Goal: Task Accomplishment & Management: Complete application form

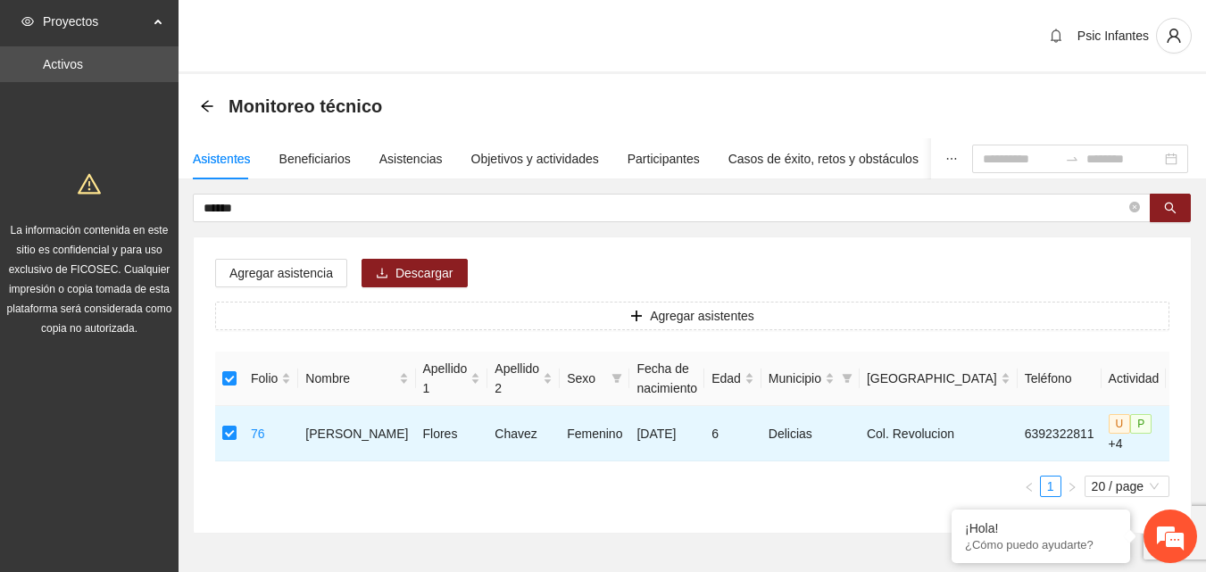
click at [230, 164] on div "Asistentes" at bounding box center [222, 159] width 58 height 20
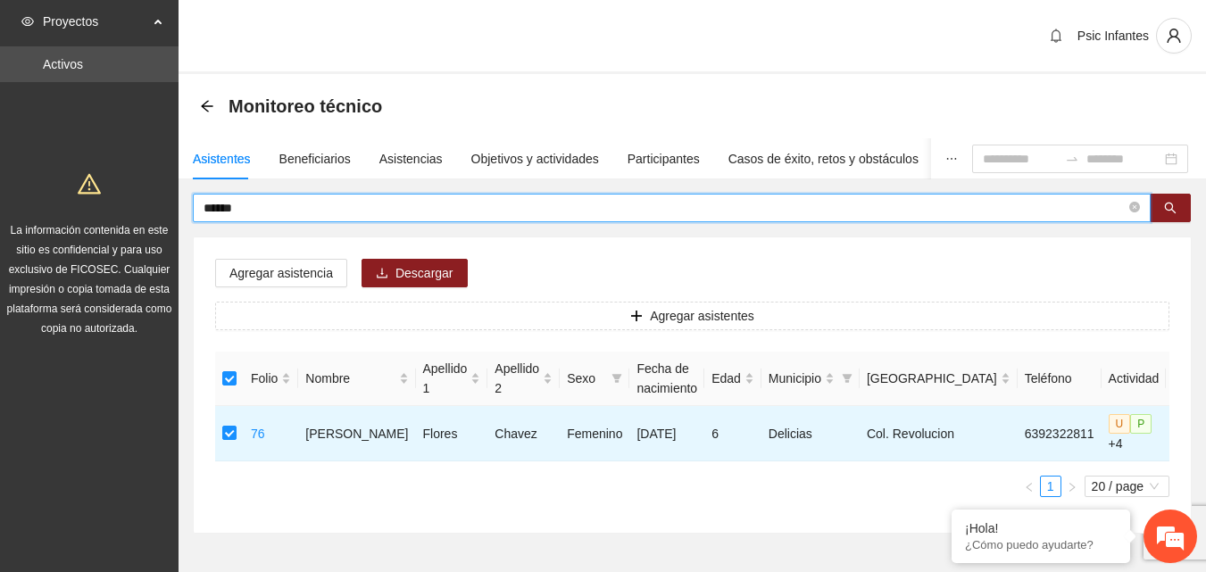
drag, startPoint x: 253, startPoint y: 204, endPoint x: 162, endPoint y: 212, distance: 92.3
click at [162, 212] on section "Proyectos Activos La información contenida en este sitio es confidencial y para…" at bounding box center [603, 320] width 1206 height 641
click at [269, 211] on input "text" at bounding box center [664, 208] width 922 height 20
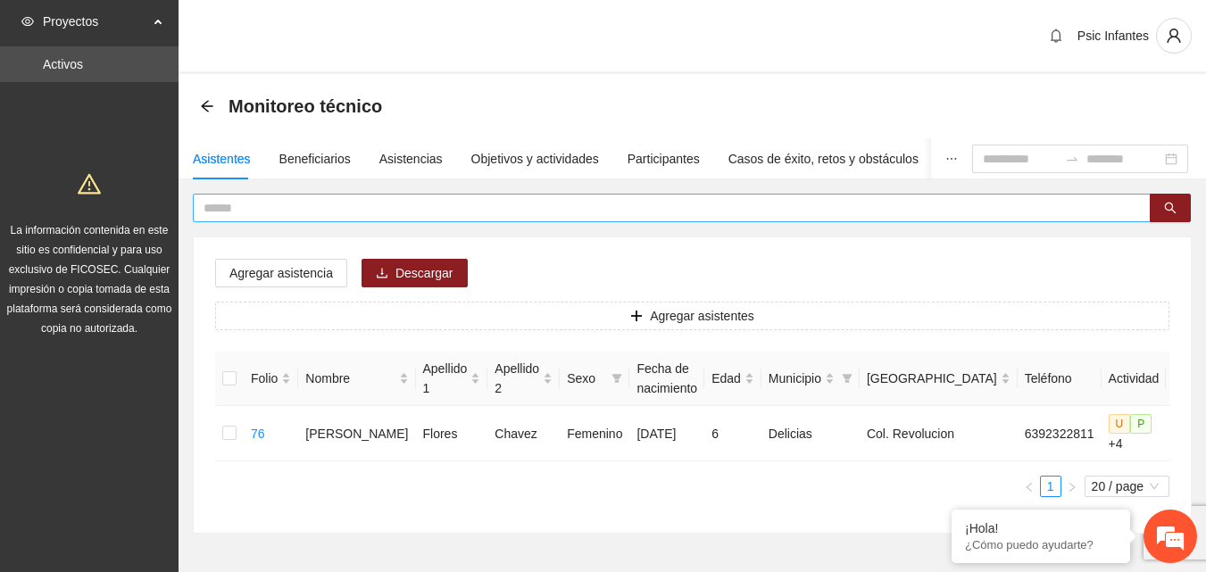
click at [289, 204] on input "text" at bounding box center [664, 208] width 922 height 20
type input "*********"
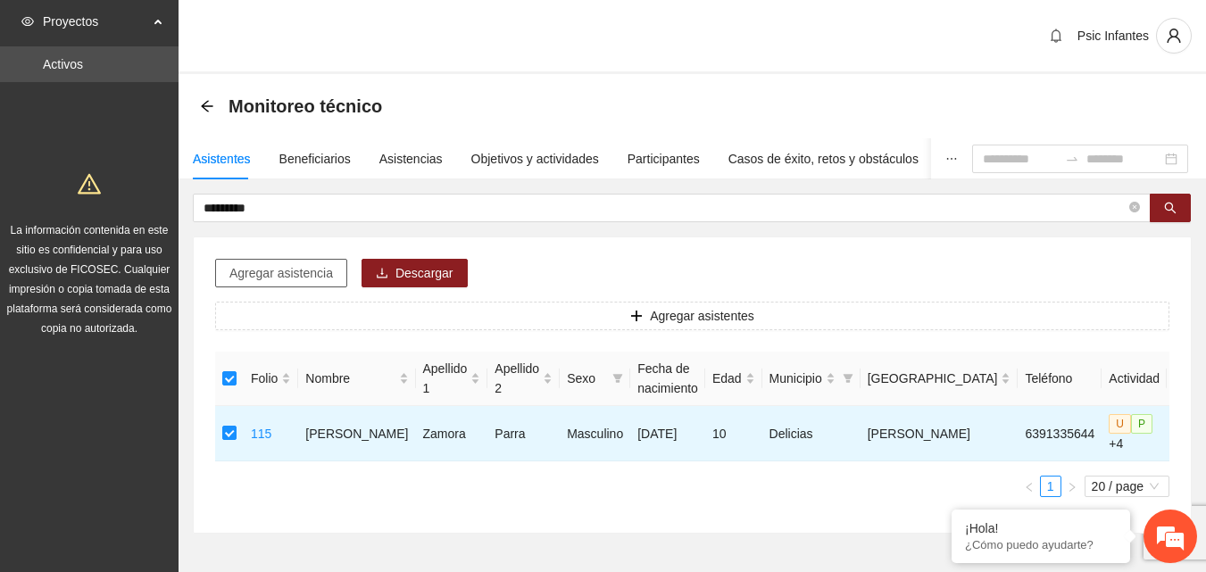
click at [281, 283] on button "Agregar asistencia" at bounding box center [281, 273] width 132 height 29
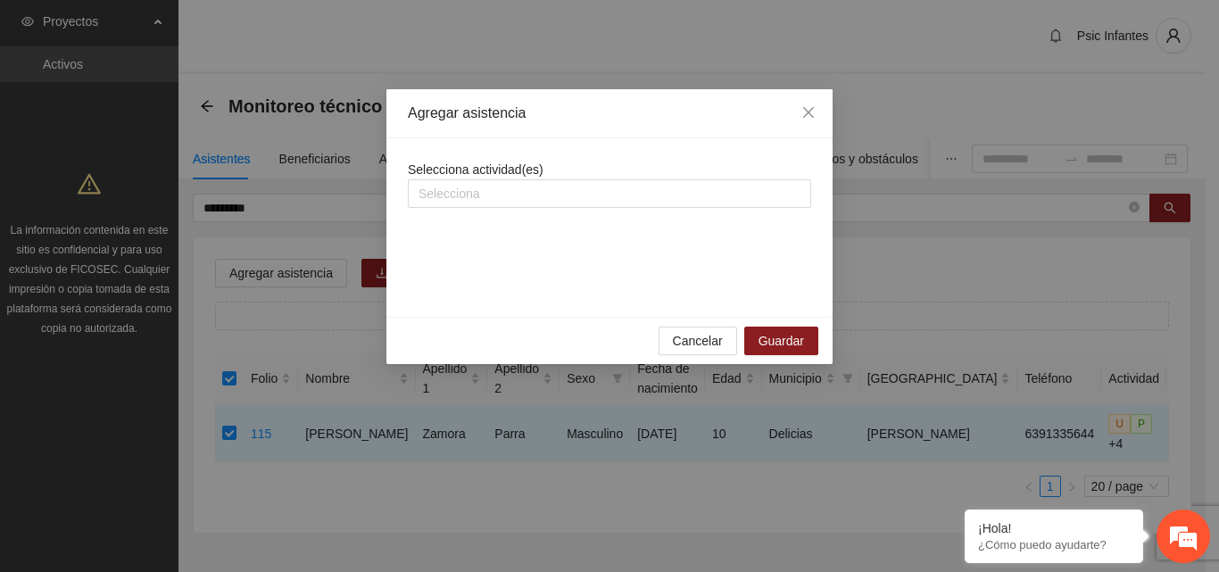
click at [855, 56] on div "Agregar asistencia Selecciona actividad(es) Selecciona Cancelar Guardar" at bounding box center [609, 286] width 1219 height 572
click at [516, 195] on div at bounding box center [609, 193] width 394 height 21
click at [700, 344] on span "Cancelar" at bounding box center [698, 341] width 50 height 20
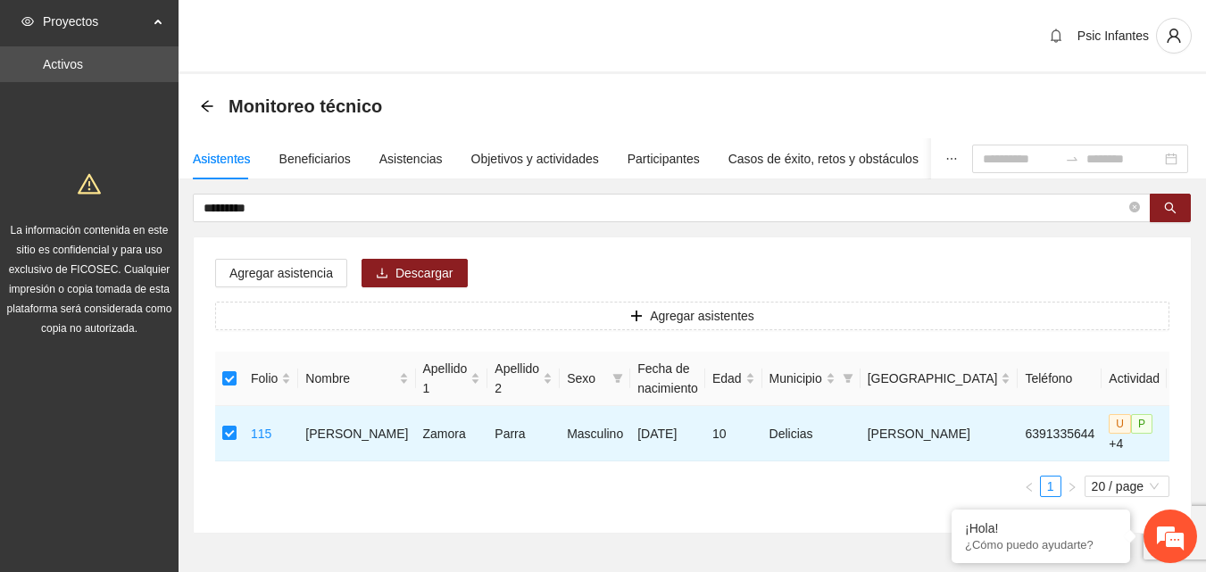
click at [562, 63] on div "Psic Infantes" at bounding box center [691, 37] width 1027 height 74
click at [1173, 37] on icon "user" at bounding box center [1172, 36] width 13 height 14
click at [278, 46] on div "Psic Infantes" at bounding box center [691, 37] width 1027 height 74
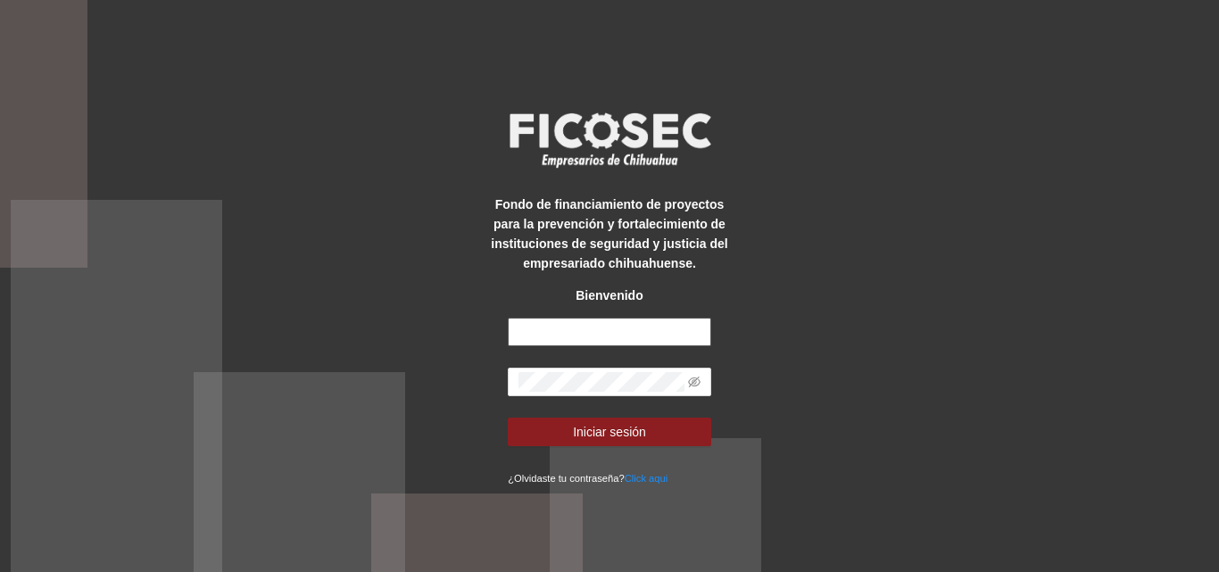
click at [545, 327] on input "text" at bounding box center [609, 332] width 203 height 29
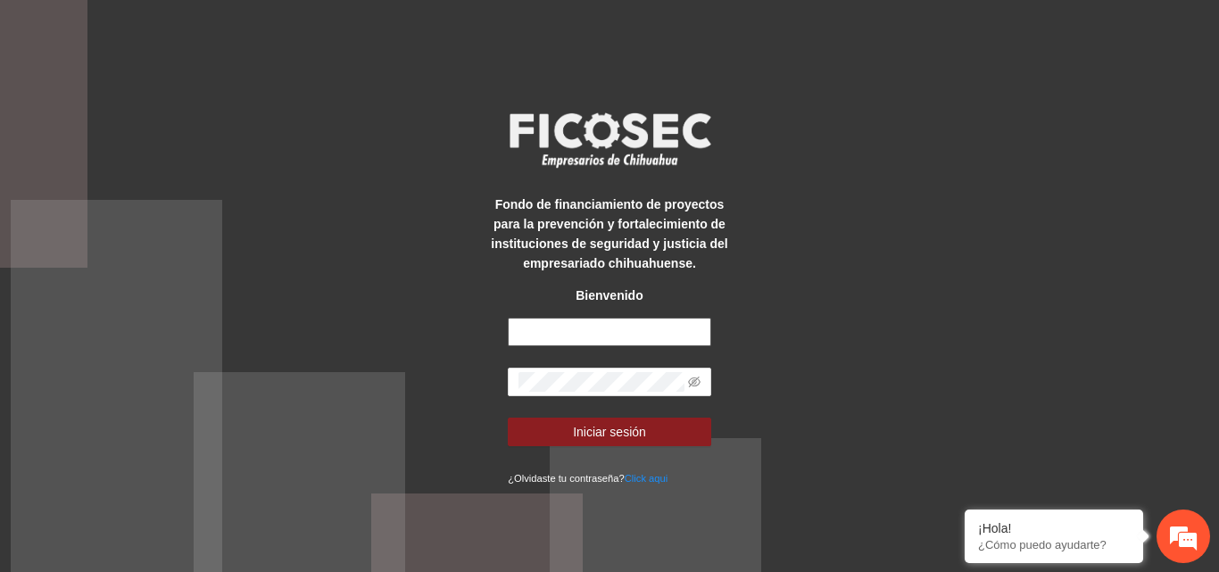
type input "**********"
click at [542, 368] on span at bounding box center [609, 382] width 203 height 29
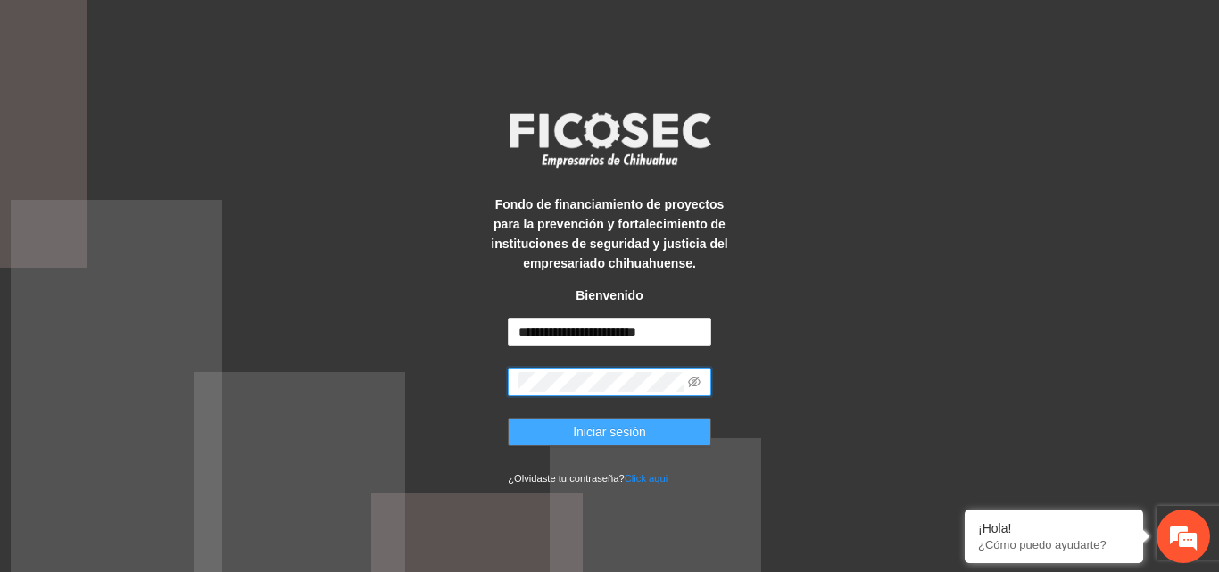
click at [617, 428] on span "Iniciar sesión" at bounding box center [609, 432] width 73 height 20
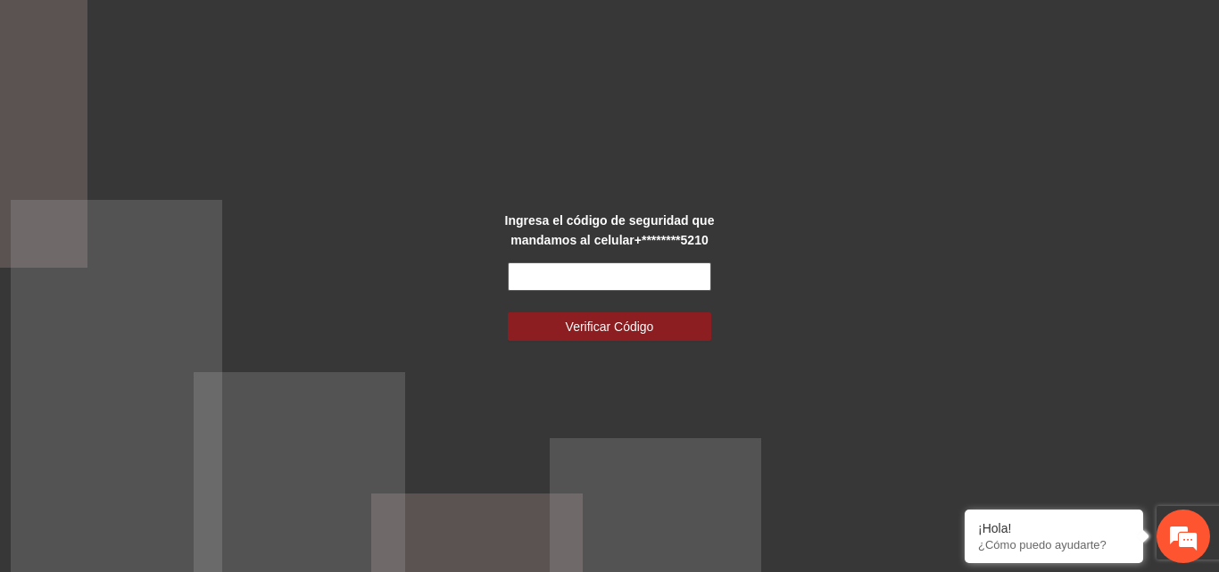
click at [621, 286] on input "text" at bounding box center [609, 276] width 203 height 29
type input "******"
click at [508, 312] on button "Verificar Código" at bounding box center [609, 326] width 203 height 29
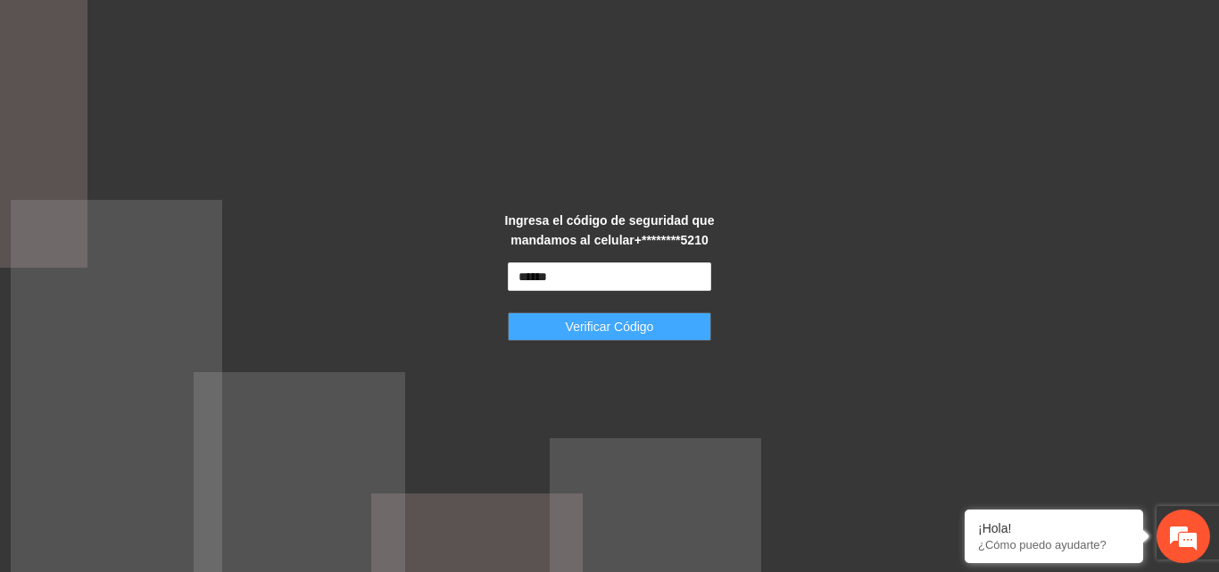
click at [624, 327] on span "Verificar Código" at bounding box center [610, 327] width 88 height 20
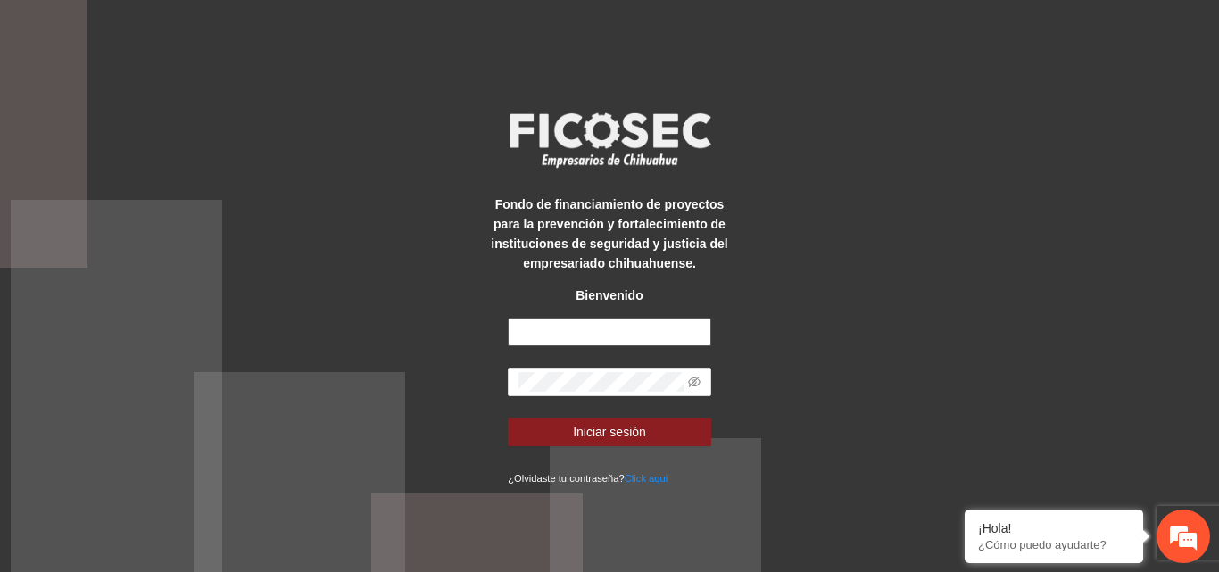
click at [565, 333] on input "text" at bounding box center [609, 332] width 203 height 29
type input "**********"
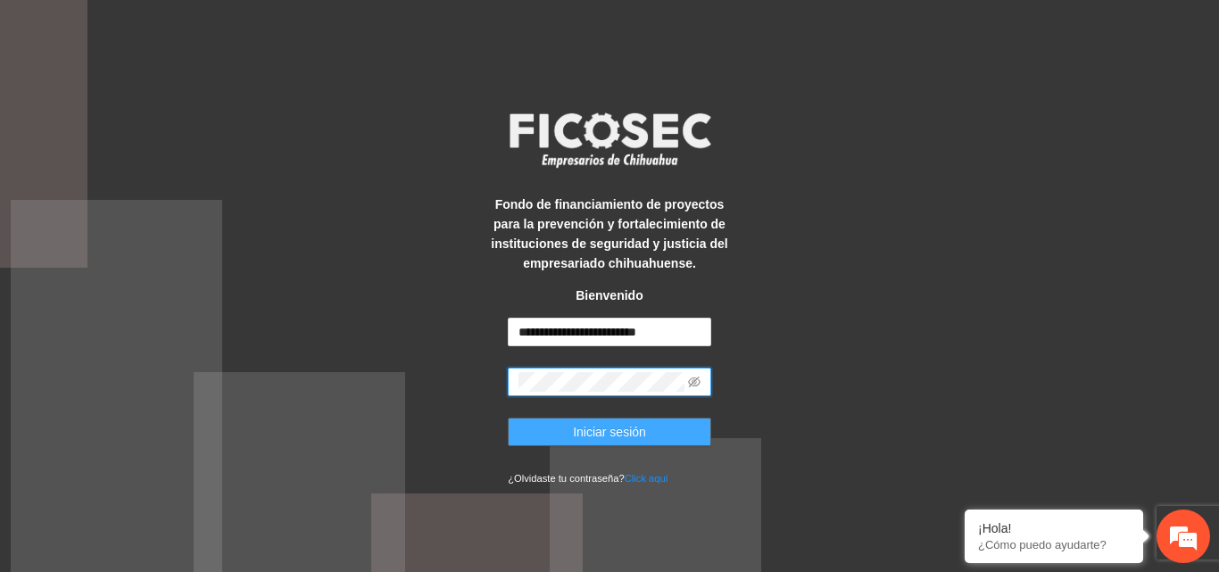
click at [642, 435] on span "Iniciar sesión" at bounding box center [609, 432] width 73 height 20
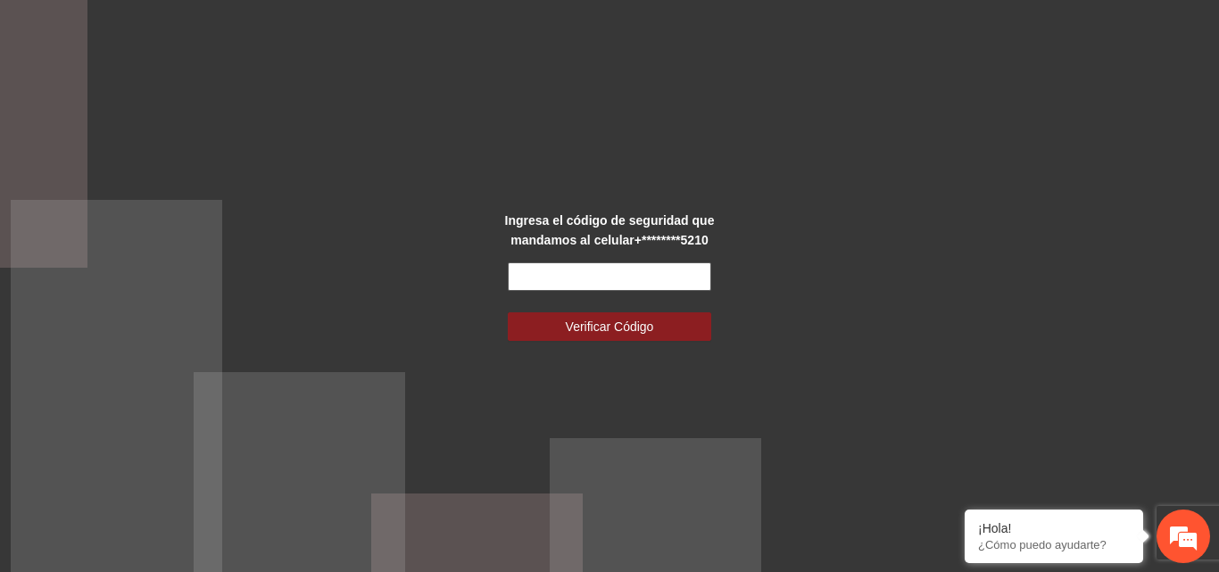
click at [596, 278] on input "text" at bounding box center [609, 276] width 203 height 29
type input "******"
click at [508, 312] on button "Verificar Código" at bounding box center [609, 326] width 203 height 29
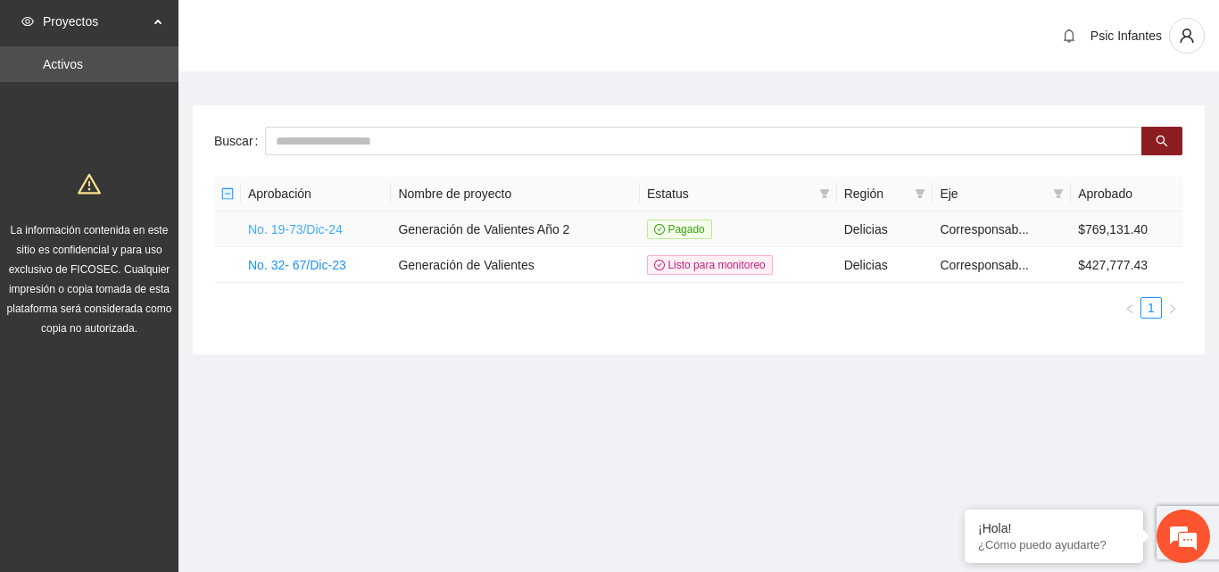
click at [311, 235] on link "No. 19-73/Dic-24" at bounding box center [295, 229] width 95 height 14
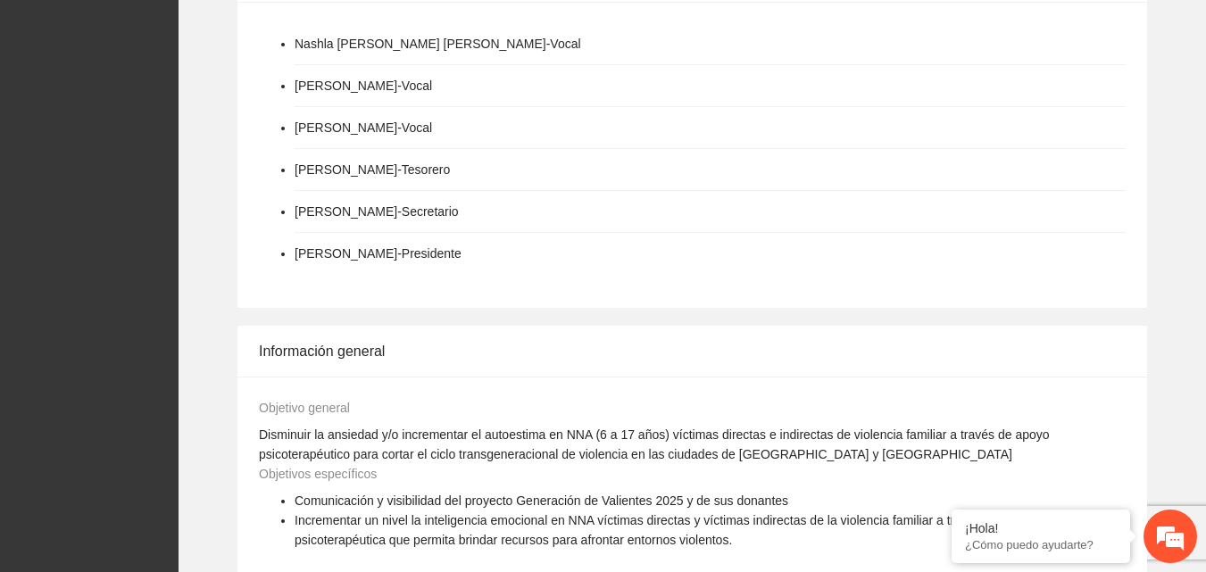
scroll to position [1428, 0]
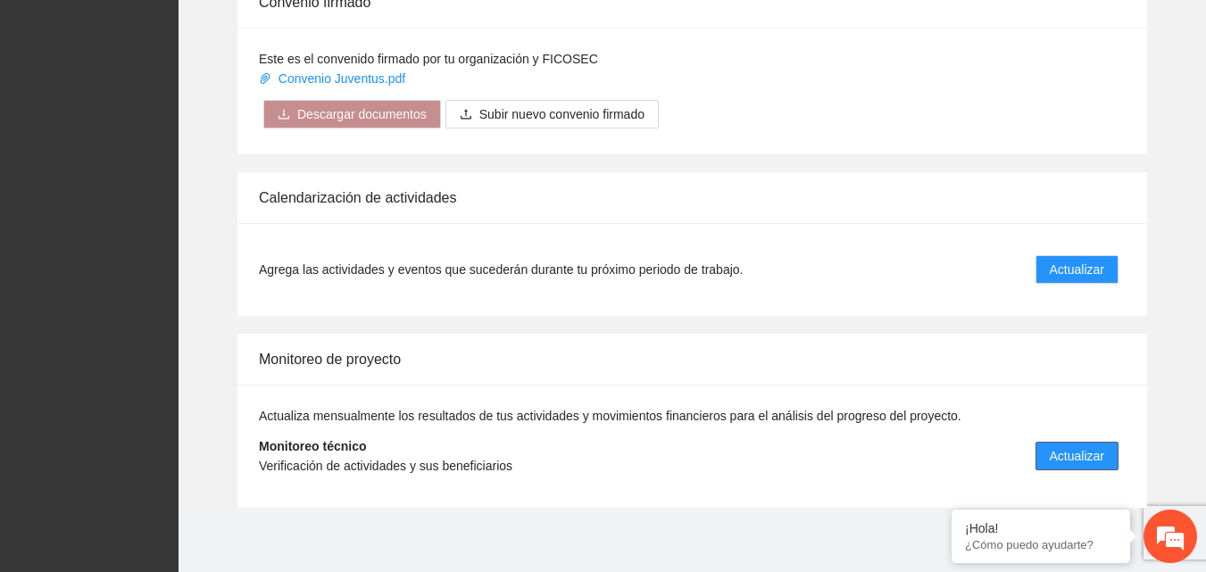
click at [1064, 460] on span "Actualizar" at bounding box center [1076, 456] width 54 height 20
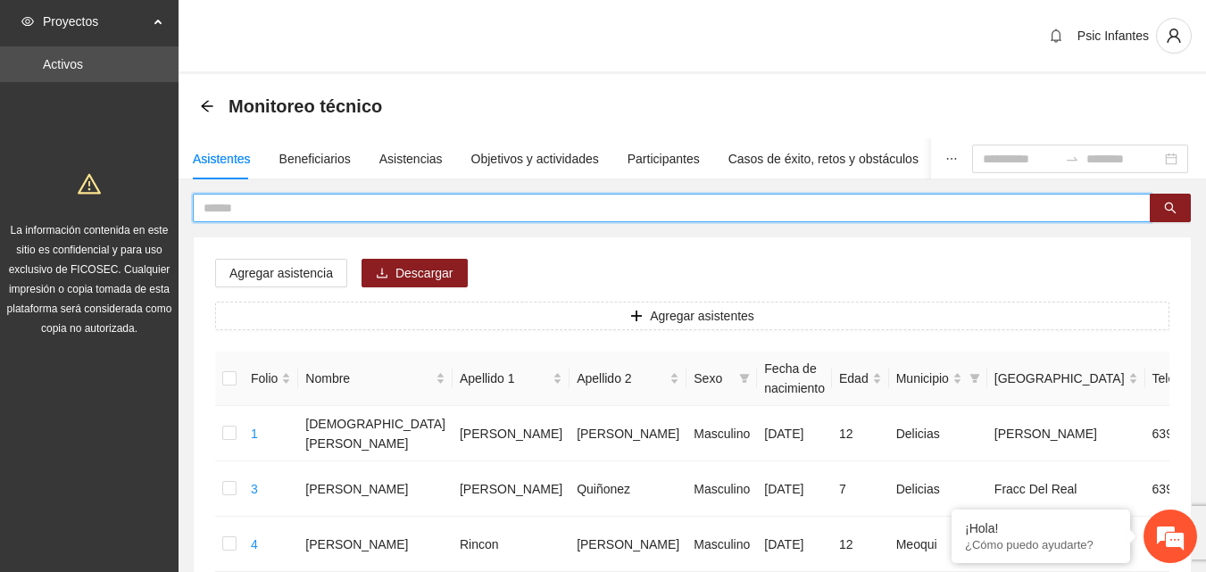
click at [390, 216] on input "text" at bounding box center [664, 208] width 922 height 20
type input "**********"
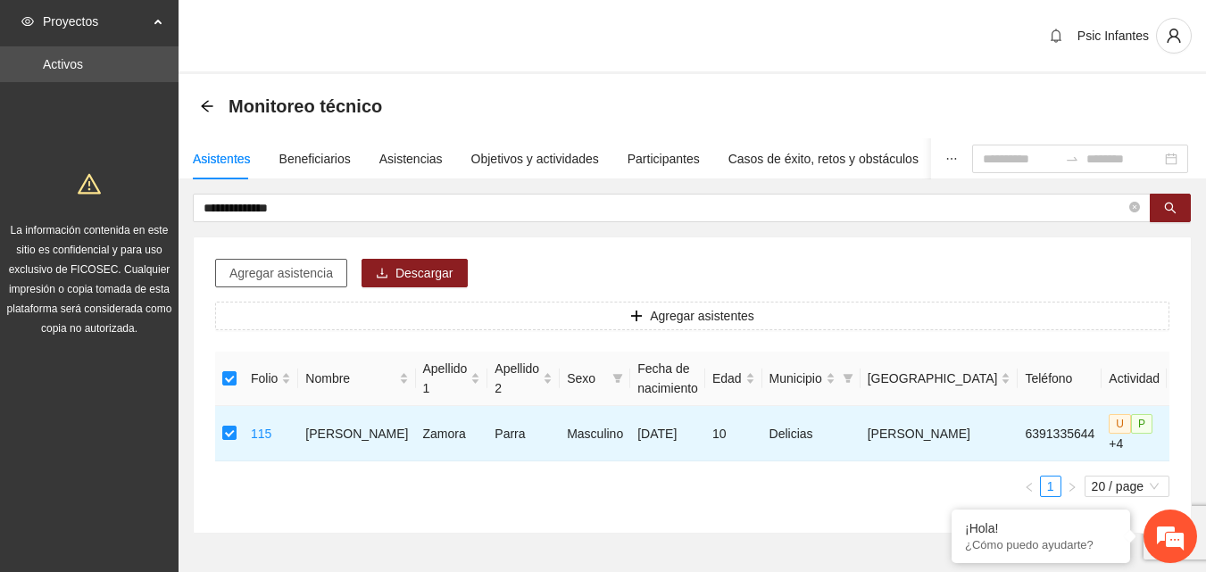
click at [307, 270] on span "Agregar asistencia" at bounding box center [281, 273] width 104 height 20
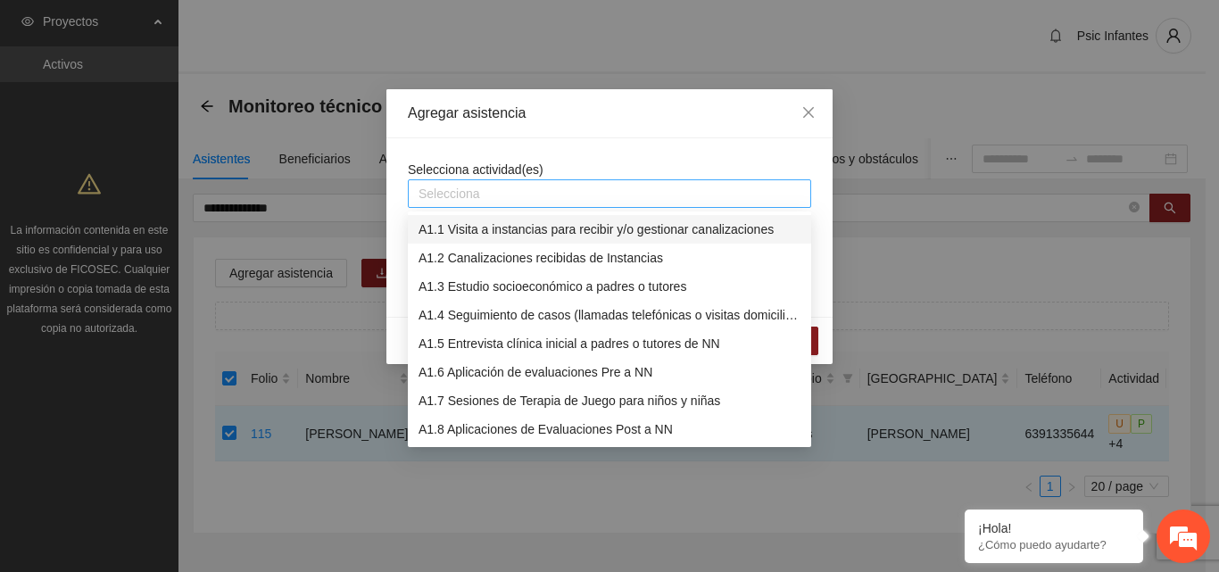
click at [584, 198] on div at bounding box center [609, 193] width 394 height 21
click at [477, 406] on div "A1.7 Sesiones de Terapia de Juego para niños y niñas" at bounding box center [610, 401] width 382 height 20
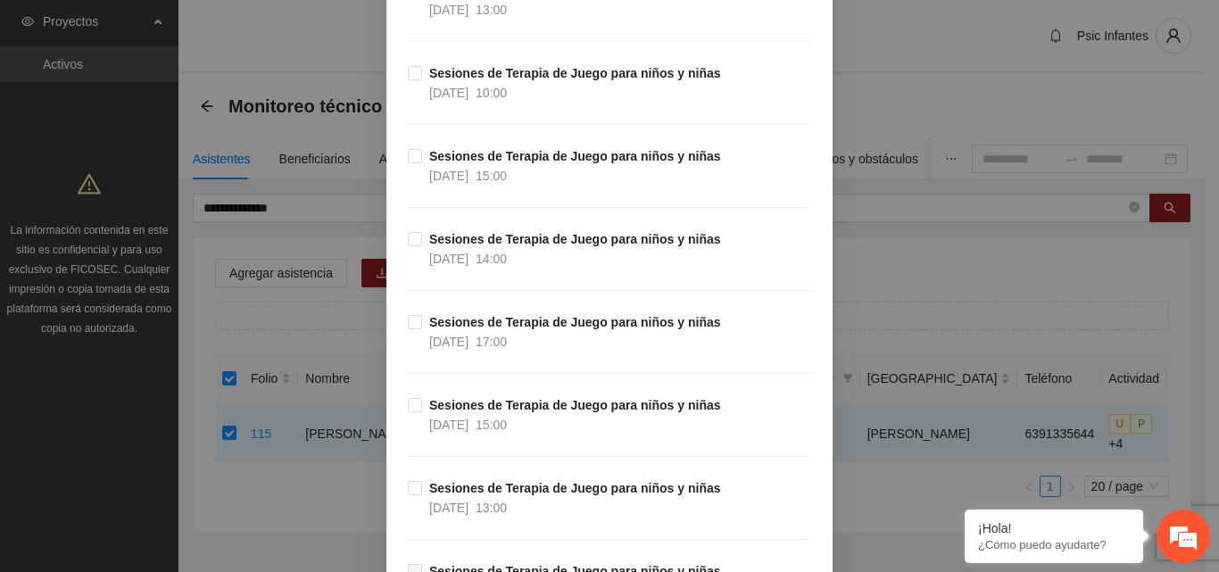
scroll to position [16742, 0]
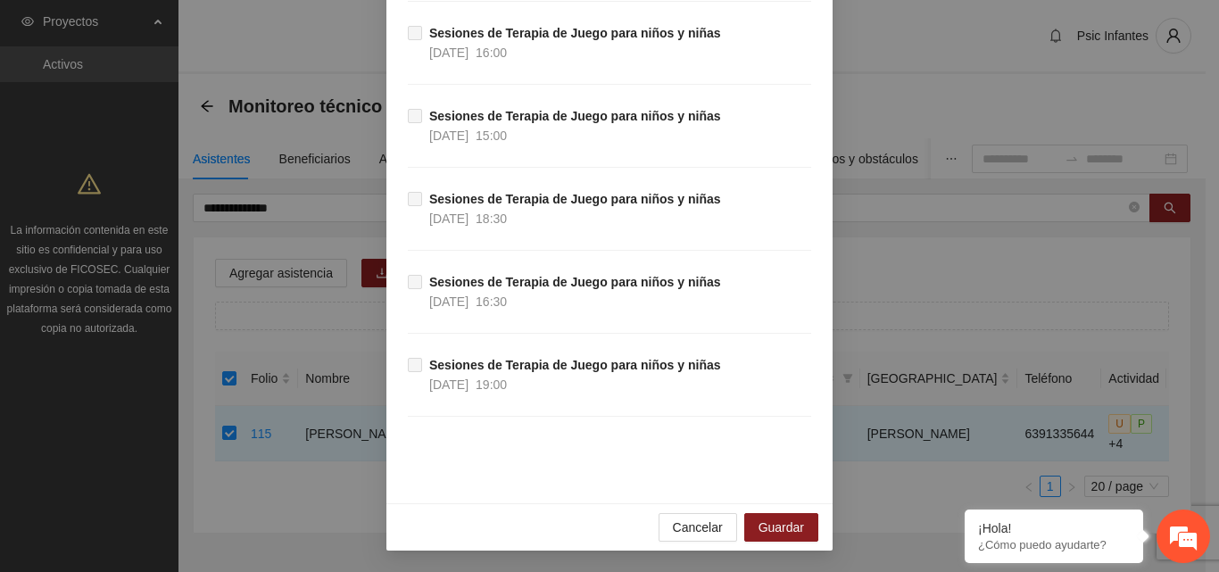
click at [761, 542] on div "Cancelar Guardar" at bounding box center [609, 526] width 446 height 47
click at [766, 535] on span "Guardar" at bounding box center [781, 528] width 46 height 20
click at [872, 62] on div "Agregar asistencia Selecciona actividad(es) A1.7 Sesiones de Terapia de Juego p…" at bounding box center [609, 286] width 1219 height 572
click at [778, 531] on span "Guardar" at bounding box center [781, 528] width 46 height 20
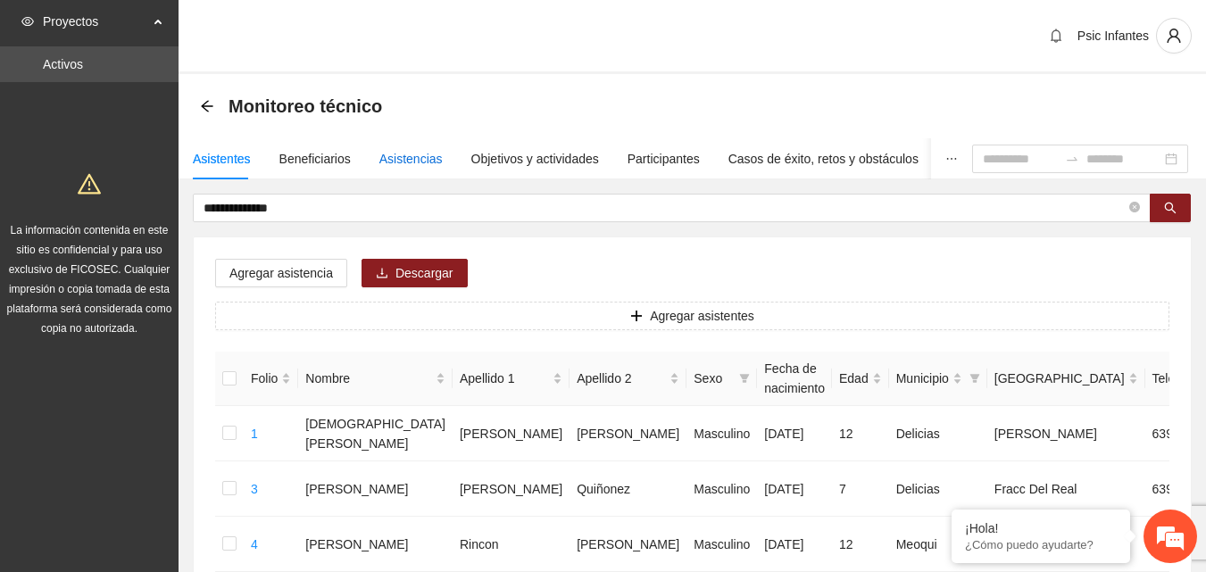
click at [395, 150] on div "Asistencias" at bounding box center [410, 159] width 63 height 20
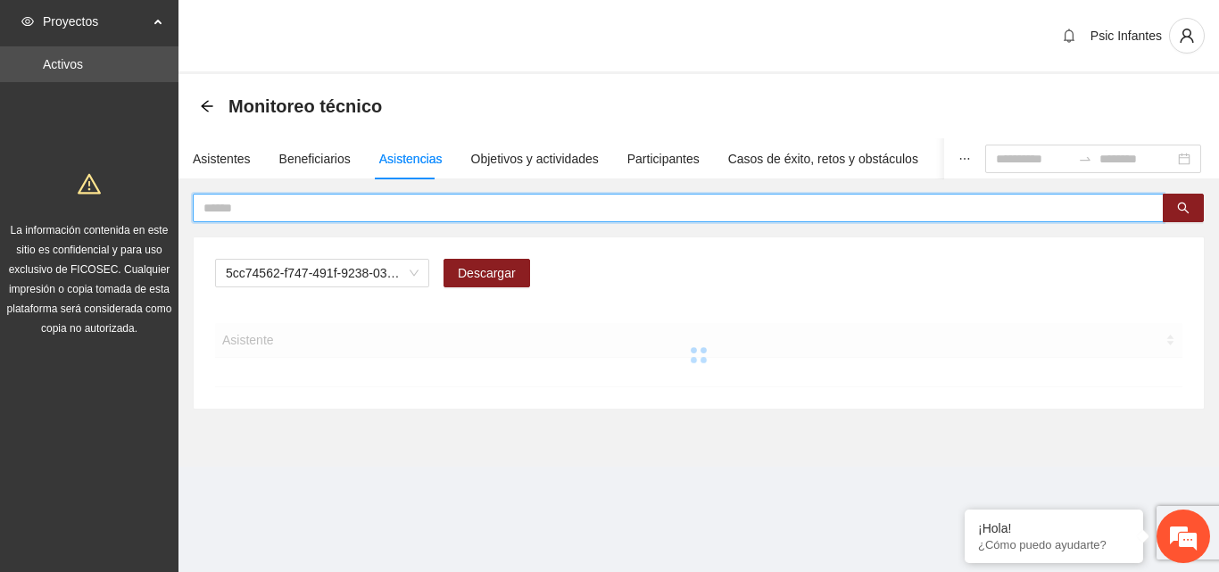
click at [374, 204] on input "text" at bounding box center [670, 208] width 935 height 20
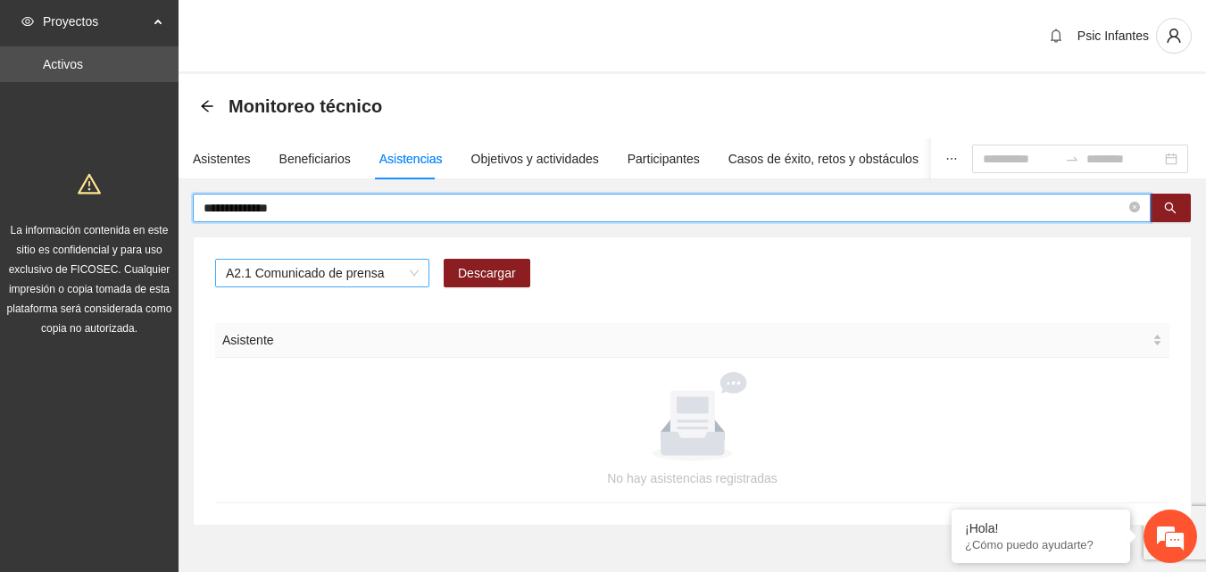
click at [402, 267] on span "A2.1 Comunicado de prensa" at bounding box center [322, 273] width 193 height 27
type input "**********"
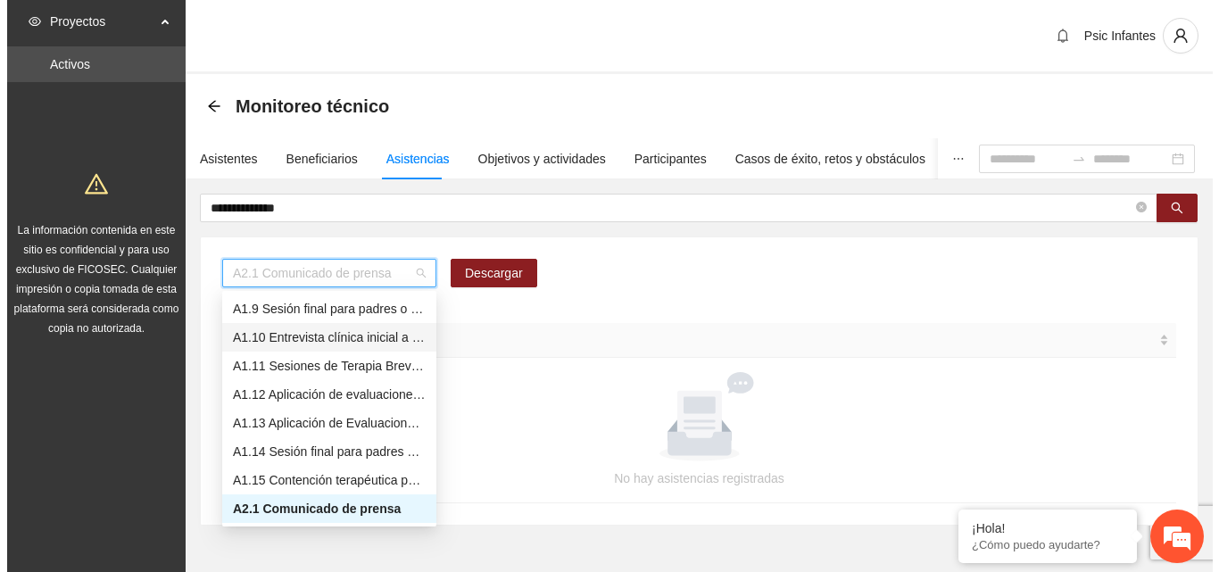
scroll to position [139, 0]
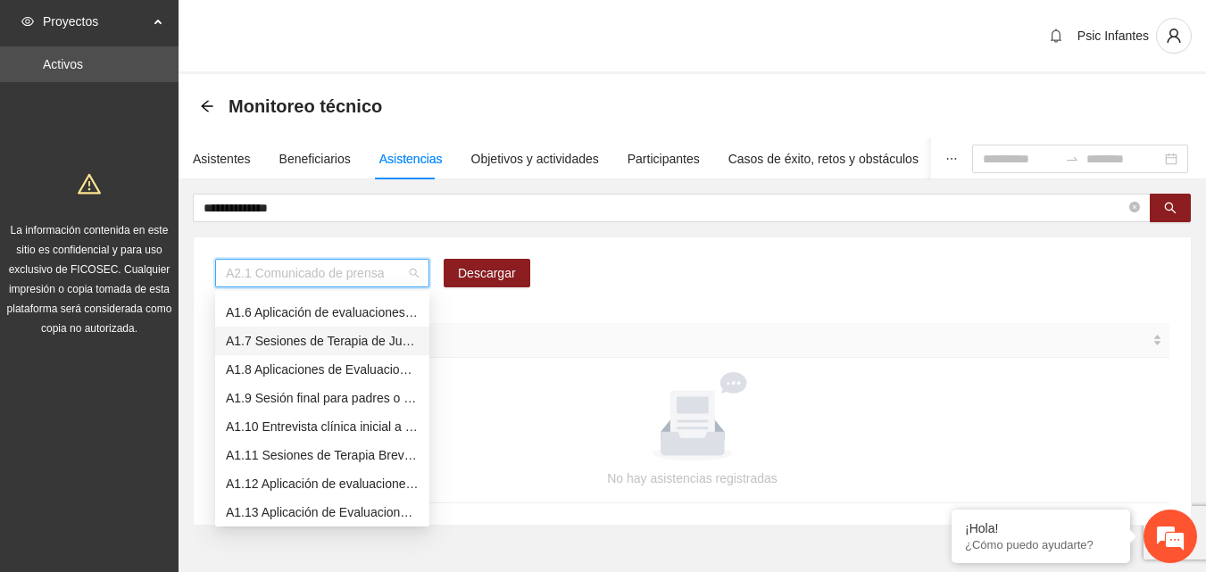
click at [383, 334] on div "A1.7 Sesiones de Terapia de Juego para niños y niñas" at bounding box center [322, 341] width 193 height 20
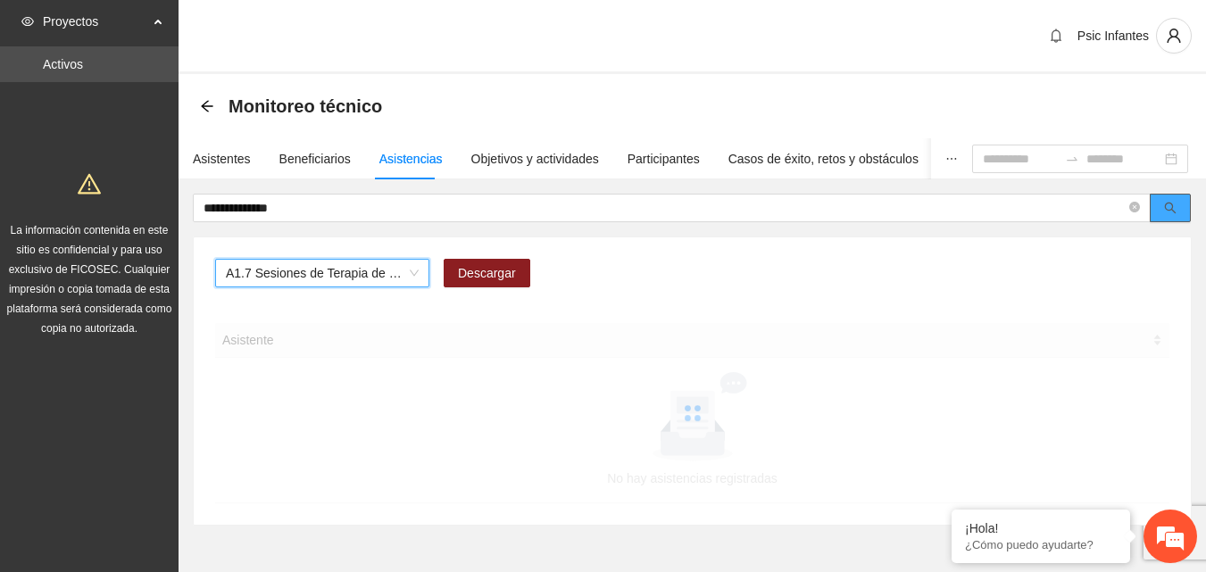
click at [1166, 211] on icon "search" at bounding box center [1170, 208] width 12 height 12
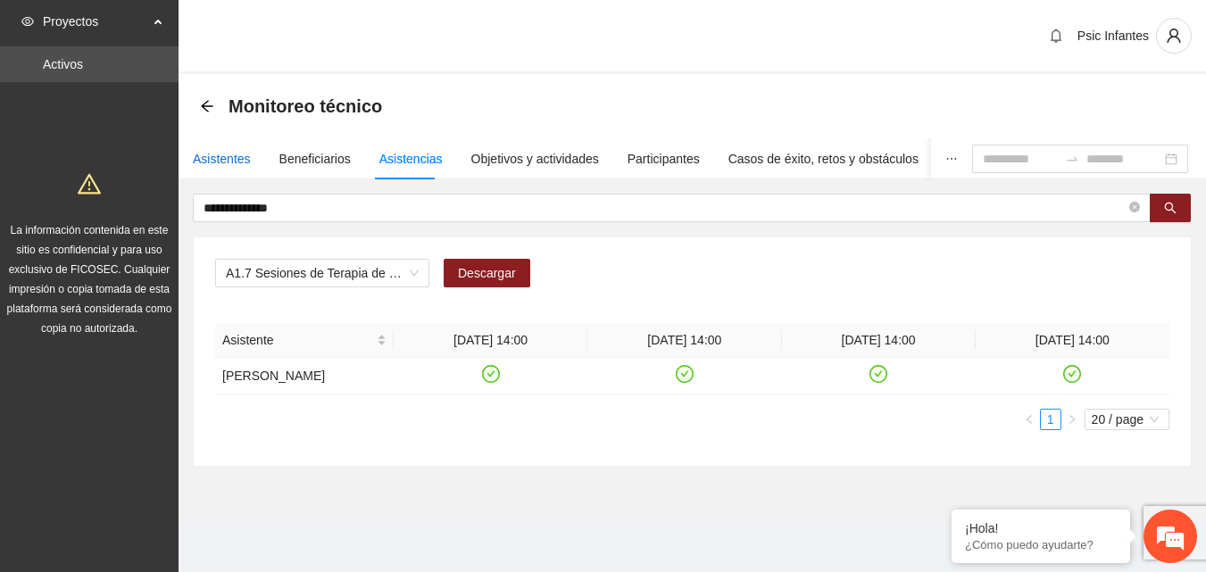
click at [241, 157] on div "Asistentes" at bounding box center [222, 159] width 58 height 20
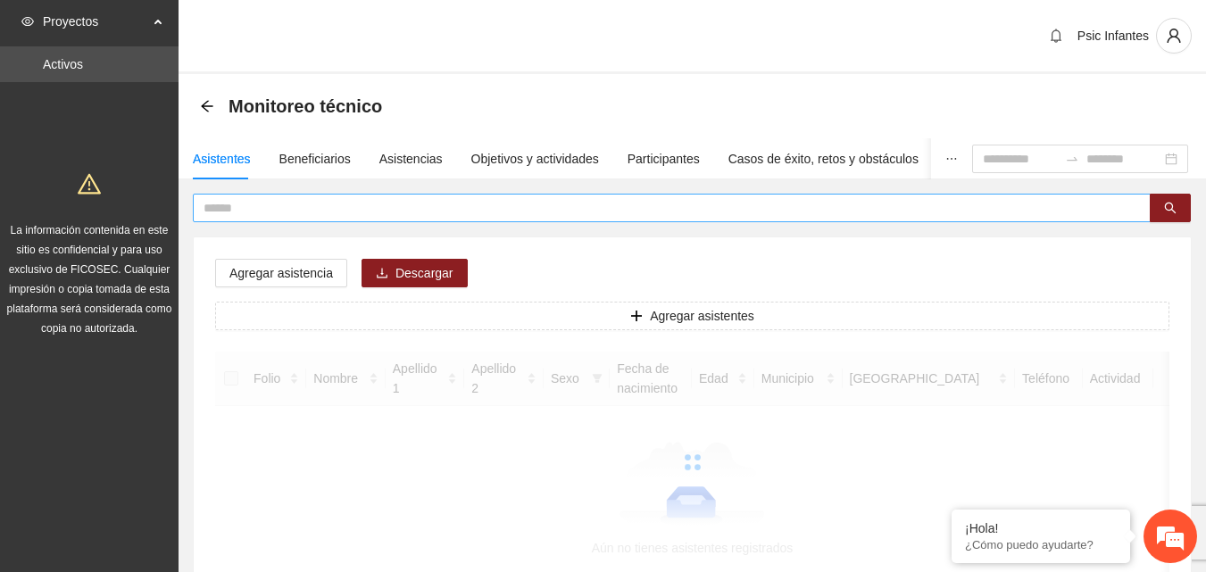
click at [283, 208] on input "text" at bounding box center [664, 208] width 922 height 20
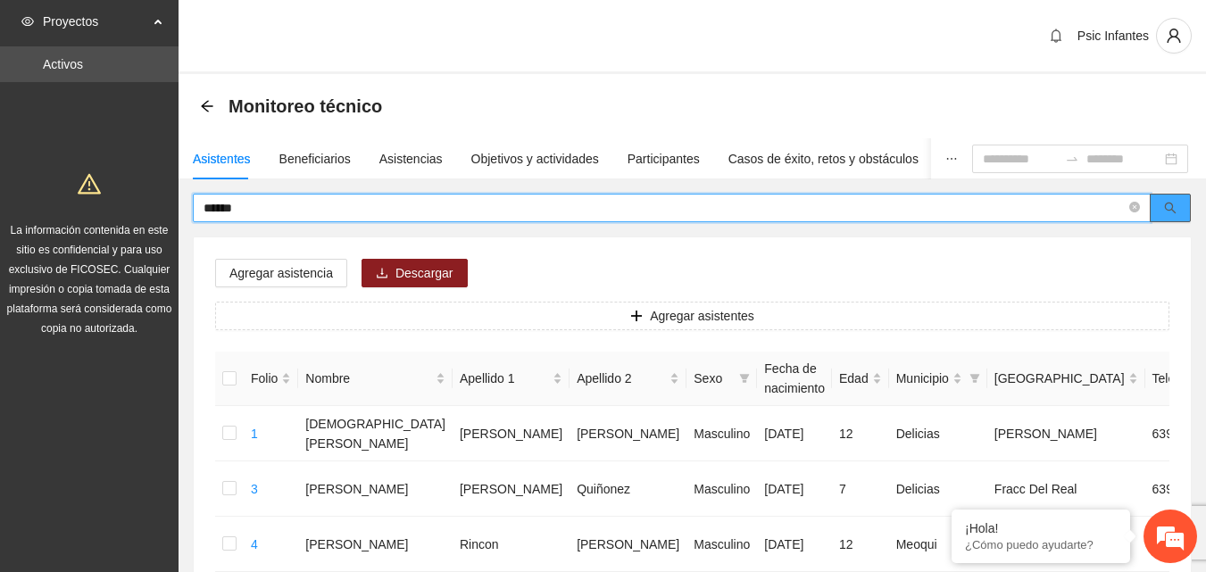
click at [1172, 214] on span "search" at bounding box center [1170, 209] width 12 height 14
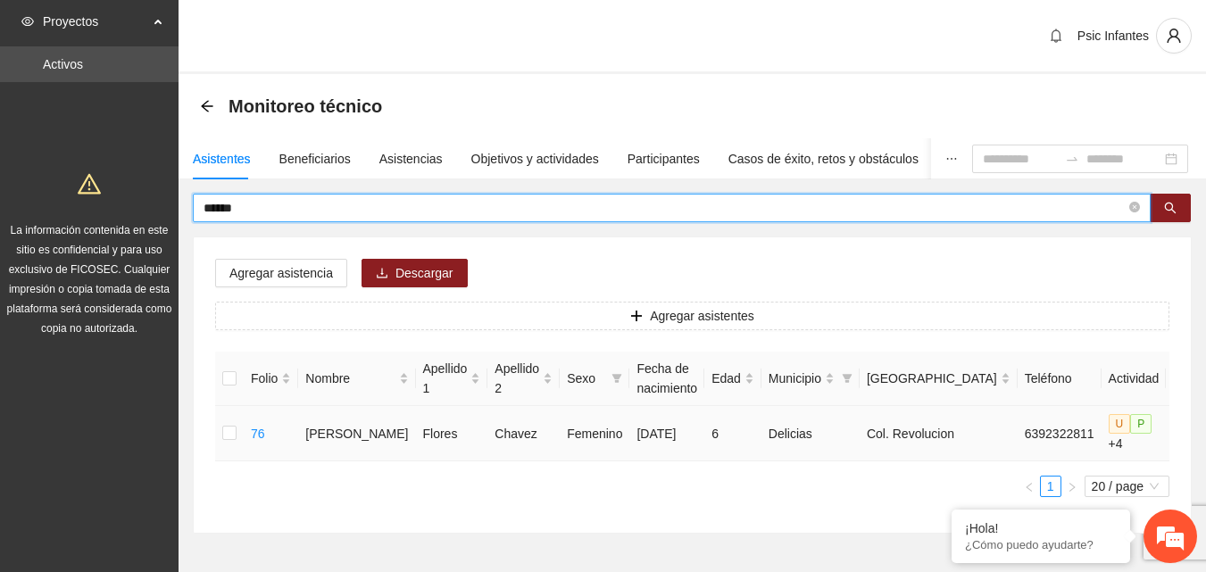
type input "******"
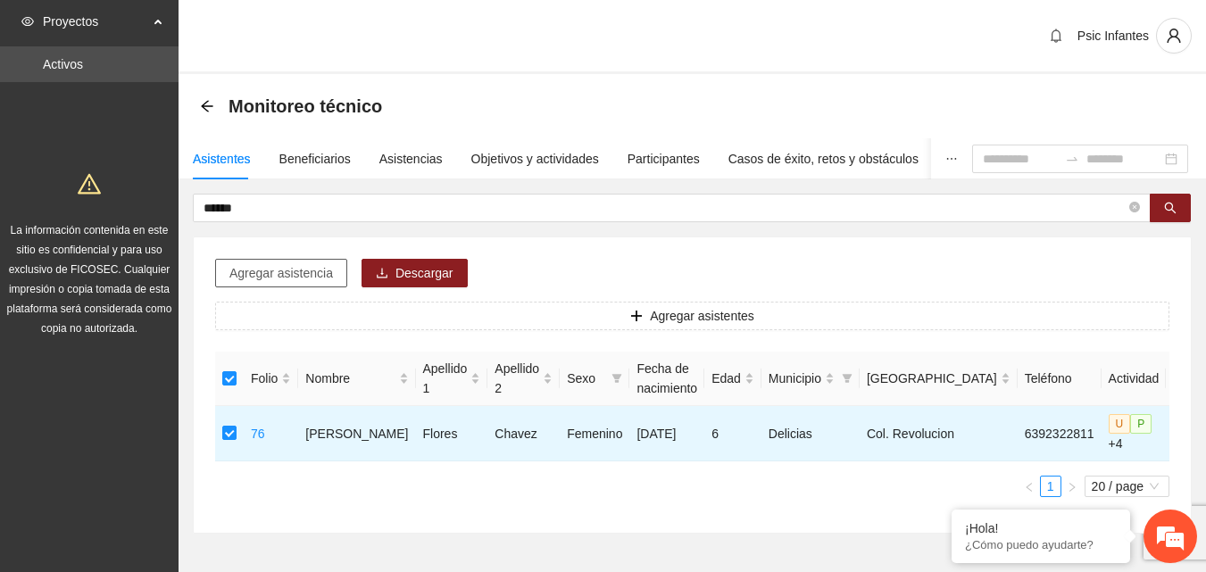
click at [282, 269] on span "Agregar asistencia" at bounding box center [281, 273] width 104 height 20
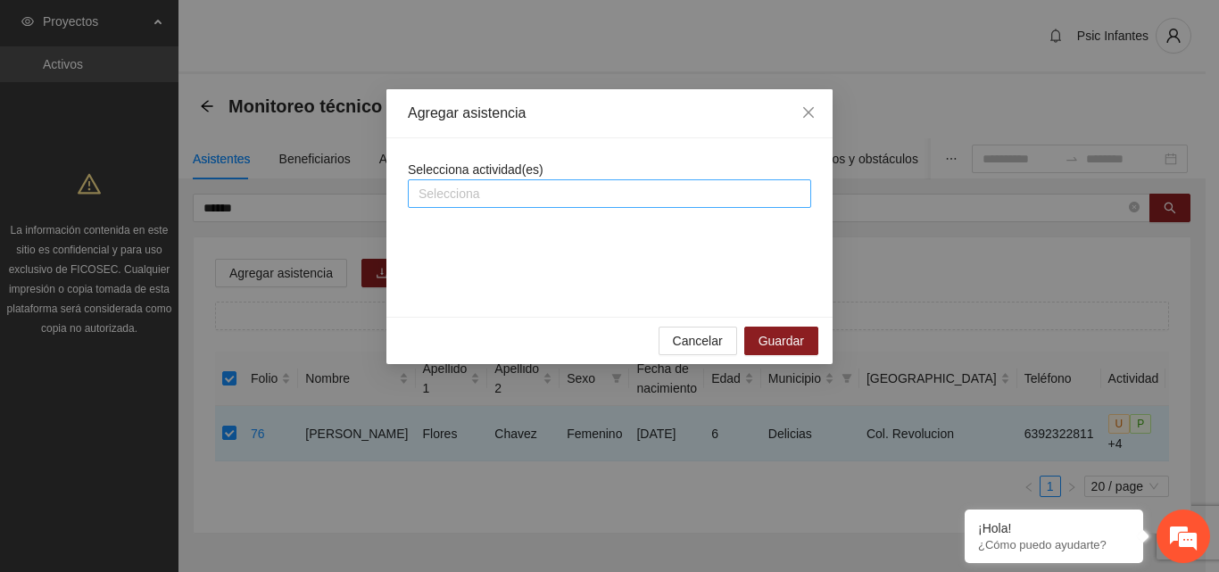
click at [455, 189] on div at bounding box center [609, 193] width 394 height 21
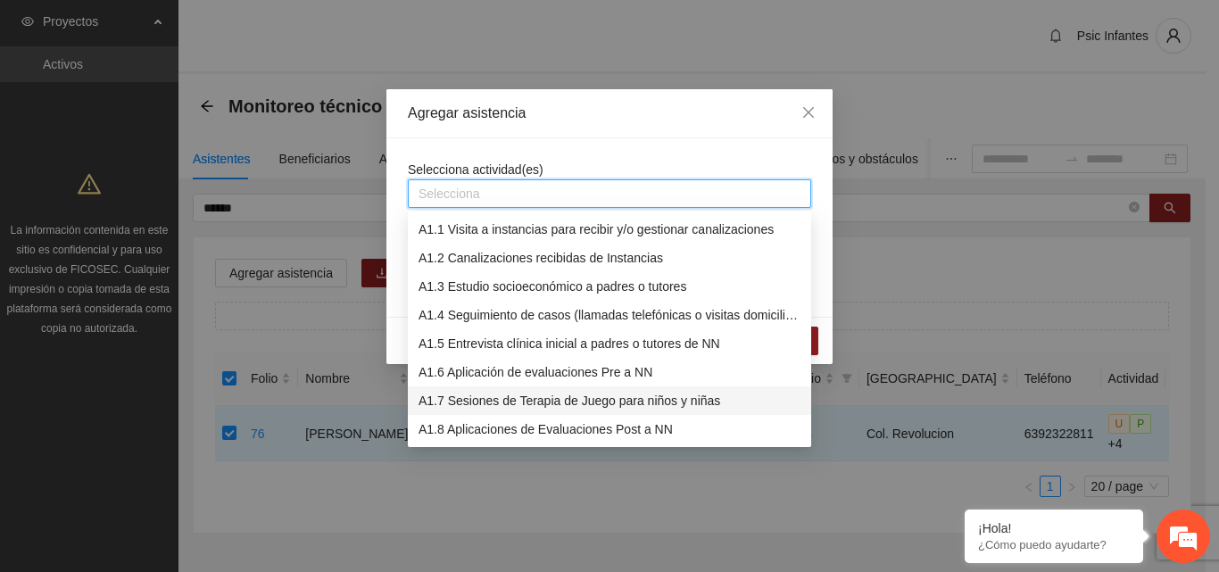
click at [516, 393] on div "A1.7 Sesiones de Terapia de Juego para niños y niñas" at bounding box center [610, 401] width 382 height 20
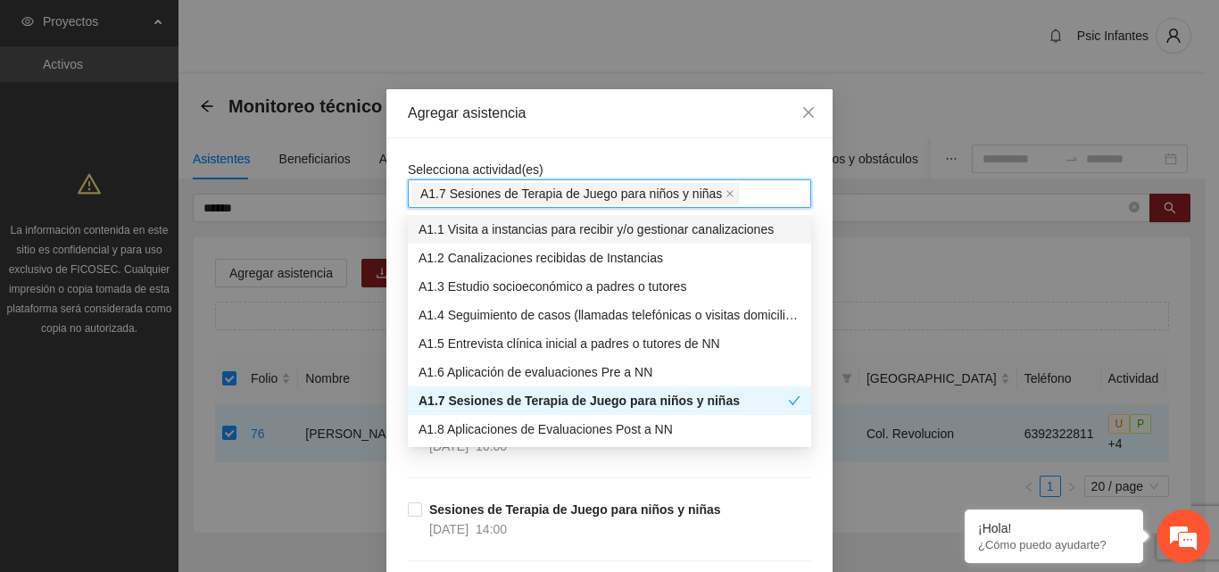
click at [619, 134] on div "Agregar asistencia" at bounding box center [609, 113] width 446 height 49
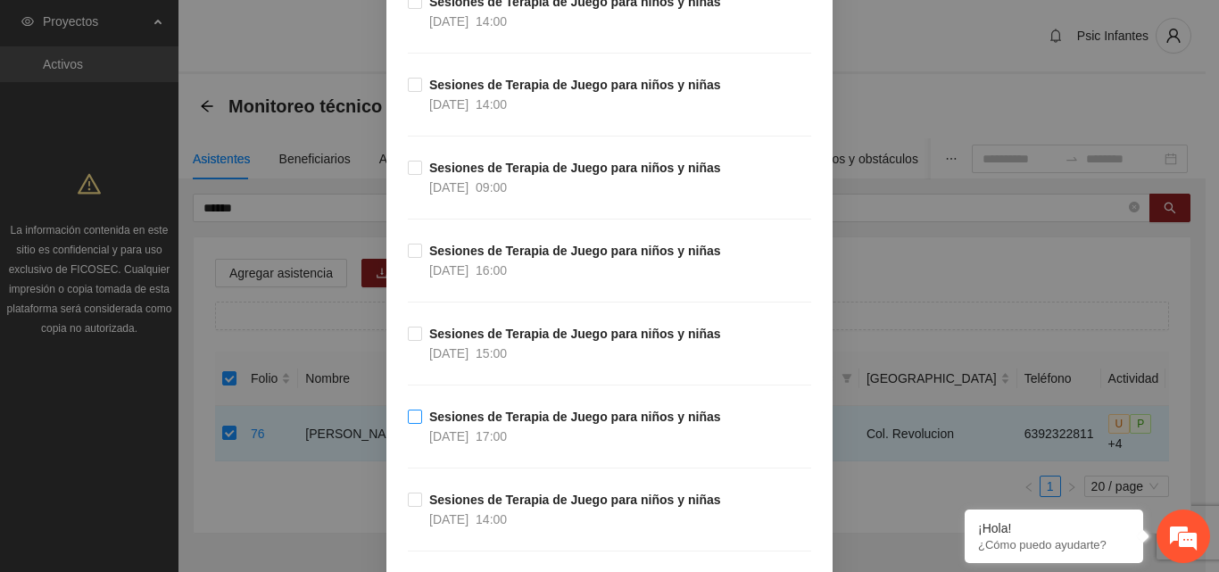
scroll to position [892, 0]
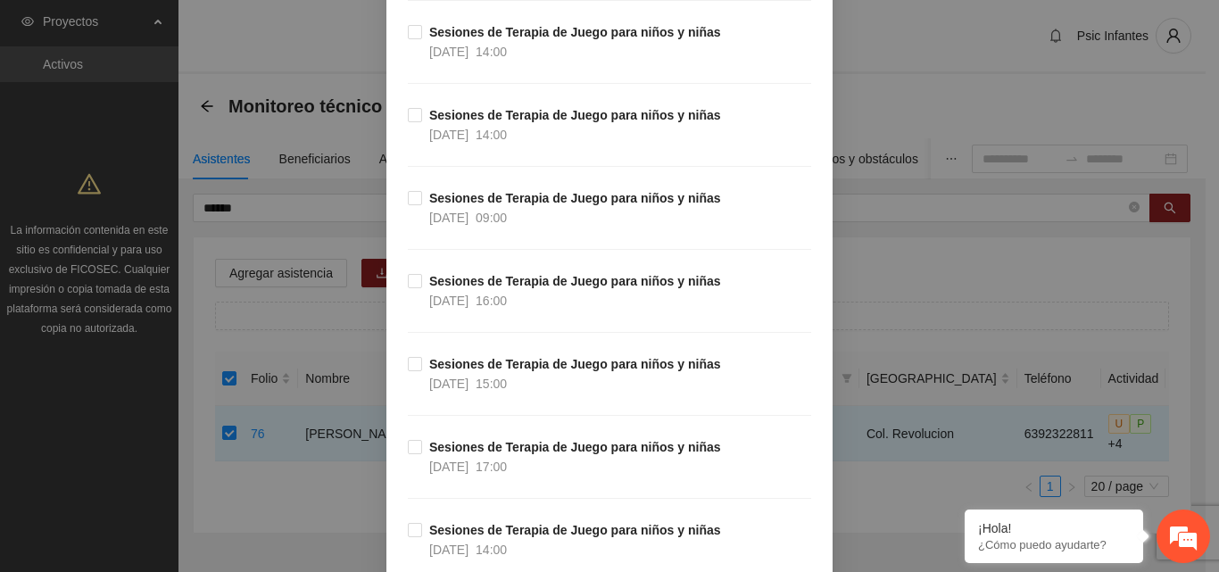
click at [939, 58] on div "Agregar asistencia Selecciona actividad(es) A1.7 Sesiones de Terapia de Juego p…" at bounding box center [609, 286] width 1219 height 572
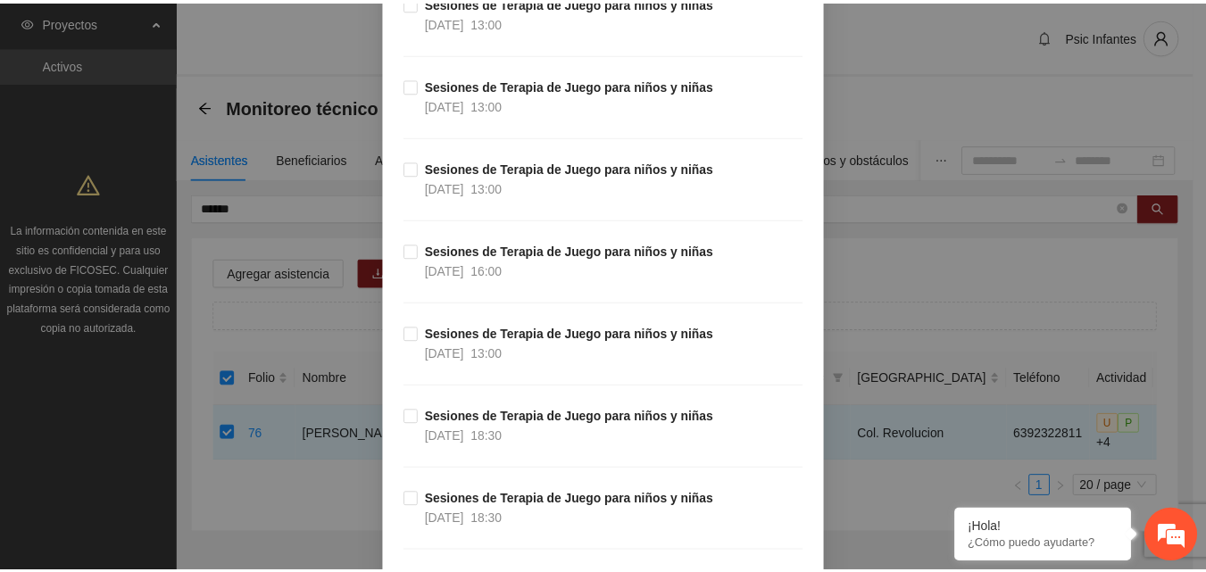
scroll to position [16742, 0]
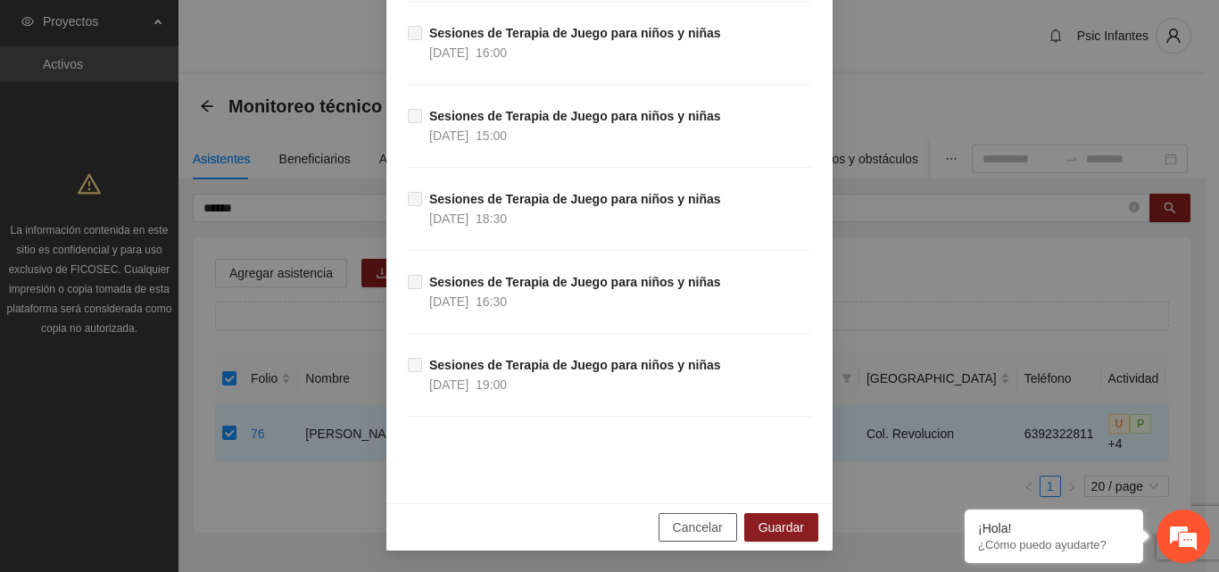
click at [673, 531] on span "Cancelar" at bounding box center [698, 528] width 50 height 20
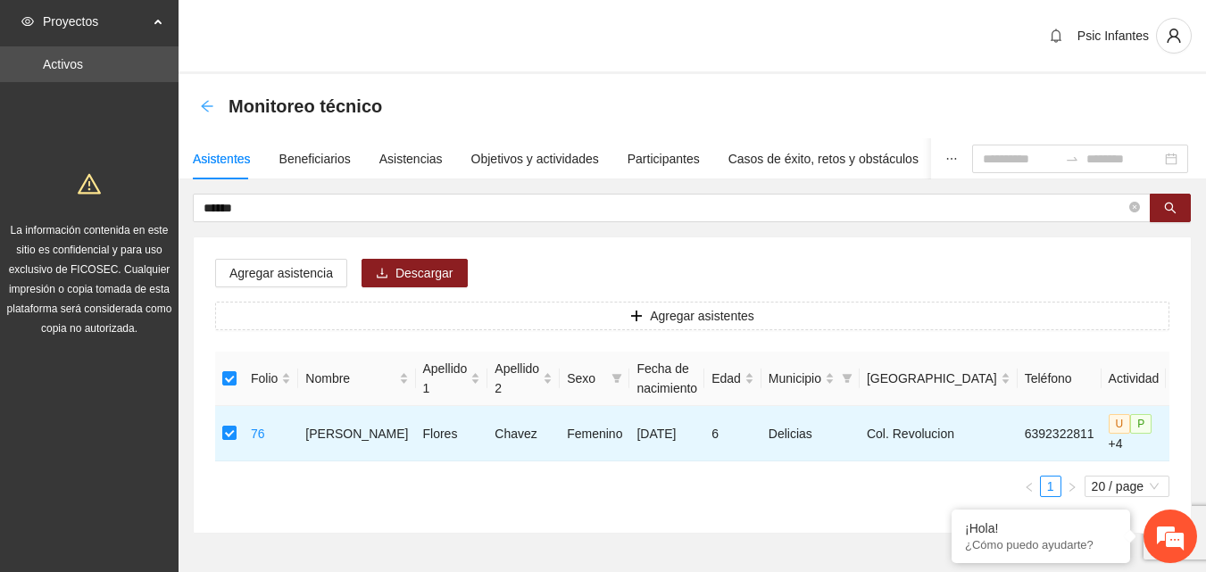
click at [206, 109] on icon "arrow-left" at bounding box center [207, 106] width 14 height 14
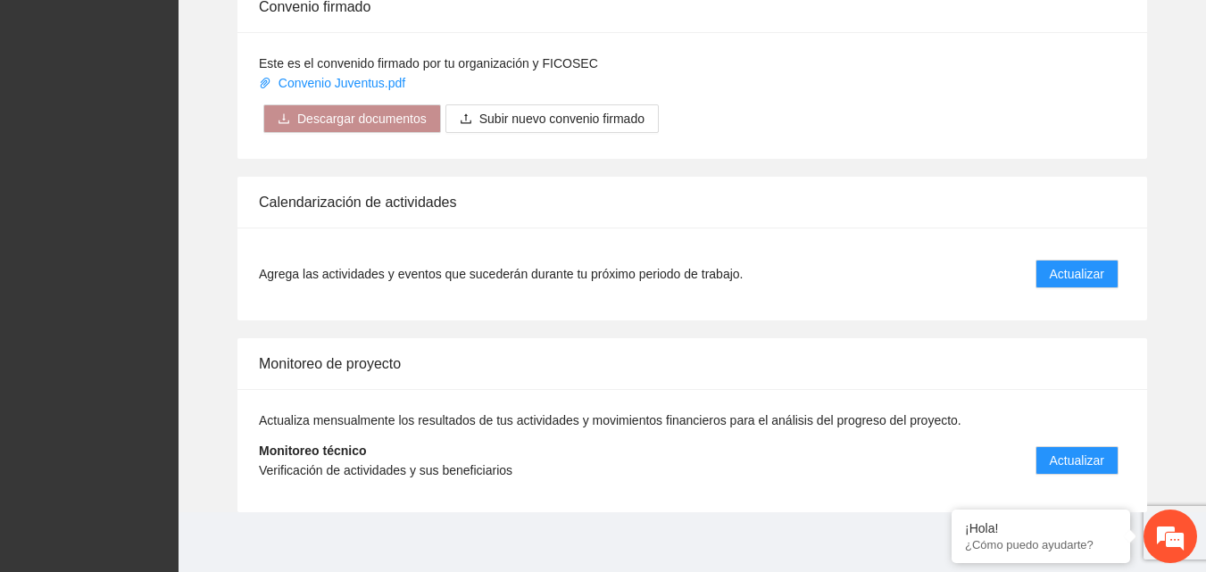
scroll to position [1431, 0]
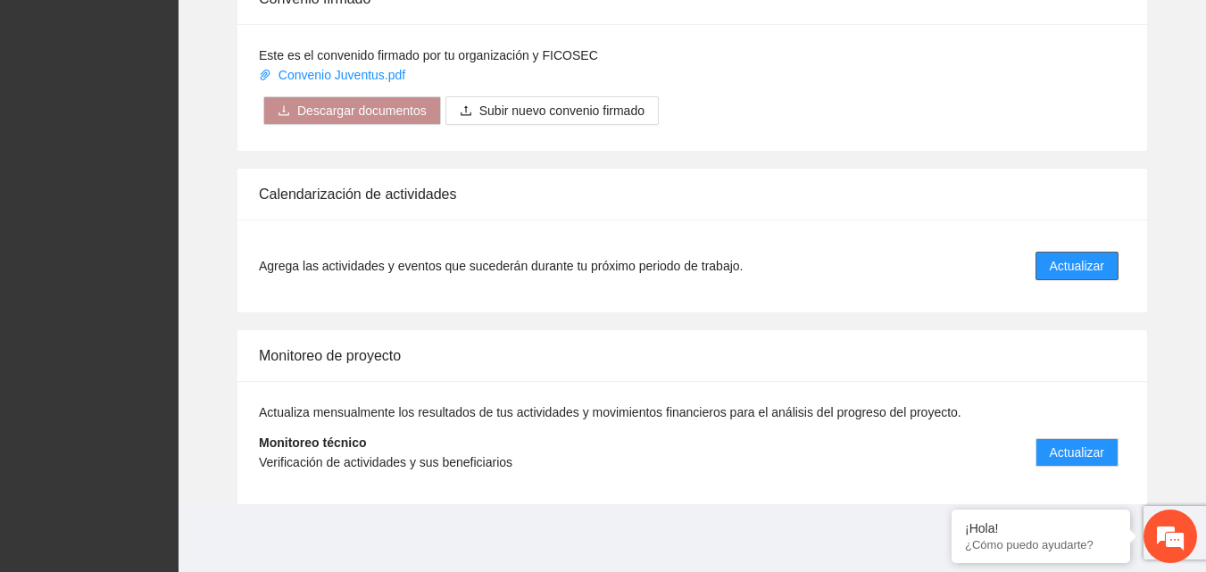
click at [1093, 270] on span "Actualizar" at bounding box center [1076, 266] width 54 height 20
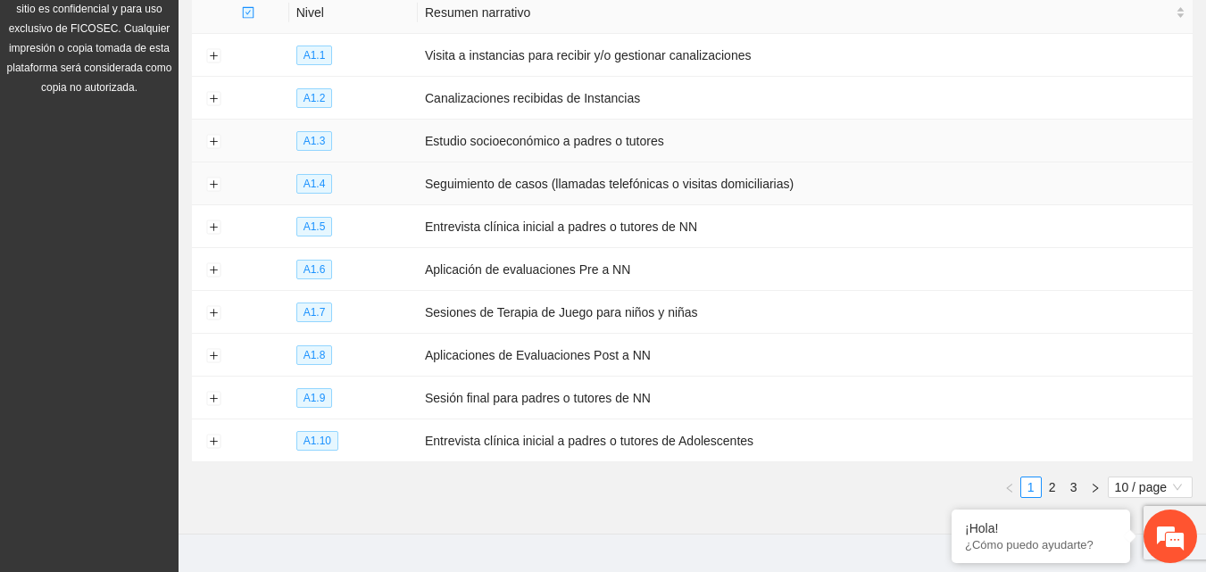
scroll to position [266, 0]
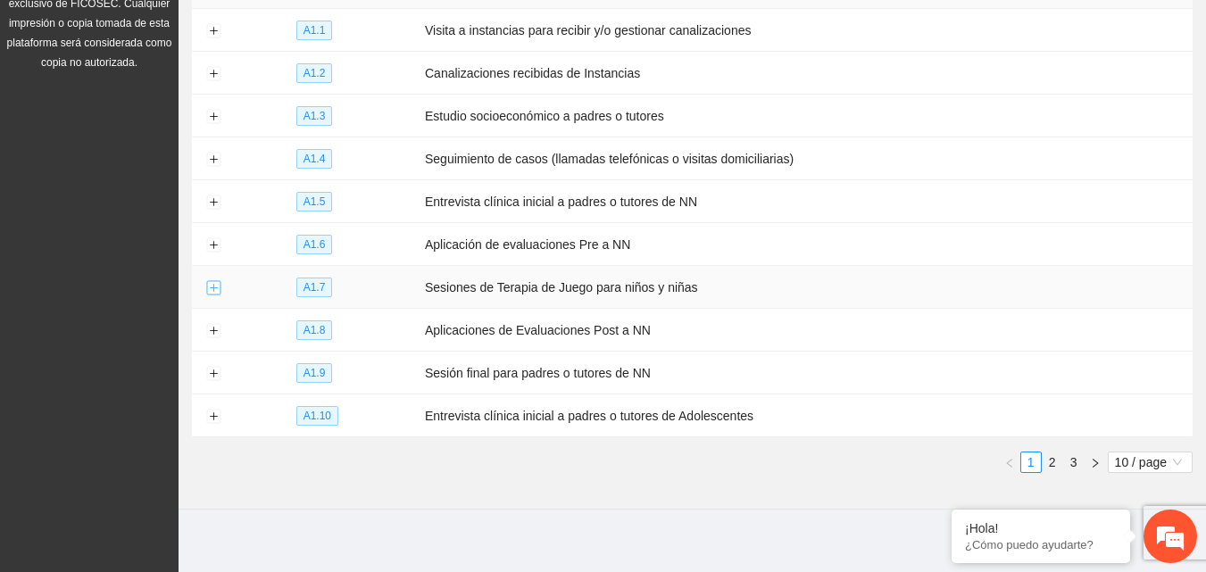
click at [213, 281] on button "Expand row" at bounding box center [213, 288] width 14 height 14
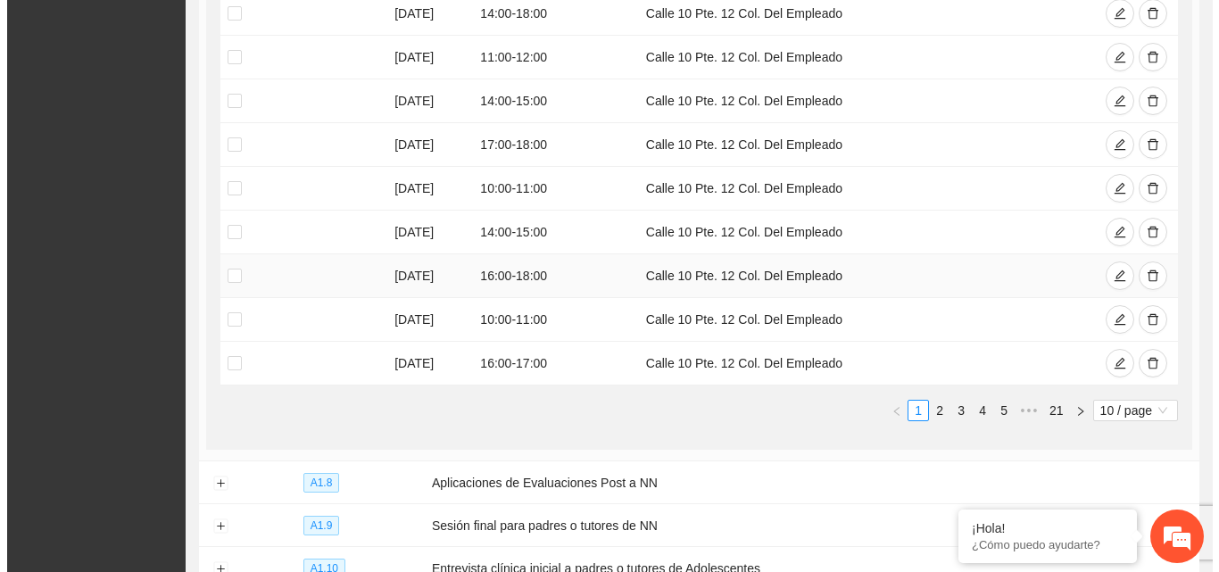
scroll to position [801, 0]
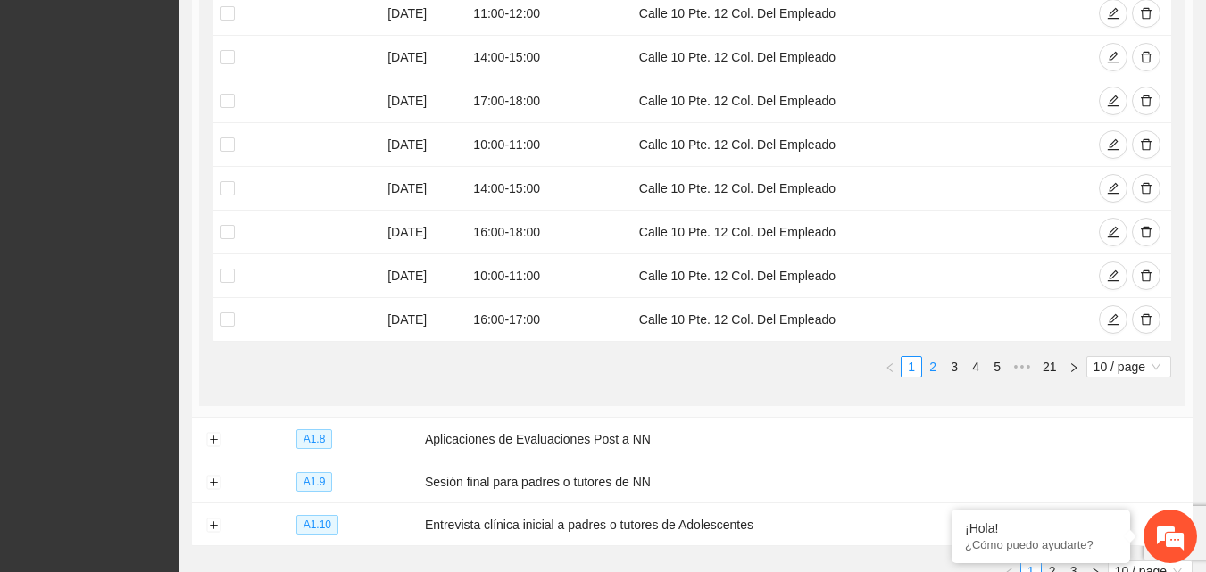
click at [936, 364] on link "2" at bounding box center [933, 367] width 20 height 20
click at [1112, 139] on icon "edit" at bounding box center [1113, 145] width 12 height 12
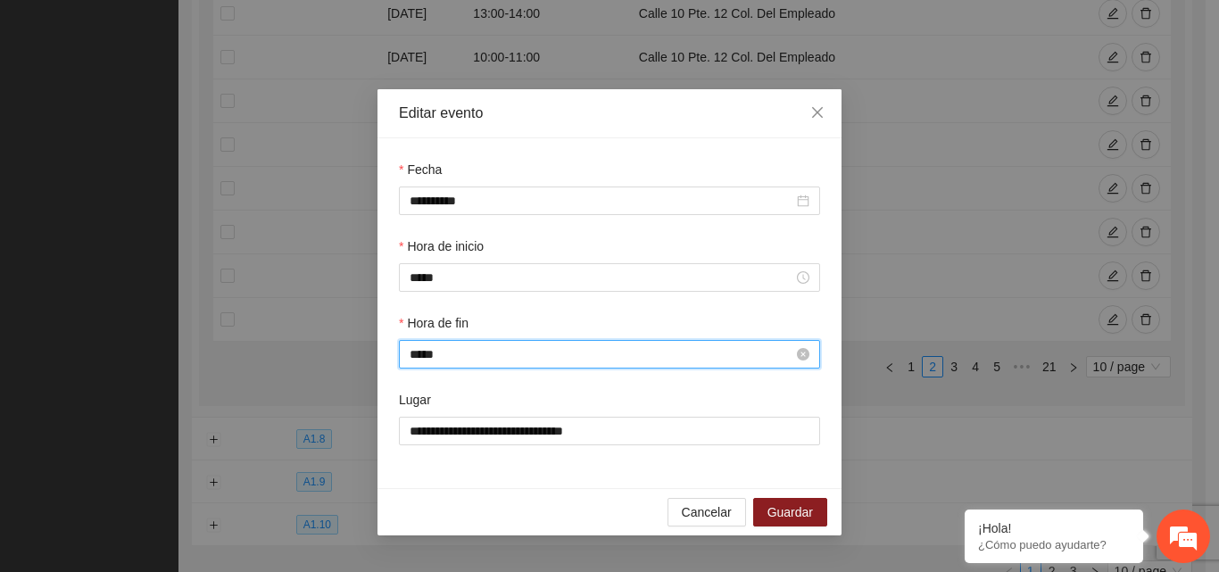
click at [460, 363] on input "*****" at bounding box center [602, 354] width 384 height 20
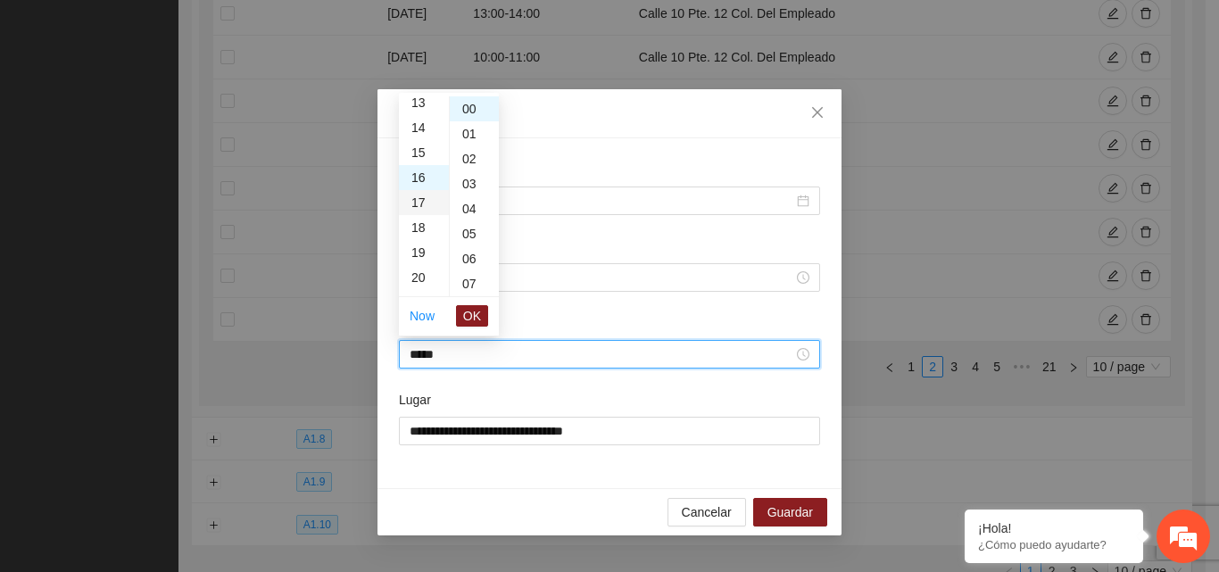
scroll to position [311, 0]
click at [421, 168] on div "15" at bounding box center [424, 173] width 50 height 25
type input "*****"
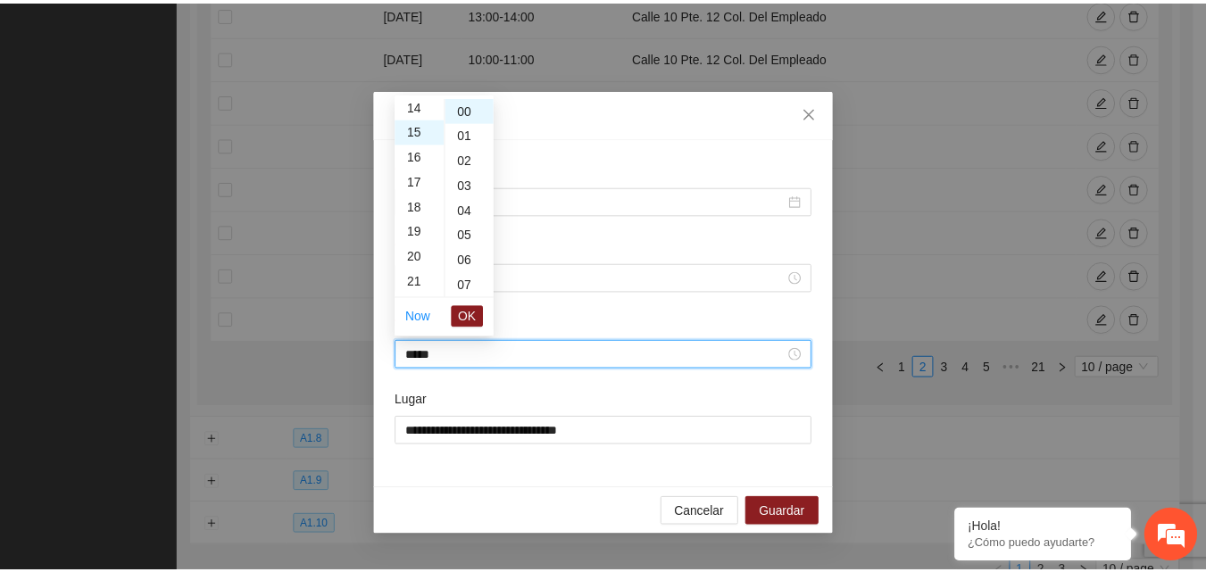
scroll to position [375, 0]
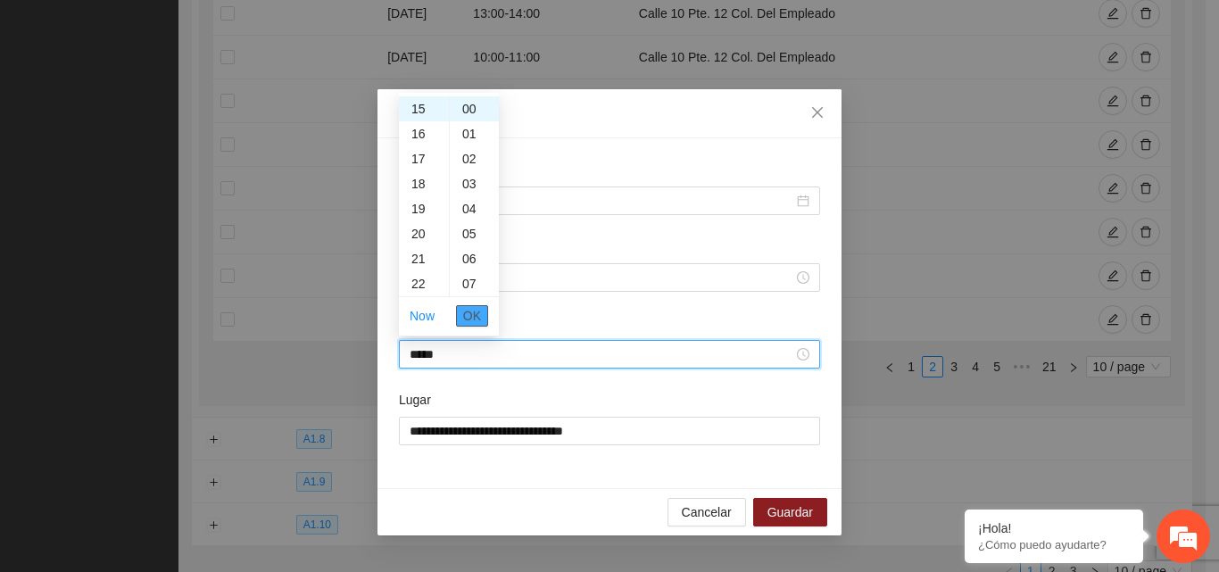
click at [477, 312] on span "OK" at bounding box center [472, 316] width 18 height 20
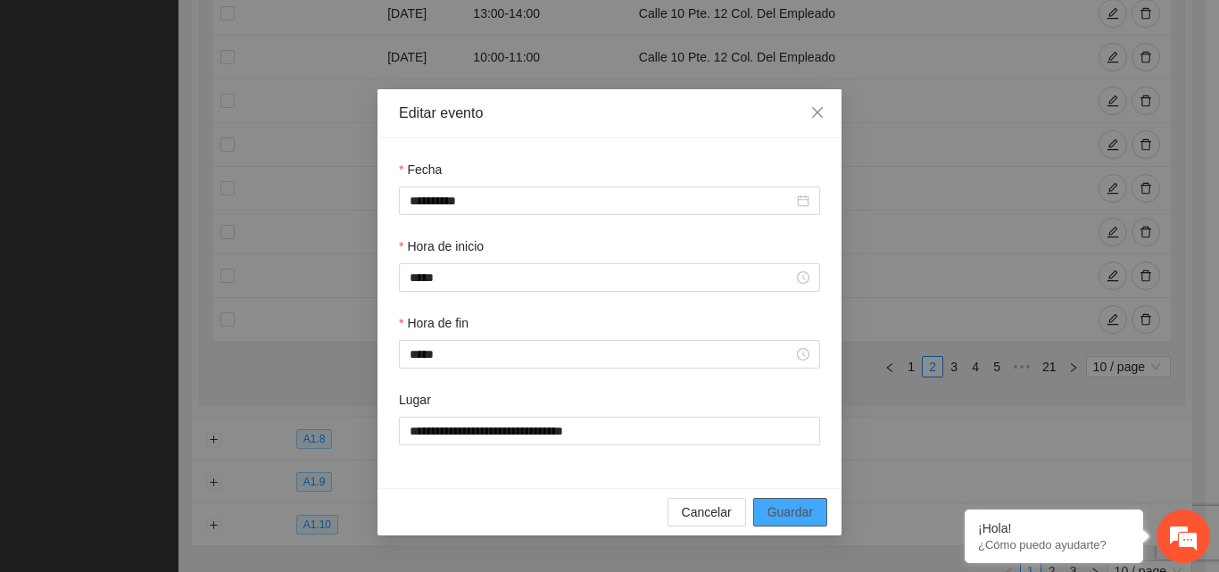
click at [785, 509] on span "Guardar" at bounding box center [790, 512] width 46 height 20
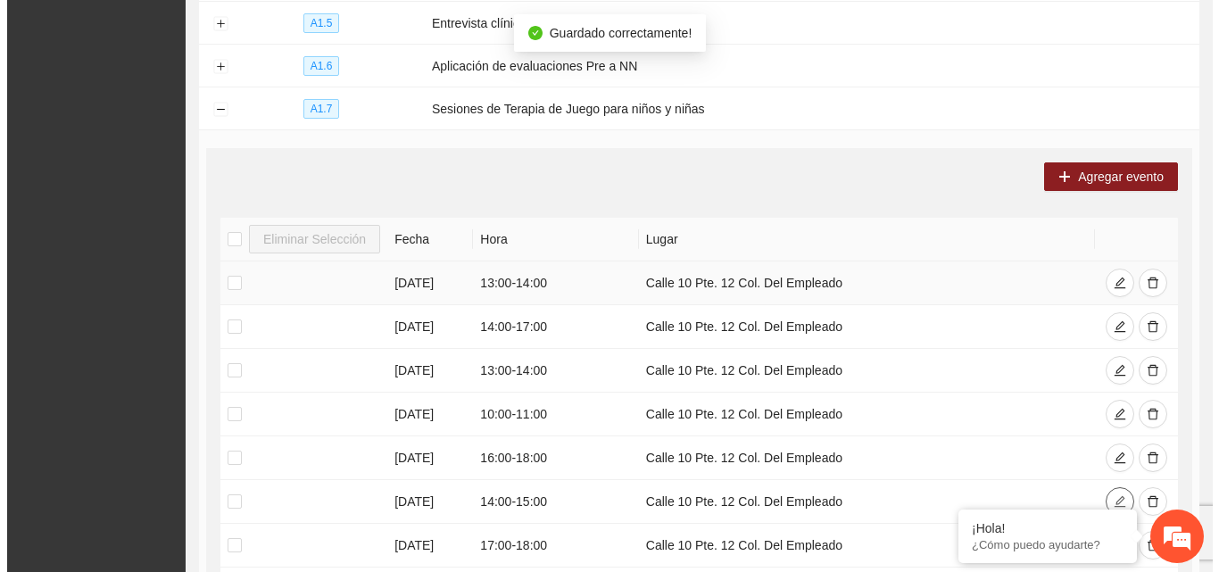
scroll to position [355, 0]
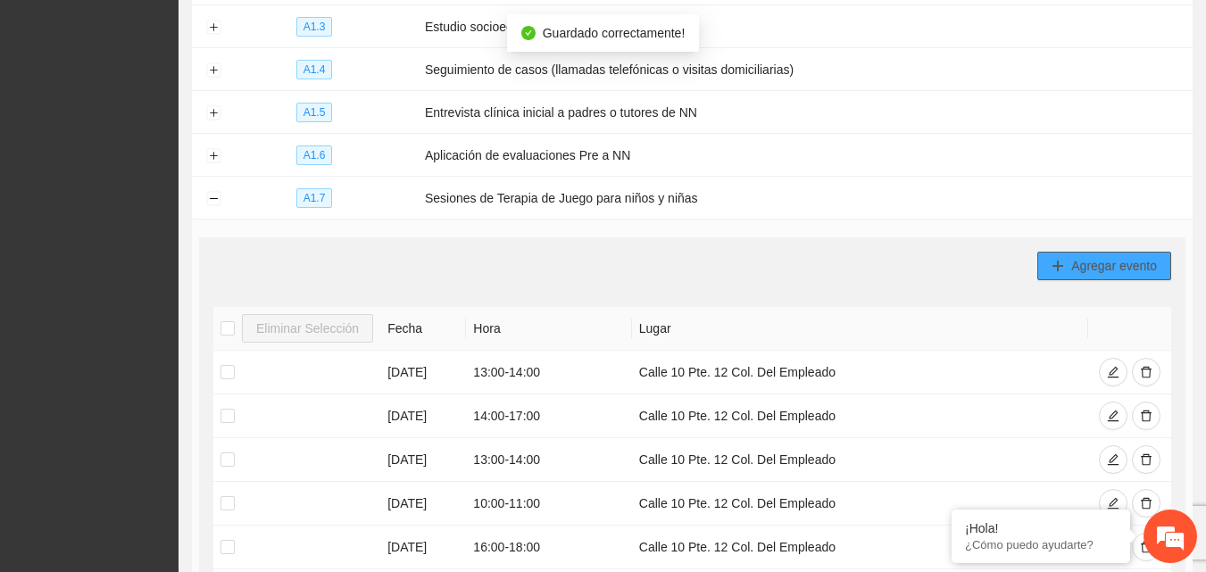
click at [1112, 257] on span "Agregar evento" at bounding box center [1114, 266] width 86 height 20
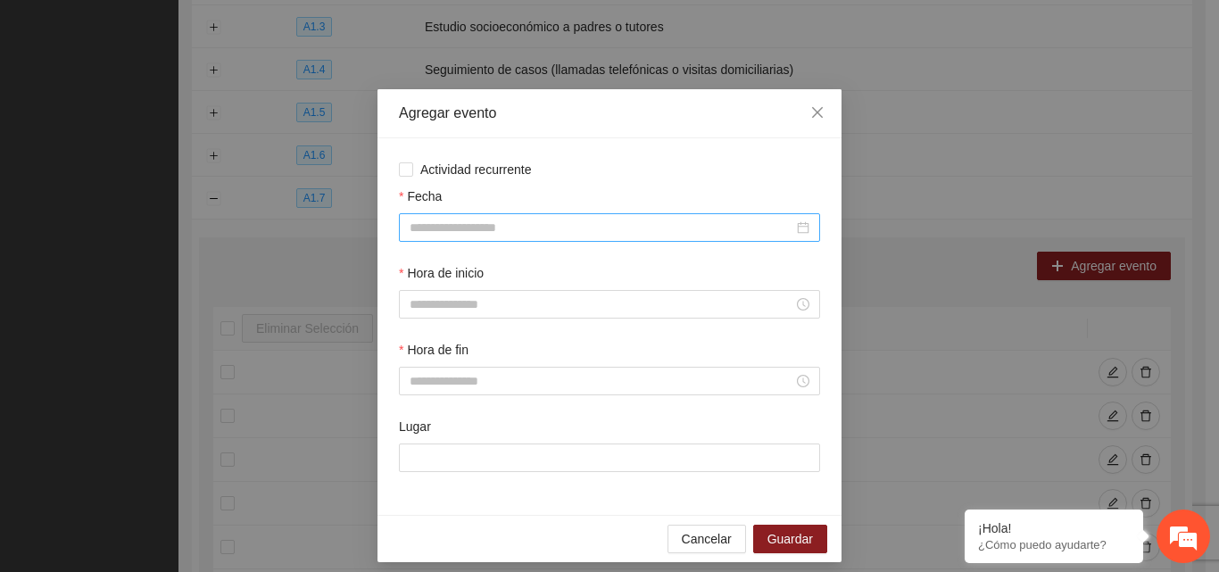
click at [468, 226] on input "Fecha" at bounding box center [602, 228] width 384 height 20
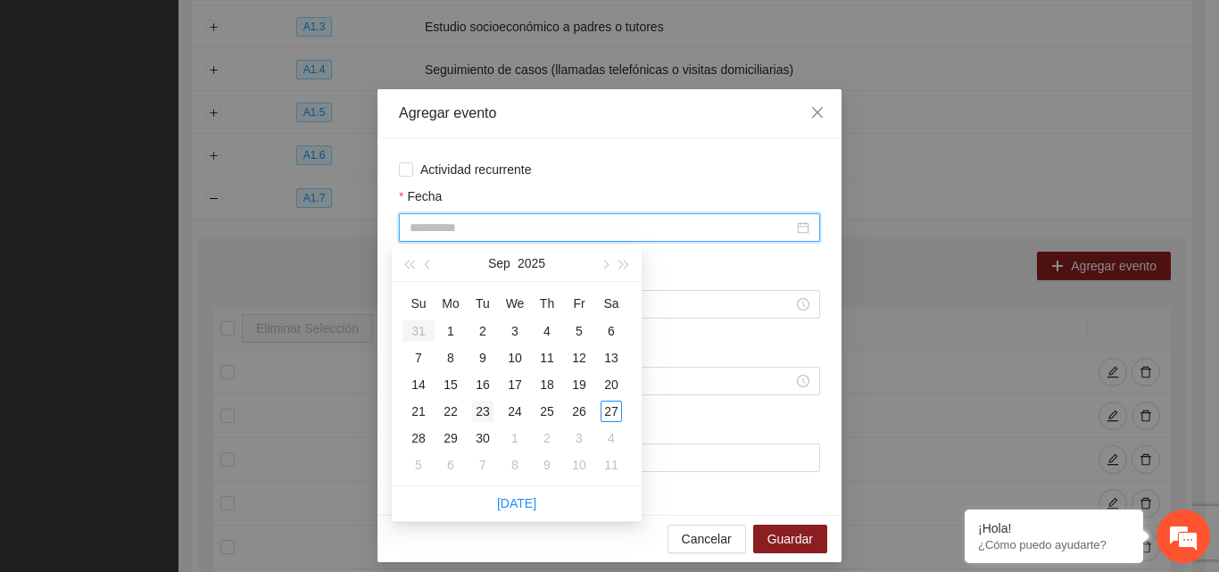
type input "**********"
click at [477, 411] on div "23" at bounding box center [482, 411] width 21 height 21
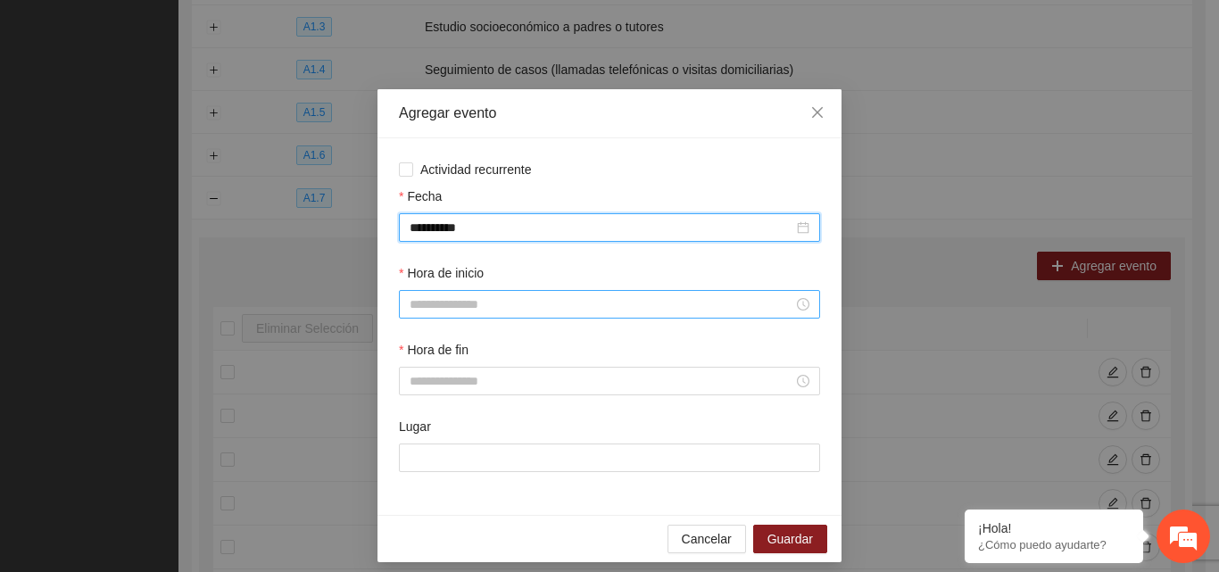
click at [459, 295] on input "Hora de inicio" at bounding box center [602, 304] width 384 height 20
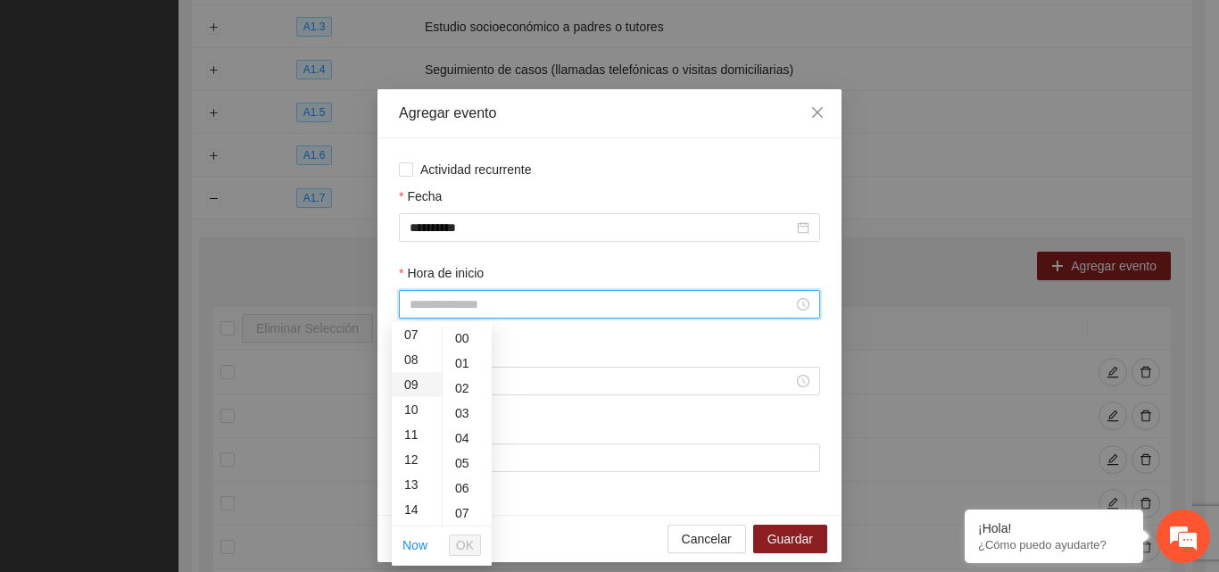
scroll to position [268, 0]
click at [415, 444] on div "15" at bounding box center [417, 445] width 50 height 25
type input "*****"
click at [469, 548] on span "OK" at bounding box center [465, 545] width 18 height 20
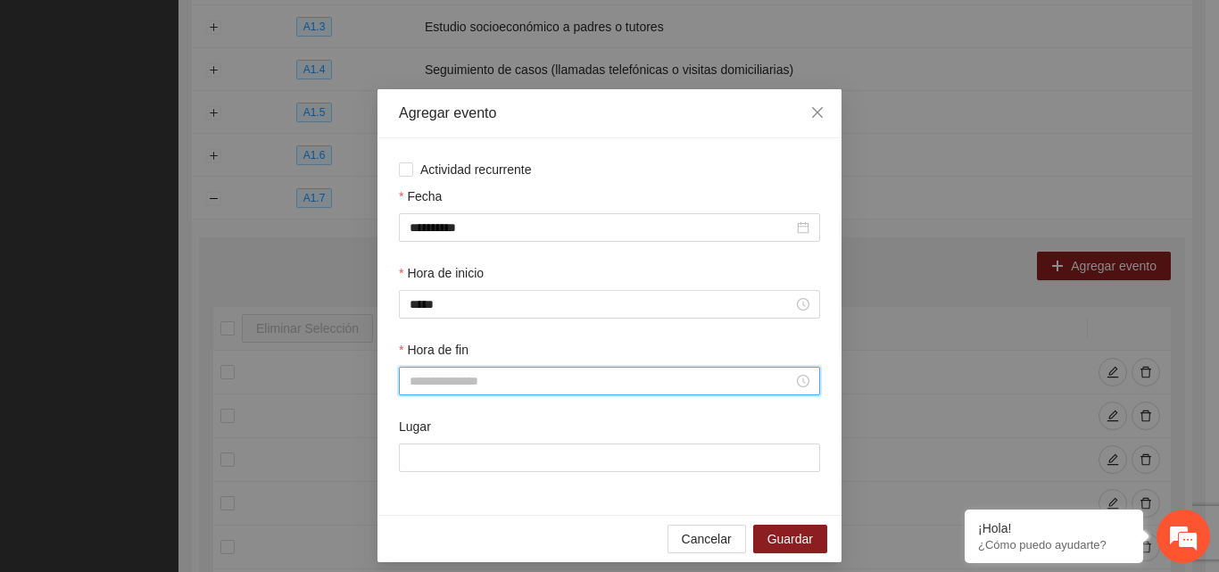
click at [434, 382] on input "Hora de fin" at bounding box center [602, 381] width 384 height 20
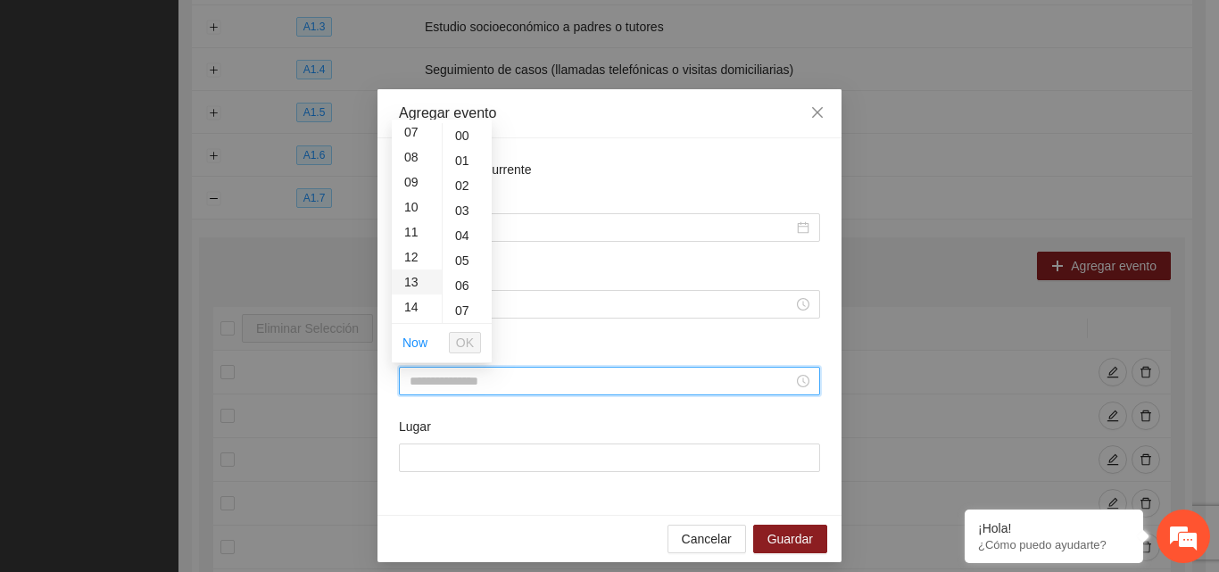
scroll to position [268, 0]
click at [411, 267] on div "16" at bounding box center [417, 267] width 50 height 25
type input "*****"
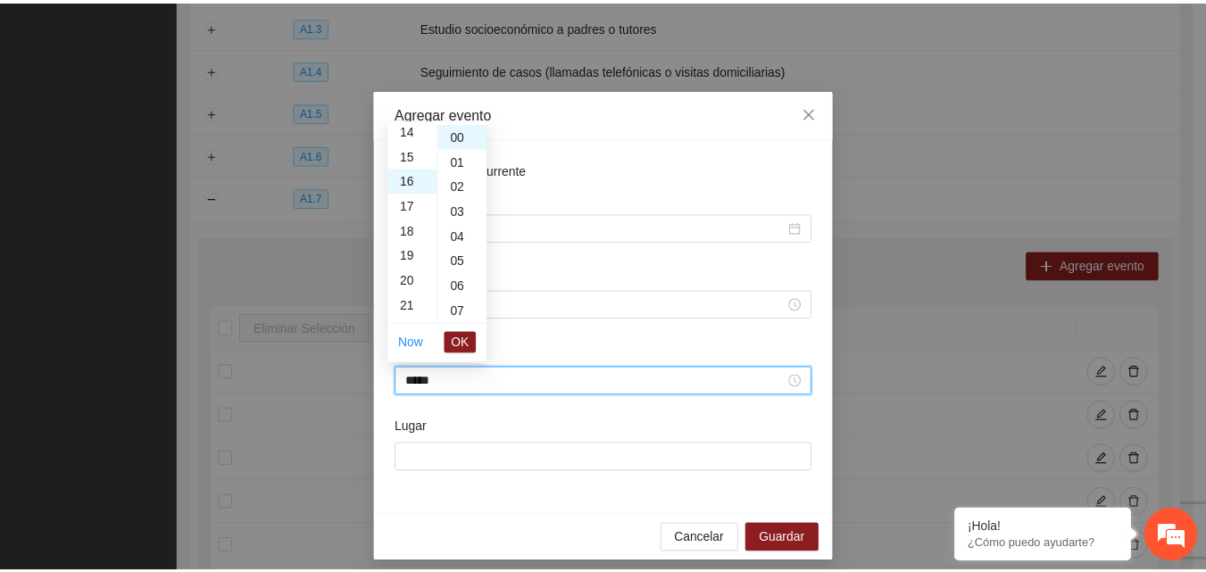
scroll to position [400, 0]
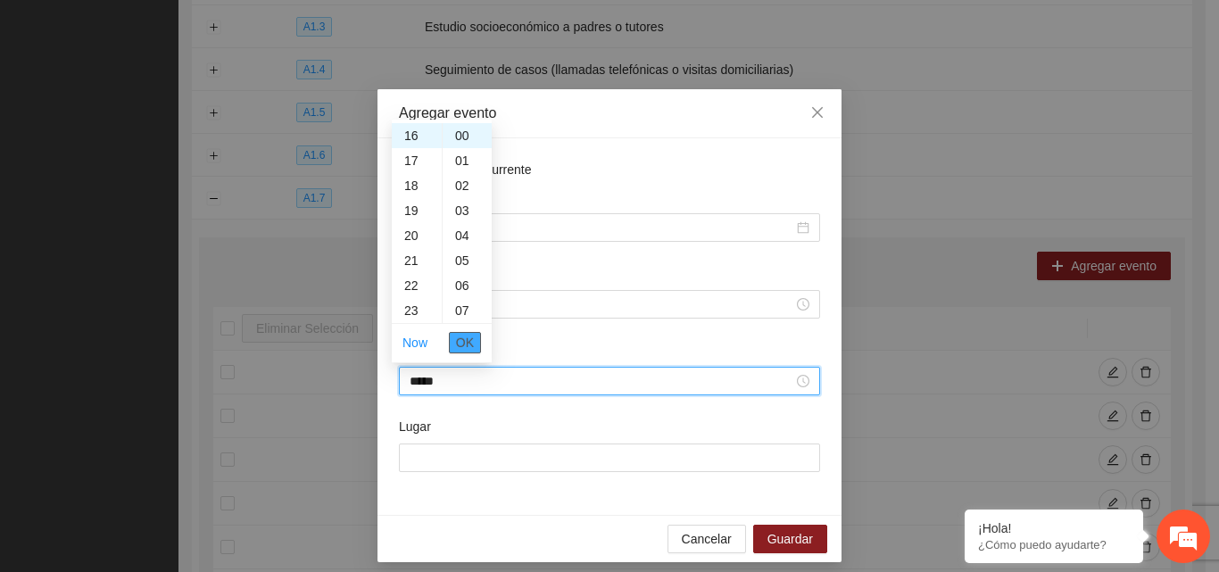
click at [474, 350] on button "OK" at bounding box center [465, 342] width 32 height 21
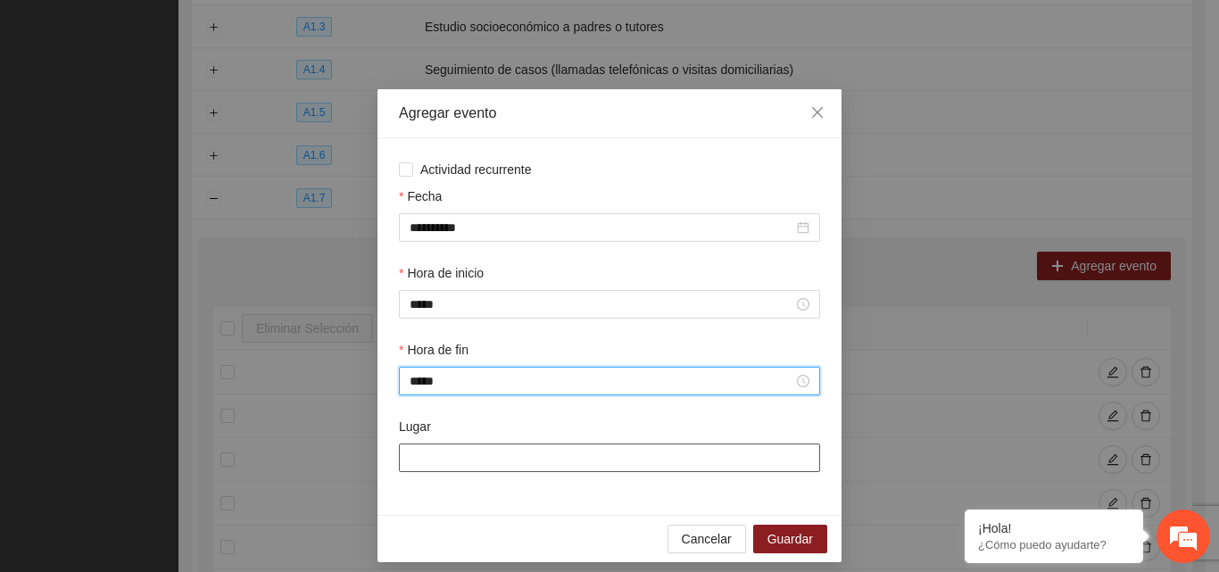
click at [568, 468] on input "Lugar" at bounding box center [609, 457] width 421 height 29
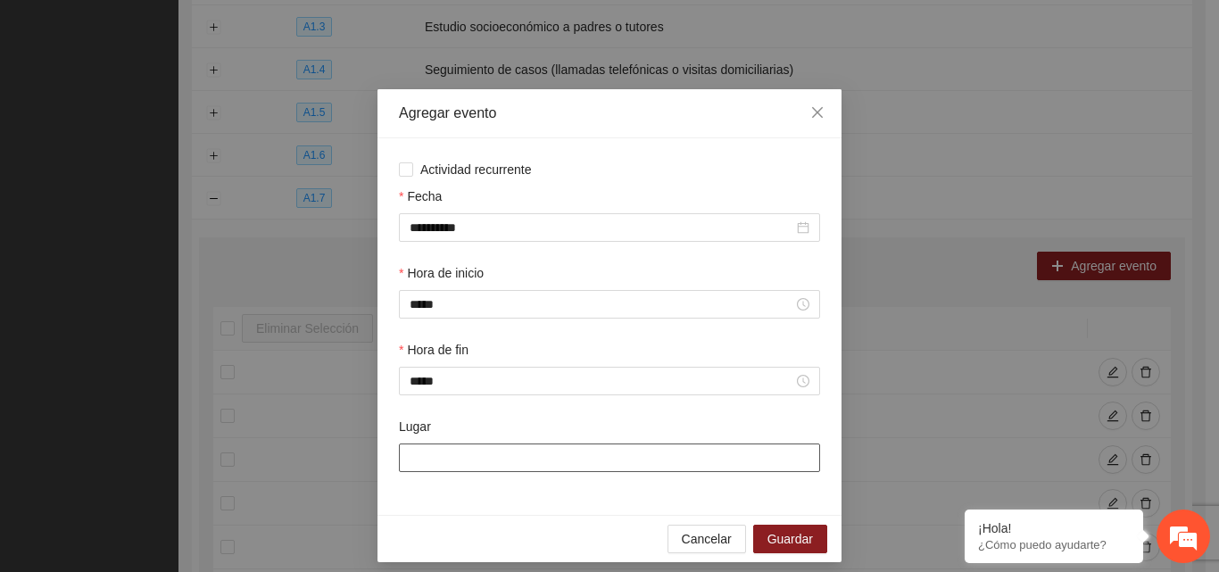
type input "**********"
click at [770, 542] on span "Guardar" at bounding box center [790, 539] width 46 height 20
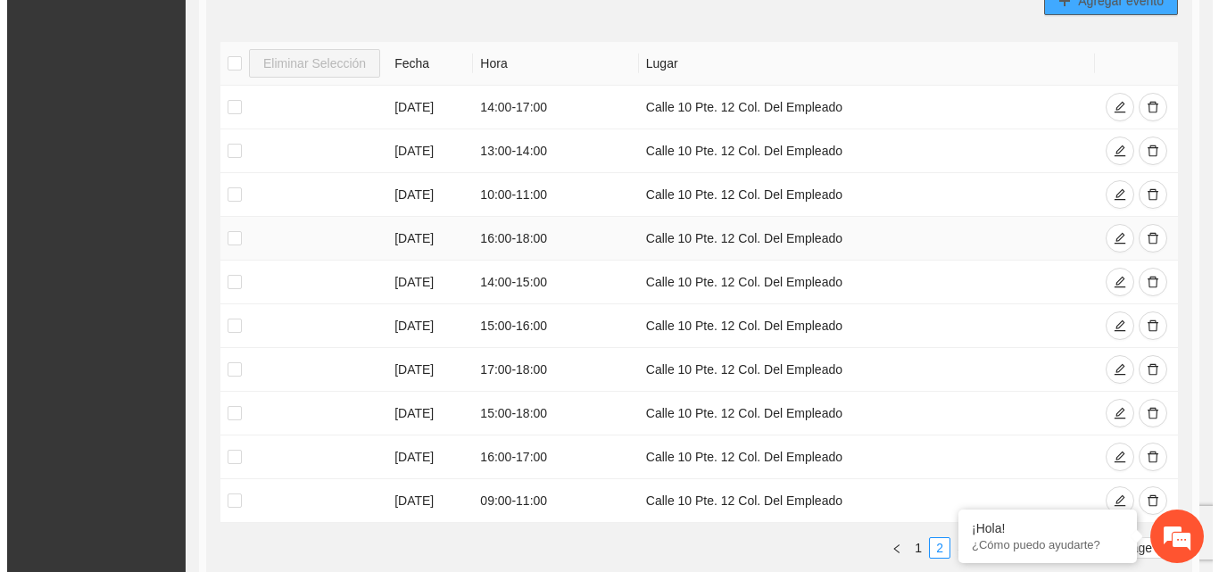
scroll to position [623, 0]
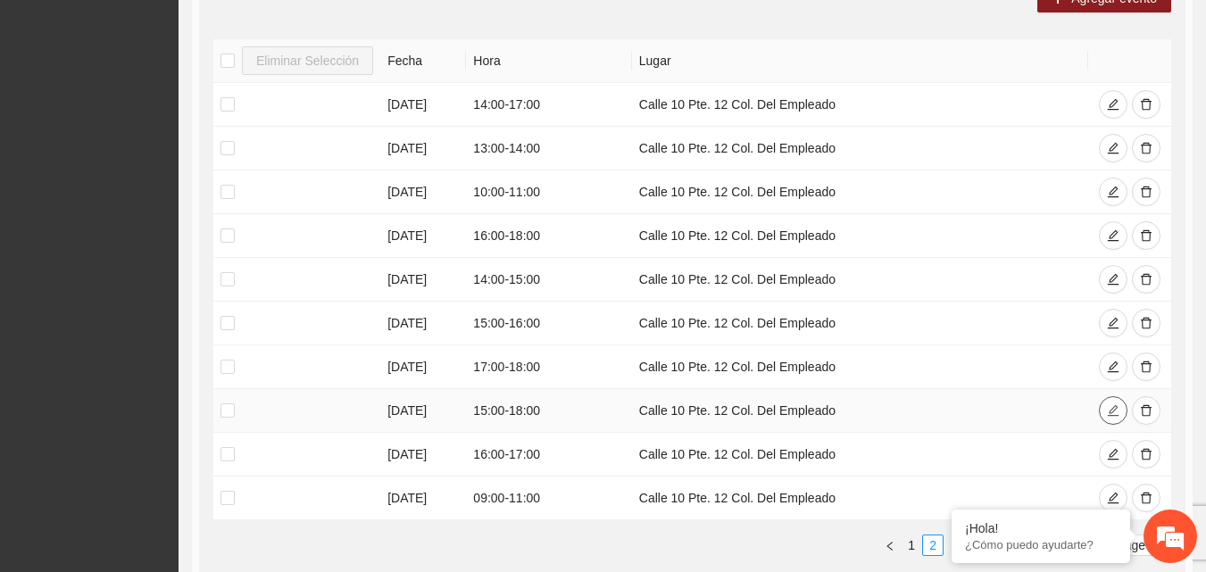
click at [1114, 405] on icon "edit" at bounding box center [1112, 410] width 12 height 12
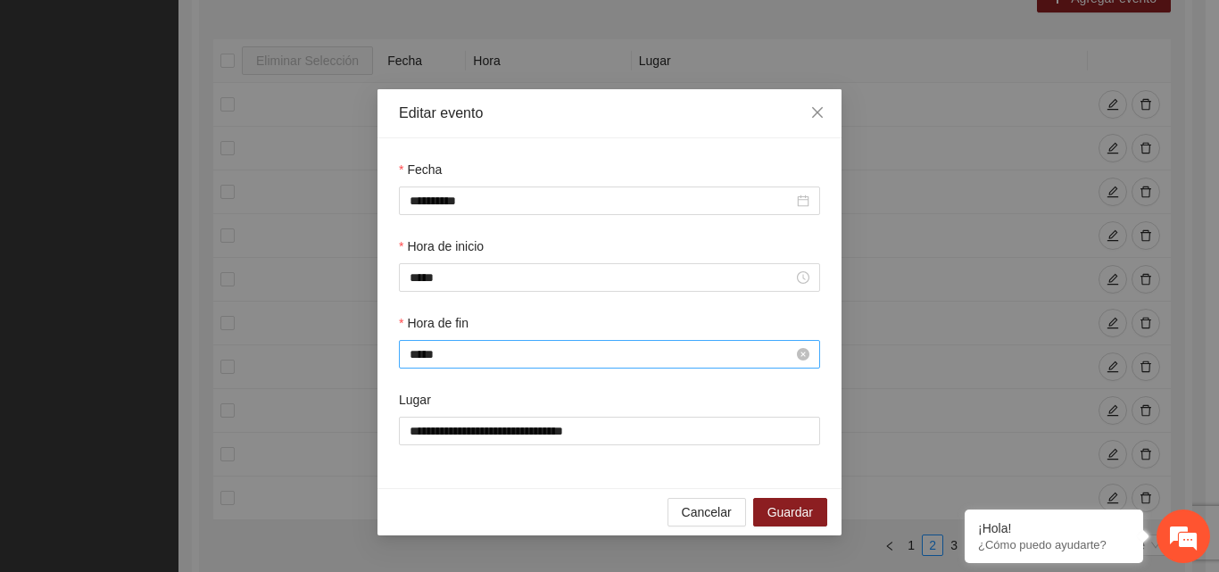
click at [506, 354] on input "*****" at bounding box center [602, 354] width 384 height 20
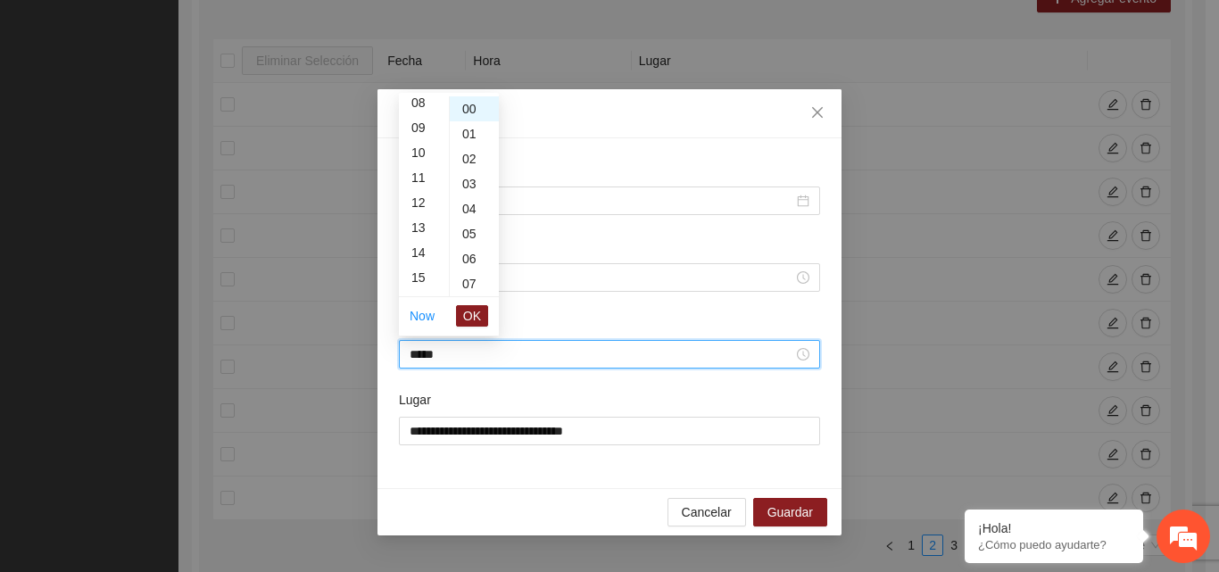
scroll to position [182, 0]
click at [426, 228] on div "16" at bounding box center [424, 237] width 50 height 25
type input "*****"
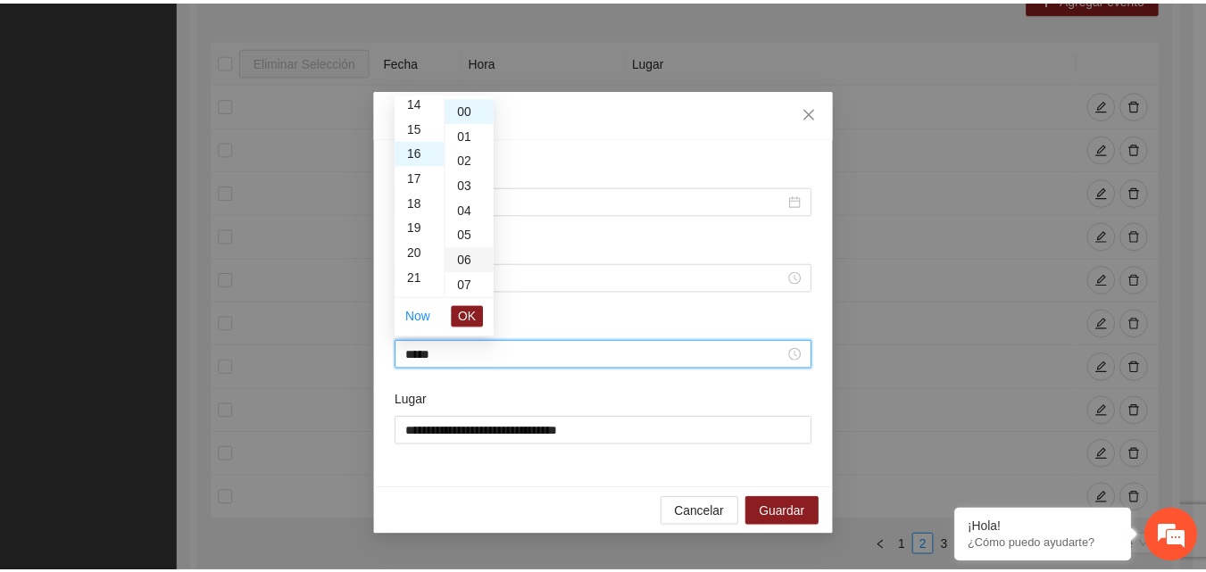
scroll to position [400, 0]
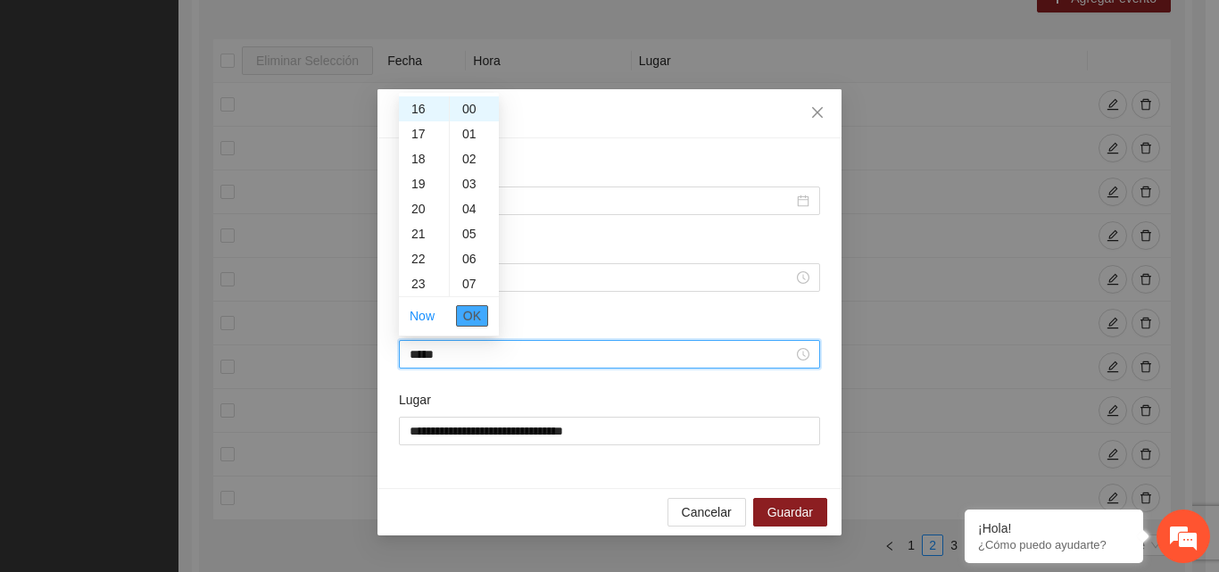
click at [476, 315] on span "OK" at bounding box center [472, 316] width 18 height 20
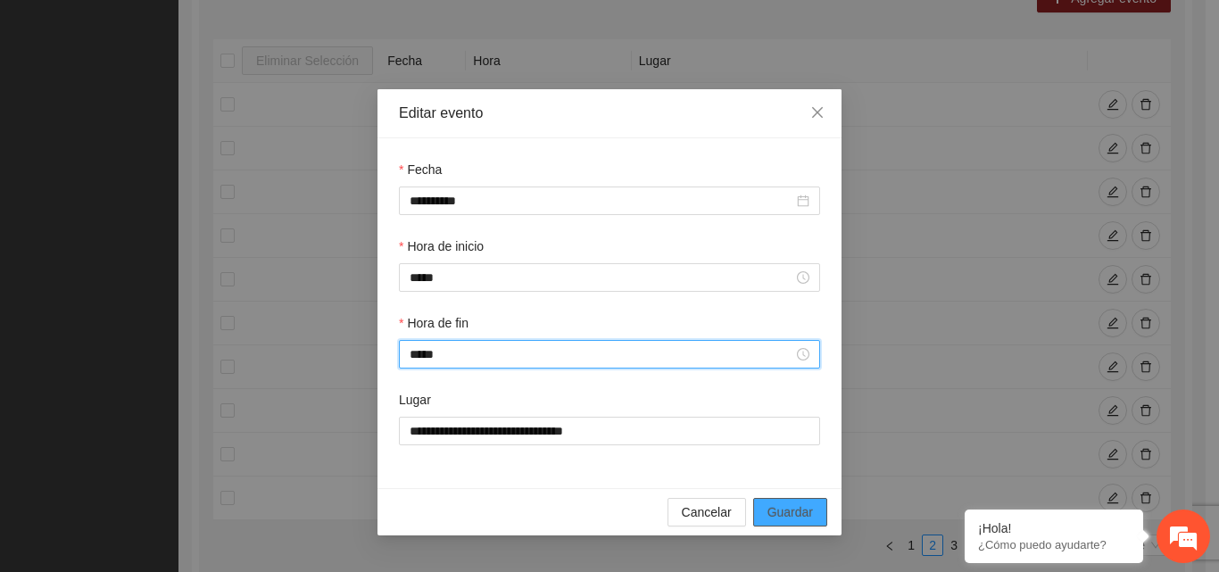
click at [802, 512] on span "Guardar" at bounding box center [790, 512] width 46 height 20
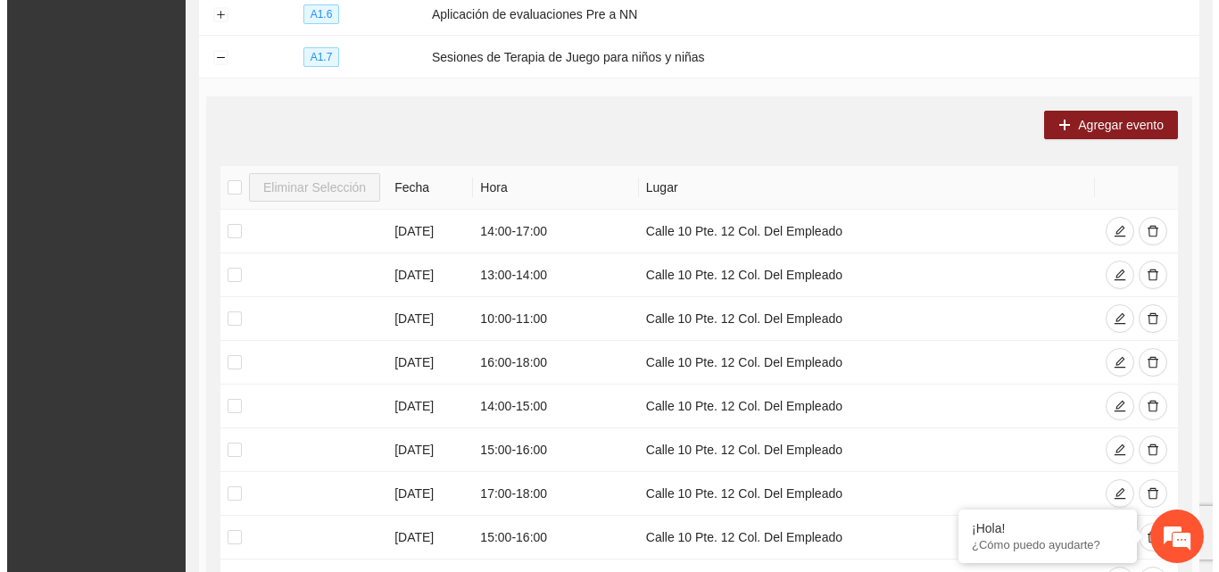
scroll to position [355, 0]
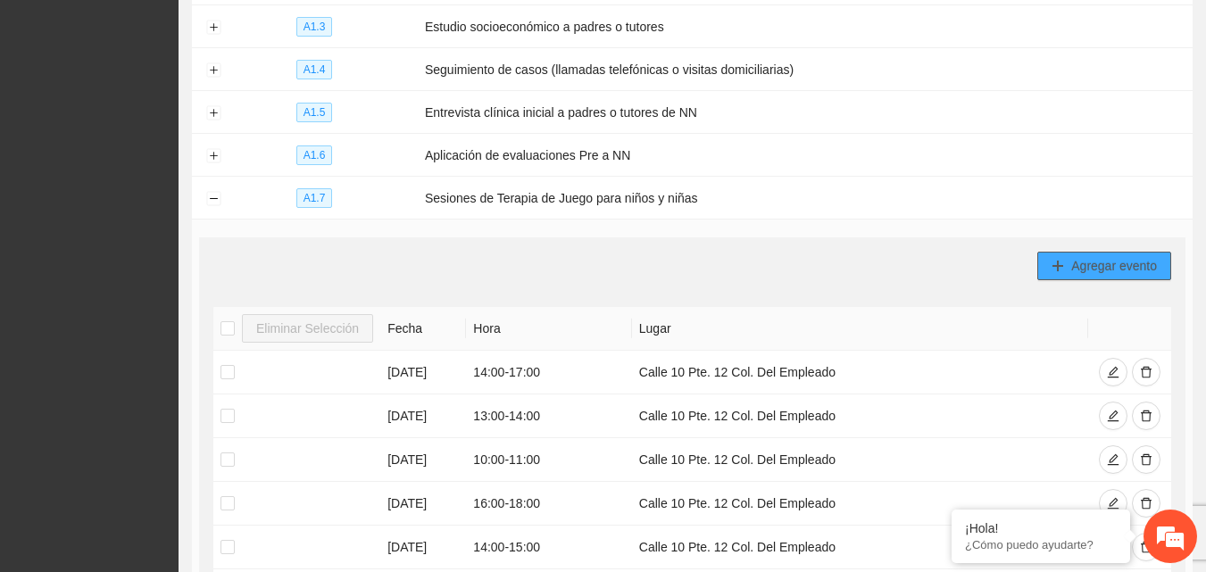
click at [1090, 256] on span "Agregar evento" at bounding box center [1114, 266] width 86 height 20
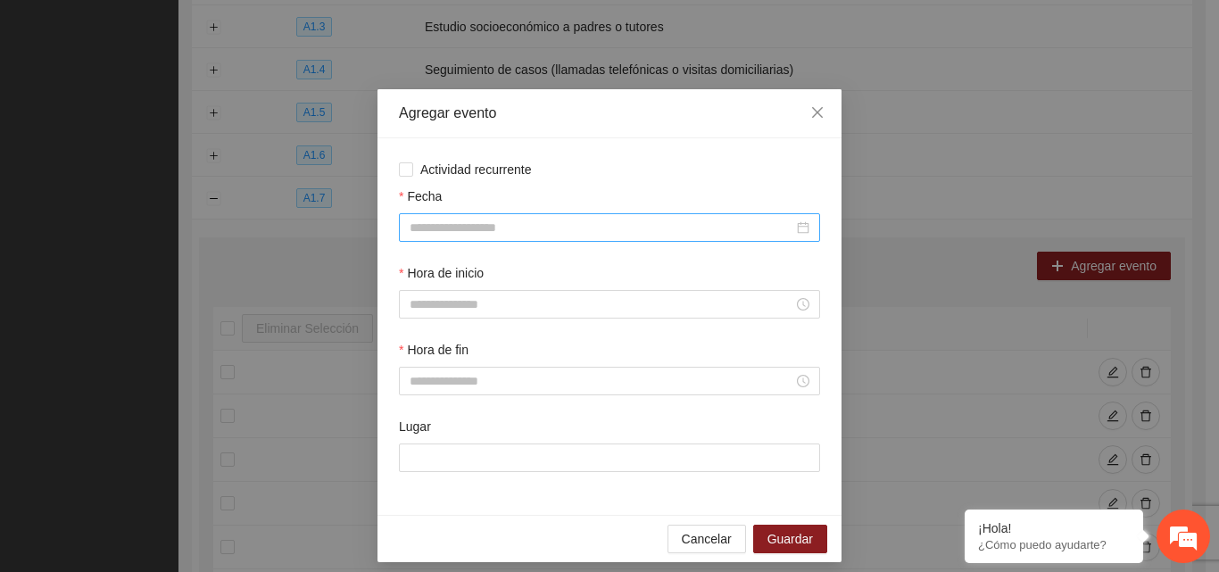
click at [455, 223] on input "Fecha" at bounding box center [602, 228] width 384 height 20
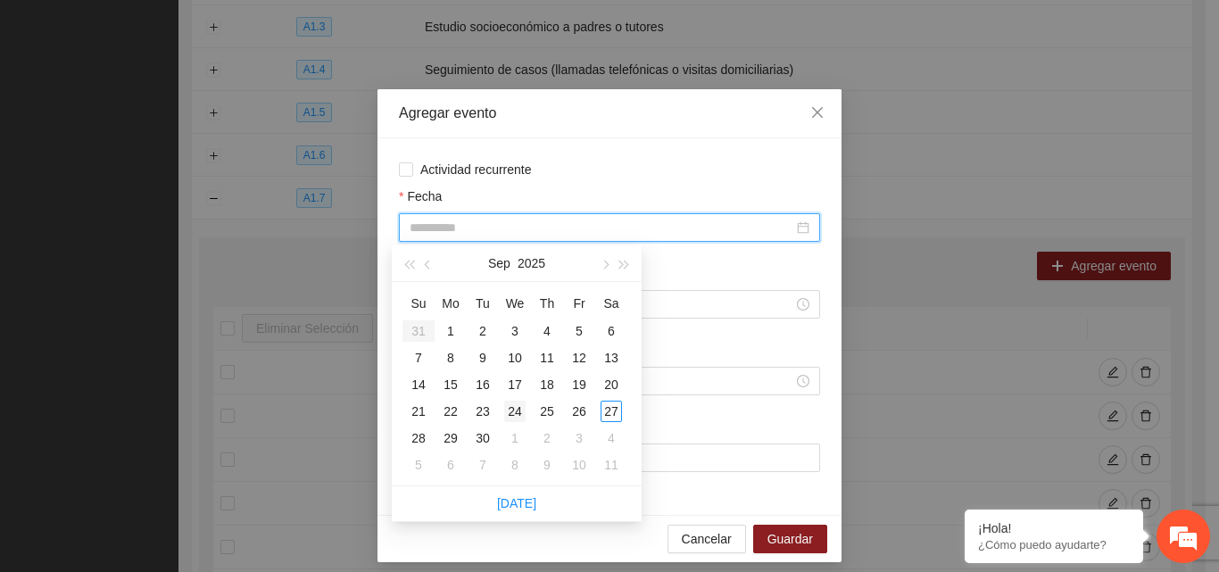
type input "**********"
click at [518, 410] on div "24" at bounding box center [514, 411] width 21 height 21
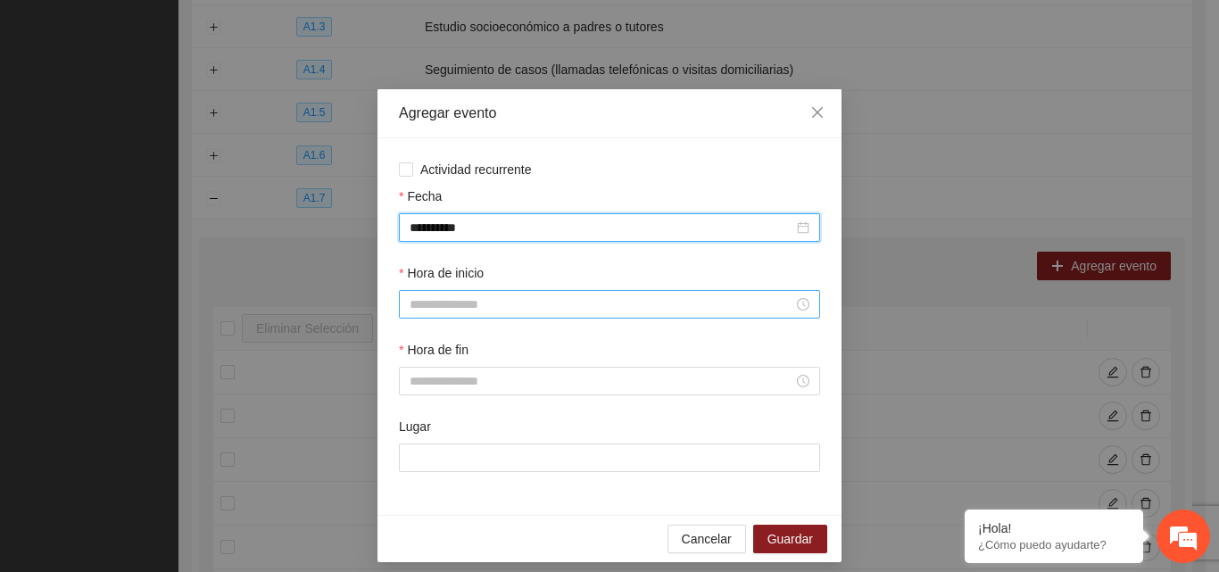
click at [497, 300] on input "Hora de inicio" at bounding box center [602, 304] width 384 height 20
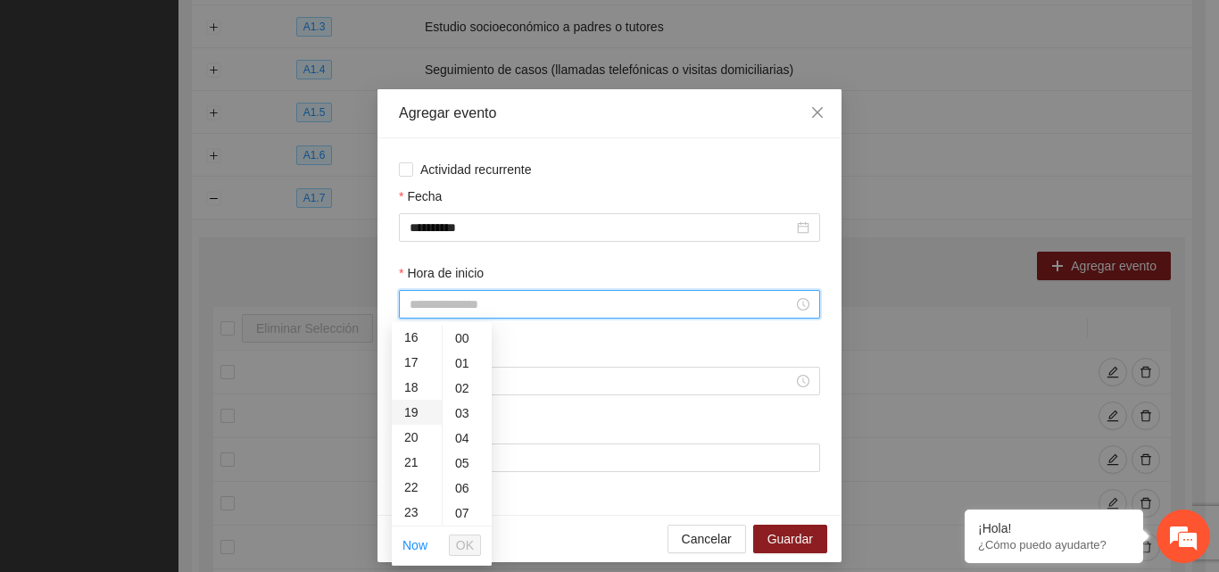
scroll to position [357, 0]
click at [413, 407] on div "17" at bounding box center [417, 406] width 50 height 25
type input "*****"
click at [480, 550] on button "OK" at bounding box center [465, 545] width 32 height 21
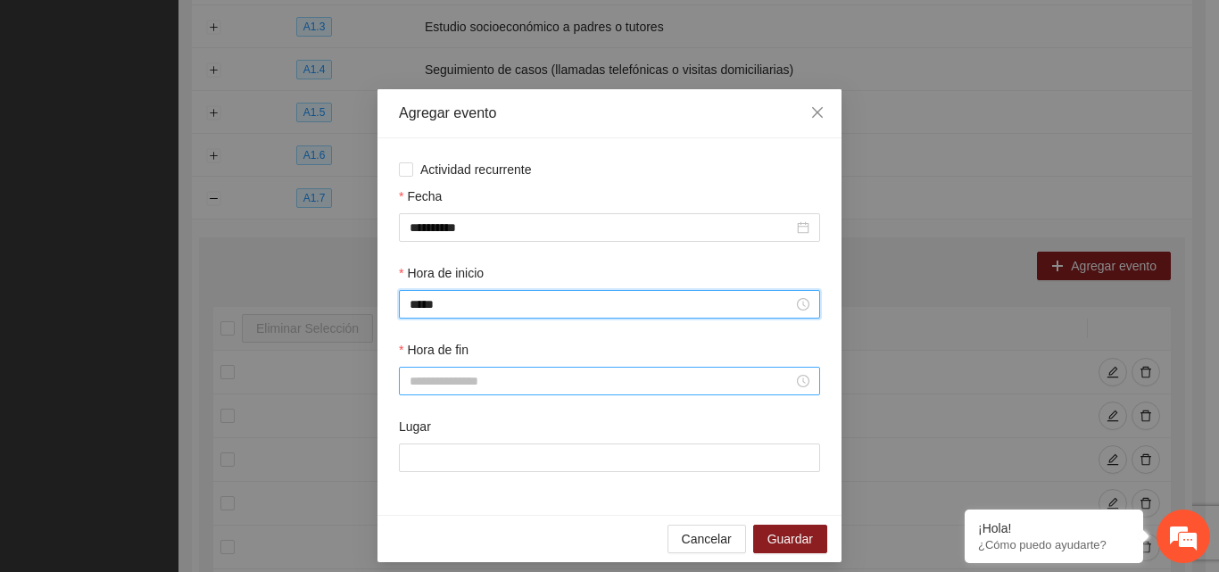
click at [482, 371] on input "Hora de fin" at bounding box center [602, 381] width 384 height 20
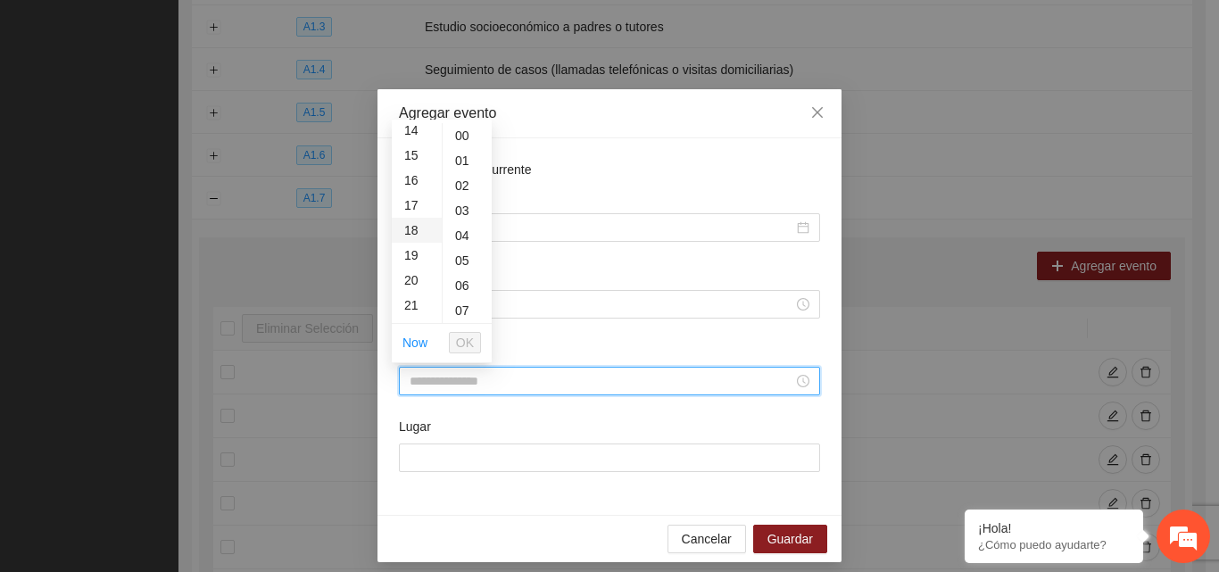
scroll to position [357, 0]
click at [410, 234] on div "18" at bounding box center [417, 228] width 50 height 25
type input "*****"
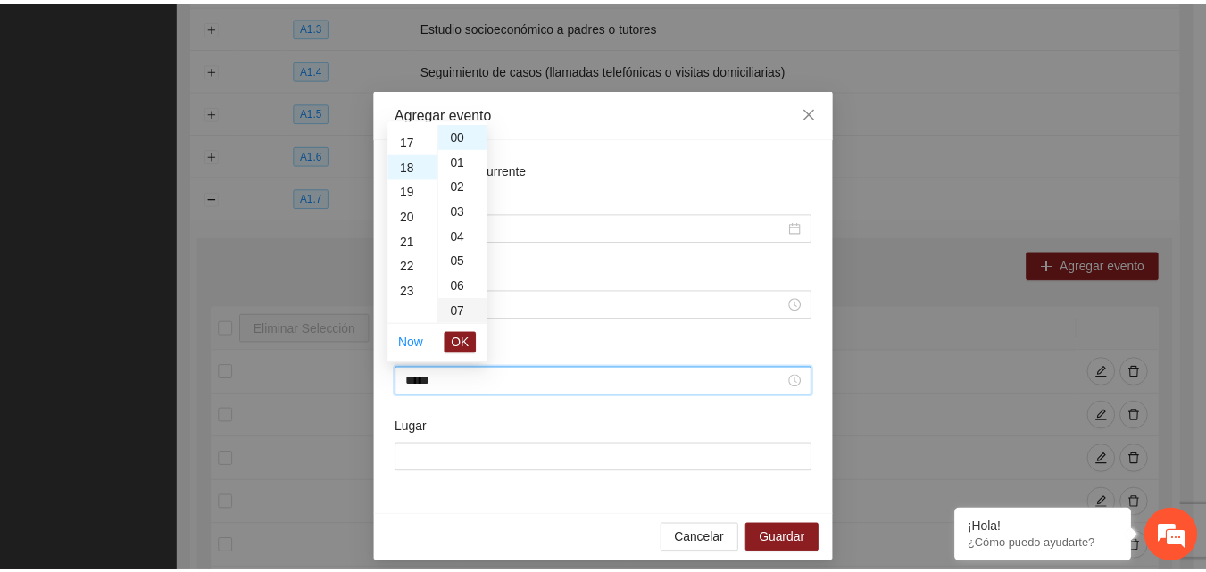
scroll to position [450, 0]
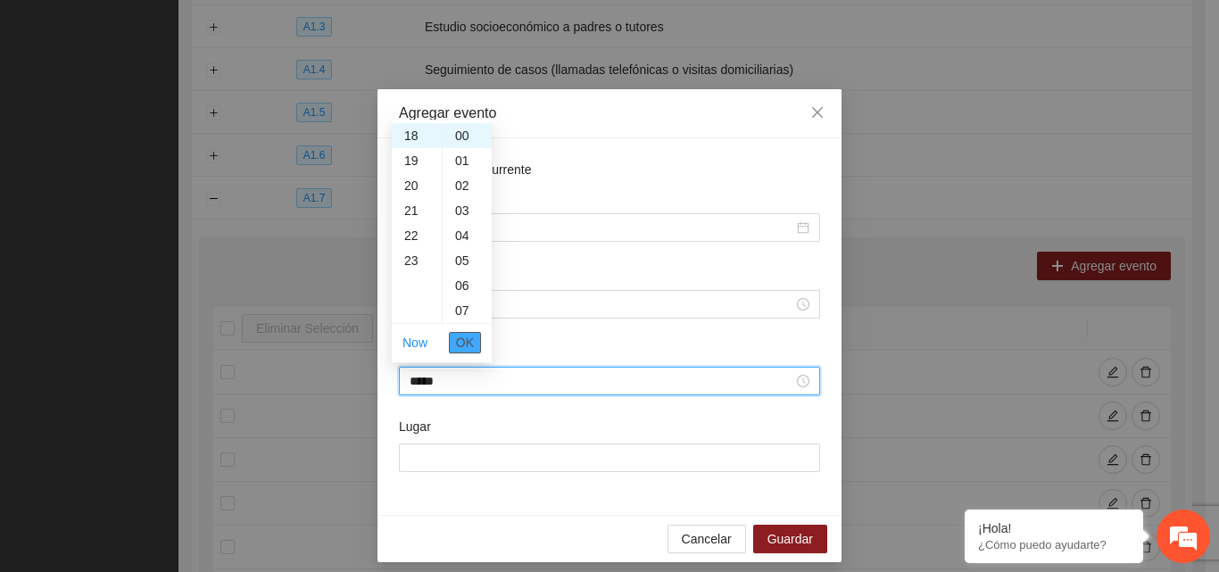
click at [466, 348] on span "OK" at bounding box center [465, 343] width 18 height 20
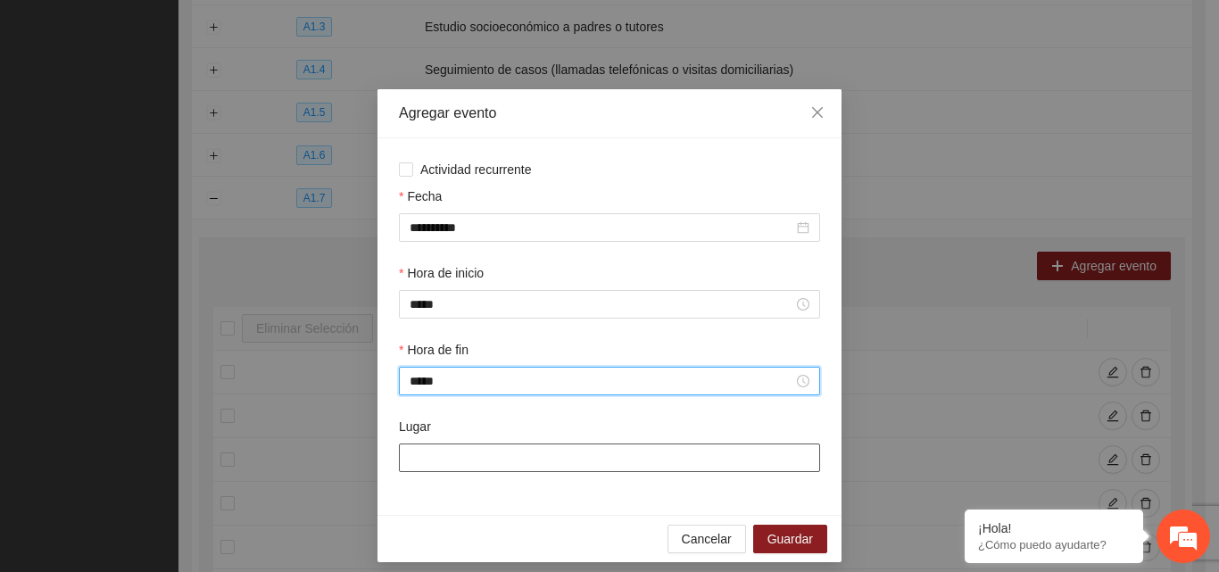
click at [441, 466] on input "Lugar" at bounding box center [609, 457] width 421 height 29
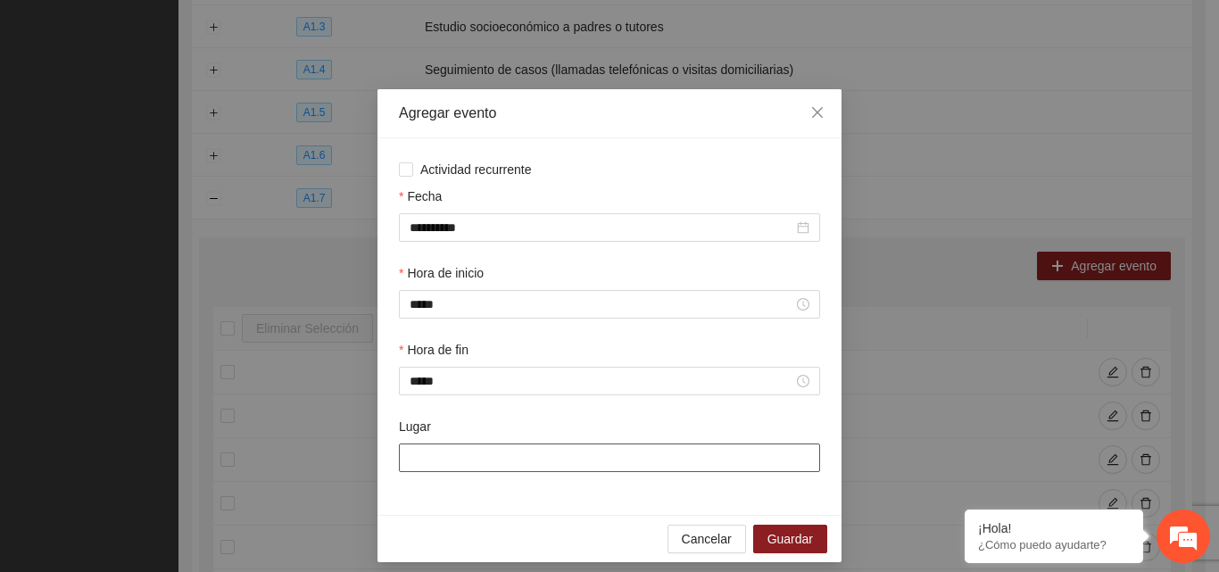
type input "**********"
click at [805, 536] on span "Guardar" at bounding box center [790, 539] width 46 height 20
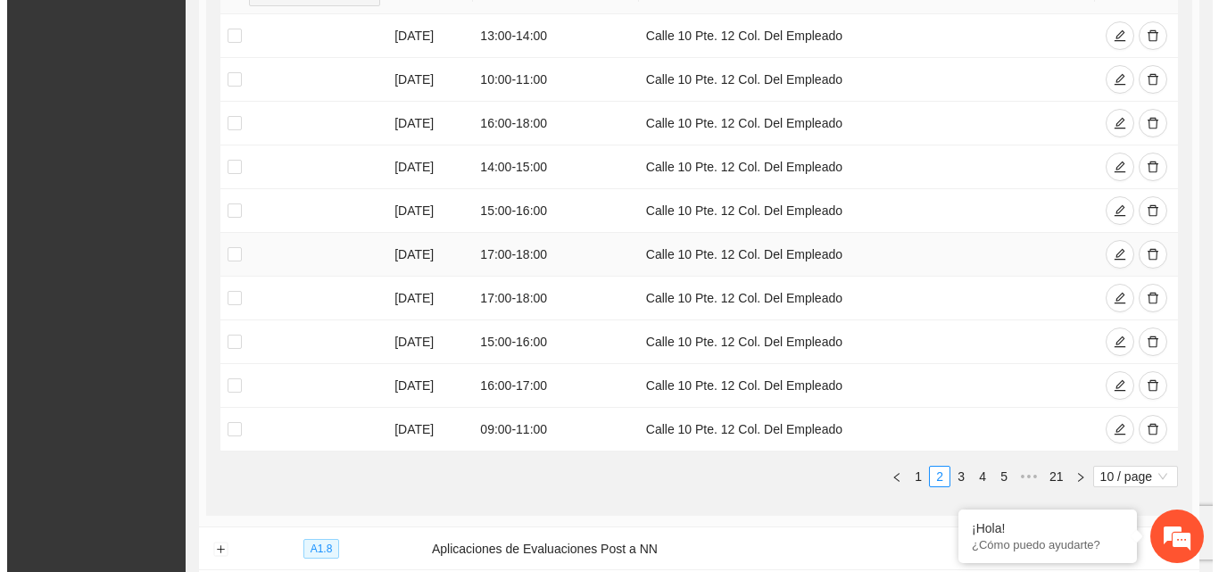
scroll to position [712, 0]
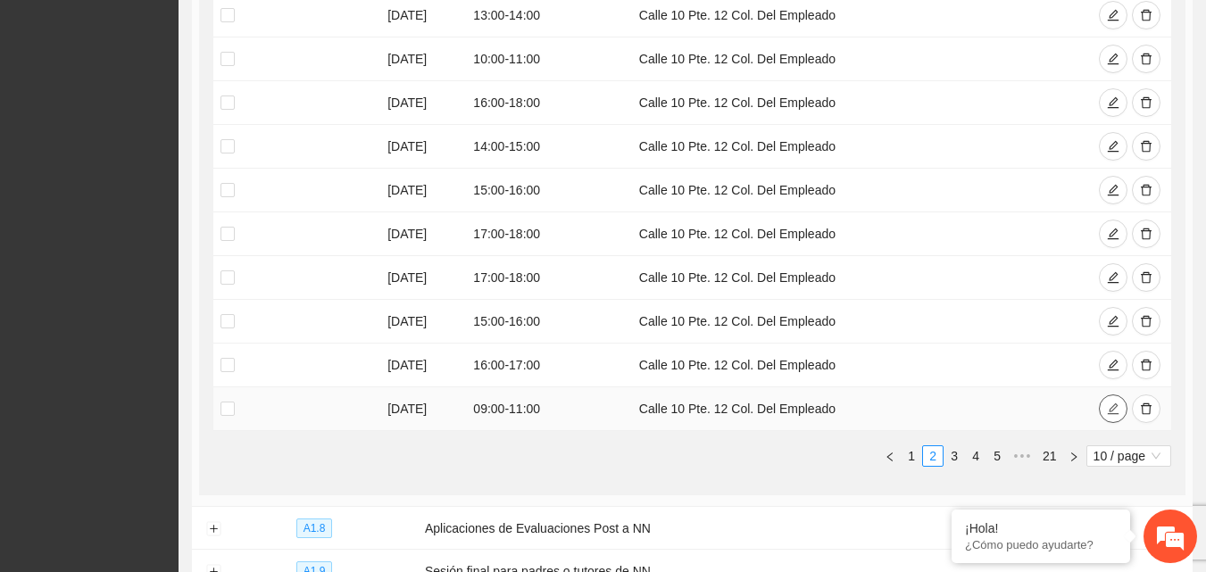
click at [1113, 408] on icon "edit" at bounding box center [1113, 409] width 12 height 12
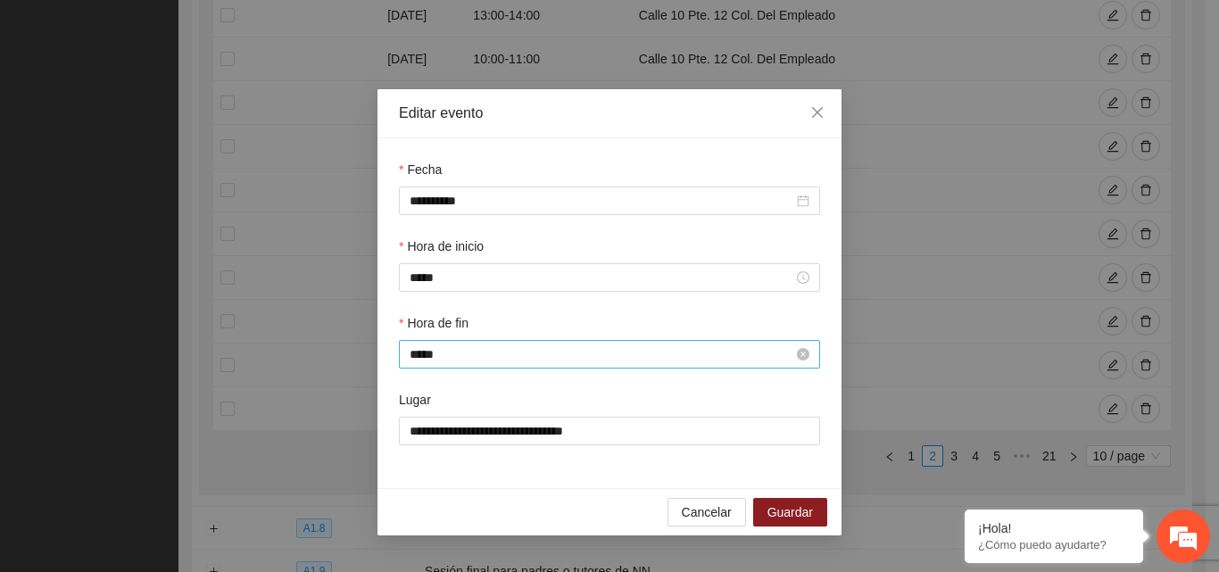
click at [463, 351] on input "*****" at bounding box center [602, 354] width 384 height 20
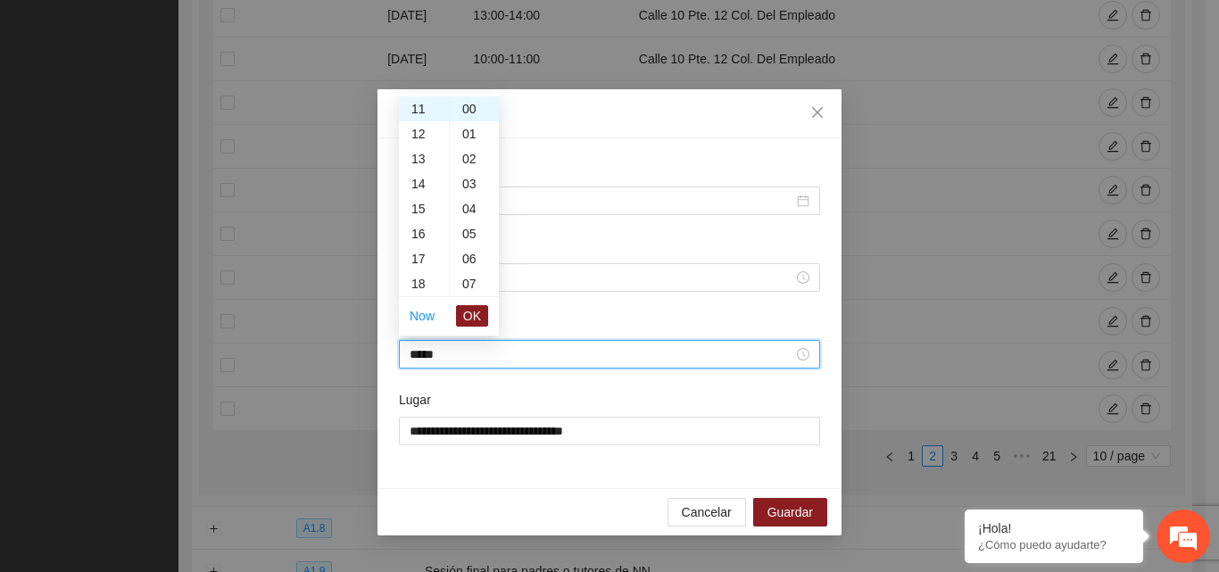
scroll to position [186, 0]
click at [421, 171] on div "10" at bounding box center [424, 173] width 50 height 25
type input "*****"
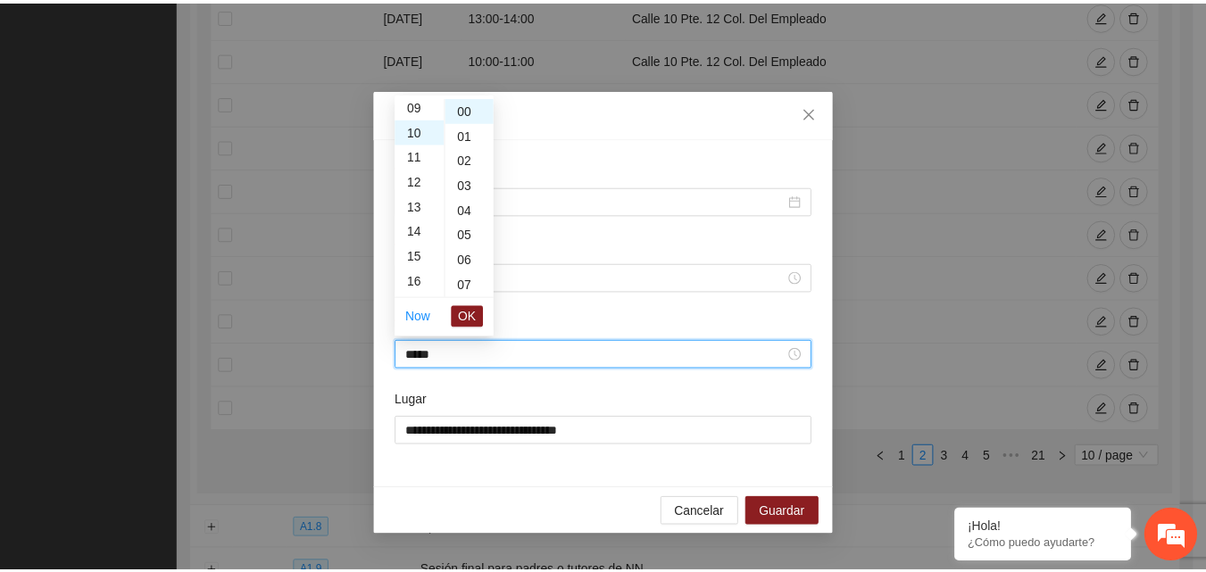
scroll to position [250, 0]
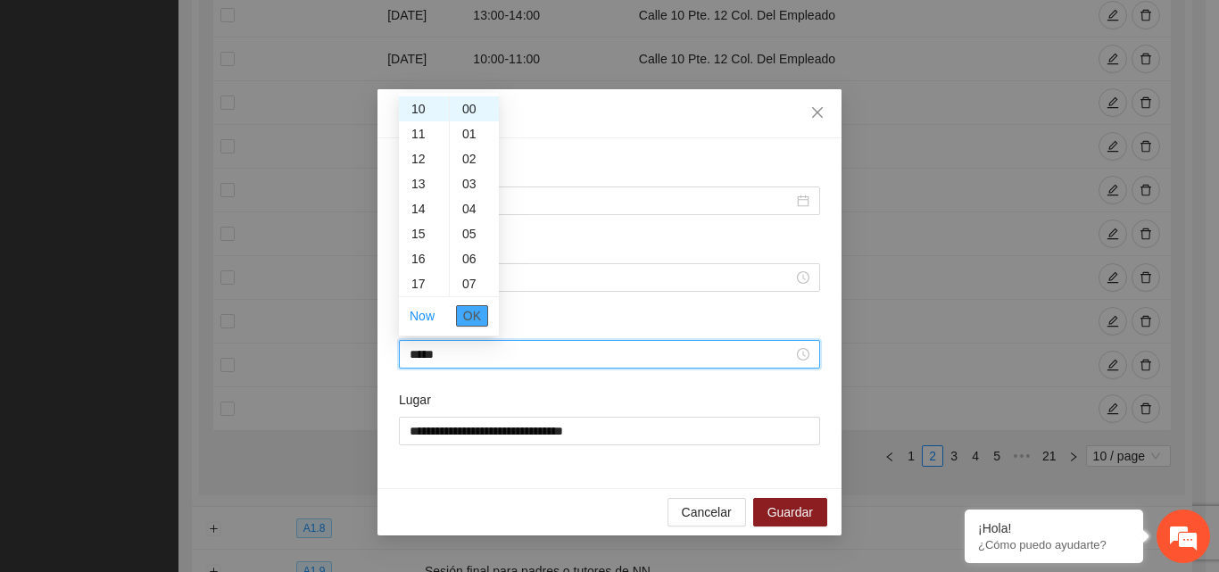
click at [470, 322] on span "OK" at bounding box center [472, 316] width 18 height 20
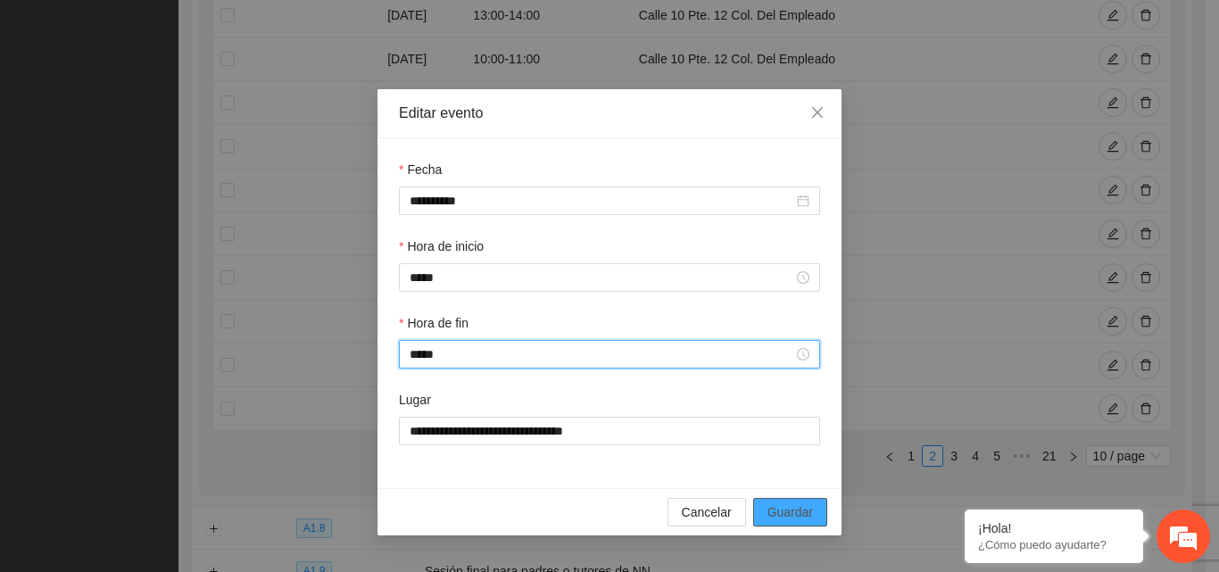
click at [782, 513] on span "Guardar" at bounding box center [790, 512] width 46 height 20
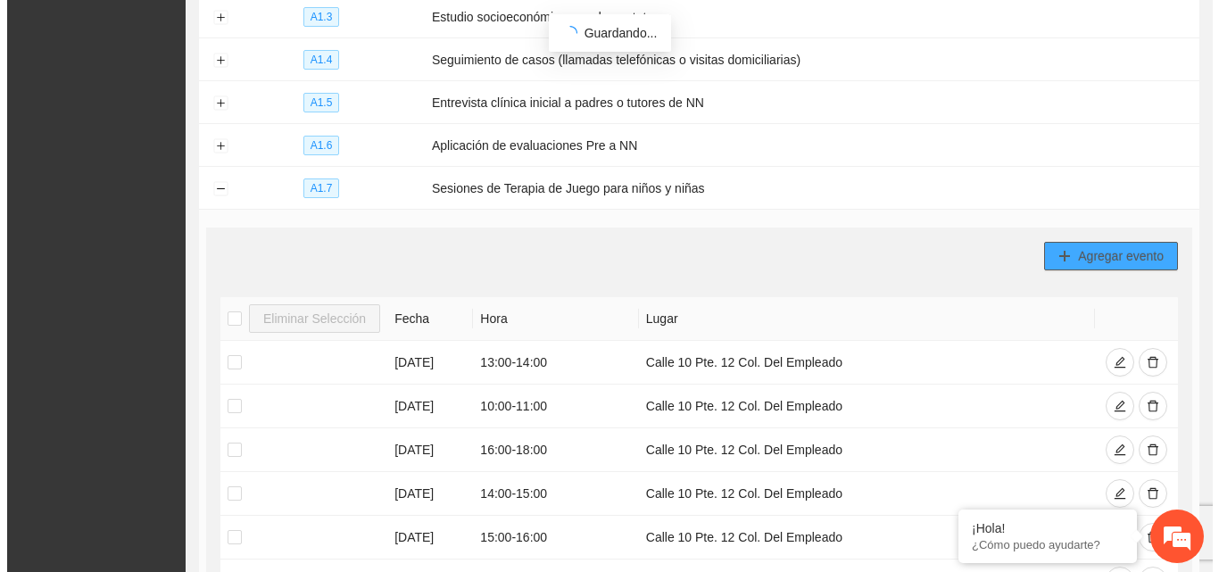
scroll to position [355, 0]
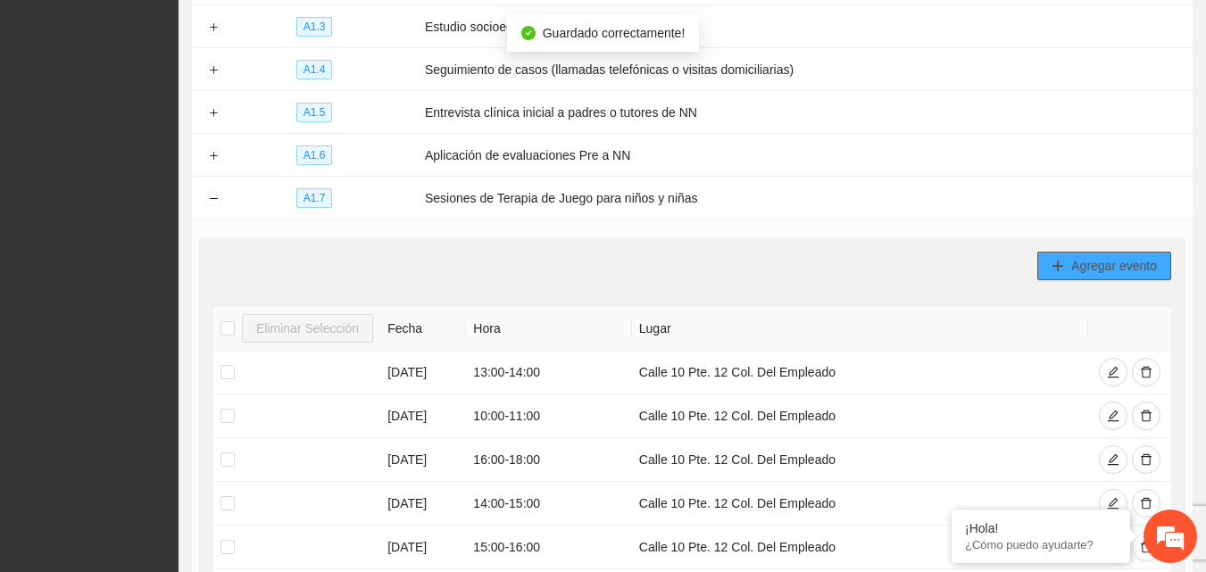
click at [1109, 265] on span "Agregar evento" at bounding box center [1114, 266] width 86 height 20
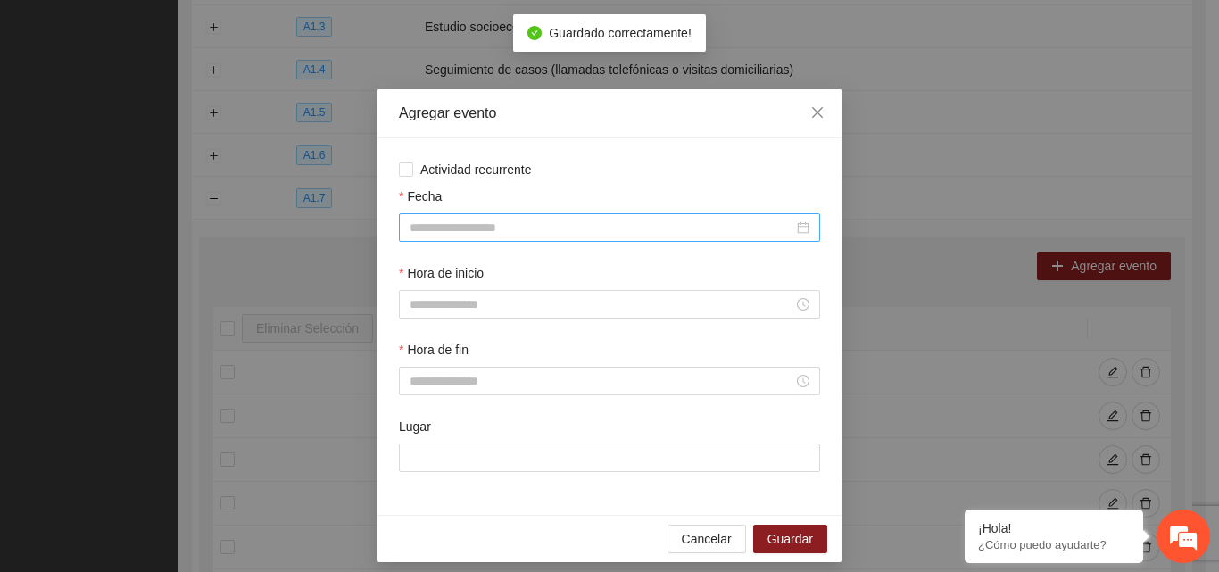
click at [488, 238] on div at bounding box center [609, 227] width 421 height 29
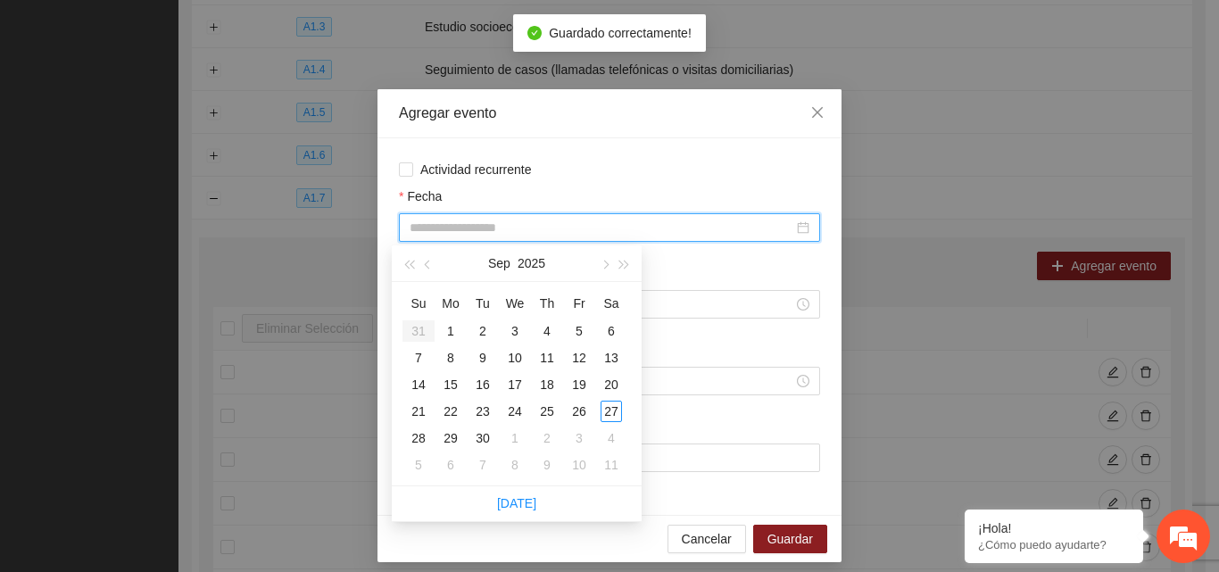
click at [497, 227] on input "Fecha" at bounding box center [602, 228] width 384 height 20
type input "**********"
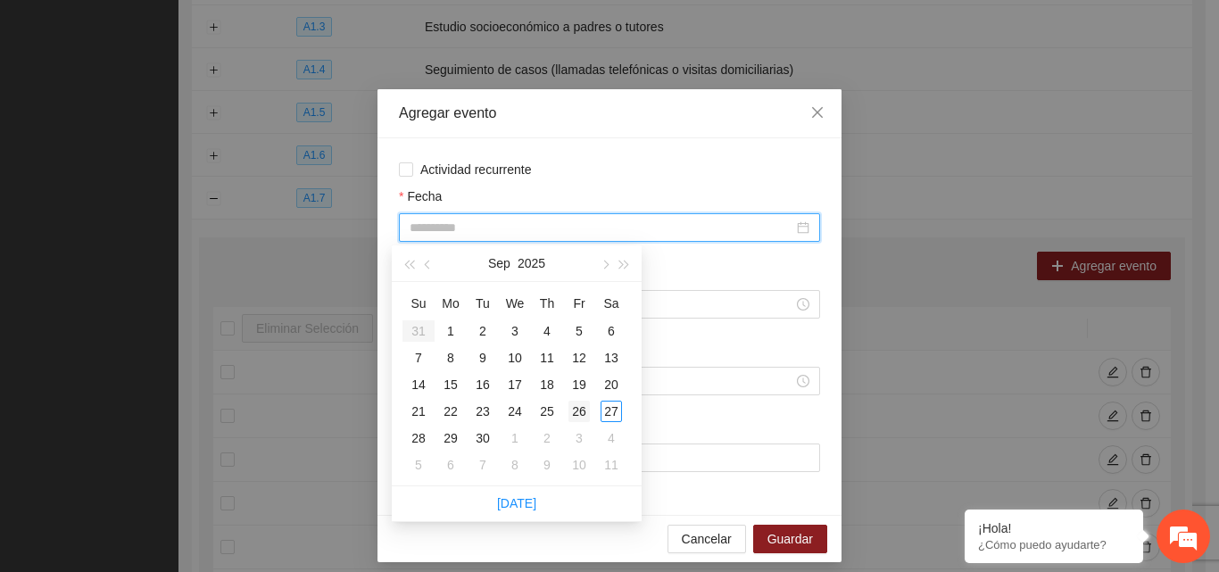
type input "**********"
click at [580, 412] on div "26" at bounding box center [578, 411] width 21 height 21
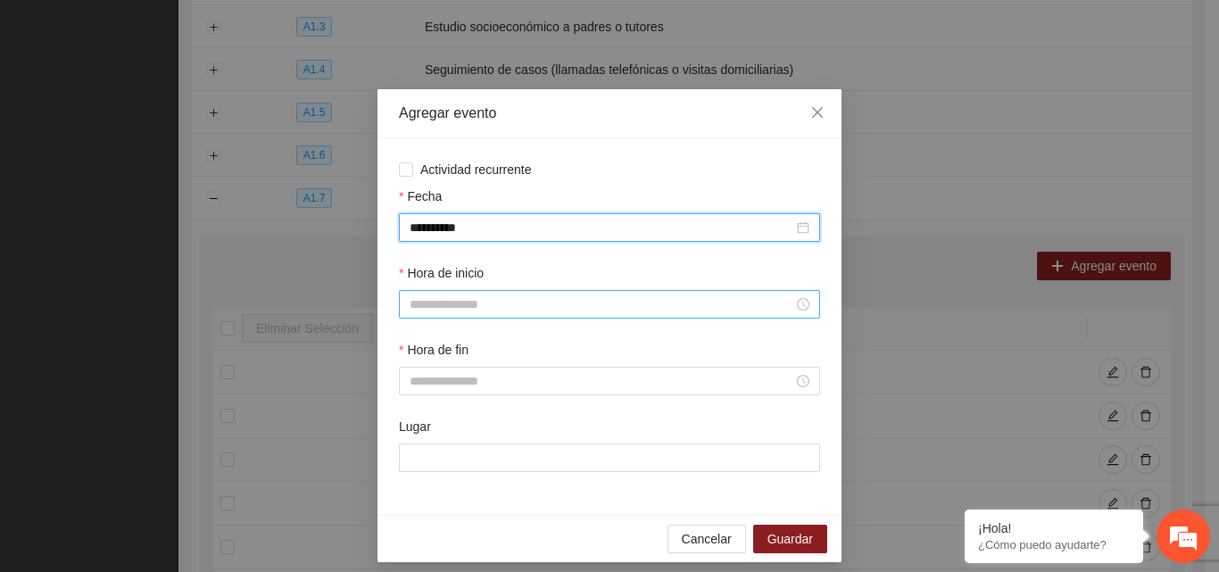
click at [542, 297] on input "Hora de inicio" at bounding box center [602, 304] width 384 height 20
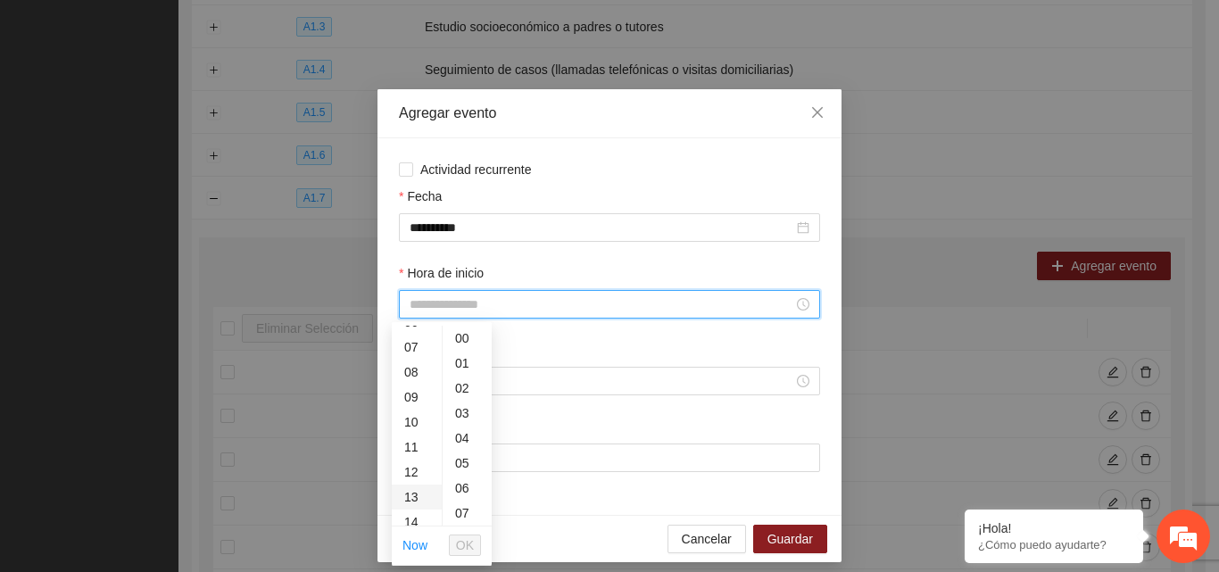
scroll to position [178, 0]
click at [416, 410] on div "10" at bounding box center [417, 409] width 50 height 25
type input "*****"
click at [466, 544] on span "OK" at bounding box center [465, 545] width 18 height 20
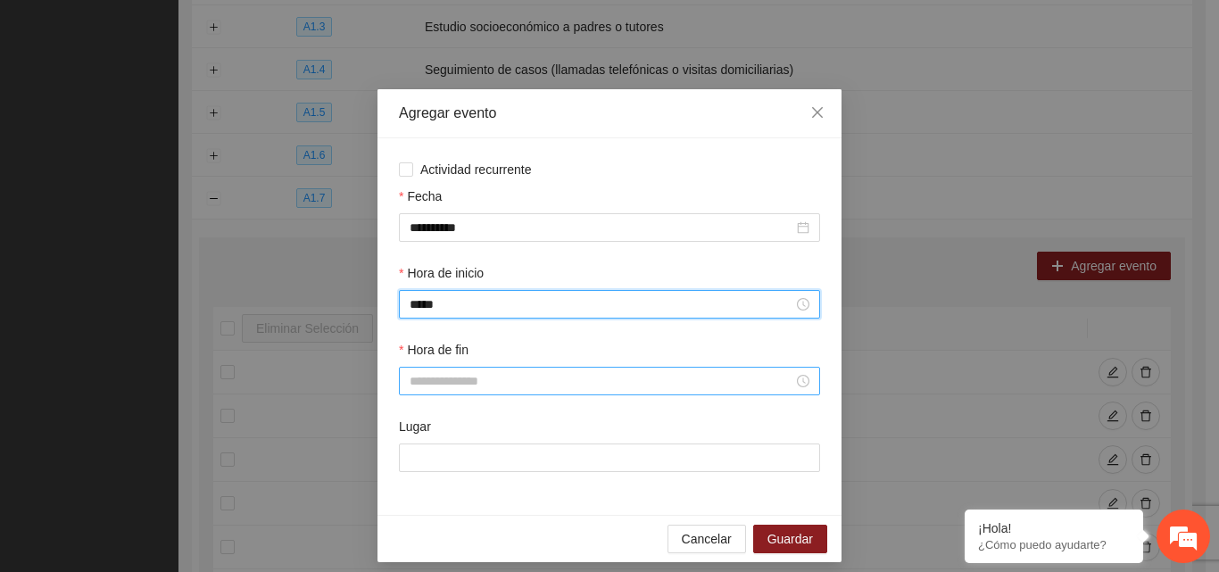
click at [474, 385] on input "Hora de fin" at bounding box center [602, 381] width 384 height 20
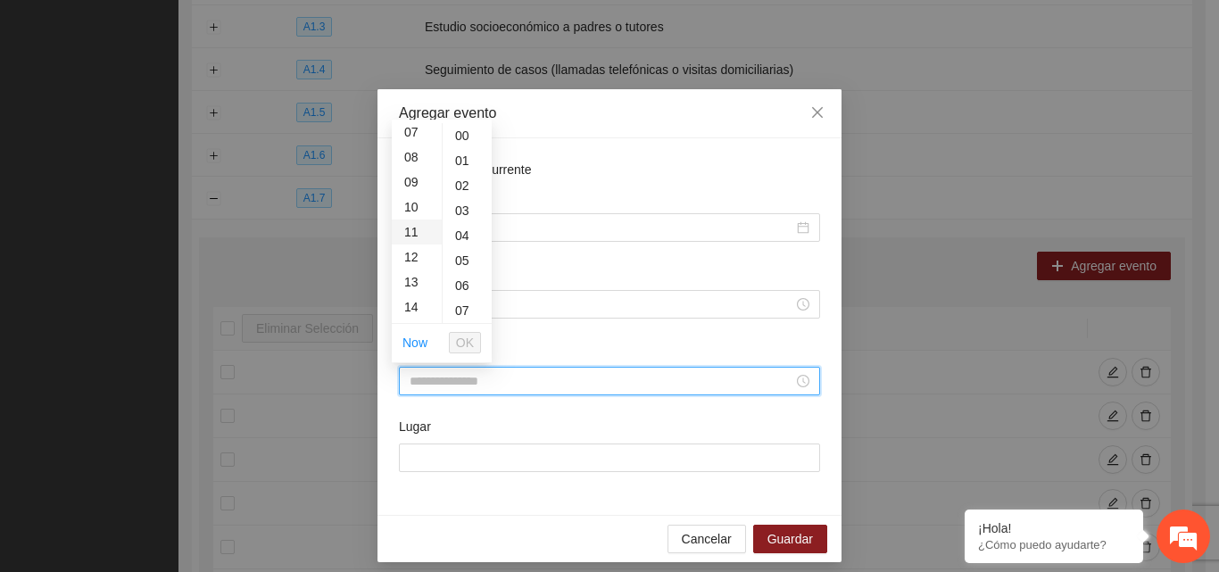
click at [413, 224] on div "11" at bounding box center [417, 232] width 50 height 25
type input "*****"
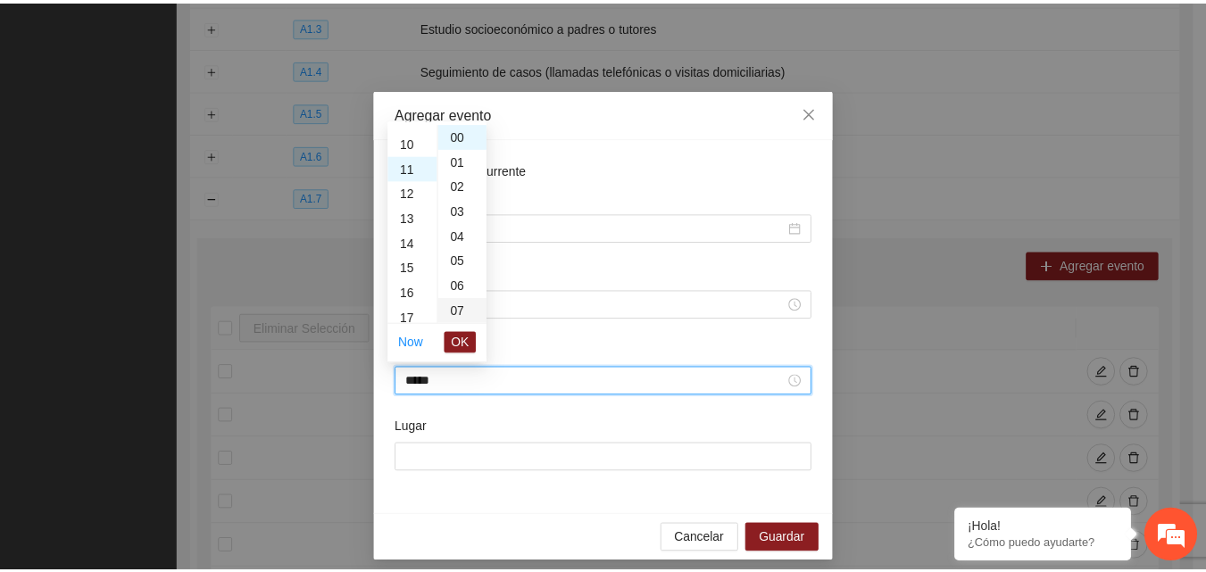
scroll to position [275, 0]
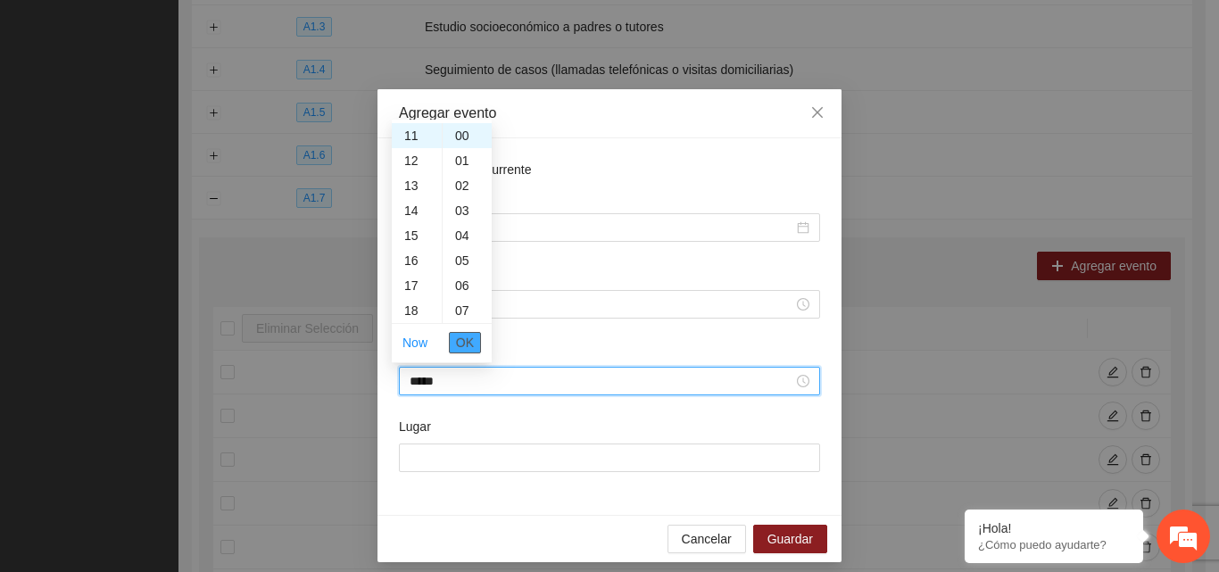
click at [476, 338] on button "OK" at bounding box center [465, 342] width 32 height 21
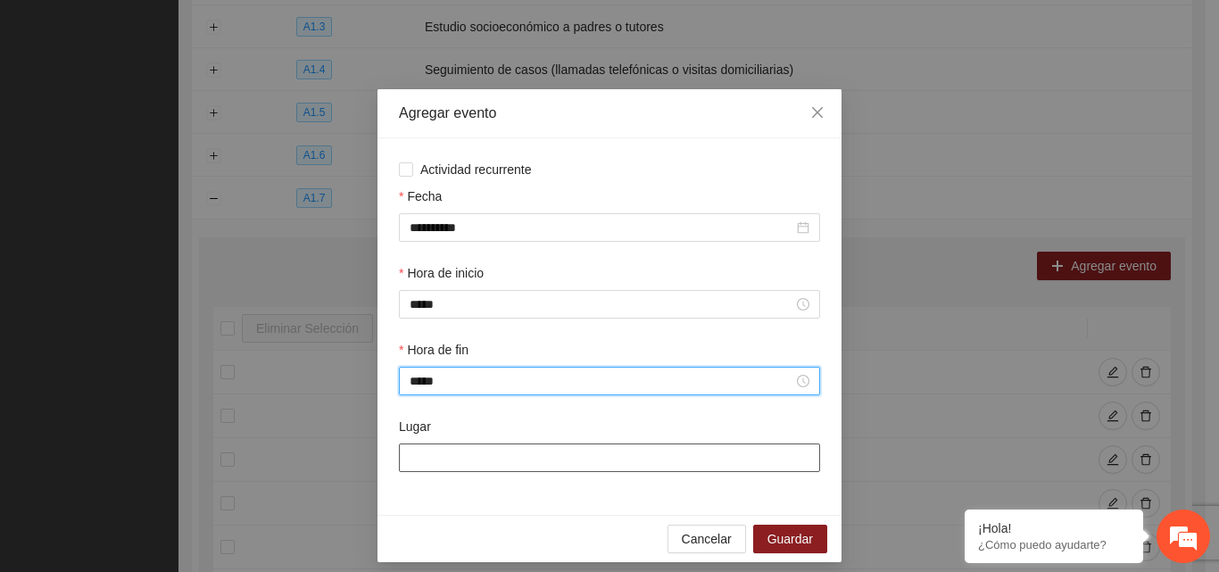
click at [457, 456] on input "Lugar" at bounding box center [609, 457] width 421 height 29
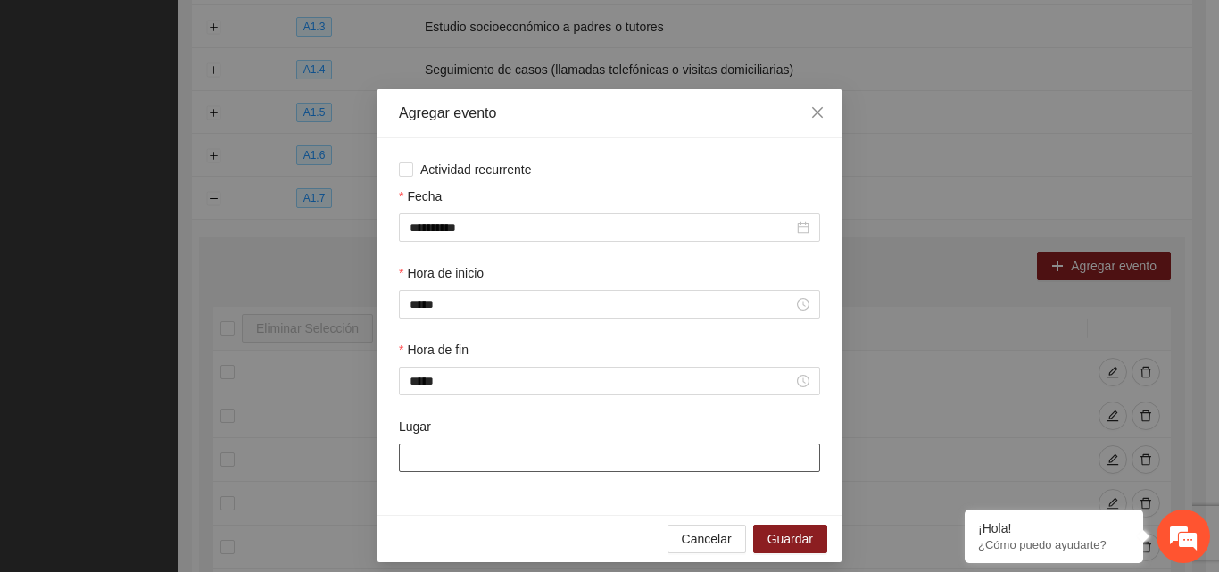
type input "**********"
click at [785, 542] on span "Guardar" at bounding box center [790, 539] width 46 height 20
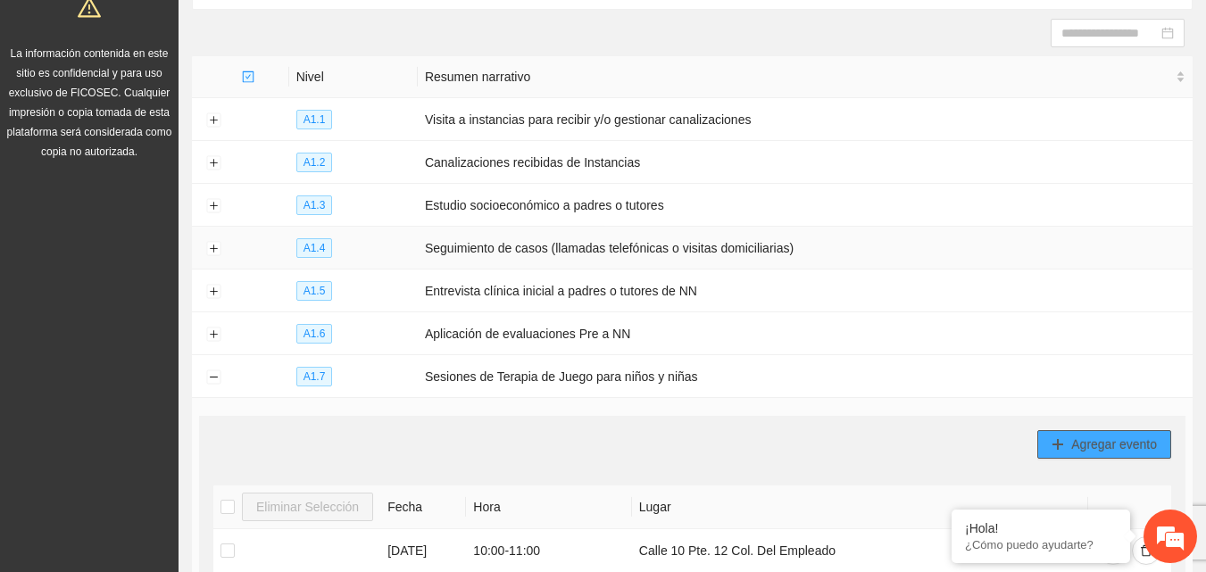
scroll to position [0, 0]
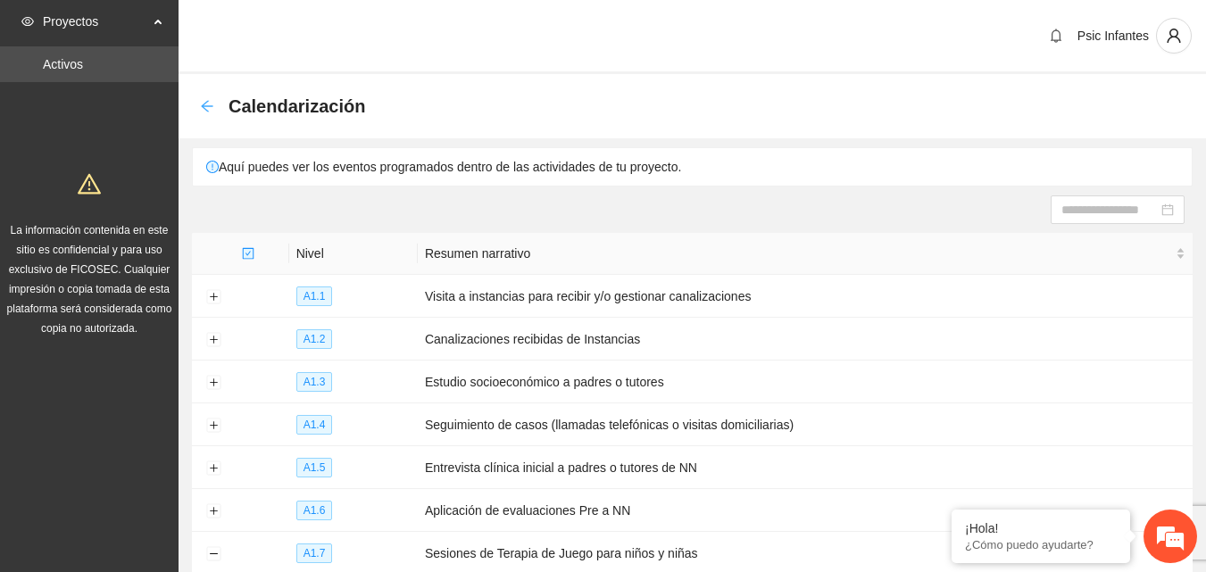
click at [207, 104] on icon "arrow-left" at bounding box center [207, 106] width 14 height 14
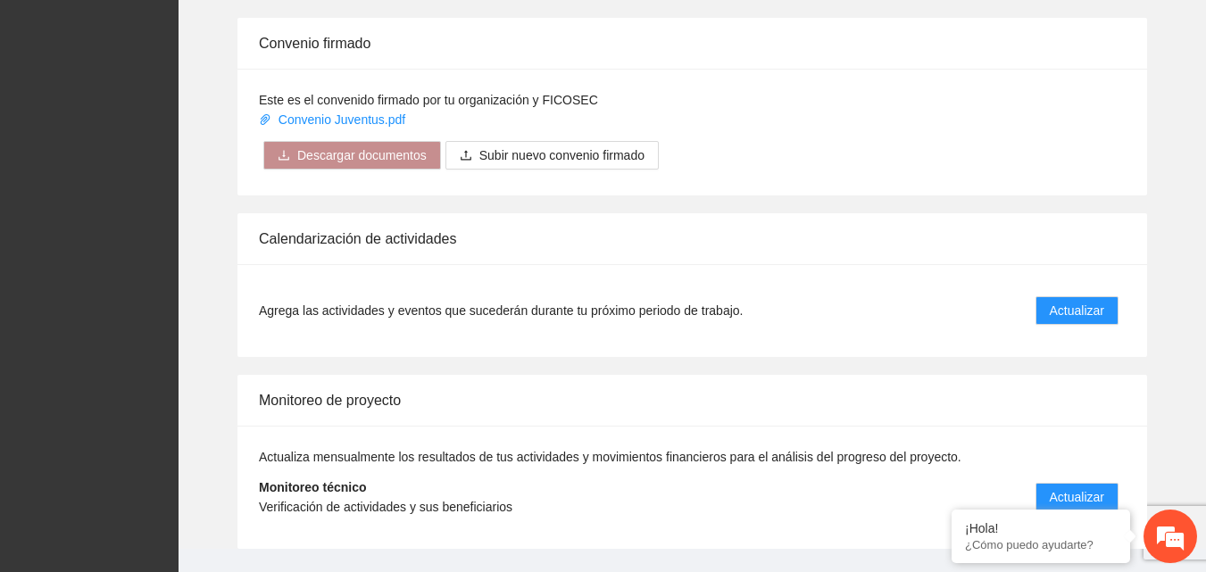
scroll to position [1431, 0]
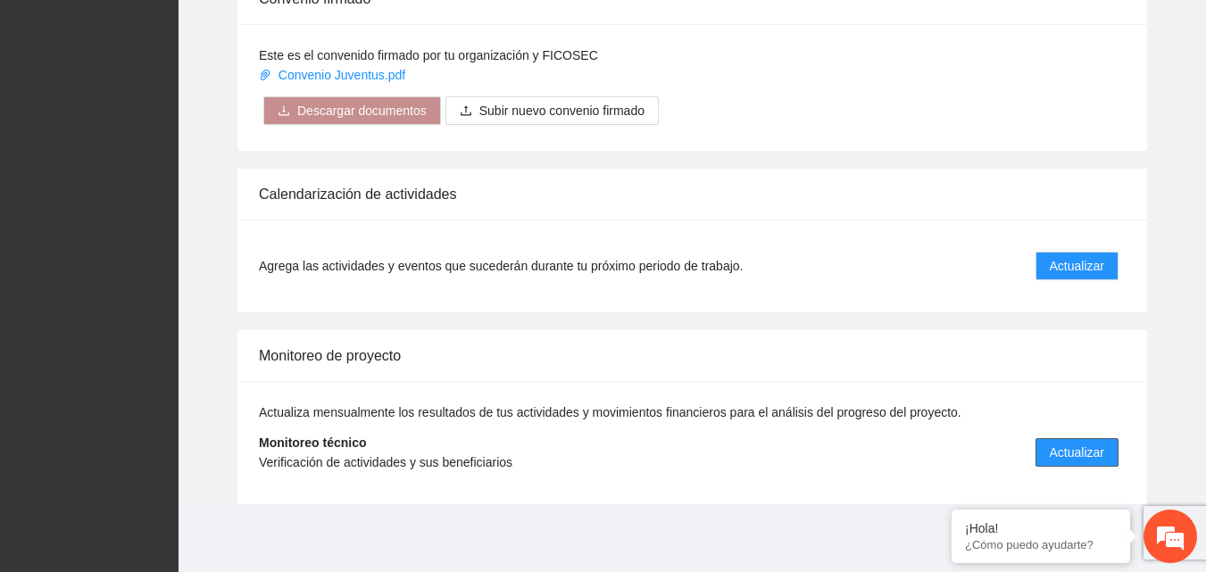
click at [1095, 452] on span "Actualizar" at bounding box center [1076, 453] width 54 height 20
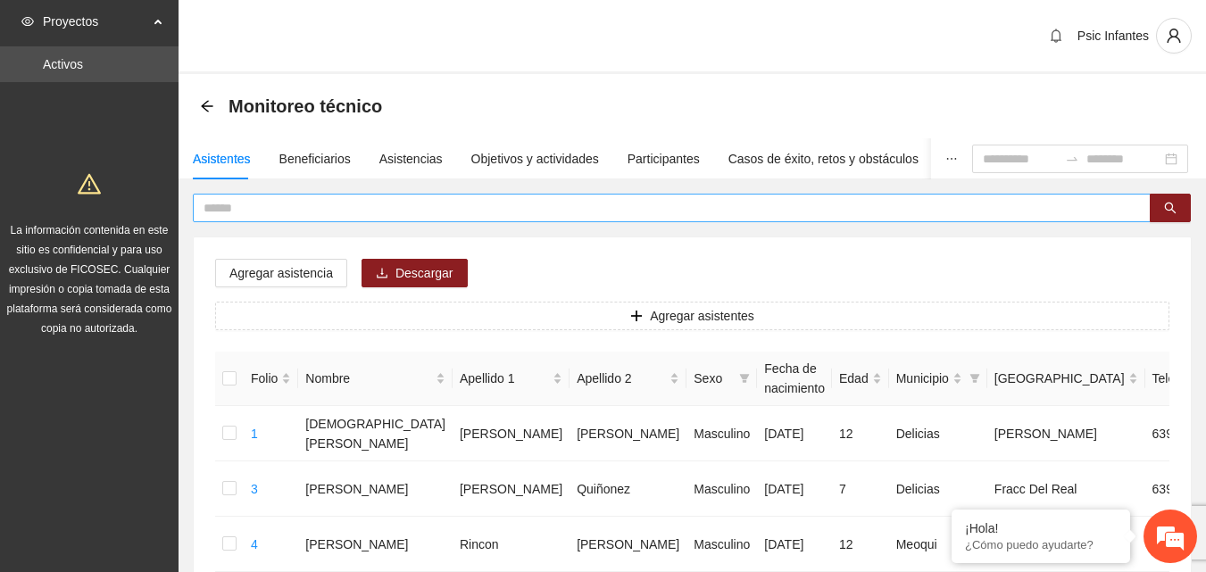
click at [253, 202] on input "text" at bounding box center [664, 208] width 922 height 20
click at [406, 162] on div "Asistencias" at bounding box center [410, 159] width 63 height 20
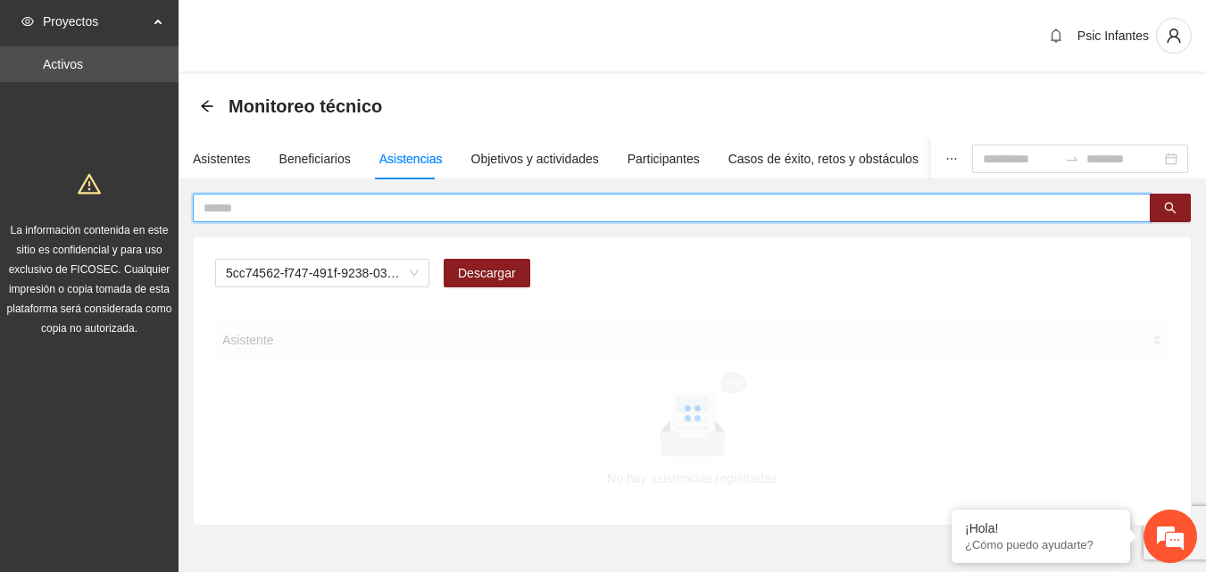
click at [295, 211] on input "text" at bounding box center [664, 208] width 922 height 20
click at [296, 212] on input "text" at bounding box center [664, 208] width 922 height 20
type input "******"
click at [384, 283] on span "A2.1 Comunicado de prensa" at bounding box center [322, 273] width 193 height 27
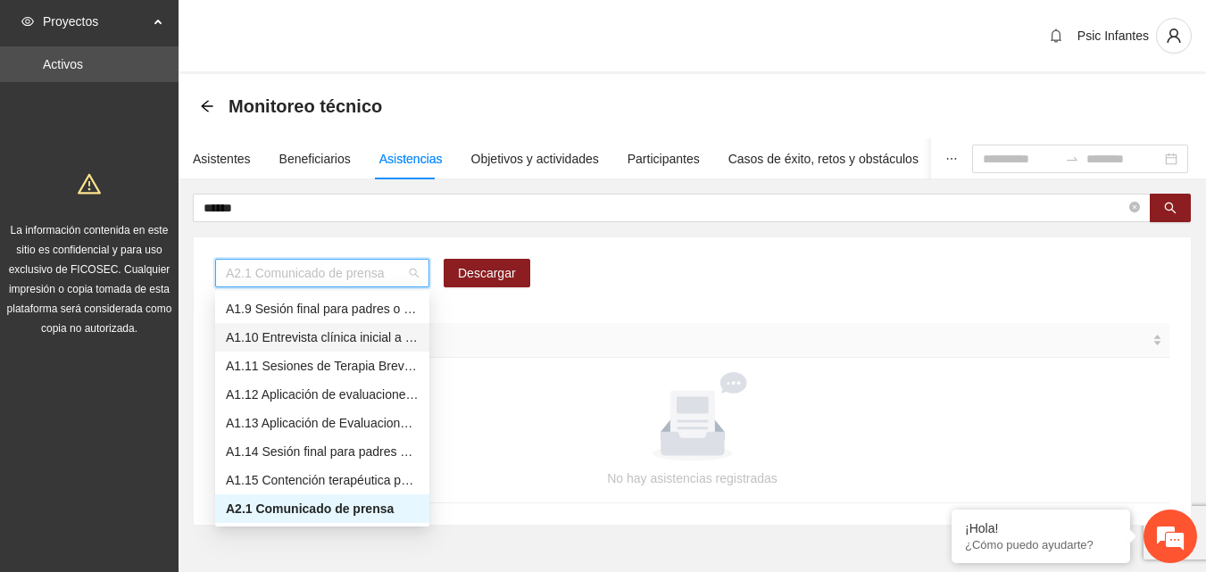
scroll to position [139, 0]
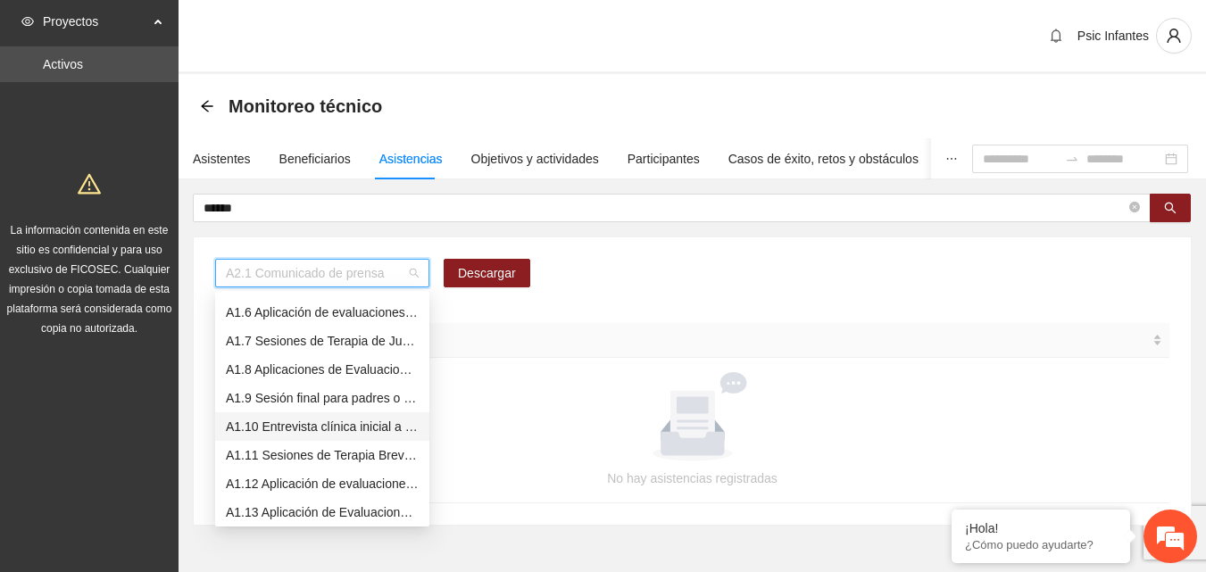
click at [343, 335] on div "A1.7 Sesiones de Terapia de Juego para niños y niñas" at bounding box center [322, 341] width 193 height 20
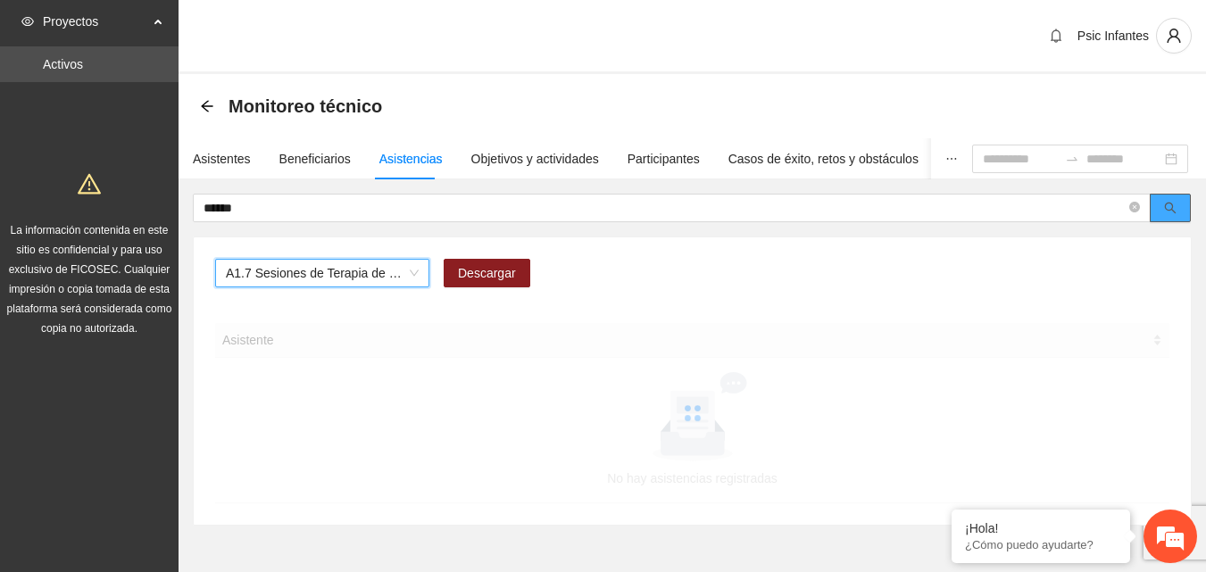
click at [1171, 207] on icon "search" at bounding box center [1170, 208] width 12 height 12
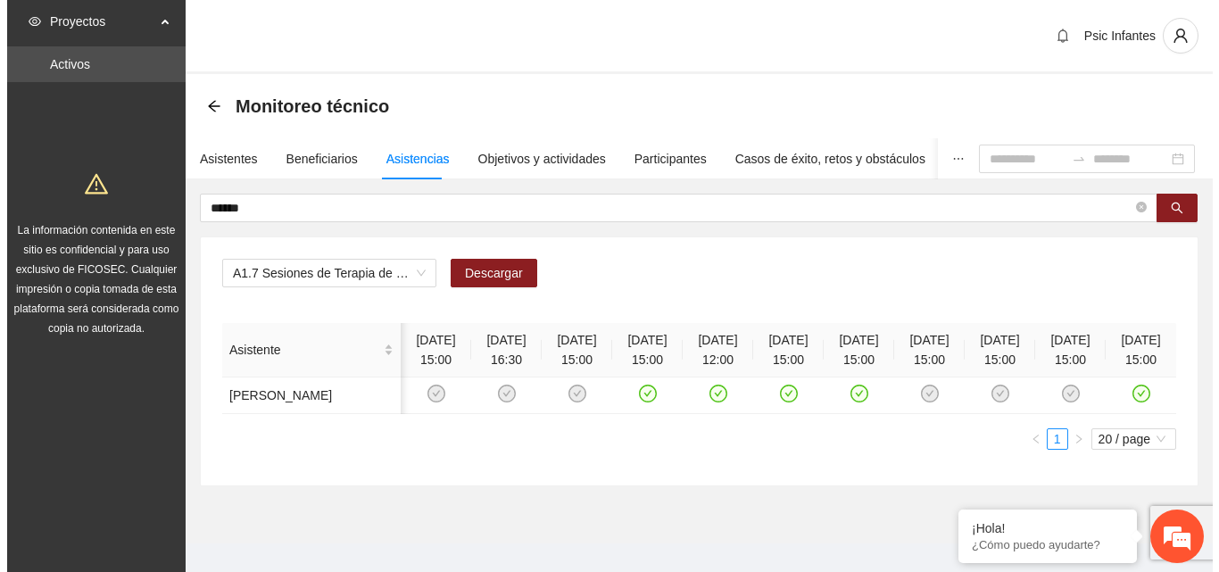
scroll to position [0, 5]
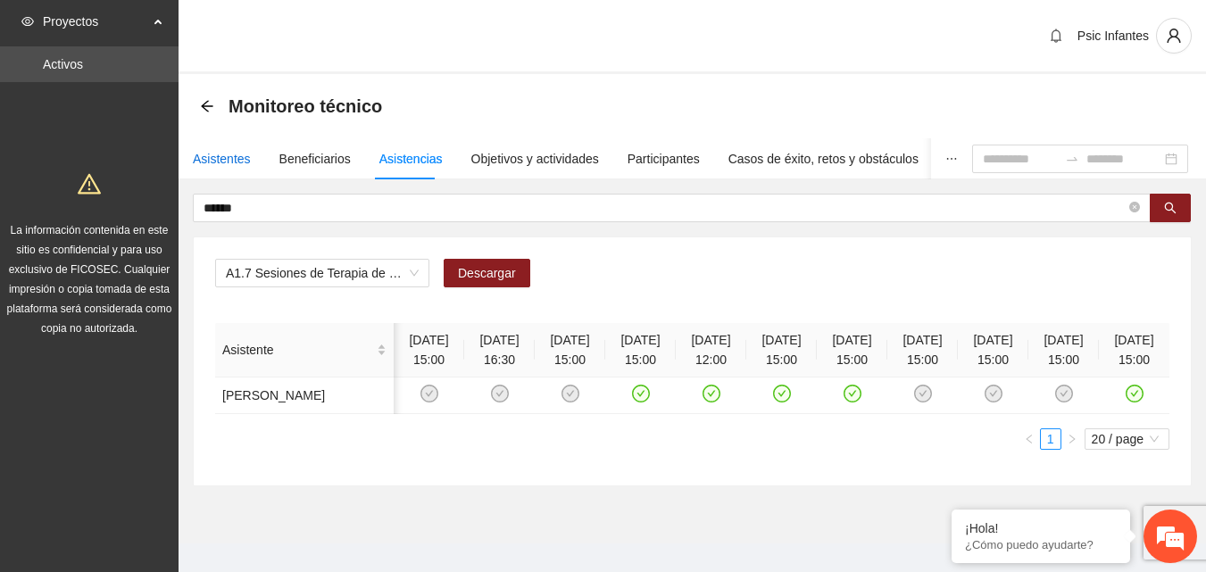
click at [230, 163] on div "Asistentes" at bounding box center [222, 159] width 58 height 20
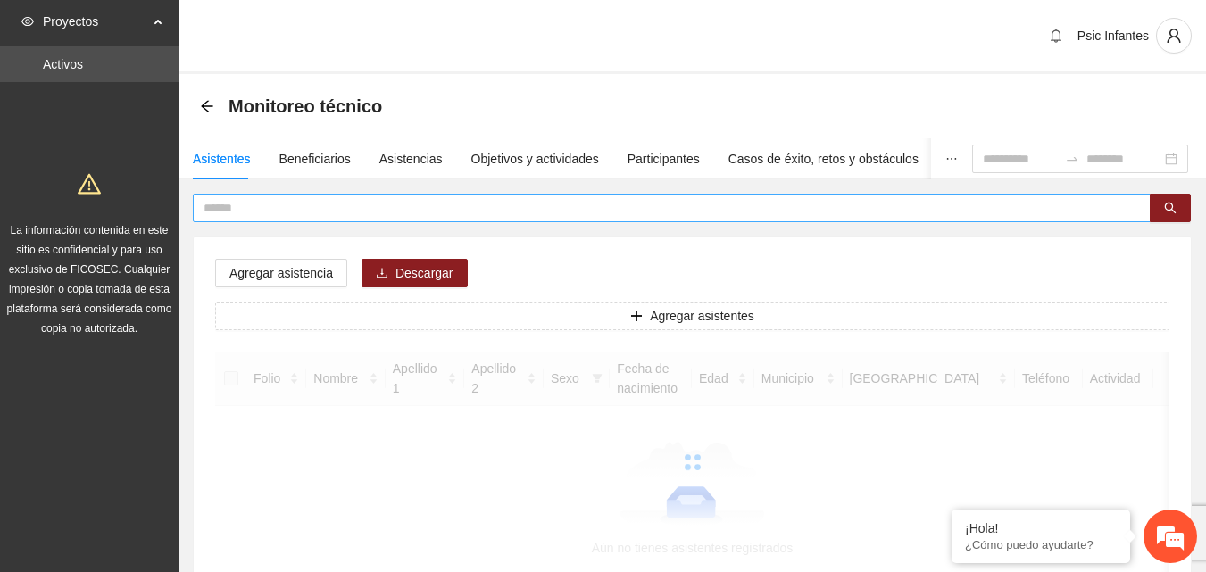
click at [279, 216] on input "text" at bounding box center [664, 208] width 922 height 20
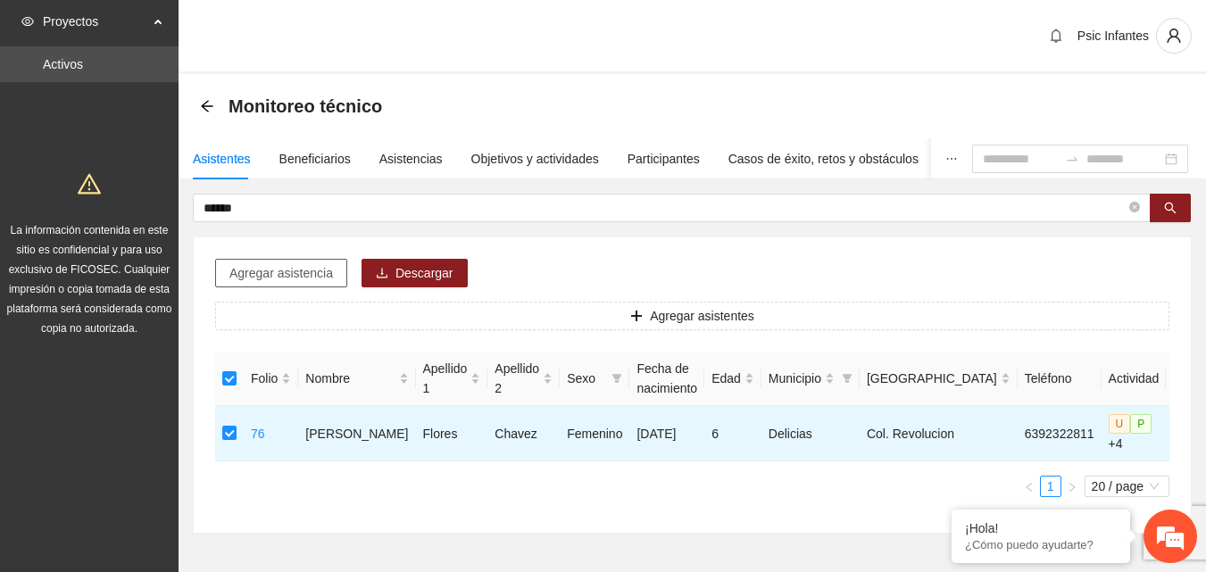
click at [287, 273] on span "Agregar asistencia" at bounding box center [281, 273] width 104 height 20
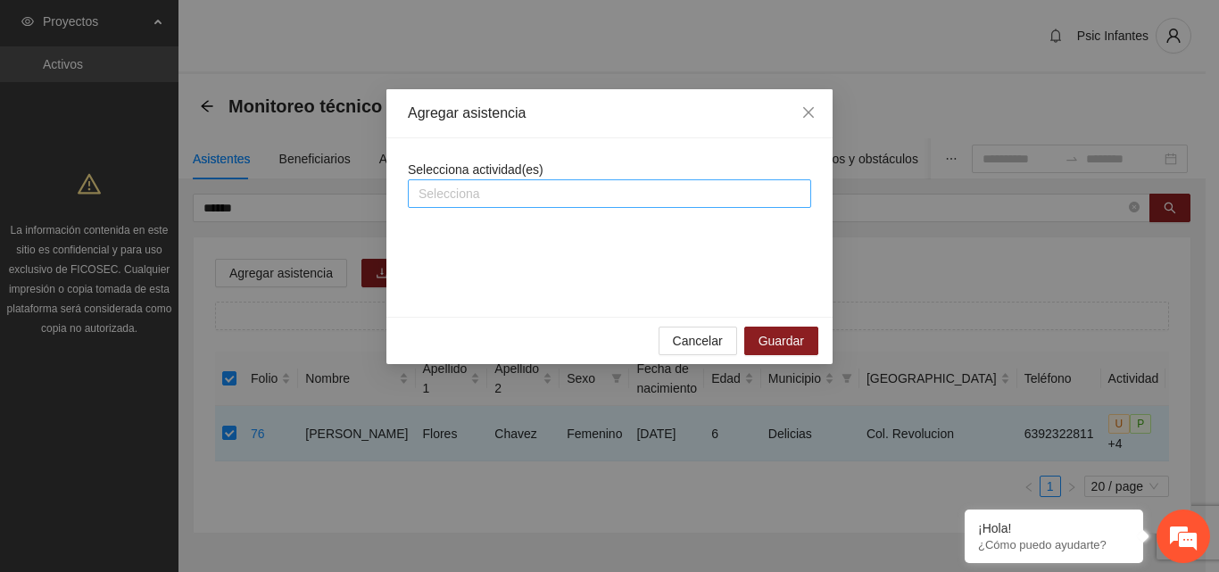
click at [494, 203] on div at bounding box center [609, 193] width 394 height 21
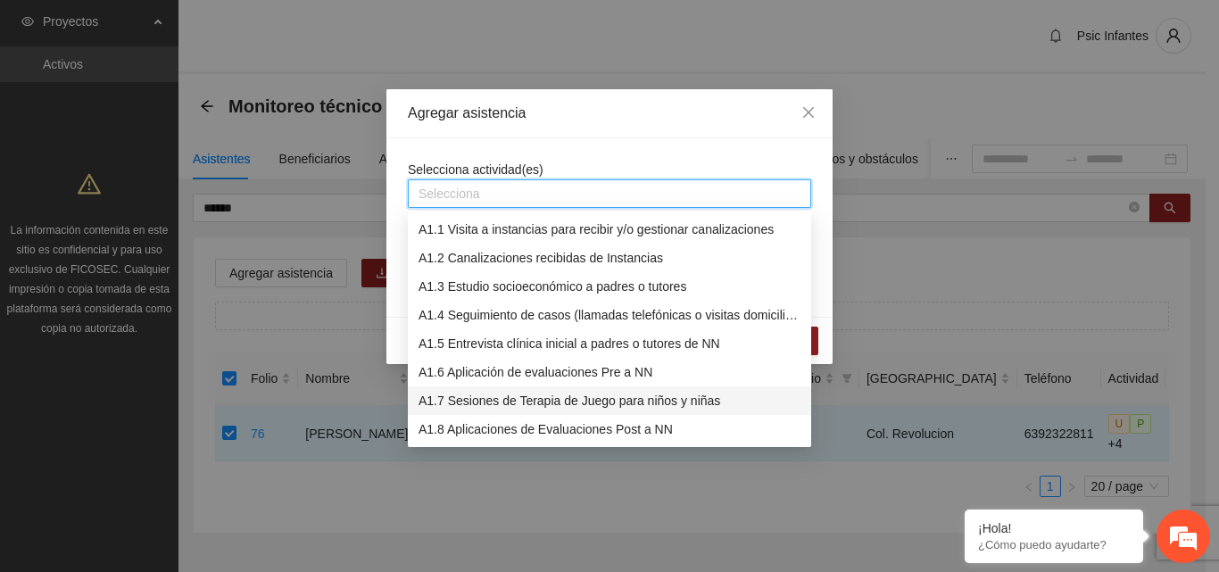
click at [513, 403] on div "A1.7 Sesiones de Terapia de Juego para niños y niñas" at bounding box center [610, 401] width 382 height 20
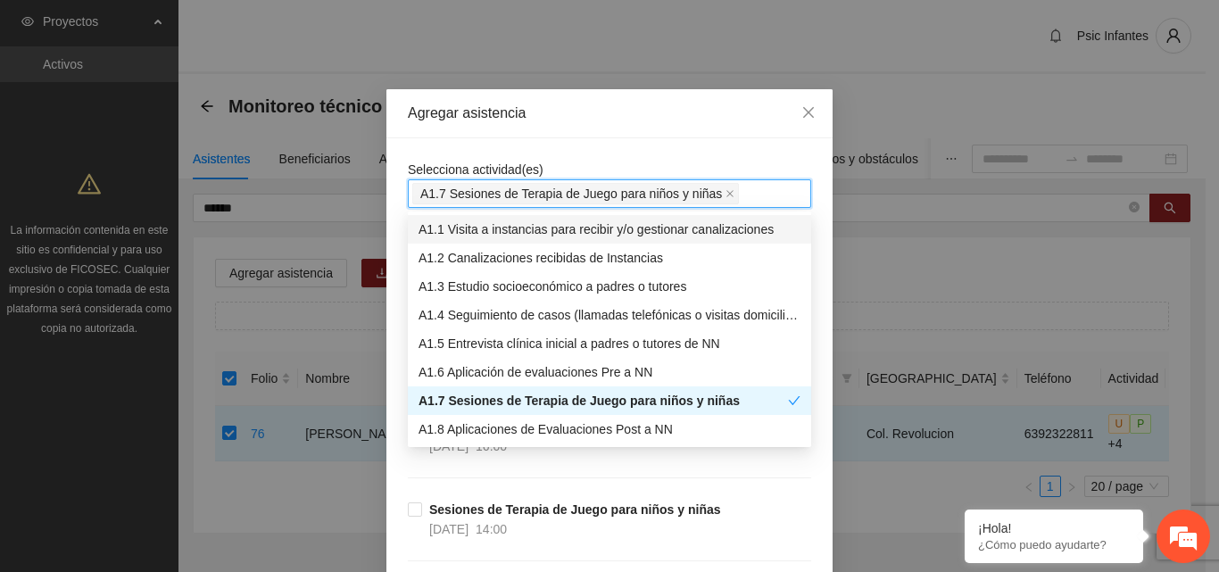
click at [645, 136] on div "Agregar asistencia" at bounding box center [609, 113] width 446 height 49
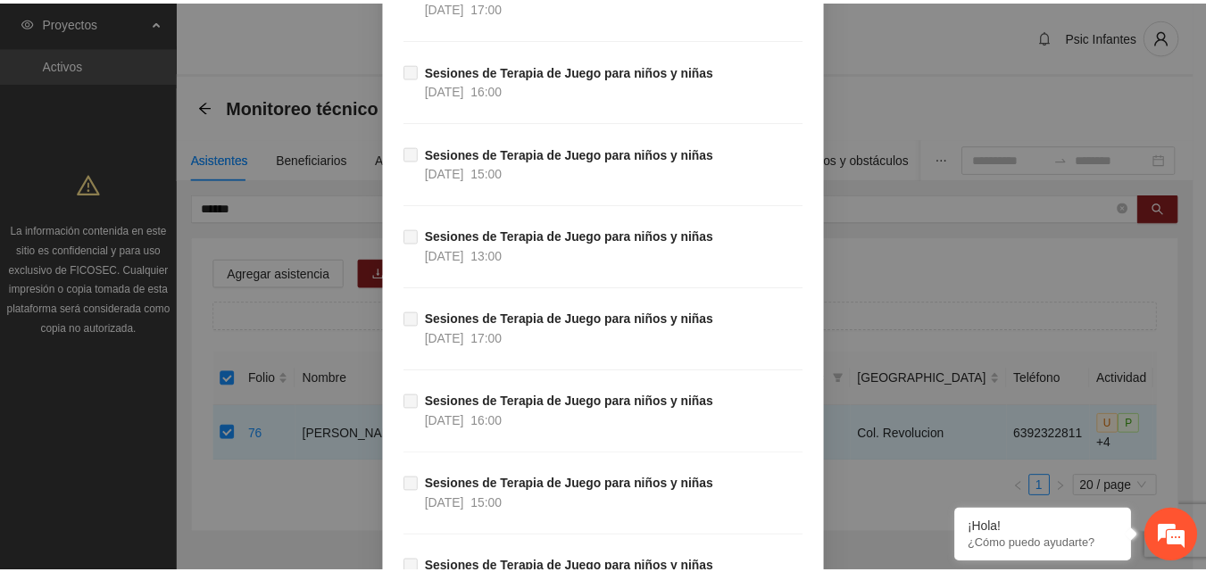
scroll to position [16991, 0]
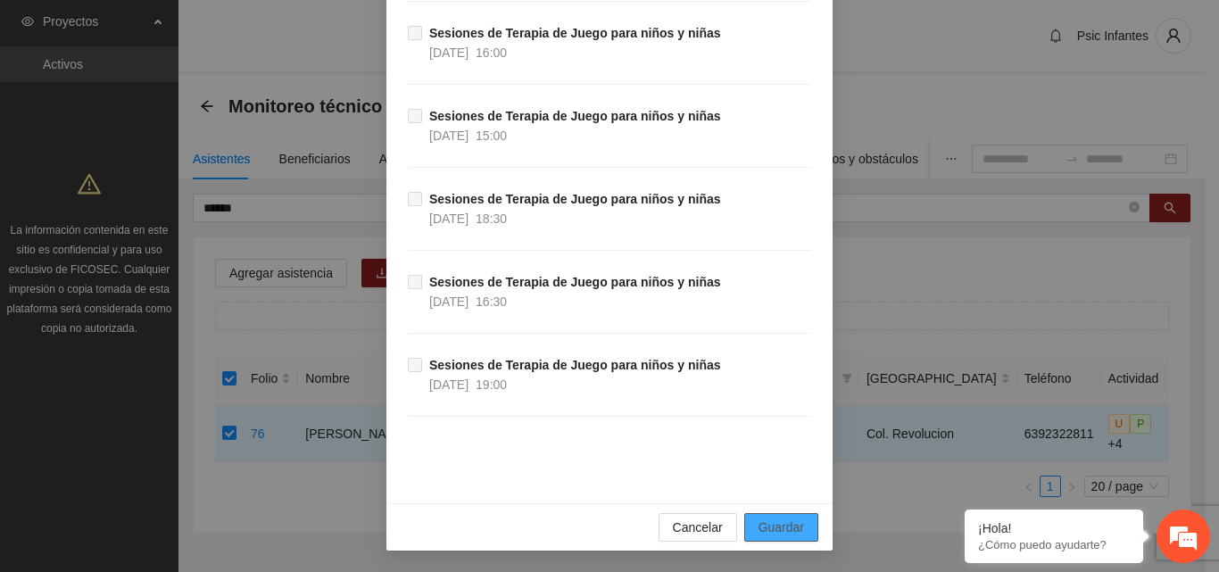
click at [784, 526] on span "Guardar" at bounding box center [781, 528] width 46 height 20
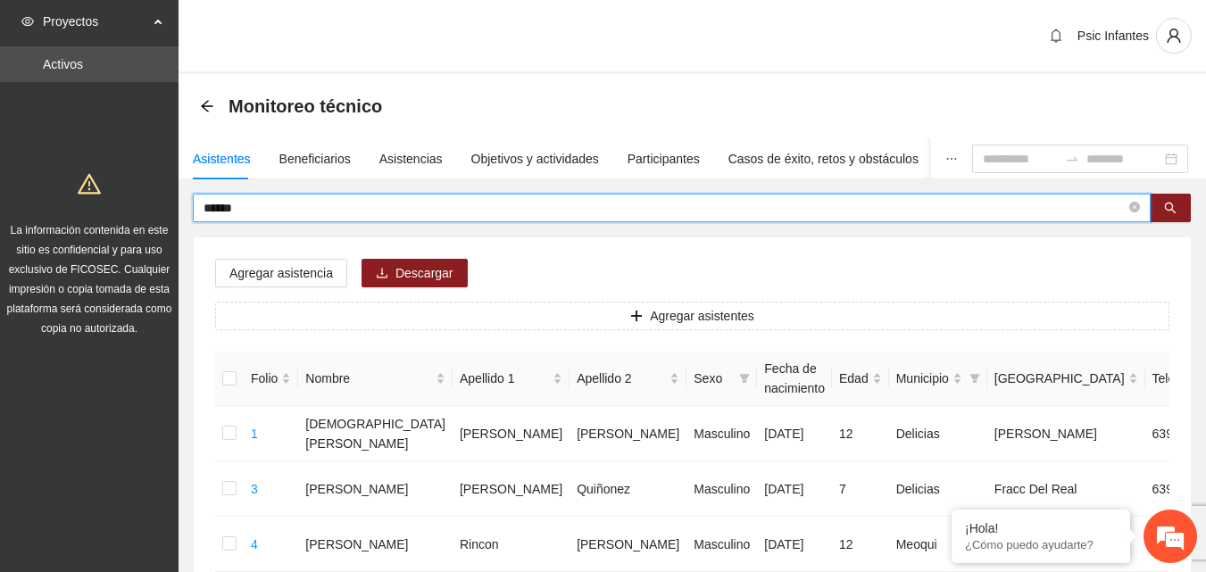
drag, startPoint x: 398, startPoint y: 204, endPoint x: 123, endPoint y: 182, distance: 275.7
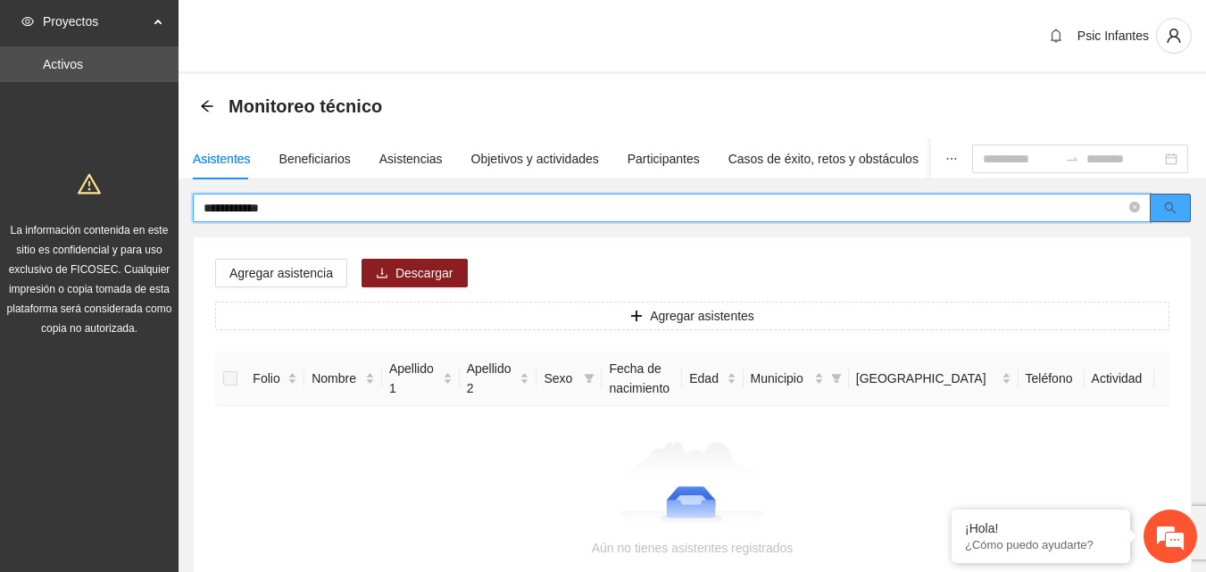
click at [1164, 210] on icon "search" at bounding box center [1170, 208] width 12 height 12
click at [303, 215] on input "**********" at bounding box center [664, 208] width 922 height 20
type input "******"
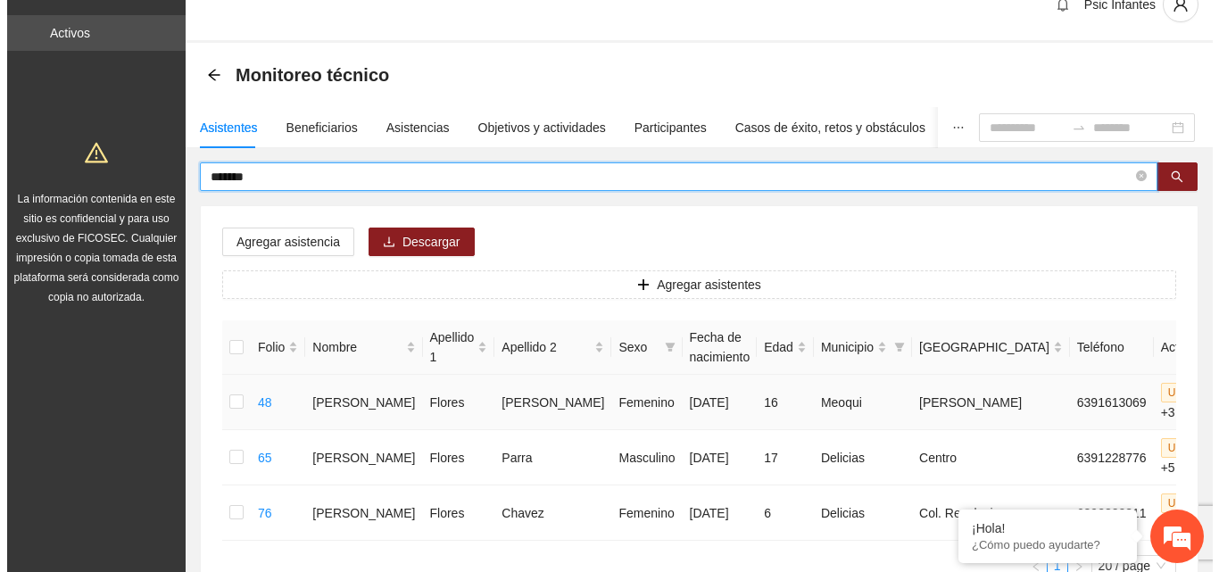
scroll to position [0, 0]
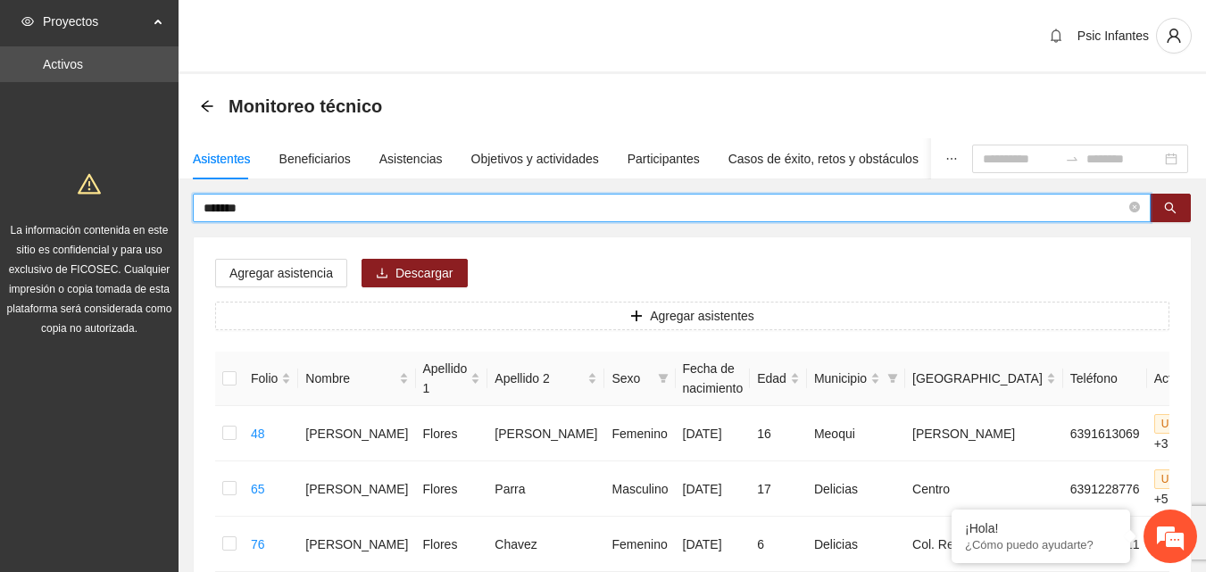
drag, startPoint x: 283, startPoint y: 204, endPoint x: 139, endPoint y: 215, distance: 144.1
click at [139, 215] on section "Proyectos Activos La información contenida en este sitio es confidencial y para…" at bounding box center [603, 375] width 1206 height 751
type input "**********"
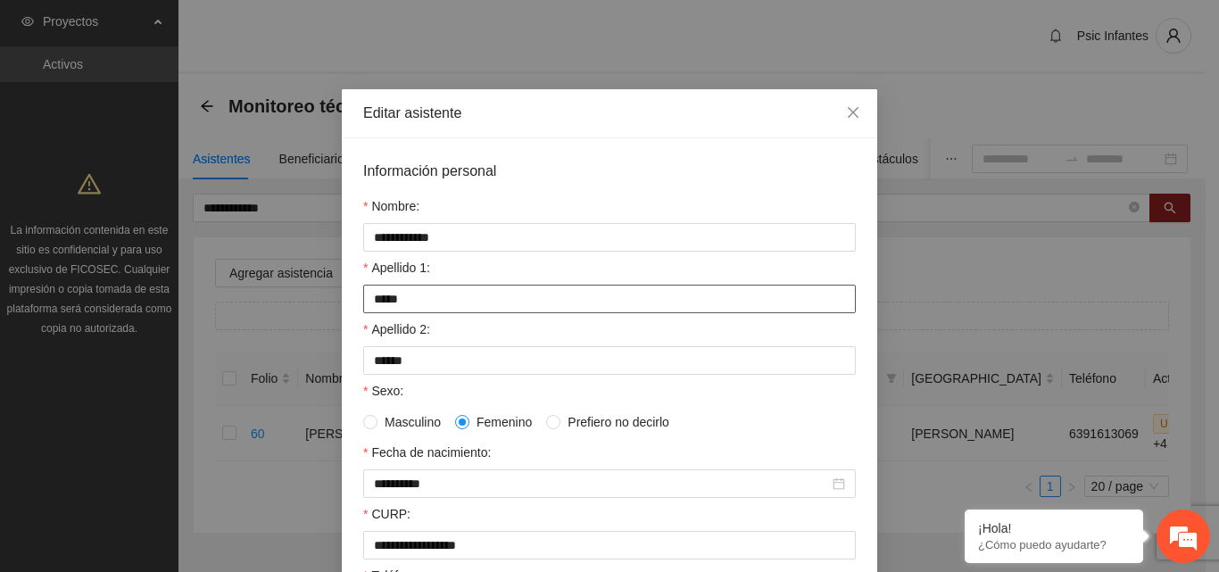
drag, startPoint x: 418, startPoint y: 301, endPoint x: 327, endPoint y: 307, distance: 91.2
click at [327, 307] on div "**********" at bounding box center [609, 286] width 1219 height 572
type input "******"
click at [428, 360] on input "******" at bounding box center [609, 360] width 493 height 29
type input "*"
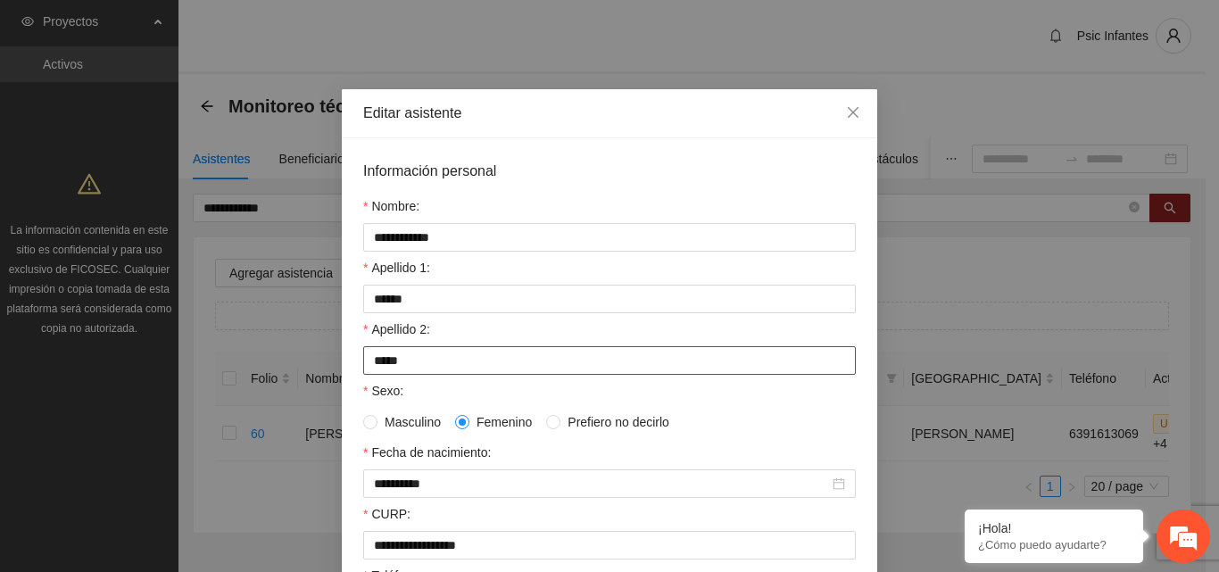
type input "*****"
click at [781, 325] on div "Apellido 2:" at bounding box center [609, 332] width 493 height 27
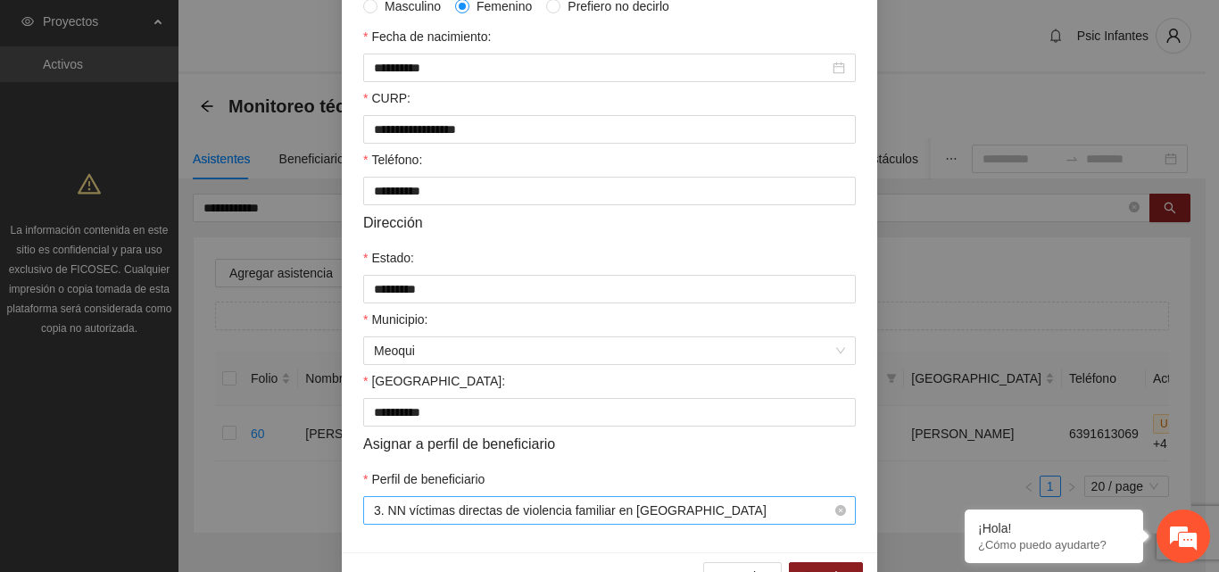
scroll to position [465, 0]
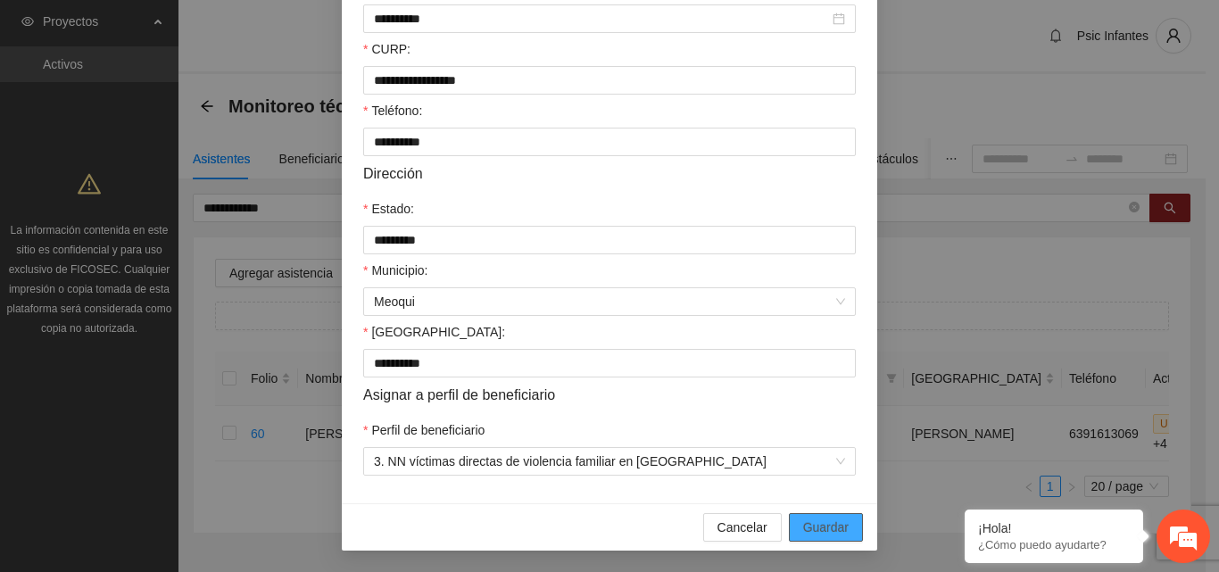
click at [816, 525] on span "Guardar" at bounding box center [826, 528] width 46 height 20
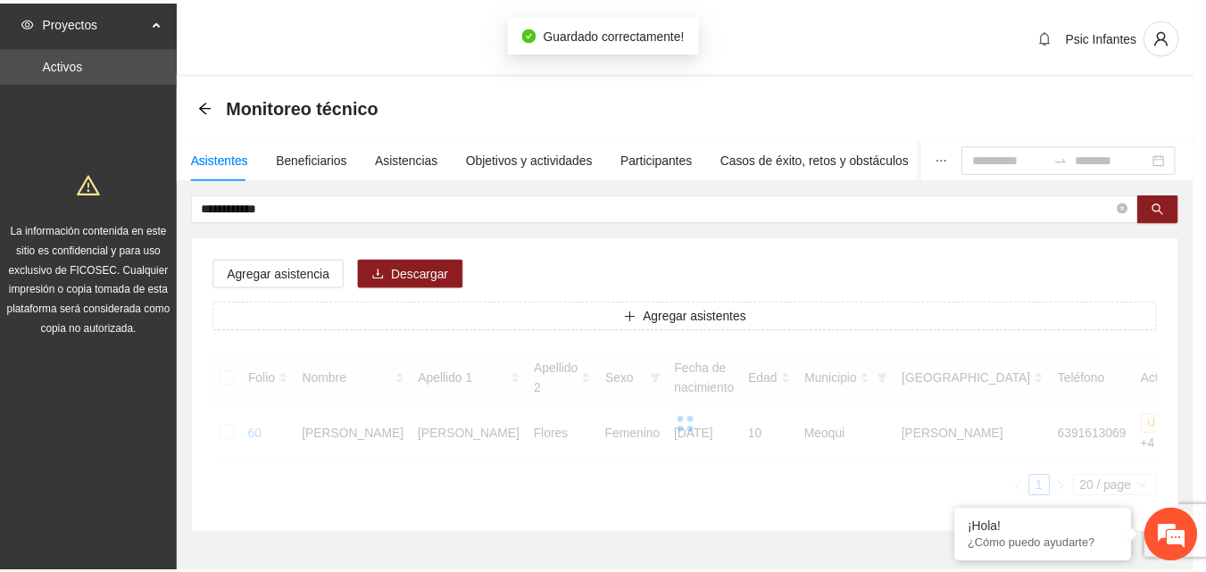
scroll to position [376, 0]
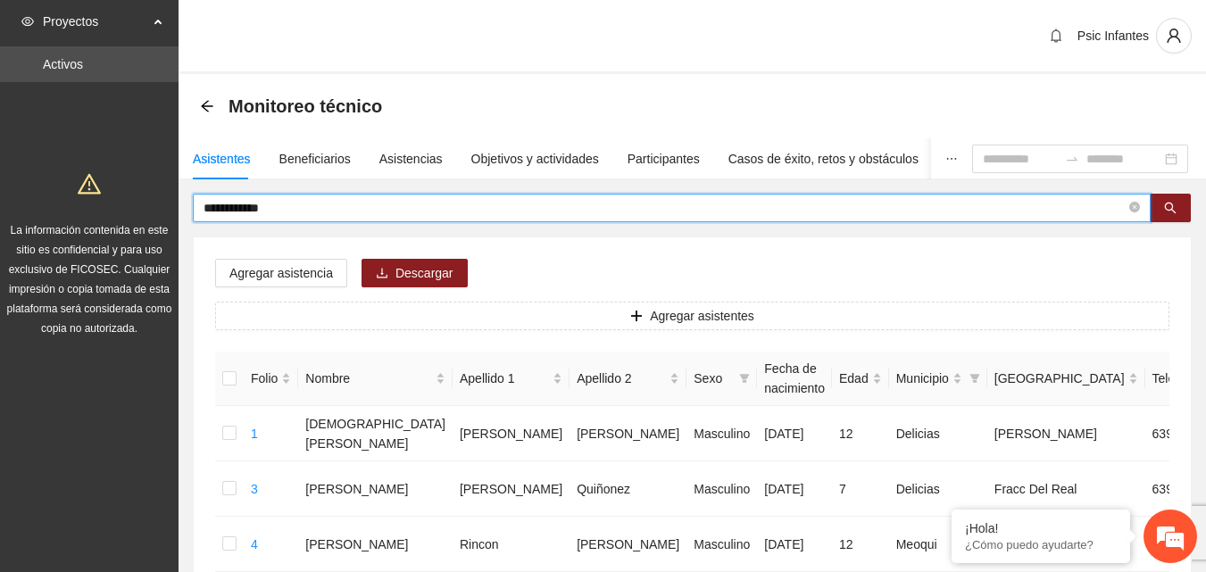
drag, startPoint x: 632, startPoint y: 215, endPoint x: 170, endPoint y: 210, distance: 461.4
type input "******"
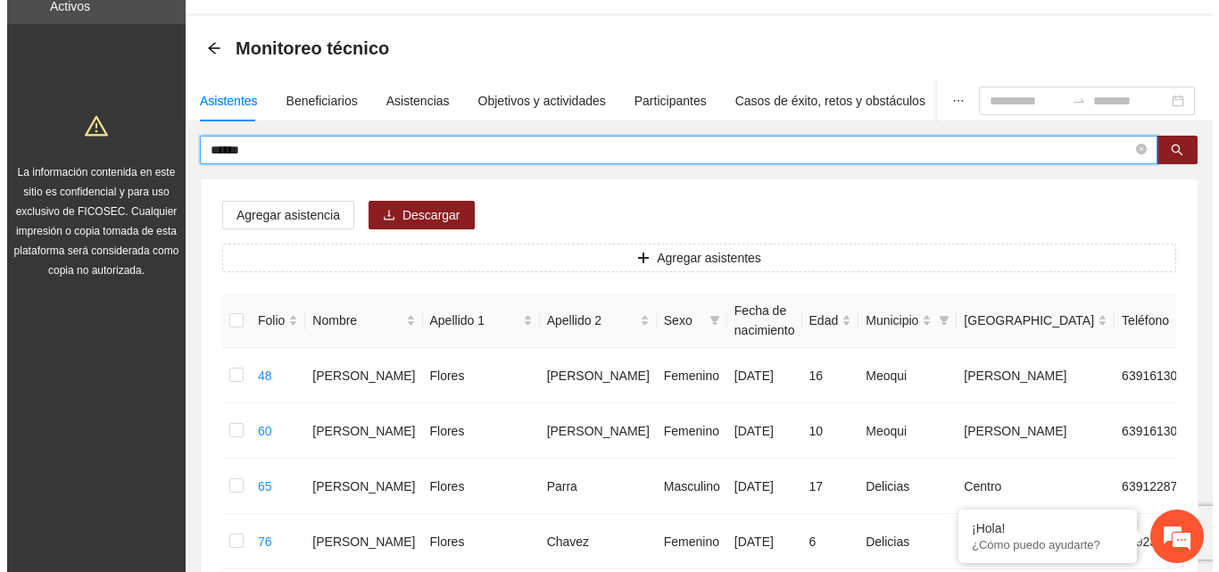
scroll to position [89, 0]
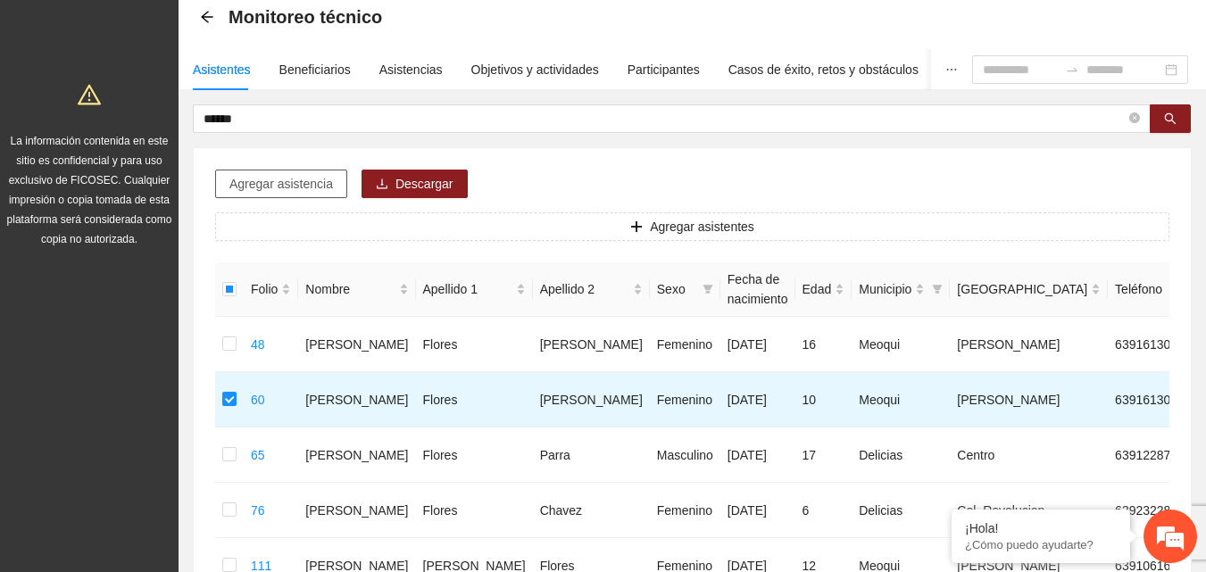
click at [281, 187] on span "Agregar asistencia" at bounding box center [281, 184] width 104 height 20
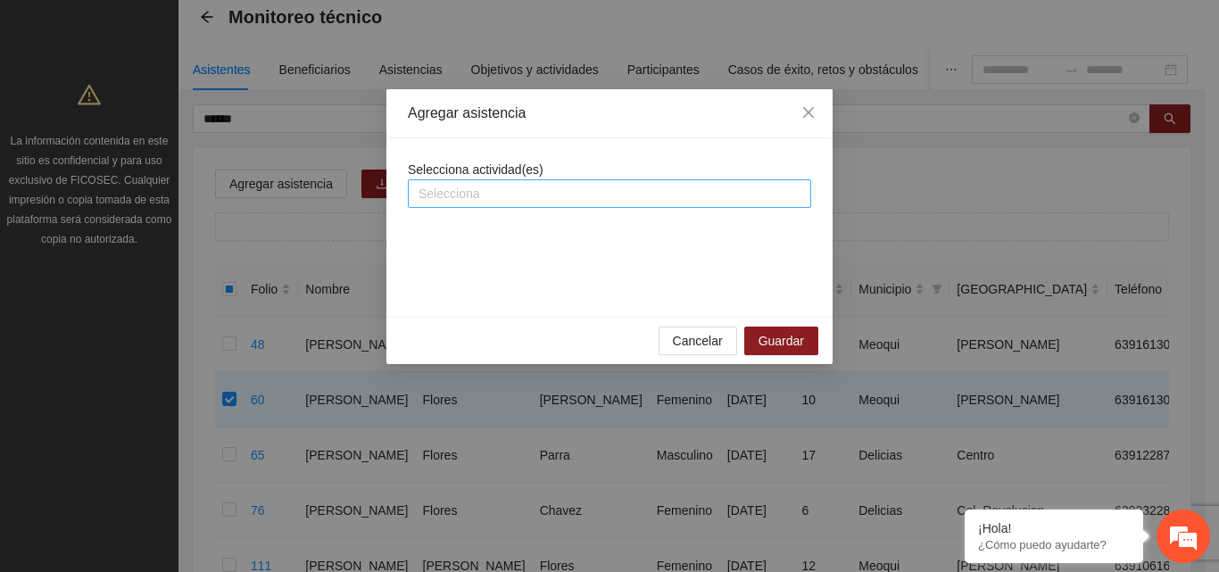
click at [521, 202] on div at bounding box center [609, 193] width 394 height 21
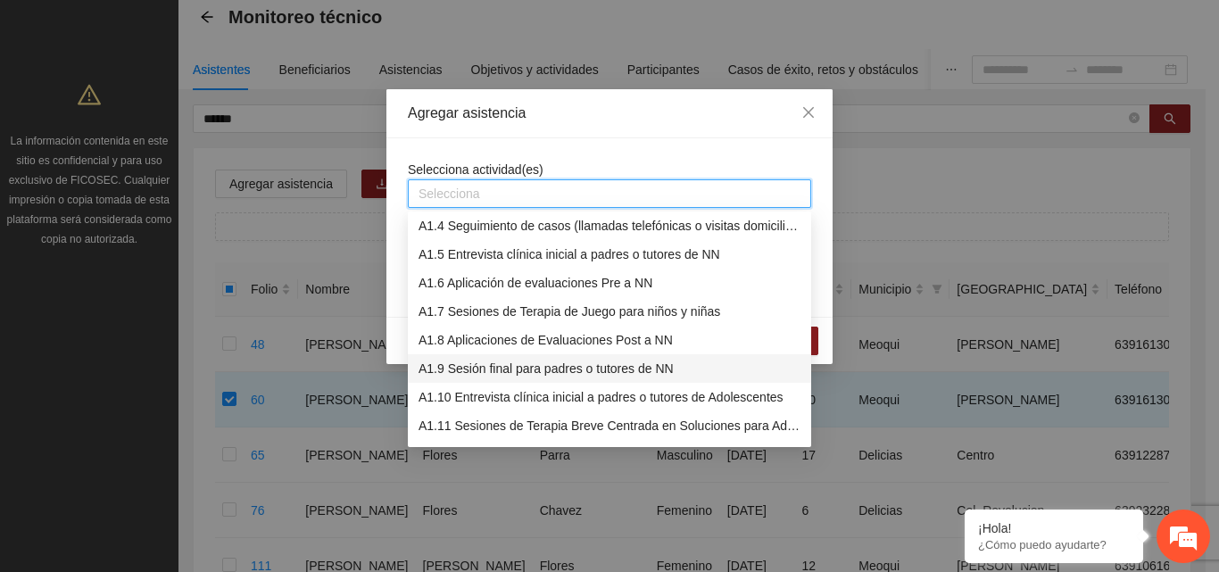
click at [535, 364] on div "A1.9 Sesión final para padres o tutores de NN" at bounding box center [610, 369] width 382 height 20
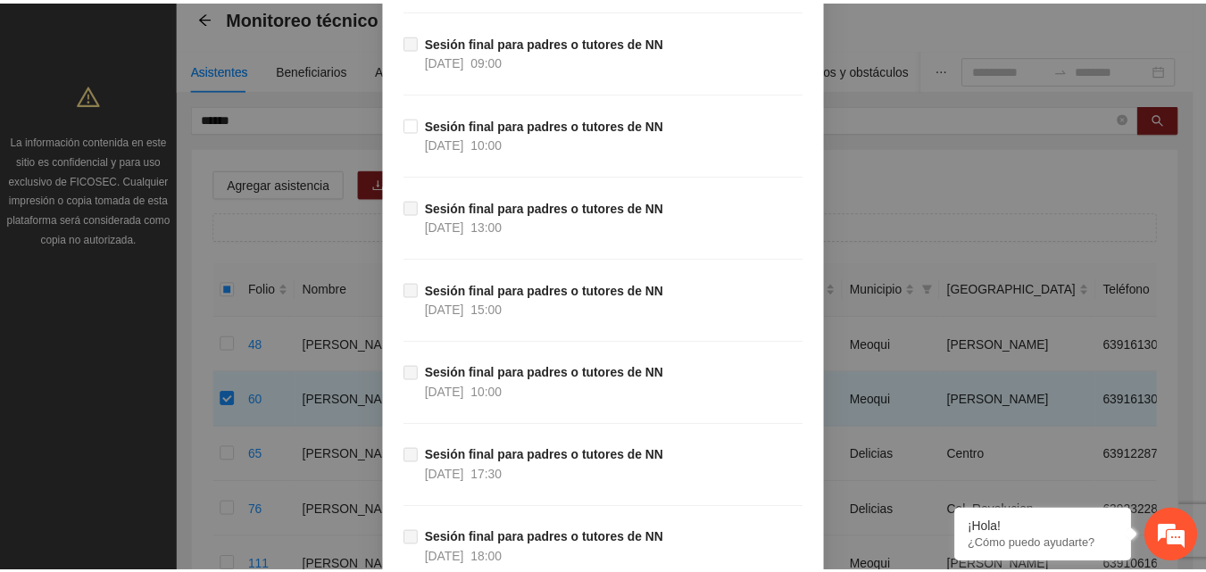
scroll to position [1140, 0]
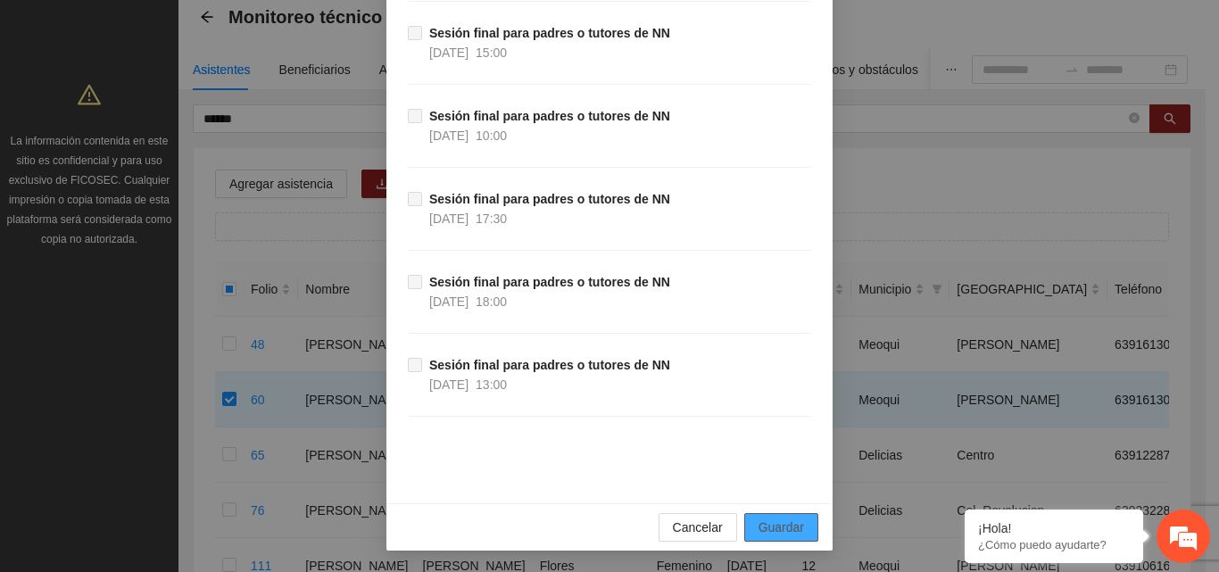
click at [782, 533] on span "Guardar" at bounding box center [781, 528] width 46 height 20
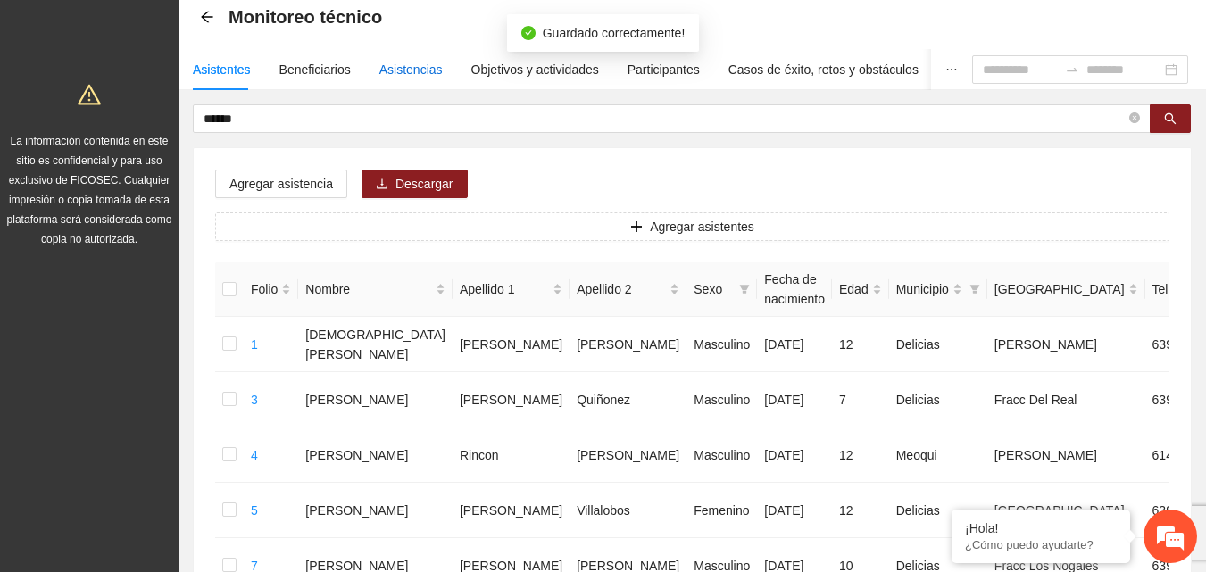
click at [404, 67] on div "Asistencias" at bounding box center [410, 70] width 63 height 20
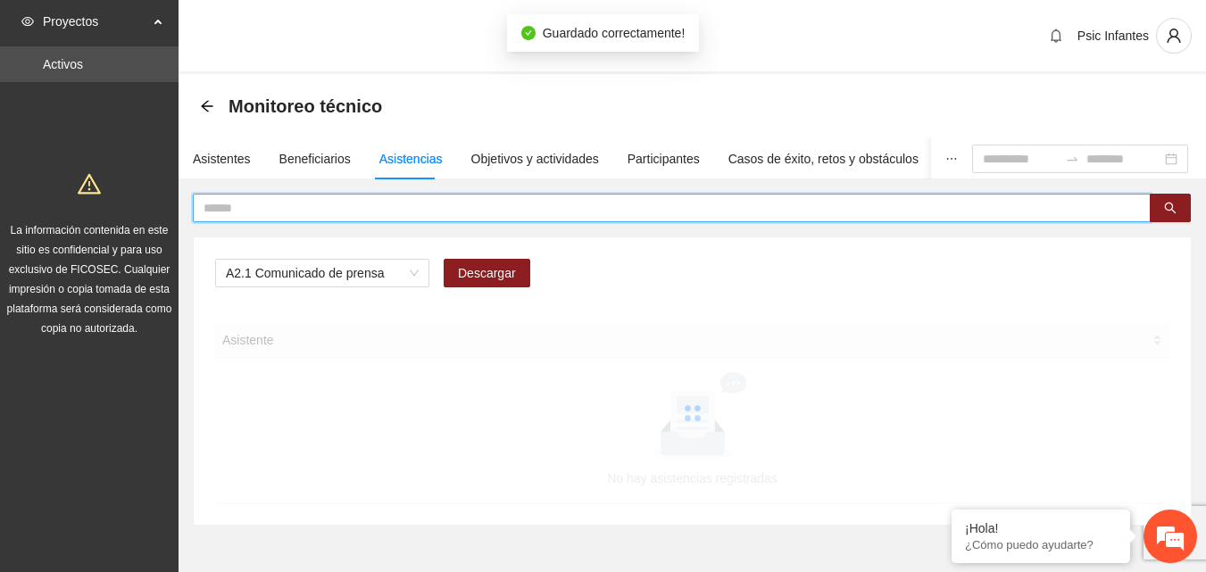
click at [359, 205] on input "text" at bounding box center [664, 208] width 922 height 20
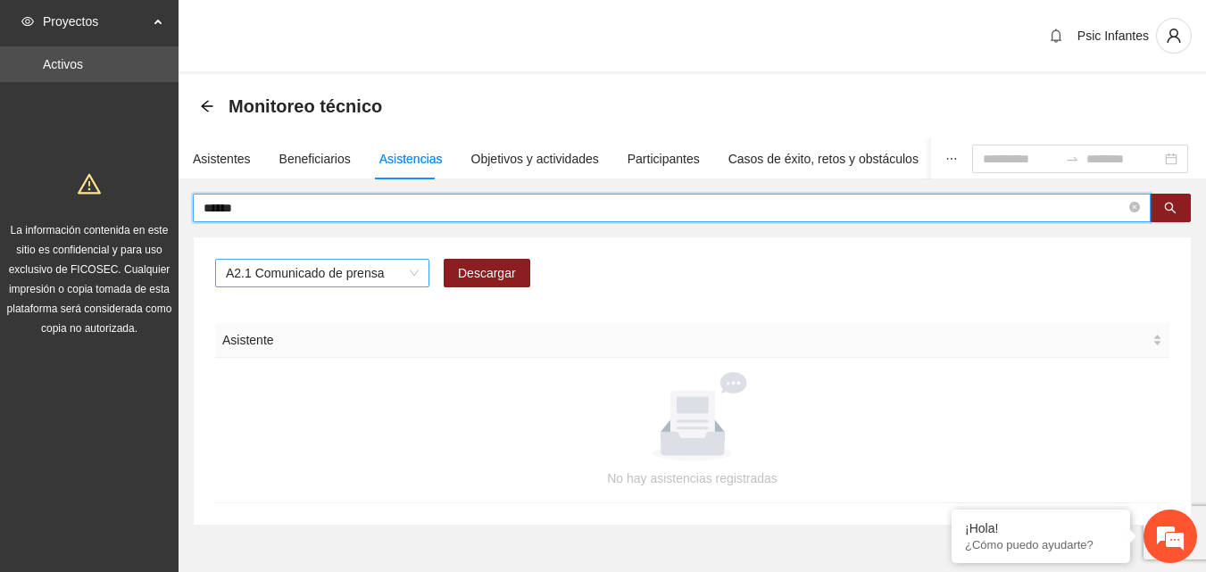
click at [412, 279] on span "A2.1 Comunicado de prensa" at bounding box center [322, 273] width 193 height 27
type input "******"
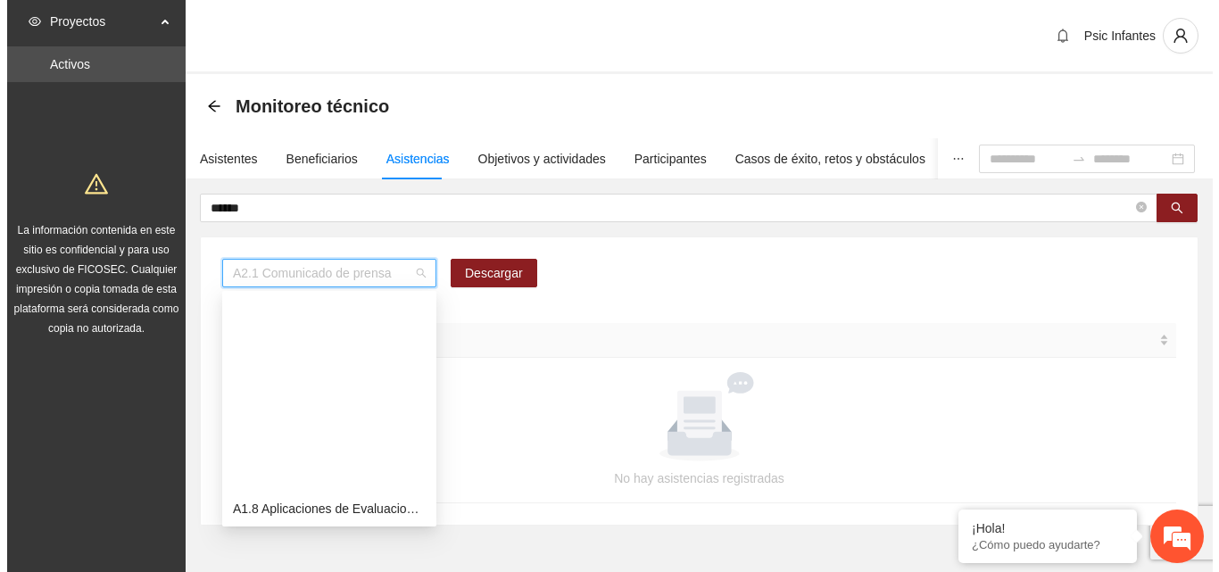
scroll to position [228, 0]
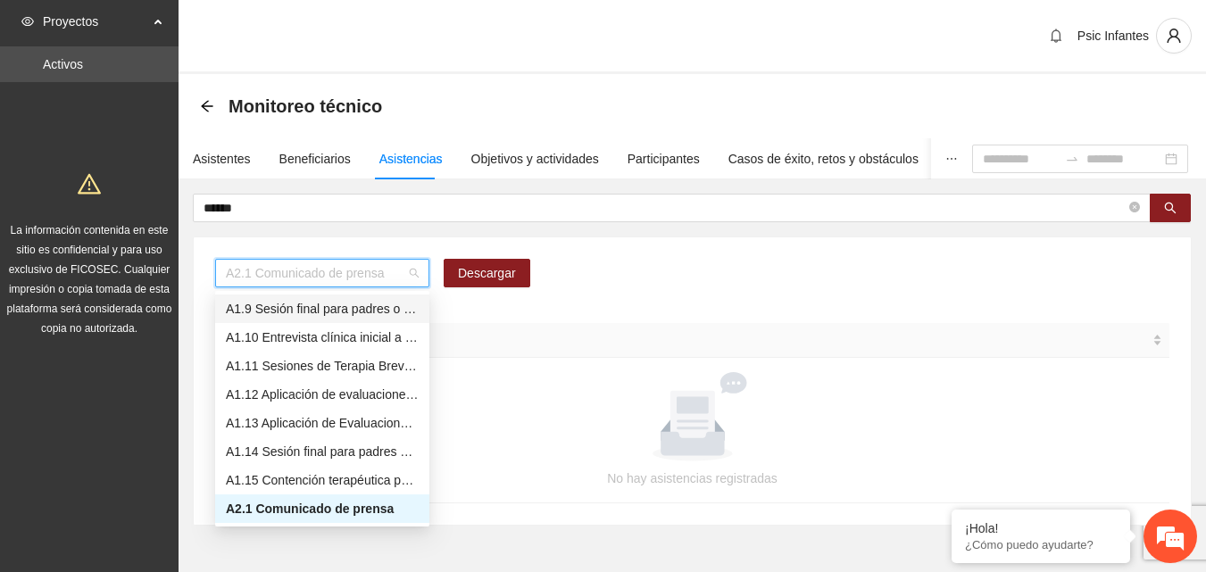
click at [376, 310] on div "A1.9 Sesión final para padres o tutores de NN" at bounding box center [322, 309] width 193 height 20
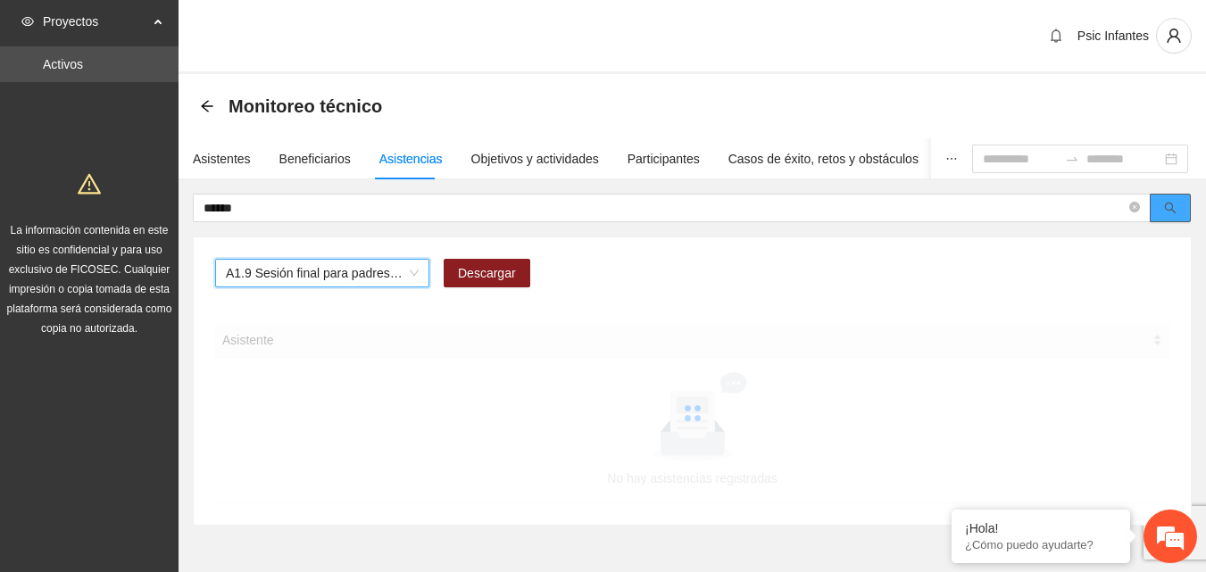
click at [1173, 210] on icon "search" at bounding box center [1170, 208] width 12 height 12
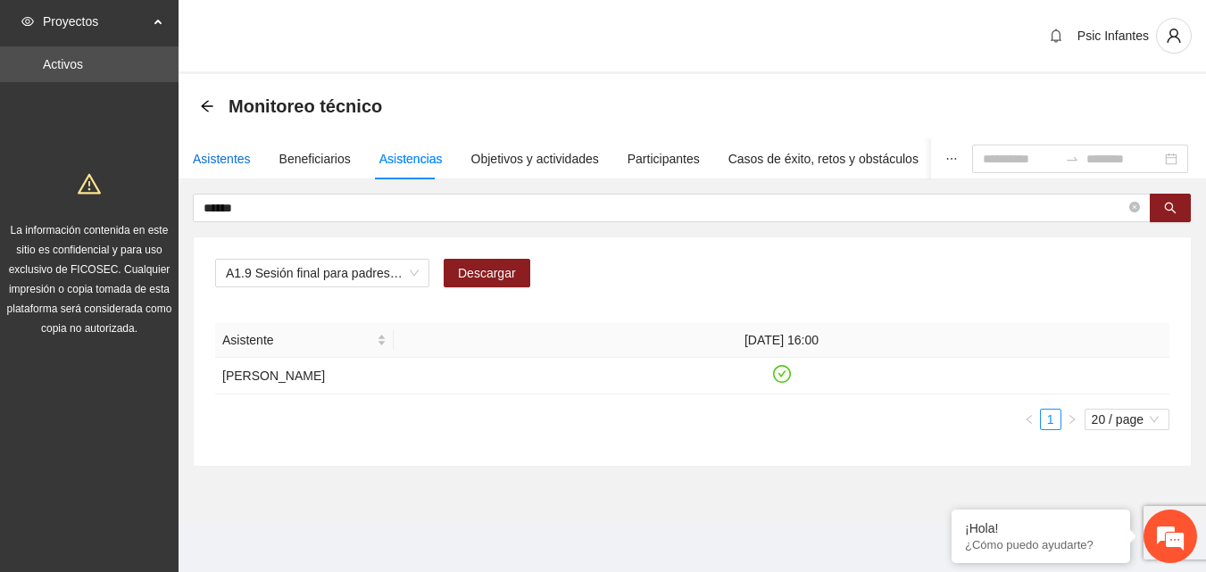
click at [235, 162] on div "Asistentes" at bounding box center [222, 159] width 58 height 20
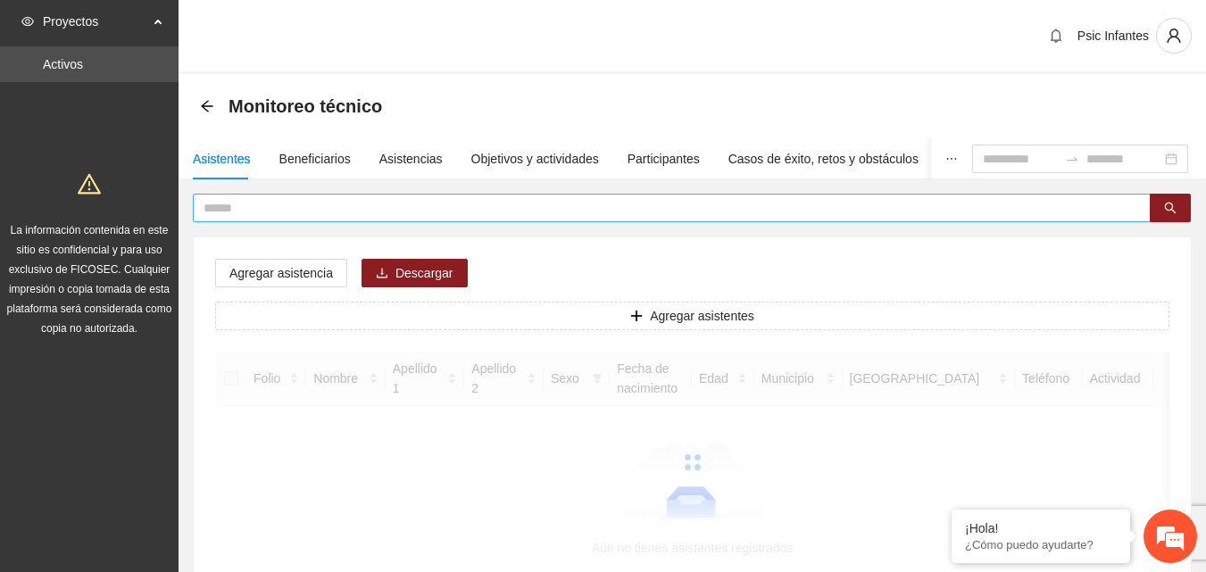
click at [248, 211] on input "text" at bounding box center [664, 208] width 922 height 20
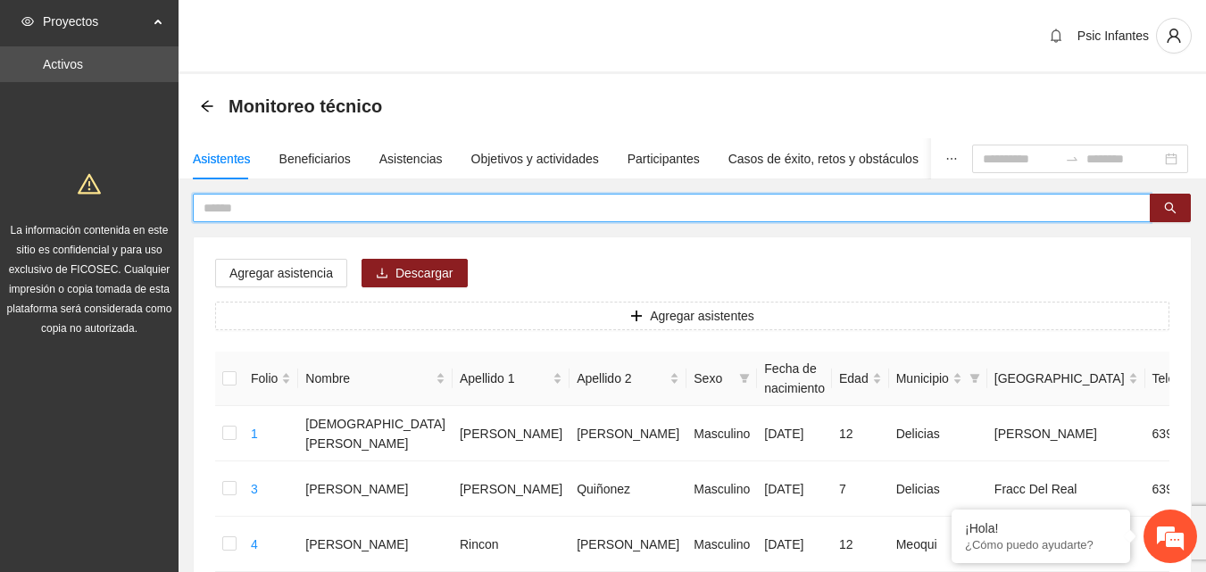
click at [247, 214] on input "text" at bounding box center [664, 208] width 922 height 20
type input "**********"
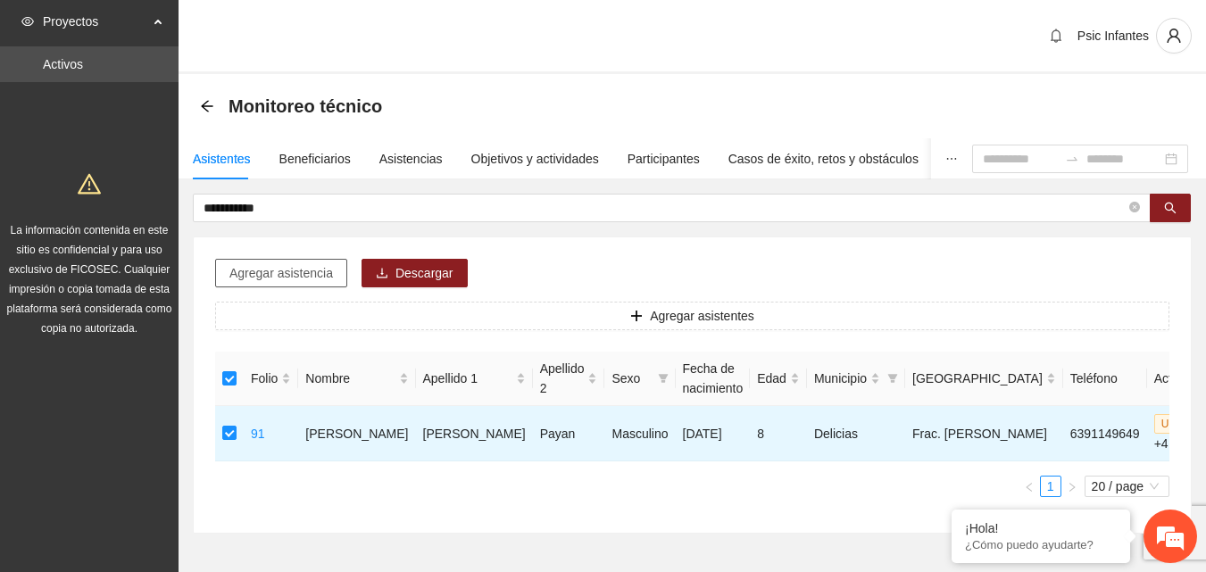
click at [298, 261] on button "Agregar asistencia" at bounding box center [281, 273] width 132 height 29
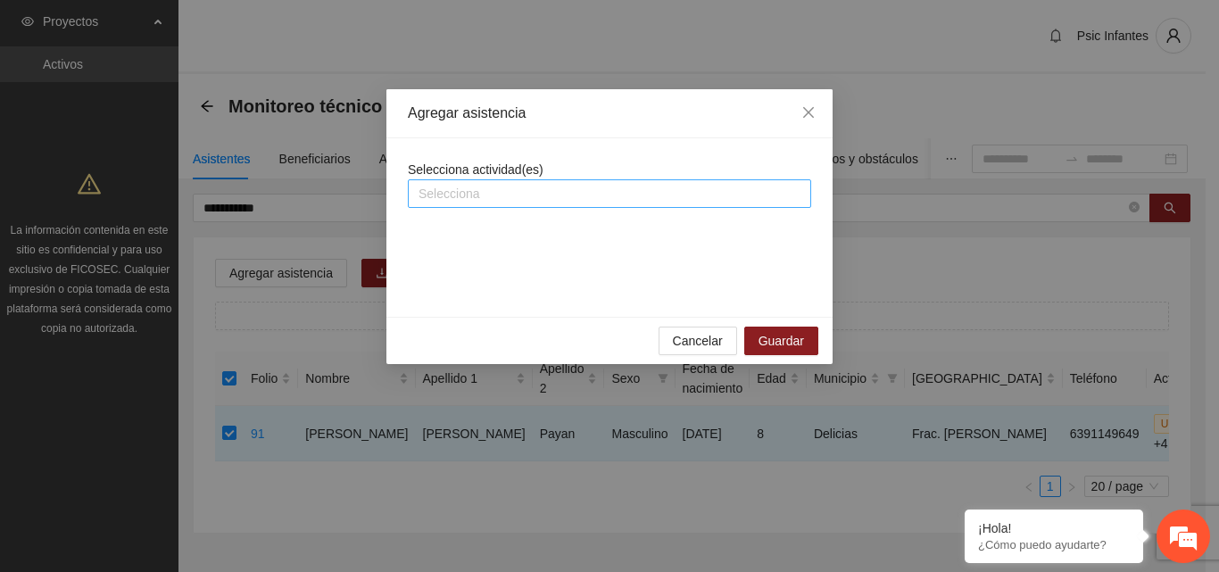
click at [480, 195] on div at bounding box center [609, 193] width 394 height 21
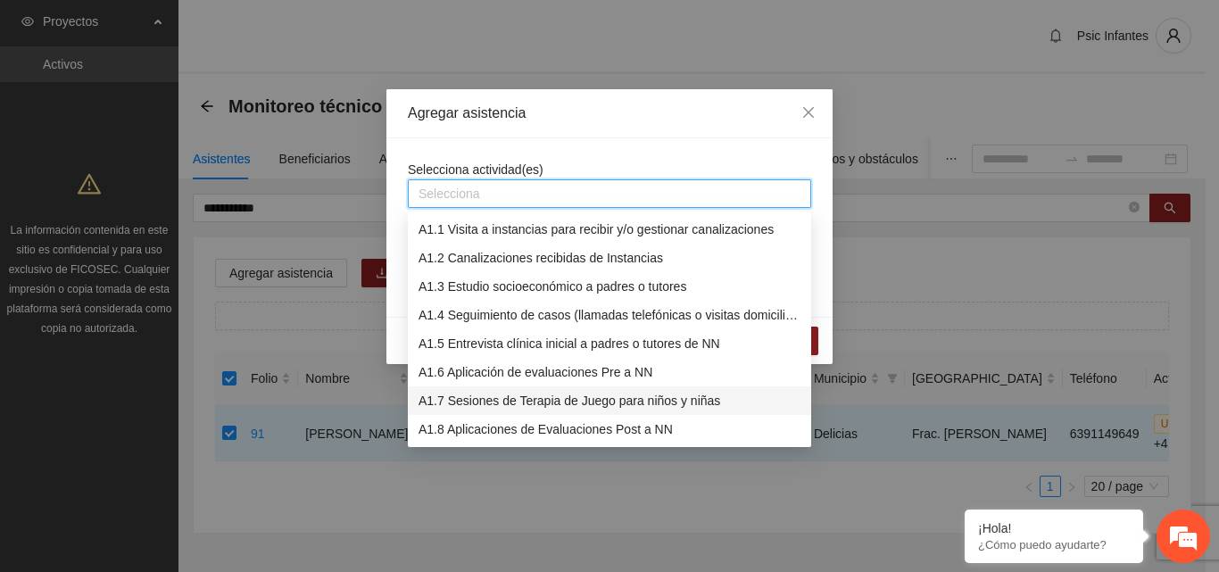
drag, startPoint x: 486, startPoint y: 394, endPoint x: 499, endPoint y: 381, distance: 17.7
click at [487, 394] on div "A1.7 Sesiones de Terapia de Juego para niños y niñas" at bounding box center [610, 401] width 382 height 20
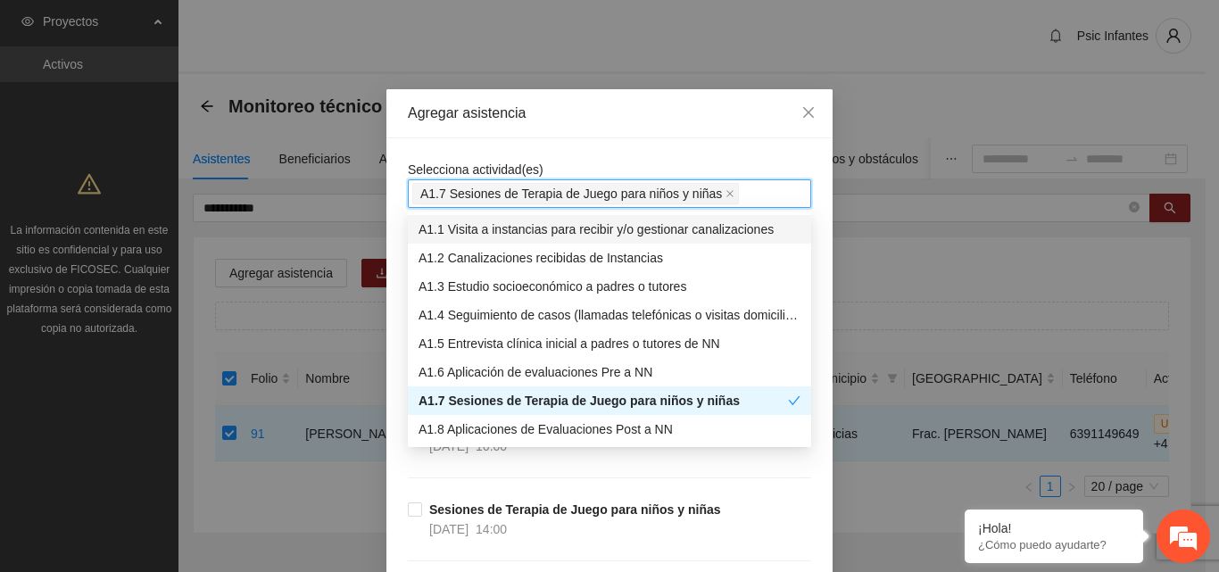
click at [602, 124] on div "Agregar asistencia" at bounding box center [609, 113] width 446 height 49
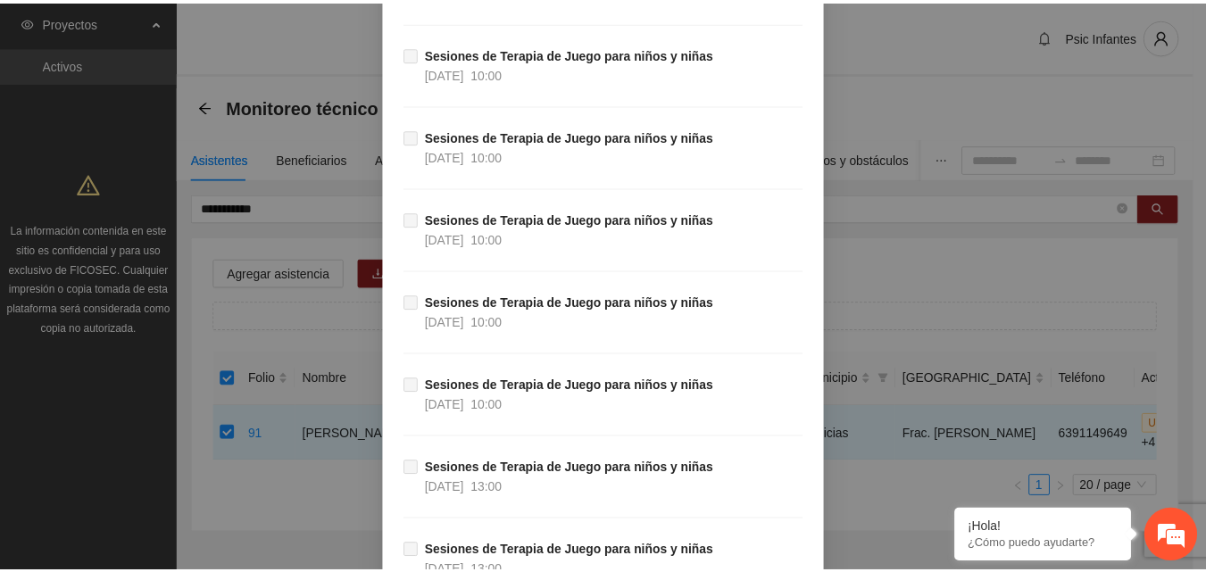
scroll to position [16991, 0]
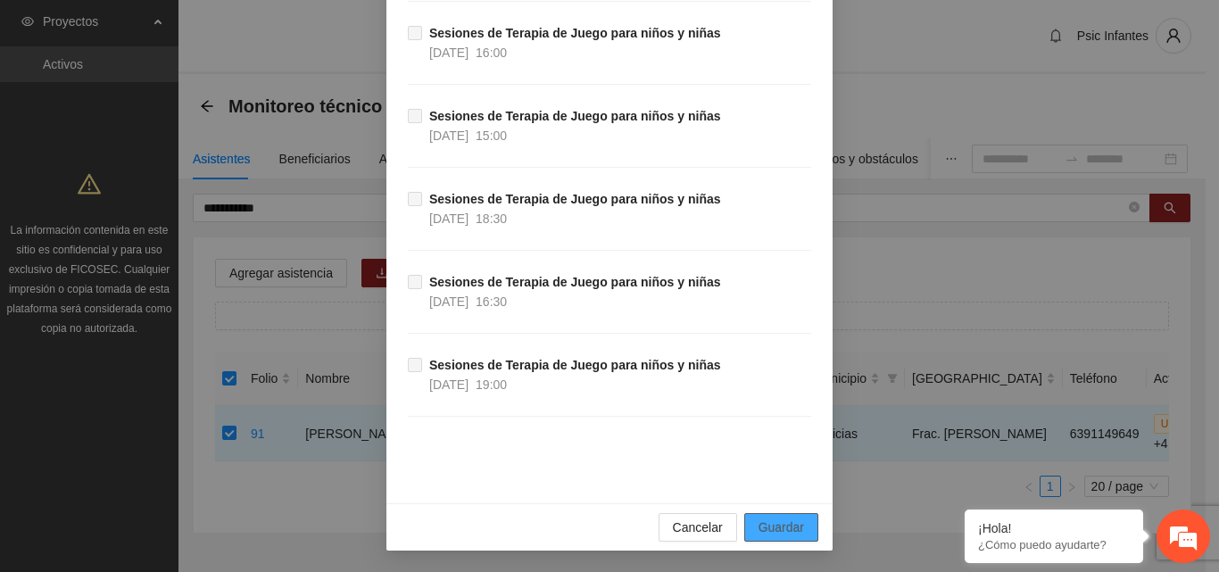
click at [786, 522] on span "Guardar" at bounding box center [781, 528] width 46 height 20
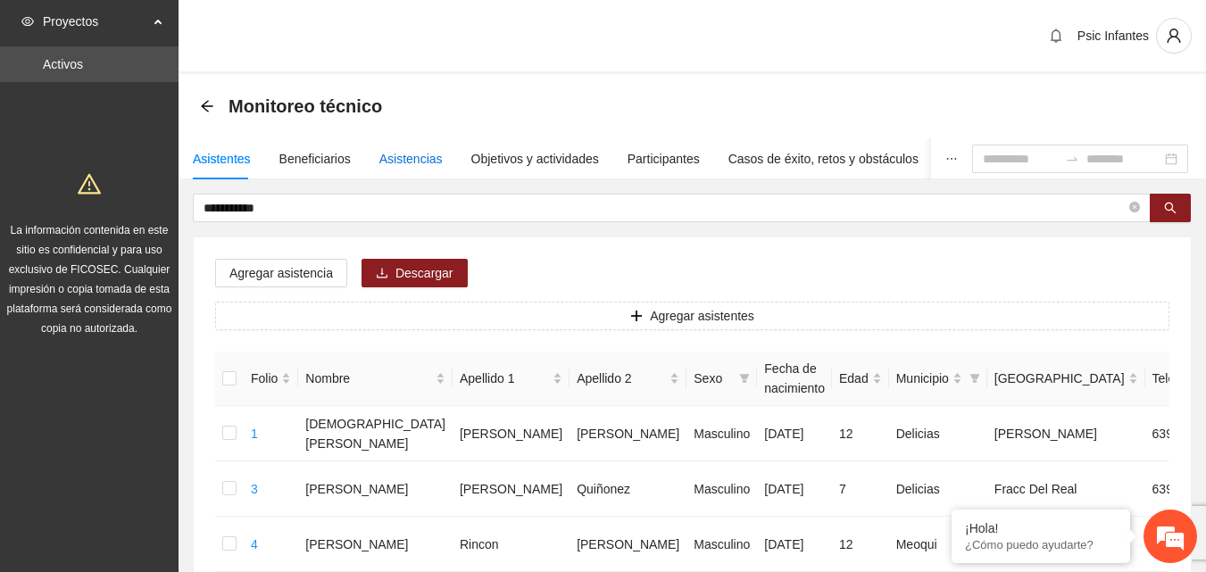
click at [415, 166] on div "Asistencias" at bounding box center [410, 159] width 63 height 20
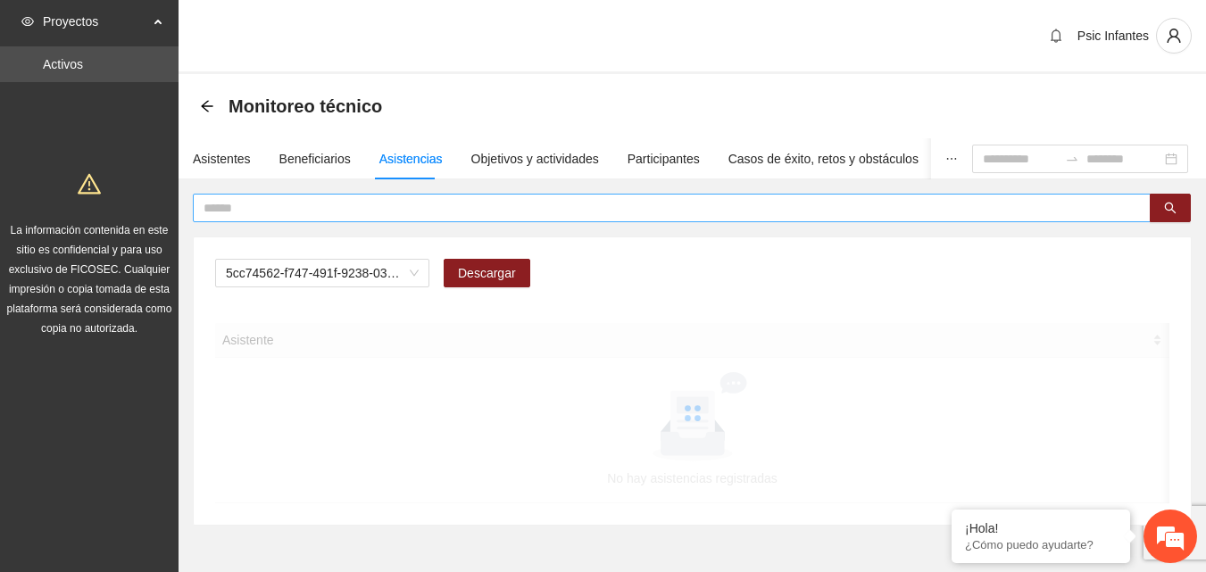
click at [407, 206] on input "text" at bounding box center [664, 208] width 922 height 20
click at [403, 272] on span "A2.1 Comunicado de prensa" at bounding box center [322, 273] width 193 height 27
type input "**********"
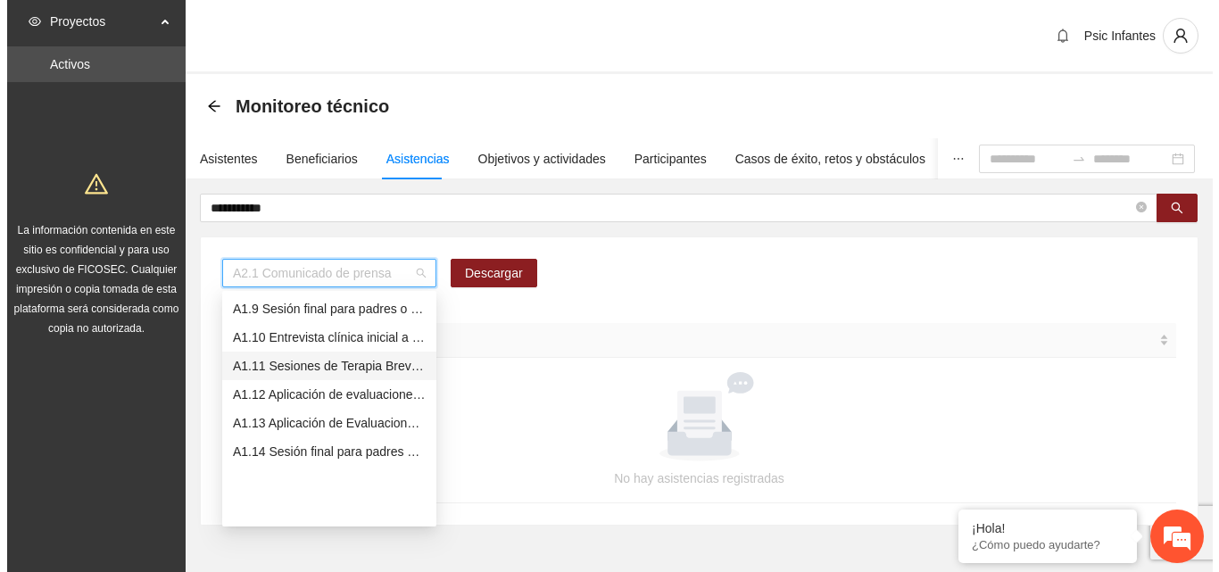
scroll to position [139, 0]
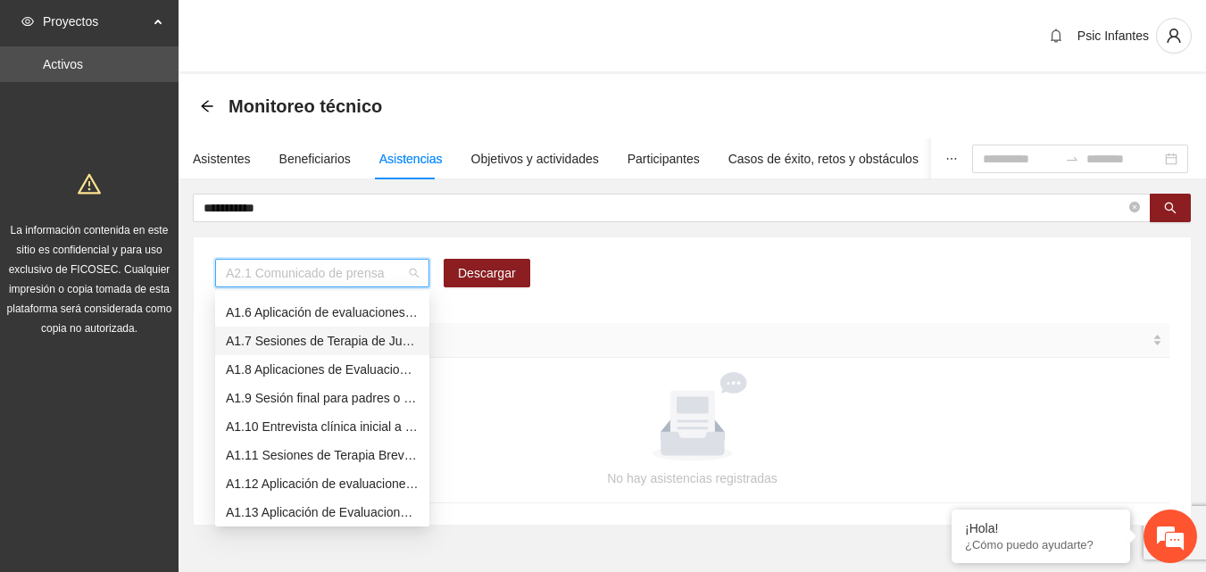
click at [361, 351] on div "A1.7 Sesiones de Terapia de Juego para niños y niñas" at bounding box center [322, 341] width 214 height 29
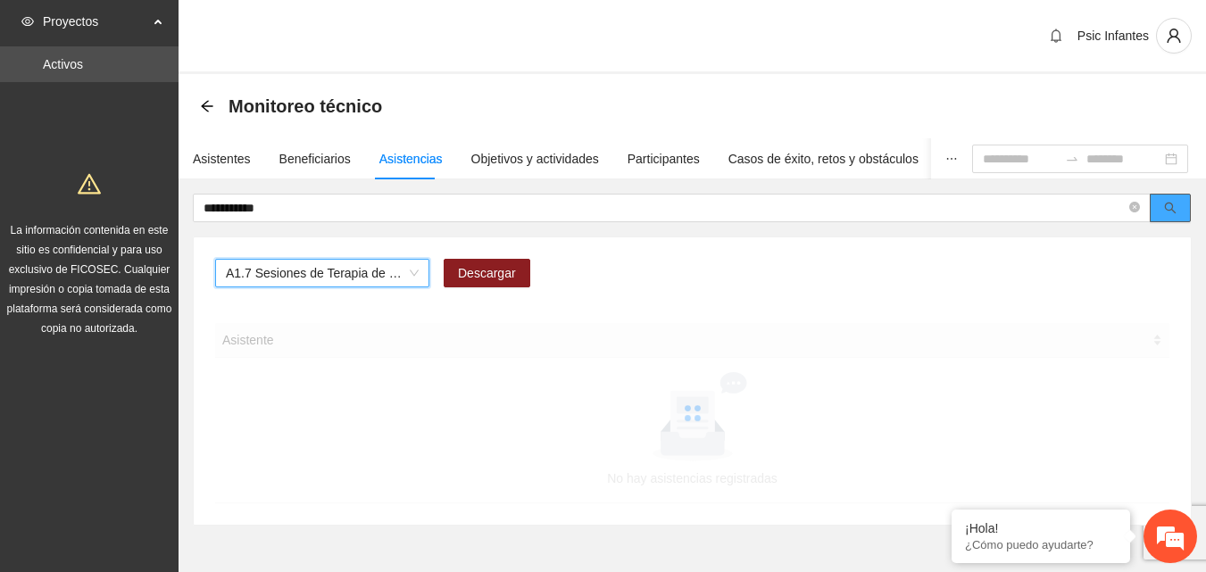
click at [1165, 218] on button "button" at bounding box center [1169, 208] width 41 height 29
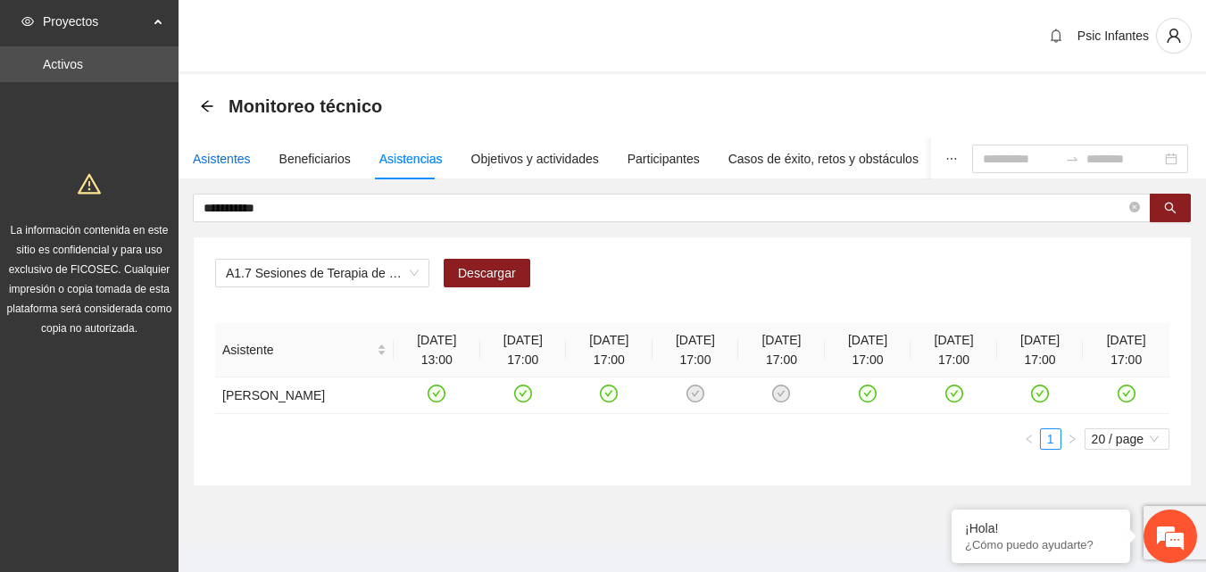
click at [232, 164] on div "Asistentes" at bounding box center [222, 159] width 58 height 20
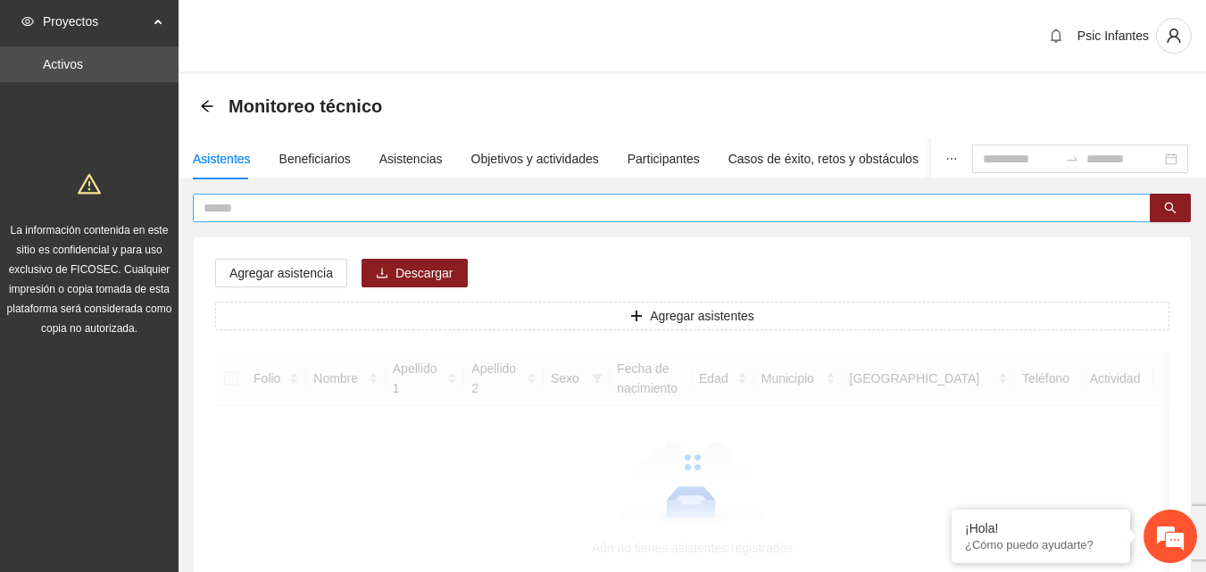
click at [291, 211] on input "text" at bounding box center [664, 208] width 922 height 20
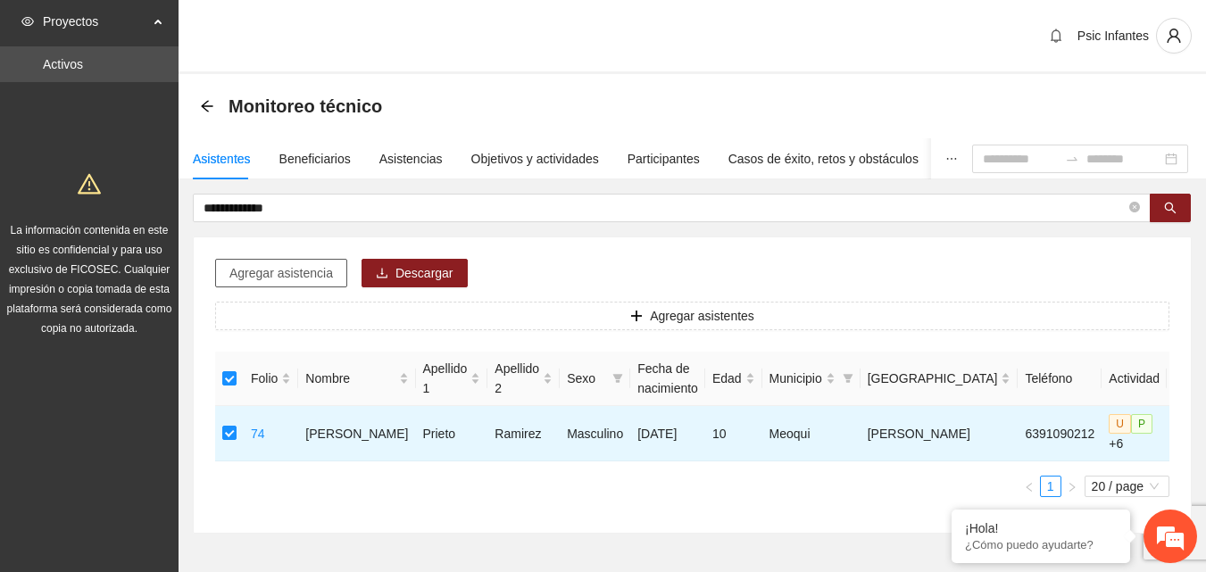
click at [281, 272] on span "Agregar asistencia" at bounding box center [281, 273] width 104 height 20
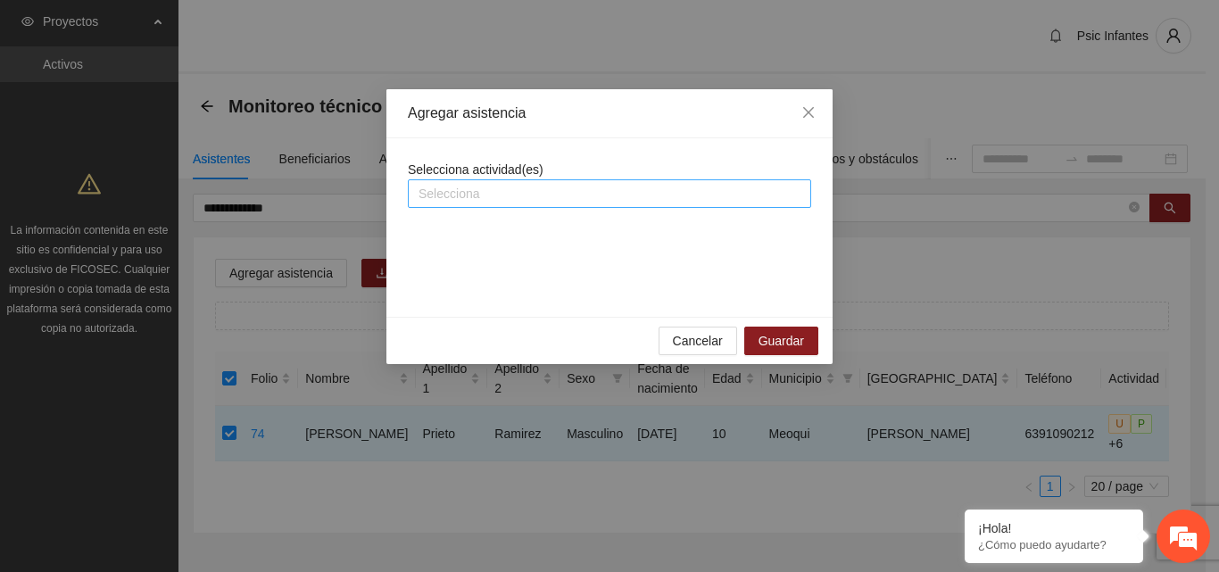
click at [547, 186] on div at bounding box center [609, 193] width 394 height 21
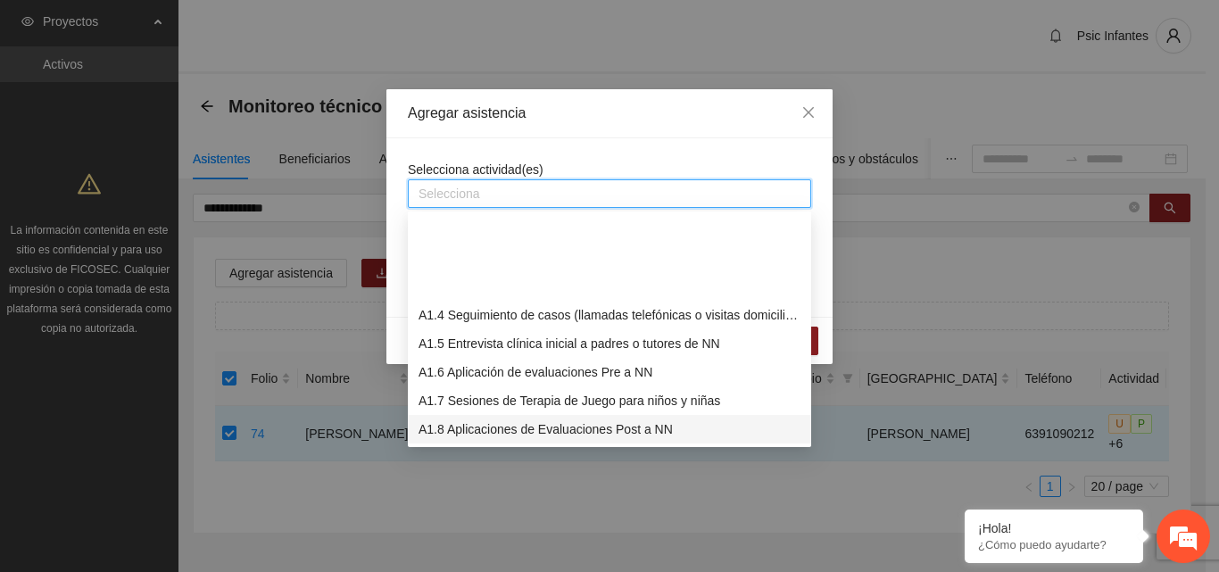
scroll to position [89, 0]
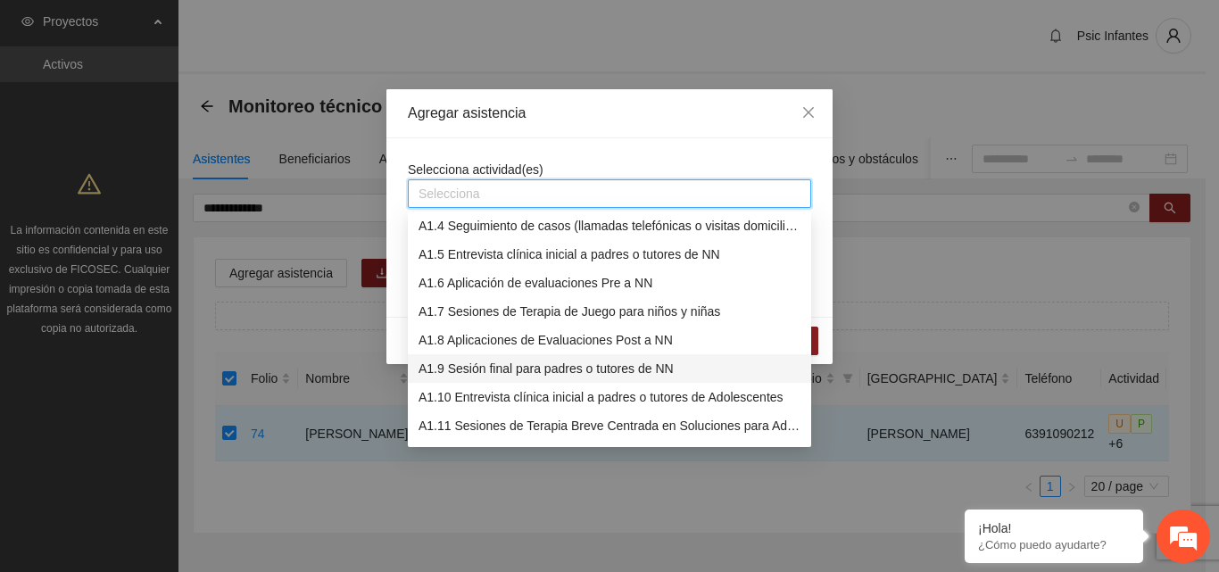
click at [531, 367] on div "A1.9 Sesión final para padres o tutores de NN" at bounding box center [610, 369] width 382 height 20
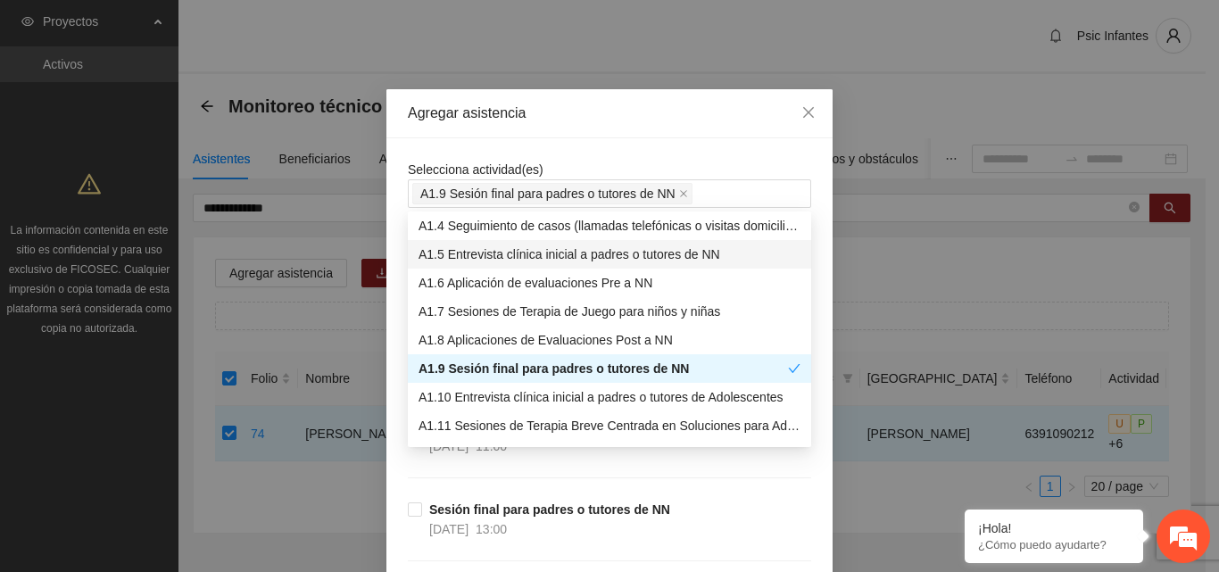
click at [627, 137] on div "Agregar asistencia" at bounding box center [609, 113] width 446 height 49
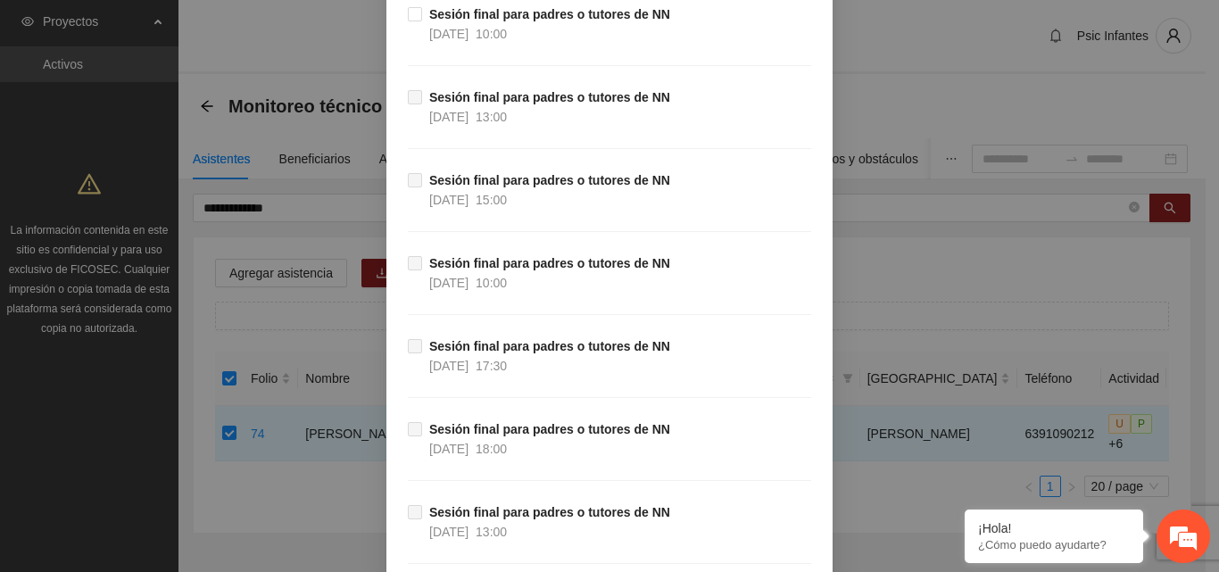
scroll to position [1140, 0]
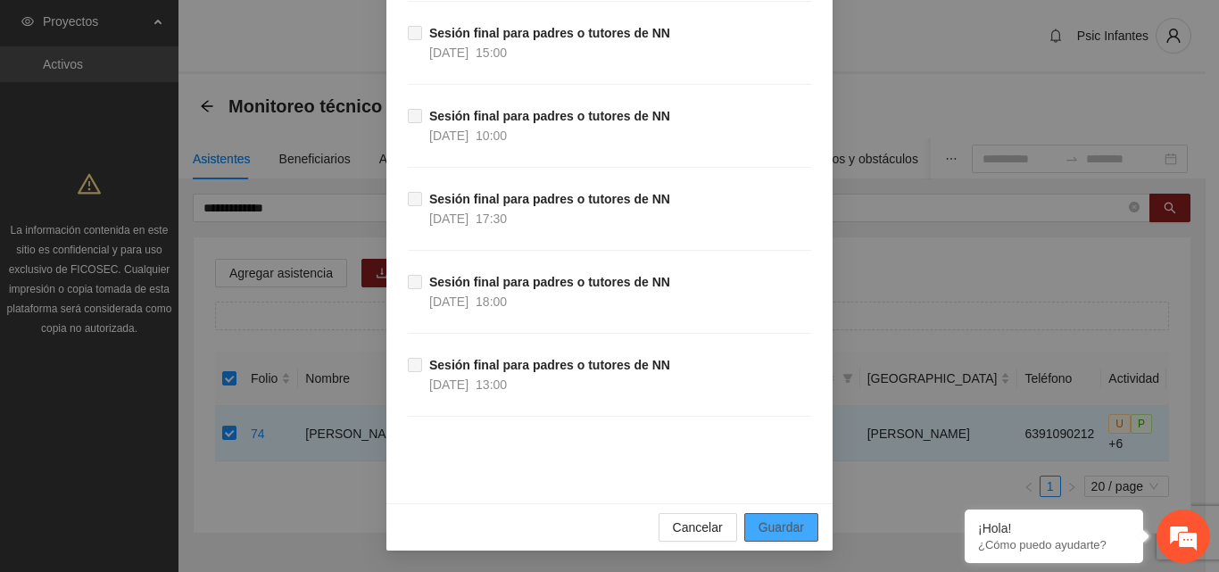
click at [767, 531] on span "Guardar" at bounding box center [781, 528] width 46 height 20
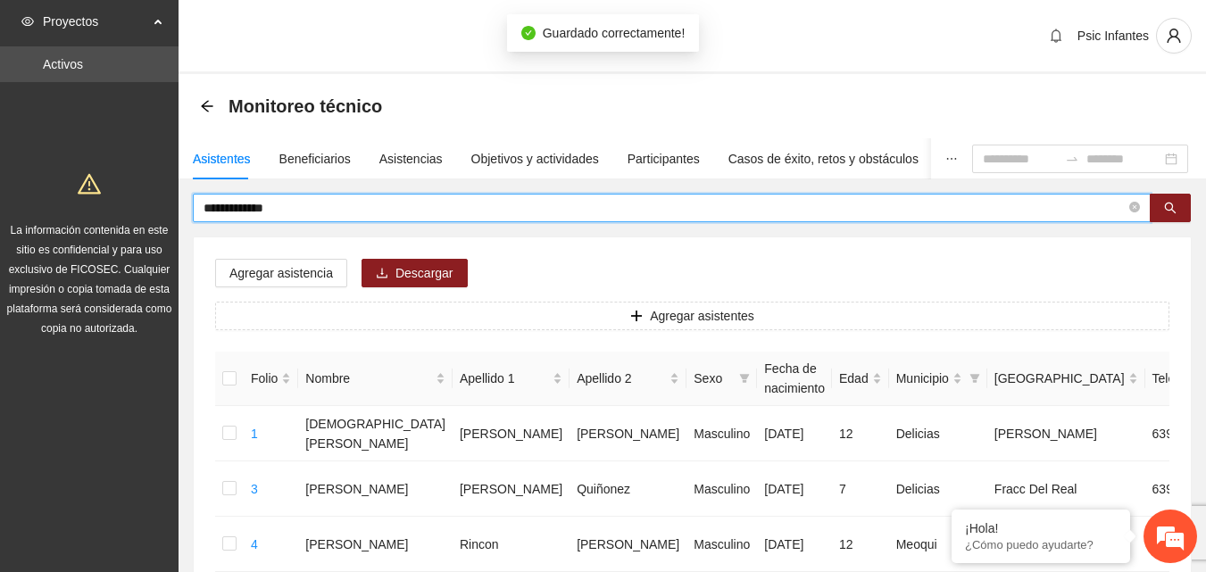
drag, startPoint x: 307, startPoint y: 208, endPoint x: 204, endPoint y: 218, distance: 103.1
click at [198, 218] on span "**********" at bounding box center [671, 208] width 957 height 29
type input "**********"
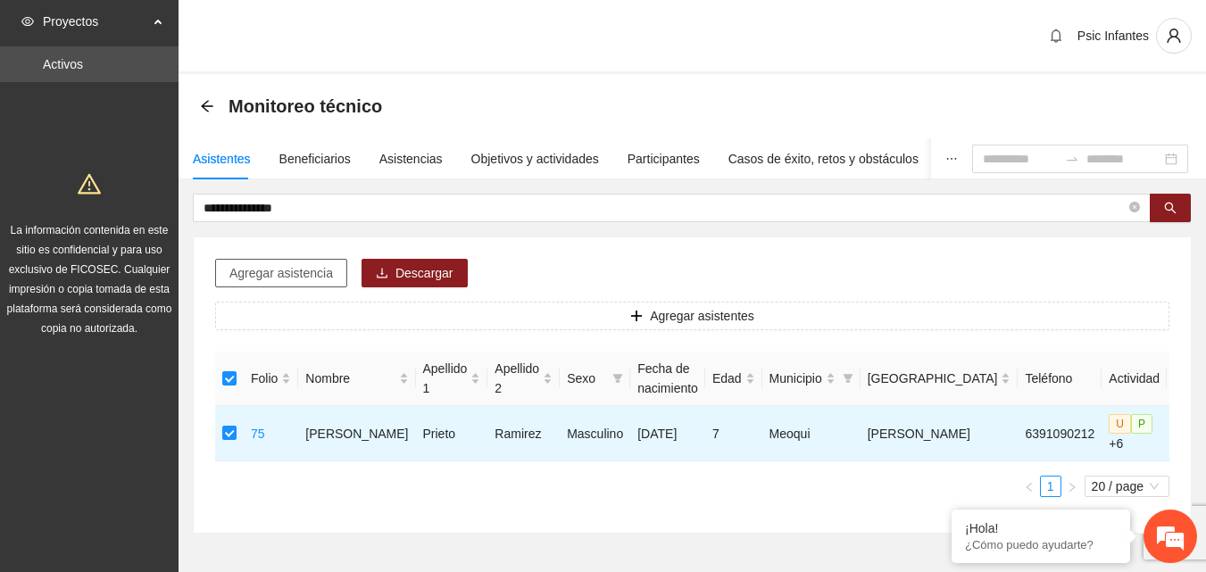
click at [263, 274] on span "Agregar asistencia" at bounding box center [281, 273] width 104 height 20
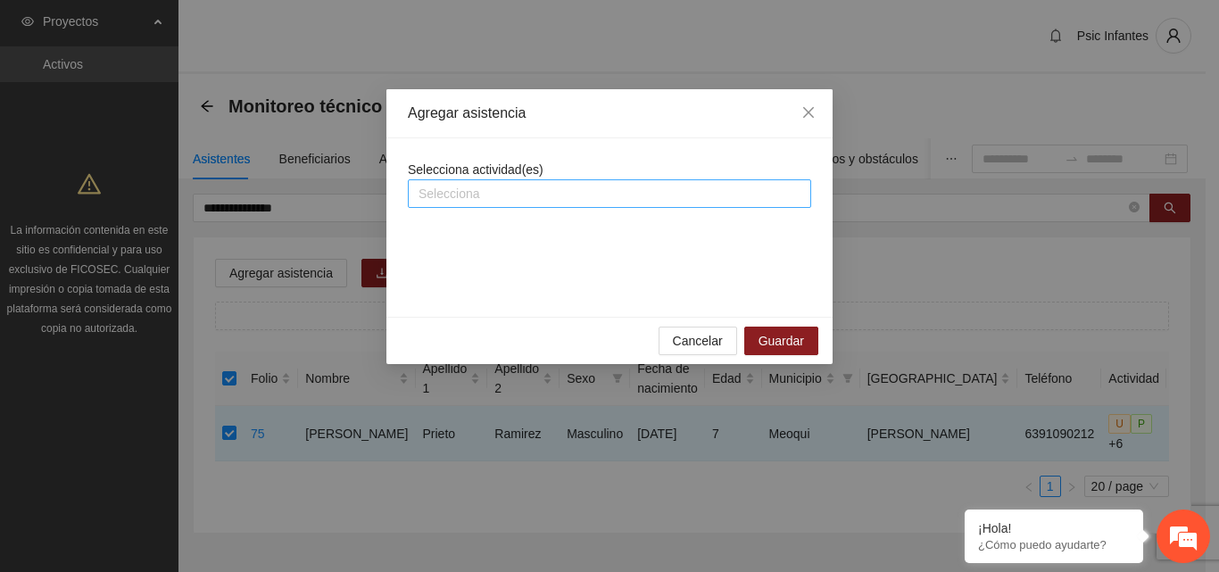
click at [462, 203] on div at bounding box center [609, 193] width 394 height 21
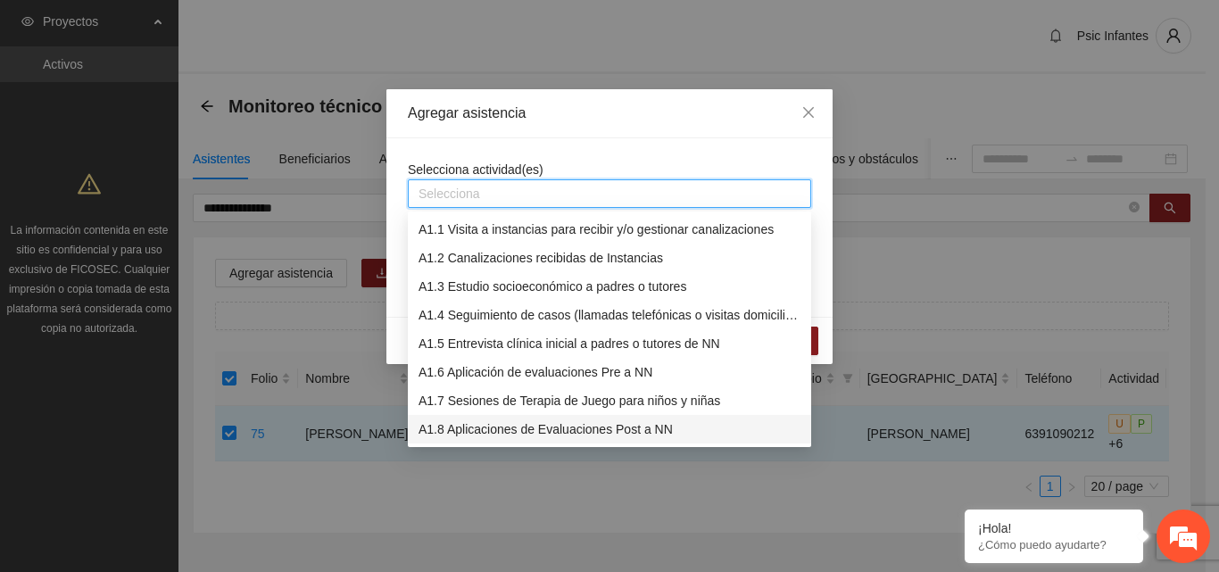
scroll to position [89, 0]
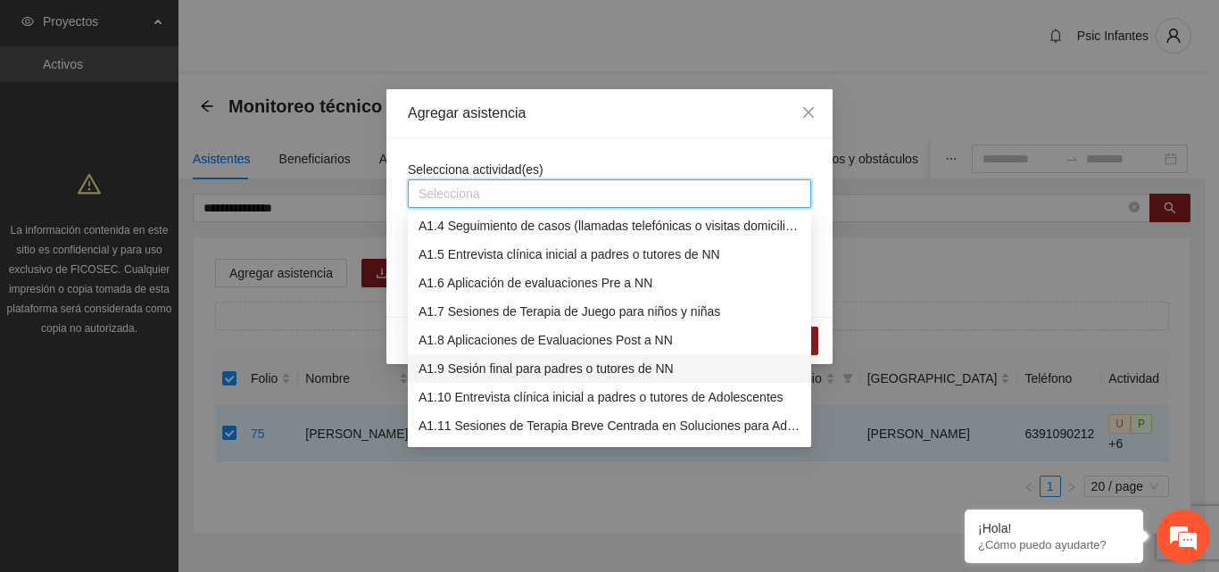
click at [497, 364] on div "A1.9 Sesión final para padres o tutores de NN" at bounding box center [610, 369] width 382 height 20
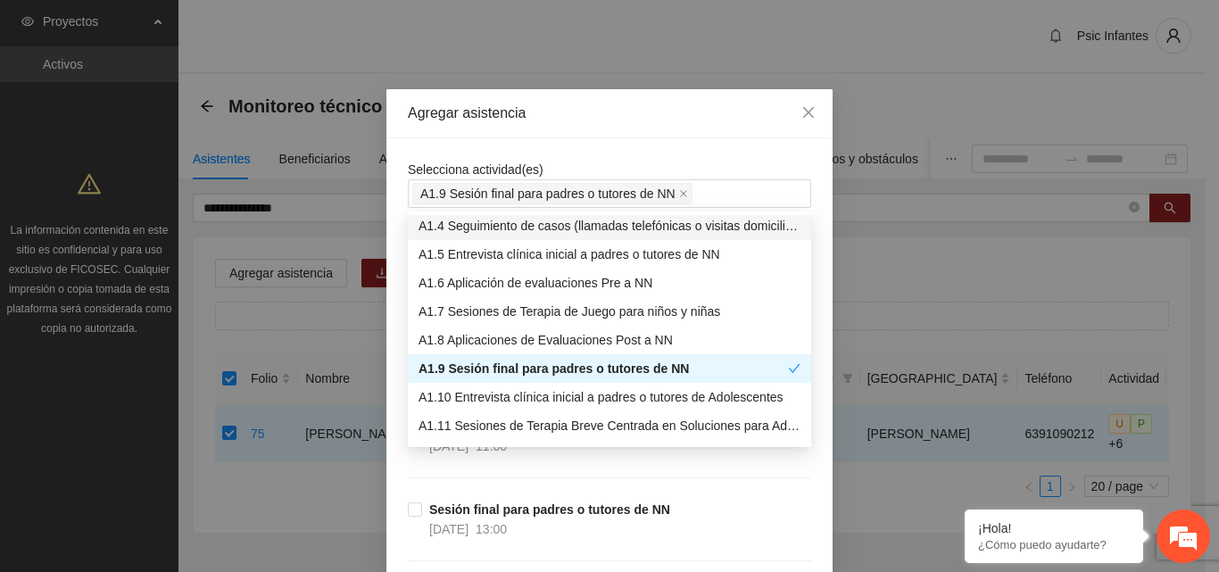
click at [609, 127] on div "Agregar asistencia" at bounding box center [609, 113] width 446 height 49
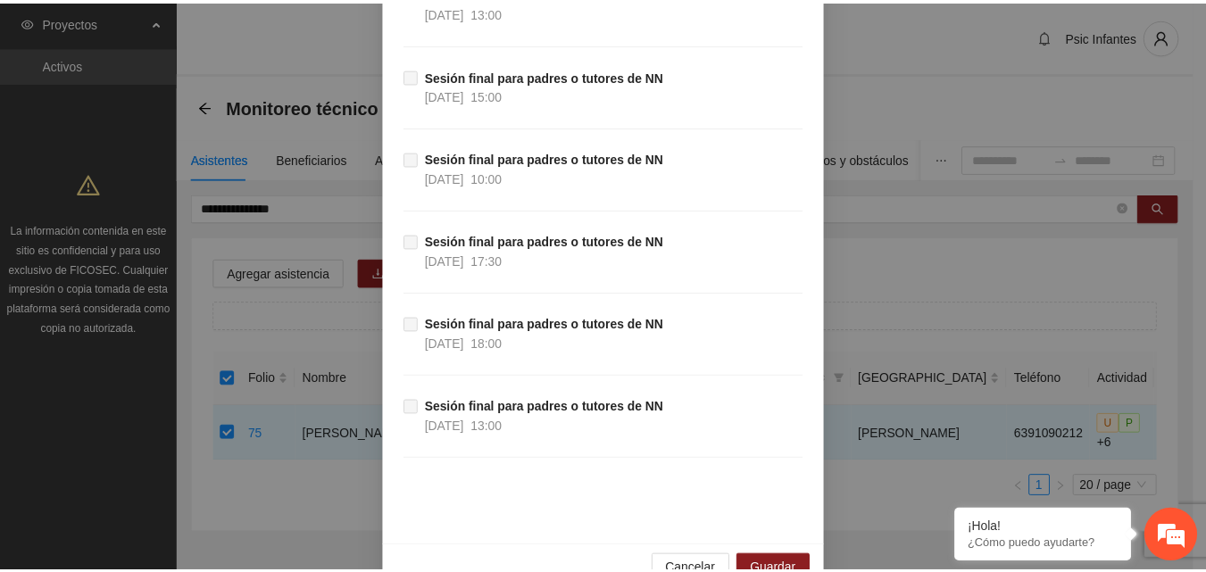
scroll to position [1140, 0]
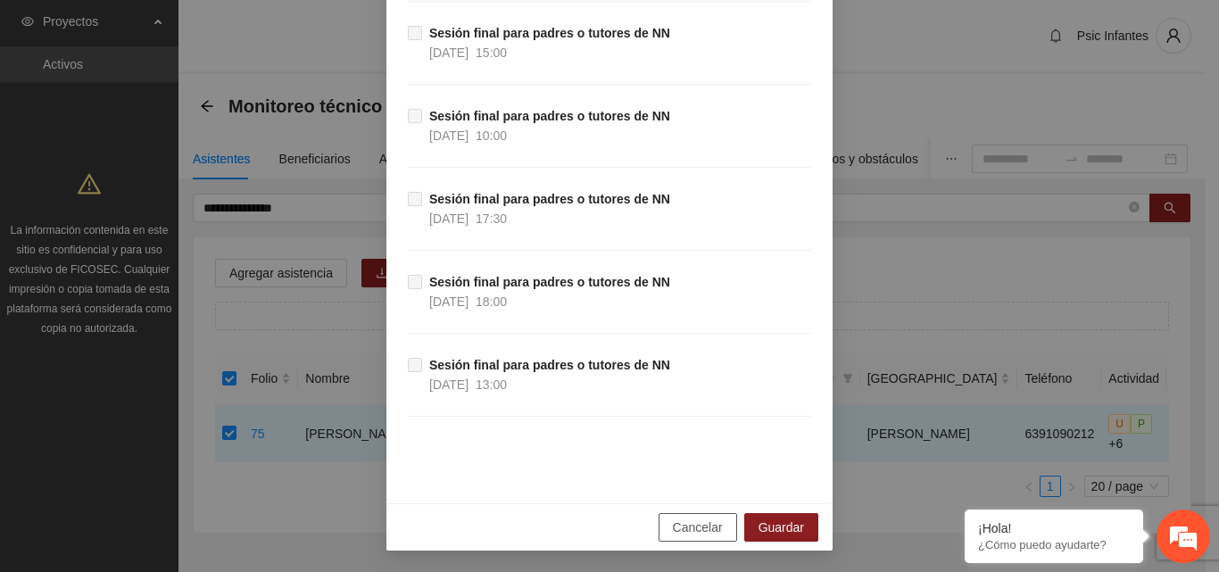
click at [688, 528] on span "Cancelar" at bounding box center [698, 528] width 50 height 20
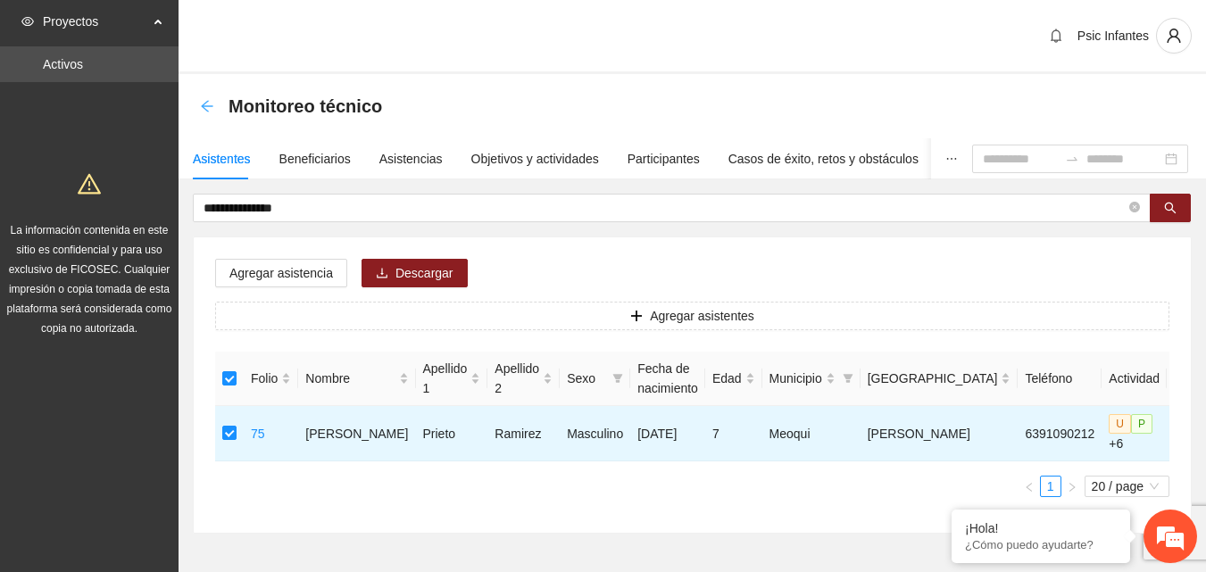
click at [209, 111] on icon "arrow-left" at bounding box center [207, 106] width 14 height 14
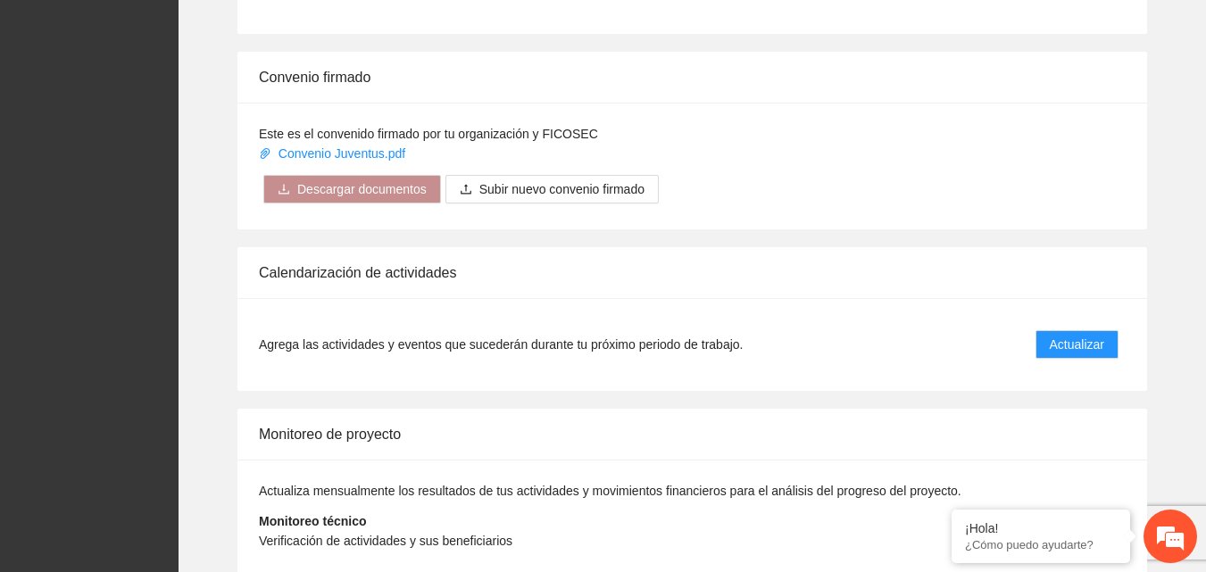
scroll to position [1342, 0]
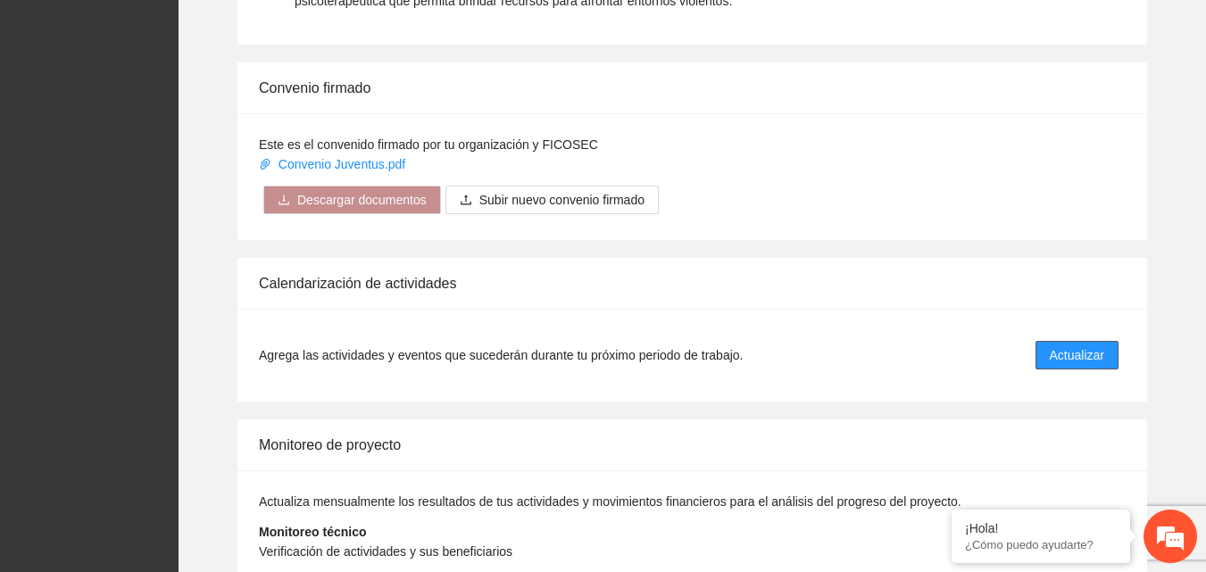
click at [1101, 359] on span "Actualizar" at bounding box center [1076, 355] width 54 height 20
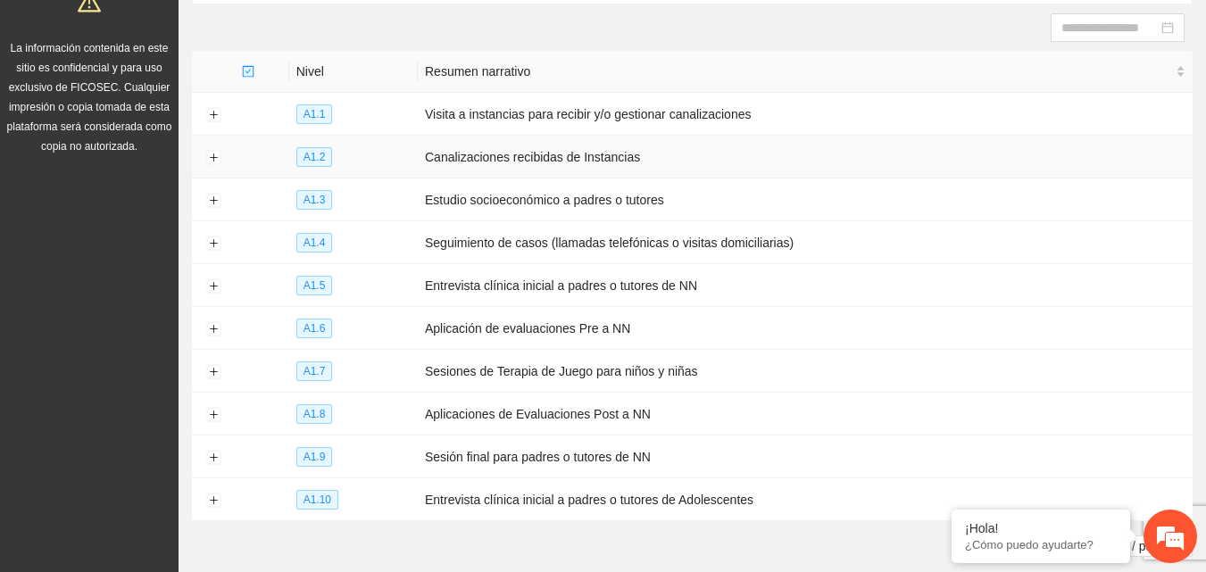
scroll to position [266, 0]
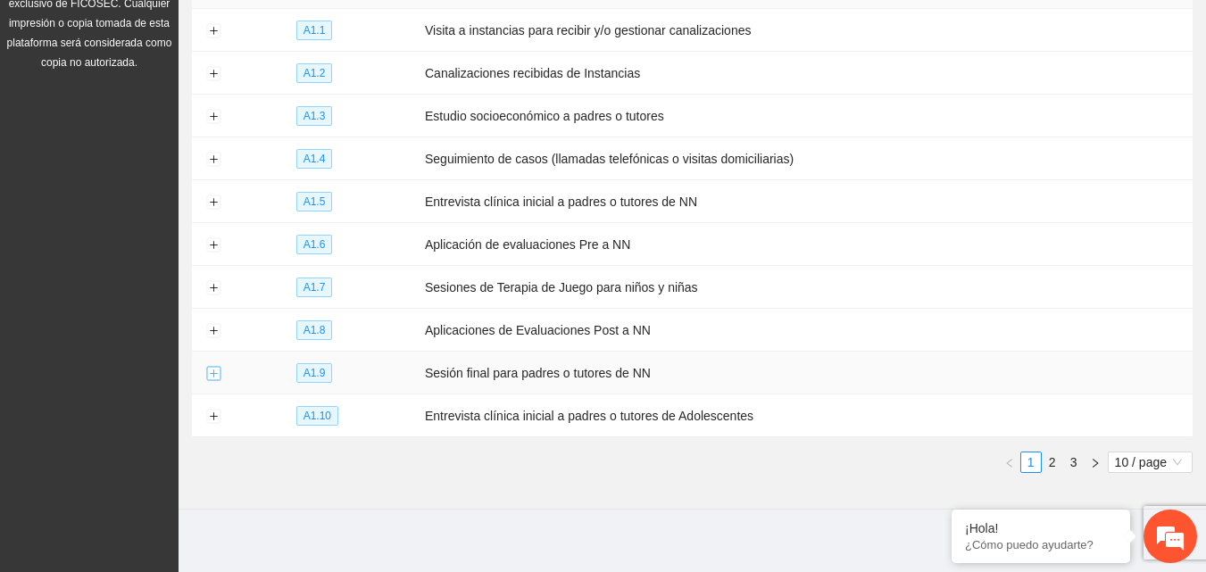
click at [219, 367] on button "Expand row" at bounding box center [213, 374] width 14 height 14
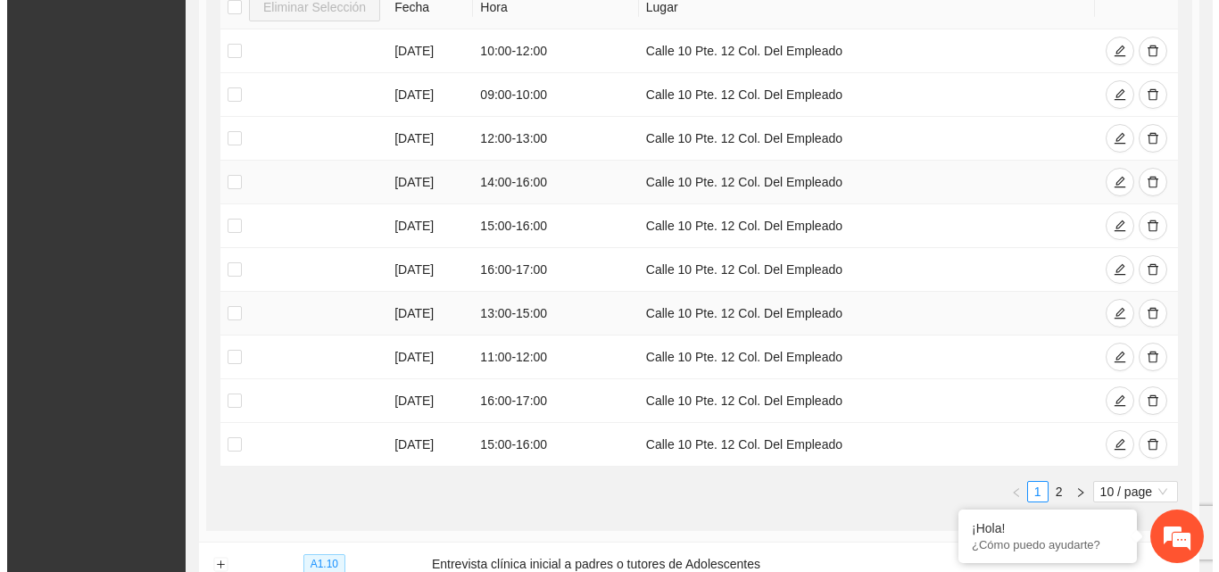
scroll to position [801, 0]
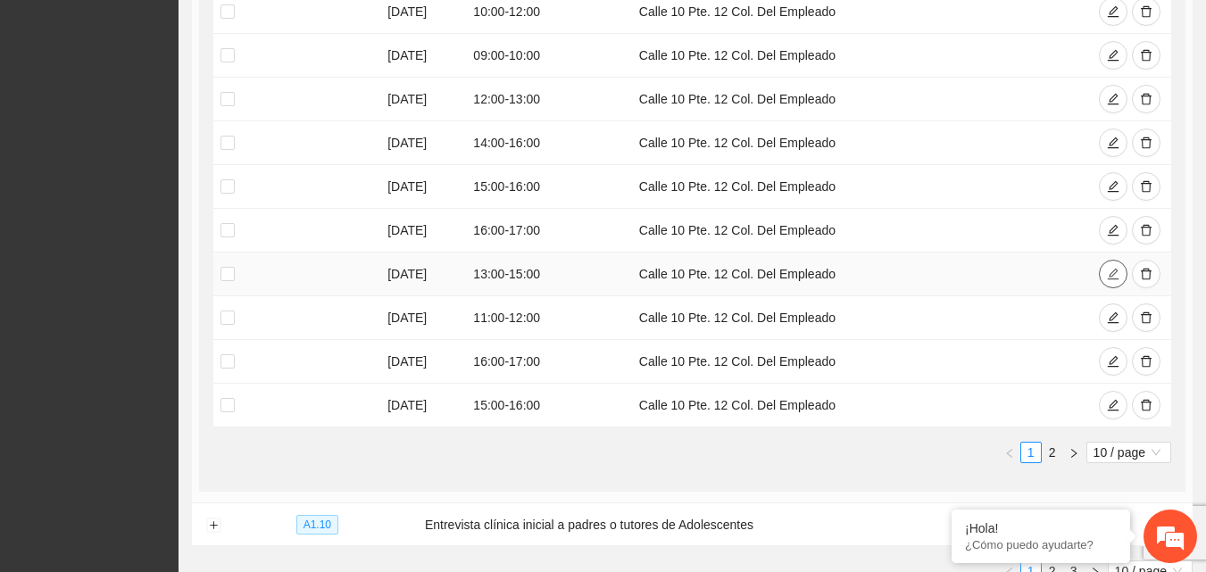
click at [1109, 270] on icon "edit" at bounding box center [1113, 275] width 12 height 12
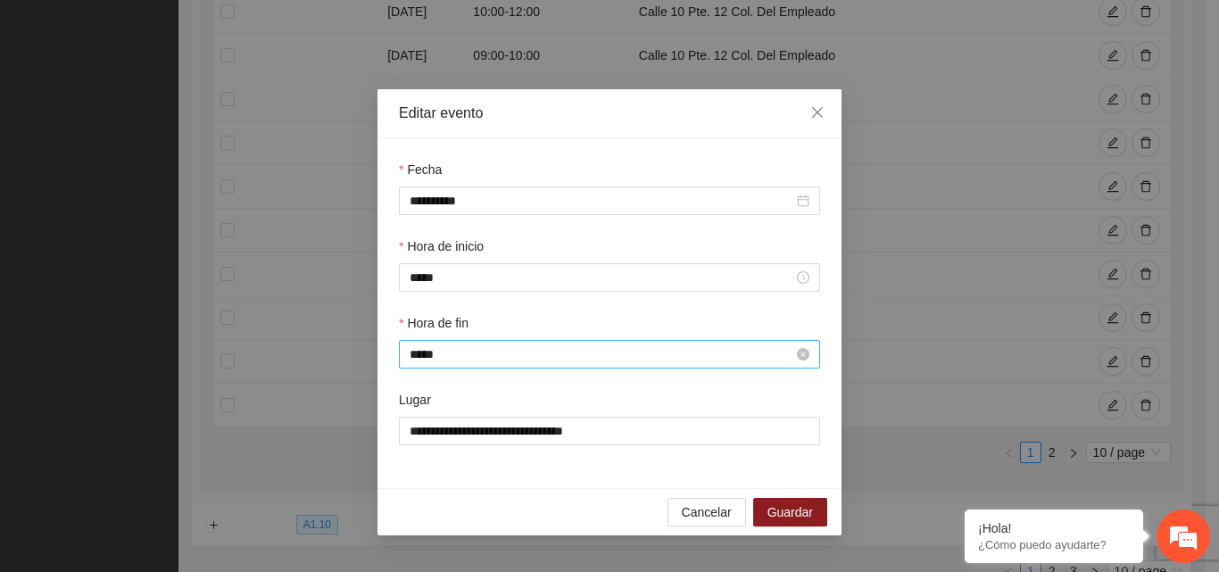
click at [468, 354] on input "*****" at bounding box center [602, 354] width 384 height 20
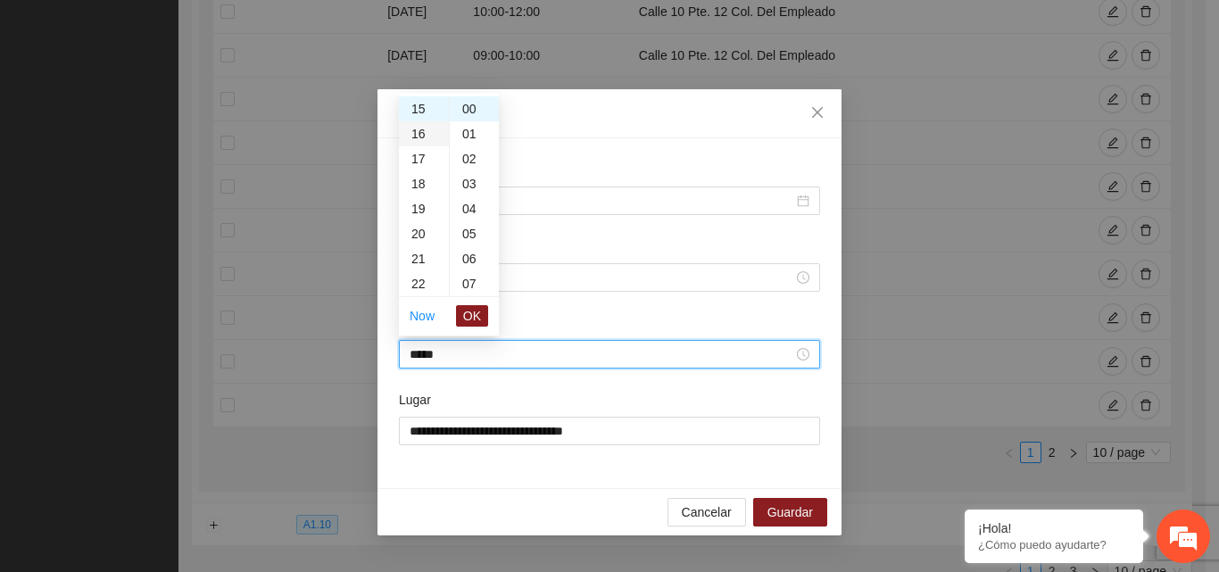
scroll to position [286, 0]
click at [419, 171] on div "14" at bounding box center [424, 173] width 50 height 25
type input "*****"
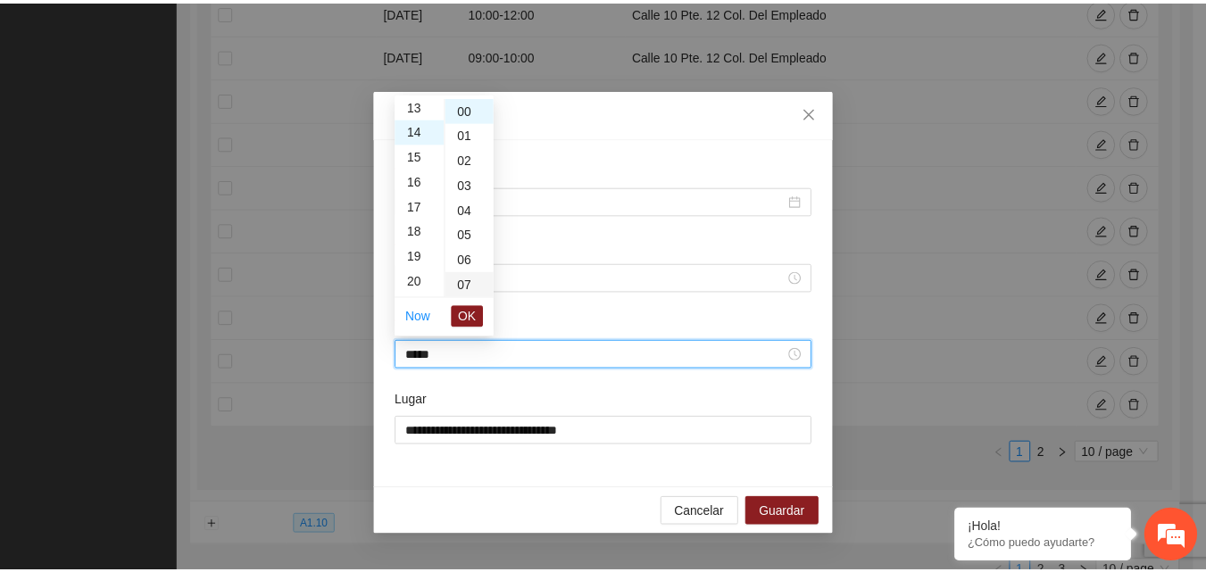
scroll to position [350, 0]
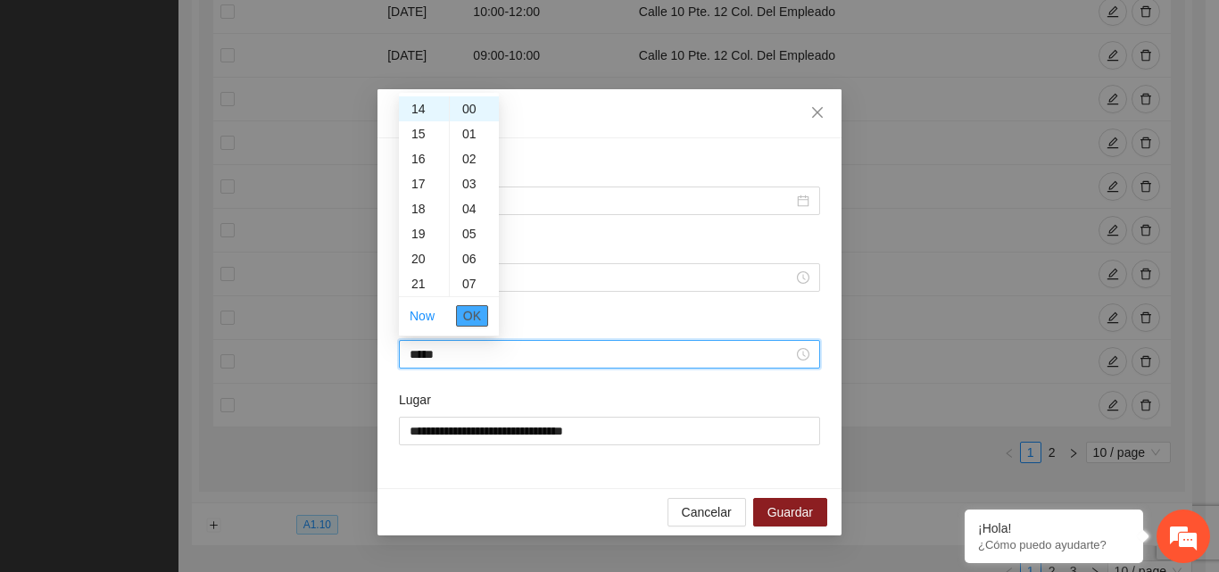
click at [475, 317] on span "OK" at bounding box center [472, 316] width 18 height 20
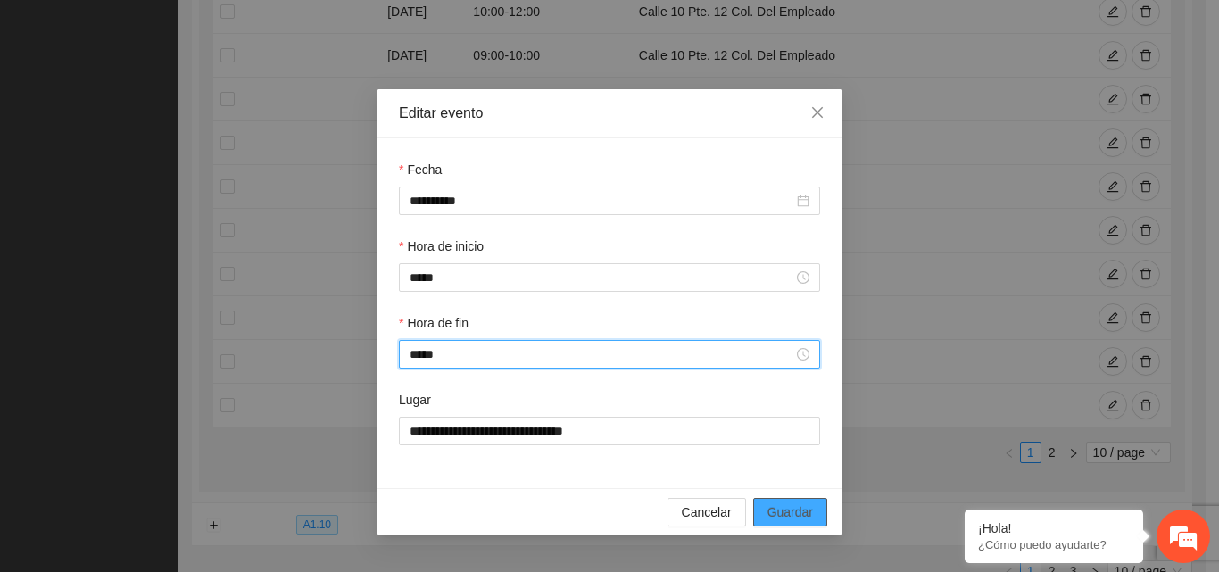
click at [787, 510] on span "Guardar" at bounding box center [790, 512] width 46 height 20
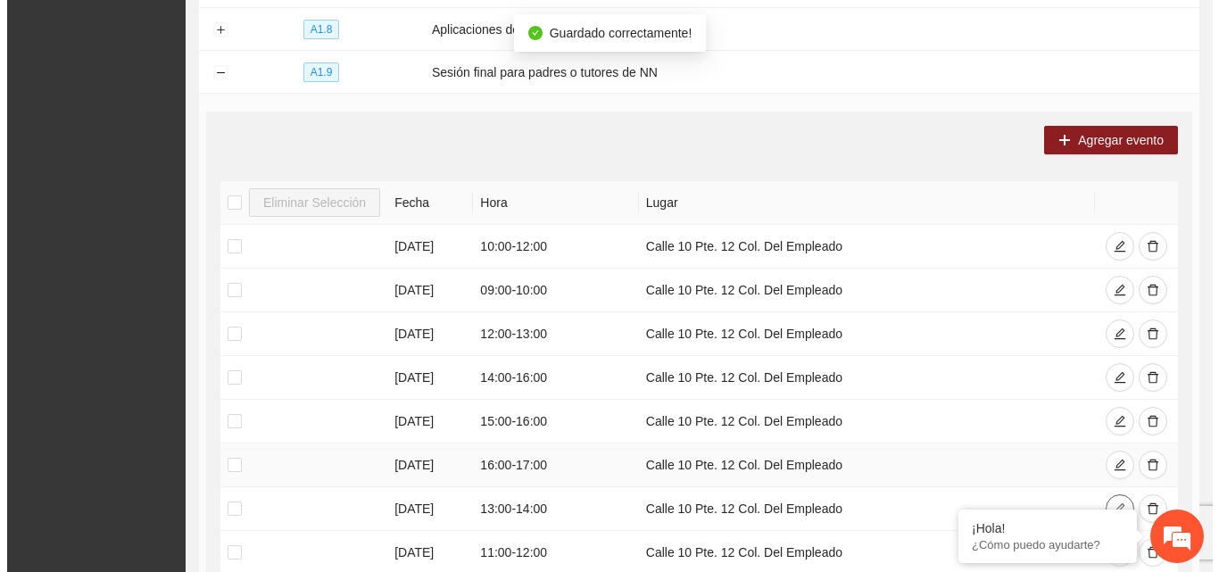
scroll to position [444, 0]
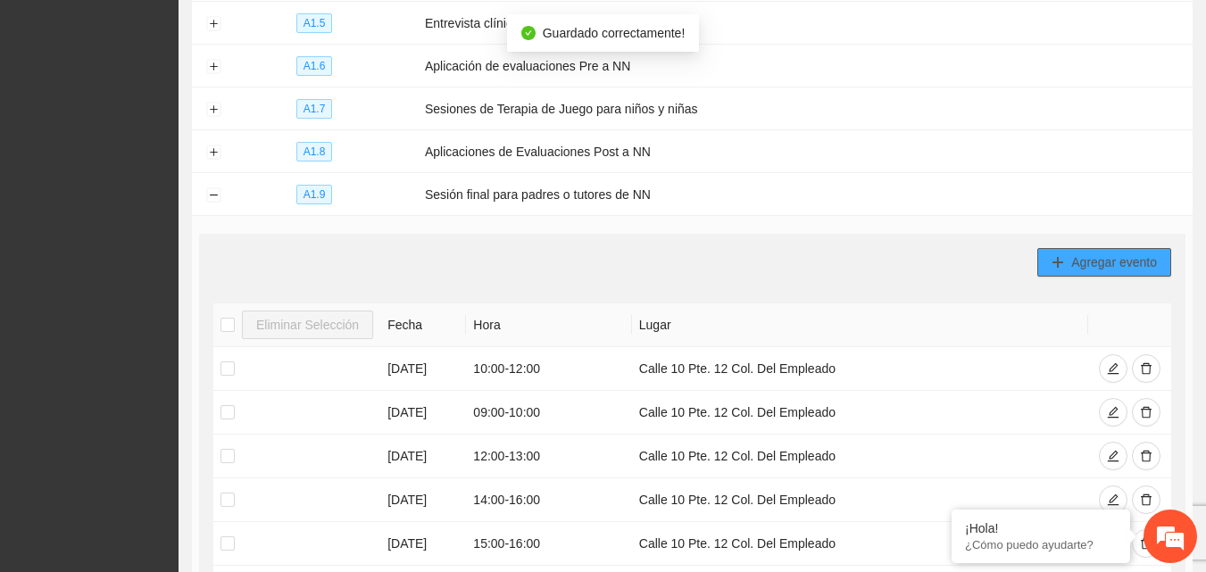
click at [1101, 256] on span "Agregar evento" at bounding box center [1114, 263] width 86 height 20
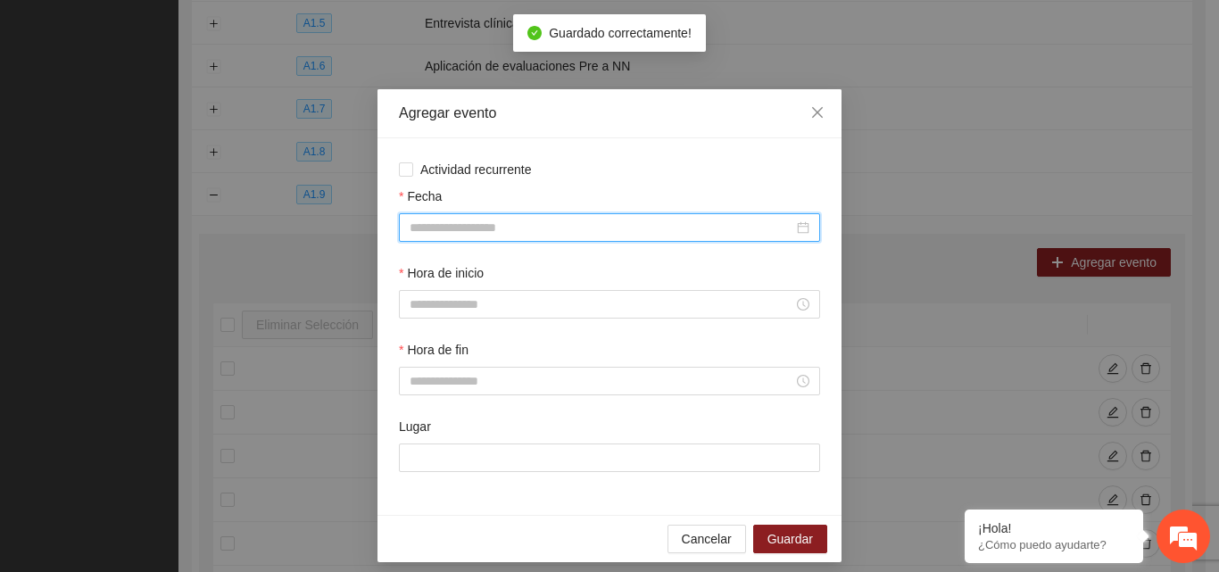
click at [528, 223] on input "Fecha" at bounding box center [602, 228] width 384 height 20
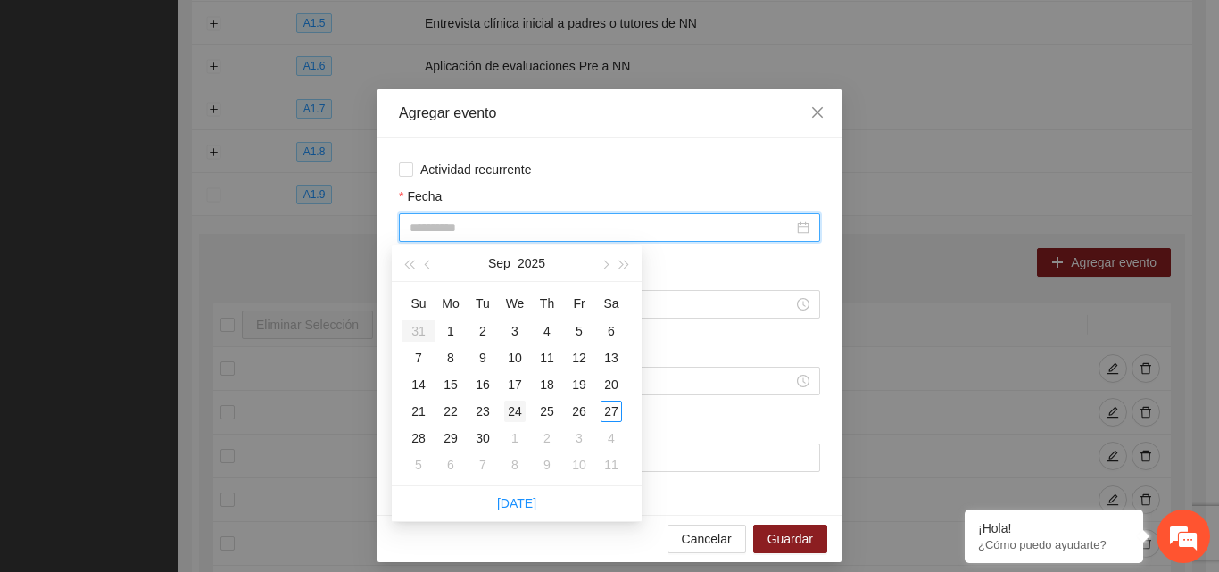
type input "**********"
click at [516, 408] on div "24" at bounding box center [514, 411] width 21 height 21
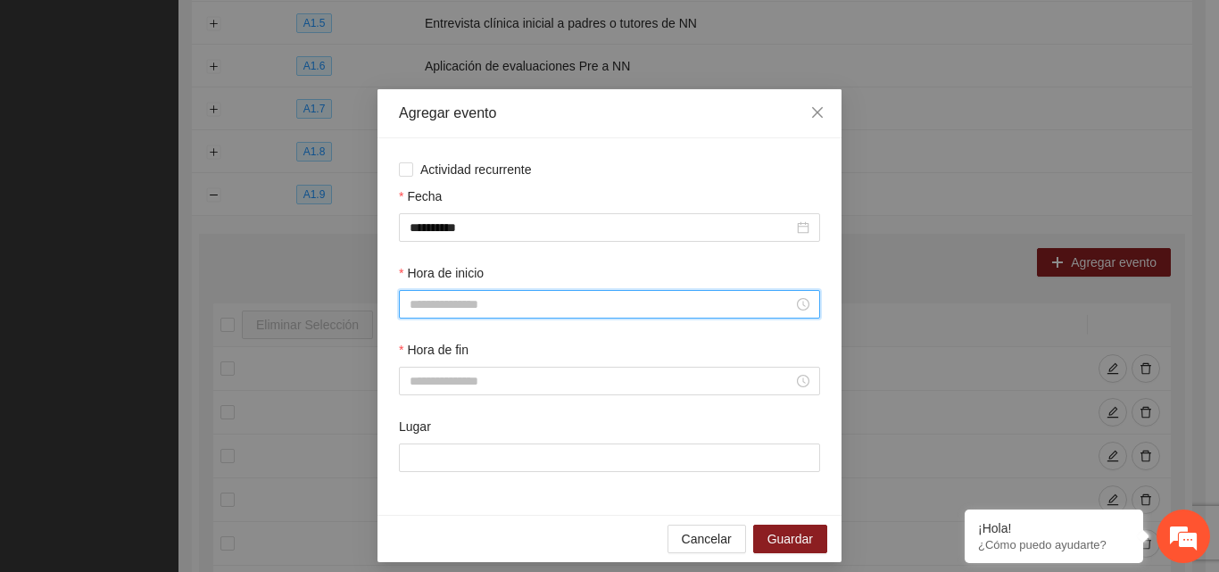
click at [525, 303] on input "Hora de inicio" at bounding box center [602, 304] width 384 height 20
click at [414, 419] on div "14" at bounding box center [417, 420] width 50 height 25
type input "*****"
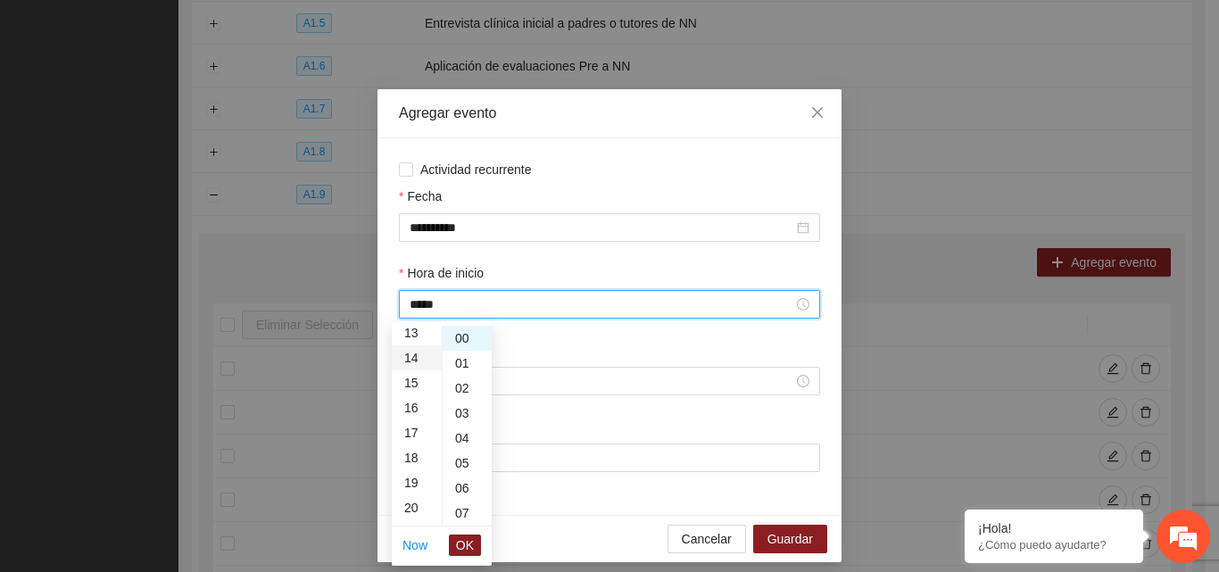
scroll to position [350, 0]
click at [460, 544] on span "OK" at bounding box center [465, 545] width 18 height 20
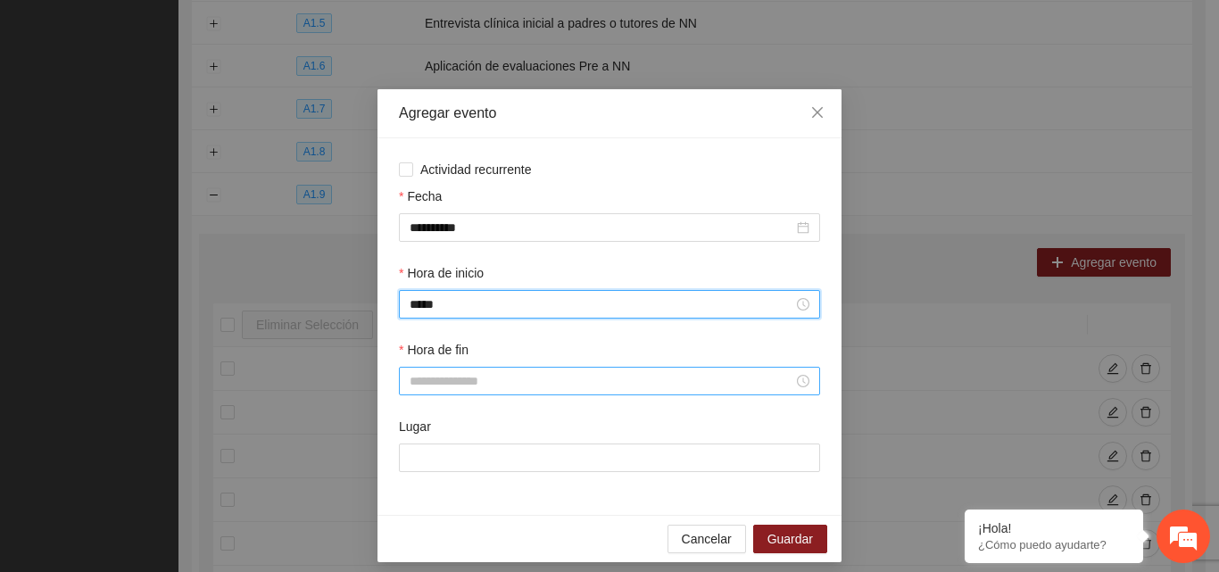
click at [475, 385] on input "Hora de fin" at bounding box center [602, 381] width 384 height 20
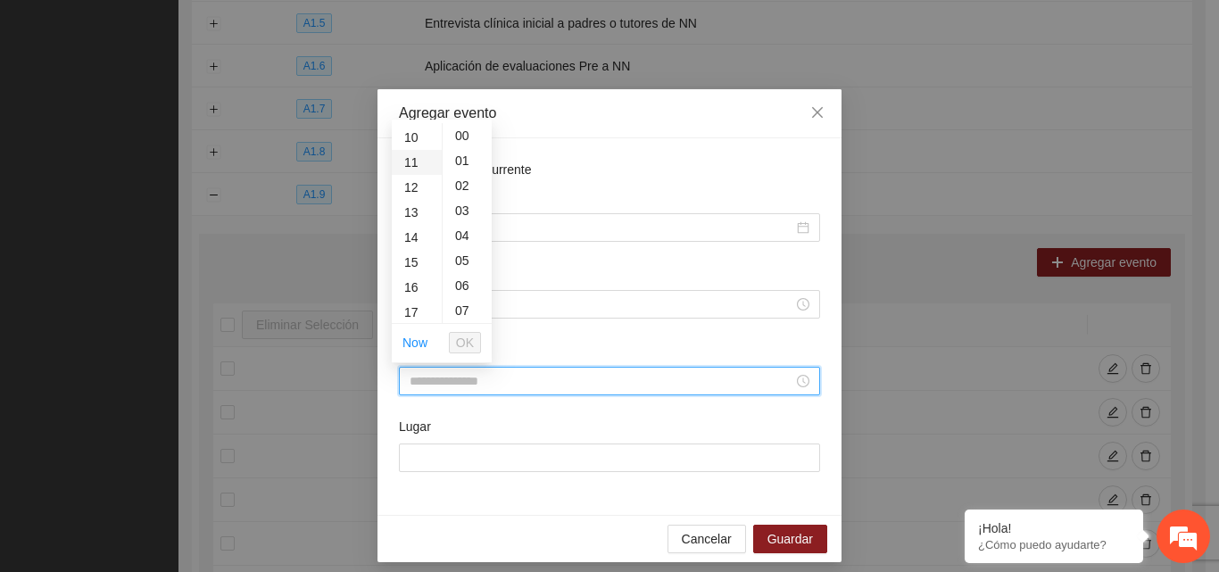
scroll to position [268, 0]
click at [405, 244] on div "15" at bounding box center [417, 242] width 50 height 25
type input "*****"
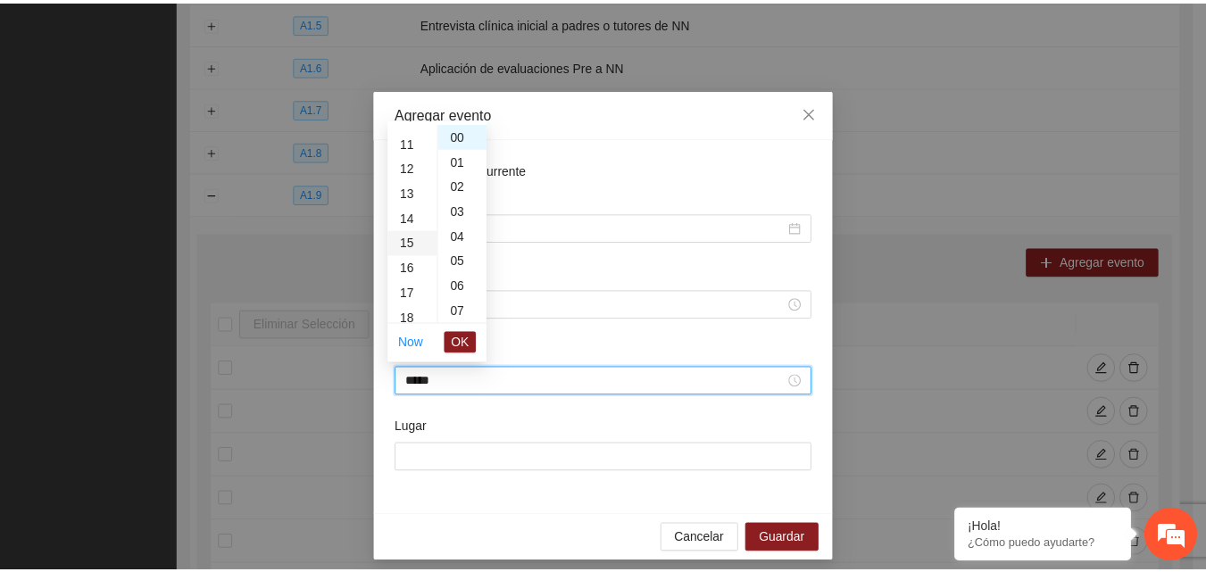
scroll to position [375, 0]
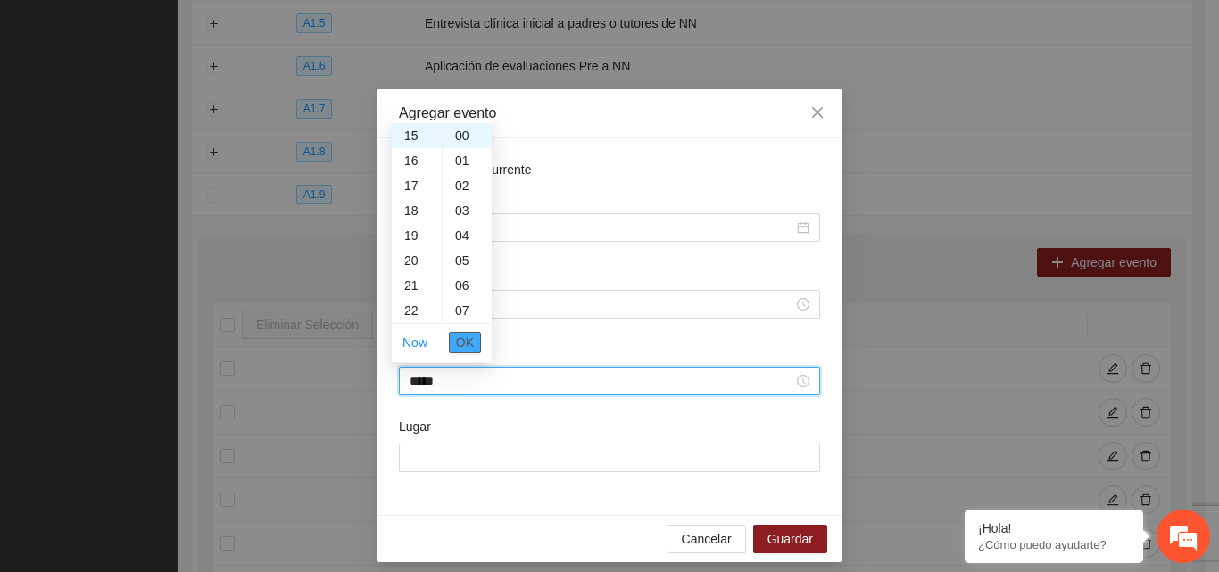
click at [470, 344] on span "OK" at bounding box center [465, 343] width 18 height 20
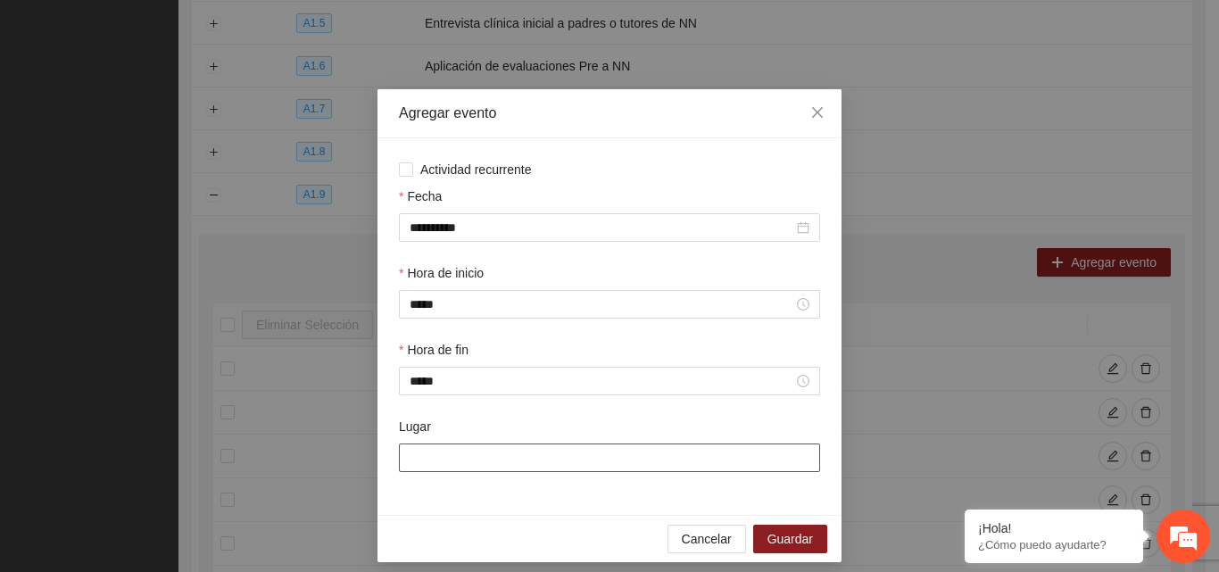
click at [501, 462] on input "Lugar" at bounding box center [609, 457] width 421 height 29
type input "**********"
click at [774, 542] on span "Guardar" at bounding box center [790, 539] width 46 height 20
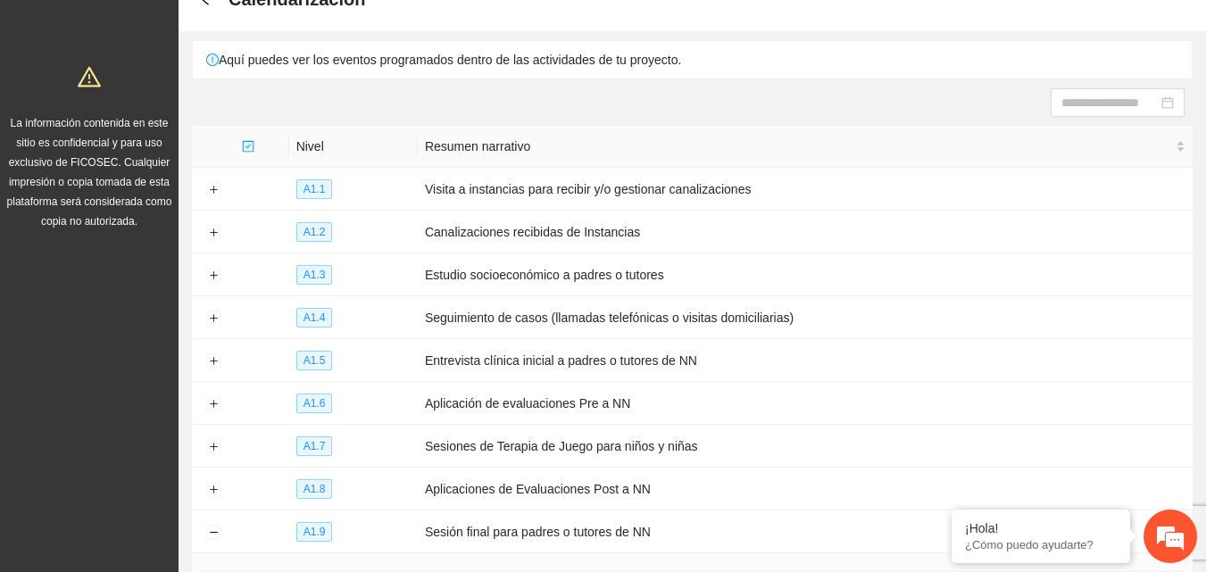
scroll to position [0, 0]
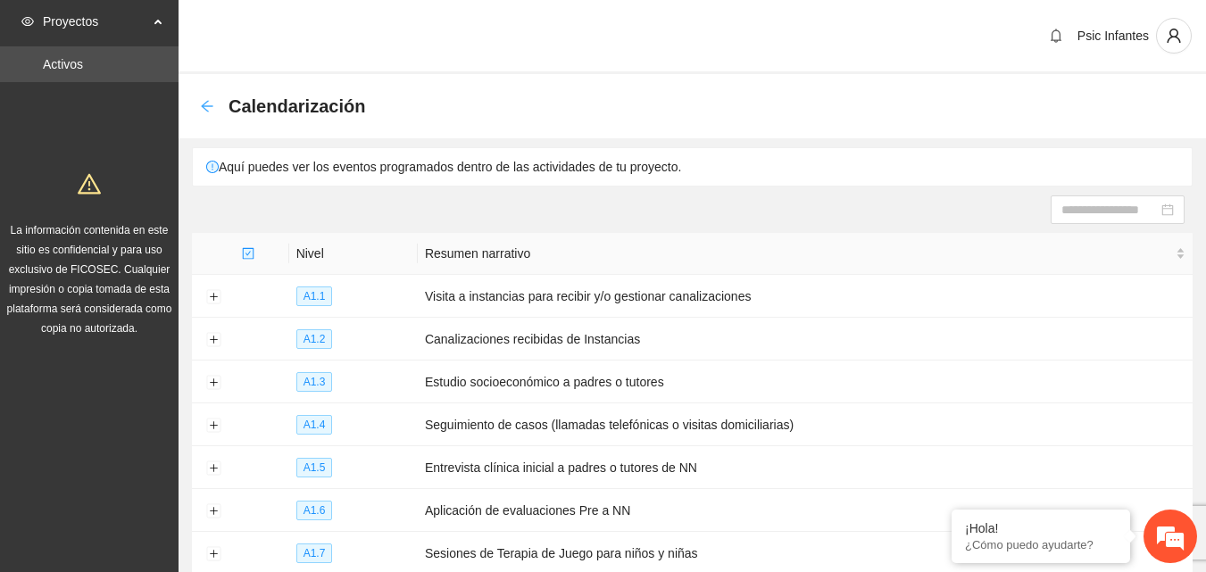
click at [208, 106] on icon "arrow-left" at bounding box center [207, 106] width 12 height 12
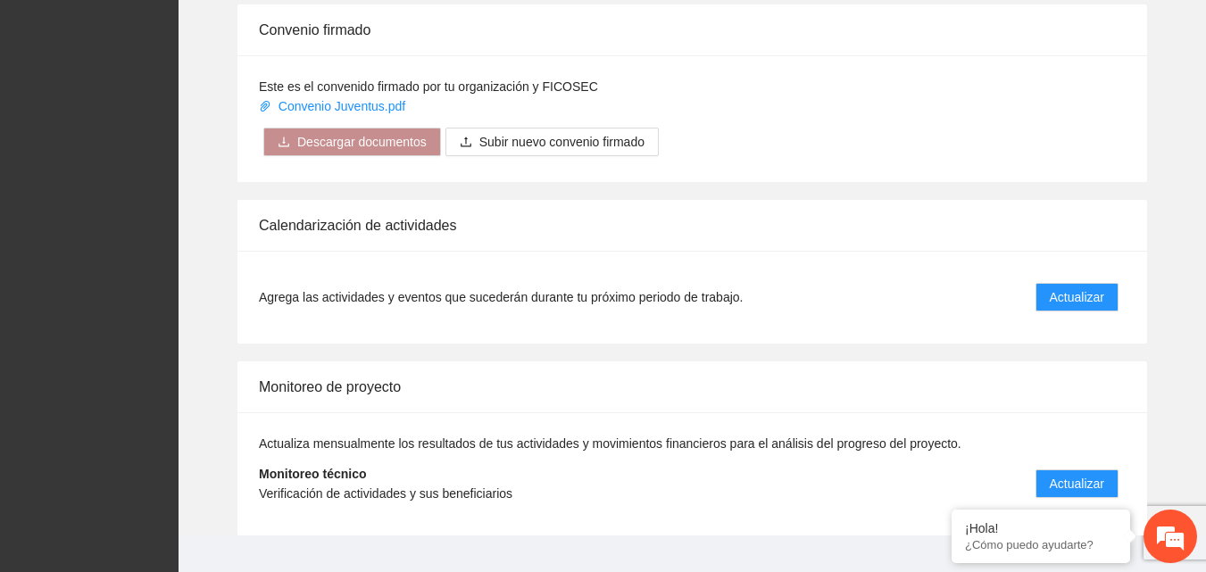
scroll to position [1428, 0]
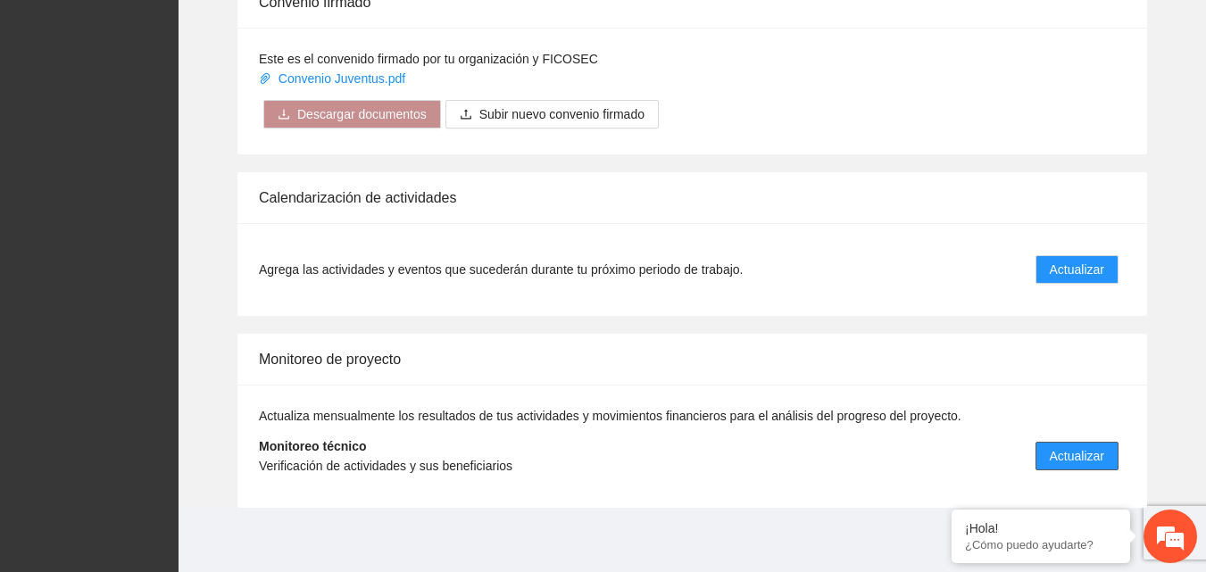
click at [1051, 448] on span "Actualizar" at bounding box center [1076, 456] width 54 height 20
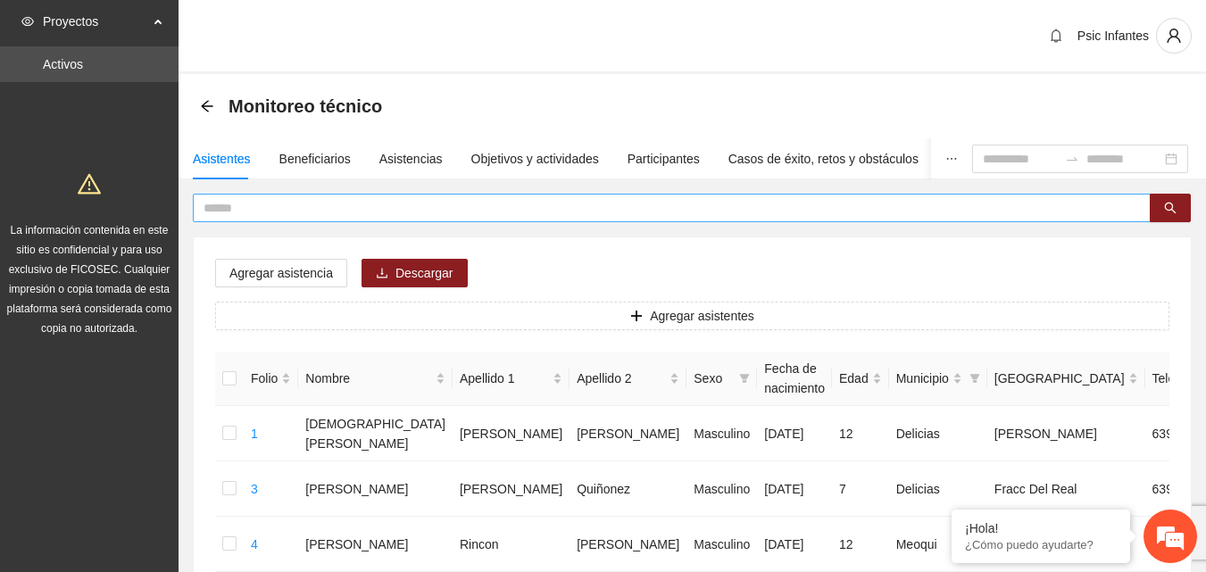
click at [378, 208] on input "text" at bounding box center [664, 208] width 922 height 20
type input "******"
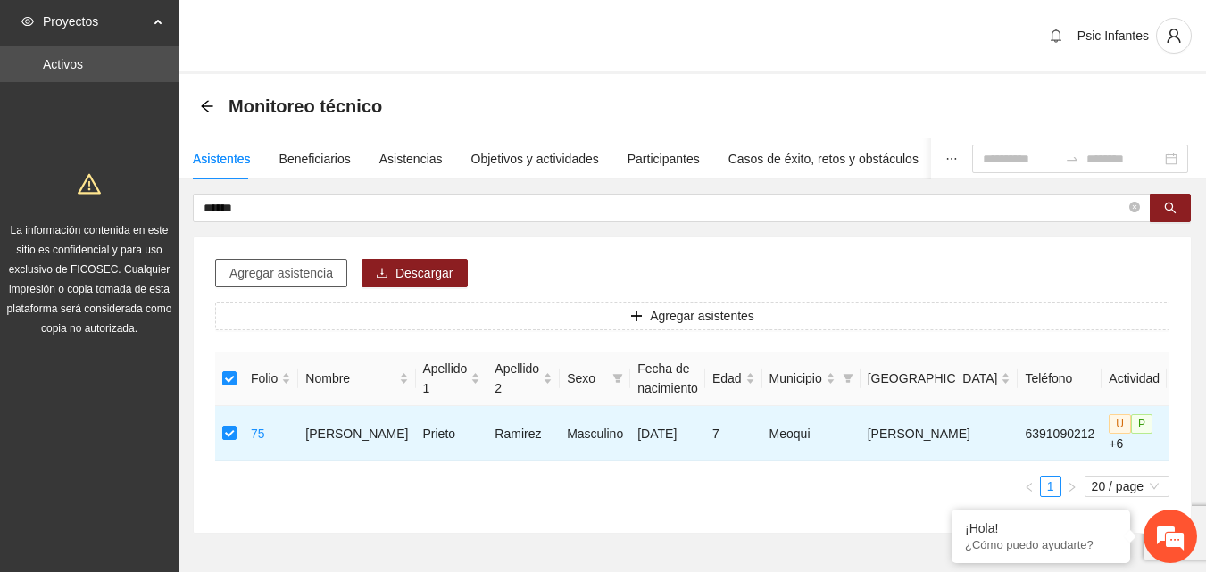
click at [258, 262] on button "Agregar asistencia" at bounding box center [281, 273] width 132 height 29
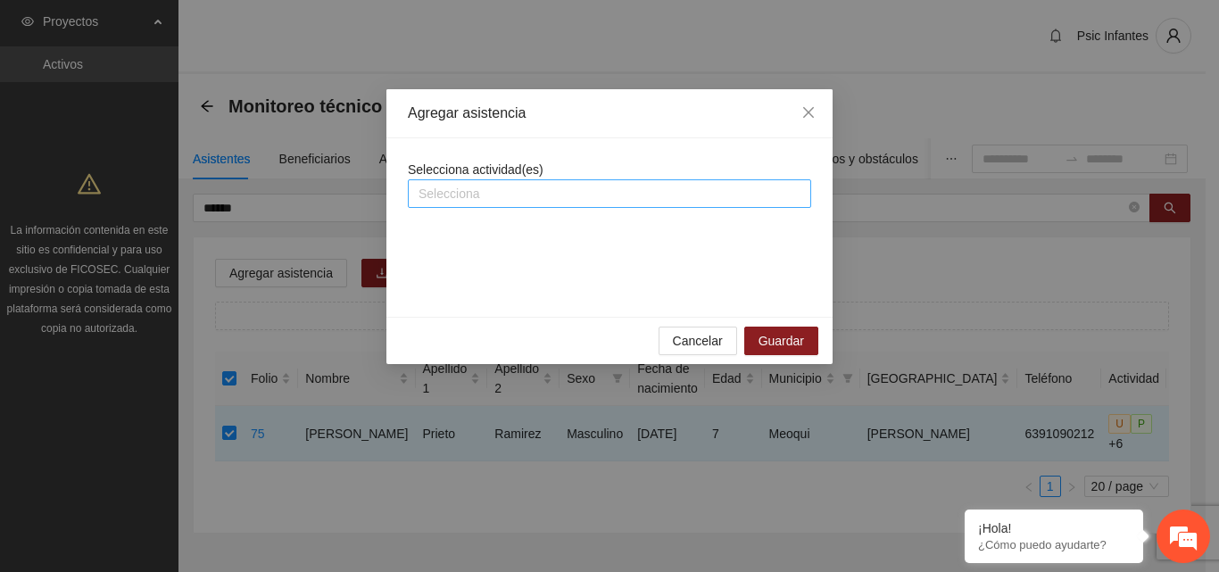
click at [476, 195] on div at bounding box center [609, 193] width 394 height 21
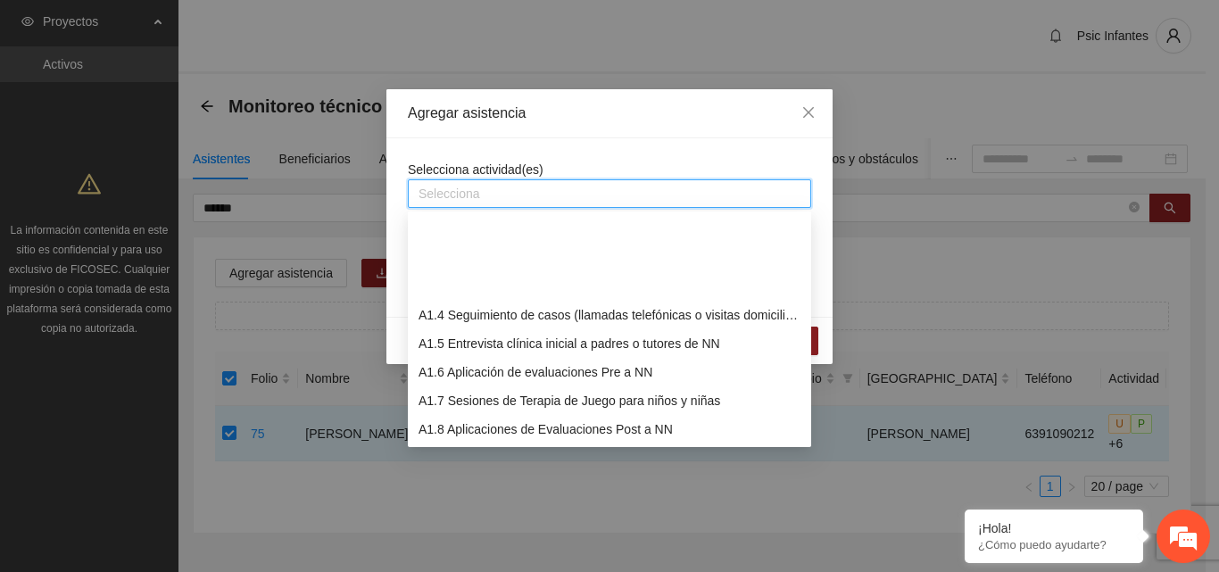
scroll to position [89, 0]
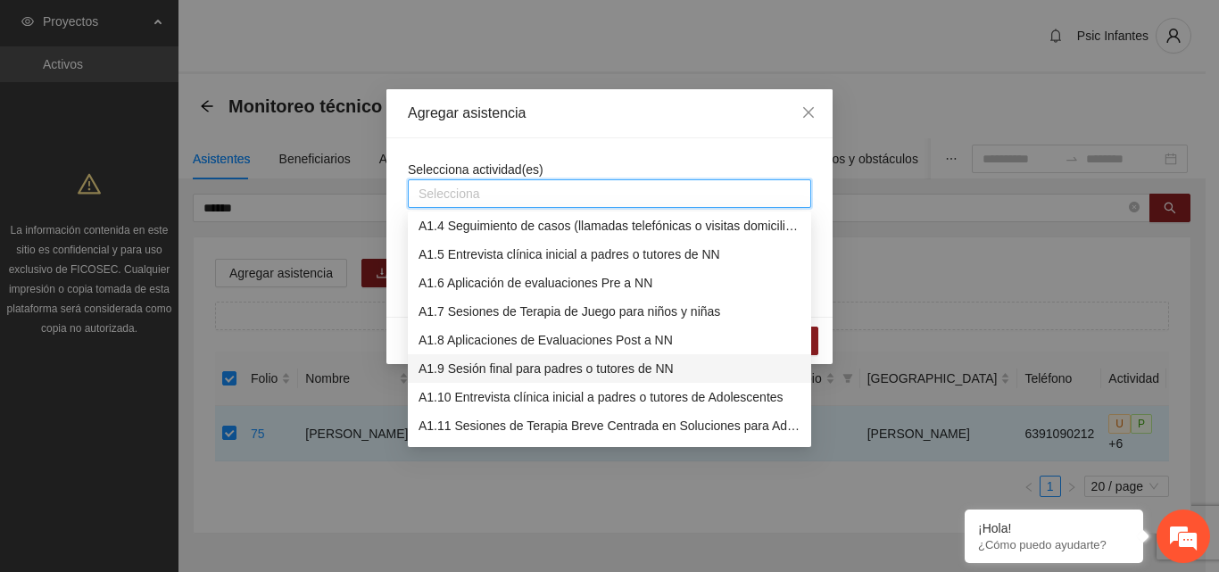
click at [532, 365] on div "A1.9 Sesión final para padres o tutores de NN" at bounding box center [610, 369] width 382 height 20
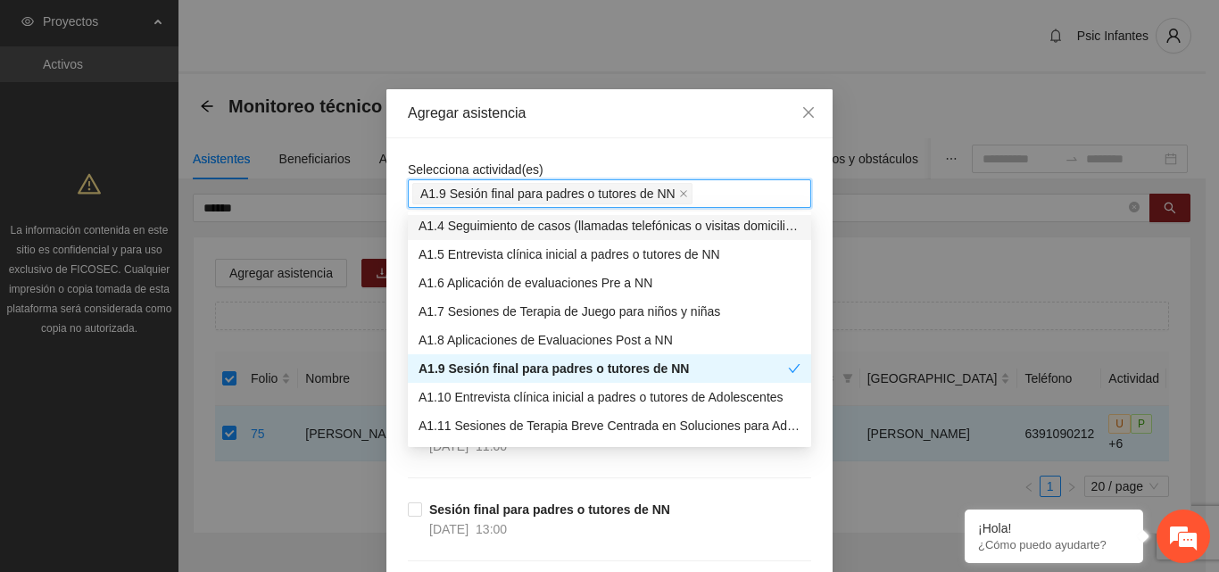
click at [650, 123] on div "Agregar asistencia" at bounding box center [609, 113] width 446 height 49
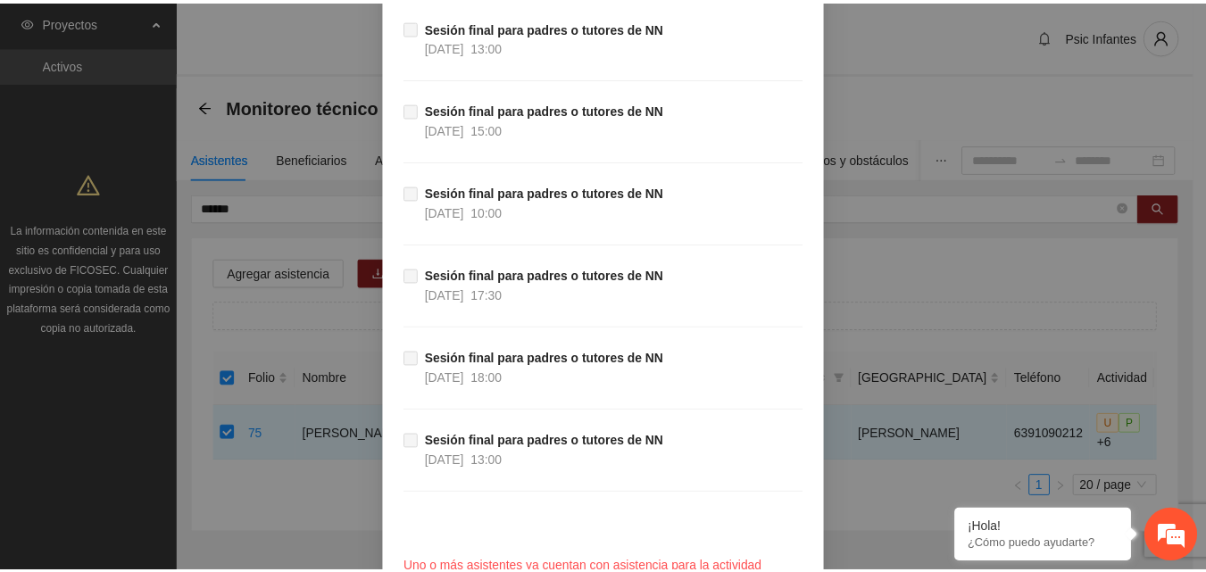
scroll to position [1262, 0]
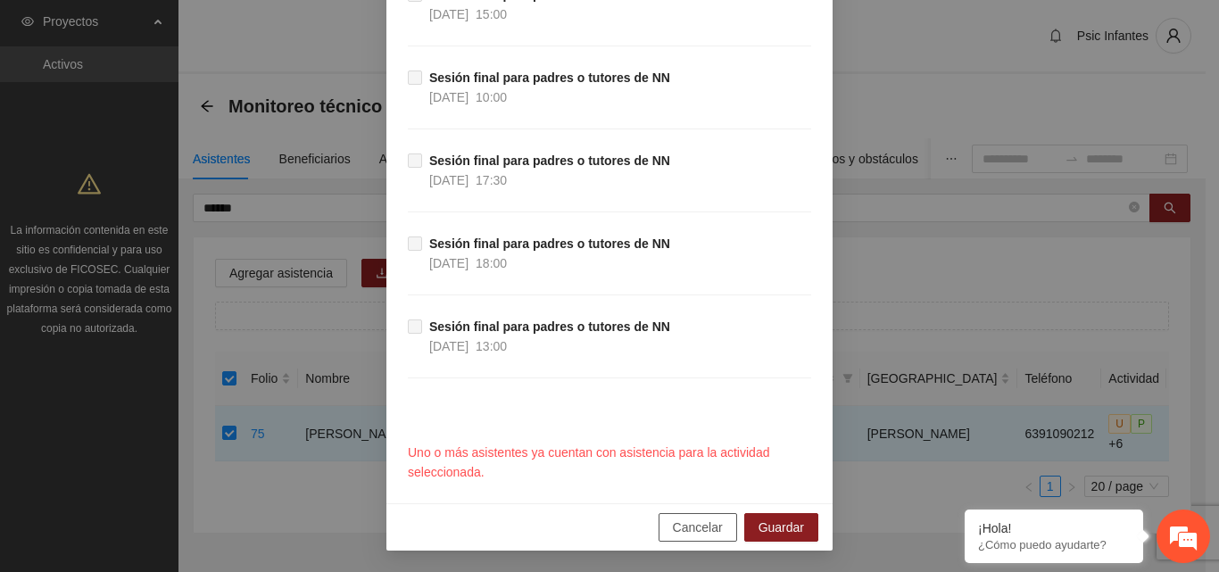
click at [678, 522] on span "Cancelar" at bounding box center [698, 528] width 50 height 20
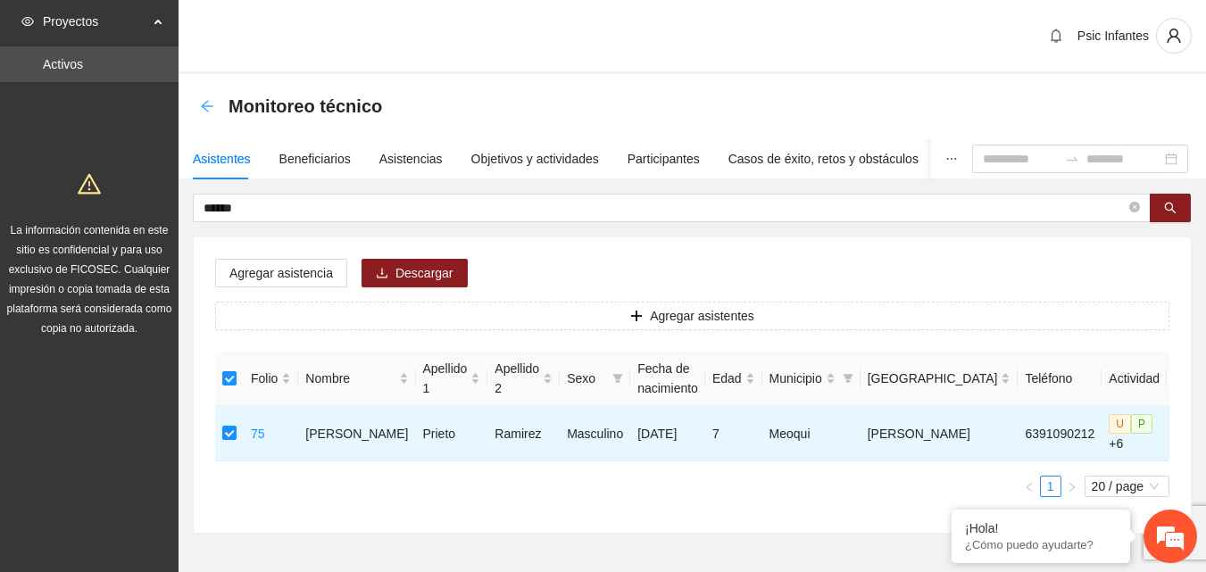
click at [211, 111] on icon "arrow-left" at bounding box center [207, 106] width 14 height 14
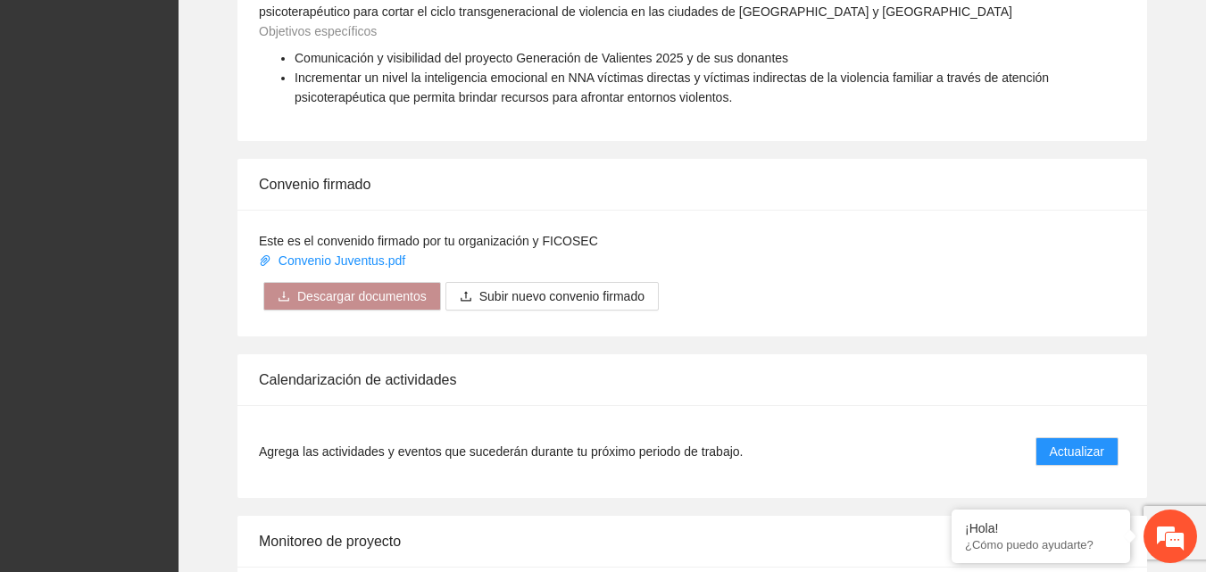
scroll to position [1431, 0]
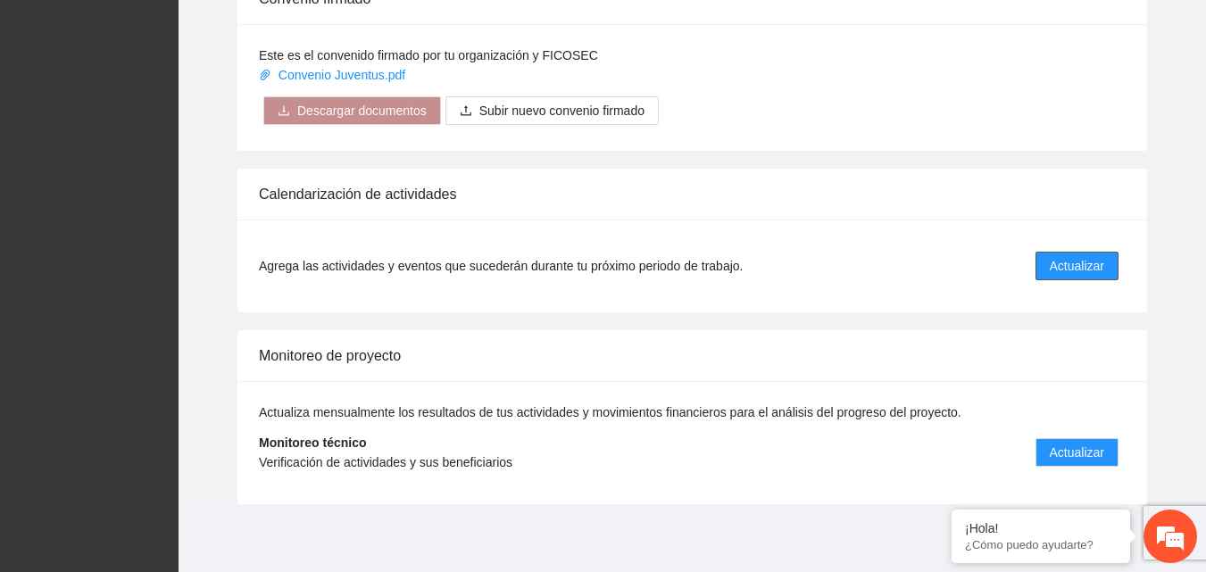
click at [1059, 270] on span "Actualizar" at bounding box center [1076, 266] width 54 height 20
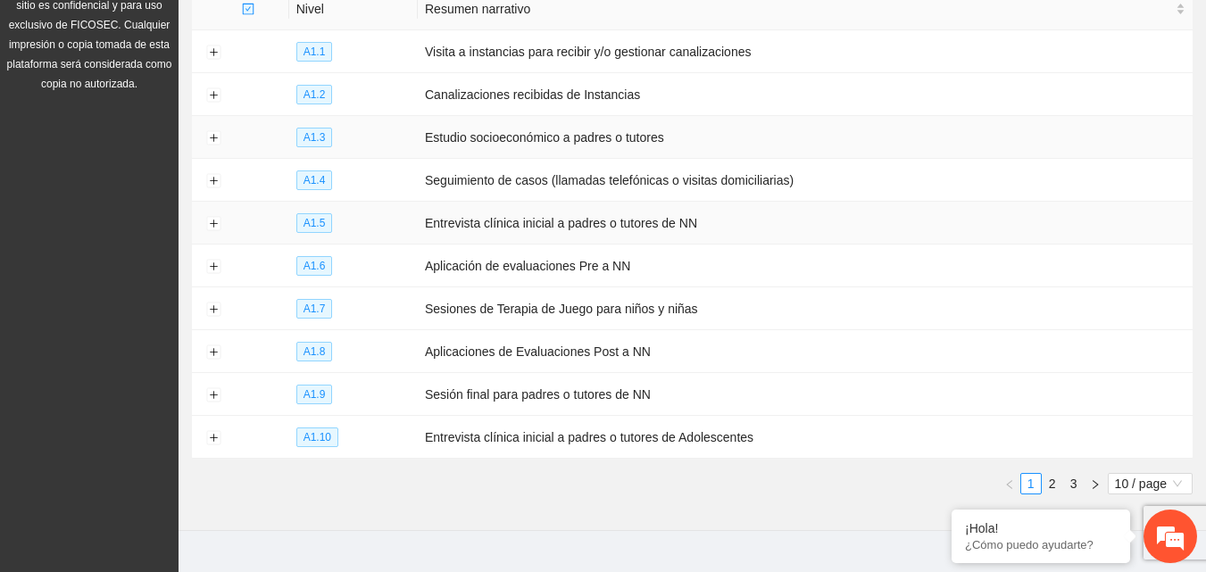
scroll to position [266, 0]
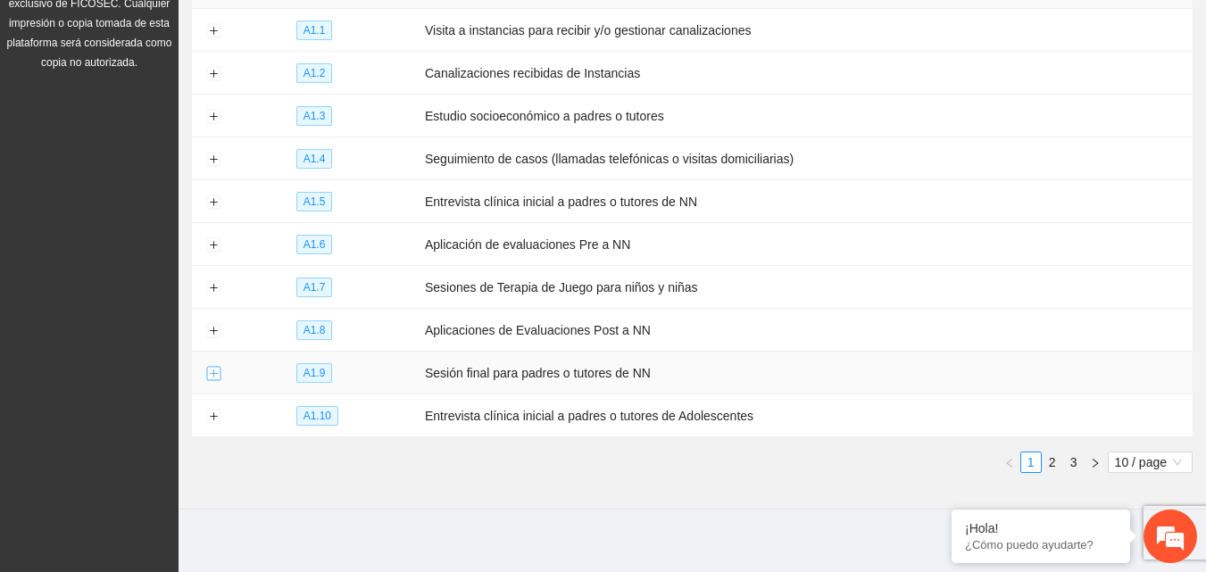
click at [213, 367] on button "Expand row" at bounding box center [213, 374] width 14 height 14
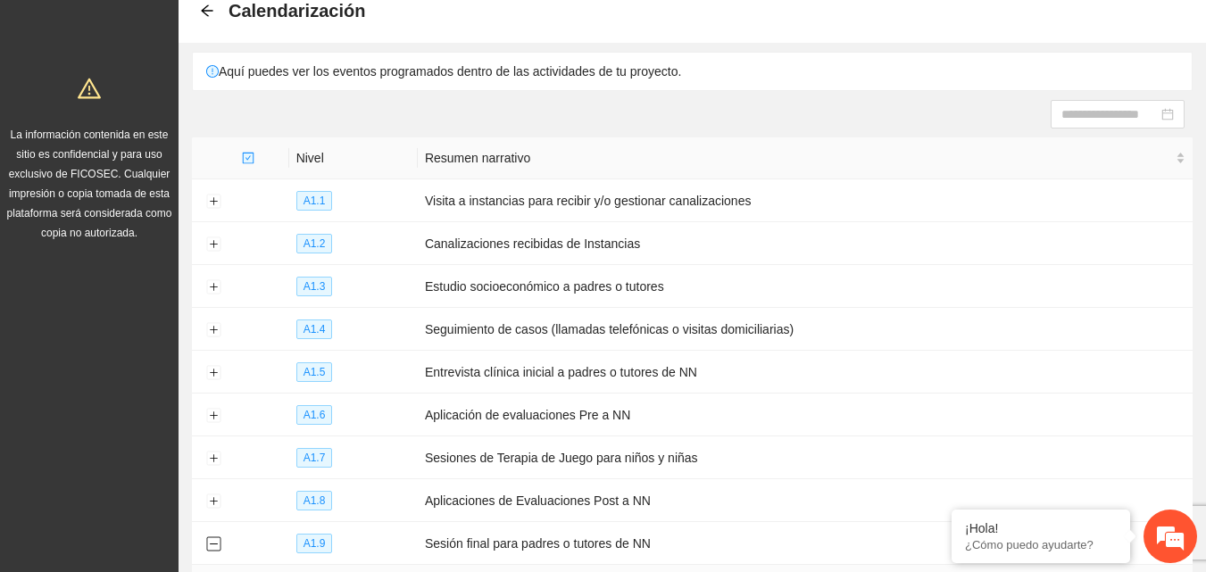
scroll to position [0, 0]
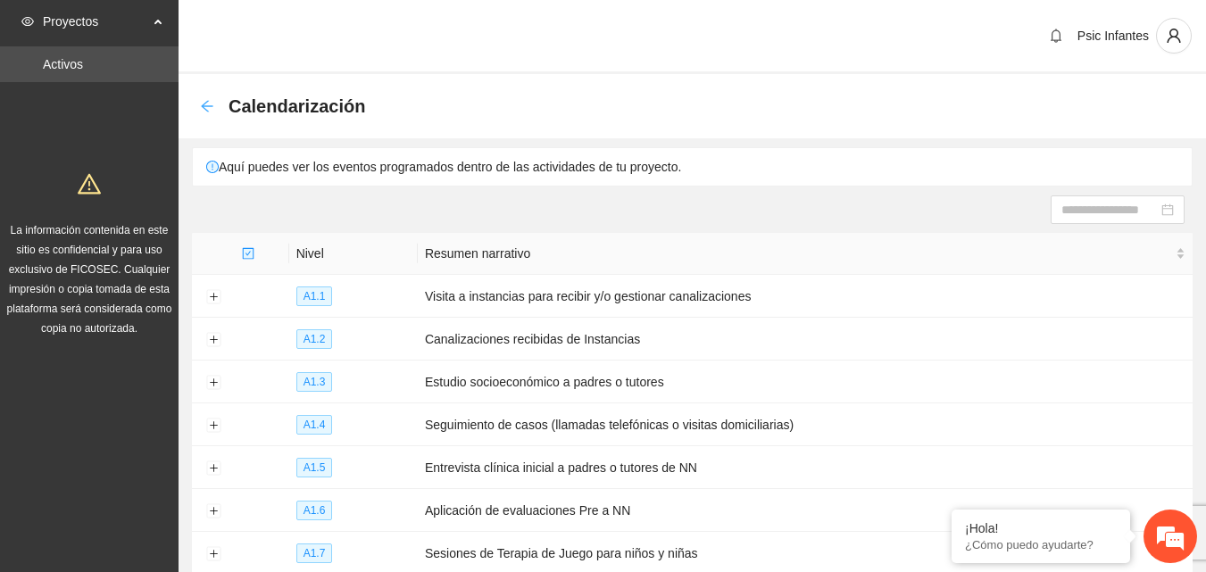
click at [211, 107] on icon "arrow-left" at bounding box center [207, 106] width 14 height 14
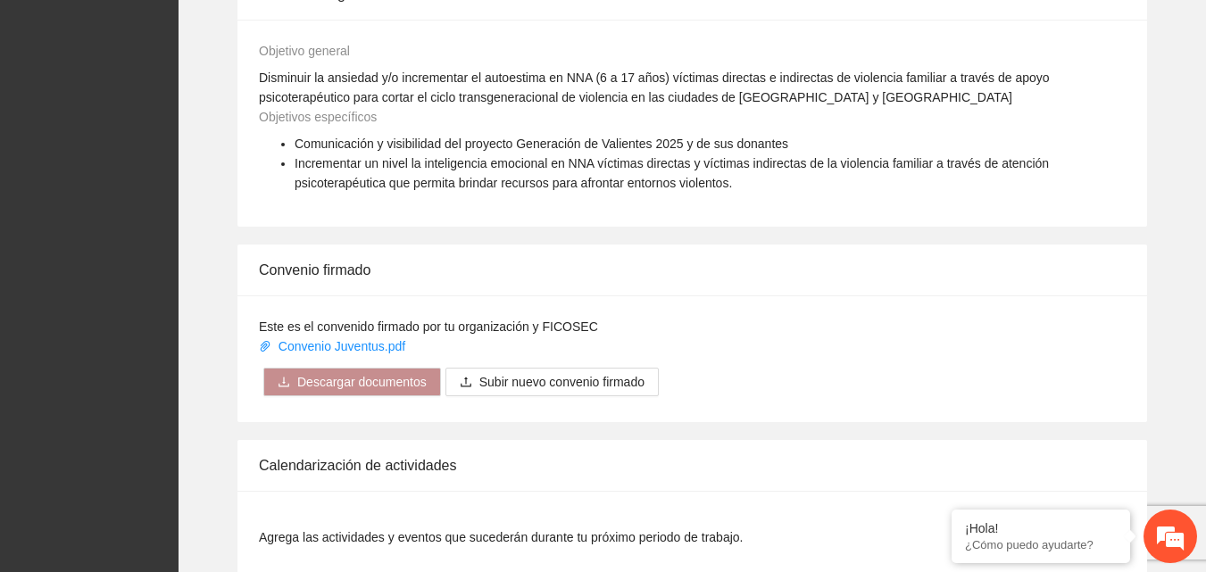
scroll to position [1431, 0]
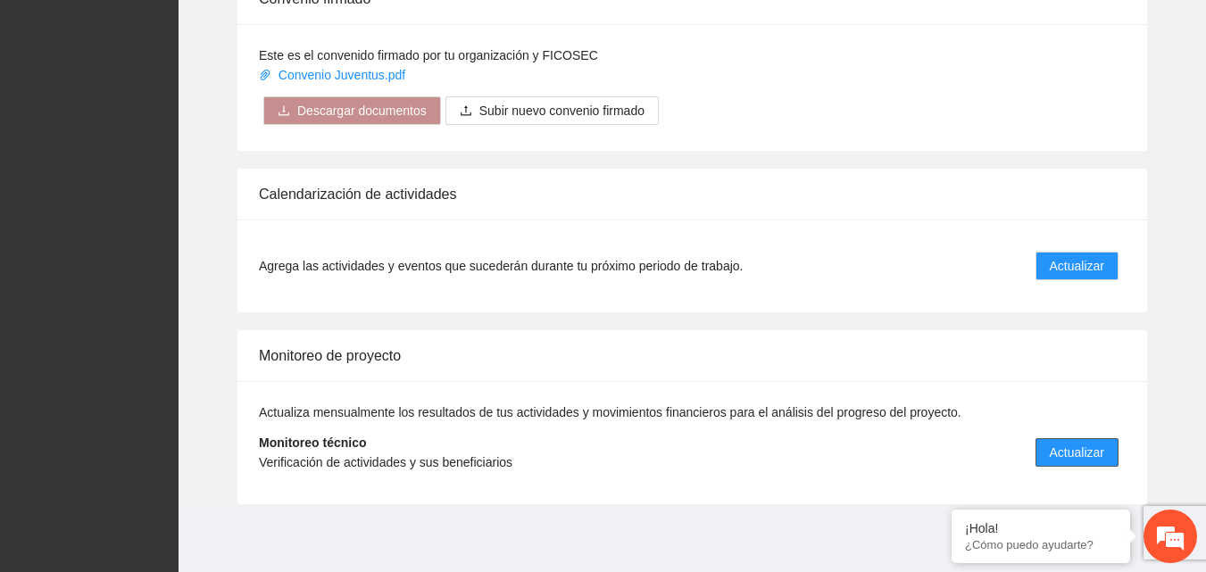
click at [1082, 453] on span "Actualizar" at bounding box center [1076, 453] width 54 height 20
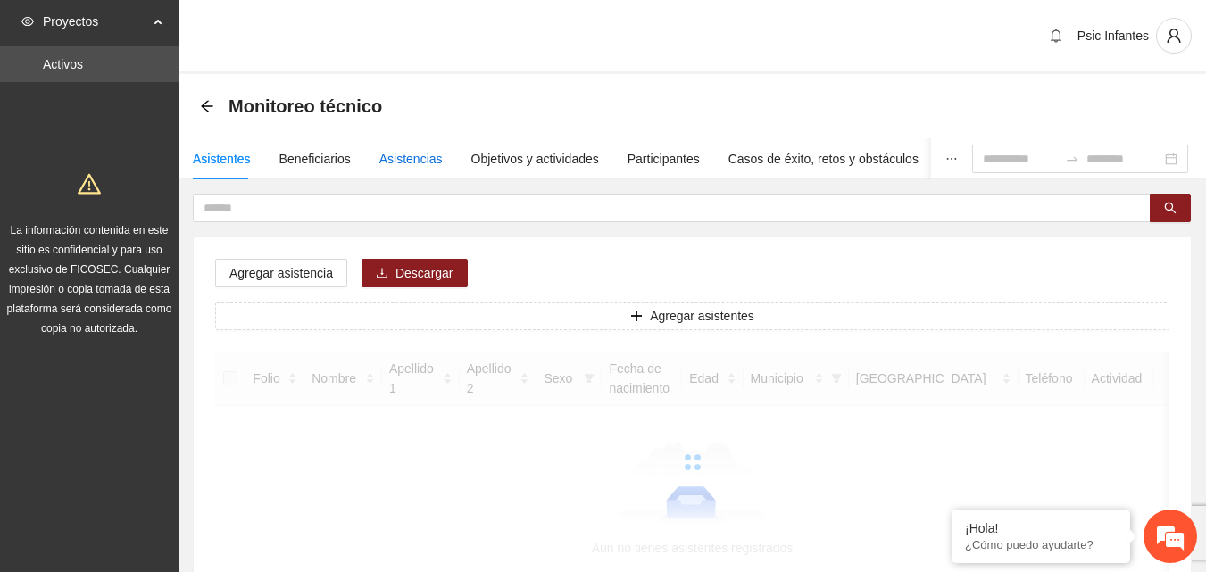
click at [396, 162] on div "Asistencias" at bounding box center [410, 159] width 63 height 20
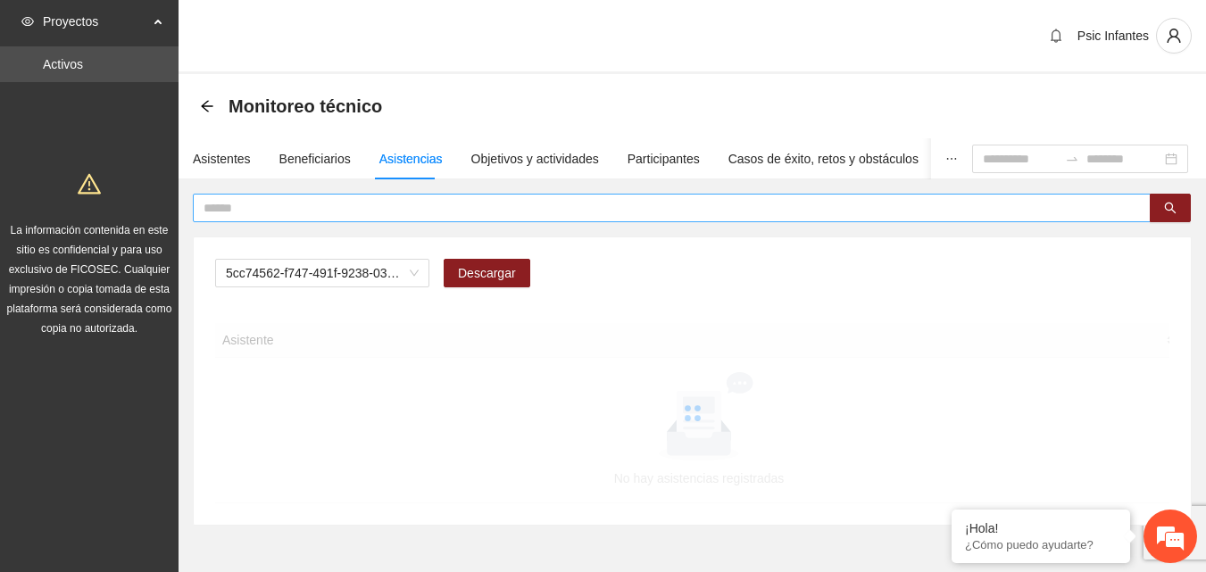
click at [373, 206] on input "text" at bounding box center [664, 208] width 922 height 20
click at [400, 276] on span "A2.1 Comunicado de prensa" at bounding box center [322, 273] width 193 height 27
type input "**********"
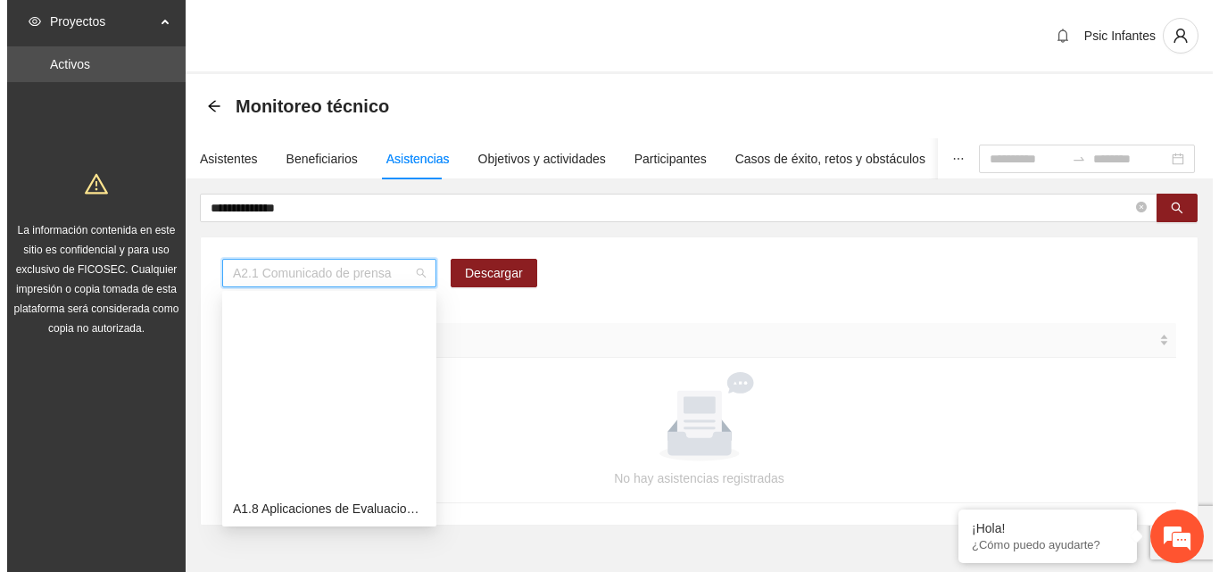
scroll to position [228, 0]
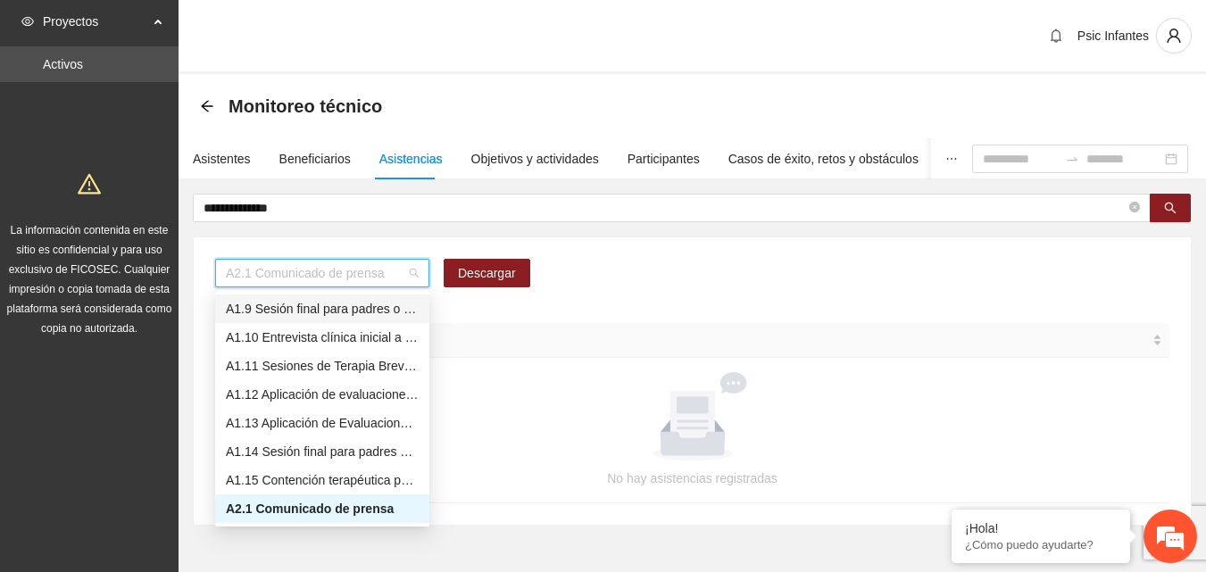
click at [357, 308] on div "A1.9 Sesión final para padres o tutores de NN" at bounding box center [322, 309] width 193 height 20
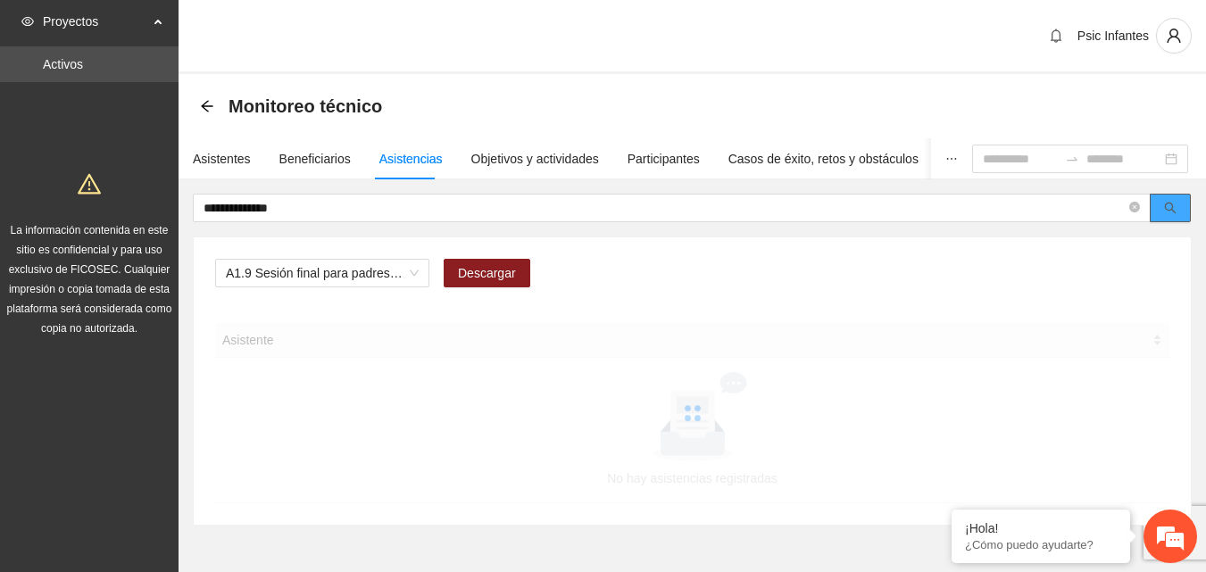
click at [1177, 205] on button "button" at bounding box center [1169, 208] width 41 height 29
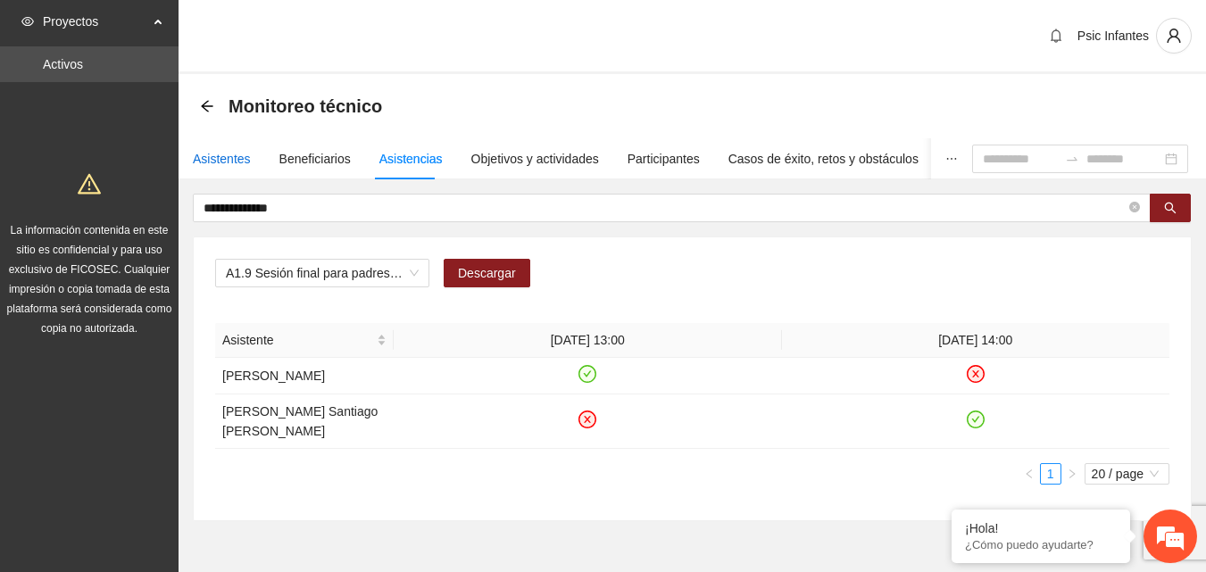
click at [241, 160] on div "Asistentes" at bounding box center [222, 159] width 58 height 20
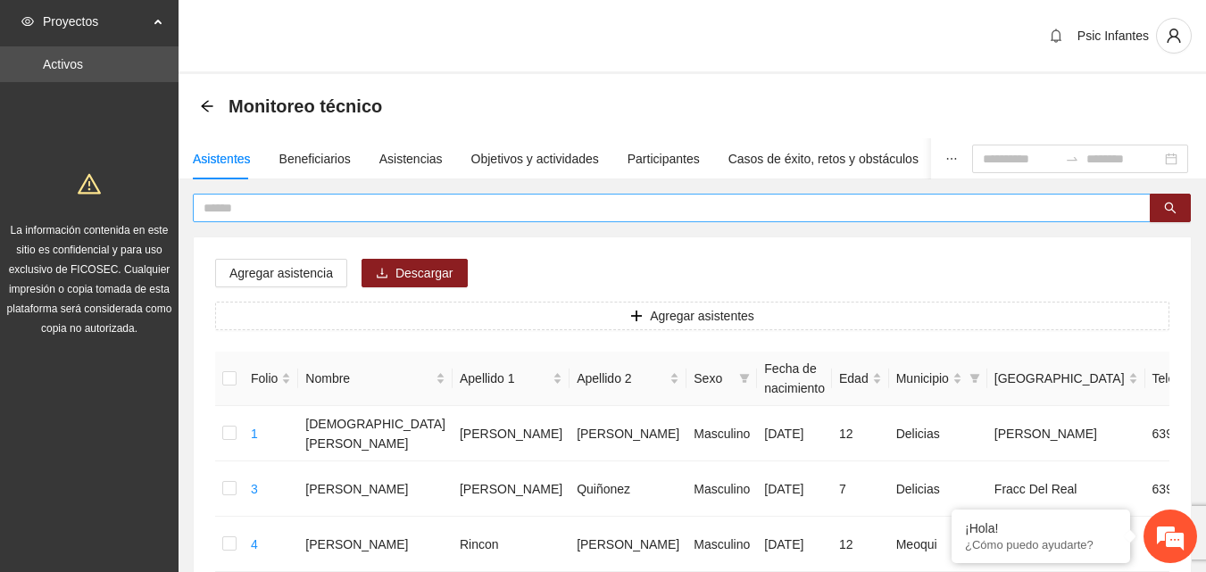
click at [306, 210] on input "text" at bounding box center [664, 208] width 922 height 20
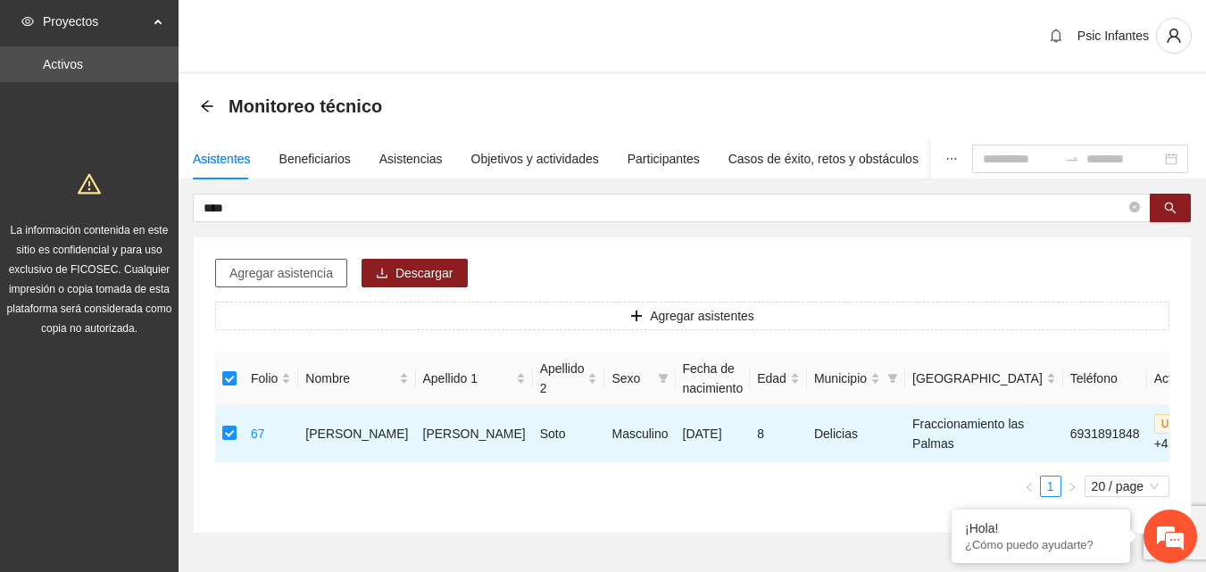
click at [276, 274] on span "Agregar asistencia" at bounding box center [281, 273] width 104 height 20
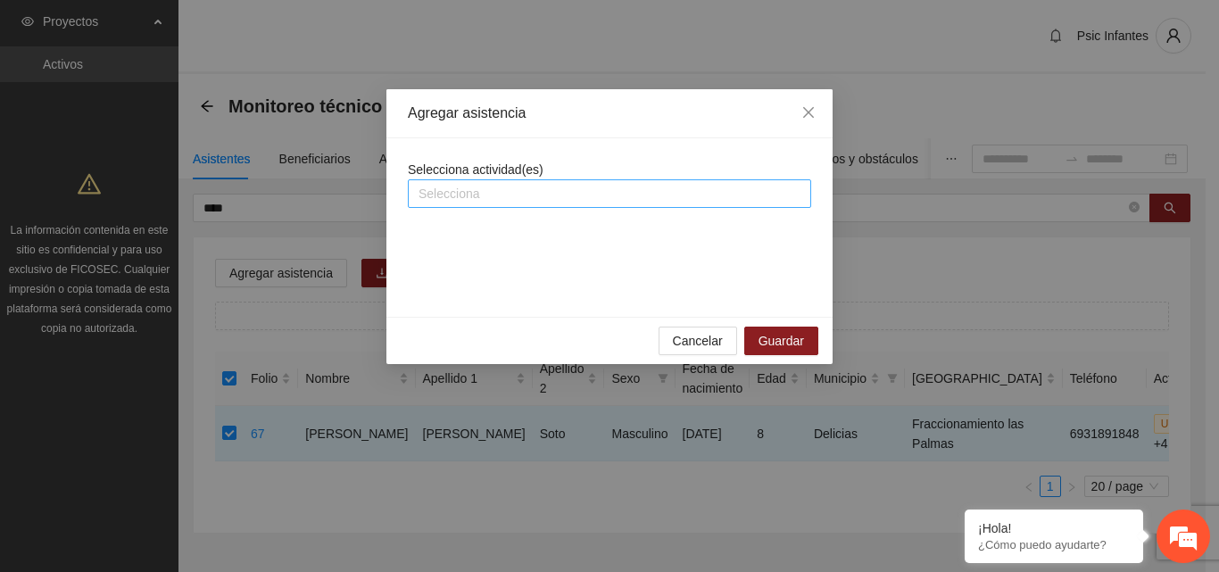
click at [534, 205] on div "Selecciona" at bounding box center [609, 193] width 403 height 29
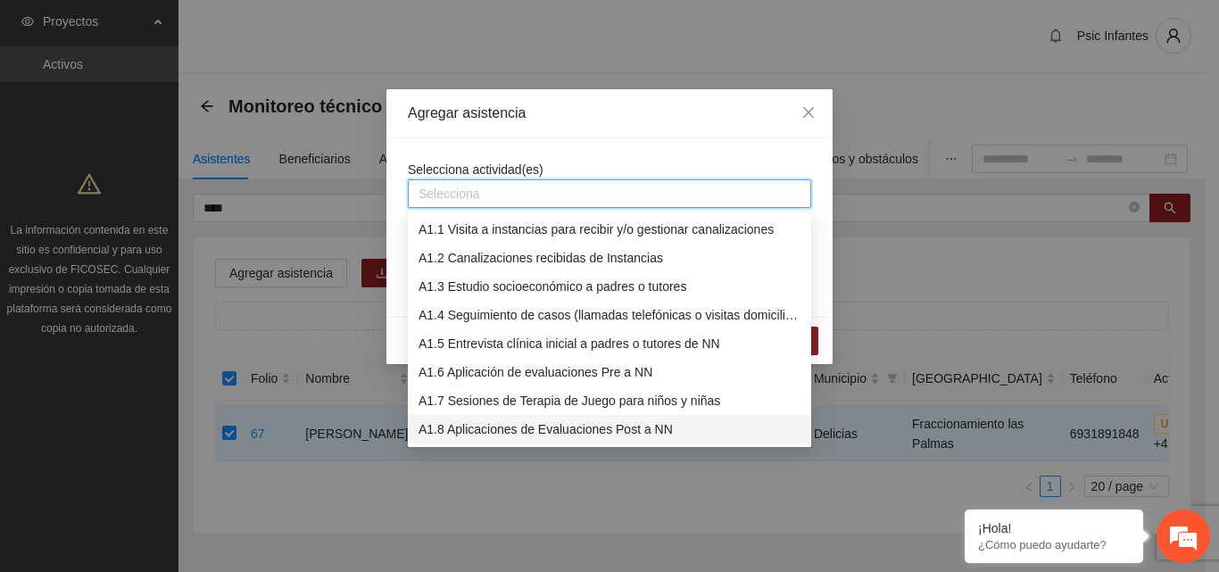
click at [512, 429] on div "A1.8 Aplicaciones de Evaluaciones Post a NN" at bounding box center [610, 429] width 382 height 20
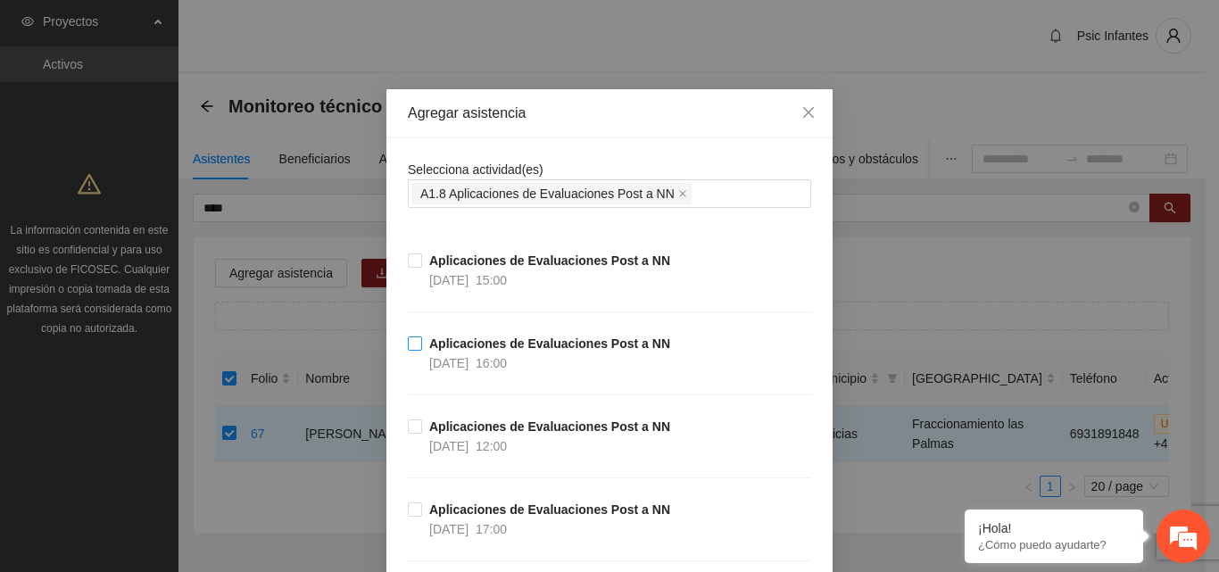
click at [433, 350] on strong "Aplicaciones de Evaluaciones Post a NN" at bounding box center [549, 343] width 241 height 14
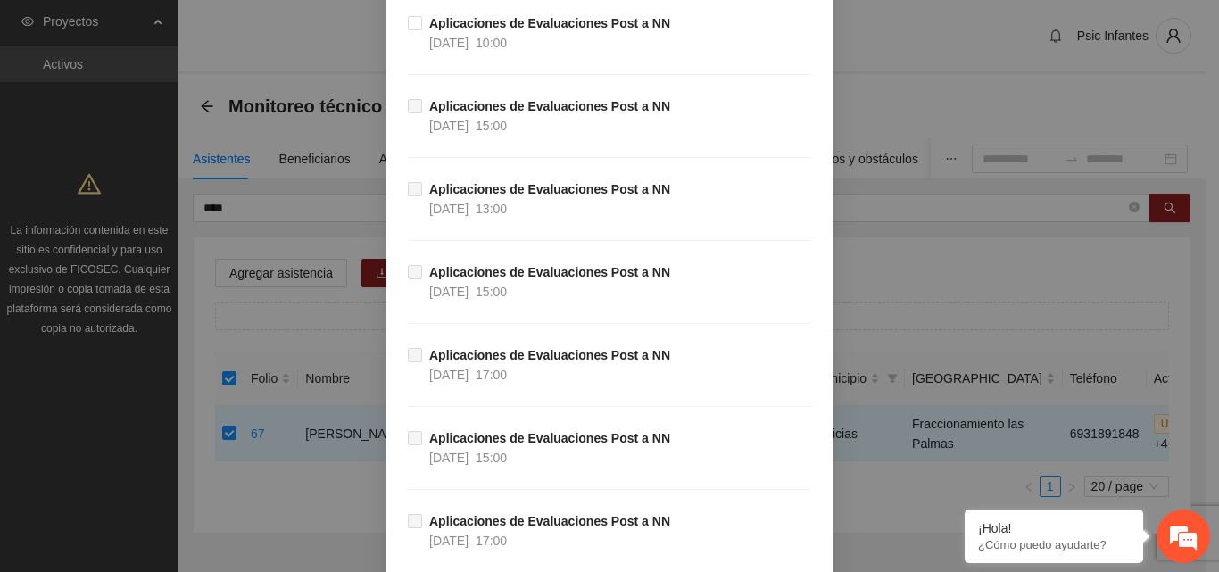
scroll to position [1057, 0]
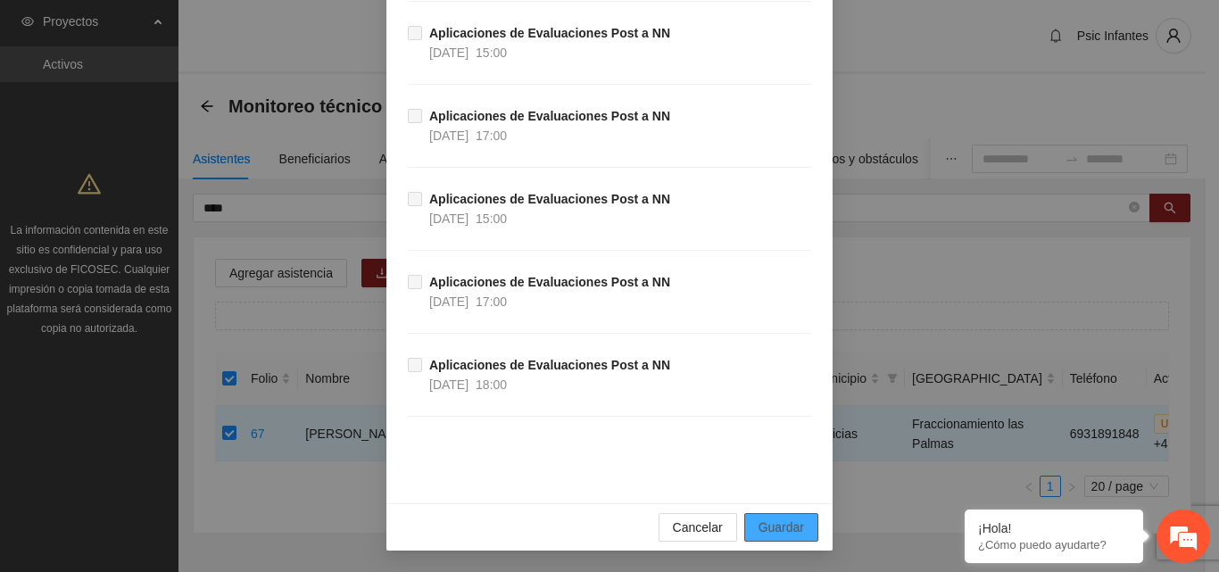
click at [767, 535] on span "Guardar" at bounding box center [781, 528] width 46 height 20
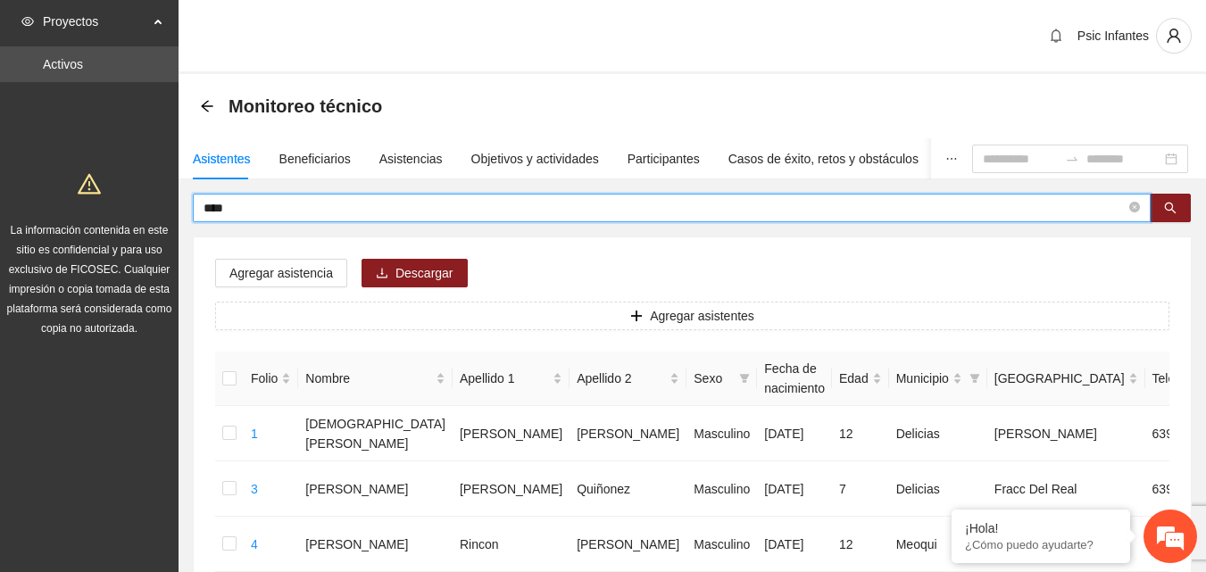
drag, startPoint x: 269, startPoint y: 212, endPoint x: 131, endPoint y: 191, distance: 140.0
type input "*******"
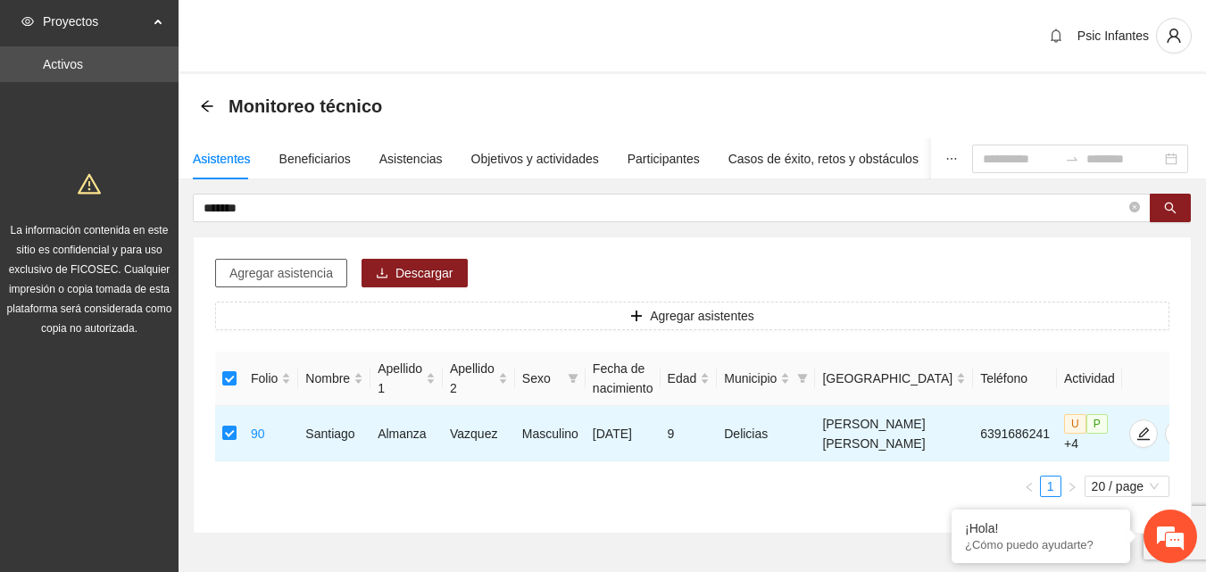
click at [286, 261] on button "Agregar asistencia" at bounding box center [281, 273] width 132 height 29
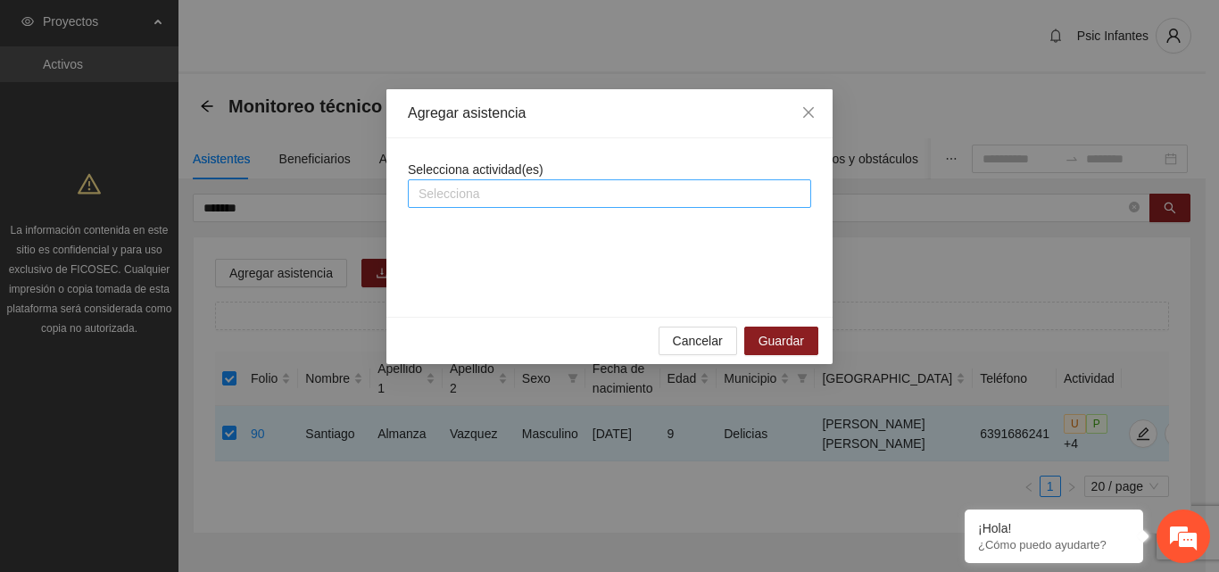
click at [469, 182] on div "Selecciona" at bounding box center [609, 193] width 403 height 29
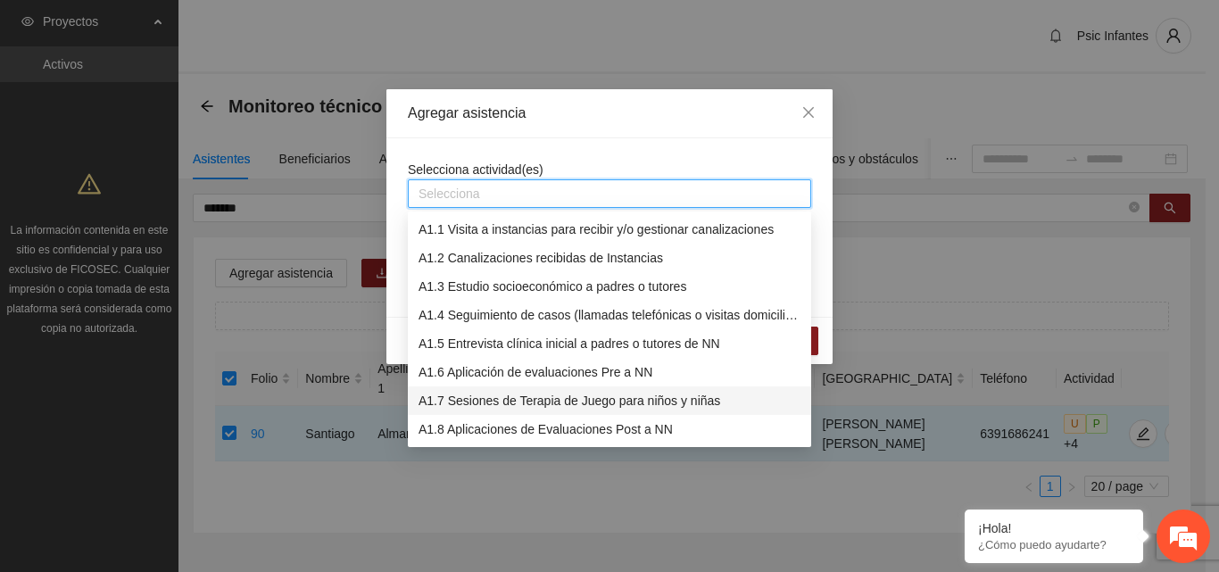
click at [510, 397] on div "A1.7 Sesiones de Terapia de Juego para niños y niñas" at bounding box center [610, 401] width 382 height 20
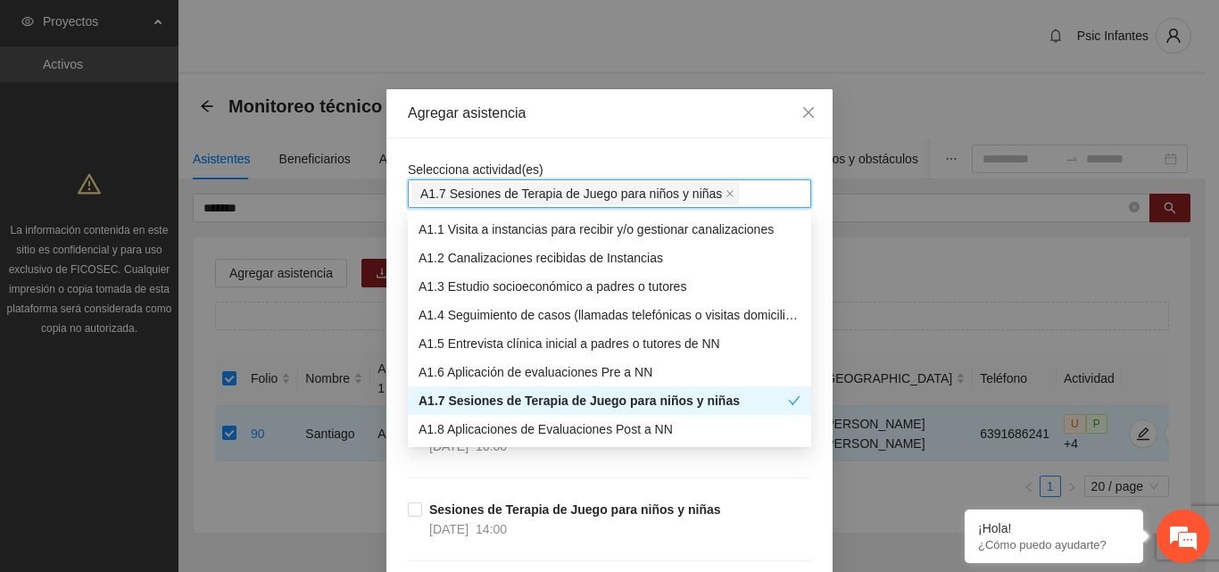
click at [670, 127] on div "Agregar asistencia" at bounding box center [609, 113] width 446 height 49
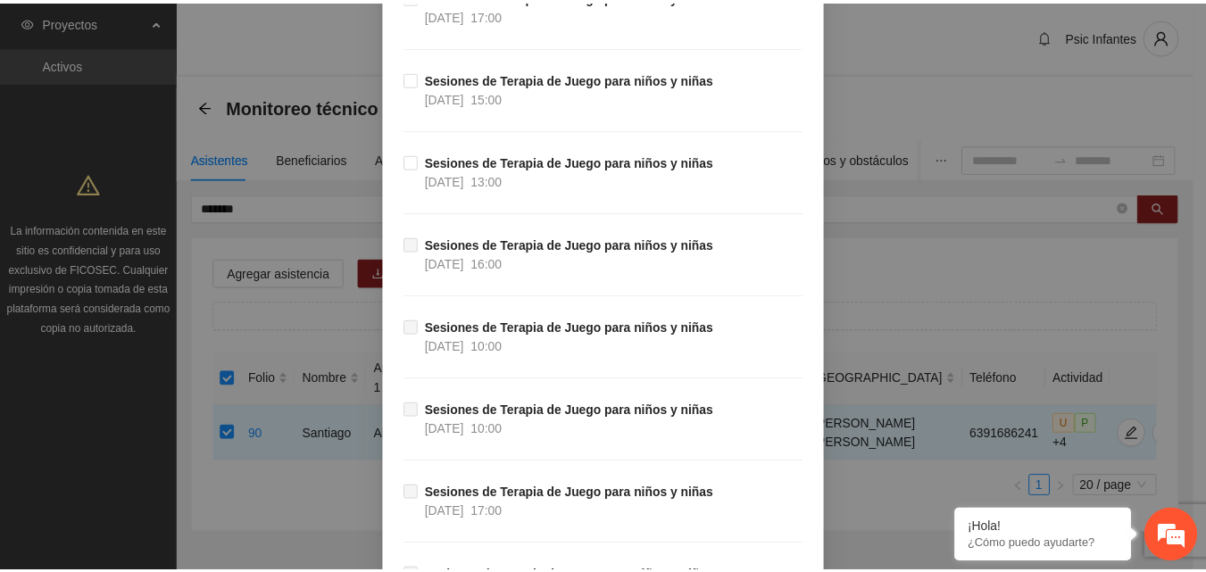
scroll to position [16991, 0]
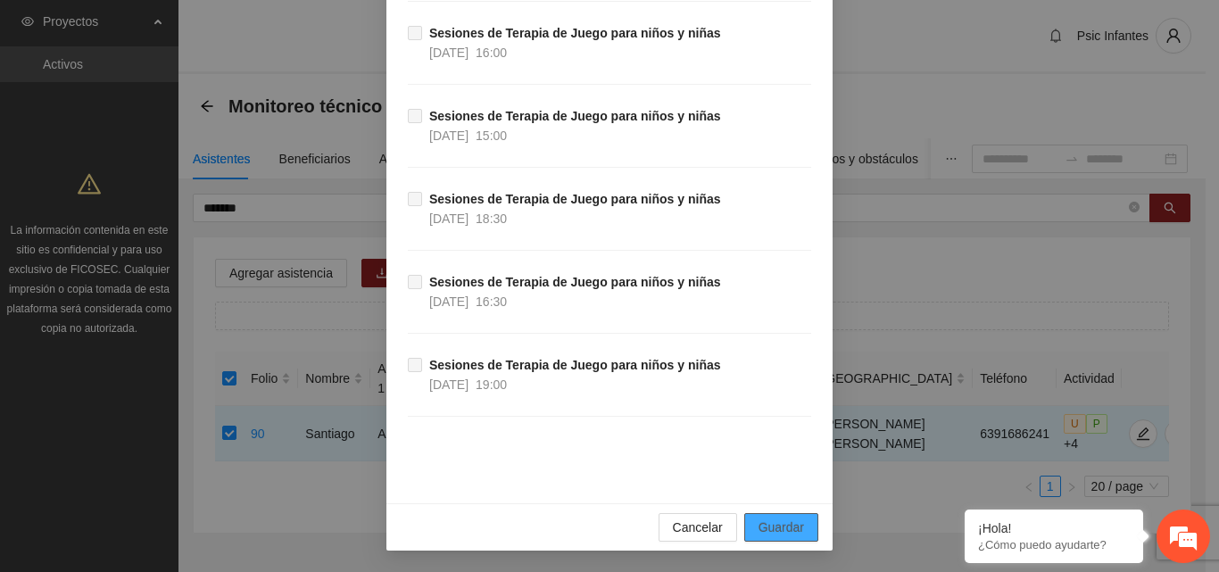
click at [800, 530] on button "Guardar" at bounding box center [781, 527] width 74 height 29
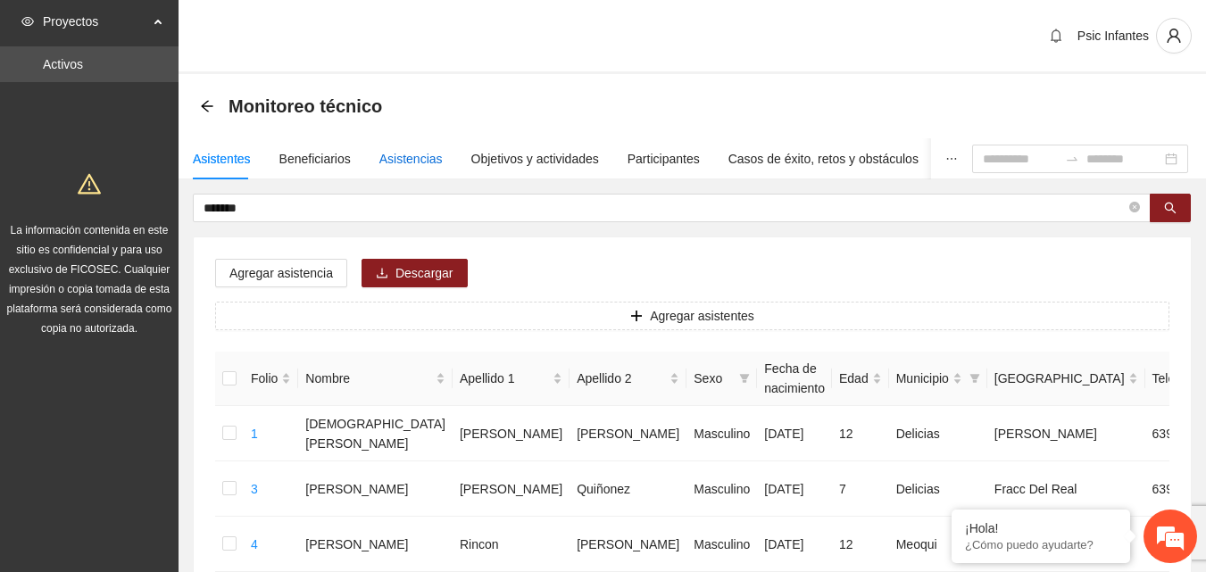
click at [422, 160] on div "Asistencias" at bounding box center [410, 159] width 63 height 20
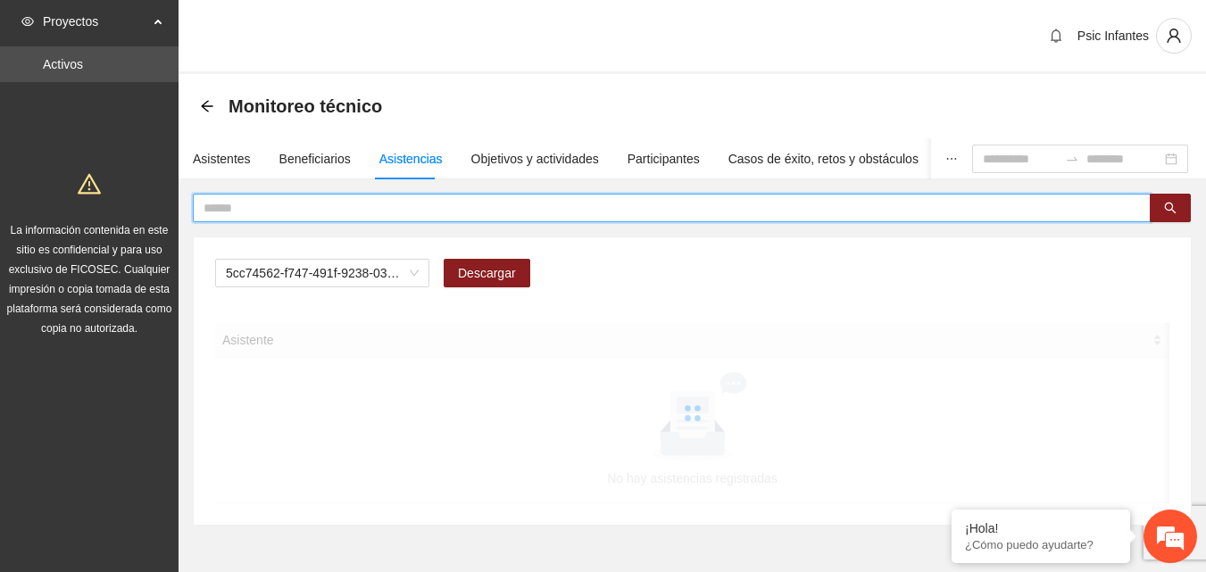
click at [404, 208] on input "text" at bounding box center [664, 208] width 922 height 20
click at [415, 283] on span "A2.1 Comunicado de prensa" at bounding box center [322, 273] width 193 height 27
type input "*******"
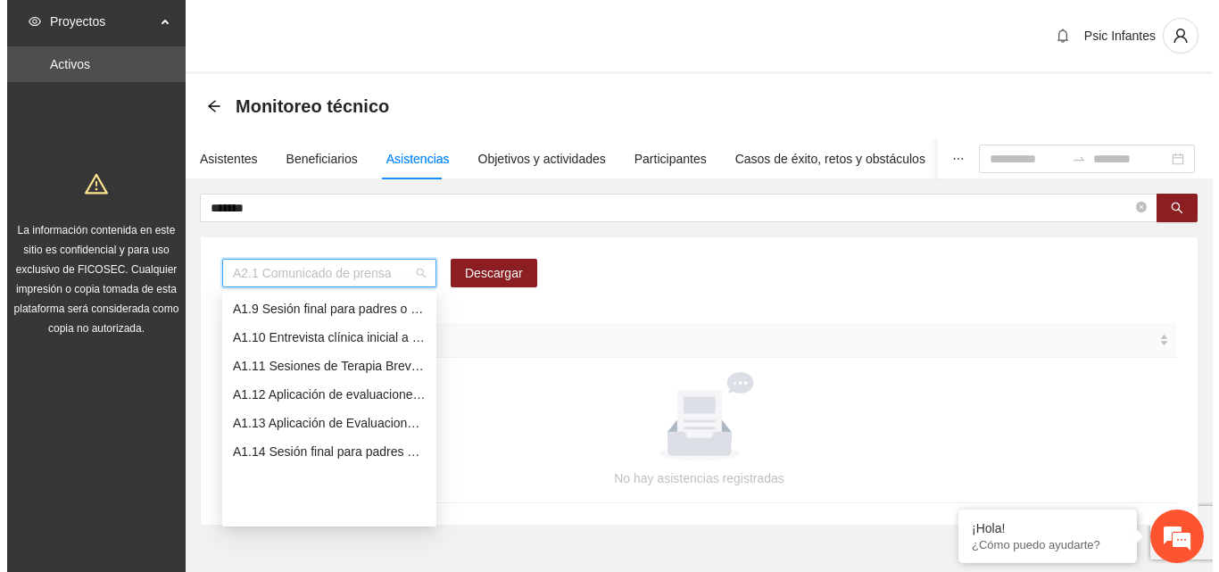
scroll to position [139, 0]
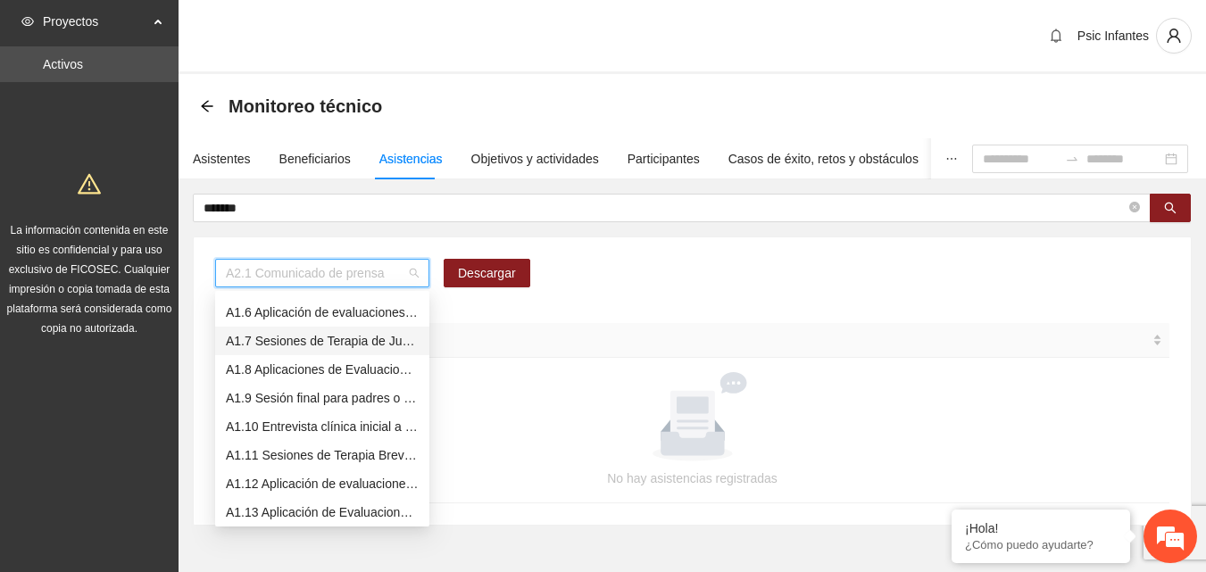
click at [346, 331] on div "A1.7 Sesiones de Terapia de Juego para niños y niñas" at bounding box center [322, 341] width 193 height 20
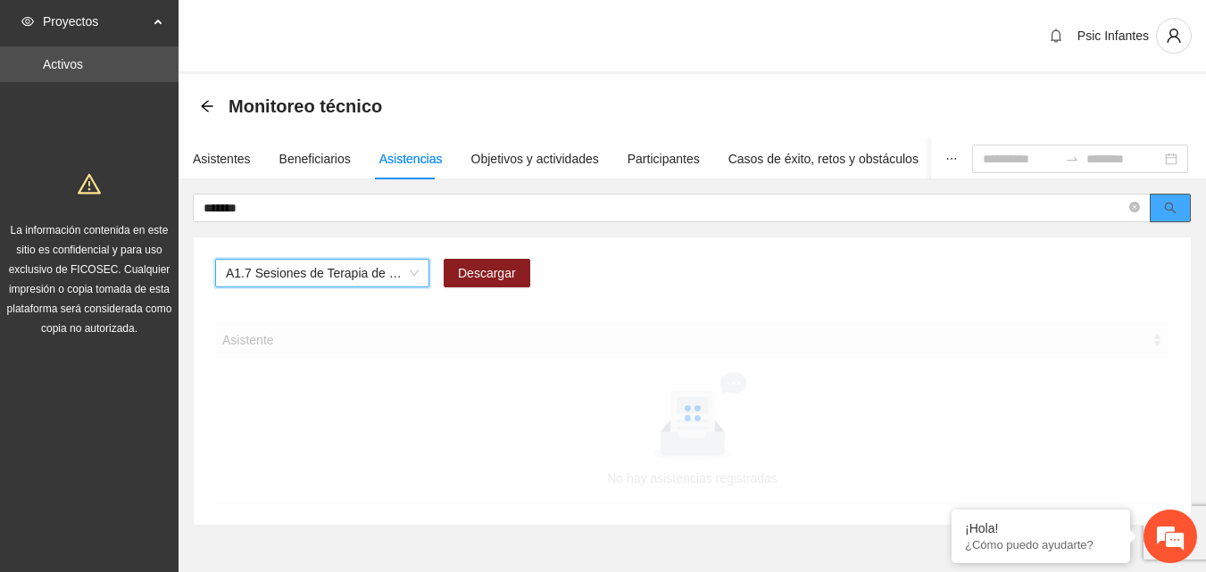
click at [1164, 215] on span "search" at bounding box center [1170, 209] width 12 height 14
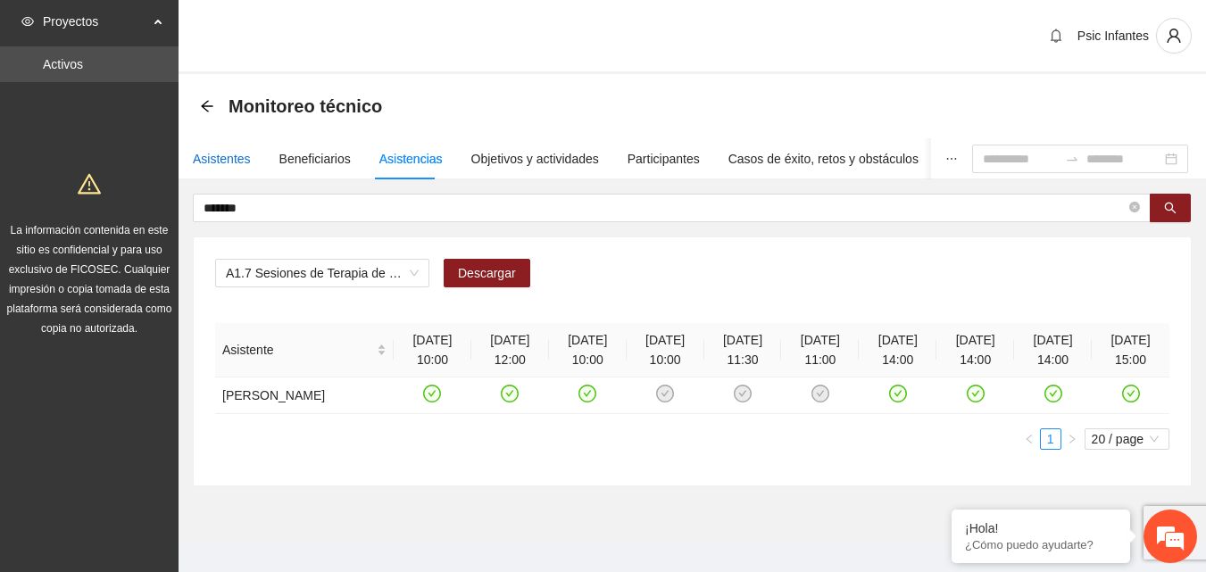
click at [245, 162] on div "Asistentes" at bounding box center [222, 159] width 58 height 20
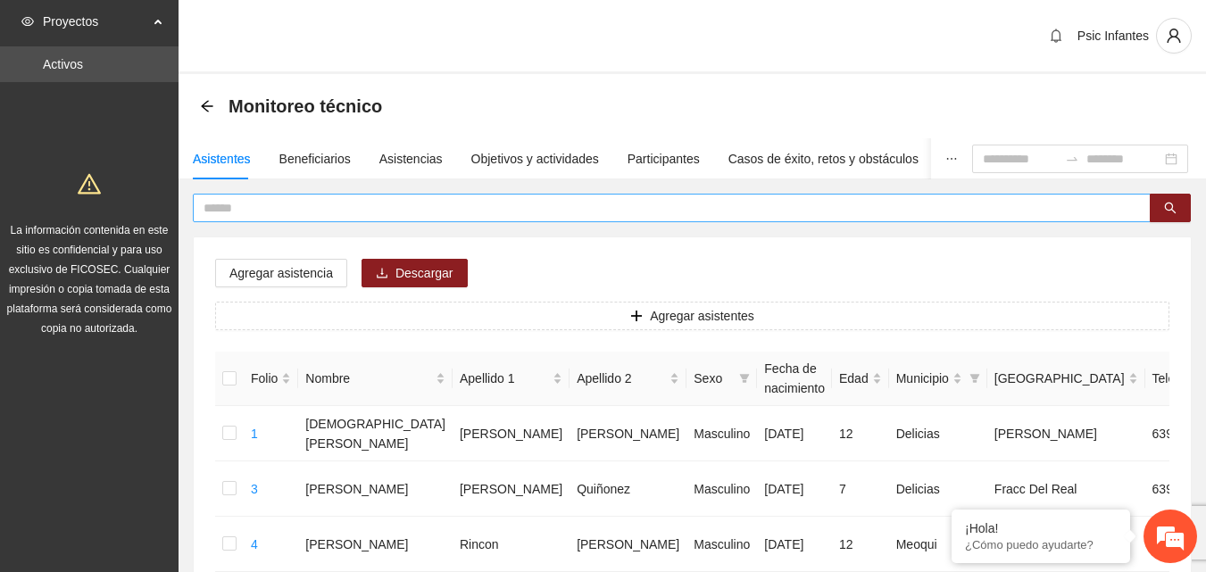
click at [224, 216] on input "text" at bounding box center [664, 208] width 922 height 20
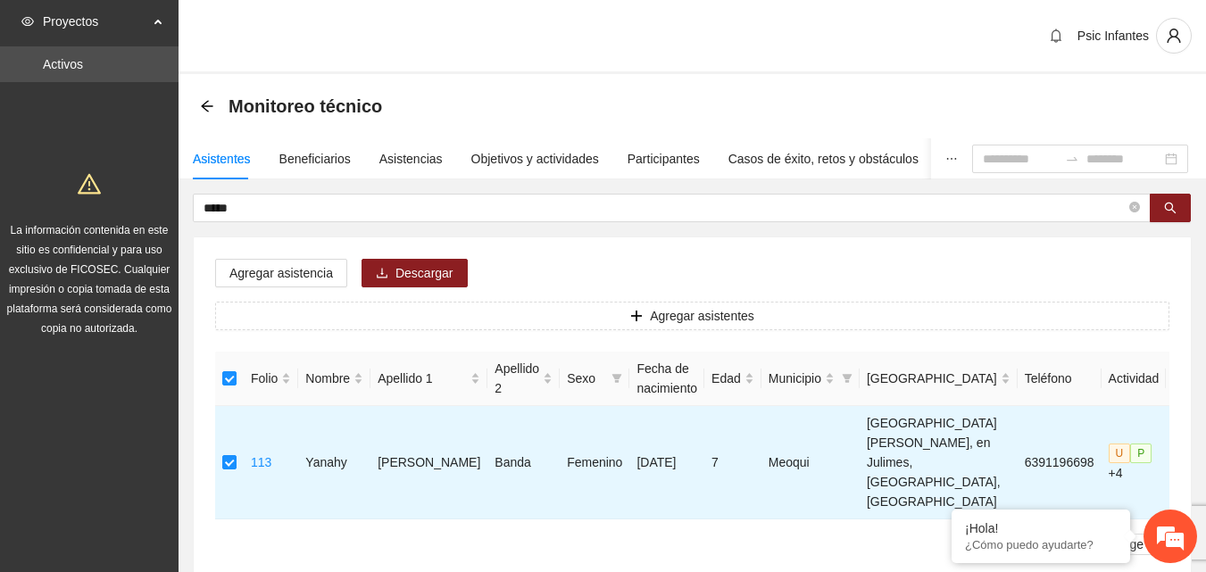
click at [257, 253] on div "Agregar asistencia Descargar Agregar asistentes Folio Nombre Apellido 1 Apellid…" at bounding box center [692, 413] width 997 height 353
click at [279, 284] on button "Agregar asistencia" at bounding box center [281, 273] width 132 height 29
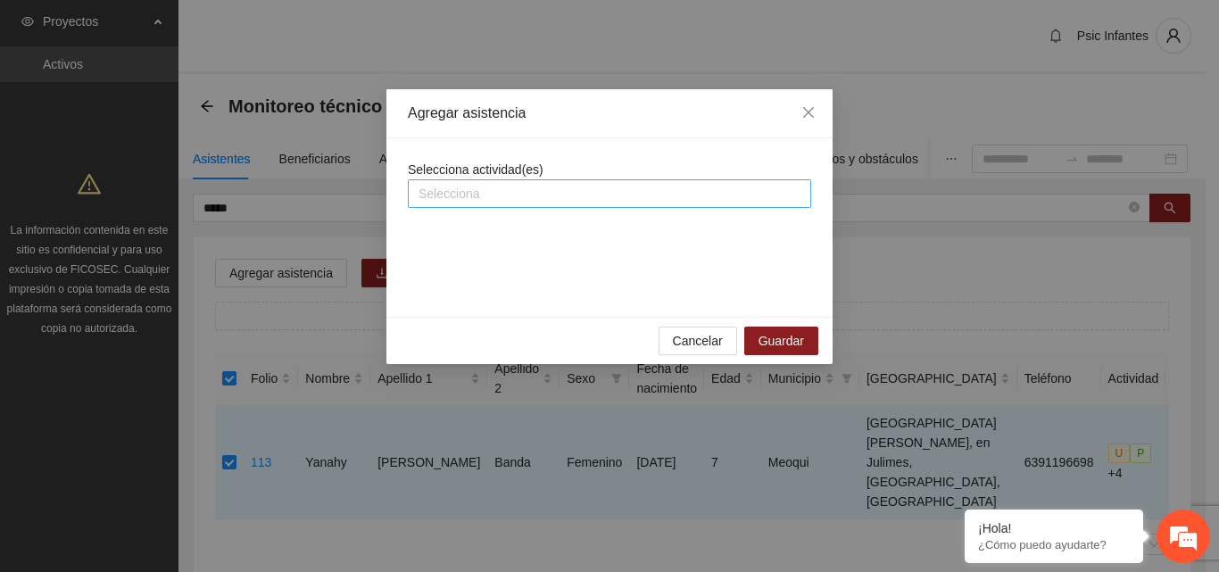
click at [437, 198] on div at bounding box center [609, 193] width 394 height 21
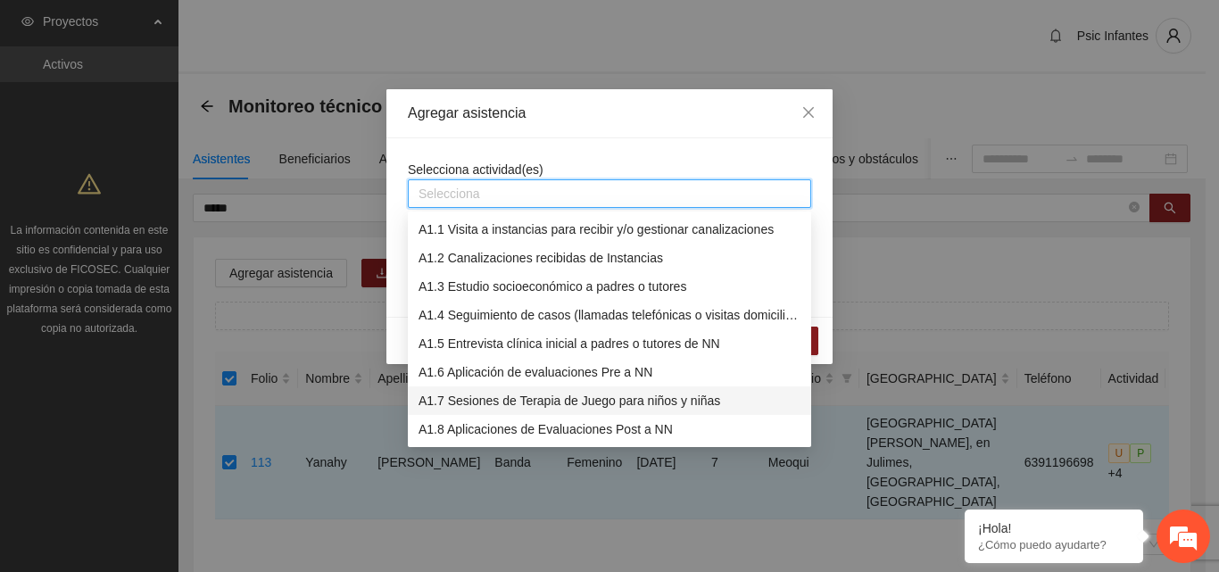
click at [503, 401] on div "A1.7 Sesiones de Terapia de Juego para niños y niñas" at bounding box center [610, 401] width 382 height 20
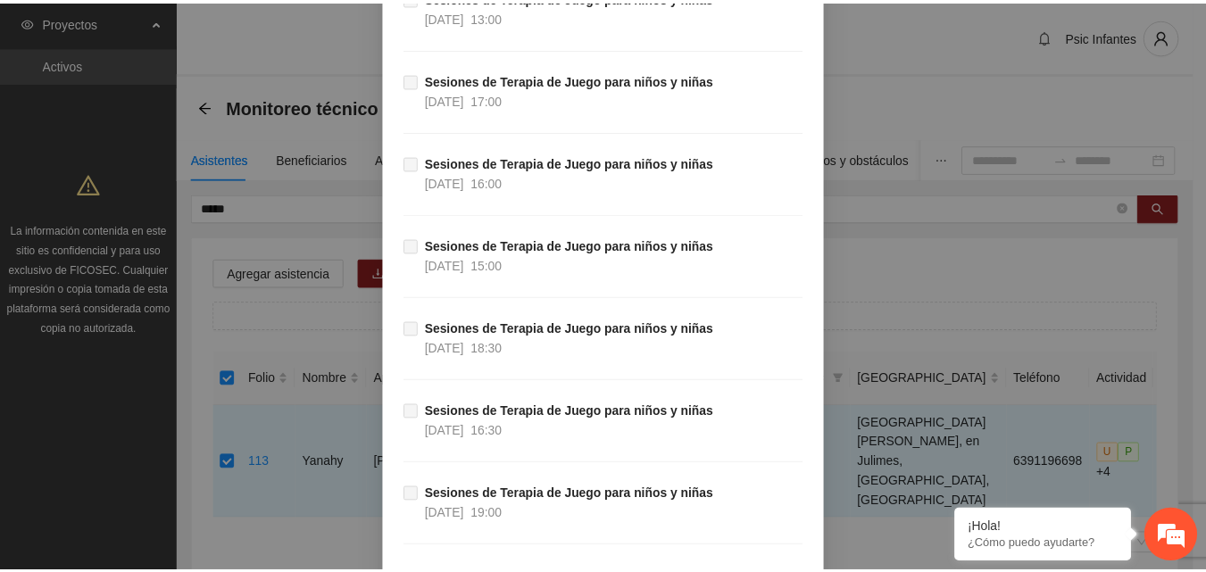
scroll to position [16991, 0]
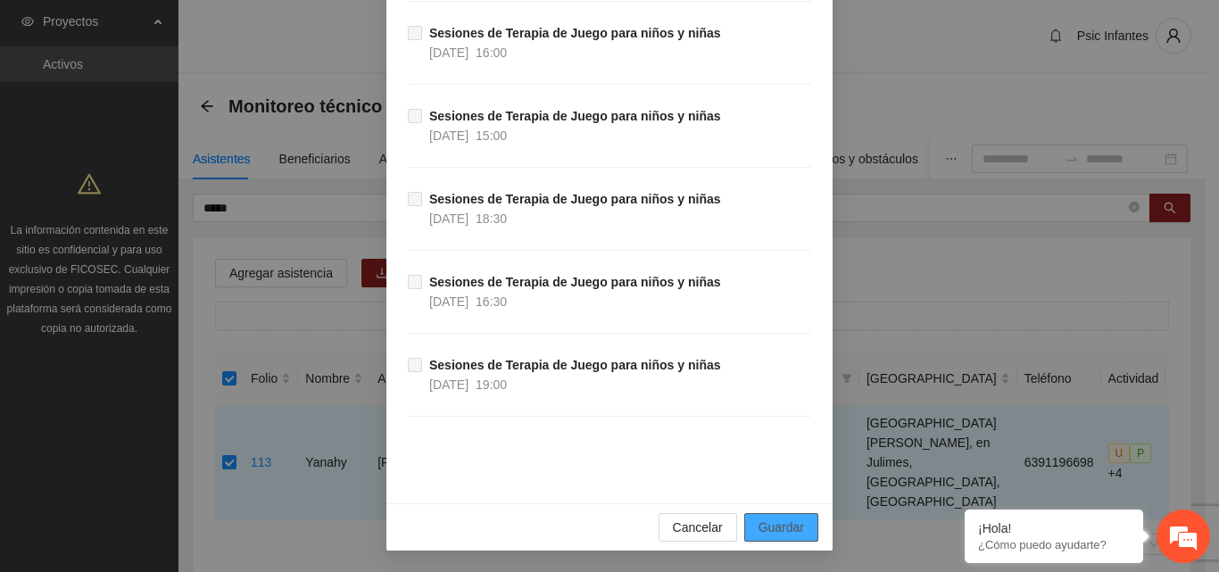
click at [793, 526] on span "Guardar" at bounding box center [781, 528] width 46 height 20
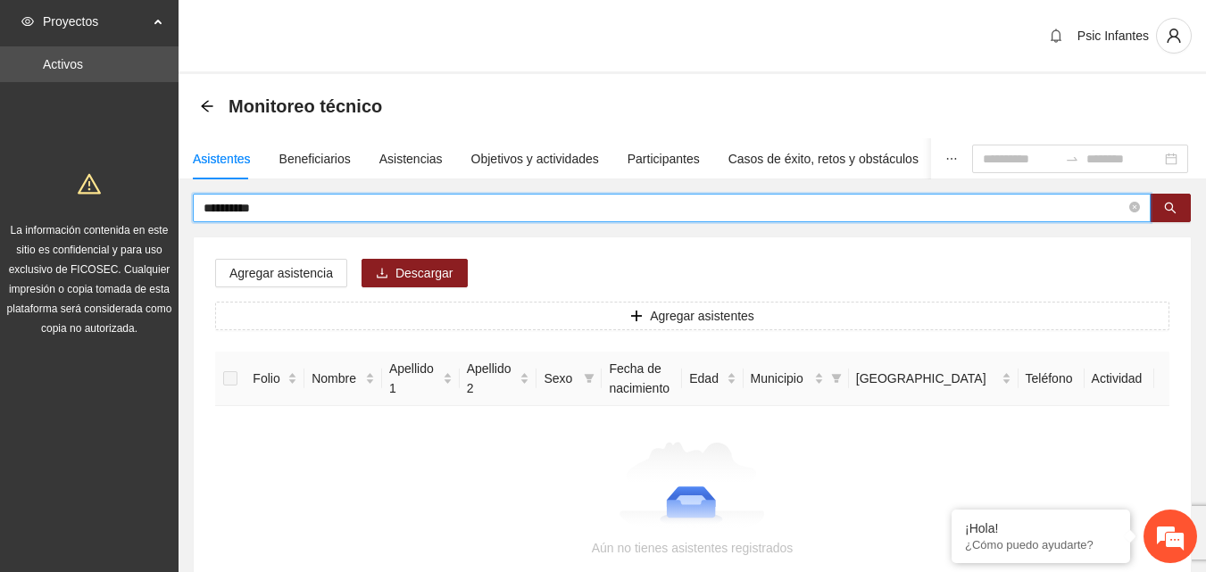
drag, startPoint x: 309, startPoint y: 208, endPoint x: 154, endPoint y: 208, distance: 154.4
click at [154, 208] on section "**********" at bounding box center [603, 351] width 1206 height 702
type input "*****"
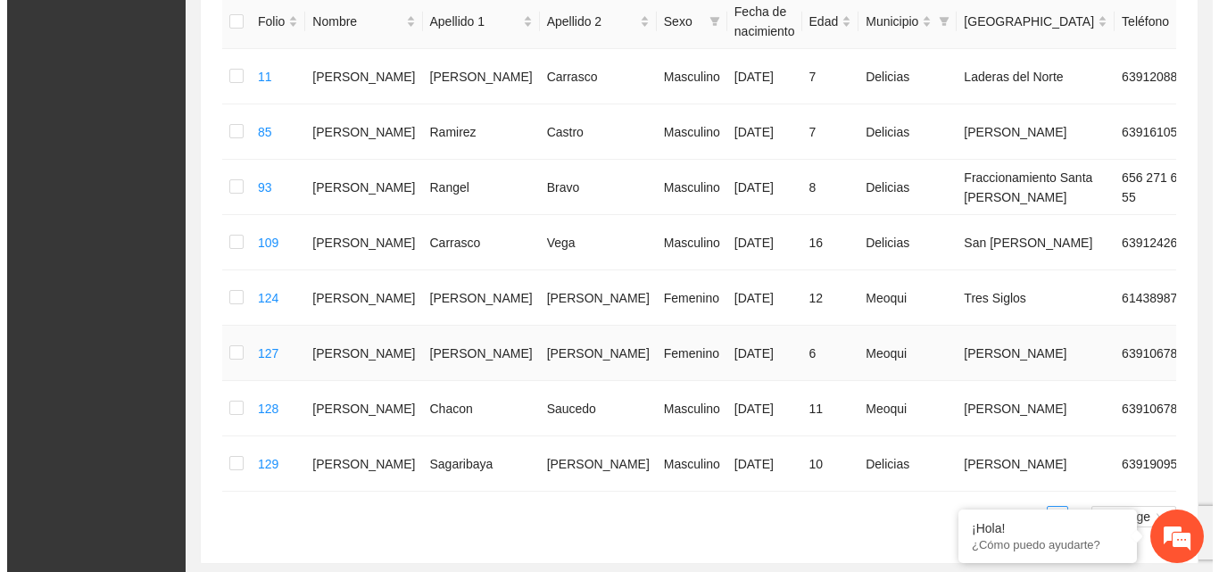
scroll to position [446, 0]
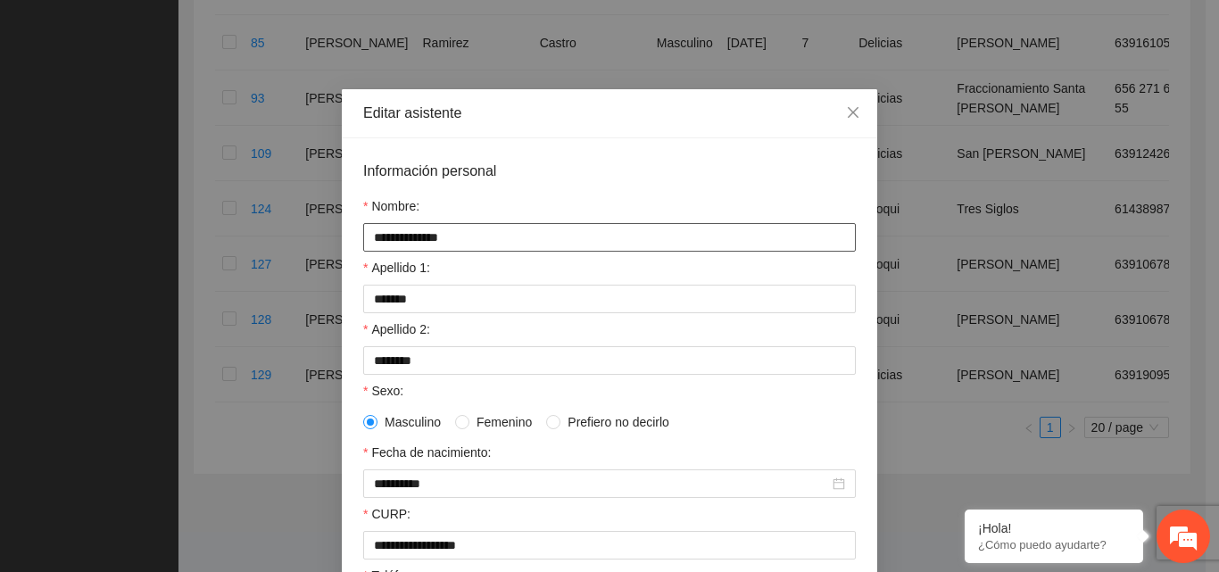
click at [463, 236] on input "**********" at bounding box center [609, 237] width 493 height 29
type input "**********"
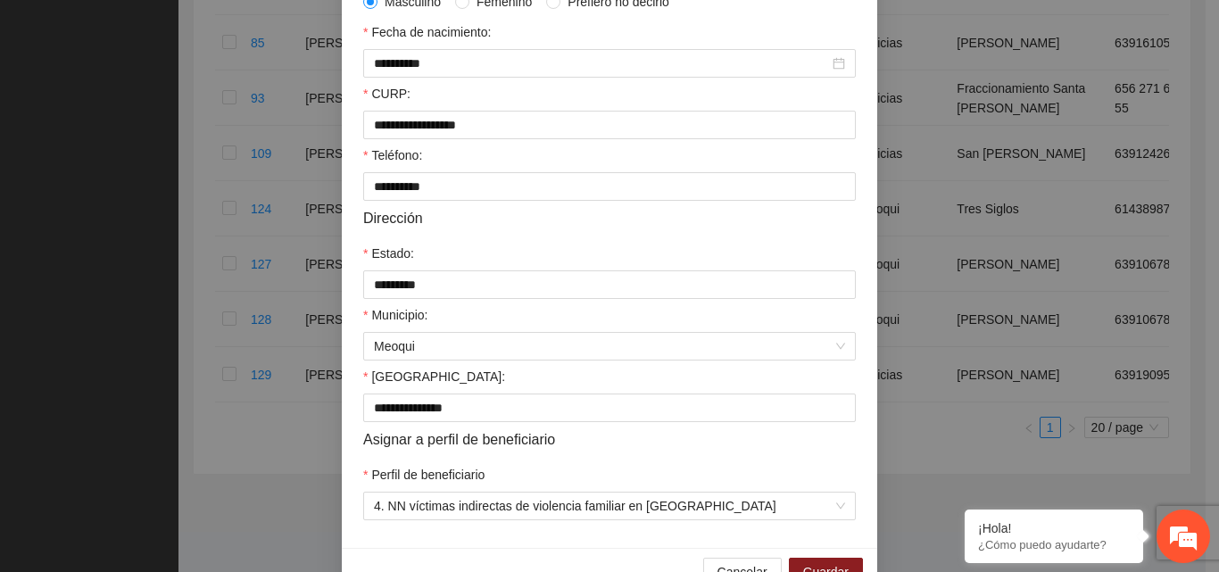
scroll to position [465, 0]
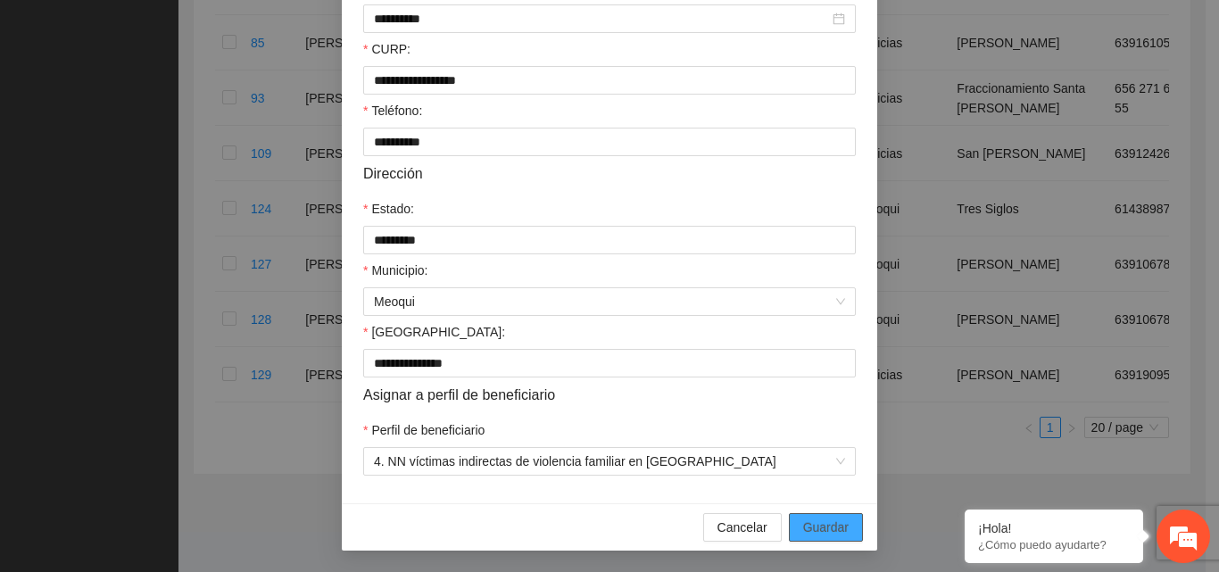
click at [789, 534] on button "Guardar" at bounding box center [826, 527] width 74 height 29
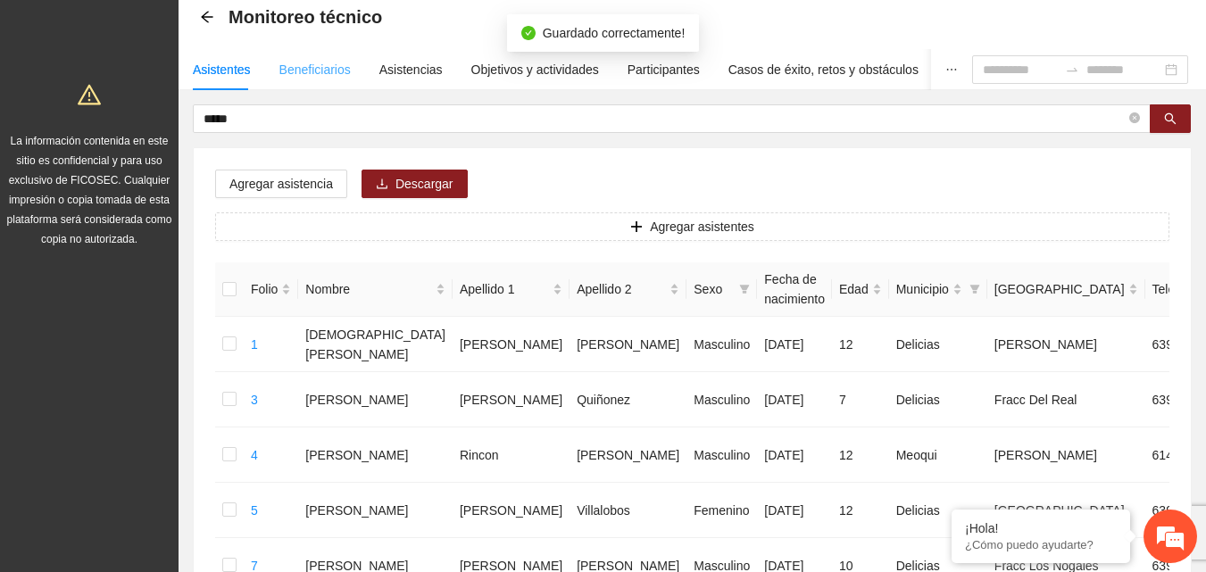
scroll to position [0, 0]
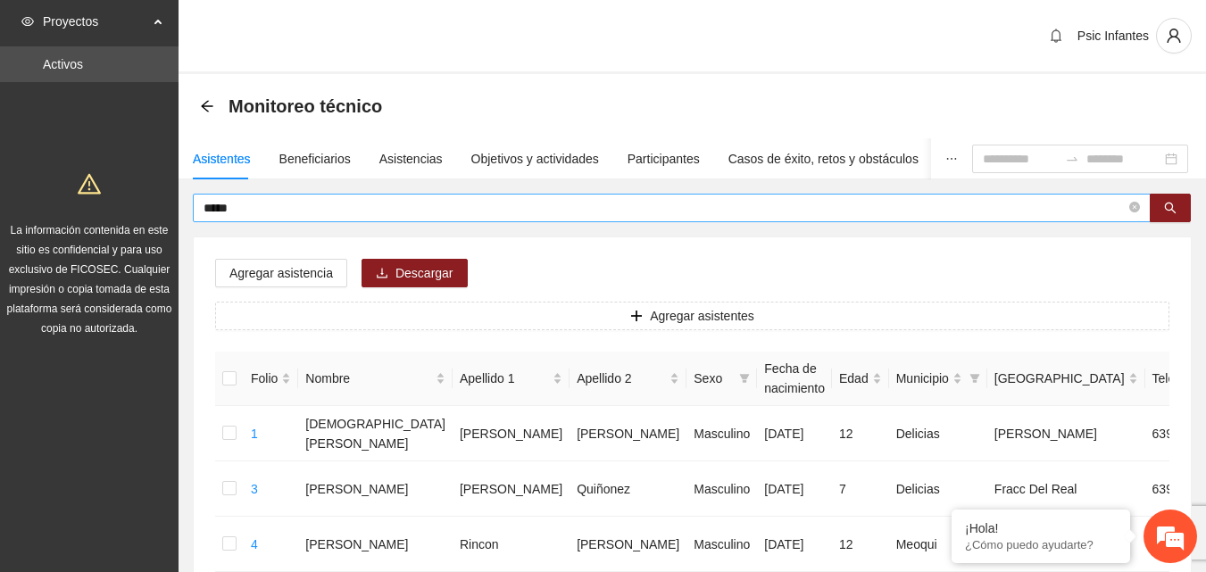
click at [300, 211] on input "*****" at bounding box center [664, 208] width 922 height 20
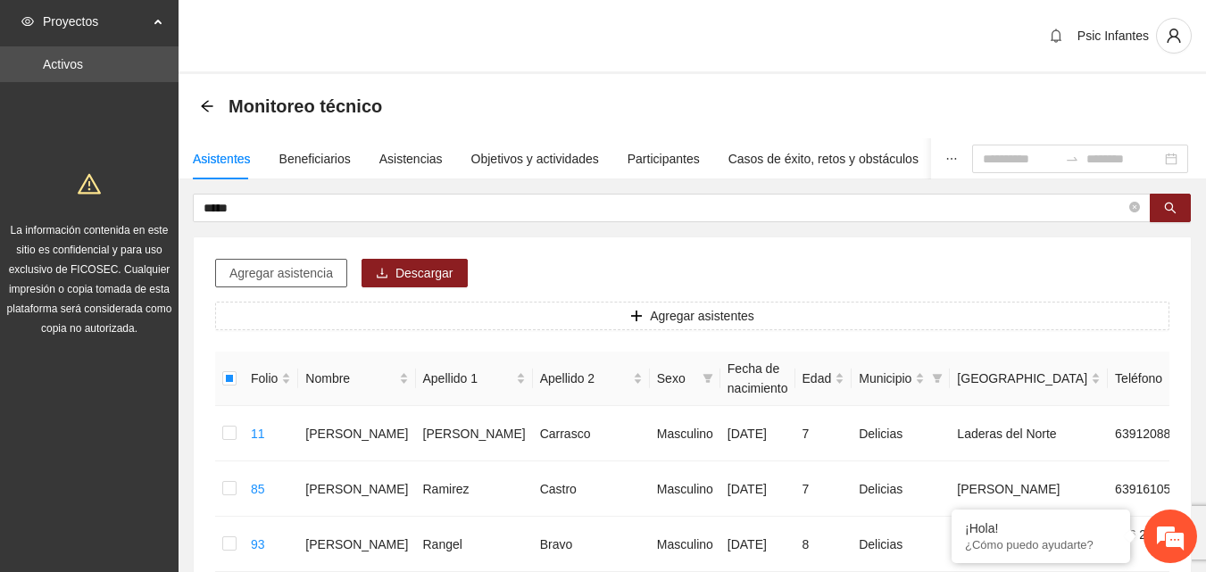
click at [264, 274] on span "Agregar asistencia" at bounding box center [281, 273] width 104 height 20
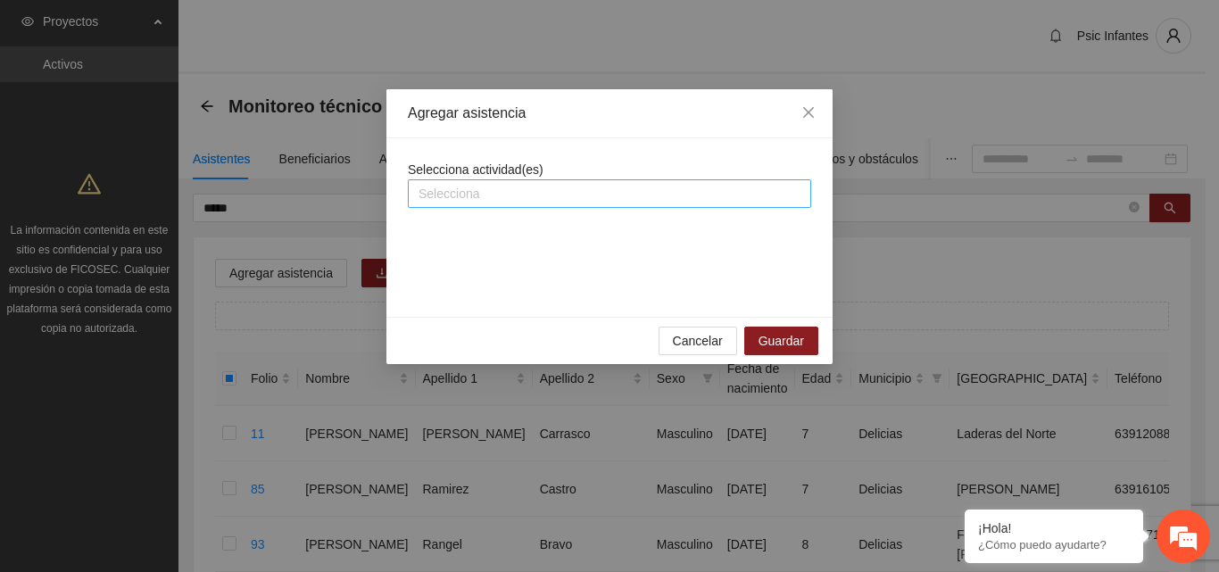
click at [491, 179] on div "Selecciona" at bounding box center [609, 193] width 403 height 29
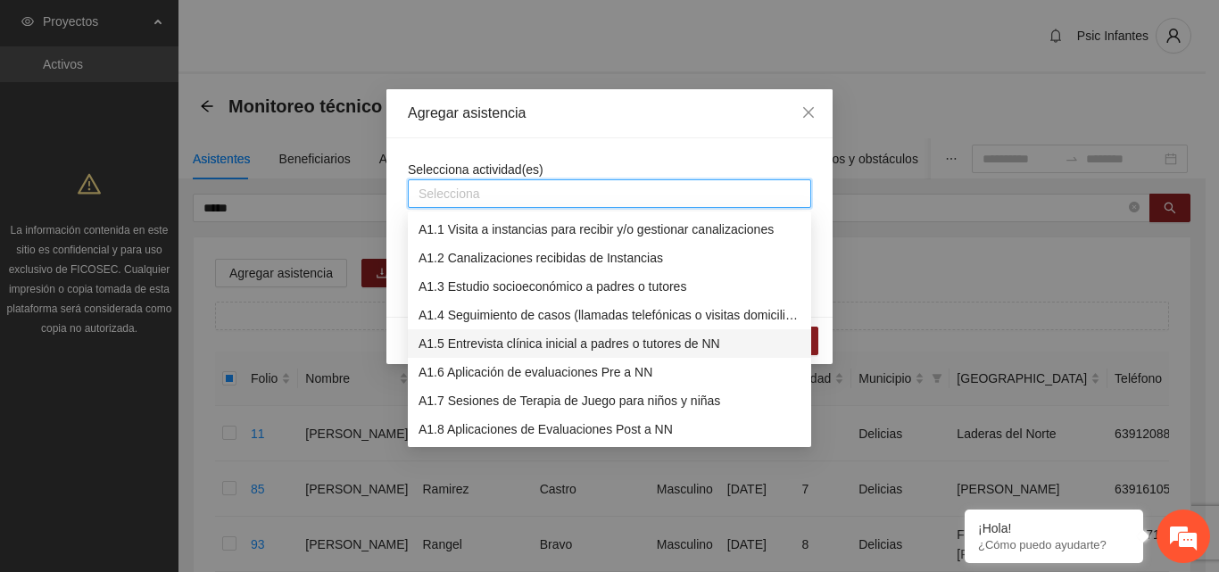
click at [505, 342] on div "A1.5 Entrevista clínica inicial a padres o tutores de NN" at bounding box center [610, 344] width 382 height 20
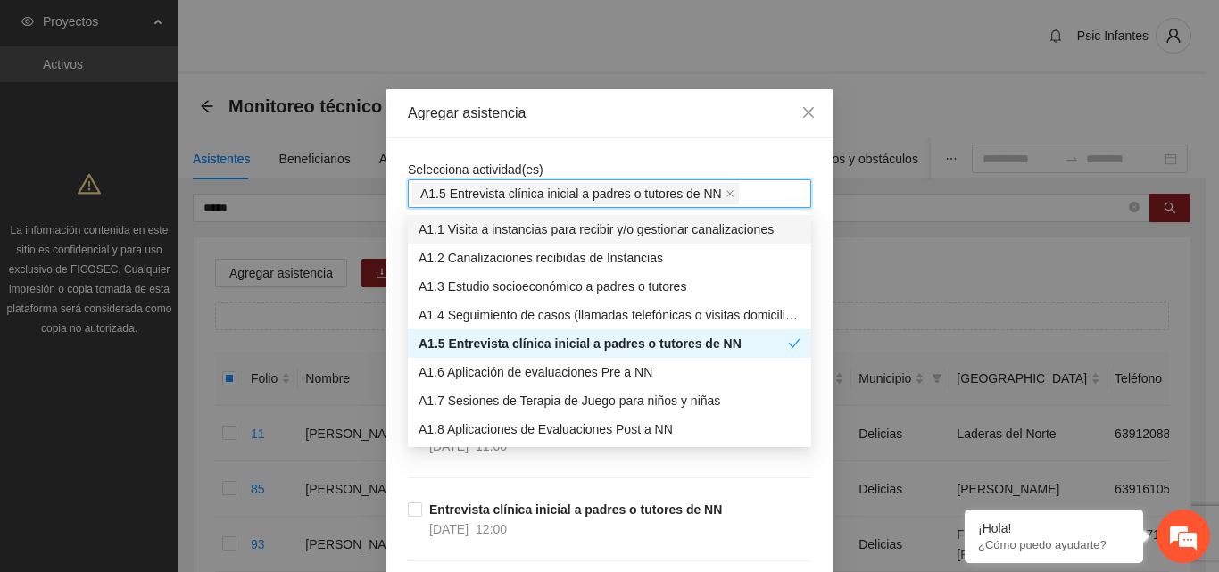
click at [586, 128] on div "Agregar asistencia" at bounding box center [609, 113] width 446 height 49
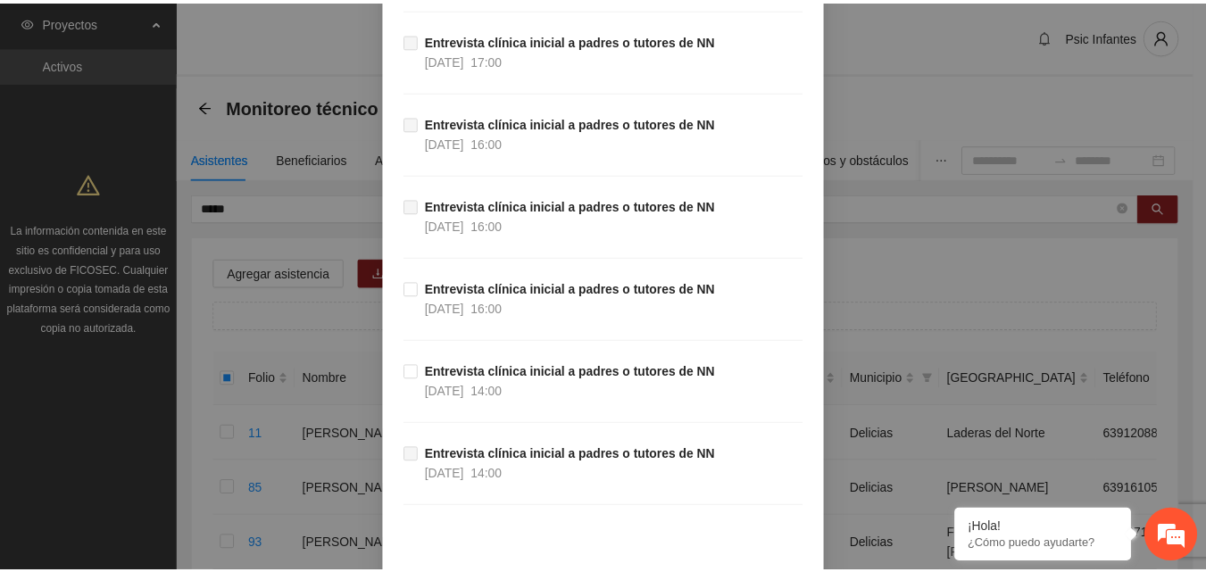
scroll to position [1804, 0]
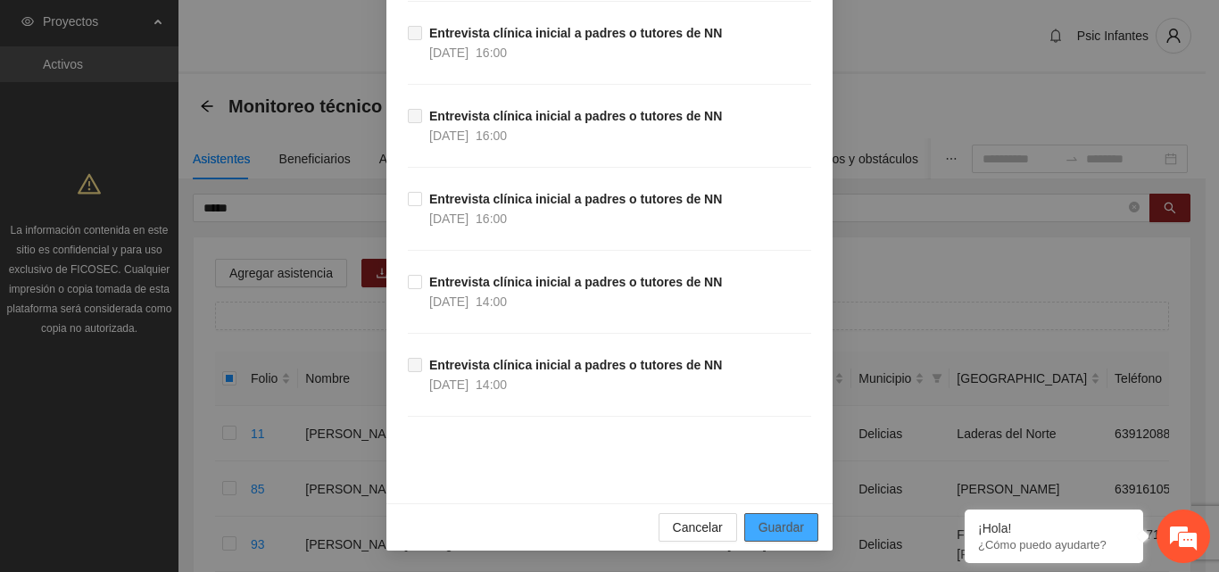
click at [792, 522] on span "Guardar" at bounding box center [781, 528] width 46 height 20
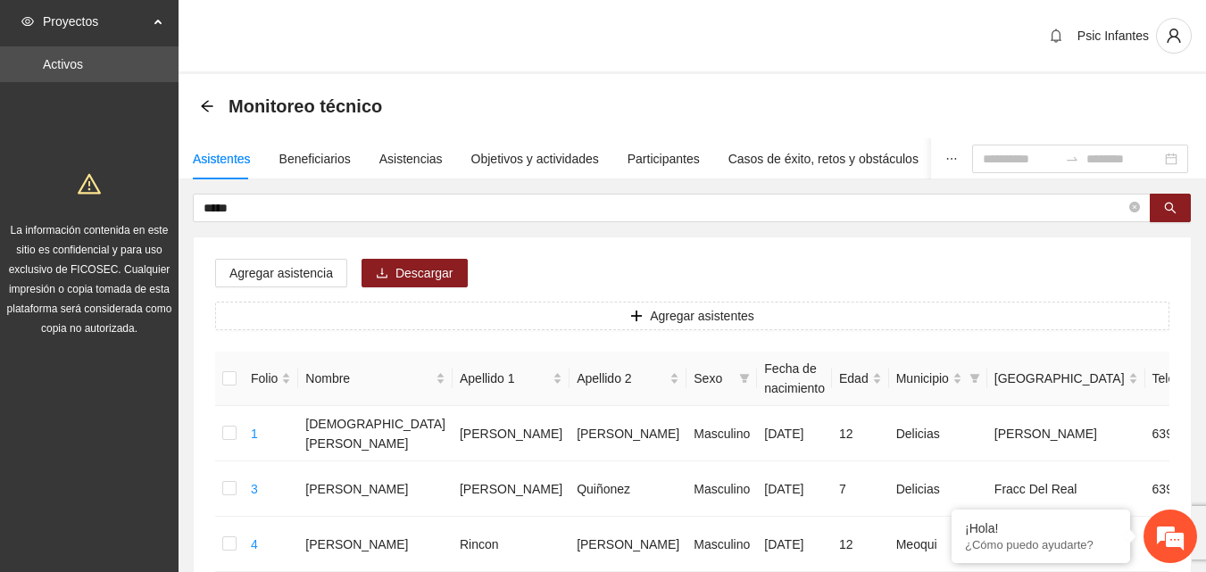
click at [750, 73] on div "Psic Infantes" at bounding box center [691, 37] width 1027 height 74
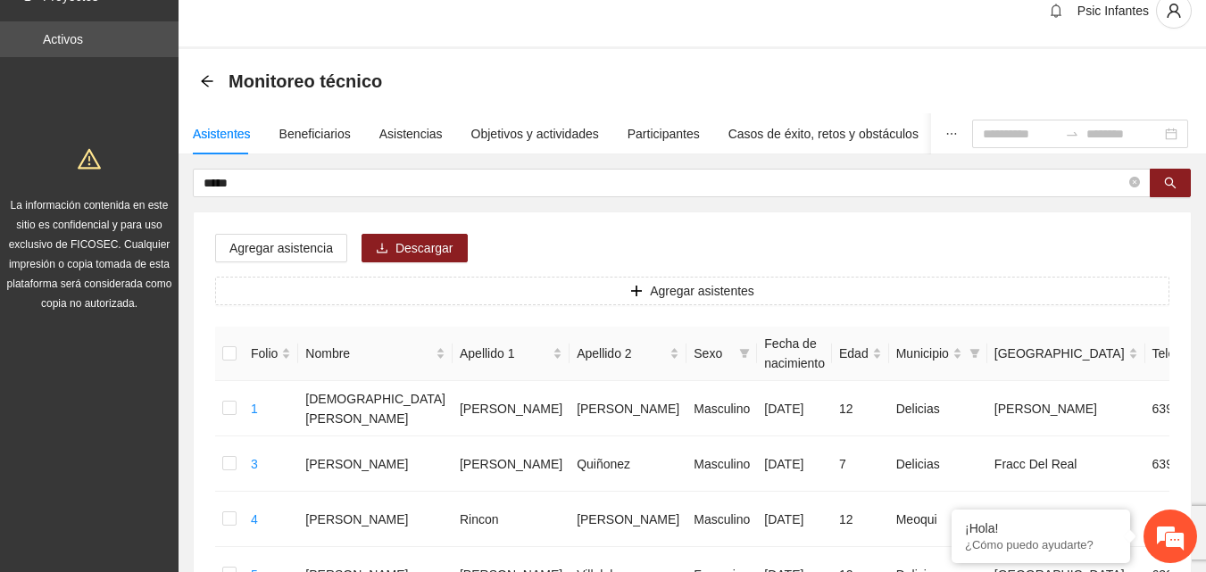
scroll to position [0, 0]
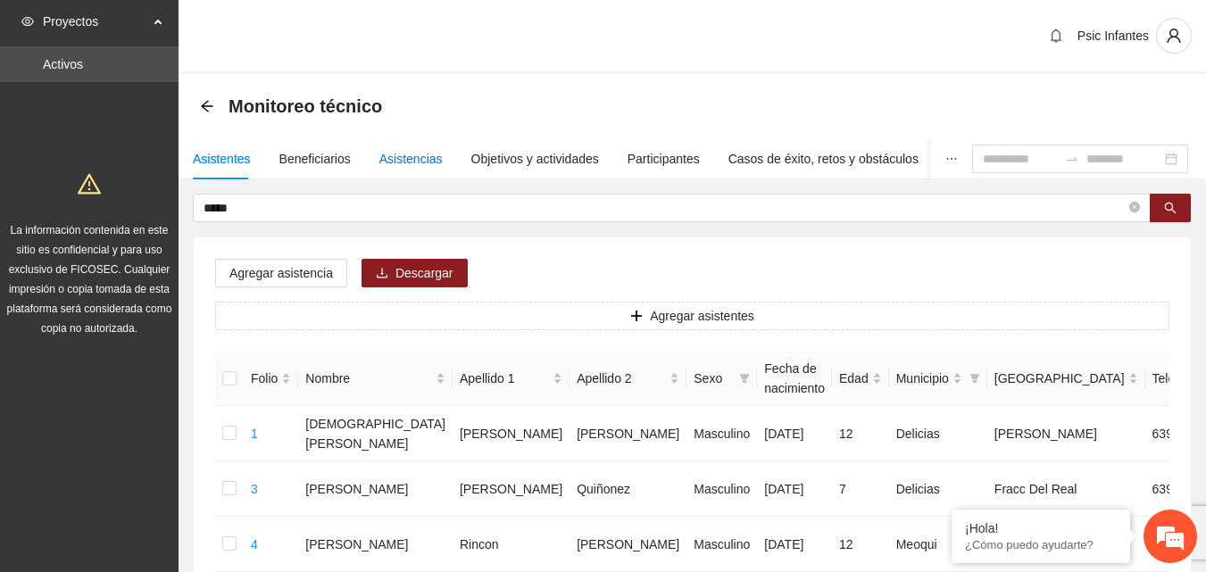
click at [418, 162] on div "Asistencias" at bounding box center [410, 159] width 63 height 20
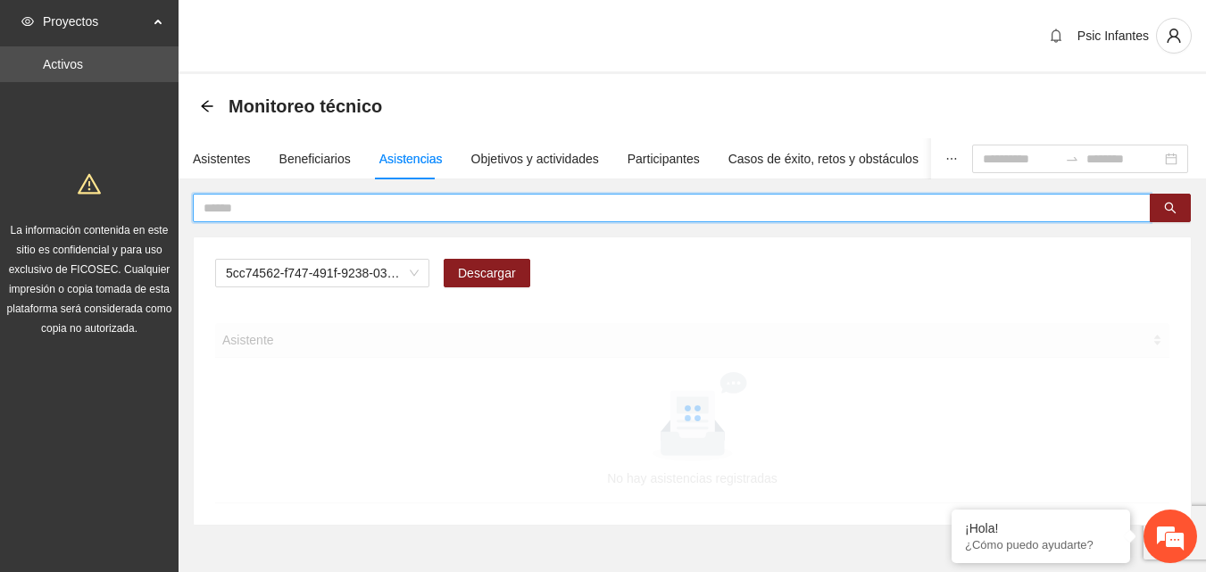
click at [382, 205] on input "text" at bounding box center [664, 208] width 922 height 20
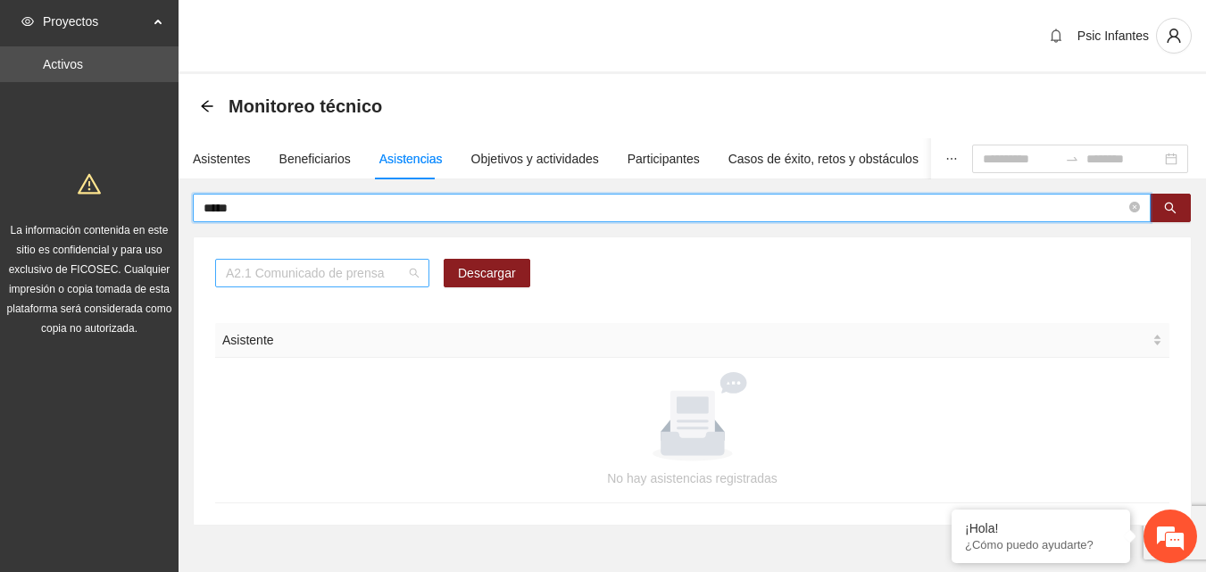
click at [384, 261] on span "A2.1 Comunicado de prensa" at bounding box center [322, 273] width 193 height 27
type input "*****"
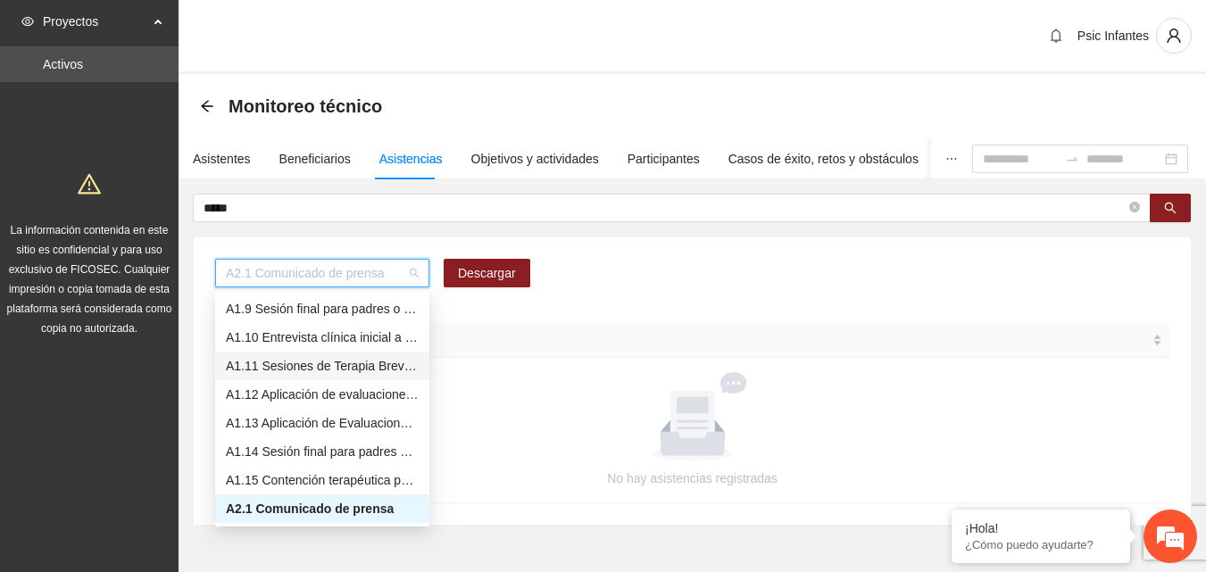
scroll to position [139, 0]
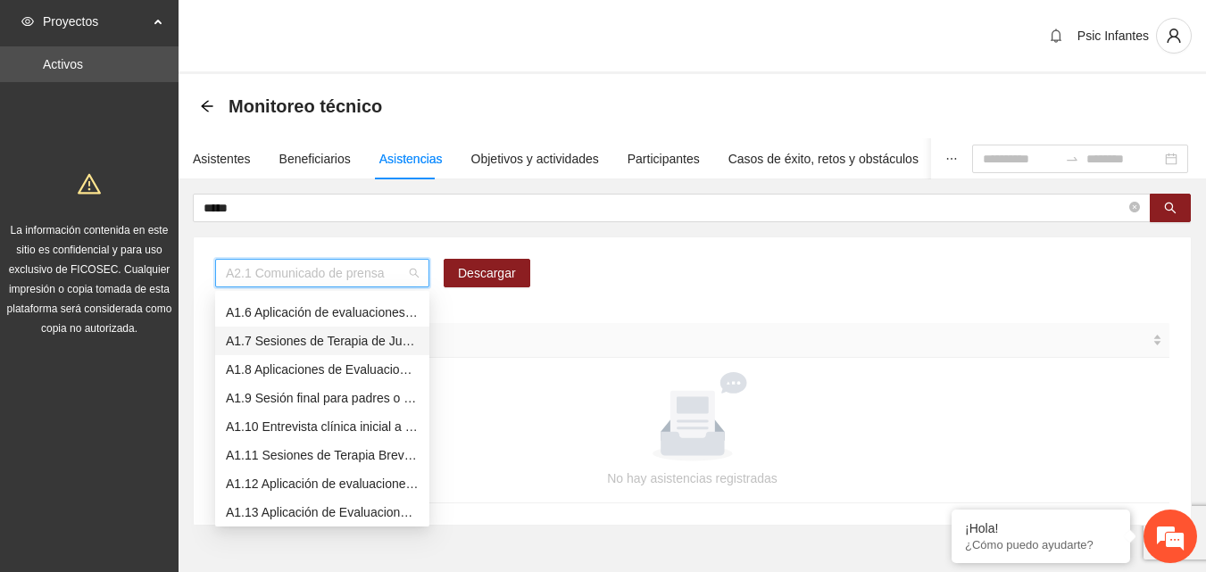
click at [369, 348] on div "A1.7 Sesiones de Terapia de Juego para niños y niñas" at bounding box center [322, 341] width 193 height 20
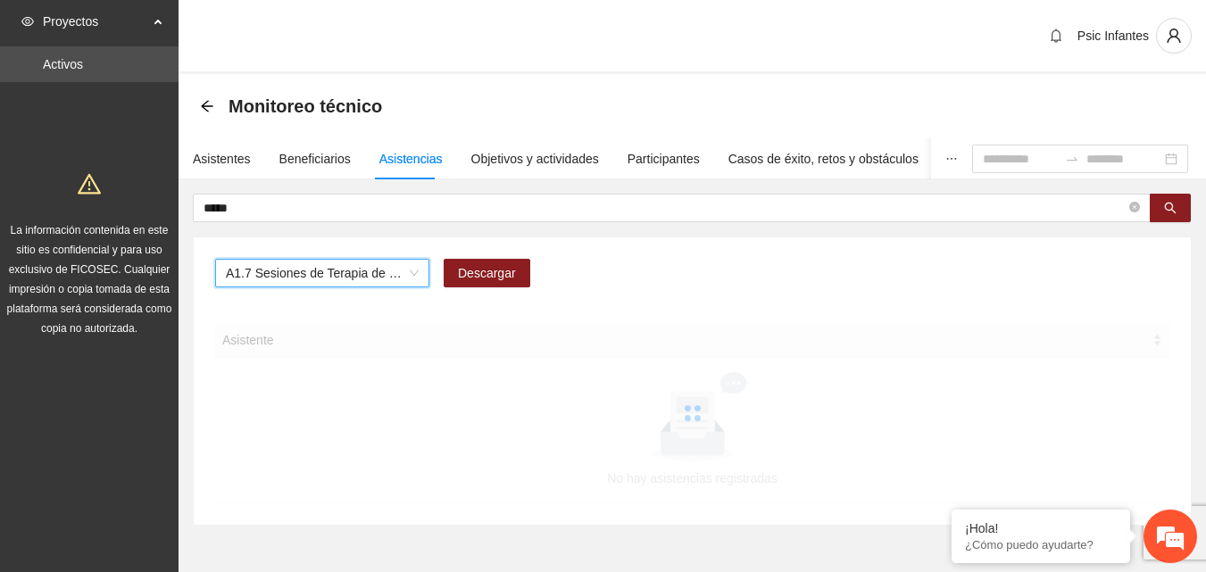
click at [406, 261] on span "A1.7 Sesiones de Terapia de Juego para niños y niñas" at bounding box center [322, 273] width 193 height 27
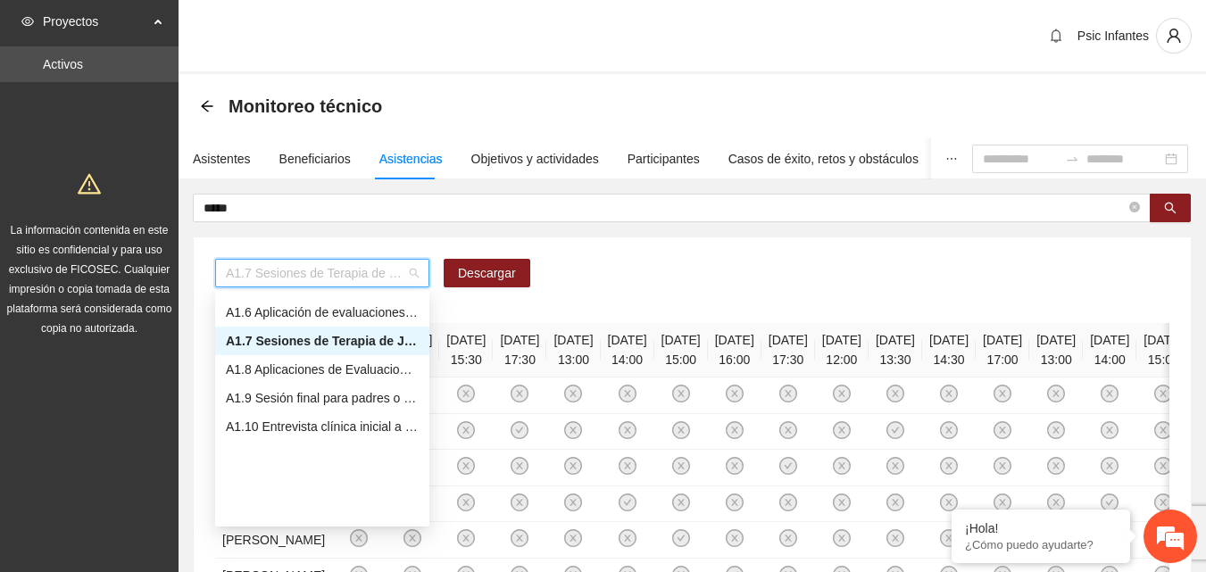
scroll to position [0, 0]
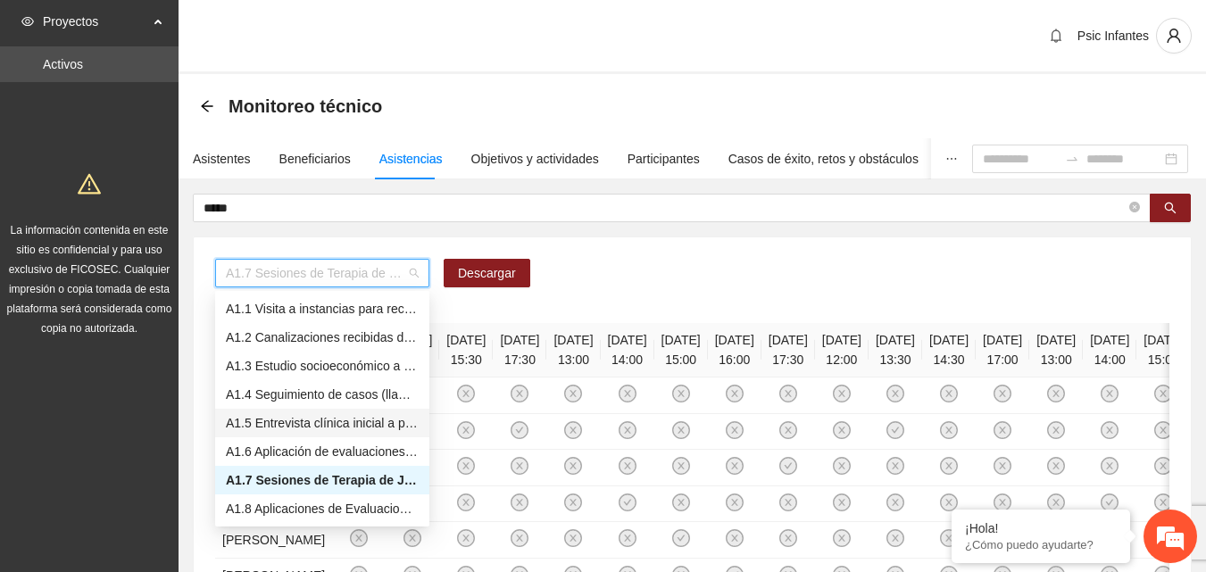
click at [338, 412] on div "A1.5 Entrevista clínica inicial a padres o tutores de NN" at bounding box center [322, 423] width 214 height 29
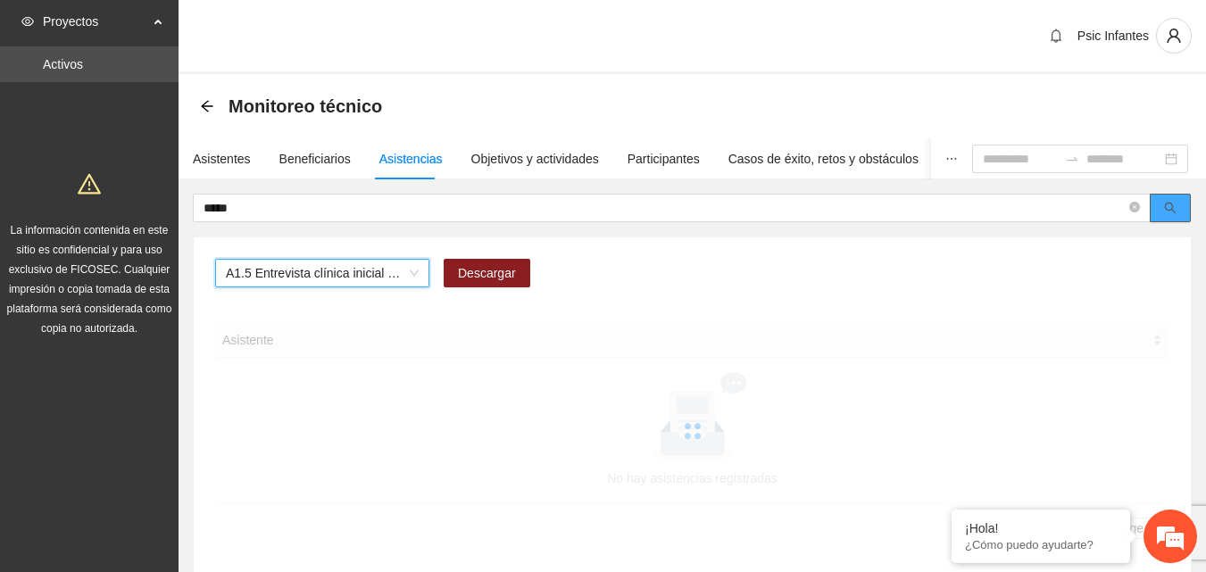
click at [1164, 215] on span "search" at bounding box center [1170, 209] width 12 height 14
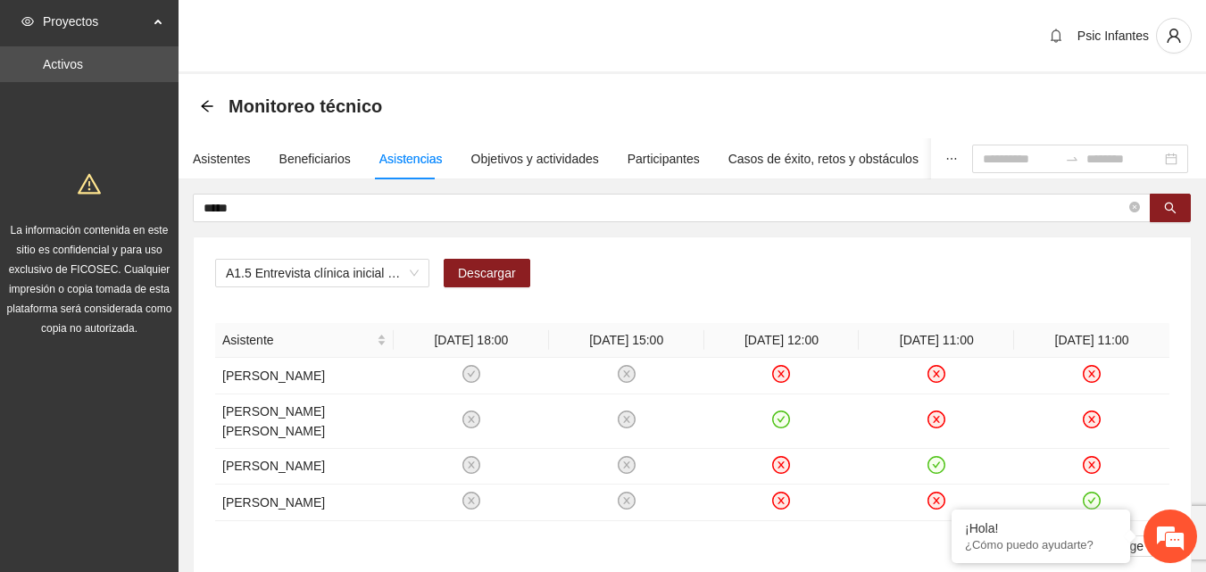
click at [694, 535] on ul "1 20 / page" at bounding box center [692, 545] width 954 height 21
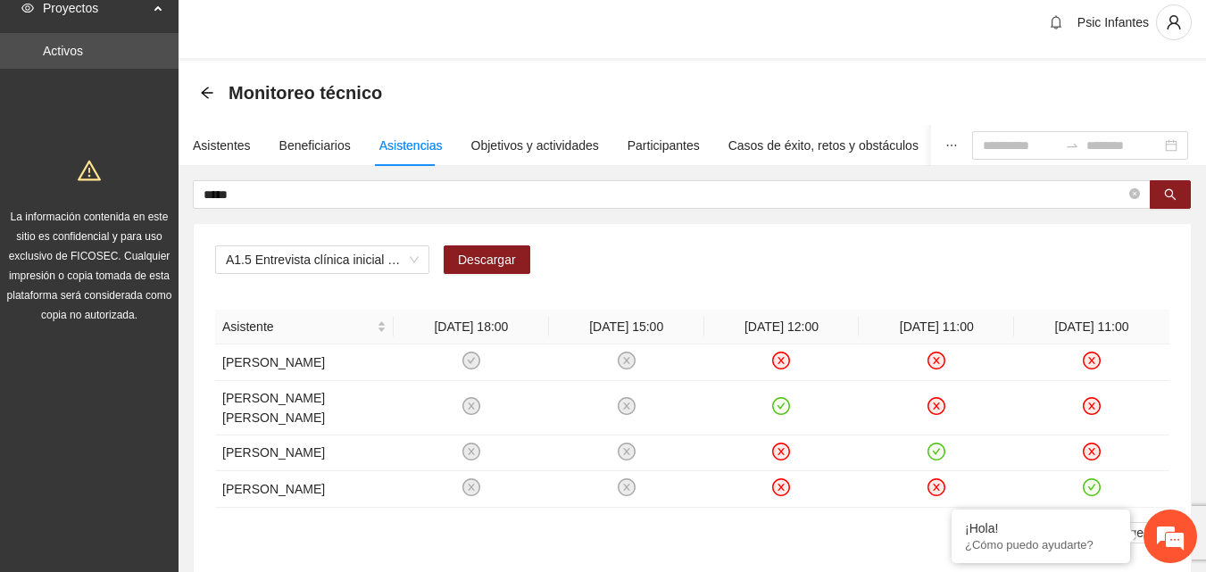
scroll to position [20, 0]
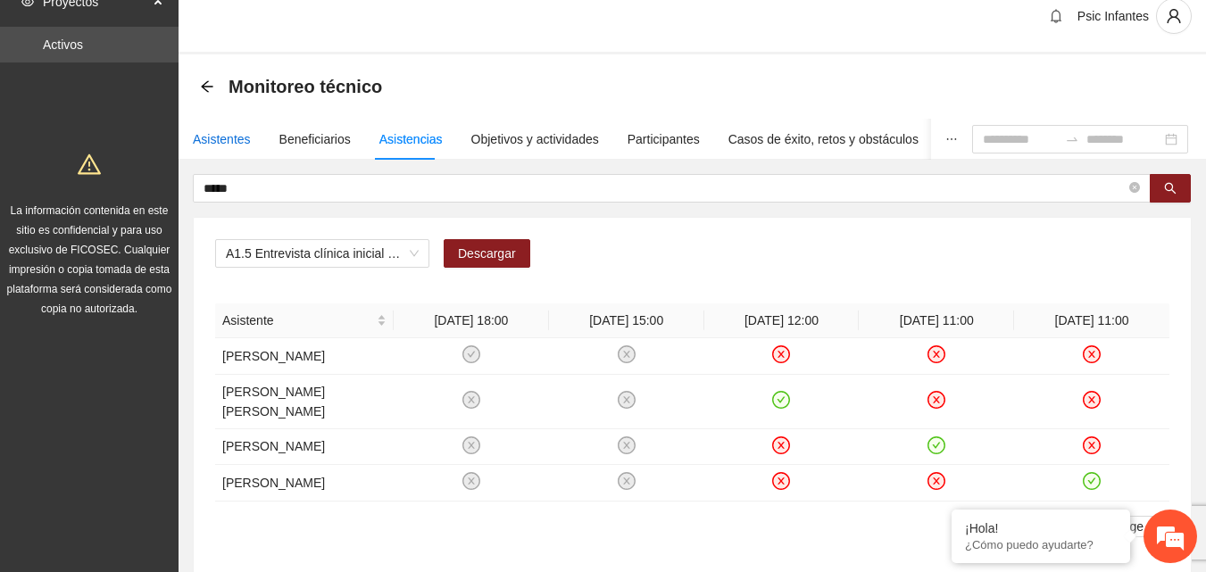
click at [227, 140] on div "Asistentes" at bounding box center [222, 139] width 58 height 20
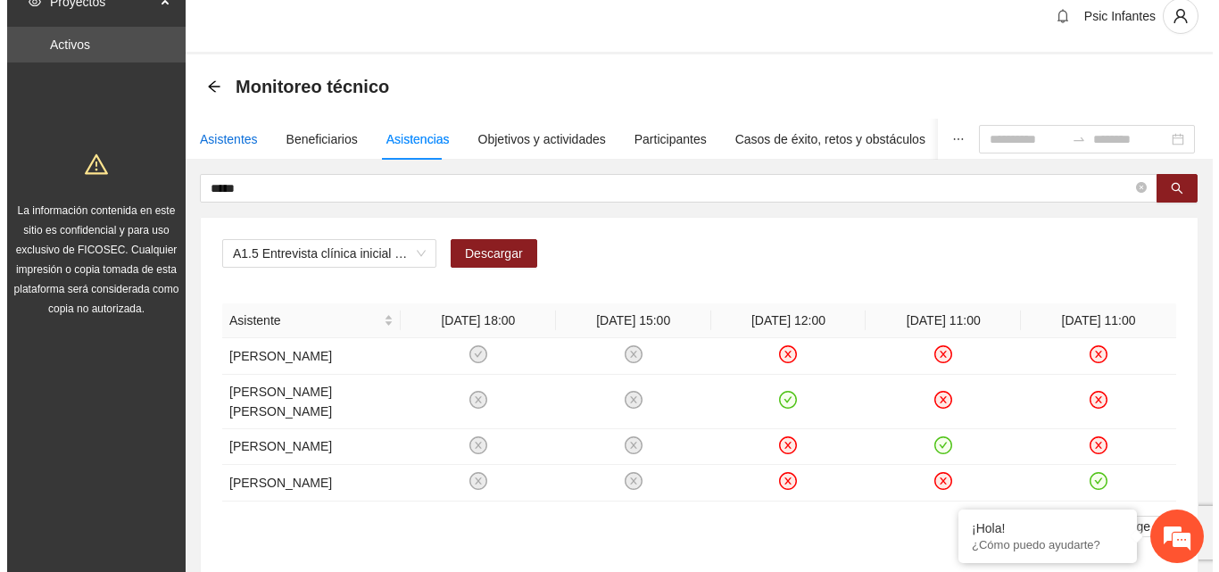
scroll to position [0, 0]
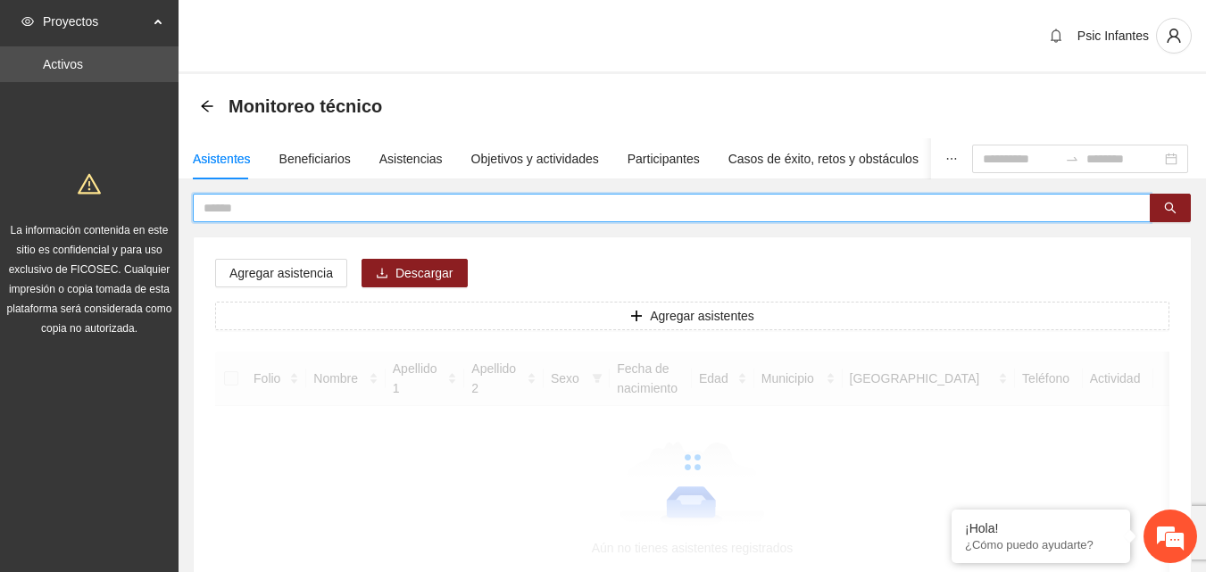
click at [269, 208] on input "text" at bounding box center [664, 208] width 922 height 20
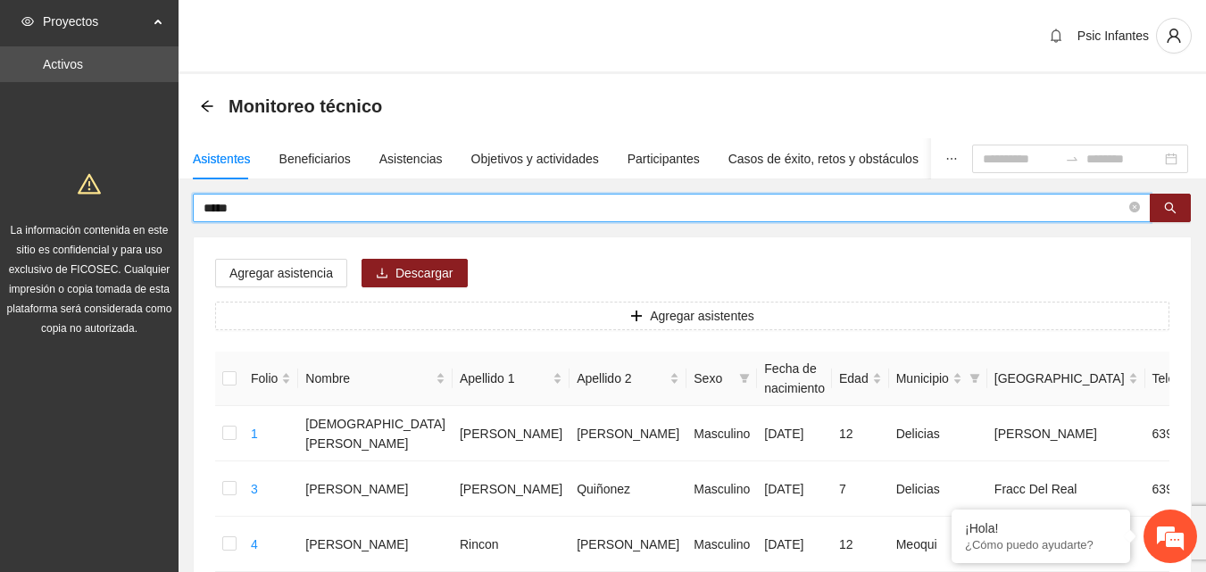
type input "*****"
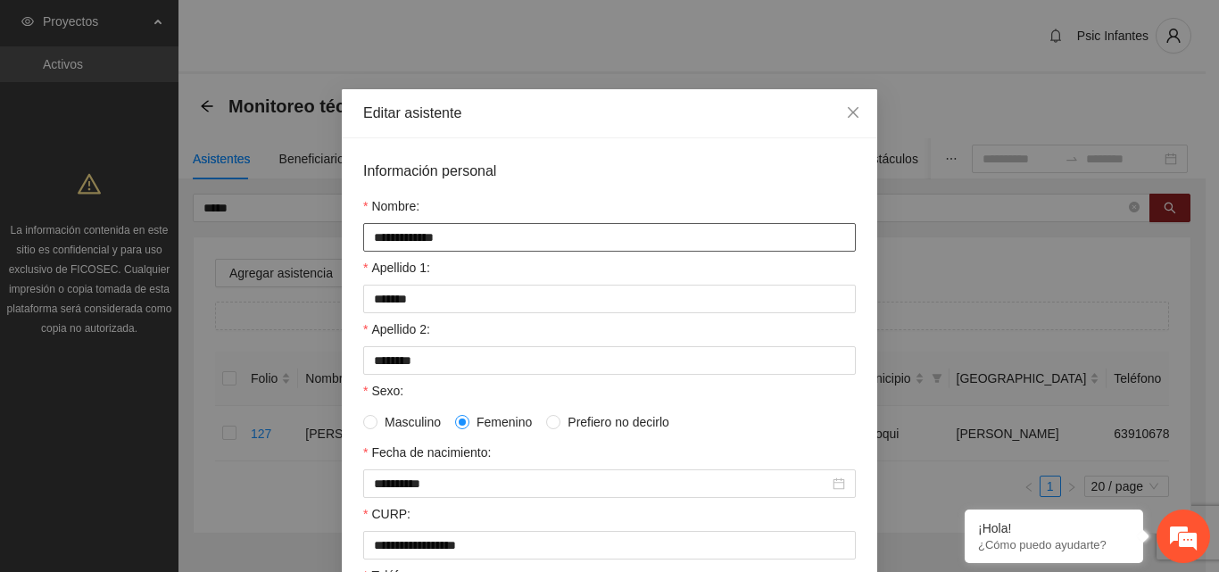
click at [398, 240] on input "**********" at bounding box center [609, 237] width 493 height 29
type input "**********"
click at [459, 303] on input "******" at bounding box center [609, 299] width 493 height 29
type input "******"
click at [461, 356] on input "*******" at bounding box center [609, 360] width 493 height 29
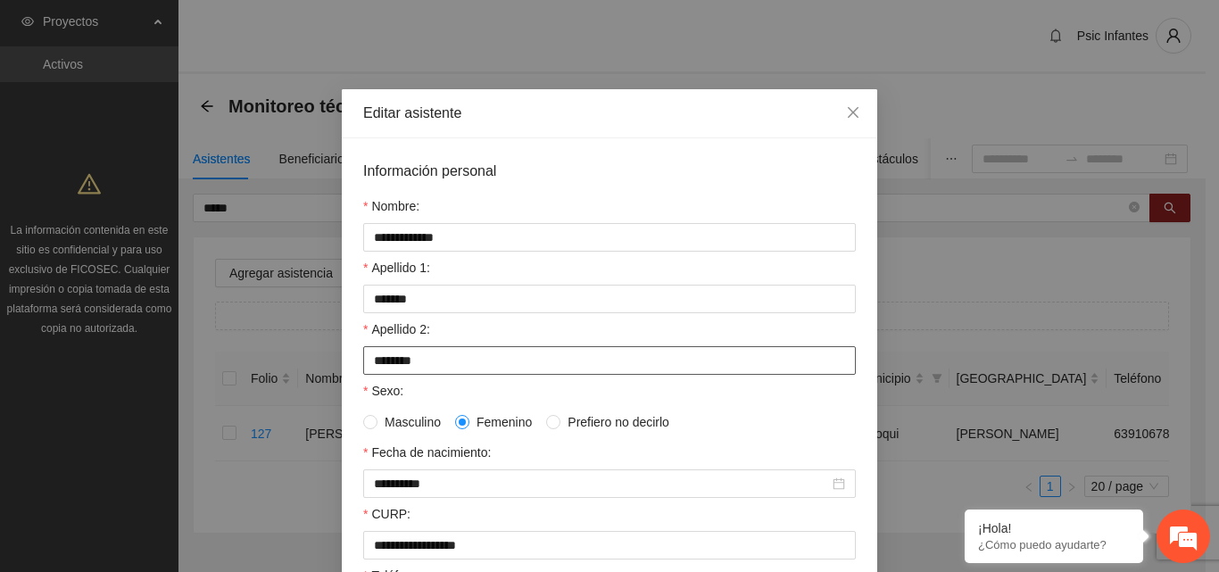
type input "*******"
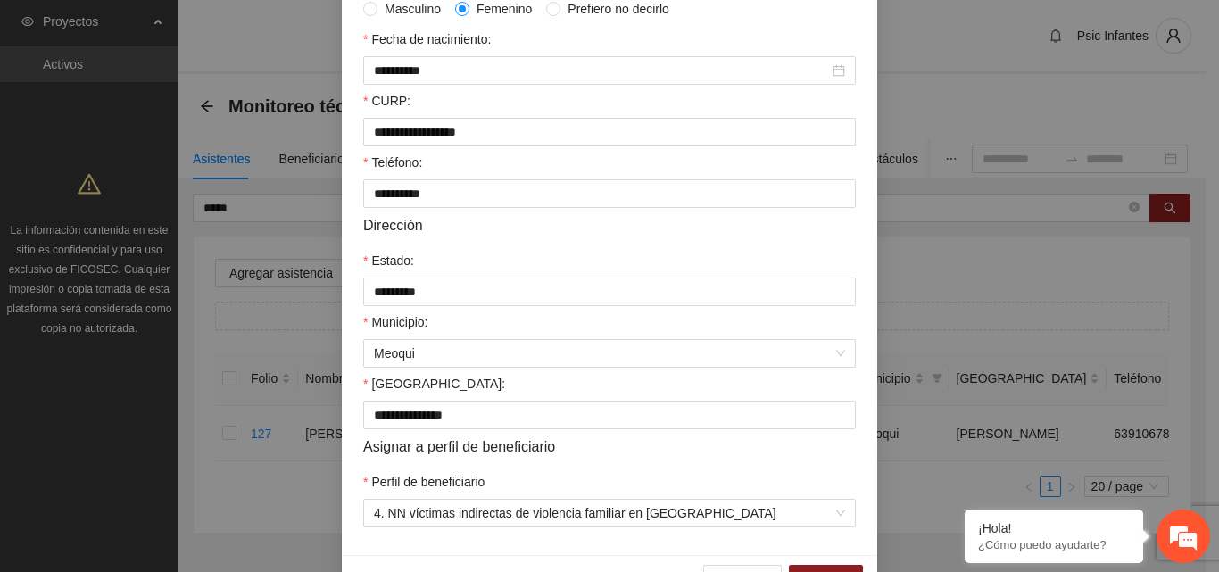
scroll to position [465, 0]
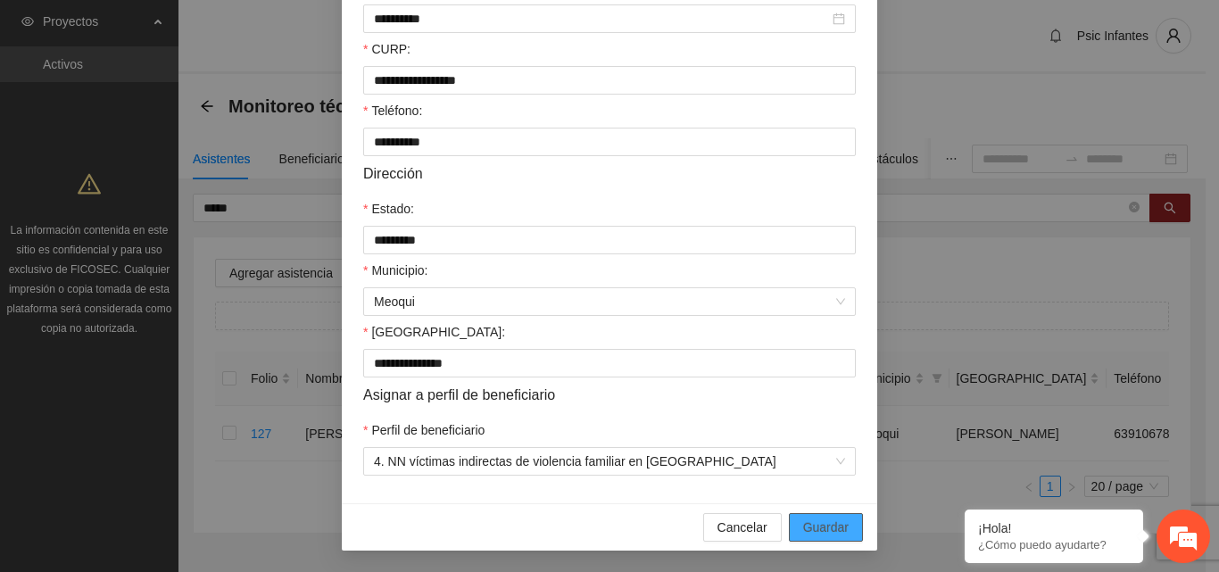
click at [834, 526] on span "Guardar" at bounding box center [826, 528] width 46 height 20
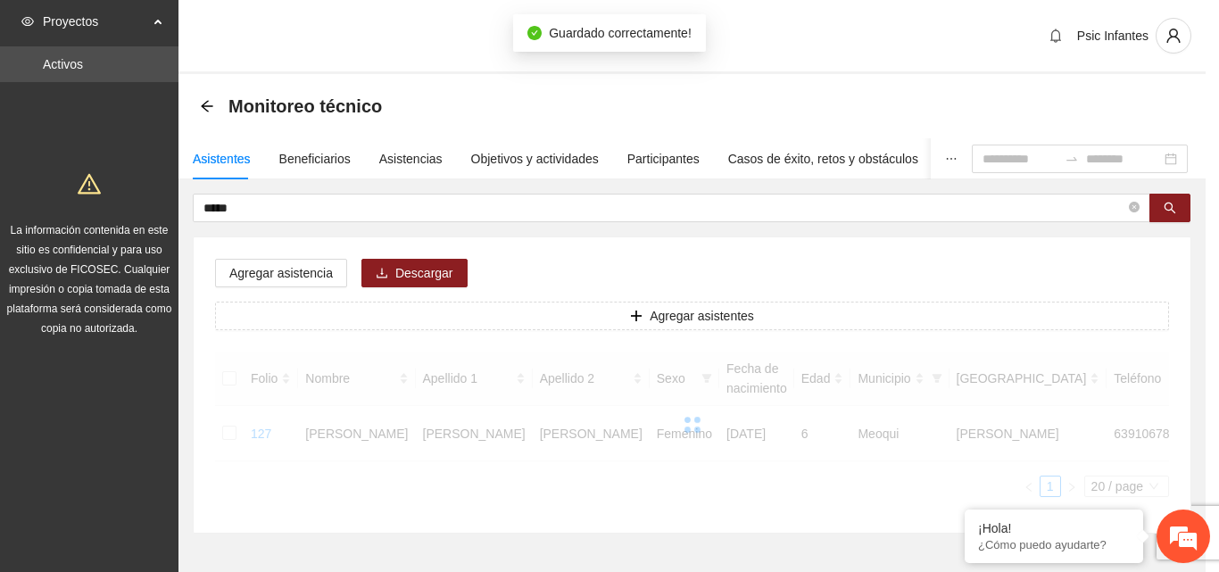
scroll to position [376, 0]
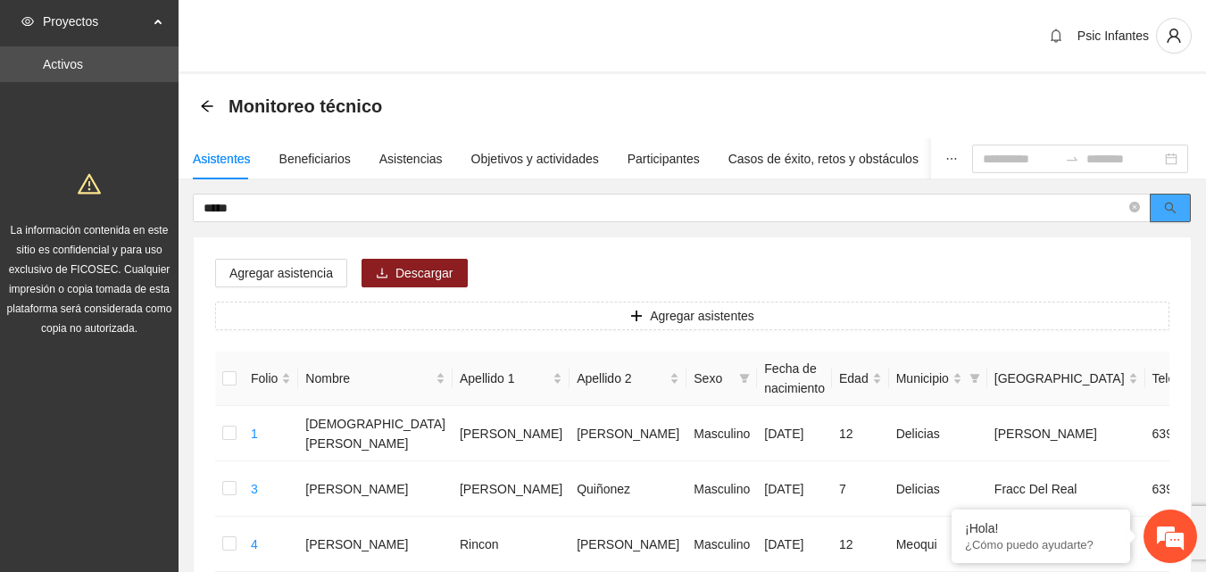
click at [1179, 205] on button "button" at bounding box center [1169, 208] width 41 height 29
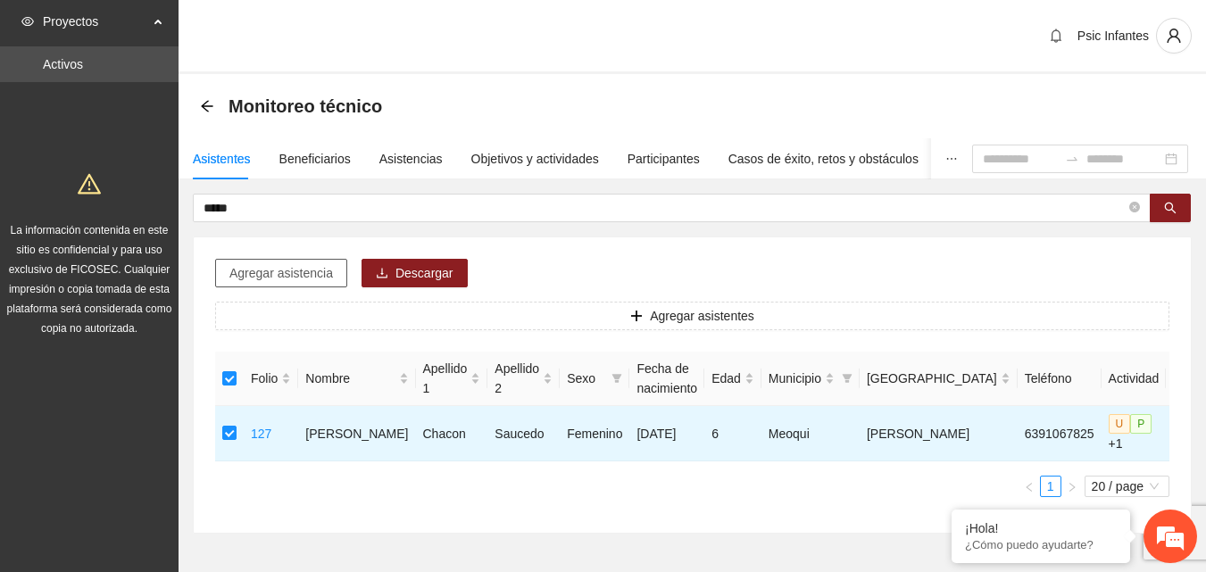
click at [274, 278] on span "Agregar asistencia" at bounding box center [281, 273] width 104 height 20
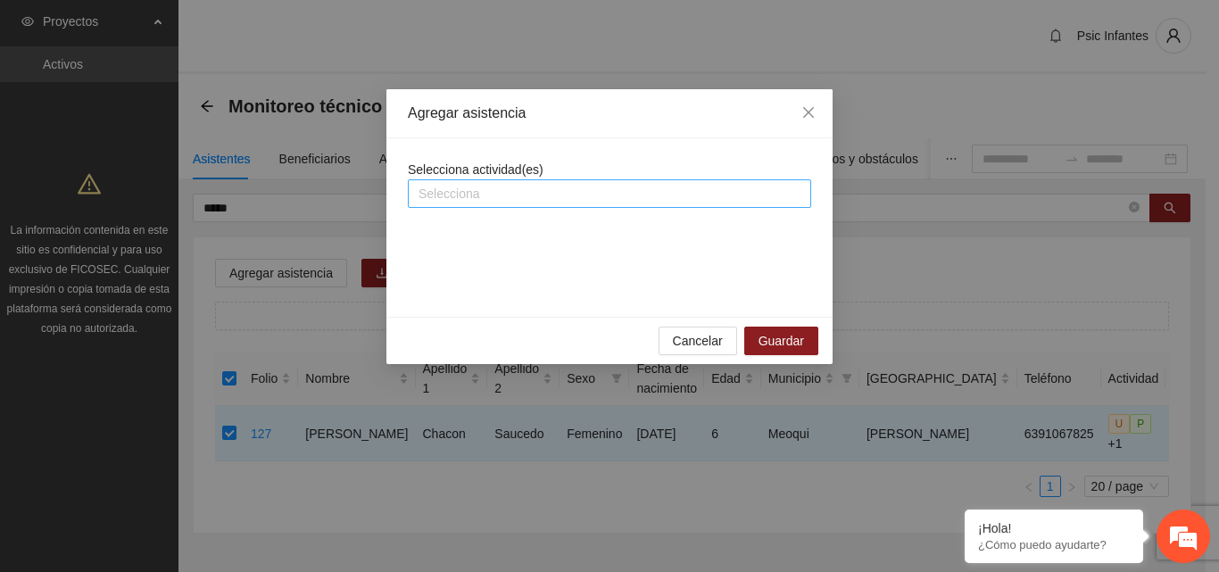
click at [451, 192] on div at bounding box center [609, 193] width 394 height 21
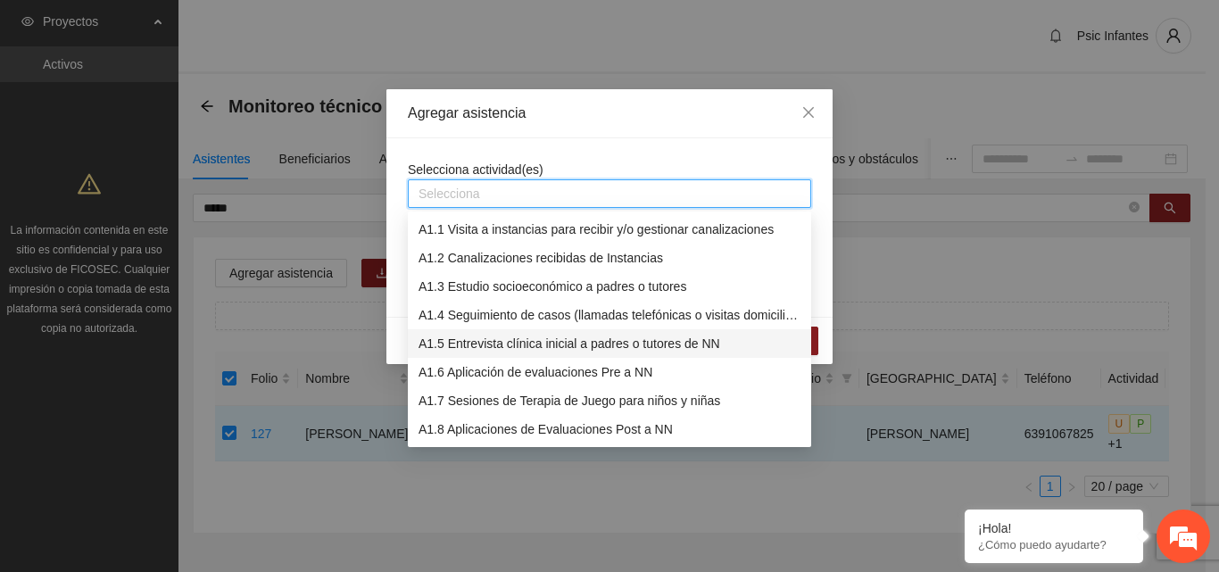
click at [501, 347] on div "A1.5 Entrevista clínica inicial a padres o tutores de NN" at bounding box center [610, 344] width 382 height 20
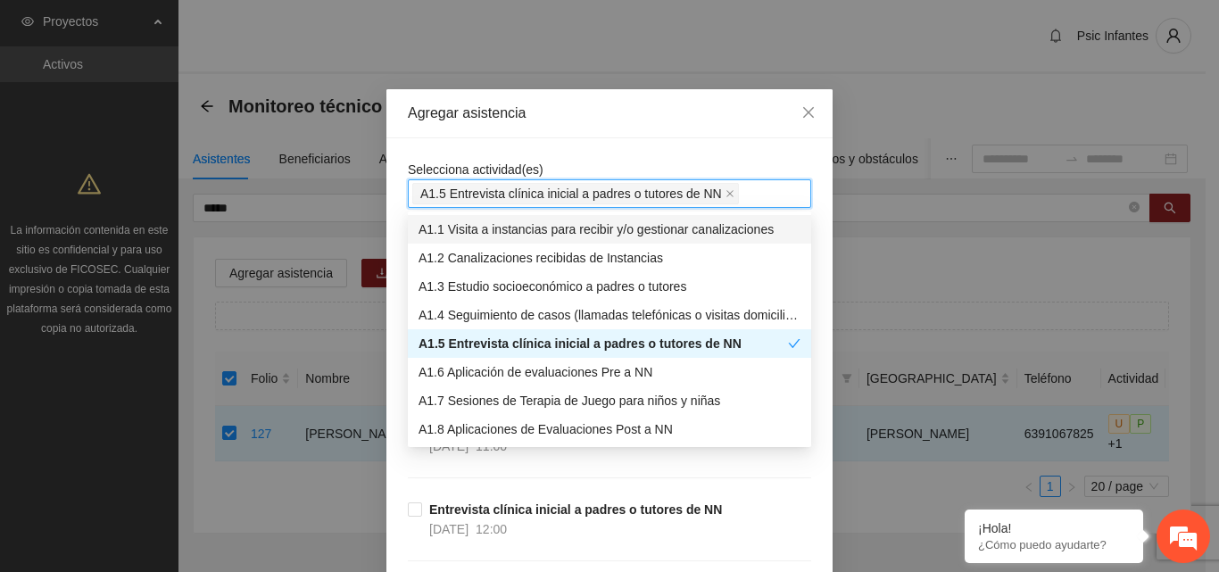
click at [602, 137] on div "Agregar asistencia" at bounding box center [609, 113] width 446 height 49
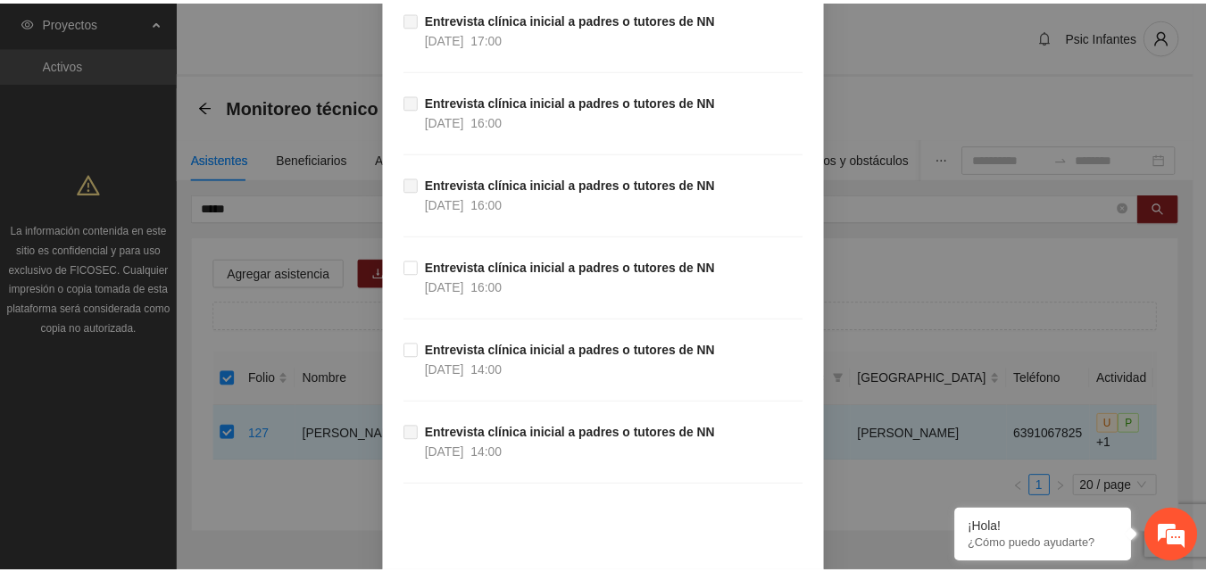
scroll to position [1804, 0]
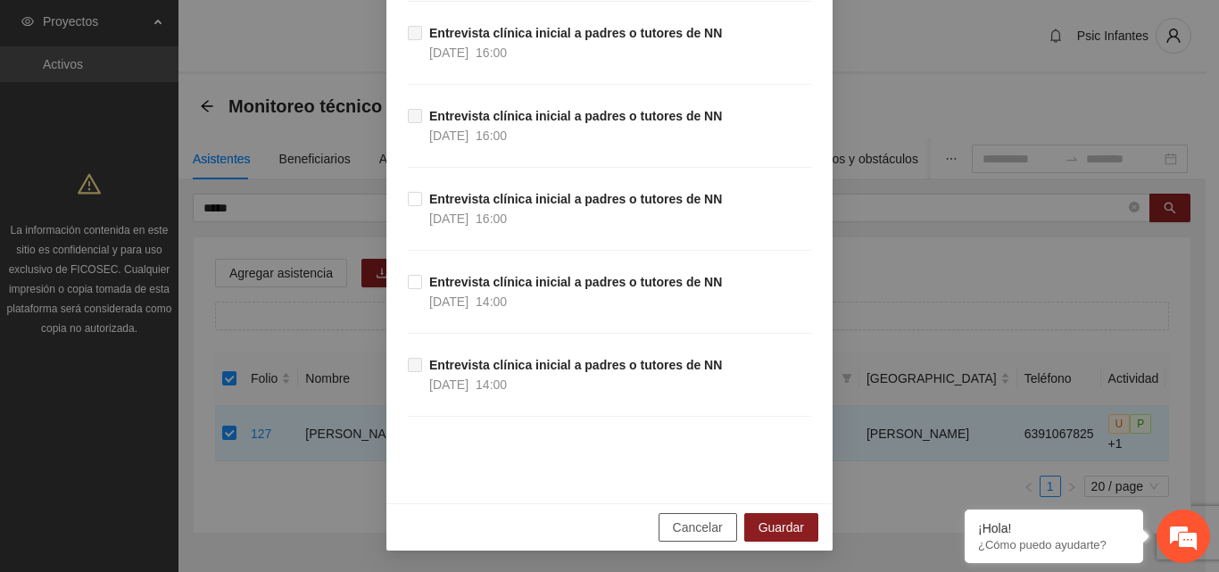
click at [674, 523] on span "Cancelar" at bounding box center [698, 528] width 50 height 20
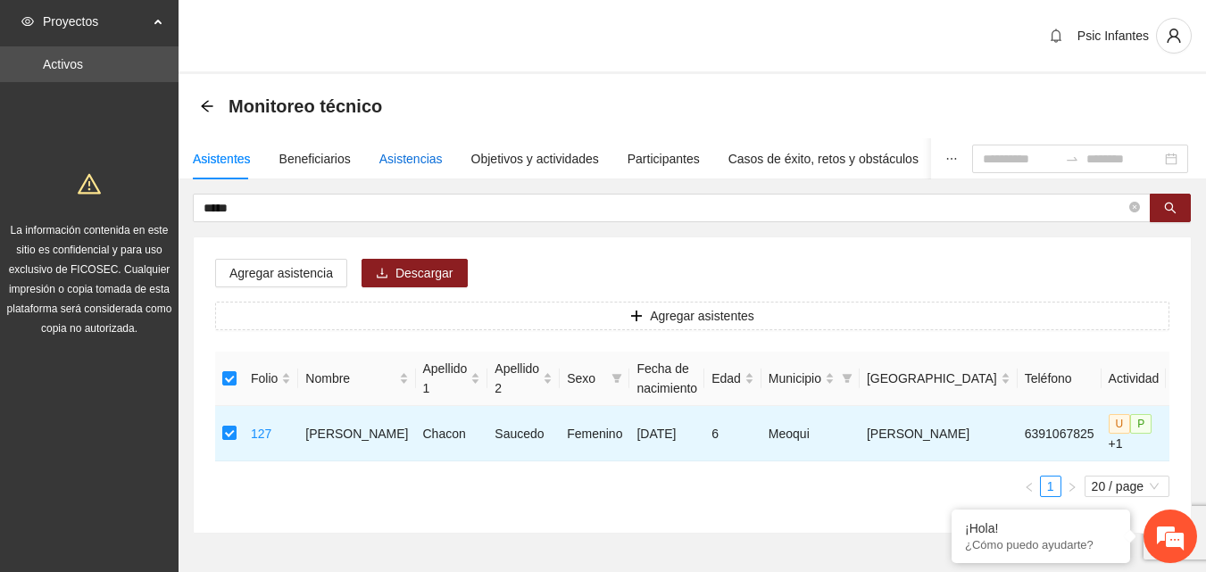
click at [398, 160] on div "Asistencias" at bounding box center [410, 159] width 63 height 20
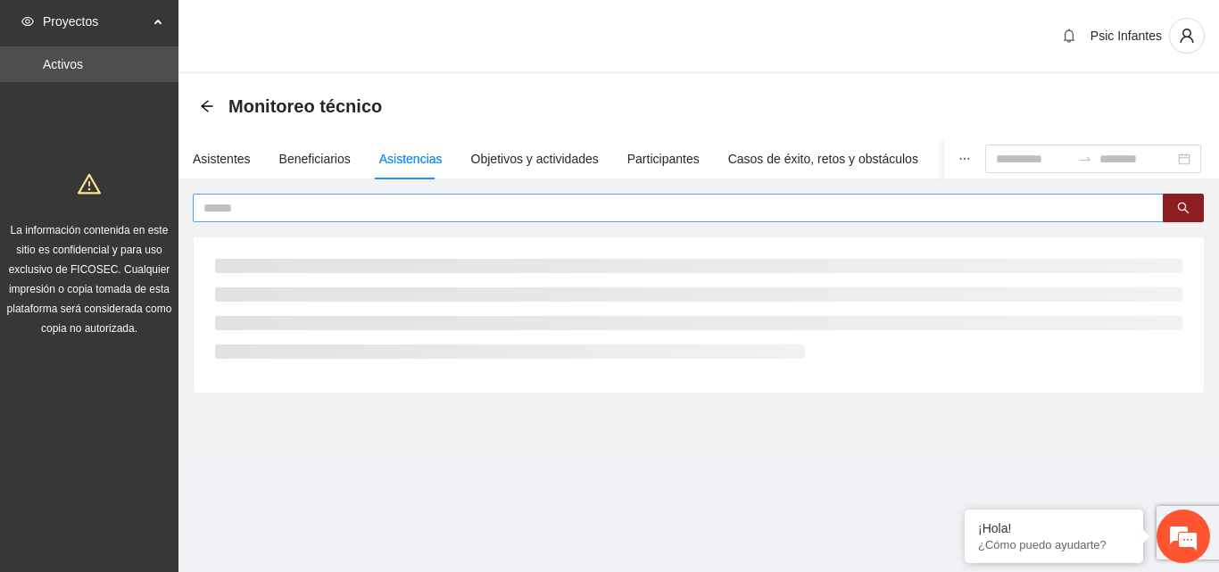
click at [348, 210] on input "text" at bounding box center [670, 208] width 935 height 20
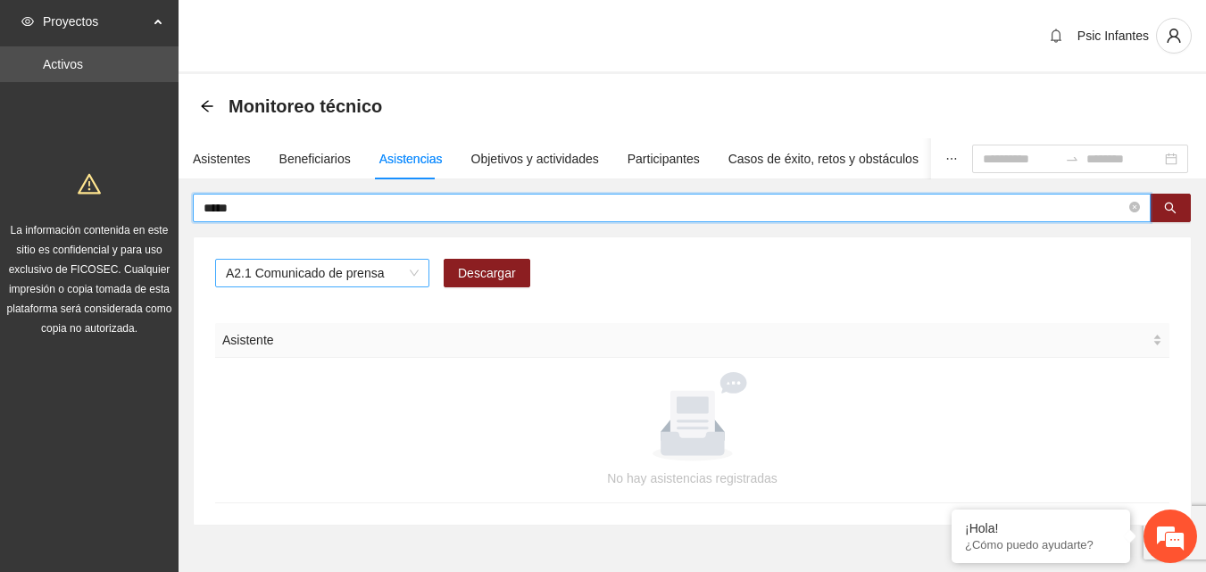
click at [411, 280] on span "A2.1 Comunicado de prensa" at bounding box center [322, 273] width 193 height 27
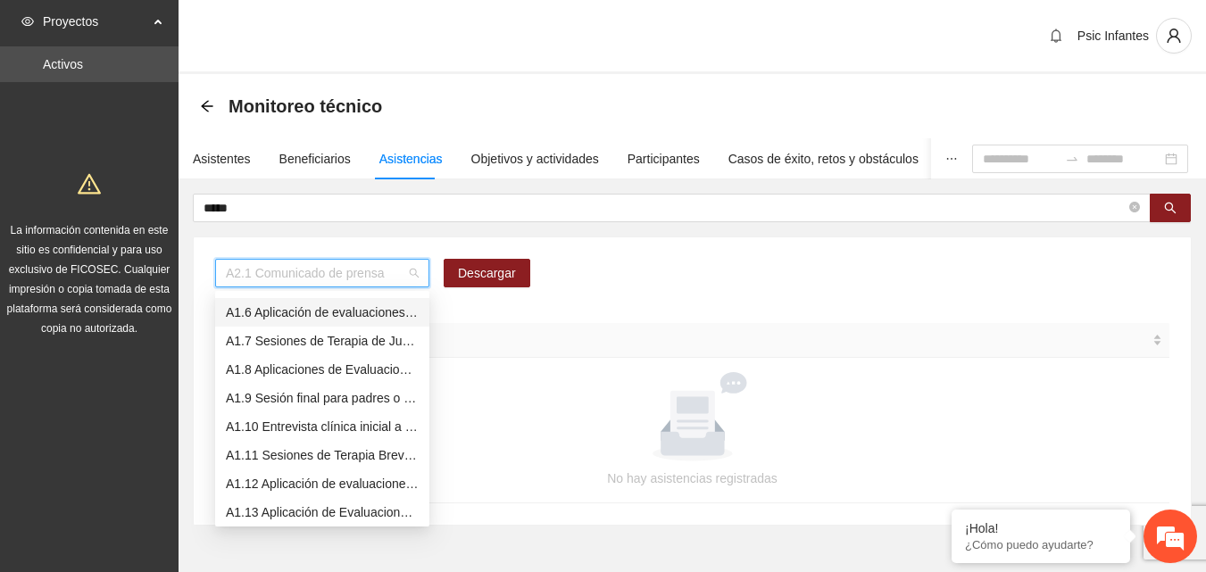
scroll to position [50, 0]
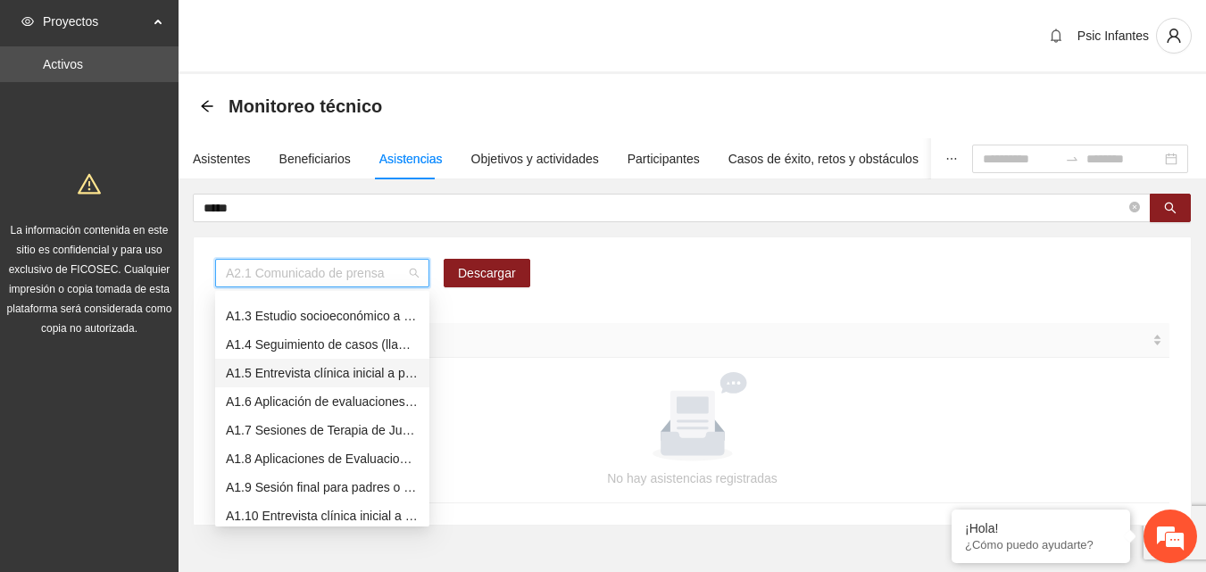
click at [334, 372] on div "A1.5 Entrevista clínica inicial a padres o tutores de NN" at bounding box center [322, 373] width 193 height 20
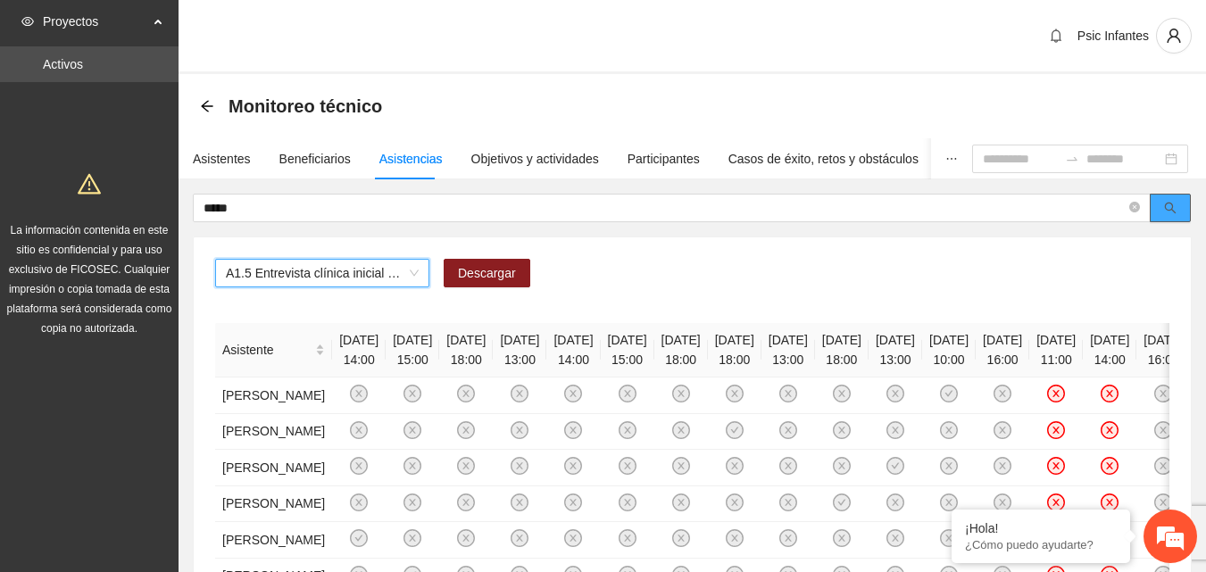
click at [1167, 211] on icon "search" at bounding box center [1170, 208] width 12 height 12
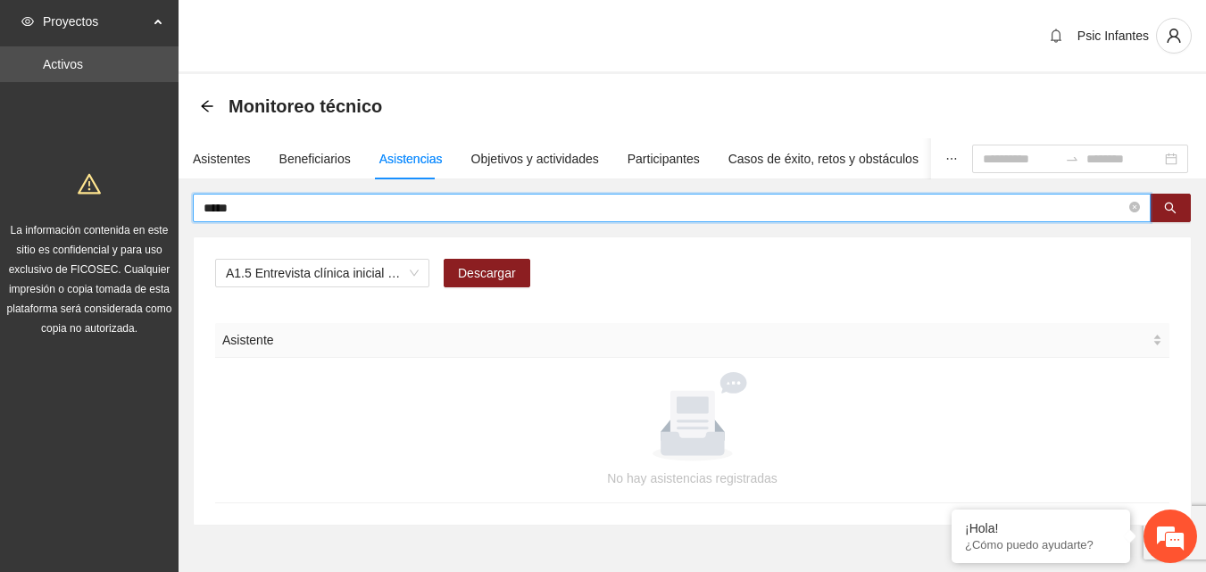
drag, startPoint x: 265, startPoint y: 208, endPoint x: 163, endPoint y: 209, distance: 101.7
click at [164, 209] on section "Proyectos Activos La información contenida en este sitio es confidencial y para…" at bounding box center [603, 316] width 1206 height 633
type input "**********"
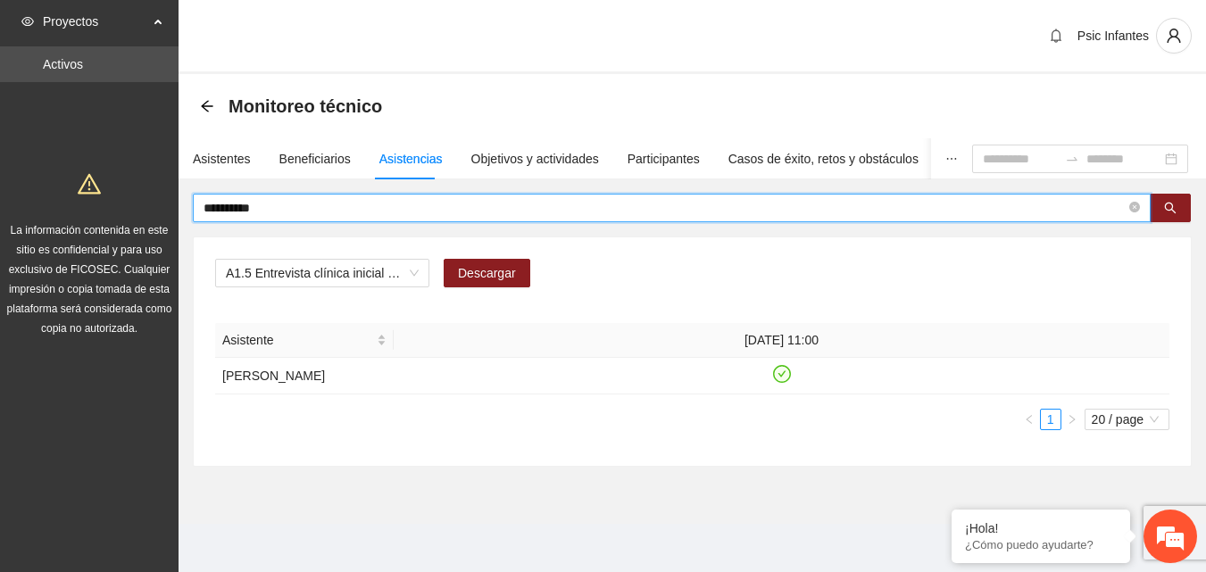
click at [536, 493] on section "**********" at bounding box center [691, 299] width 1027 height 450
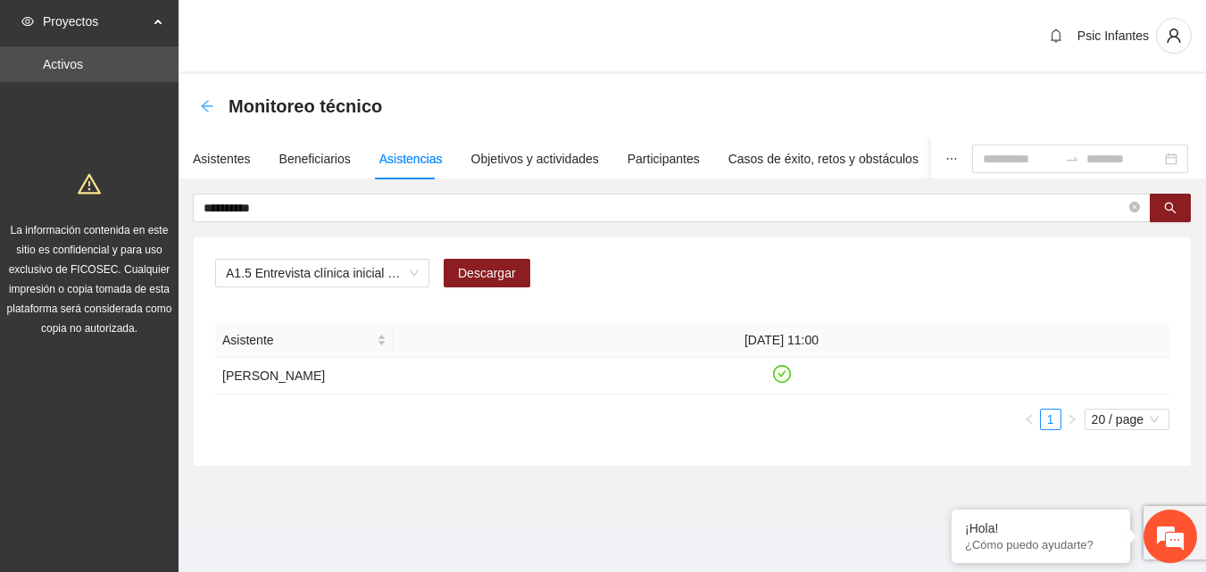
click at [203, 109] on icon "arrow-left" at bounding box center [207, 106] width 14 height 14
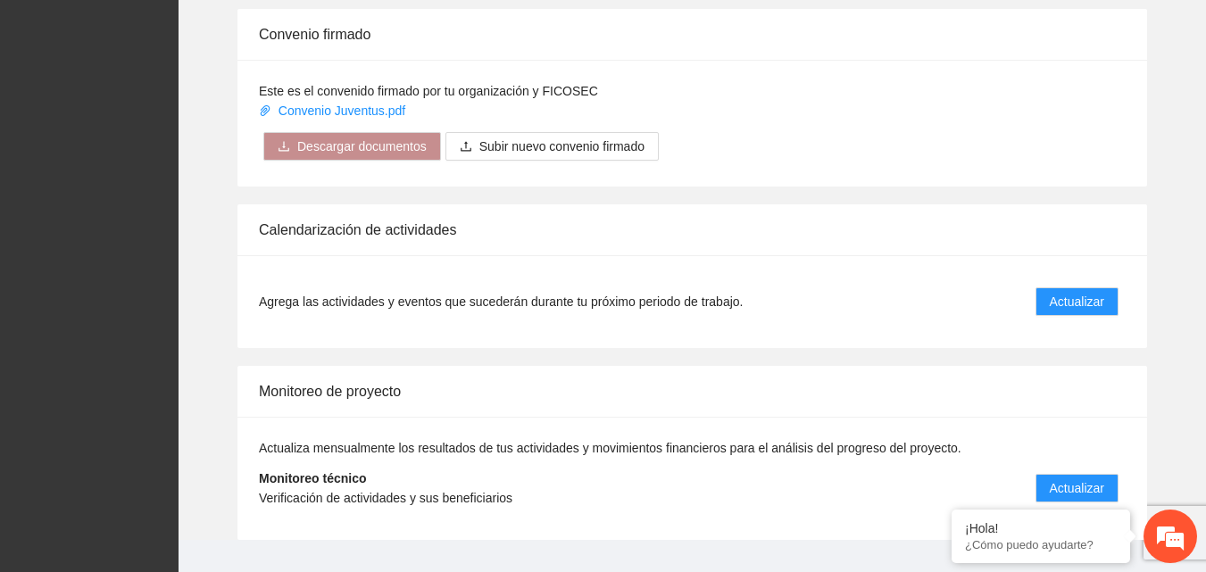
scroll to position [1428, 0]
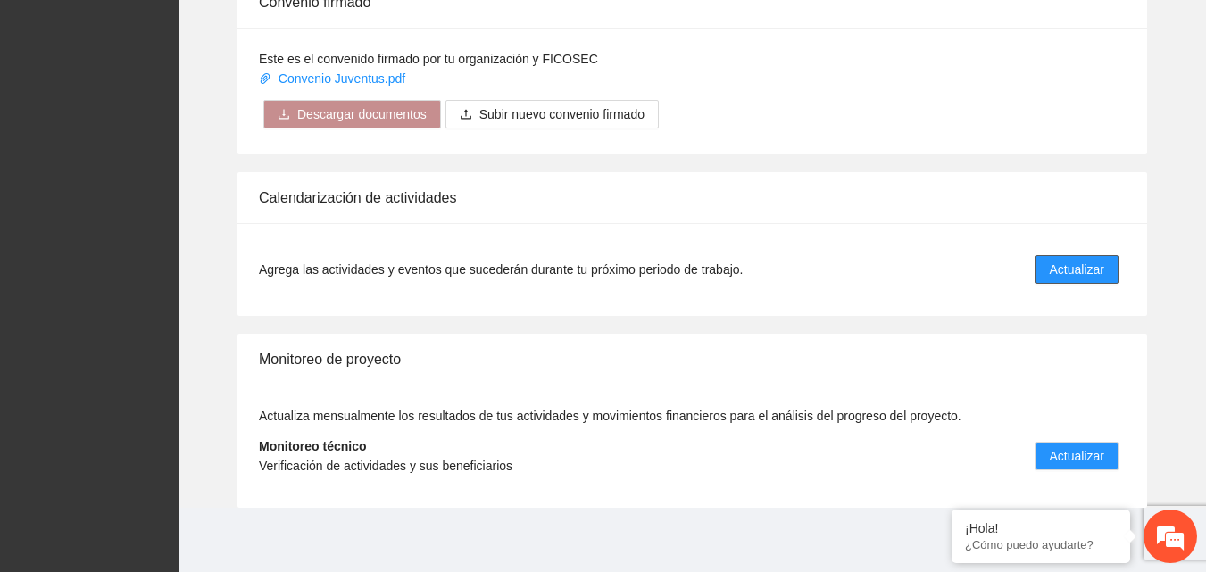
click at [1085, 275] on span "Actualizar" at bounding box center [1076, 270] width 54 height 20
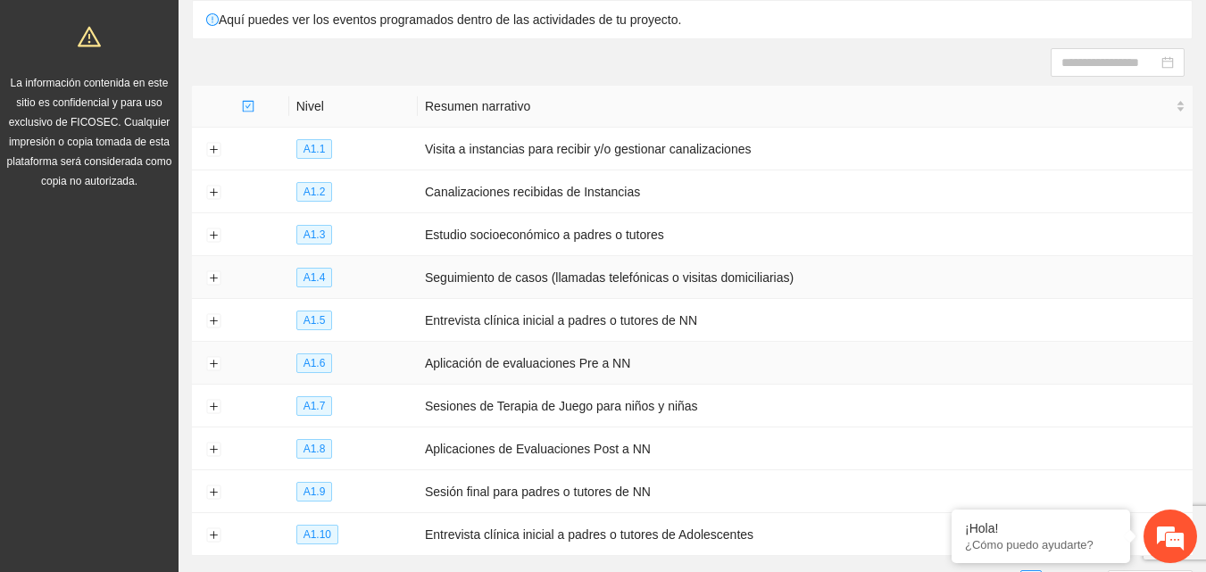
scroll to position [178, 0]
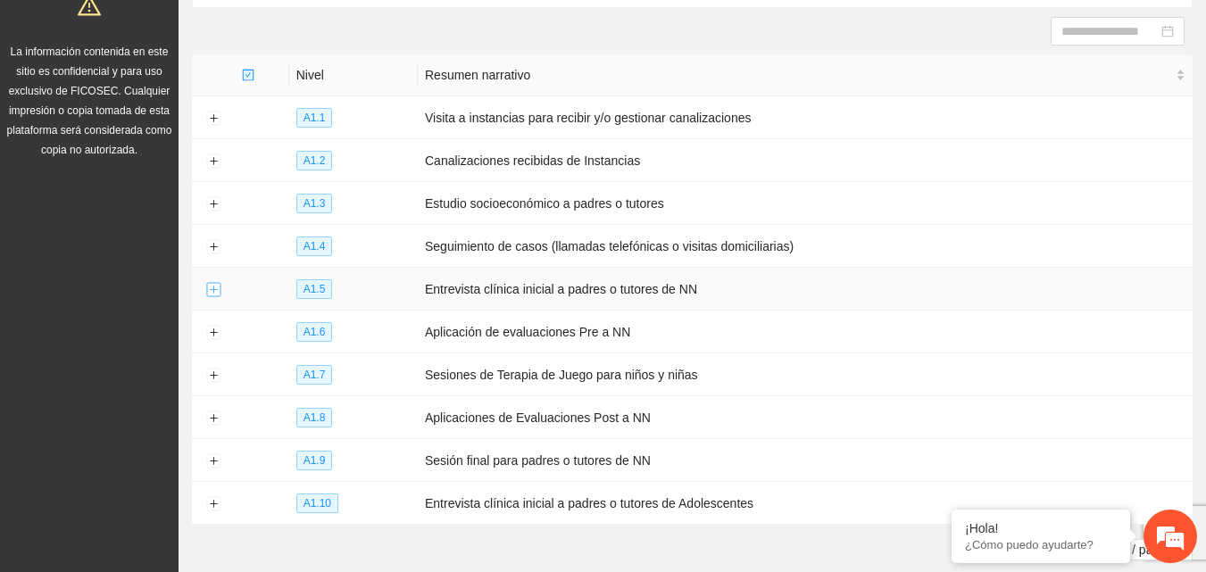
click at [212, 288] on button "Expand row" at bounding box center [213, 290] width 14 height 14
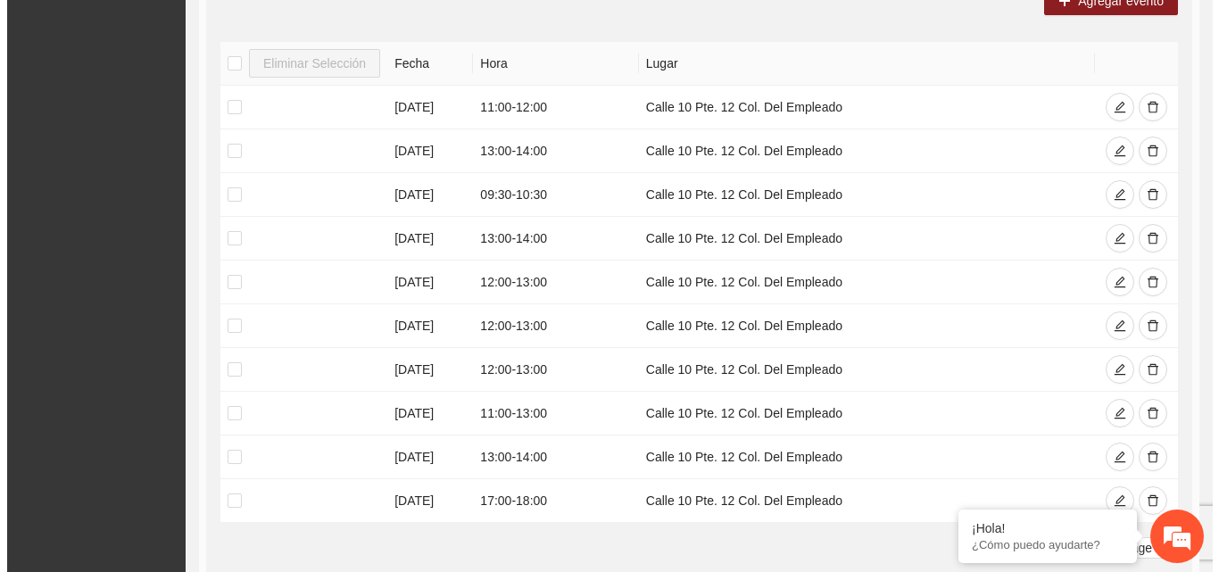
scroll to position [535, 0]
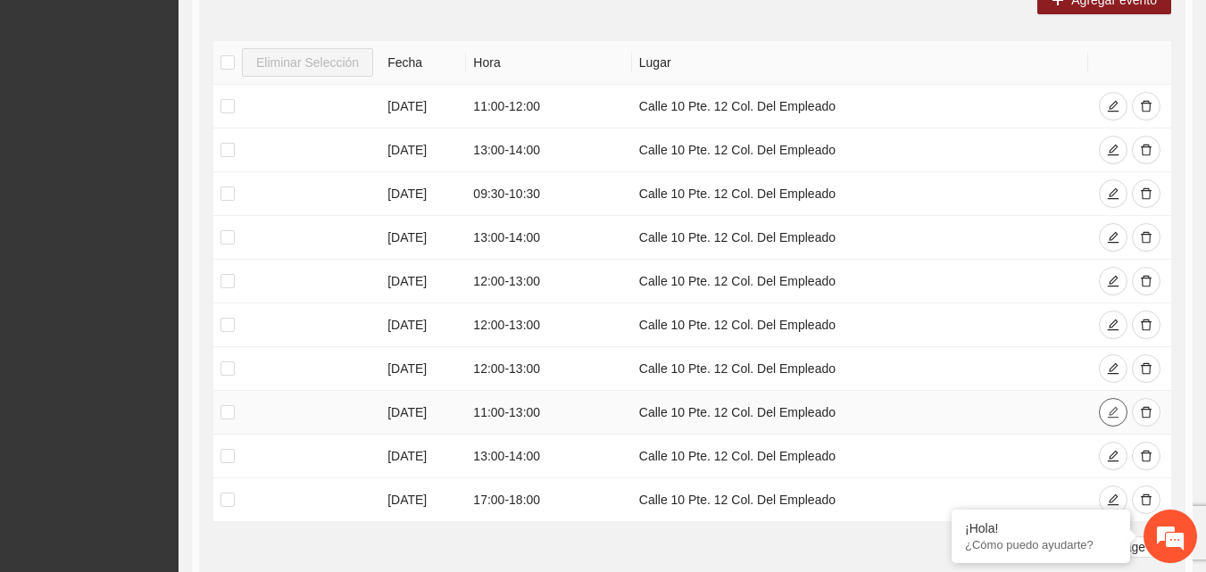
click at [1115, 409] on icon "edit" at bounding box center [1112, 412] width 12 height 12
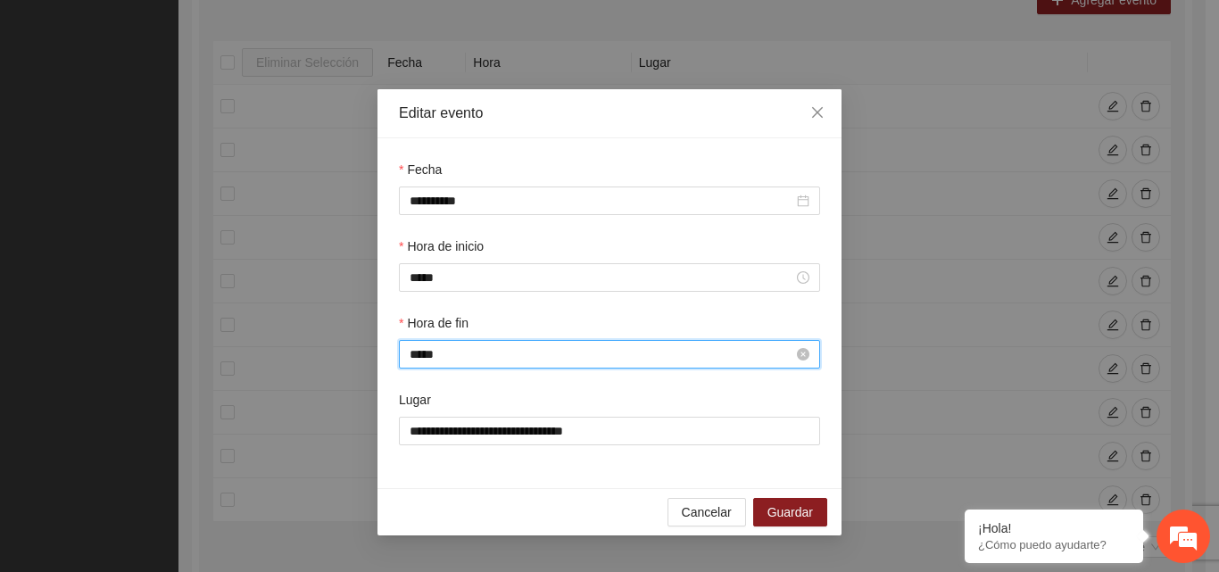
scroll to position [325, 0]
drag, startPoint x: 463, startPoint y: 351, endPoint x: 426, endPoint y: 358, distance: 38.2
click at [428, 358] on input "*****" at bounding box center [602, 354] width 384 height 20
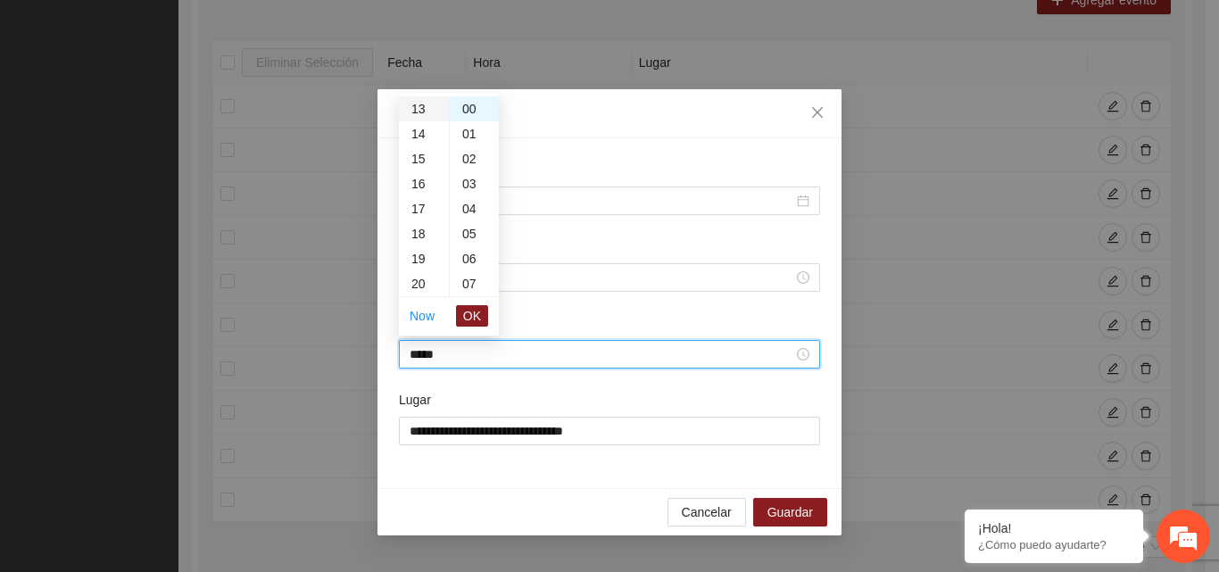
scroll to position [236, 0]
click at [414, 169] on div "12" at bounding box center [424, 173] width 50 height 25
type input "*****"
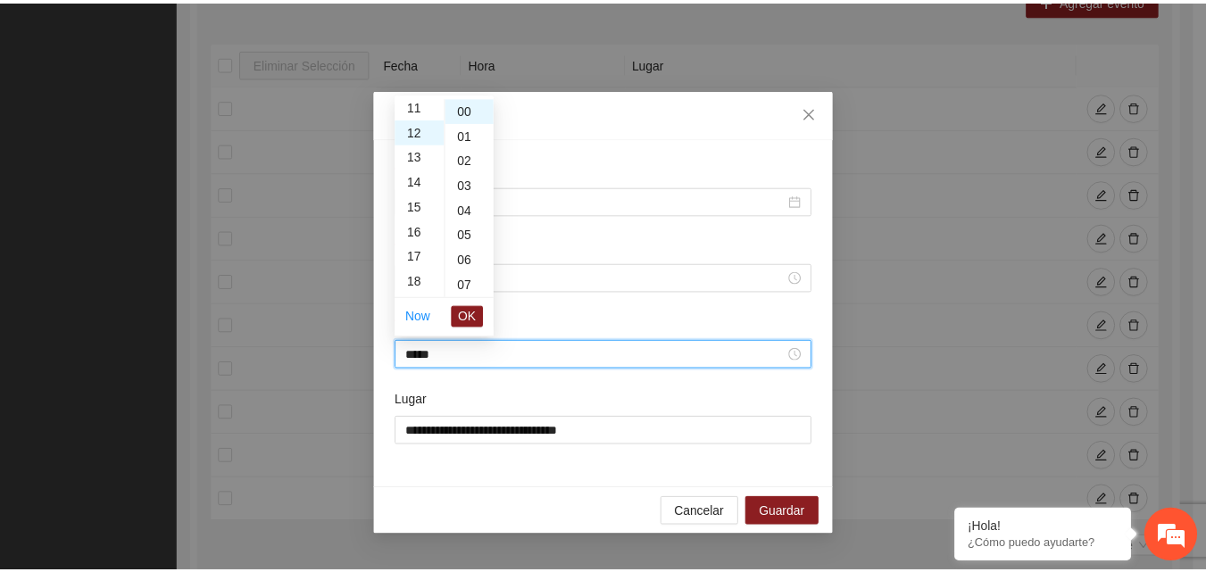
scroll to position [300, 0]
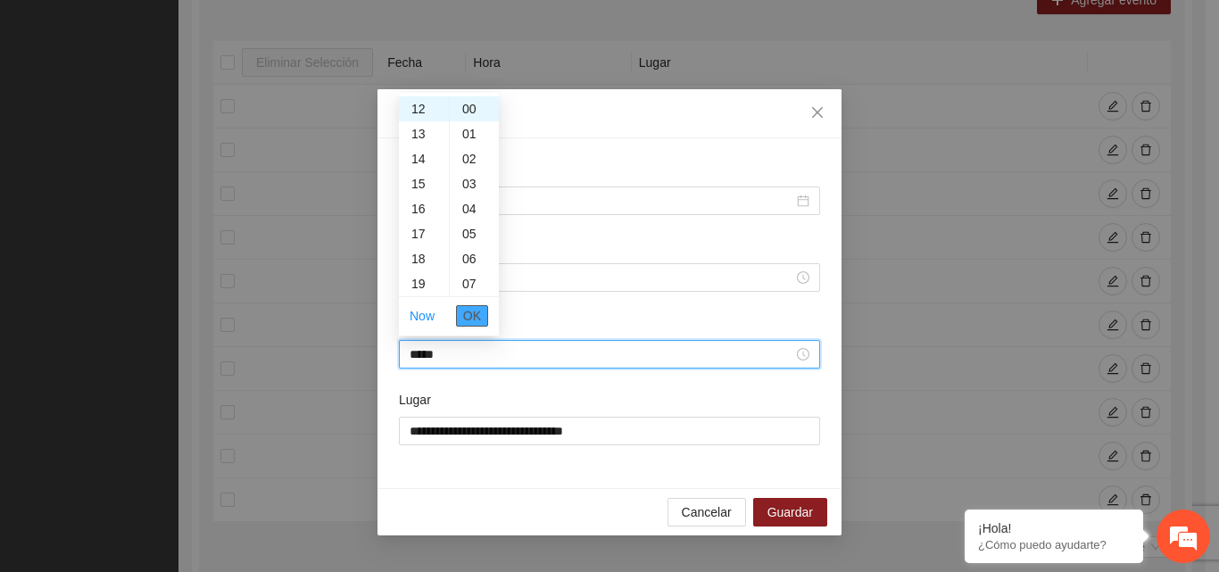
click at [483, 318] on button "OK" at bounding box center [472, 315] width 32 height 21
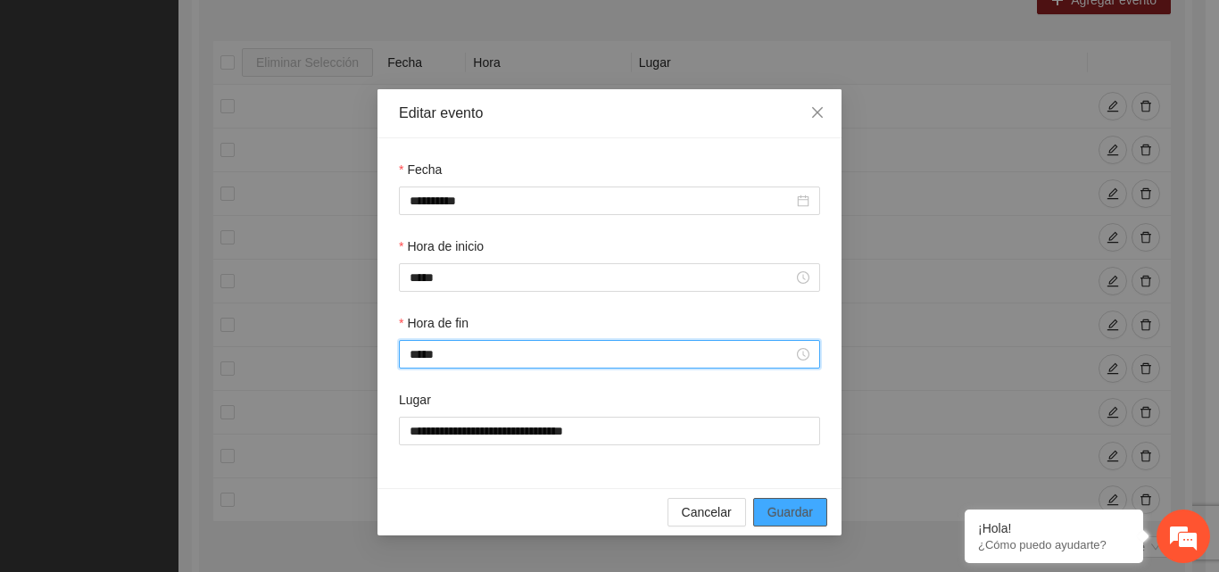
click at [811, 515] on span "Guardar" at bounding box center [790, 512] width 46 height 20
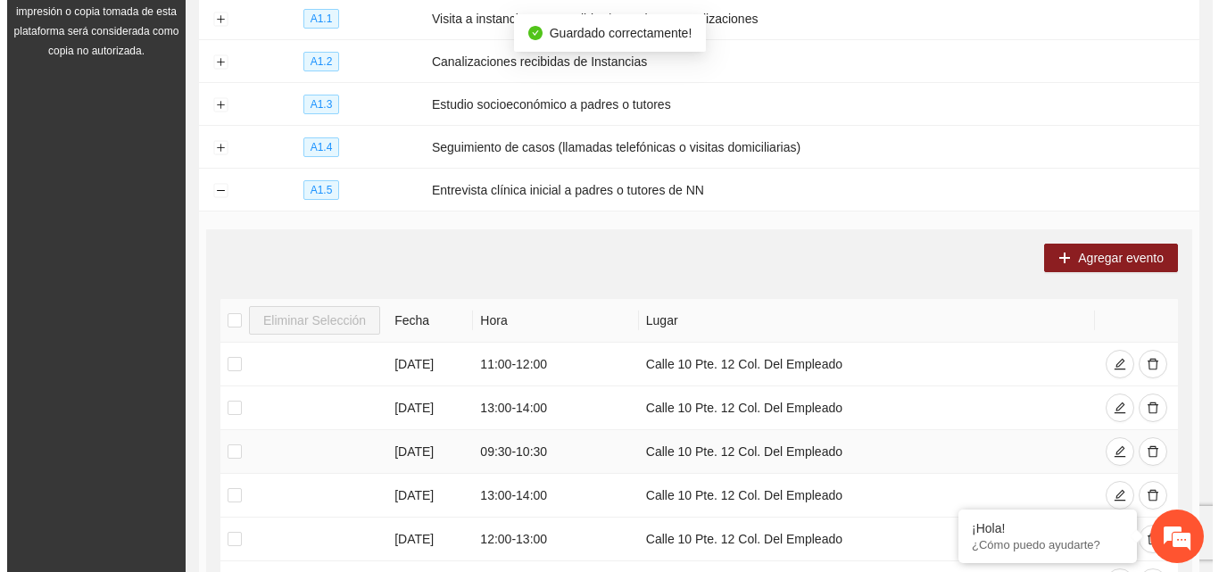
scroll to position [268, 0]
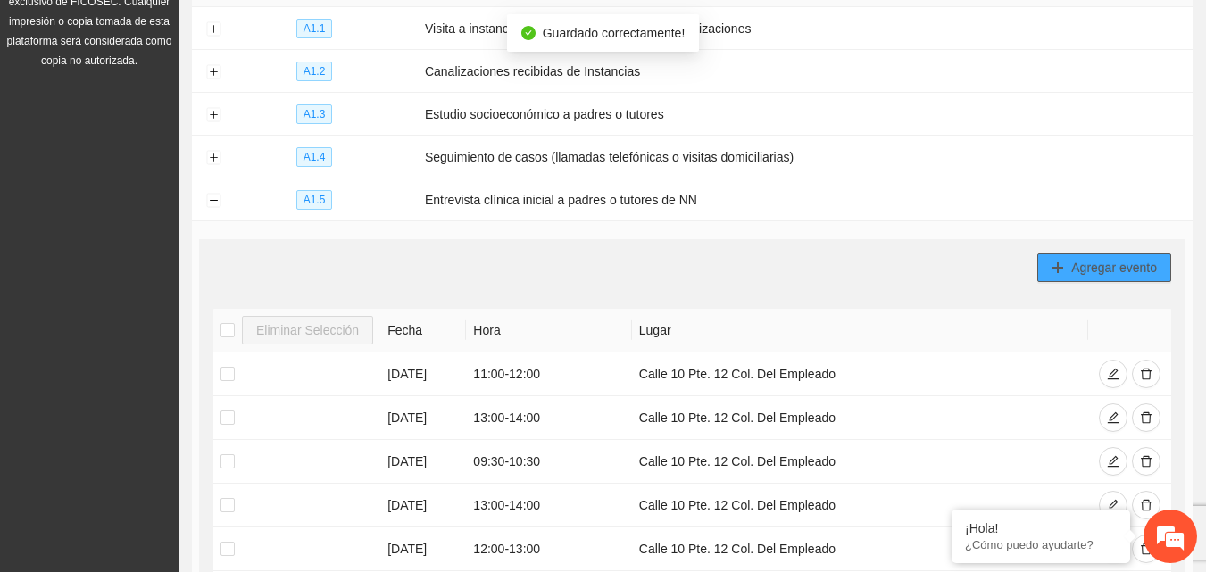
click at [1101, 266] on span "Agregar evento" at bounding box center [1114, 268] width 86 height 20
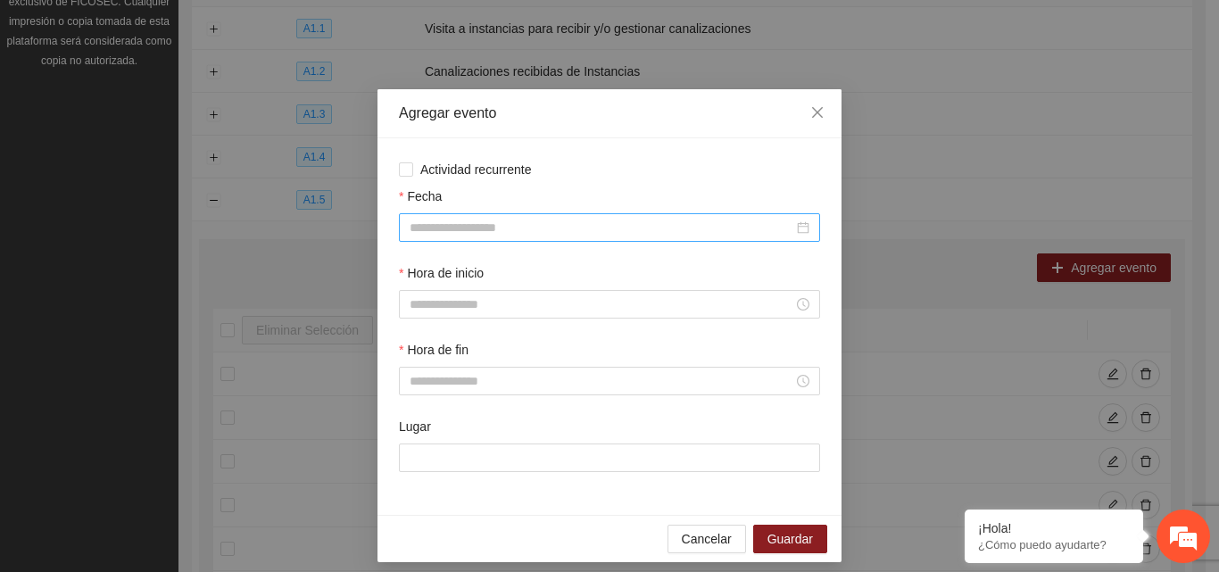
click at [463, 218] on input "Fecha" at bounding box center [602, 228] width 384 height 20
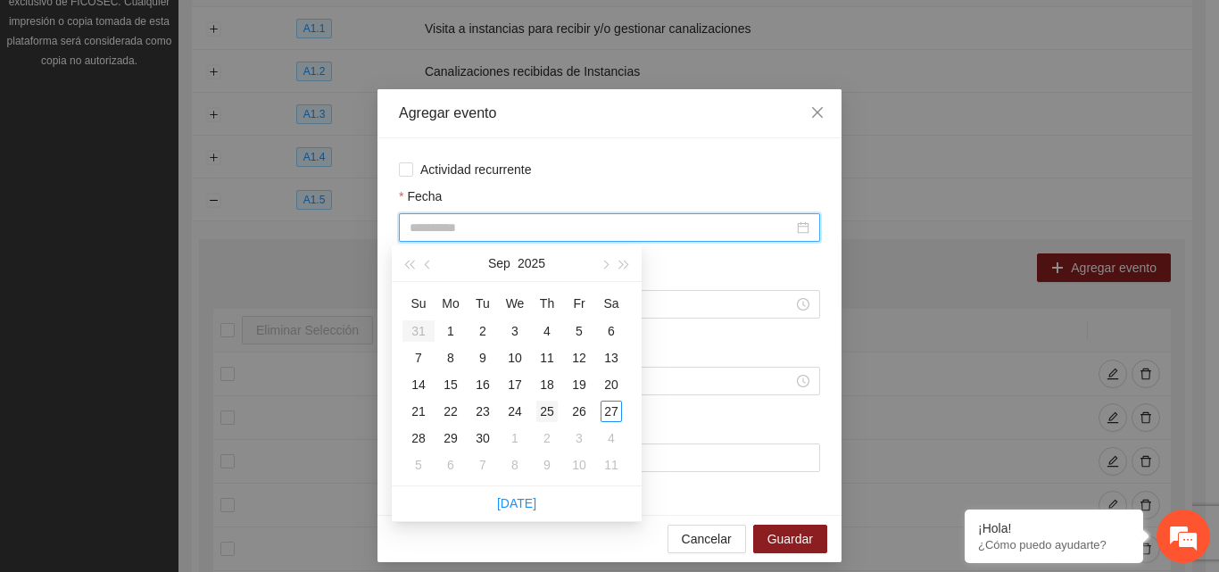
type input "**********"
click at [551, 415] on div "25" at bounding box center [546, 411] width 21 height 21
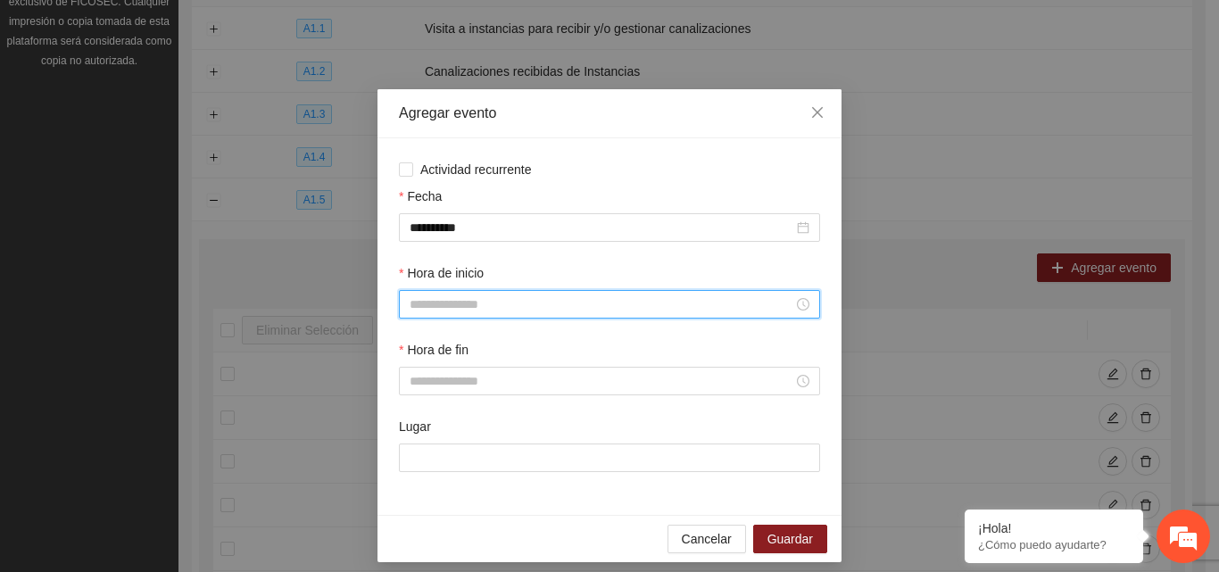
click at [518, 303] on input "Hora de inicio" at bounding box center [602, 304] width 384 height 20
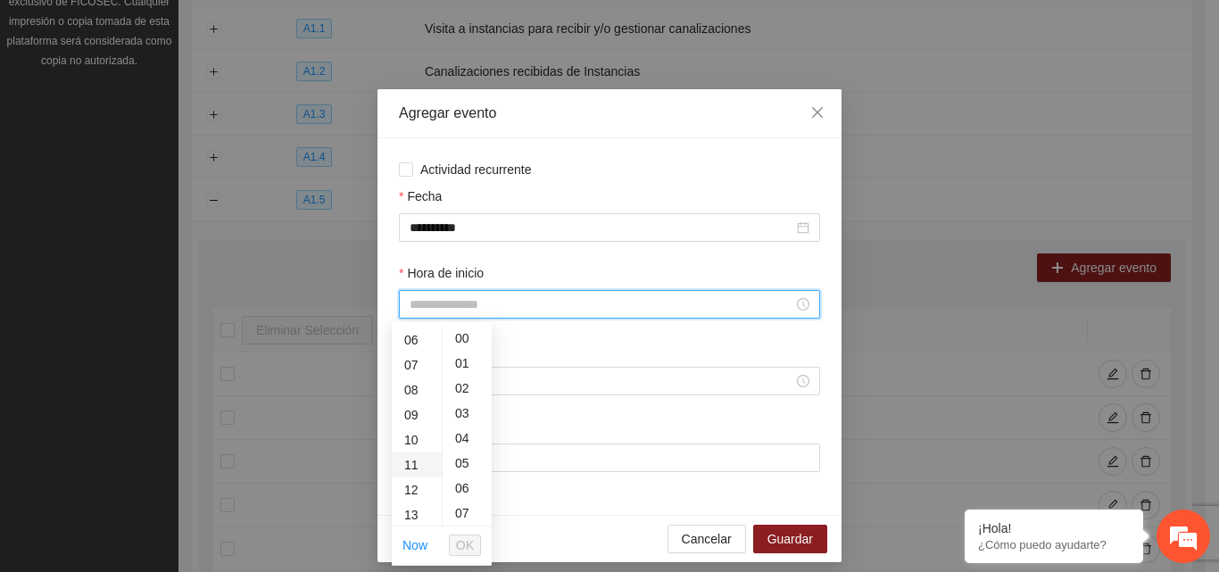
scroll to position [178, 0]
click at [419, 460] on div "12" at bounding box center [417, 459] width 50 height 25
type input "*****"
click at [470, 555] on button "OK" at bounding box center [465, 545] width 32 height 21
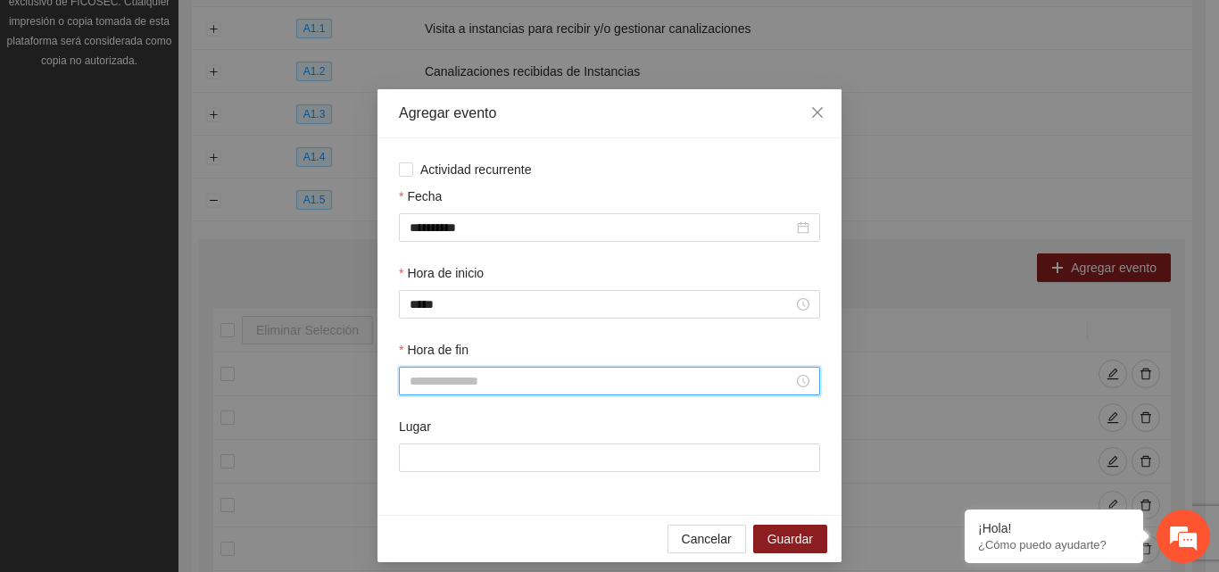
click at [524, 382] on input "Hora de fin" at bounding box center [602, 381] width 384 height 20
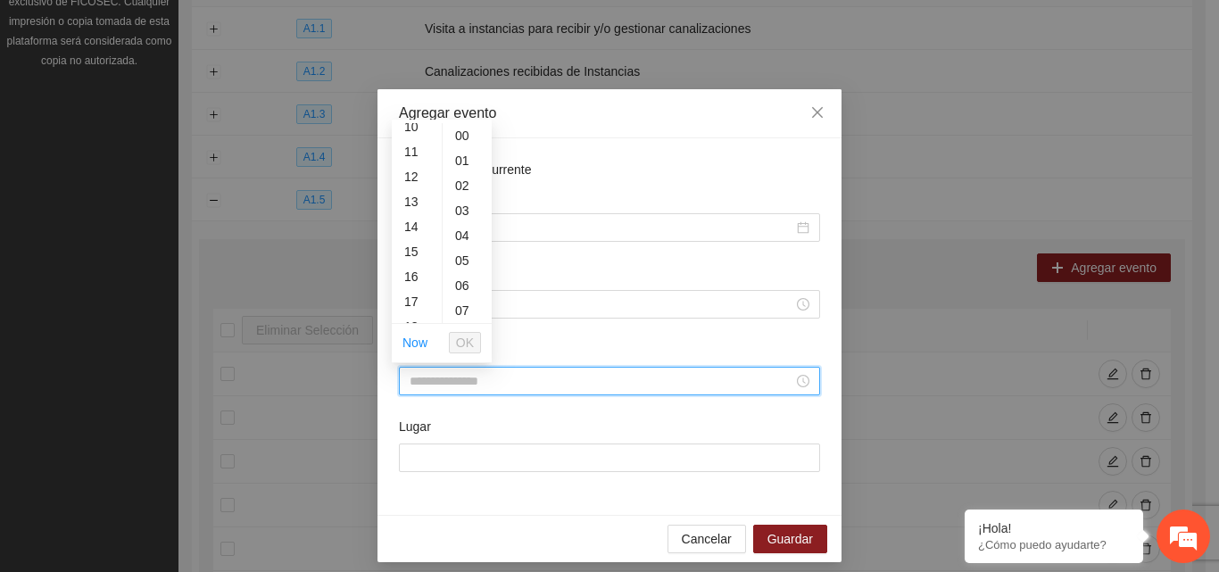
scroll to position [268, 0]
click at [407, 197] on div "13" at bounding box center [417, 192] width 50 height 25
type input "*****"
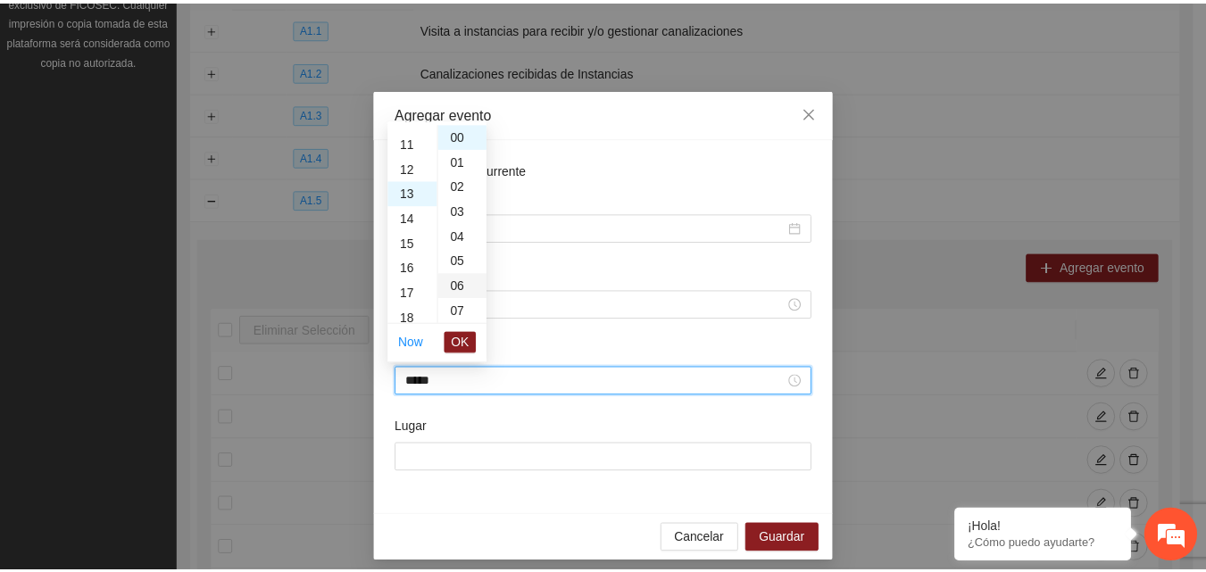
scroll to position [325, 0]
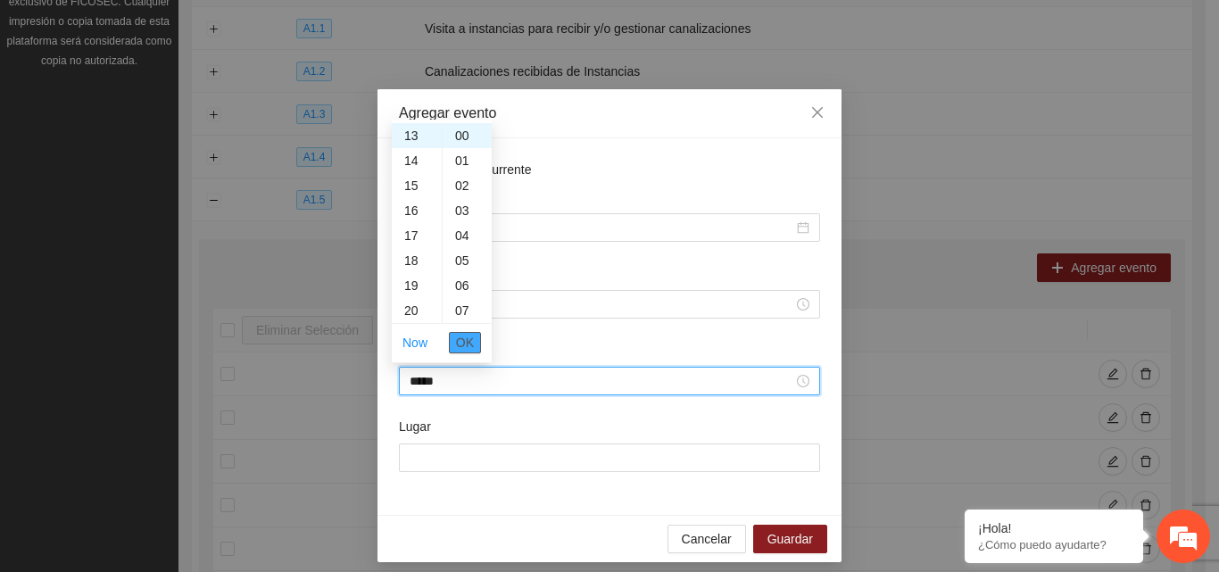
click at [465, 347] on span "OK" at bounding box center [465, 343] width 18 height 20
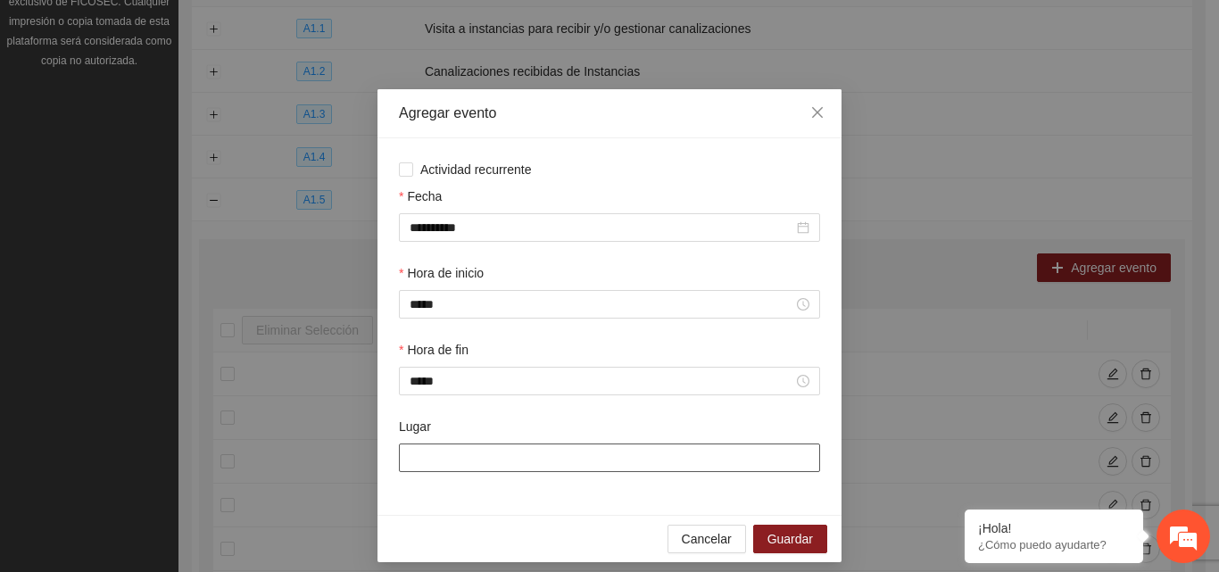
click at [475, 463] on input "Lugar" at bounding box center [609, 457] width 421 height 29
type input "**********"
click at [799, 541] on span "Guardar" at bounding box center [790, 539] width 46 height 20
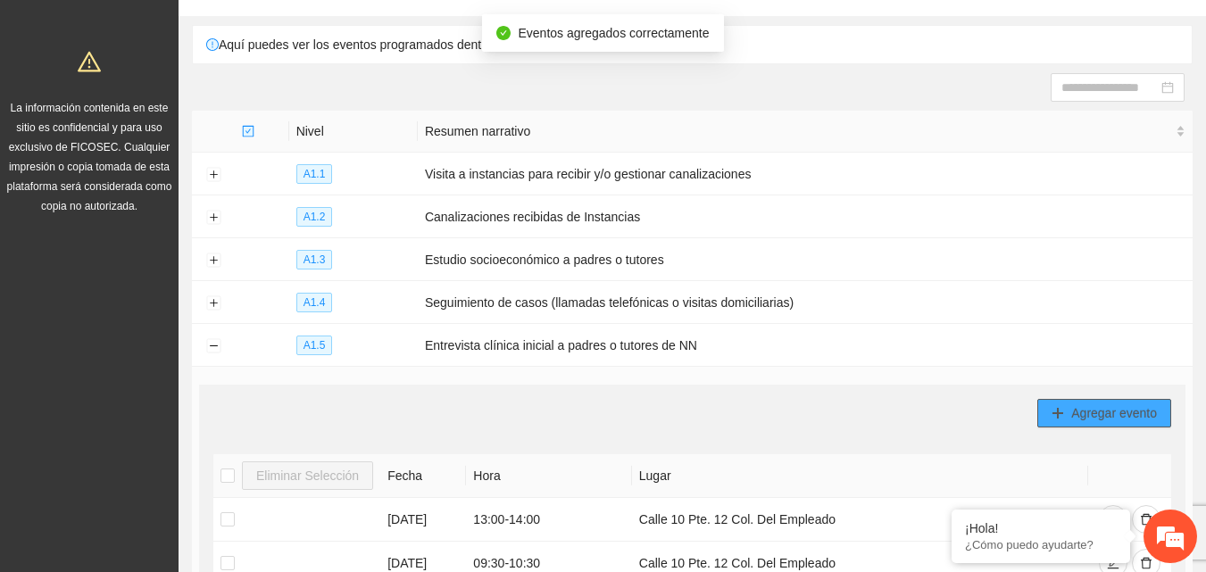
scroll to position [0, 0]
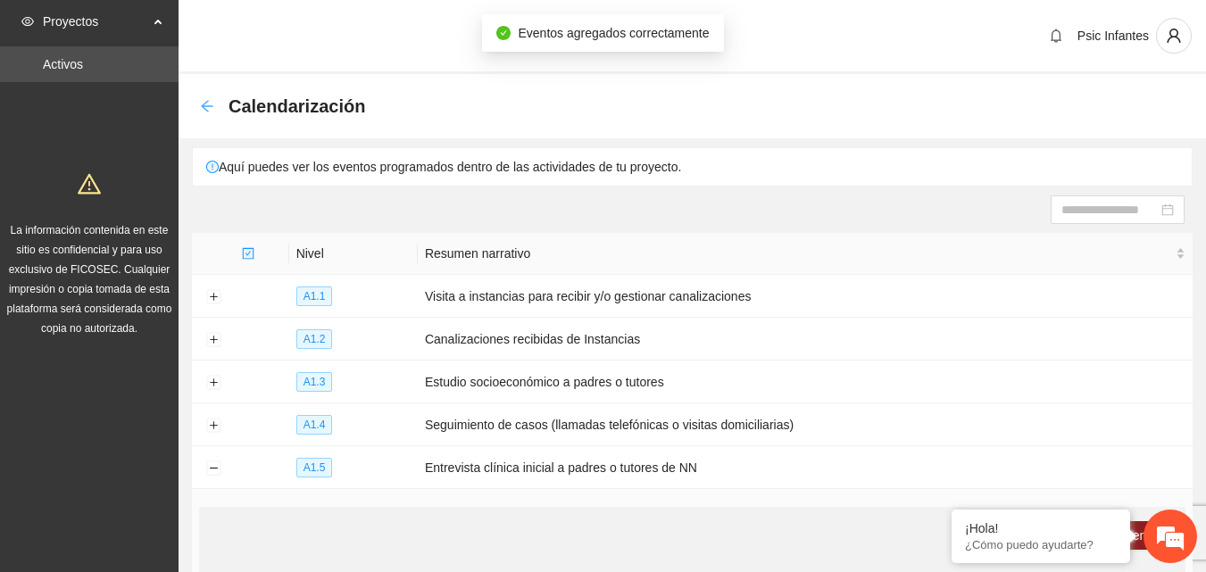
click at [209, 102] on icon "arrow-left" at bounding box center [207, 106] width 14 height 14
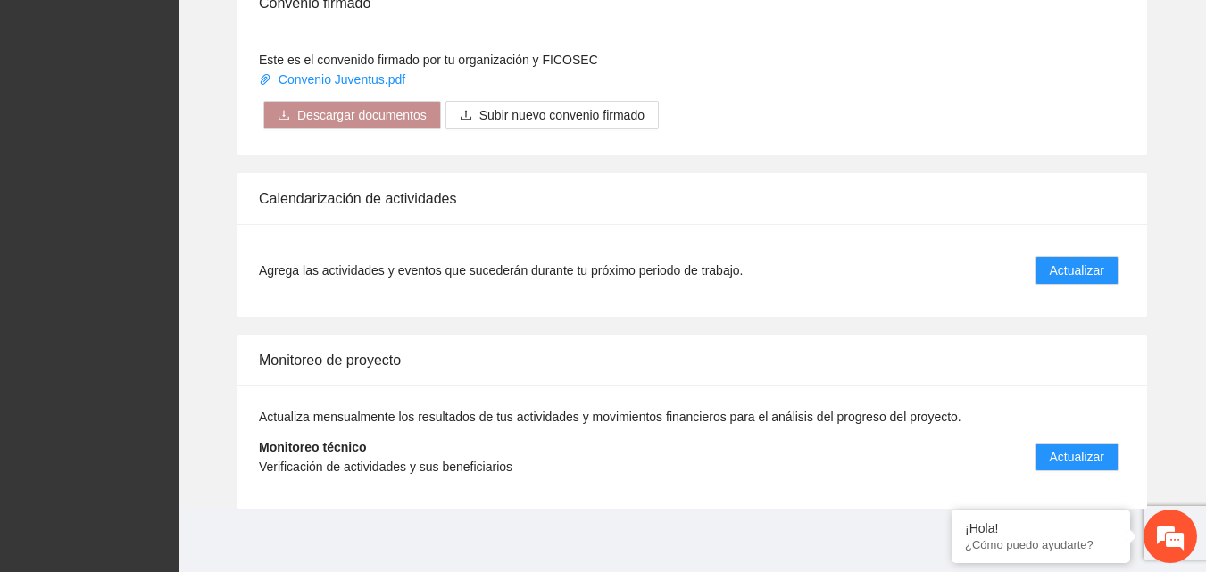
scroll to position [1428, 0]
click at [1089, 454] on span "Actualizar" at bounding box center [1076, 456] width 54 height 20
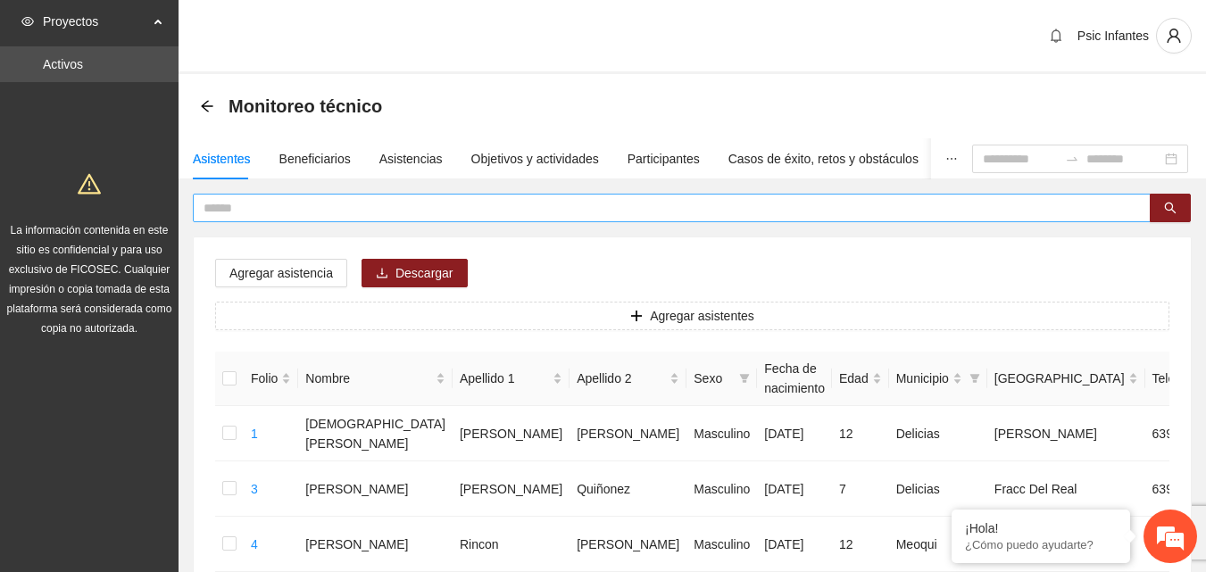
click at [255, 203] on input "text" at bounding box center [664, 208] width 922 height 20
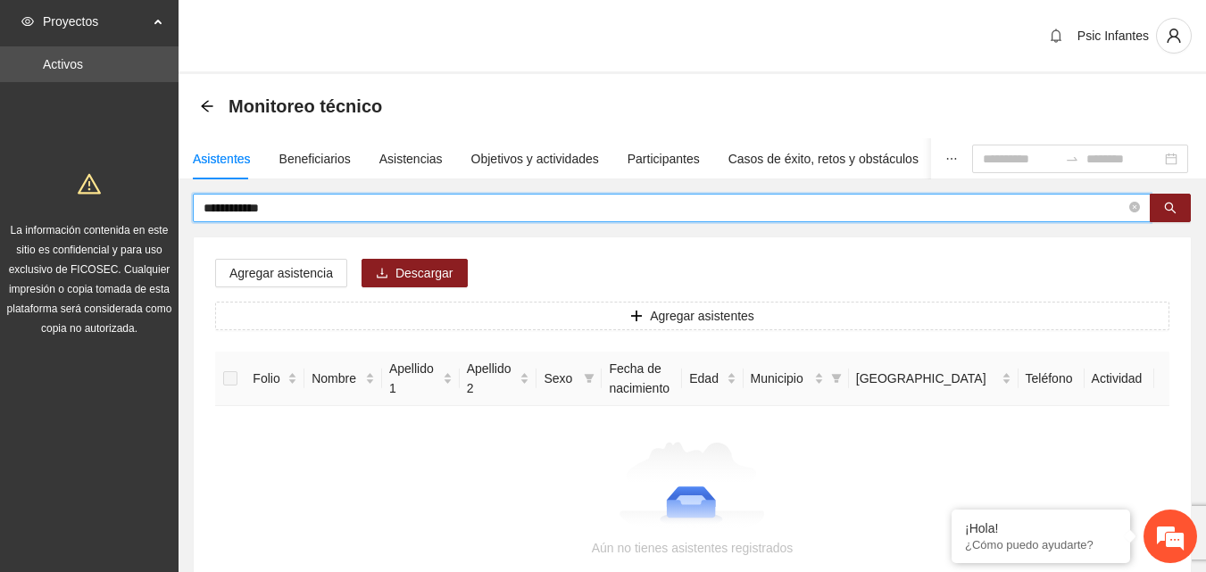
click at [314, 209] on input "**********" at bounding box center [664, 208] width 922 height 20
type input "*****"
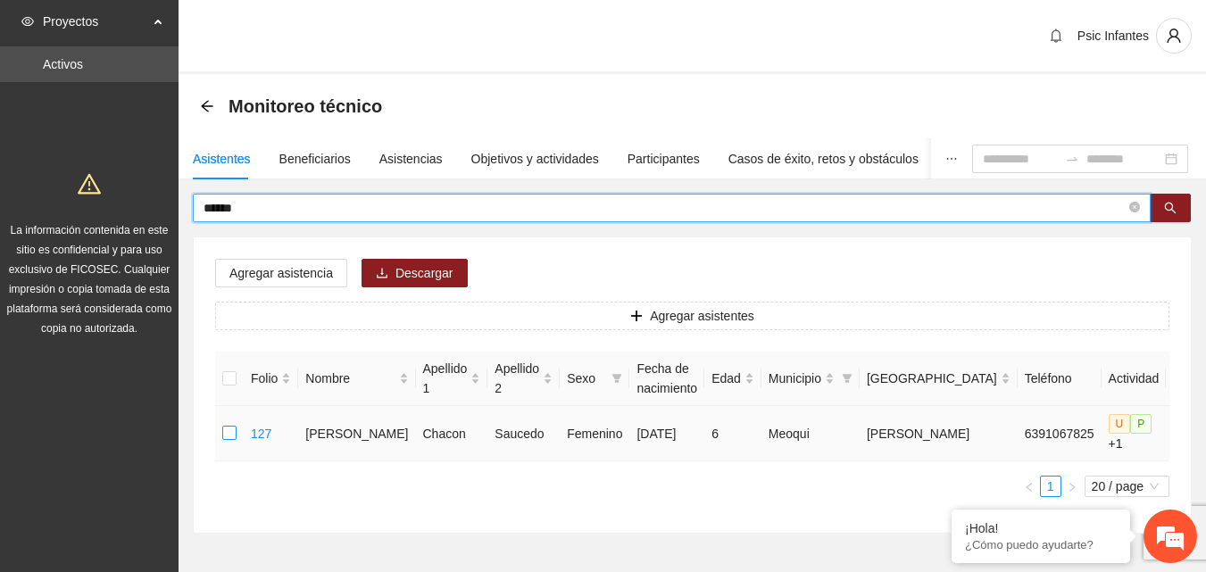
click at [226, 440] on label at bounding box center [229, 434] width 14 height 20
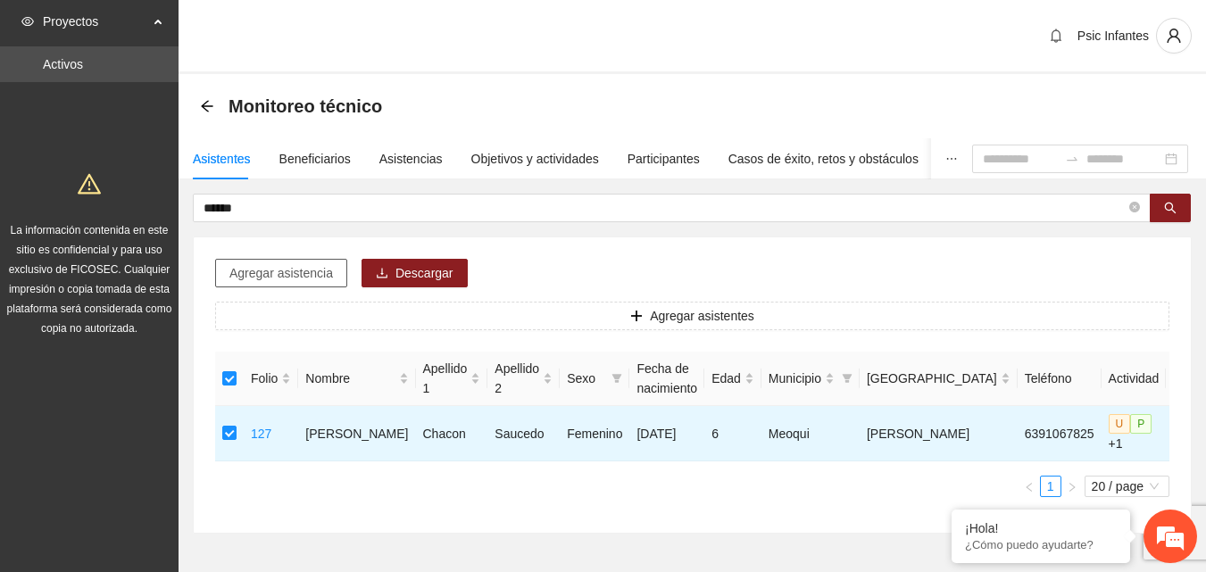
click at [278, 275] on span "Agregar asistencia" at bounding box center [281, 273] width 104 height 20
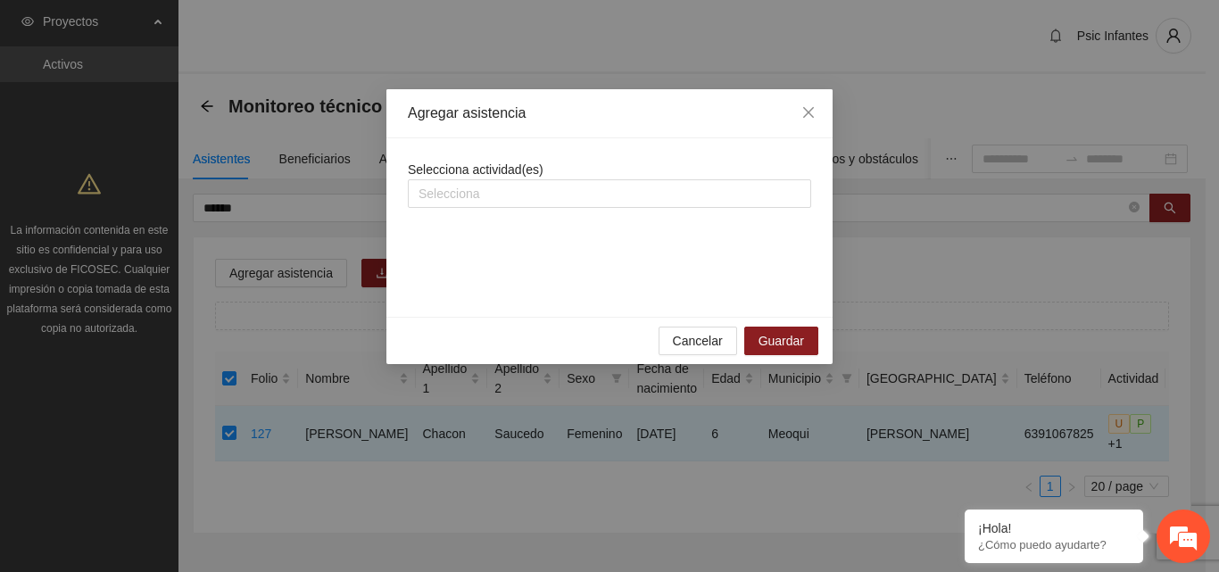
click at [486, 209] on div "Selecciona actividad(es) Selecciona" at bounding box center [609, 228] width 403 height 136
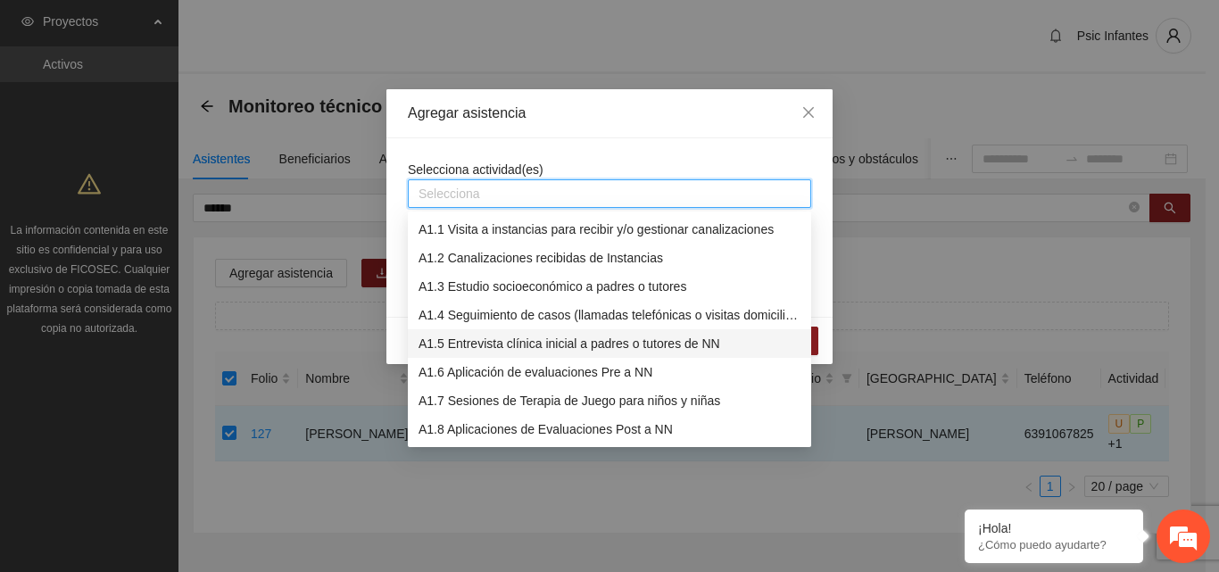
drag, startPoint x: 490, startPoint y: 341, endPoint x: 516, endPoint y: 293, distance: 54.7
click at [491, 341] on div "A1.5 Entrevista clínica inicial a padres o tutores de NN" at bounding box center [610, 344] width 382 height 20
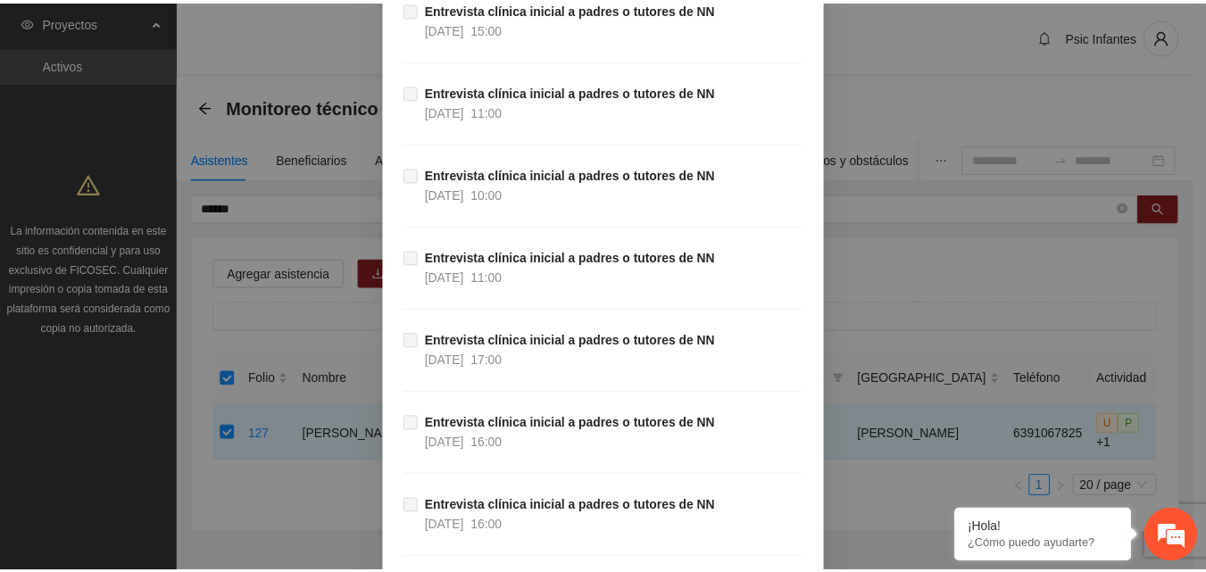
scroll to position [1887, 0]
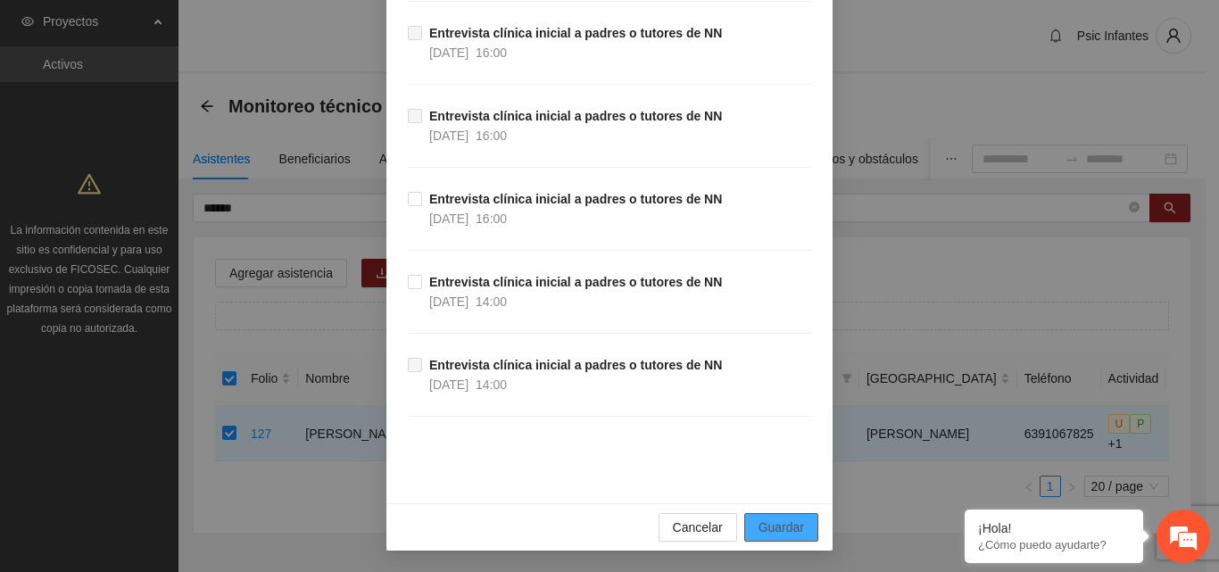
click at [790, 531] on span "Guardar" at bounding box center [781, 528] width 46 height 20
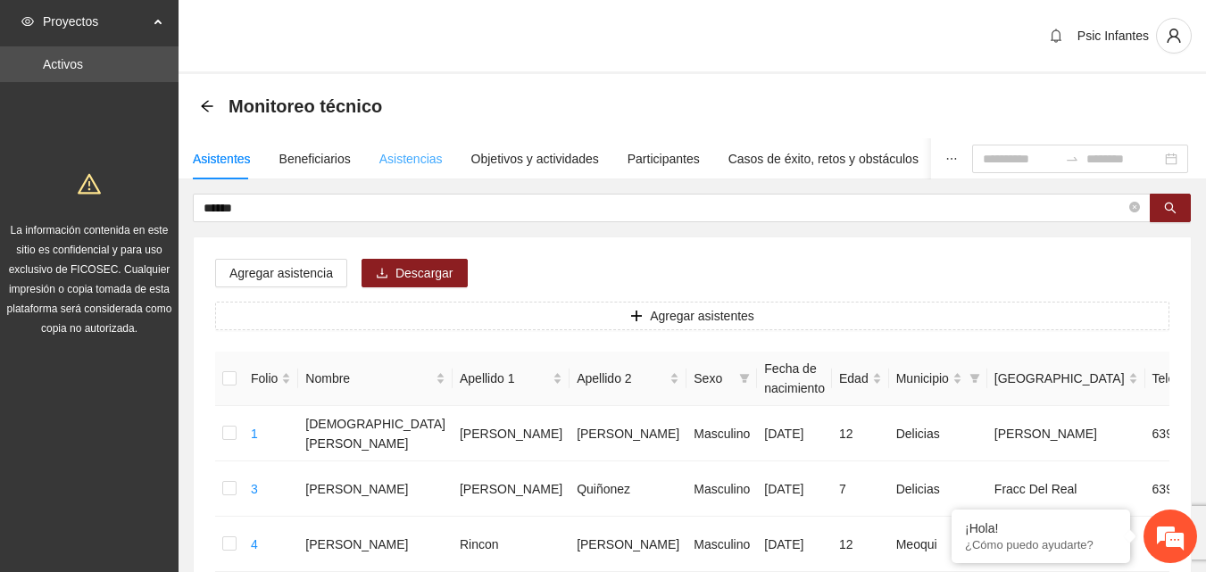
click at [407, 148] on div "Asistencias" at bounding box center [410, 158] width 63 height 41
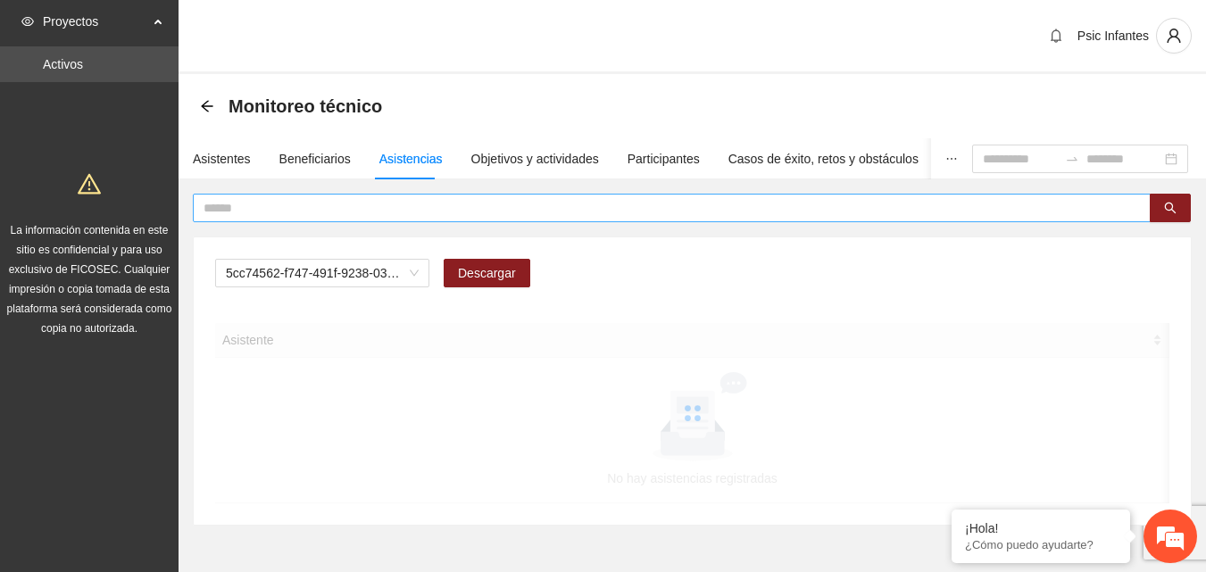
click at [389, 205] on input "text" at bounding box center [664, 208] width 922 height 20
click at [401, 279] on span "A2.1 Comunicado de prensa" at bounding box center [322, 273] width 193 height 27
type input "*****"
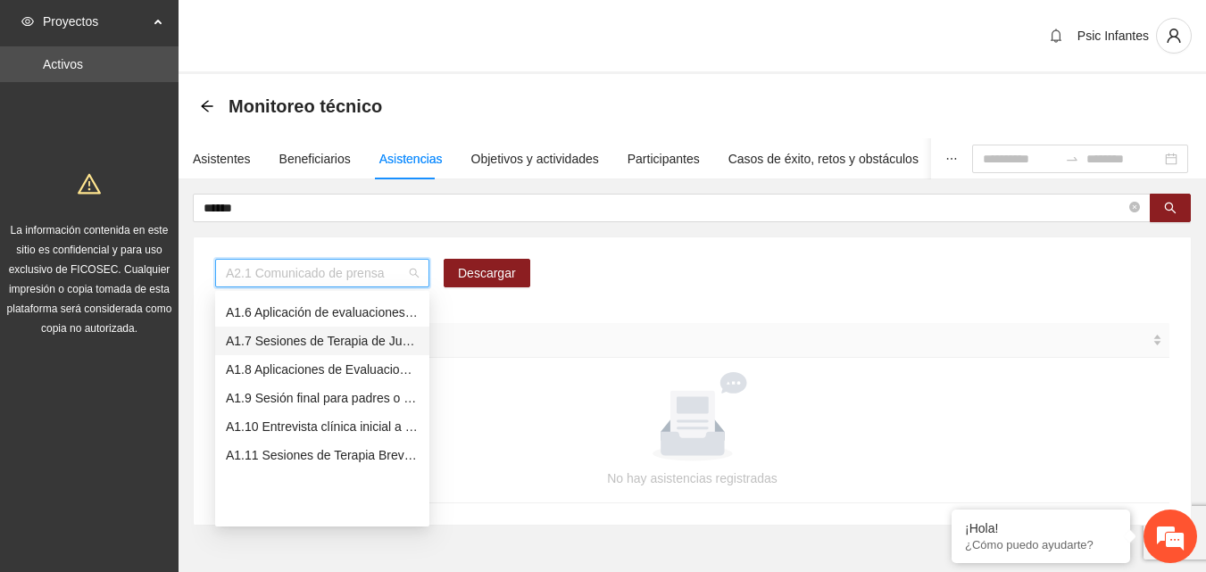
scroll to position [50, 0]
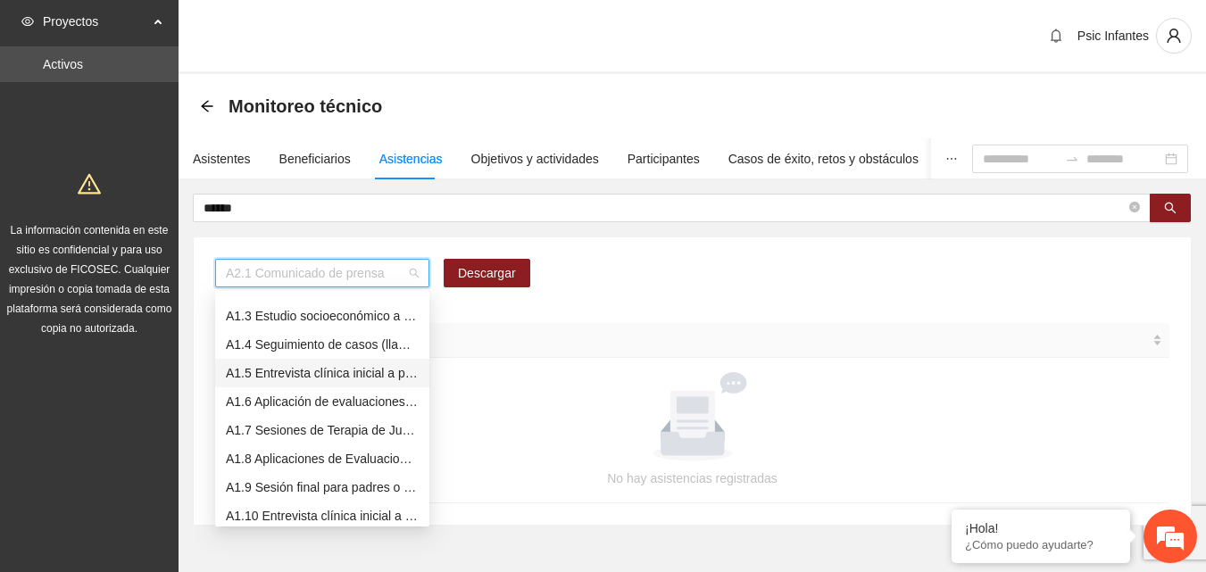
click at [326, 378] on div "A1.5 Entrevista clínica inicial a padres o tutores de NN" at bounding box center [322, 373] width 193 height 20
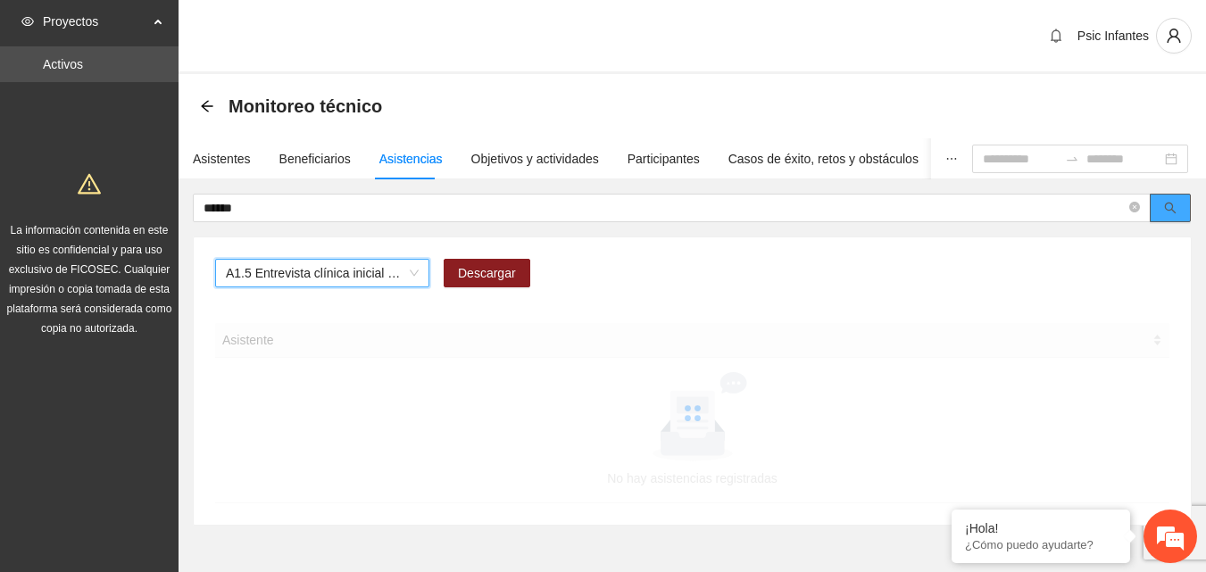
click at [1173, 213] on icon "search" at bounding box center [1170, 208] width 12 height 12
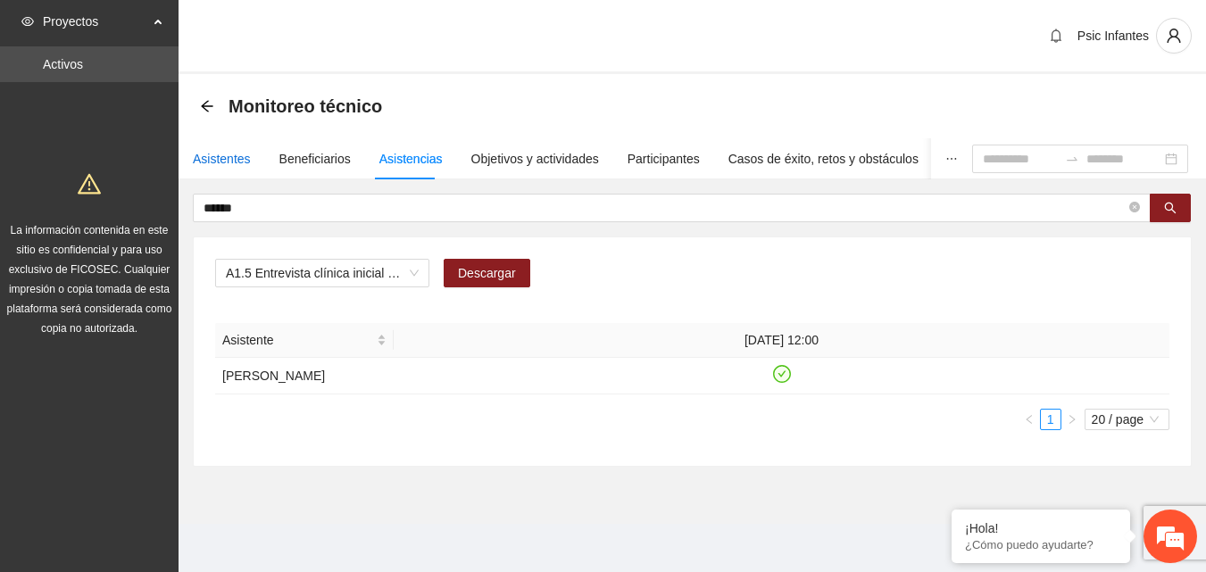
click at [243, 160] on div "Asistentes" at bounding box center [222, 159] width 58 height 20
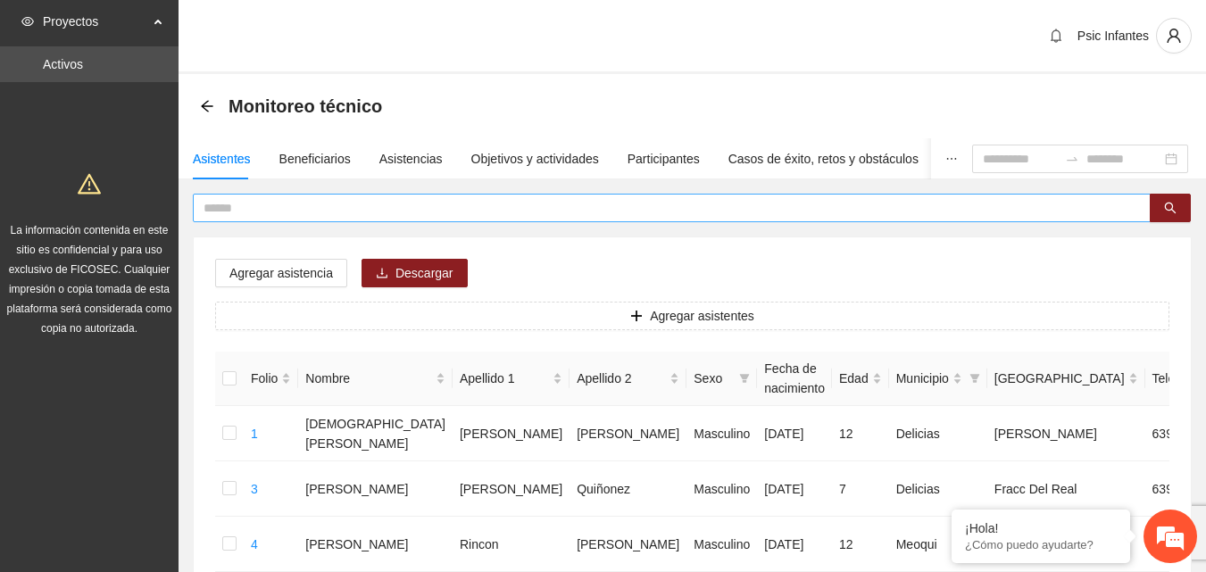
drag, startPoint x: 350, startPoint y: 211, endPoint x: 348, endPoint y: 202, distance: 9.1
click at [351, 212] on input "text" at bounding box center [664, 208] width 922 height 20
click at [211, 110] on icon "arrow-left" at bounding box center [207, 106] width 14 height 14
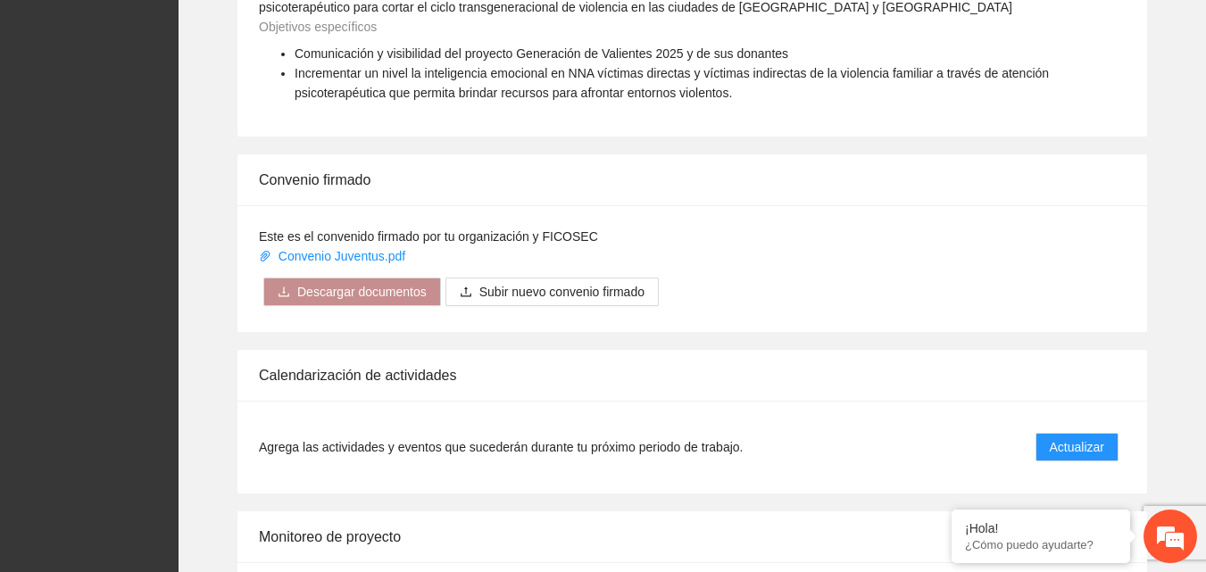
scroll to position [1428, 0]
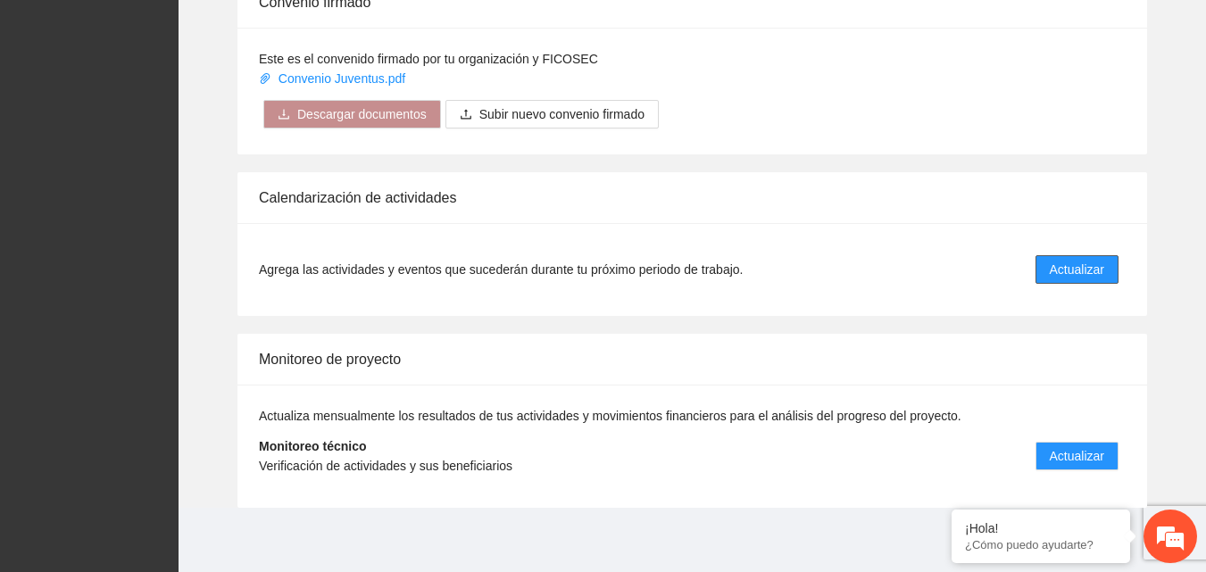
click at [1098, 269] on span "Actualizar" at bounding box center [1076, 270] width 54 height 20
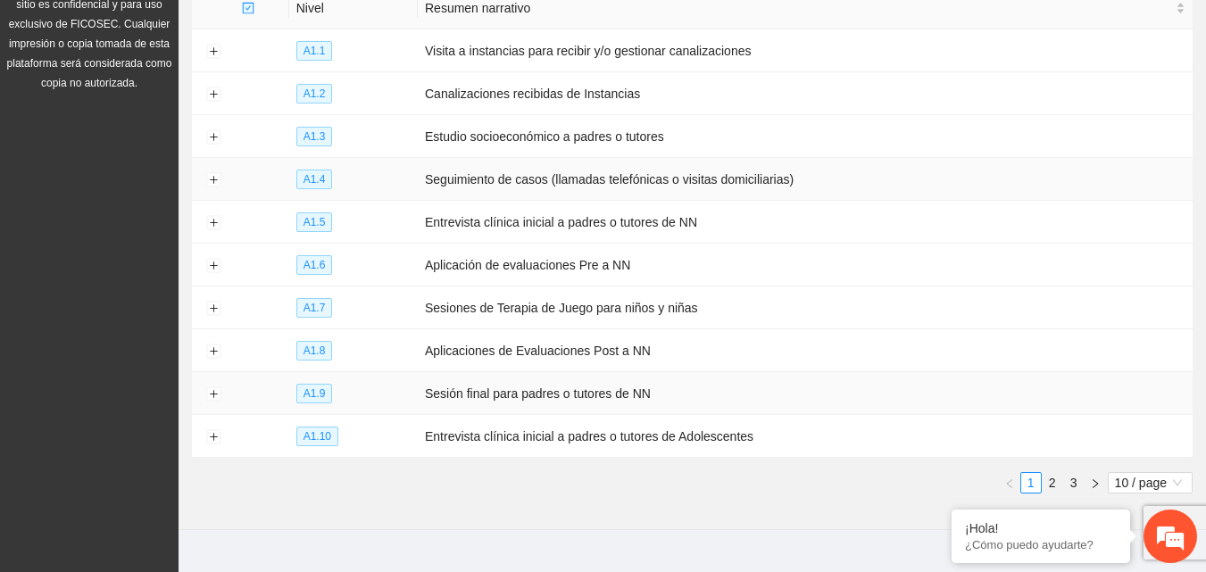
scroll to position [266, 0]
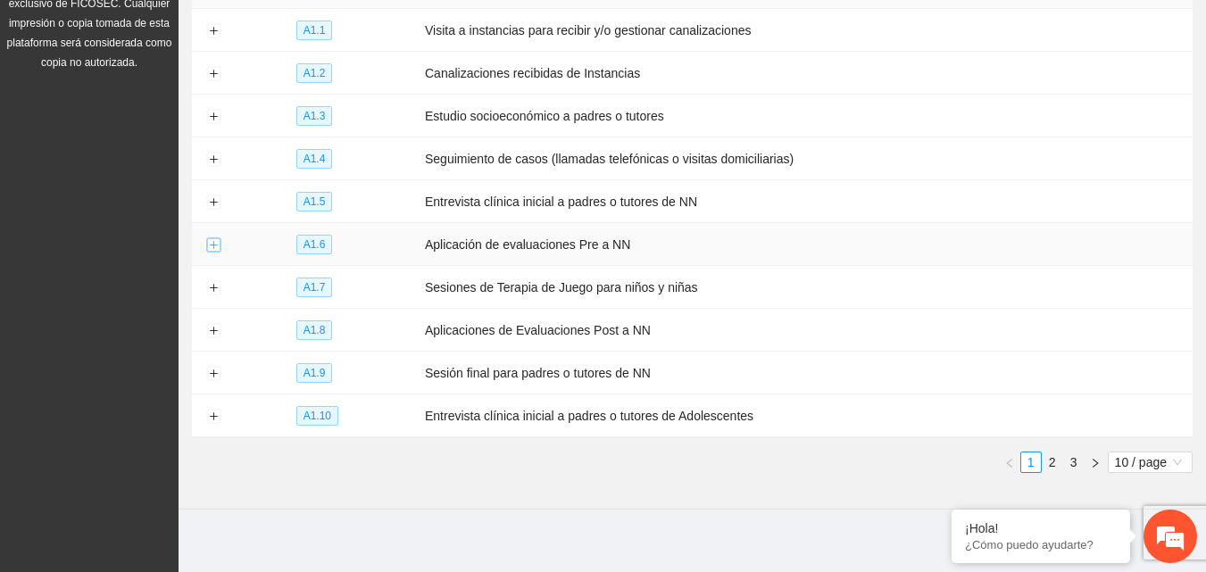
click at [213, 238] on button "Expand row" at bounding box center [213, 245] width 14 height 14
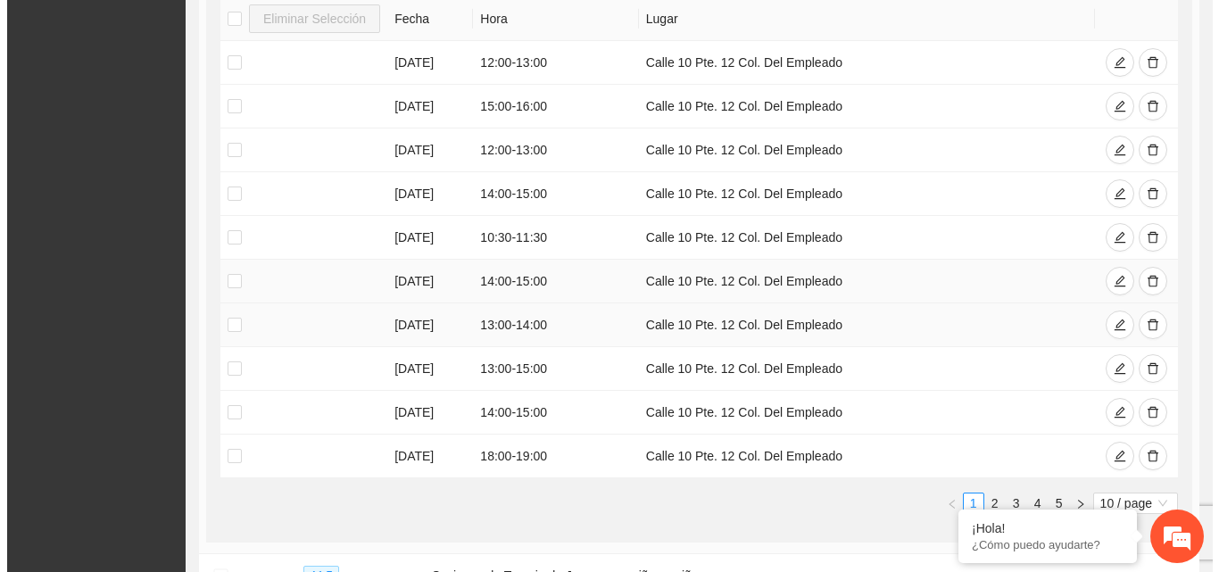
scroll to position [623, 0]
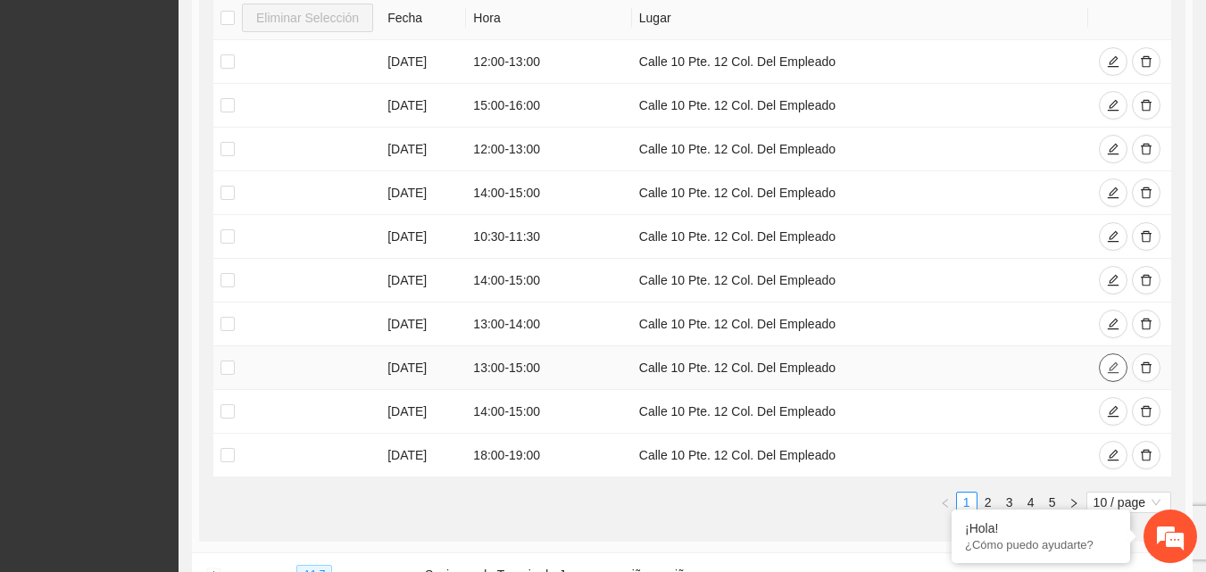
click at [1112, 362] on icon "edit" at bounding box center [1113, 368] width 12 height 12
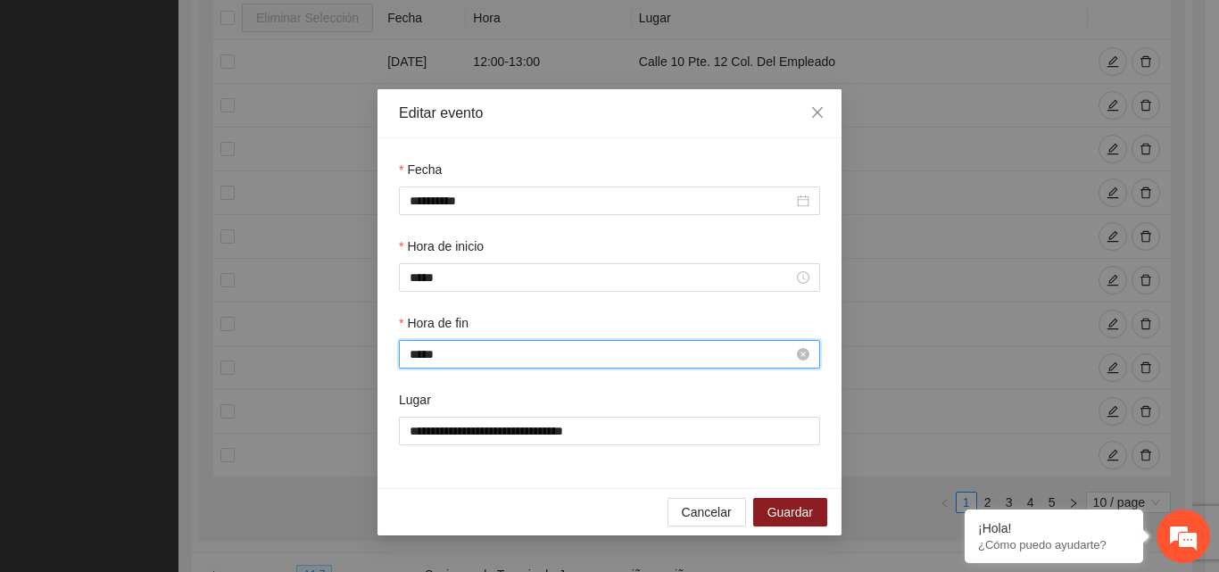
click at [454, 352] on input "*****" at bounding box center [602, 354] width 384 height 20
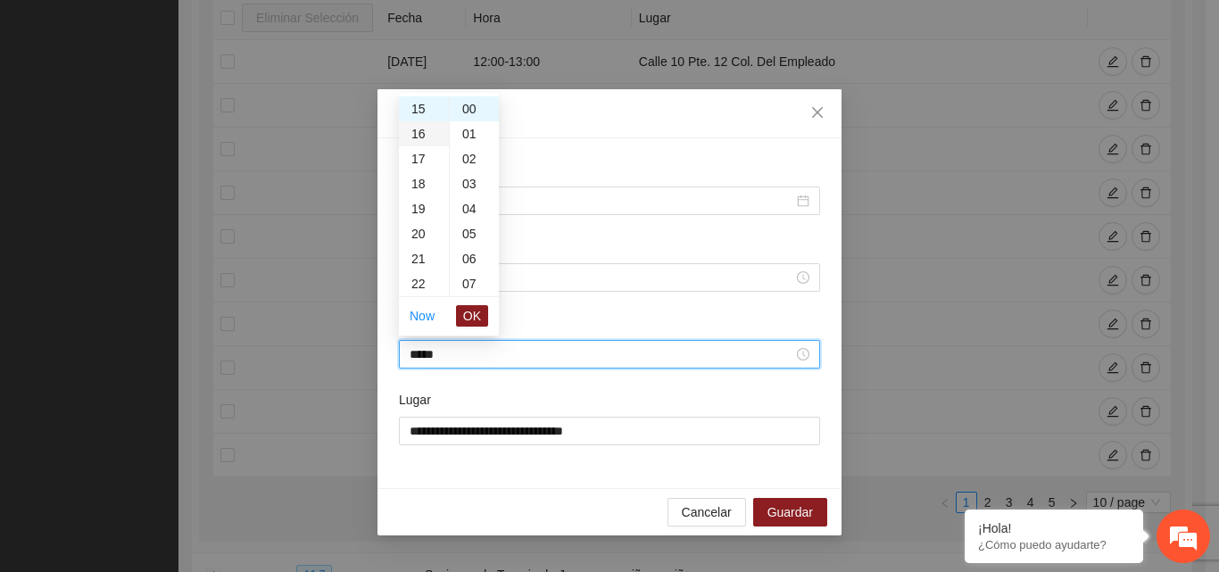
scroll to position [286, 0]
click at [419, 172] on div "14" at bounding box center [424, 173] width 50 height 25
type input "*****"
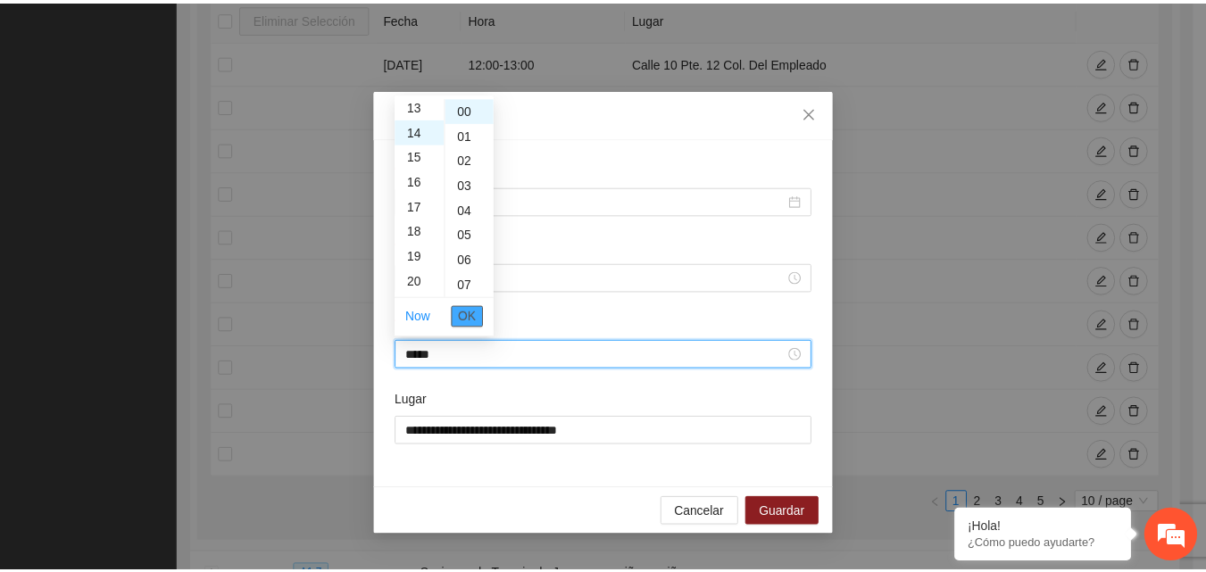
scroll to position [350, 0]
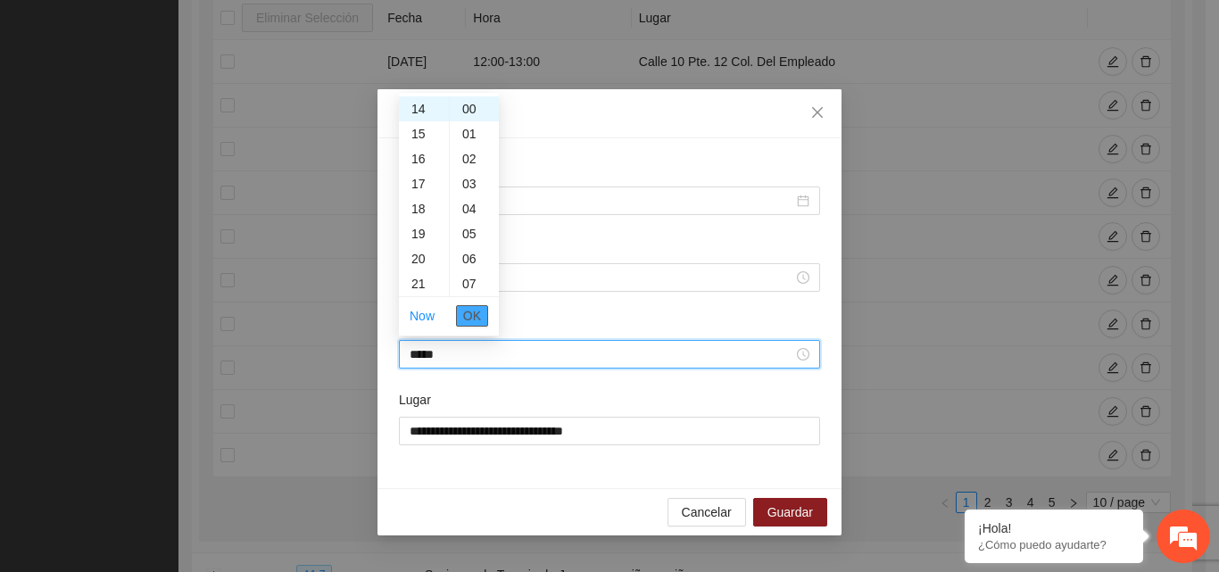
click at [474, 315] on span "OK" at bounding box center [472, 316] width 18 height 20
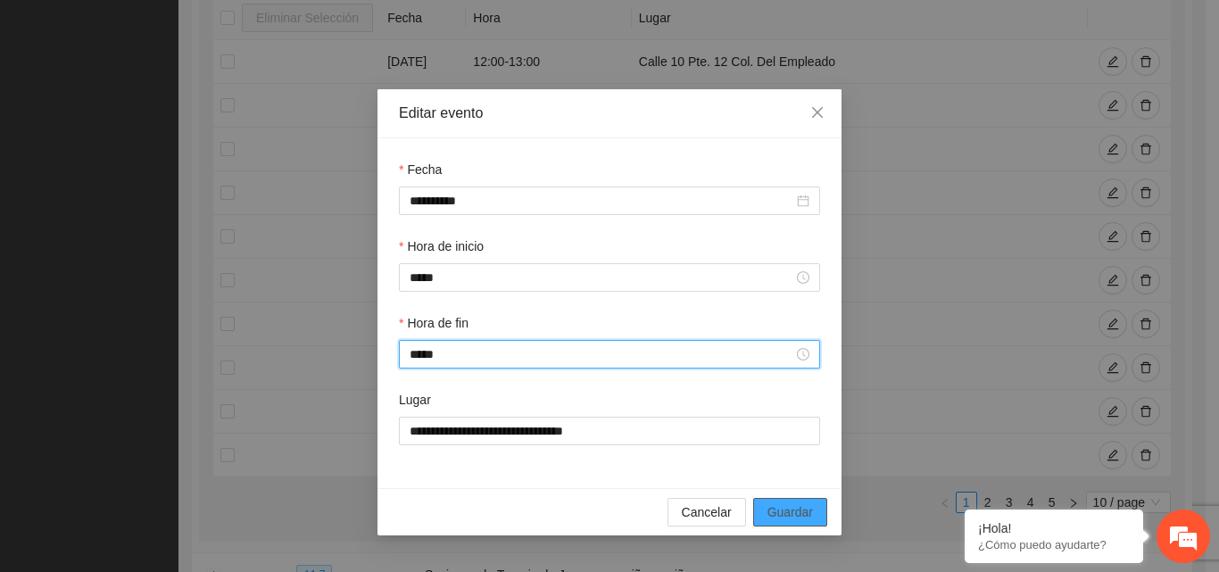
click at [800, 505] on span "Guardar" at bounding box center [790, 512] width 46 height 20
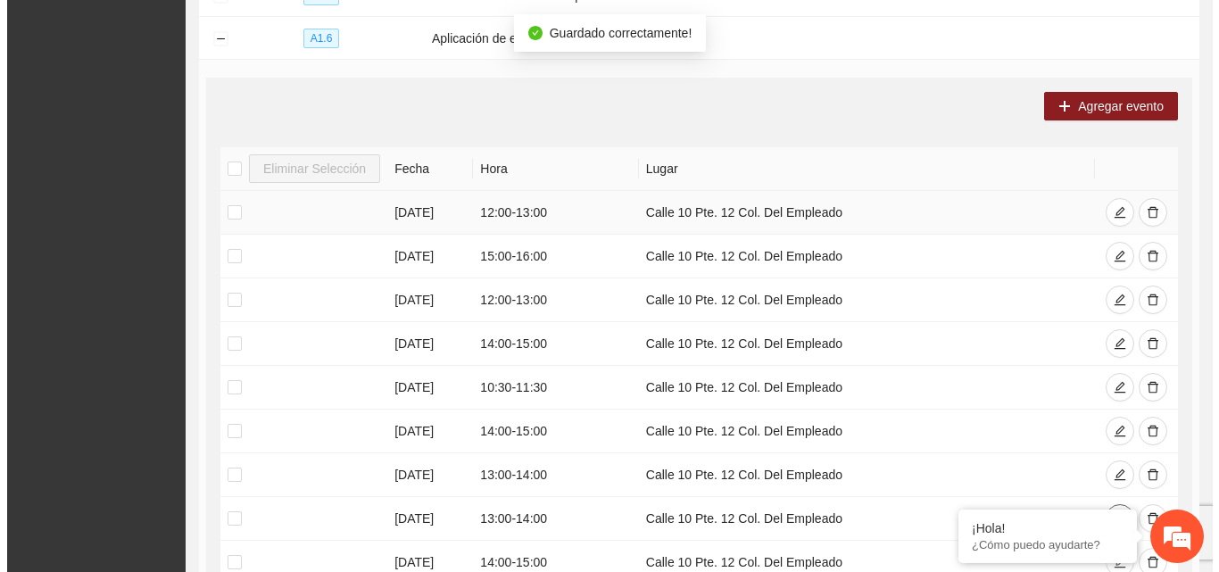
scroll to position [444, 0]
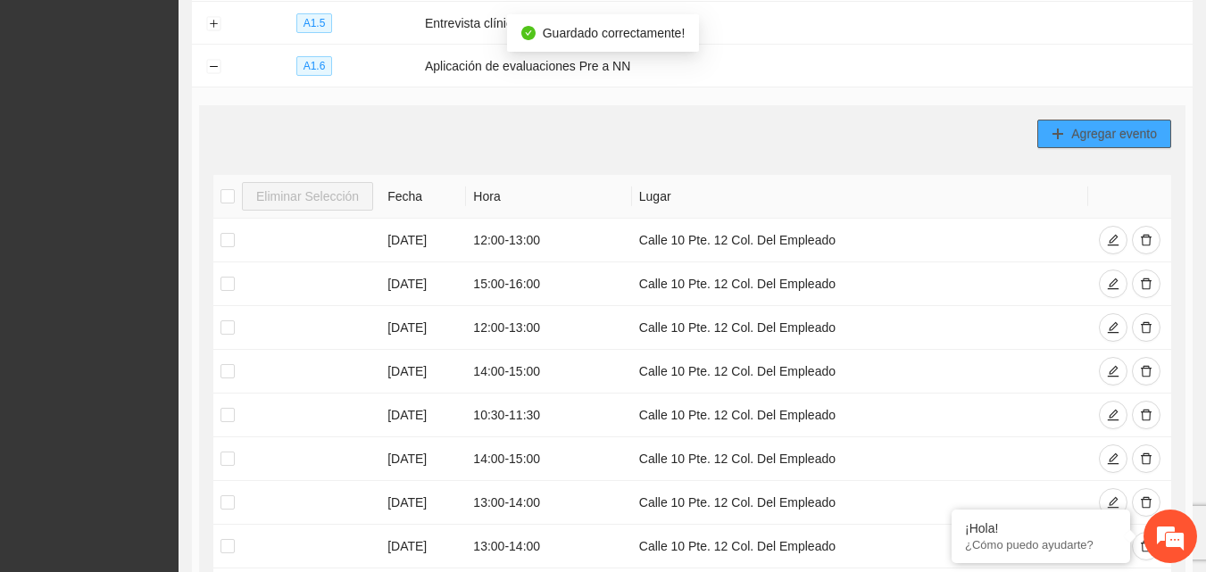
click at [1092, 129] on span "Agregar evento" at bounding box center [1114, 134] width 86 height 20
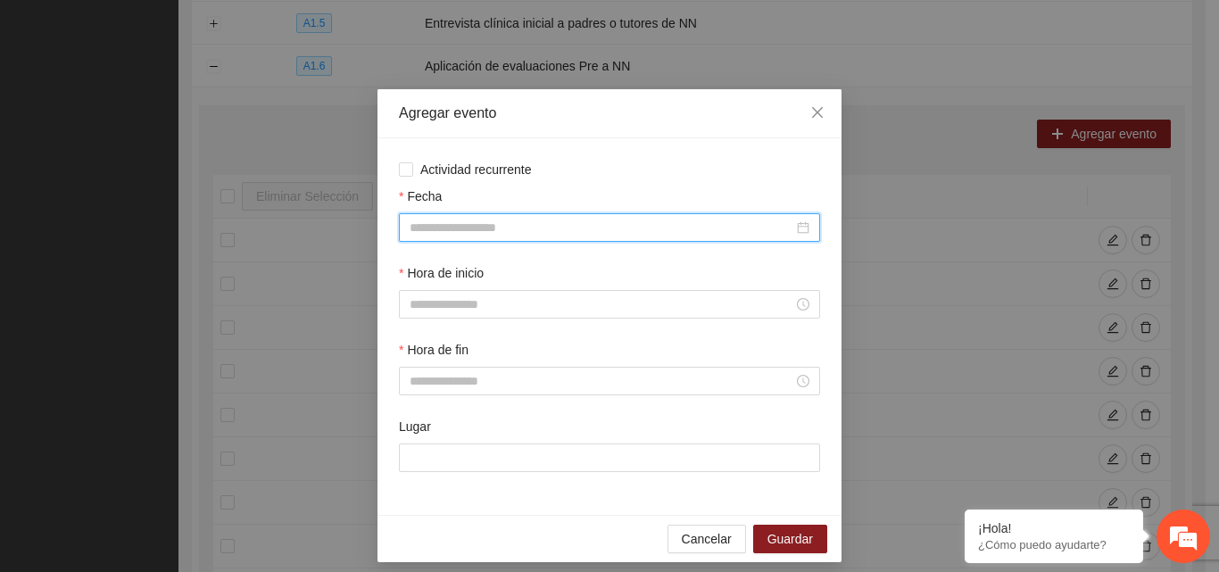
click at [420, 234] on input "Fecha" at bounding box center [602, 228] width 384 height 20
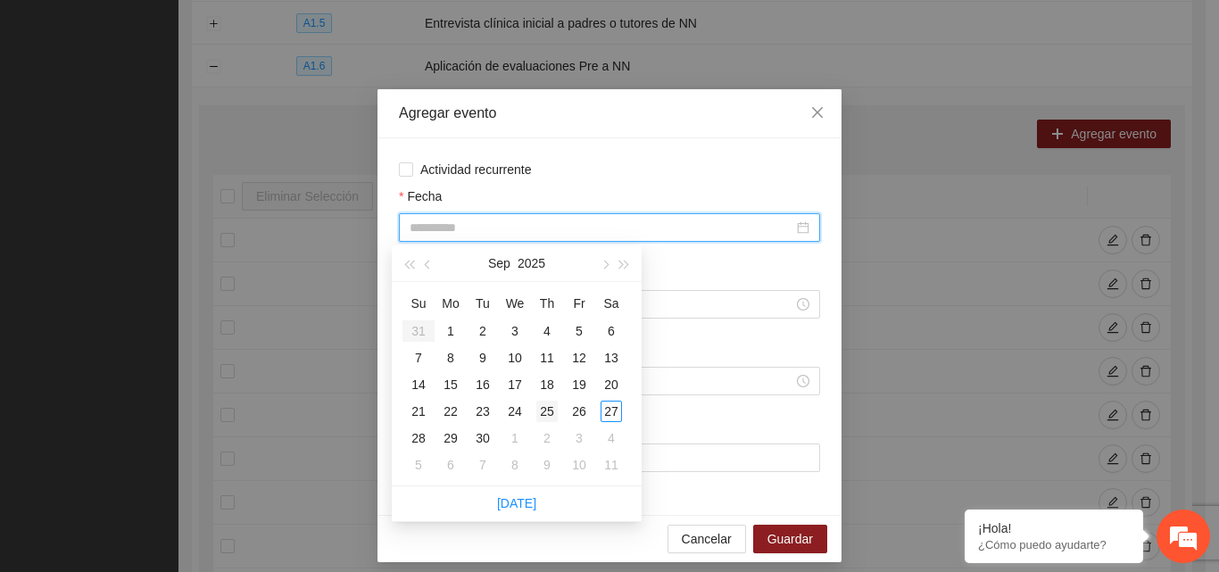
type input "**********"
click at [551, 413] on div "25" at bounding box center [546, 411] width 21 height 21
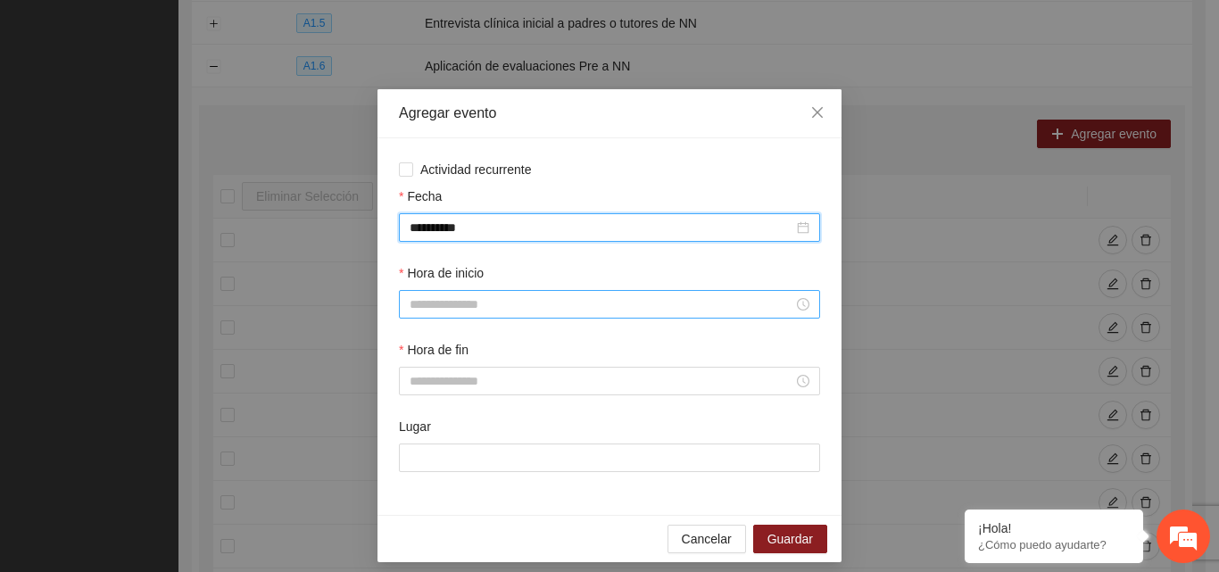
click at [489, 305] on input "Hora de inicio" at bounding box center [602, 304] width 384 height 20
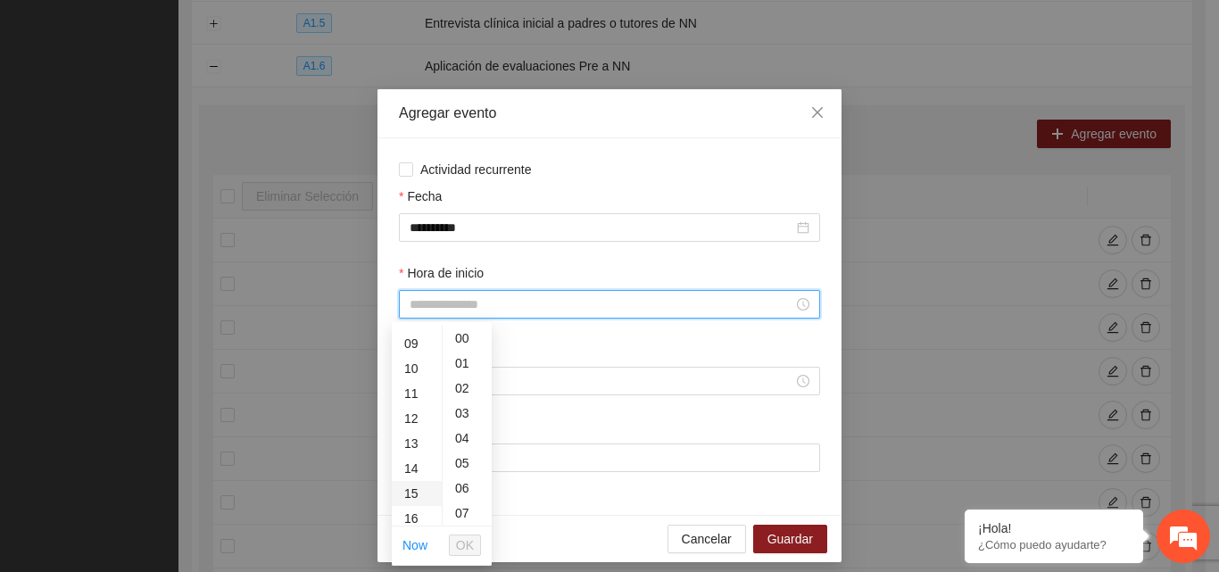
scroll to position [268, 0]
click at [413, 416] on div "14" at bounding box center [417, 420] width 50 height 25
type input "*****"
click at [466, 551] on span "OK" at bounding box center [465, 545] width 18 height 20
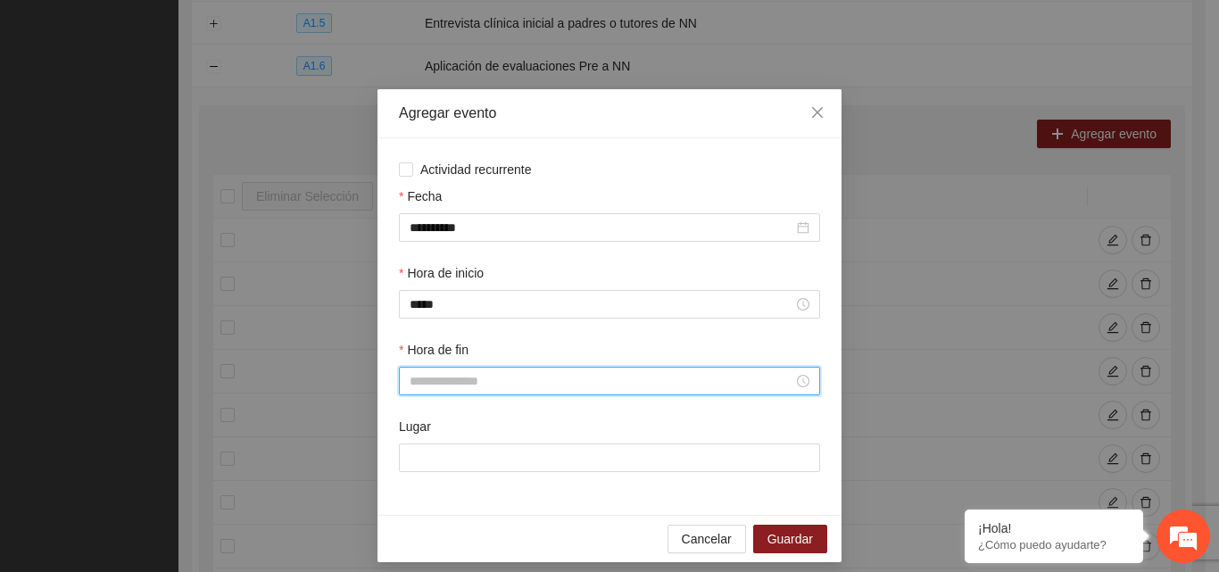
click at [427, 381] on input "Hora de fin" at bounding box center [602, 381] width 384 height 20
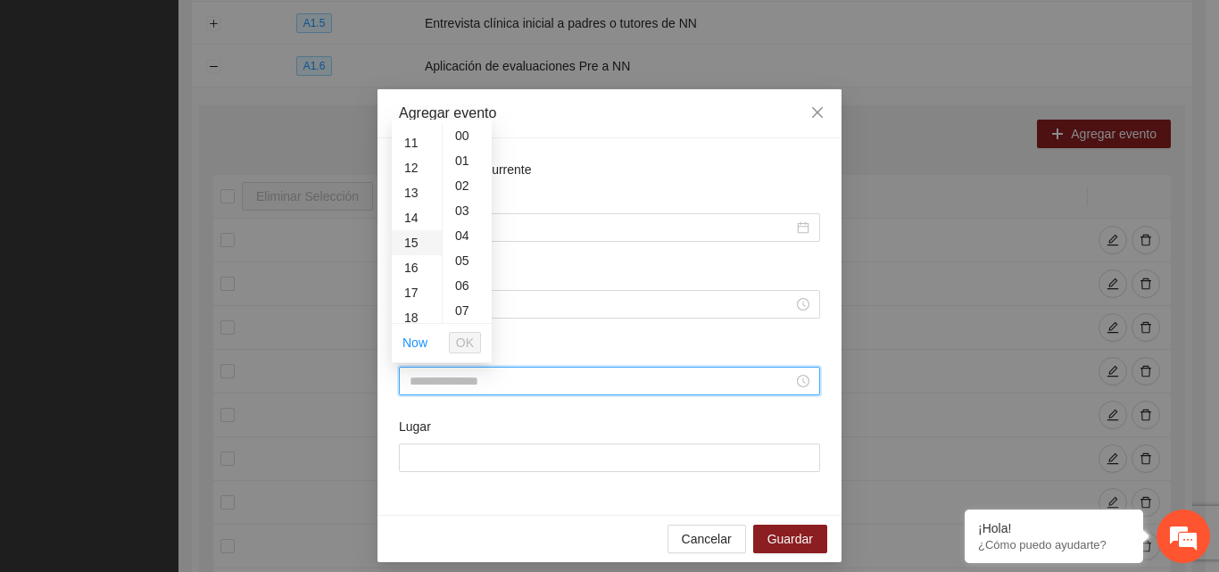
click at [413, 238] on div "15" at bounding box center [417, 242] width 50 height 25
type input "*****"
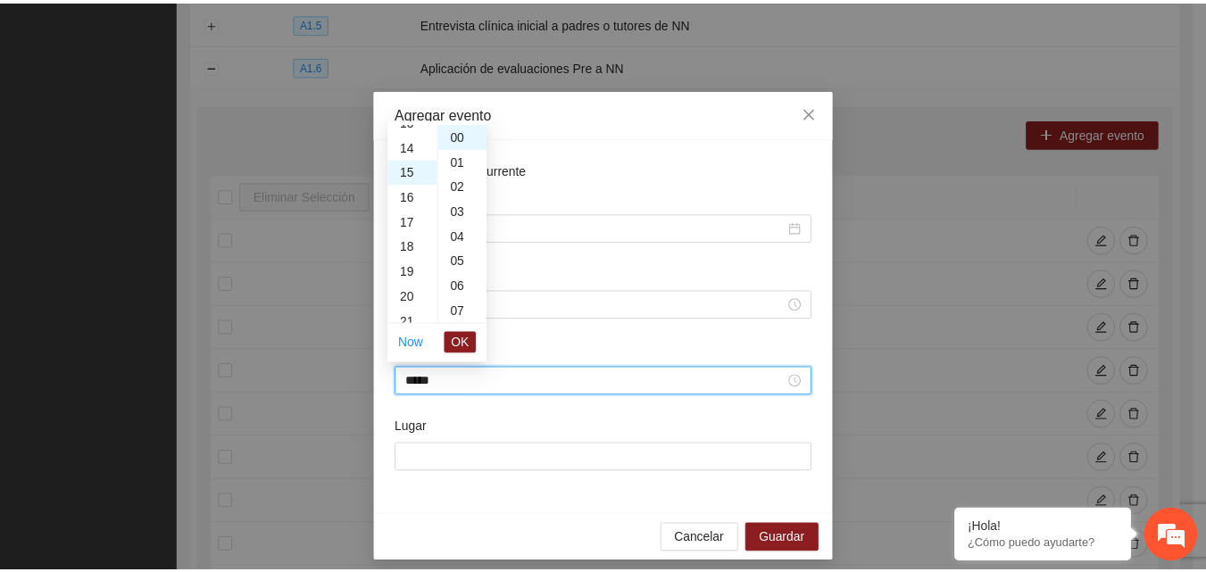
scroll to position [375, 0]
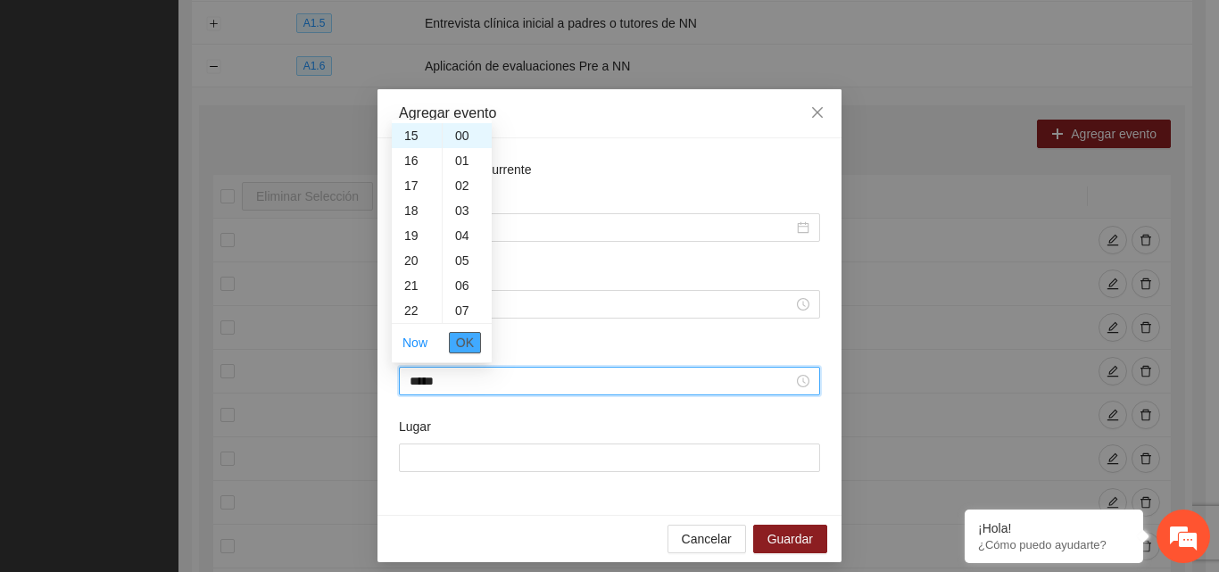
click at [474, 337] on button "OK" at bounding box center [465, 342] width 32 height 21
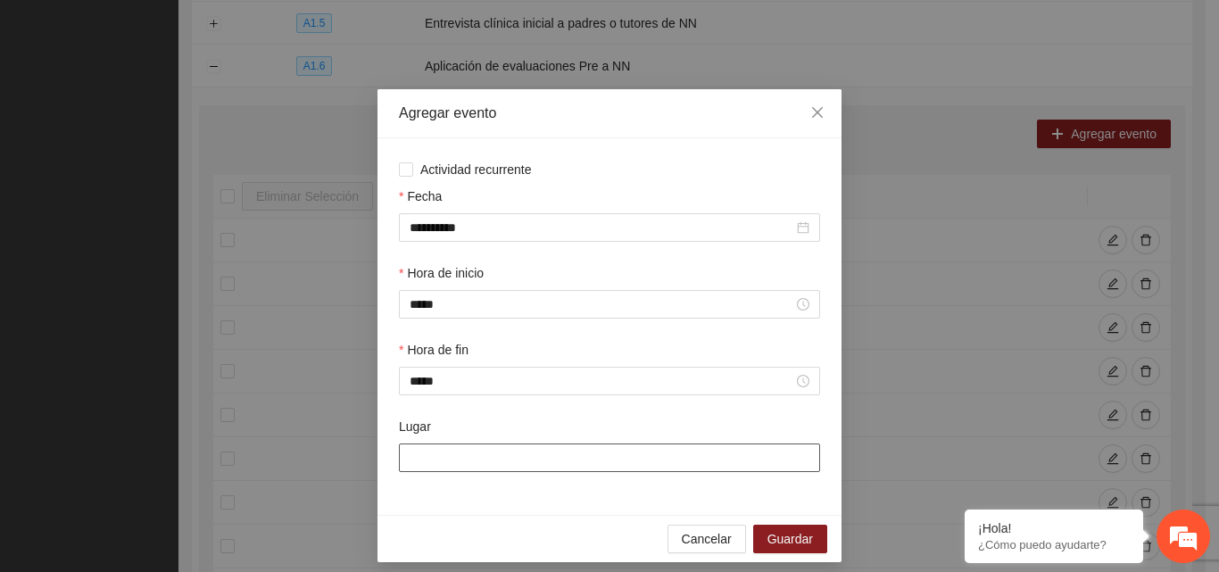
click at [491, 468] on input "Lugar" at bounding box center [609, 457] width 421 height 29
type input "**********"
click at [768, 545] on span "Guardar" at bounding box center [790, 539] width 46 height 20
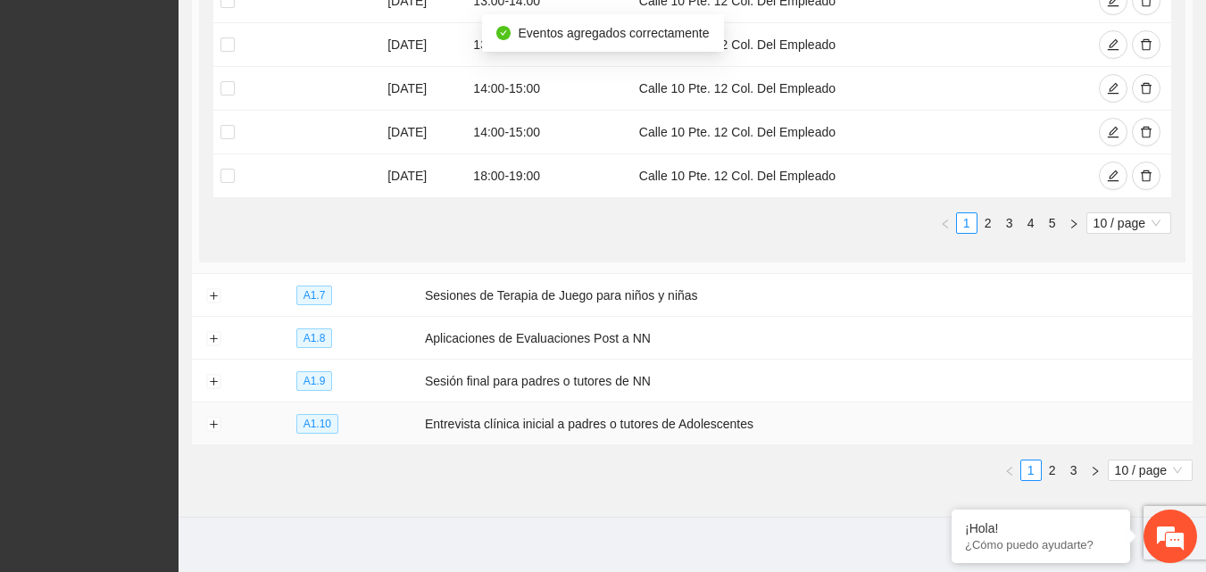
scroll to position [910, 0]
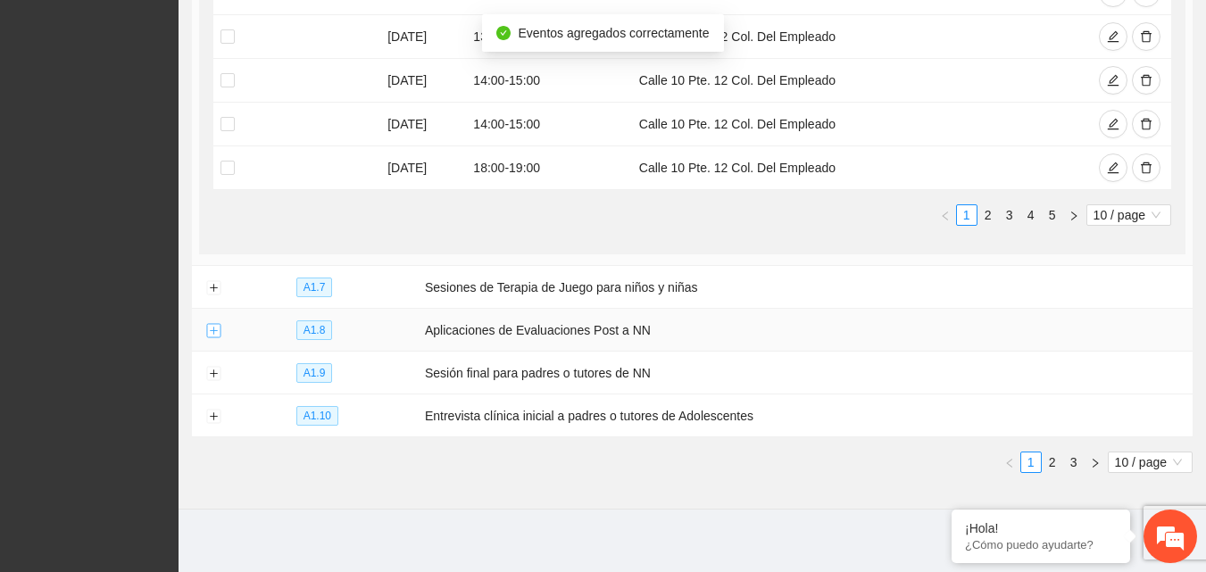
click at [216, 324] on button "Expand row" at bounding box center [213, 331] width 14 height 14
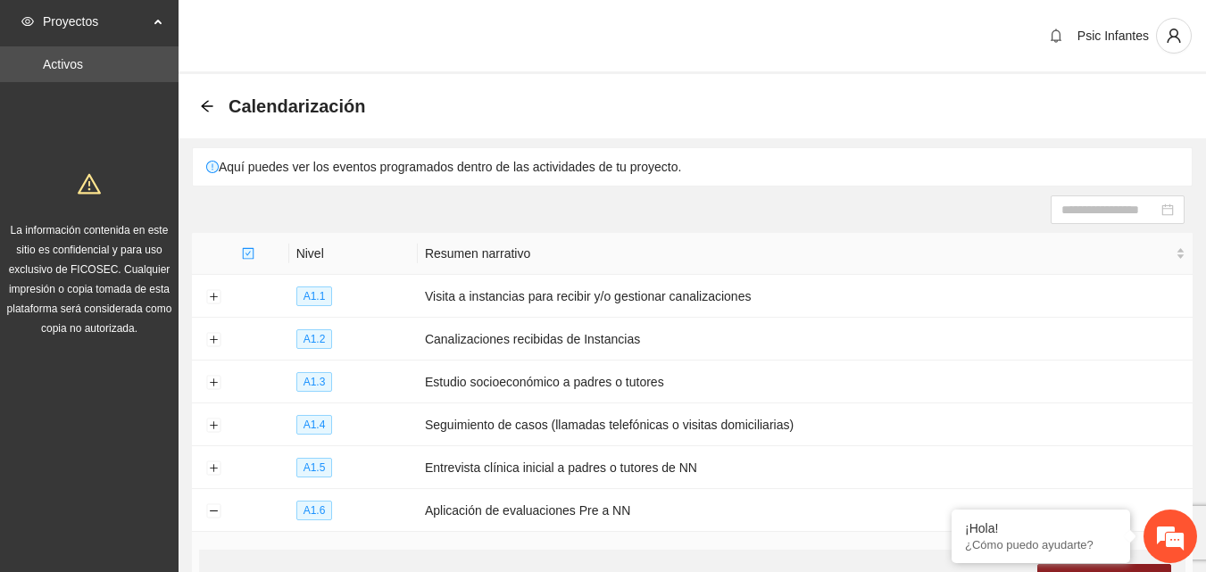
scroll to position [89, 0]
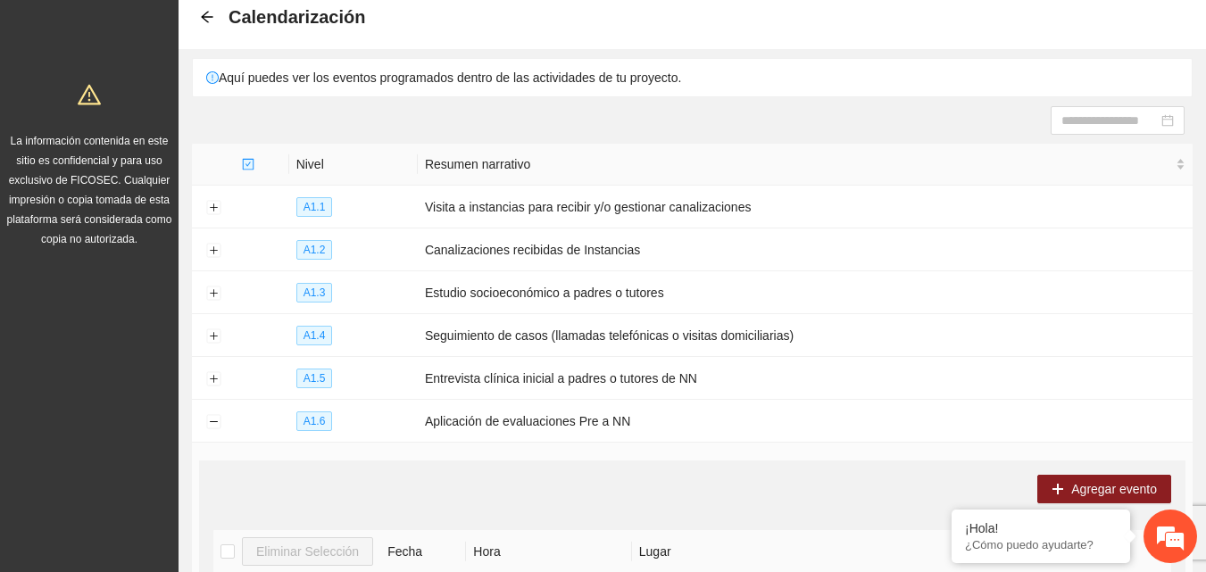
click at [211, 17] on icon "arrow-left" at bounding box center [207, 17] width 14 height 14
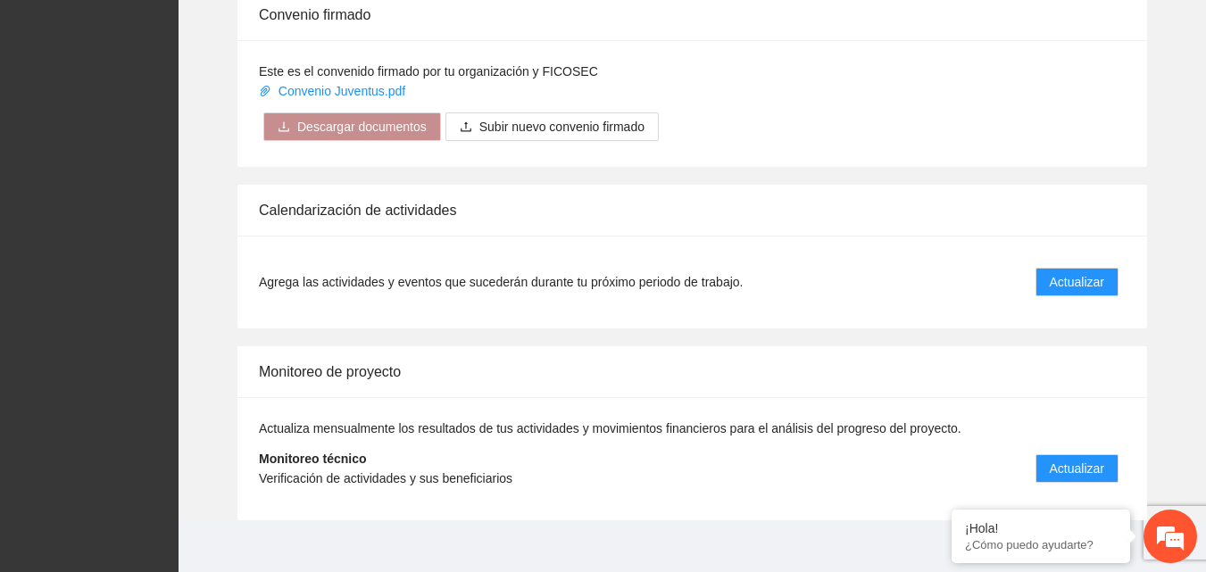
scroll to position [1431, 0]
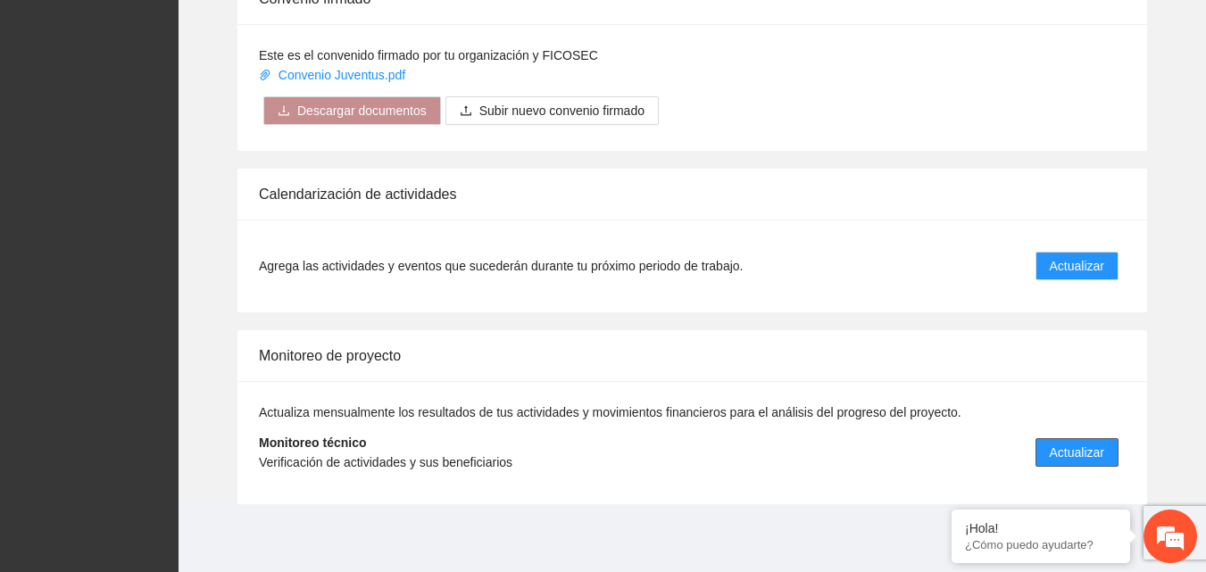
click at [1084, 460] on span "Actualizar" at bounding box center [1076, 453] width 54 height 20
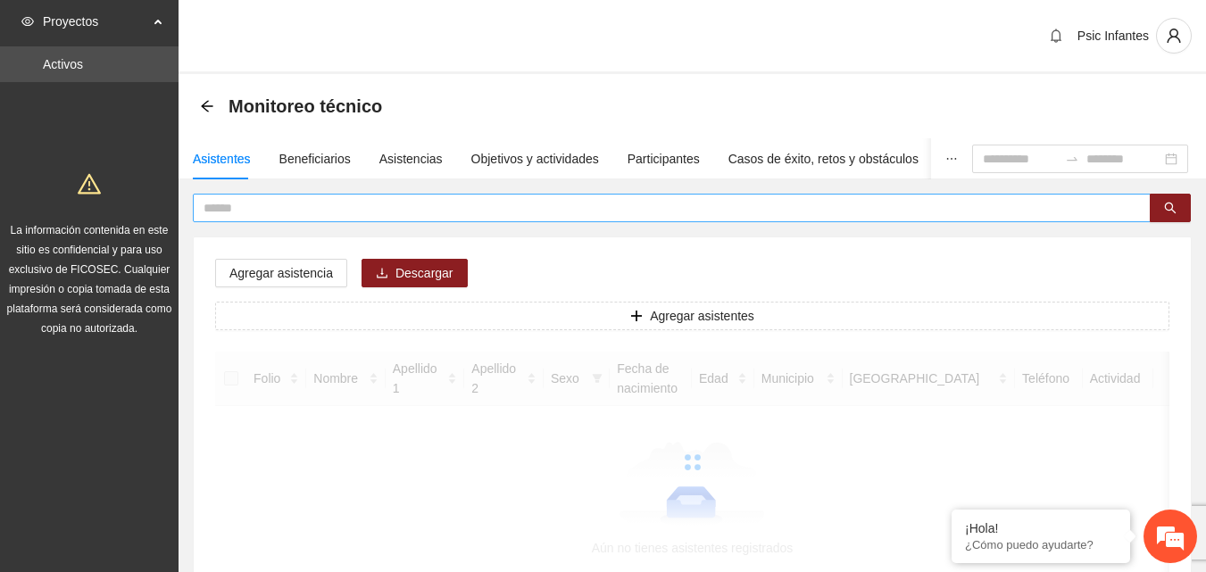
click at [285, 207] on input "text" at bounding box center [664, 208] width 922 height 20
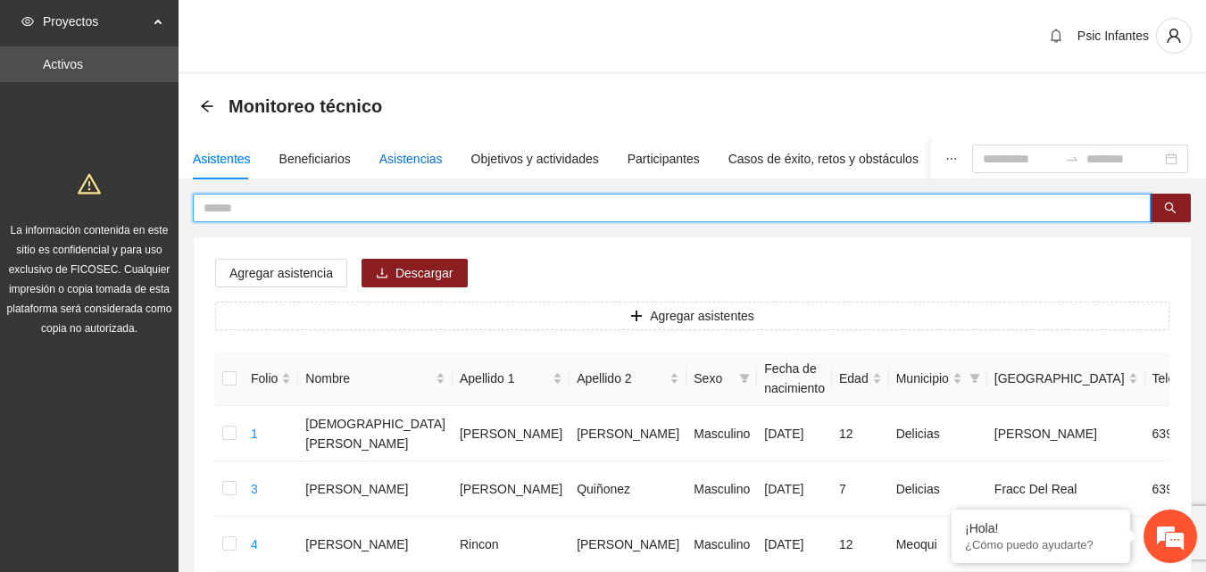
click at [422, 157] on div "Asistencias" at bounding box center [410, 159] width 63 height 20
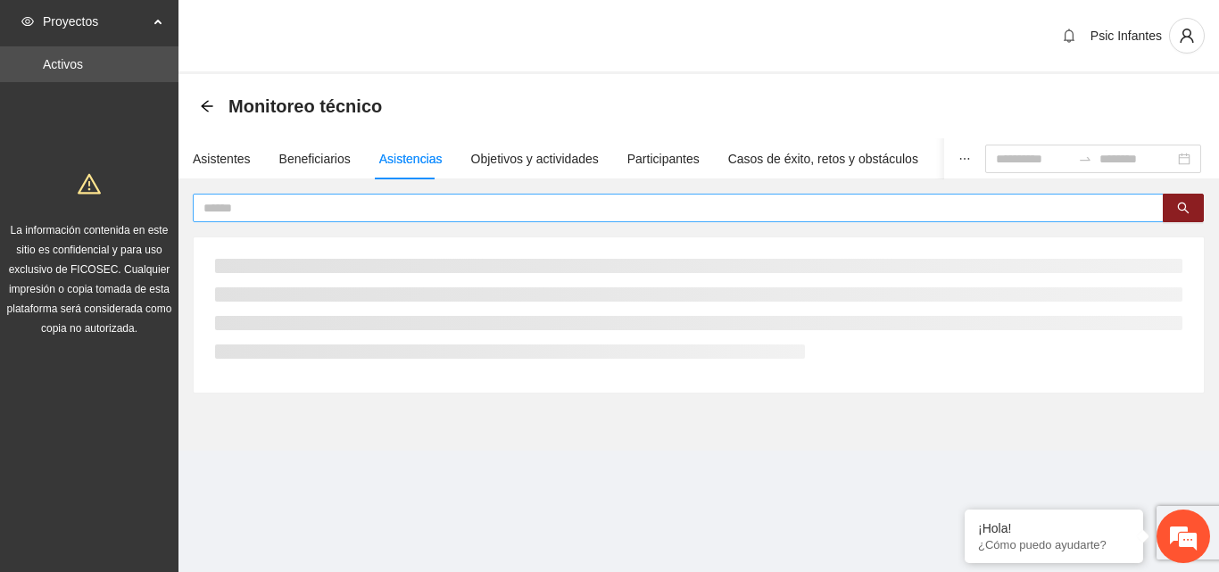
click at [416, 211] on input "text" at bounding box center [670, 208] width 935 height 20
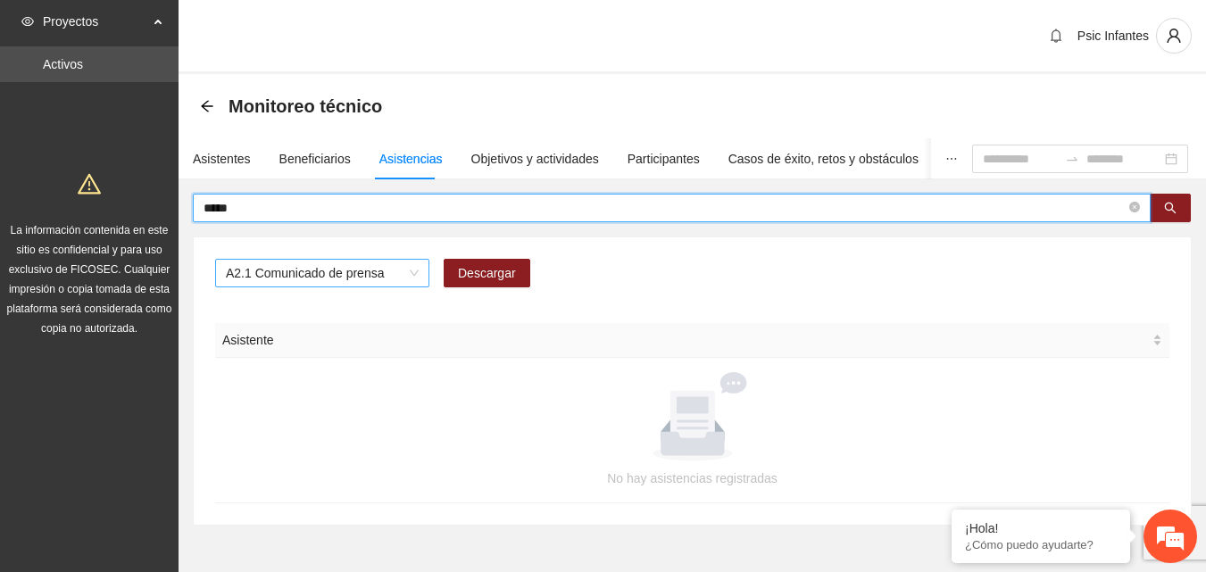
click at [418, 267] on span "A2.1 Comunicado de prensa" at bounding box center [322, 273] width 193 height 27
type input "*****"
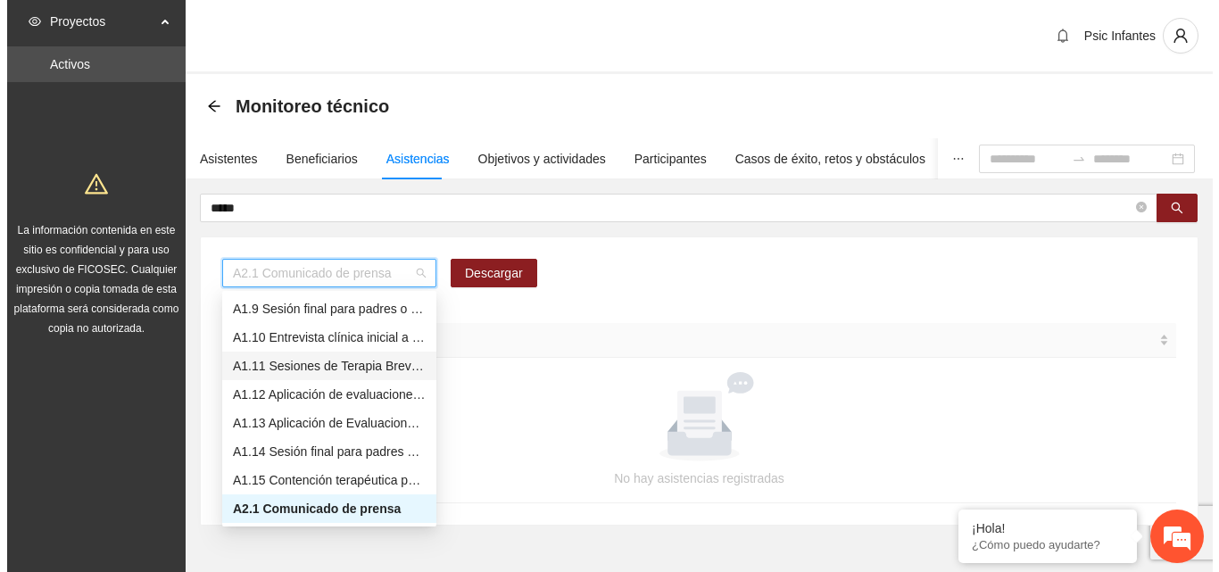
scroll to position [139, 0]
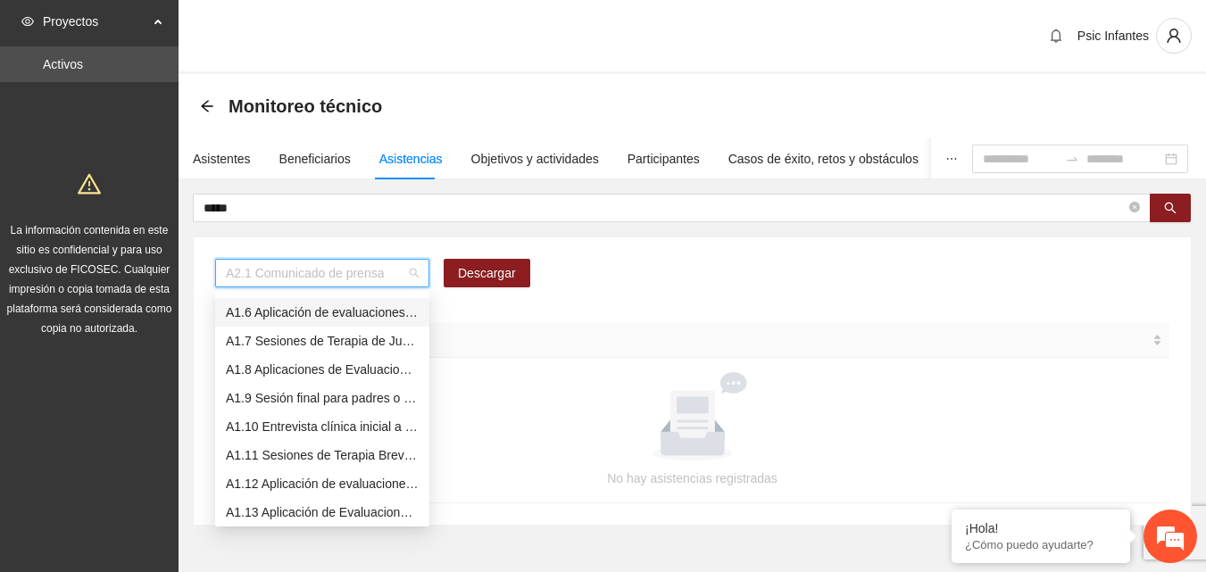
click at [326, 308] on div "A1.6 Aplicación de evaluaciones Pre a NN" at bounding box center [322, 313] width 193 height 20
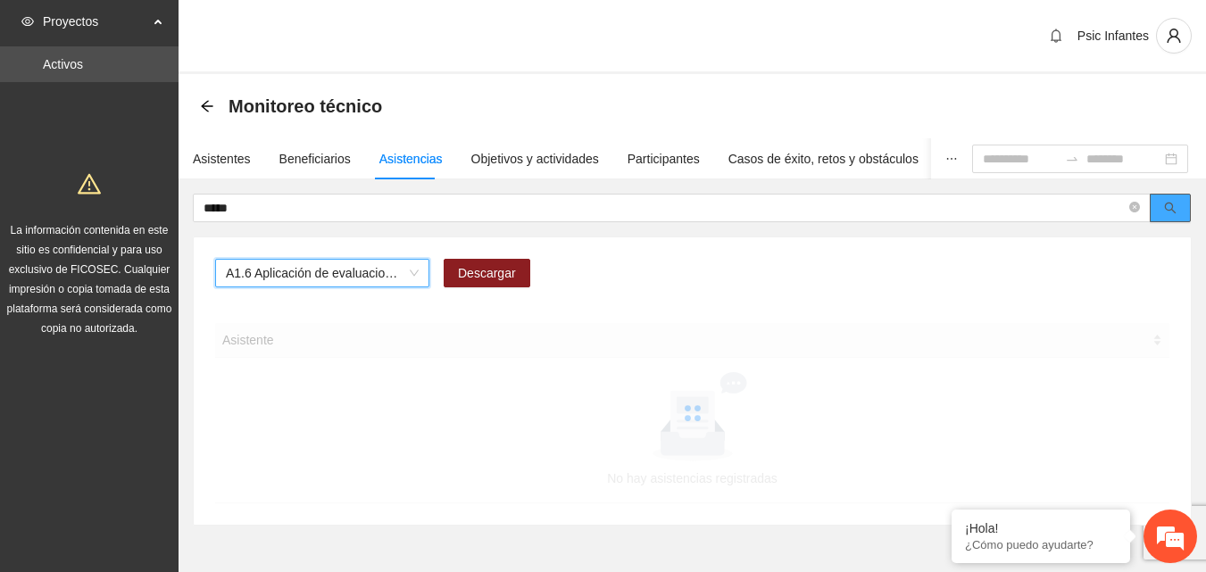
click at [1186, 209] on button "button" at bounding box center [1169, 208] width 41 height 29
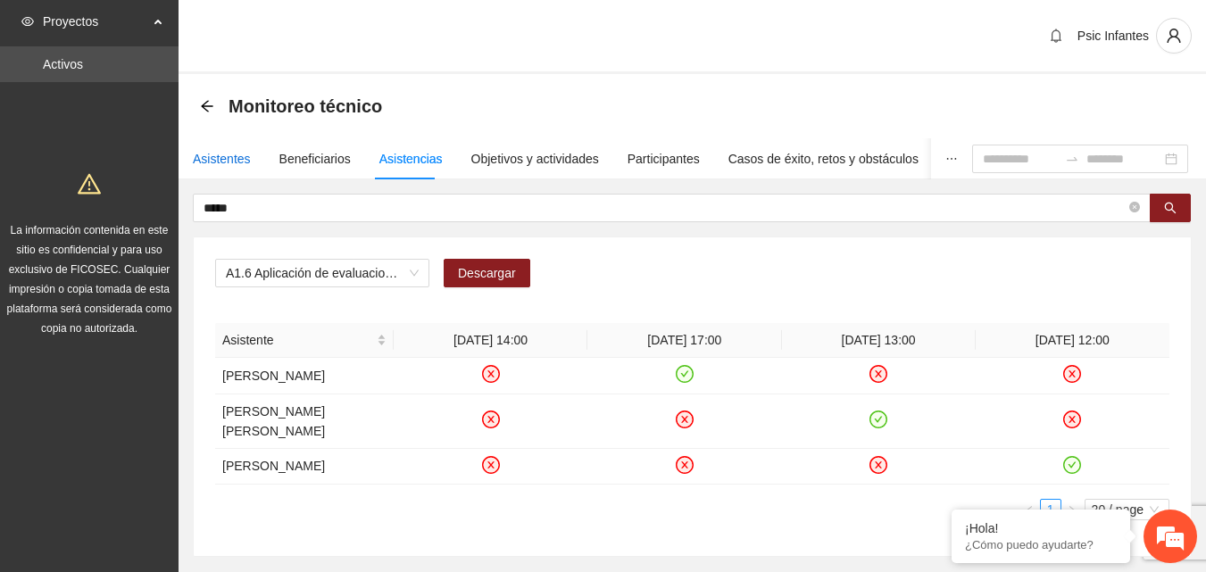
click at [221, 165] on div "Asistentes" at bounding box center [222, 159] width 58 height 20
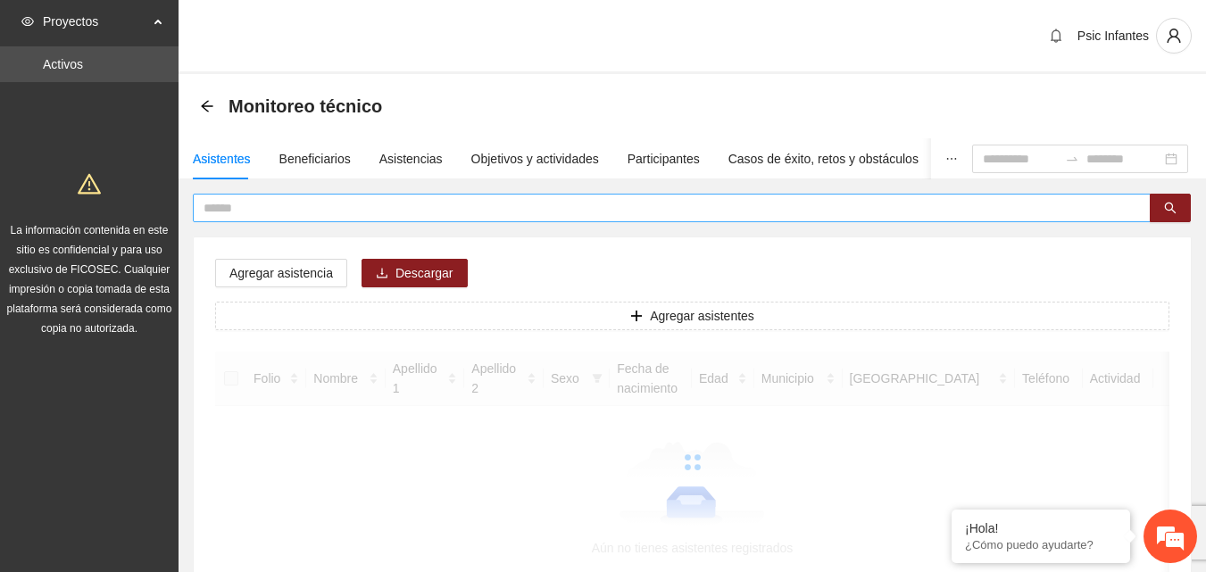
click at [258, 215] on input "text" at bounding box center [664, 208] width 922 height 20
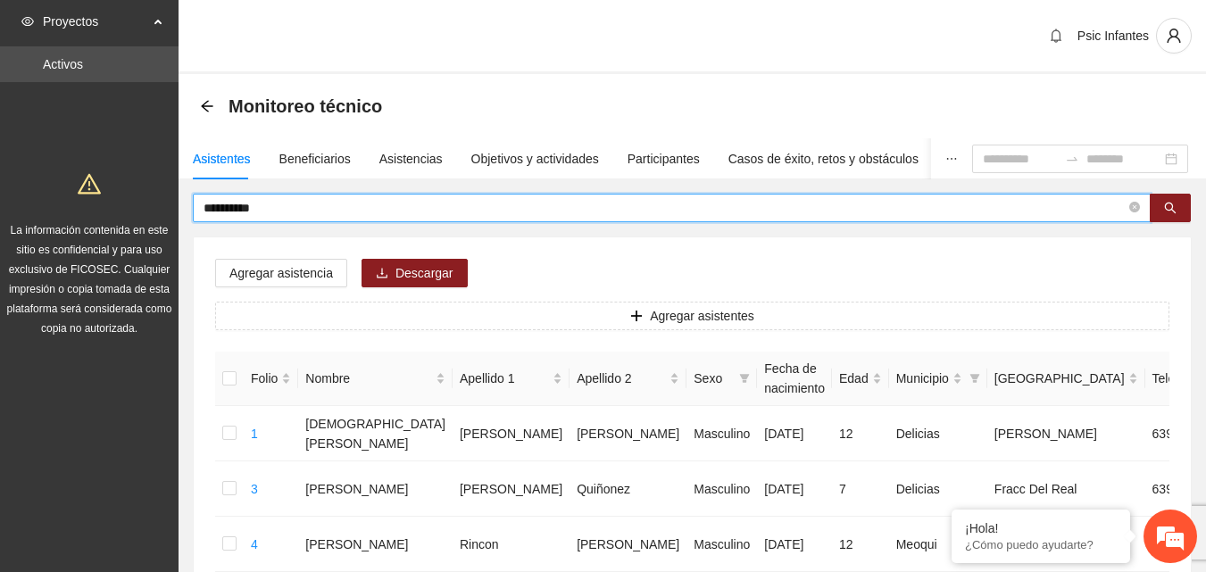
type input "**********"
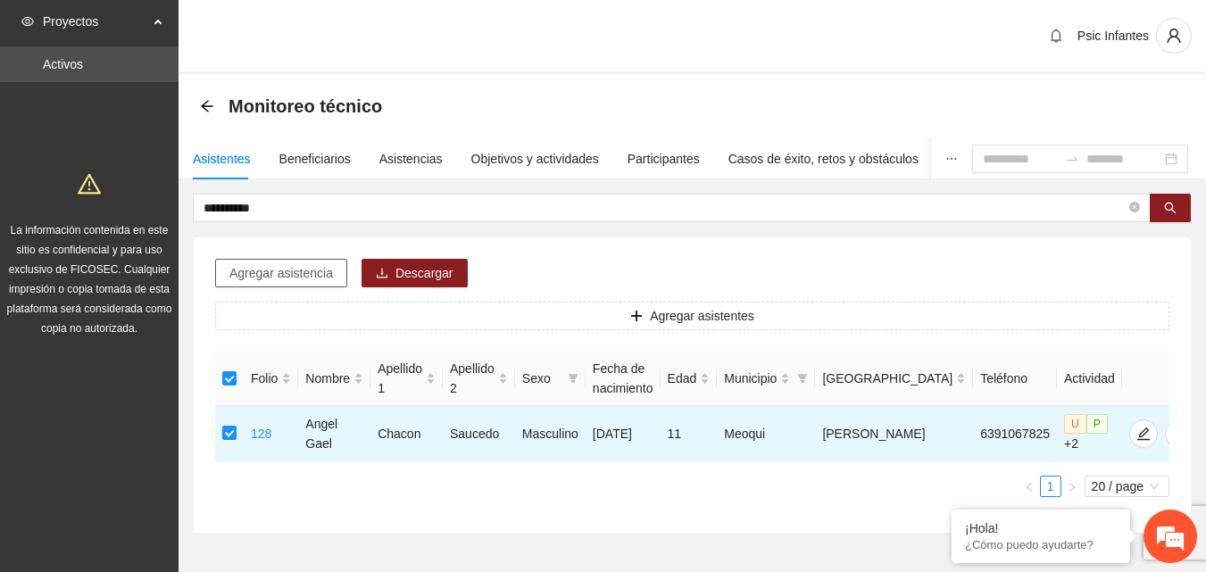
click at [276, 264] on span "Agregar asistencia" at bounding box center [281, 273] width 104 height 20
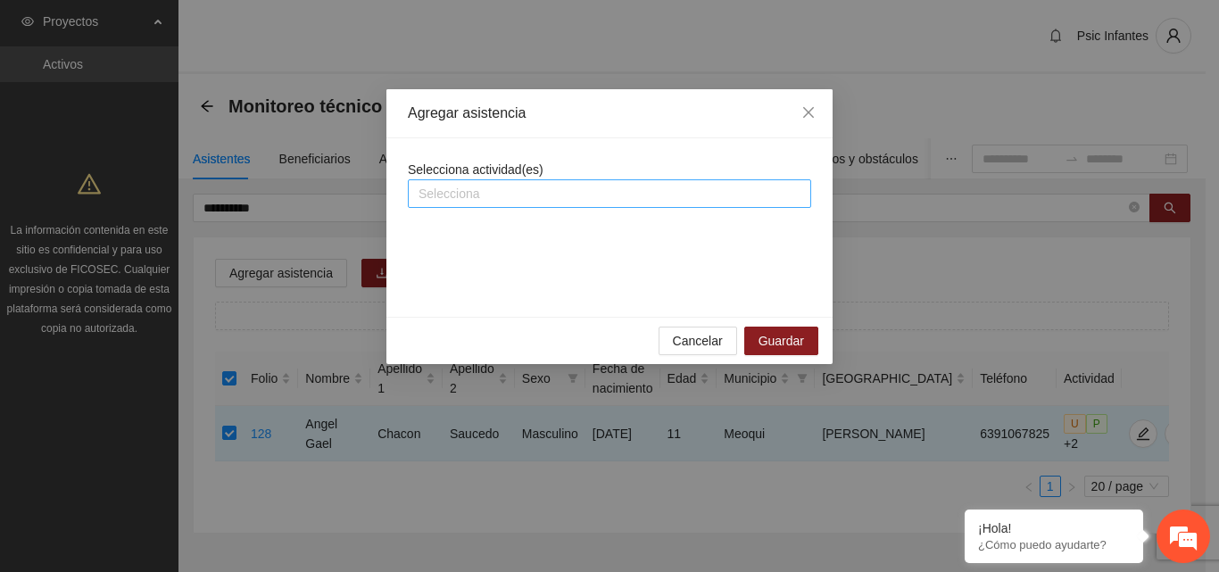
click at [492, 196] on div at bounding box center [609, 193] width 394 height 21
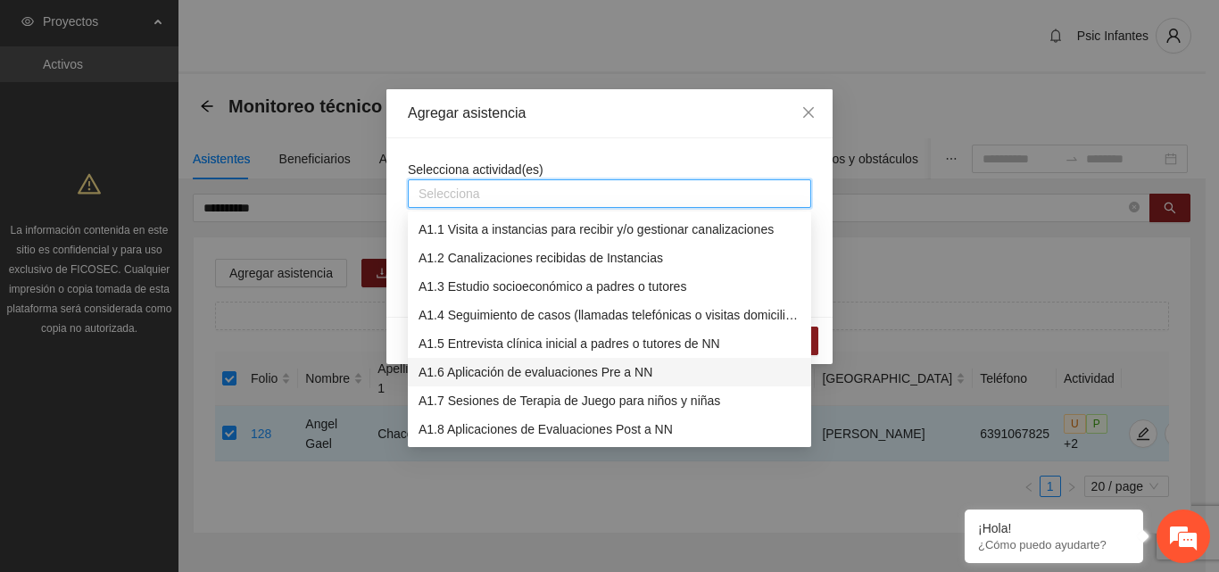
click at [526, 378] on div "A1.6 Aplicación de evaluaciones Pre a NN" at bounding box center [610, 372] width 382 height 20
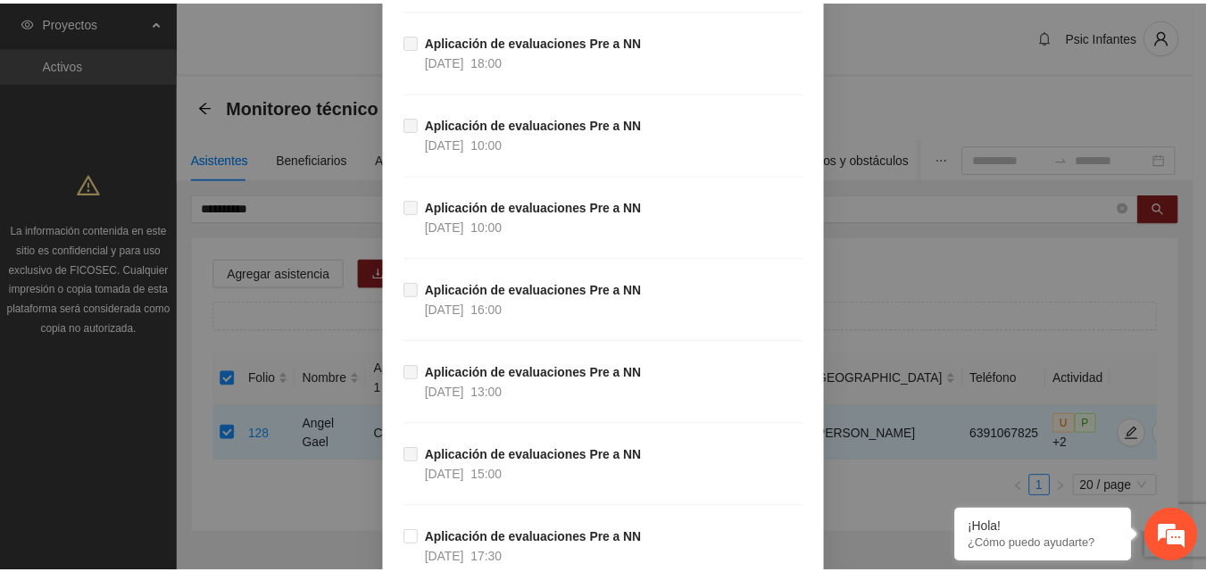
scroll to position [3547, 0]
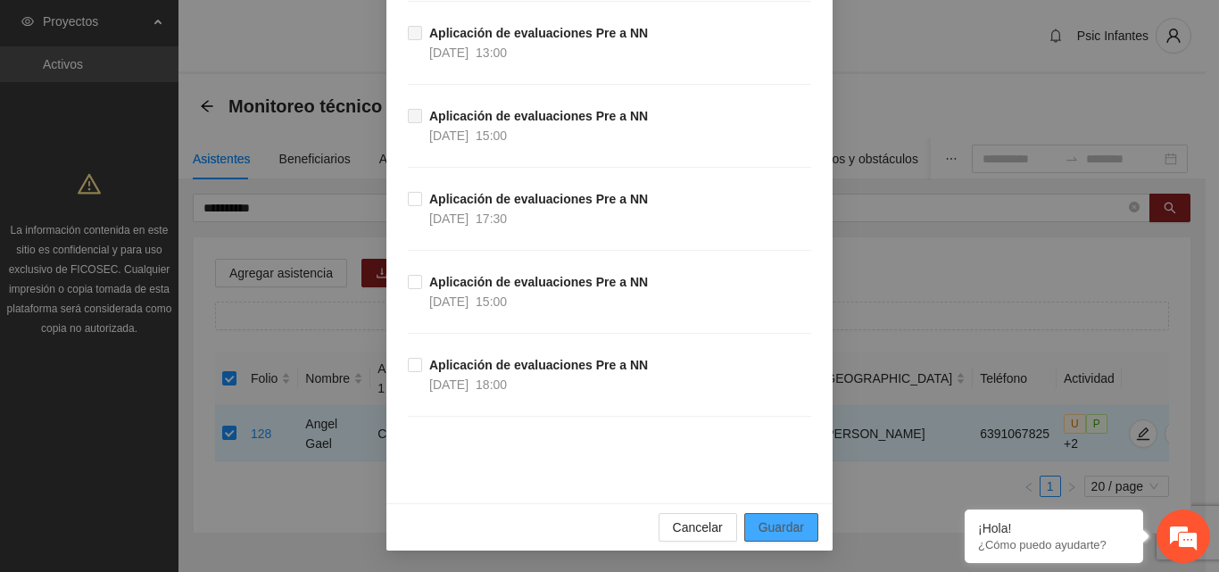
click at [780, 517] on button "Guardar" at bounding box center [781, 527] width 74 height 29
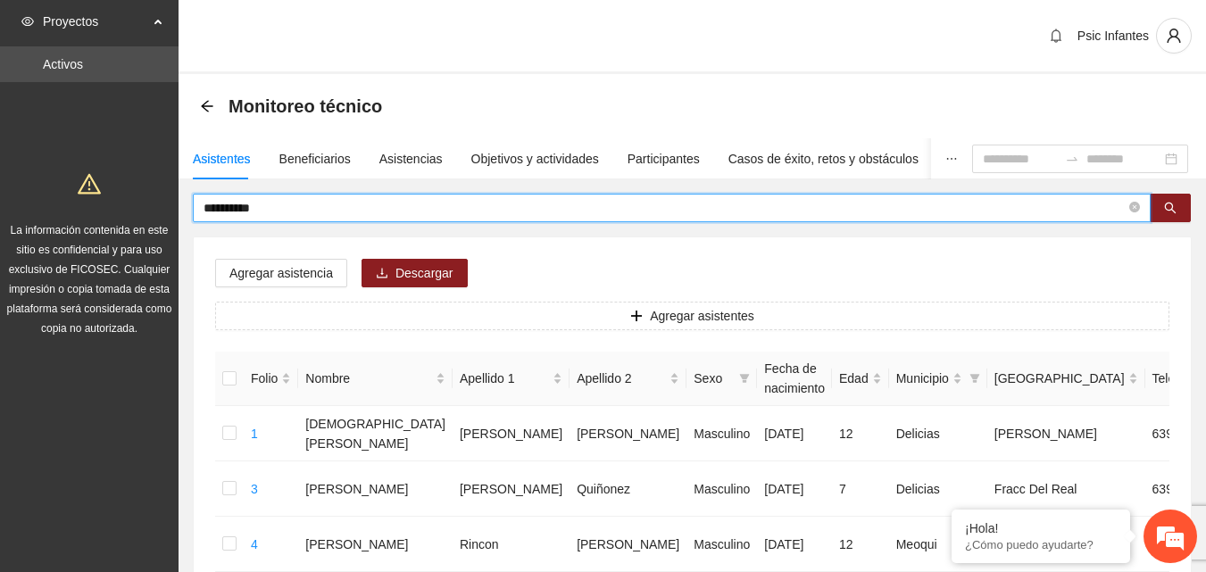
drag, startPoint x: 307, startPoint y: 208, endPoint x: 199, endPoint y: 223, distance: 109.0
click at [403, 162] on div "Asistencias" at bounding box center [410, 159] width 63 height 20
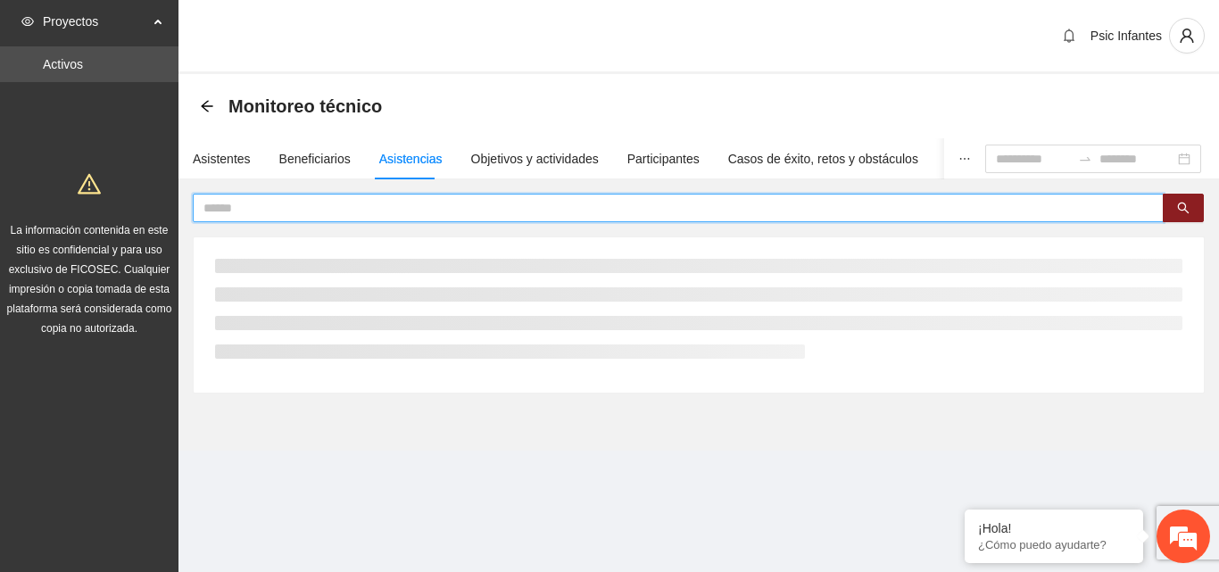
click at [410, 205] on input "text" at bounding box center [670, 208] width 935 height 20
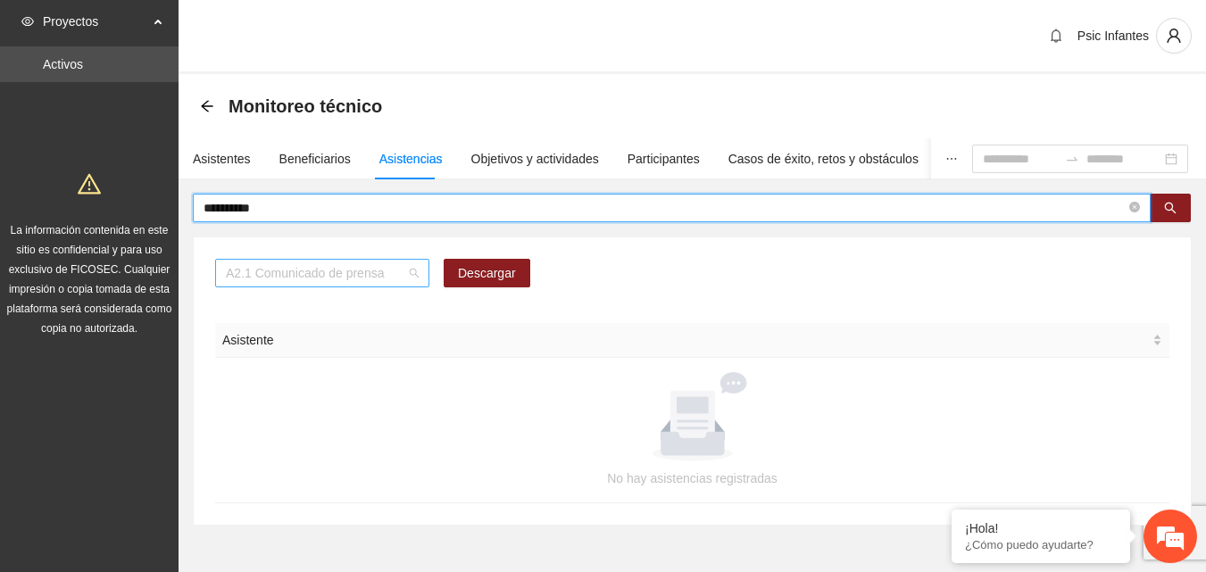
click at [391, 274] on span "A2.1 Comunicado de prensa" at bounding box center [322, 273] width 193 height 27
type input "**********"
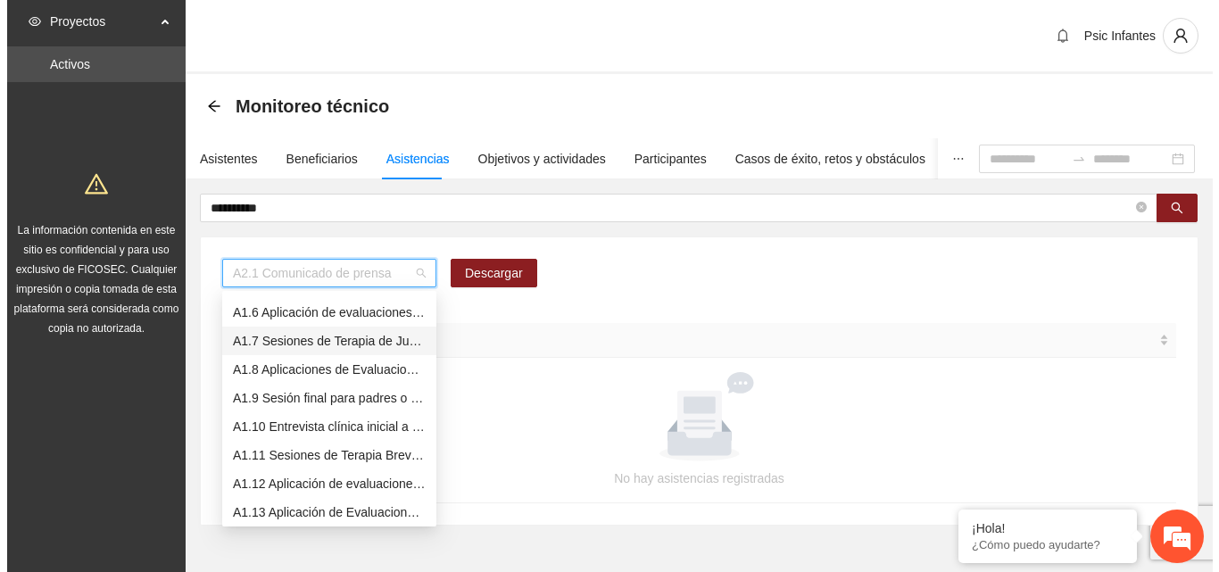
scroll to position [50, 0]
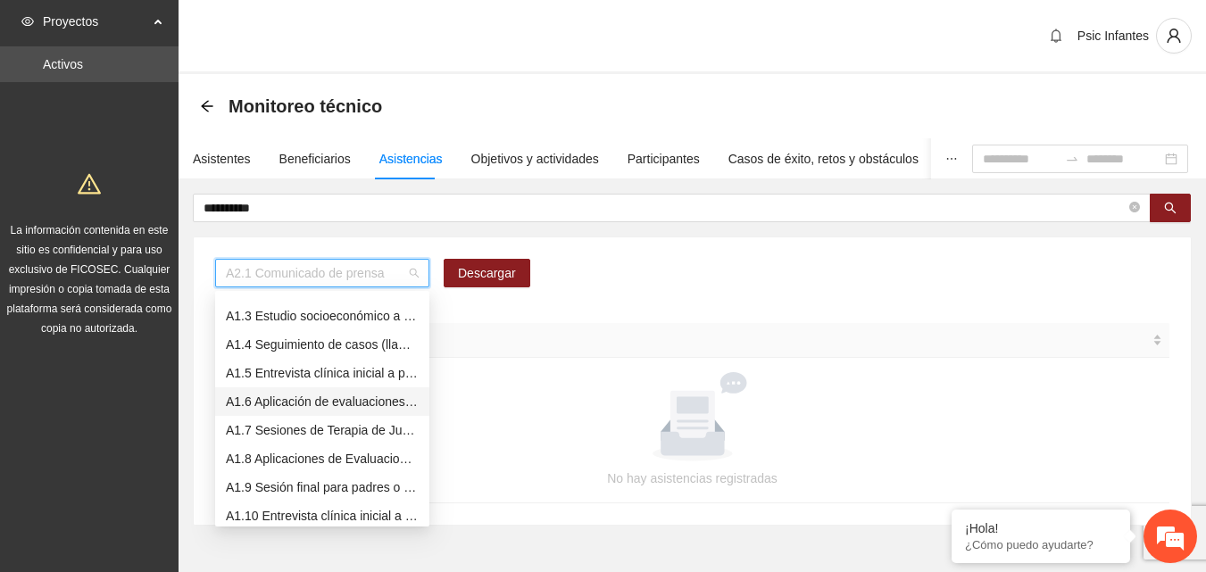
click at [321, 402] on div "A1.6 Aplicación de evaluaciones Pre a NN" at bounding box center [322, 402] width 193 height 20
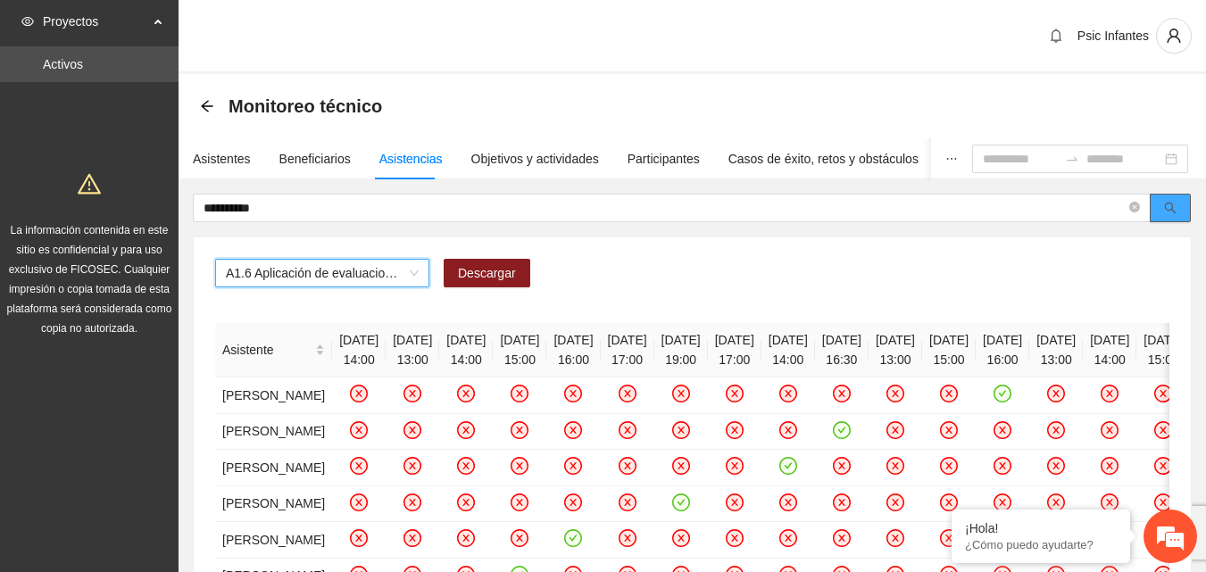
click at [1179, 213] on button "button" at bounding box center [1169, 208] width 41 height 29
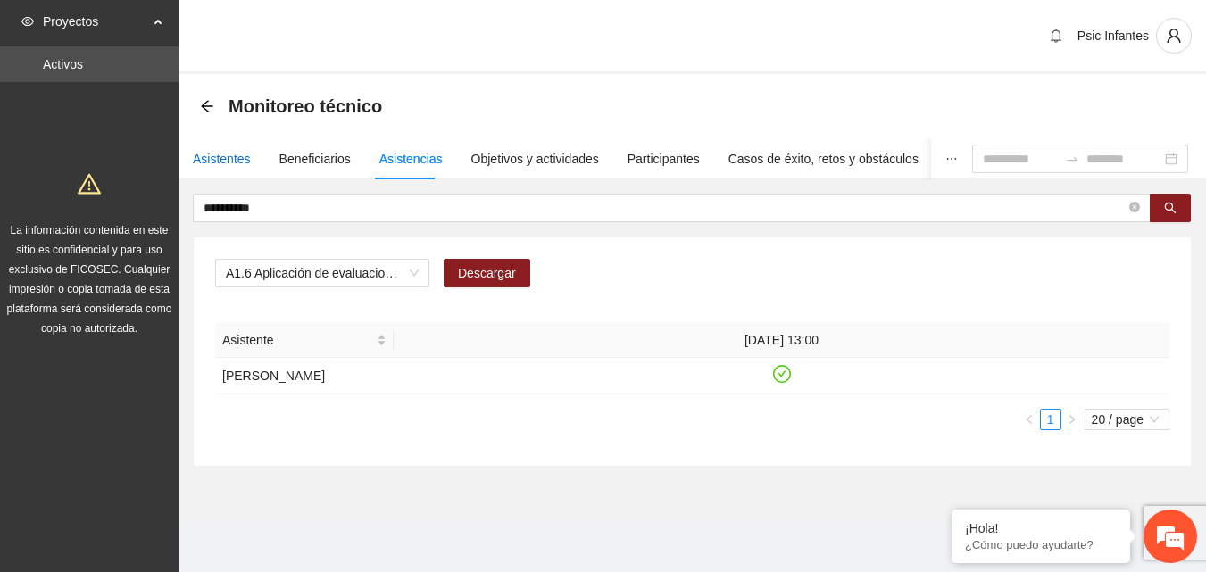
click at [238, 165] on div "Asistentes" at bounding box center [222, 159] width 58 height 20
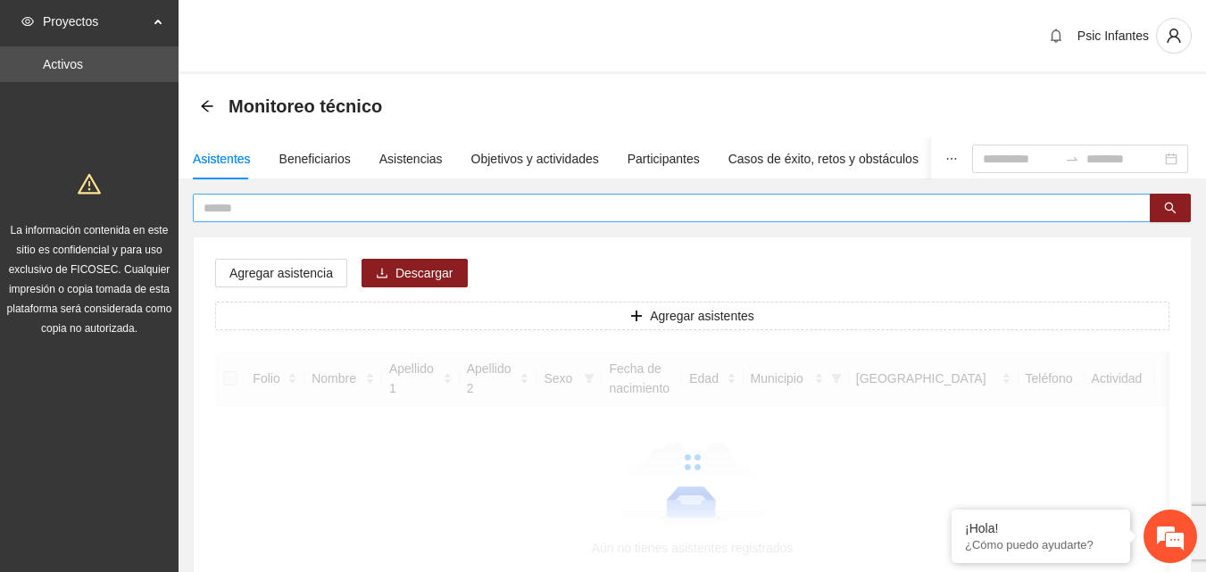
click at [273, 205] on input "text" at bounding box center [664, 208] width 922 height 20
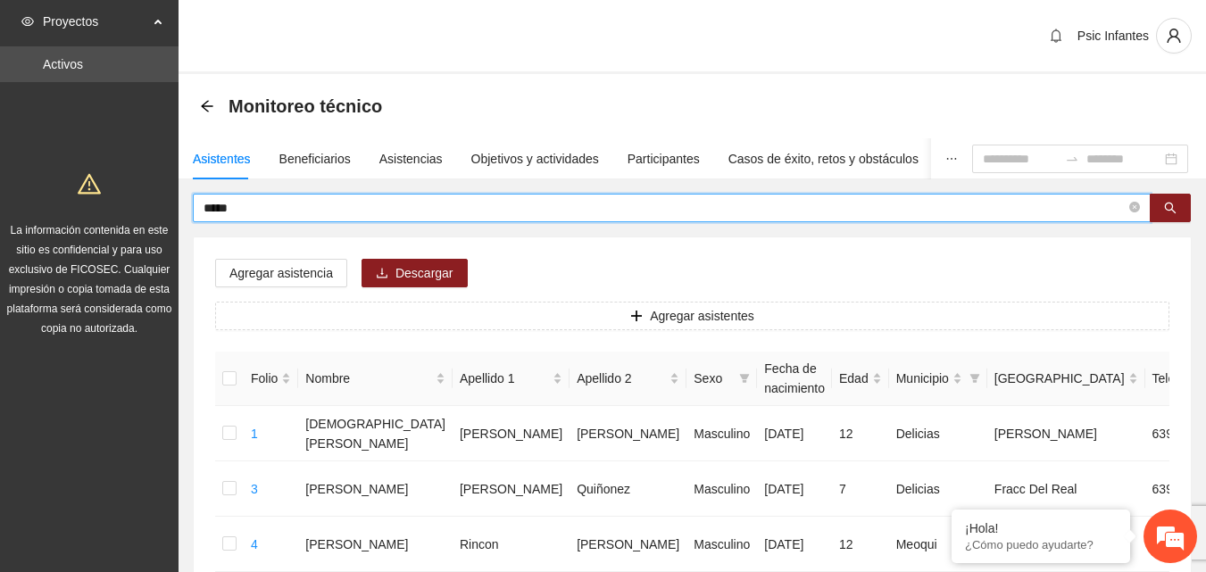
type input "*****"
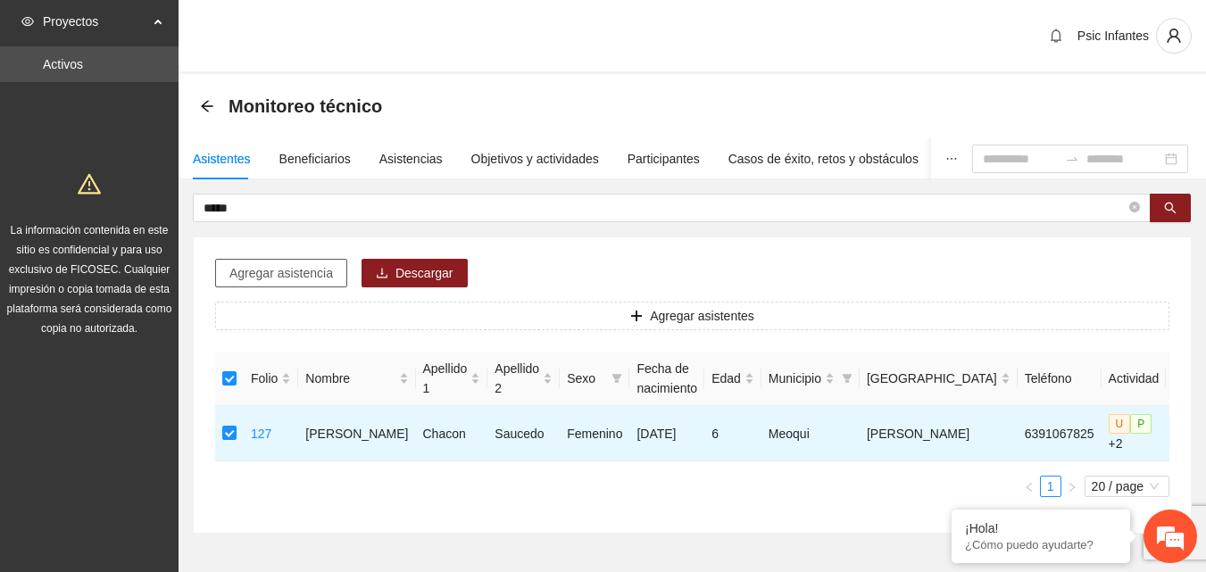
click at [261, 279] on span "Agregar asistencia" at bounding box center [281, 273] width 104 height 20
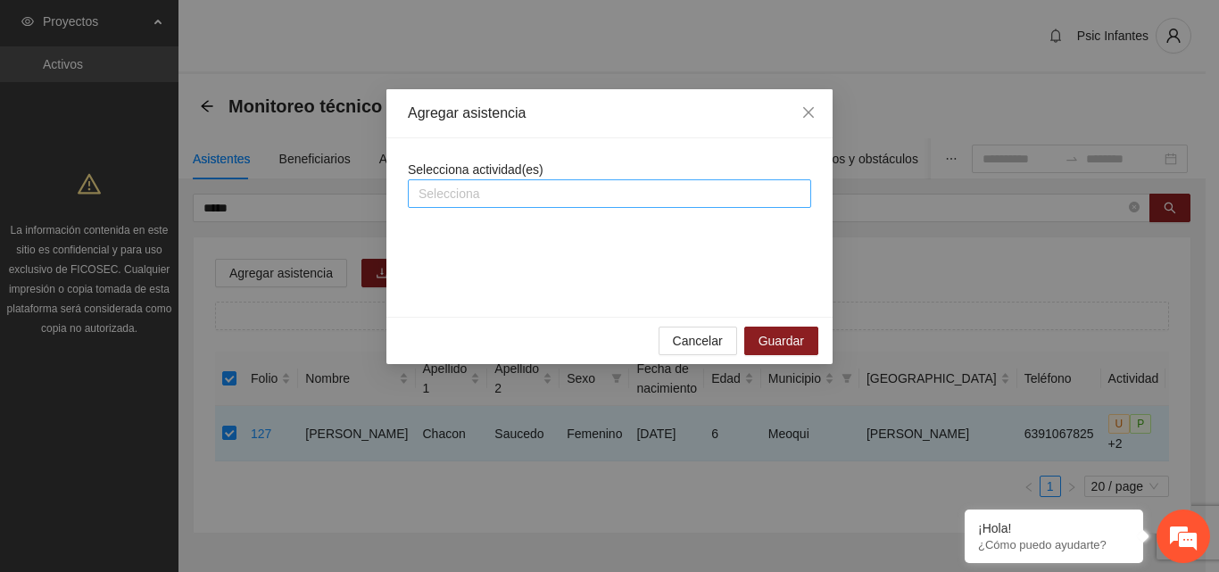
click at [587, 199] on div at bounding box center [609, 193] width 394 height 21
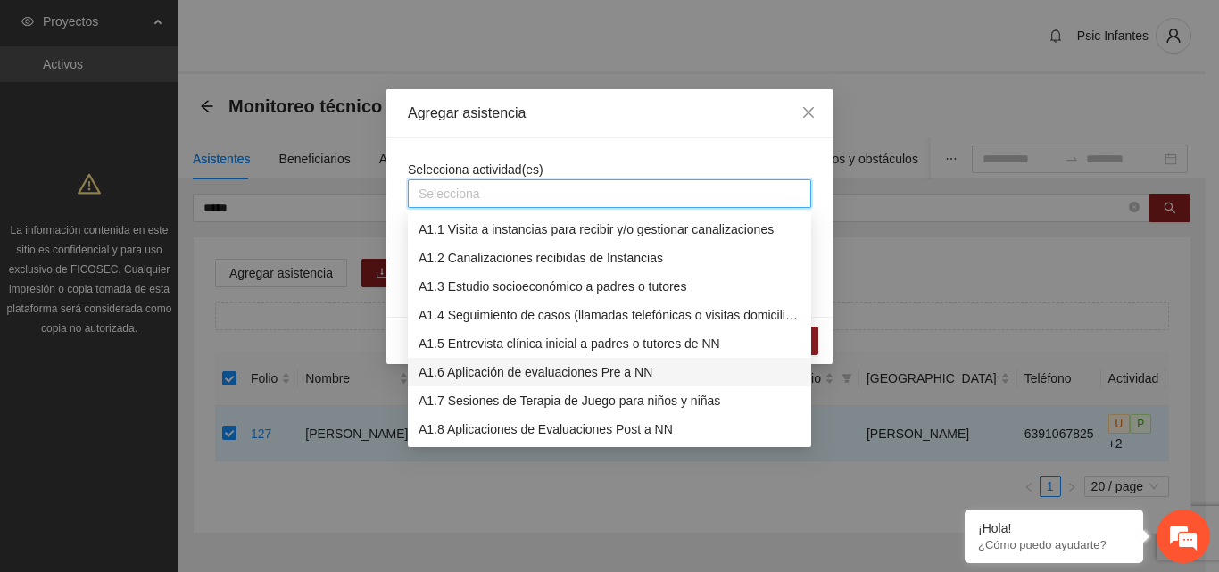
click at [511, 373] on div "A1.6 Aplicación de evaluaciones Pre a NN" at bounding box center [610, 372] width 382 height 20
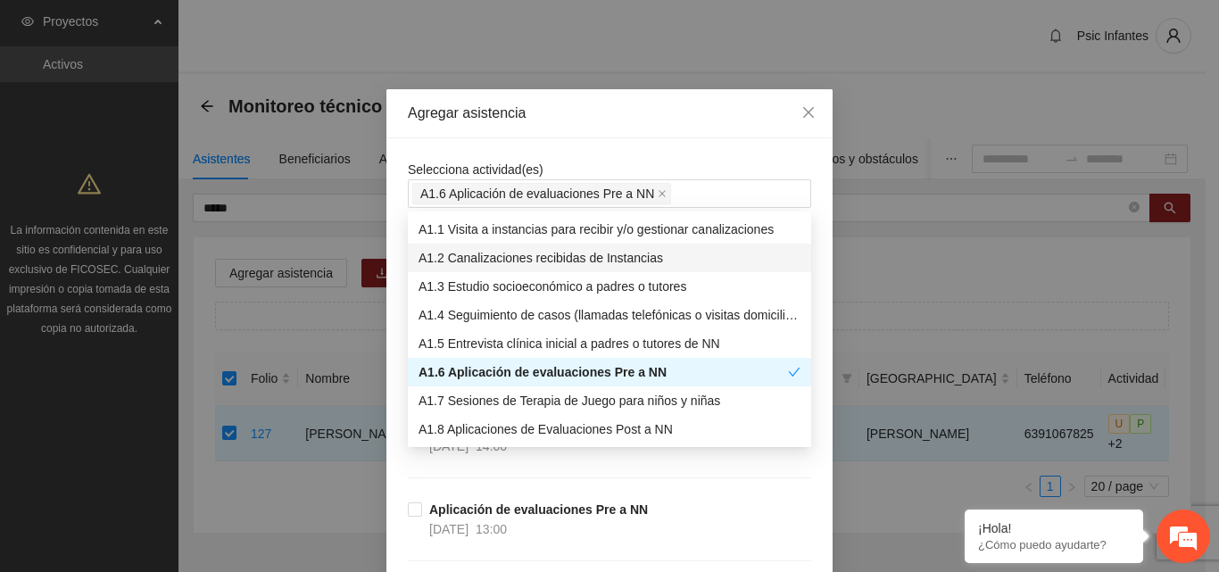
click at [661, 136] on div "Agregar asistencia" at bounding box center [609, 113] width 446 height 49
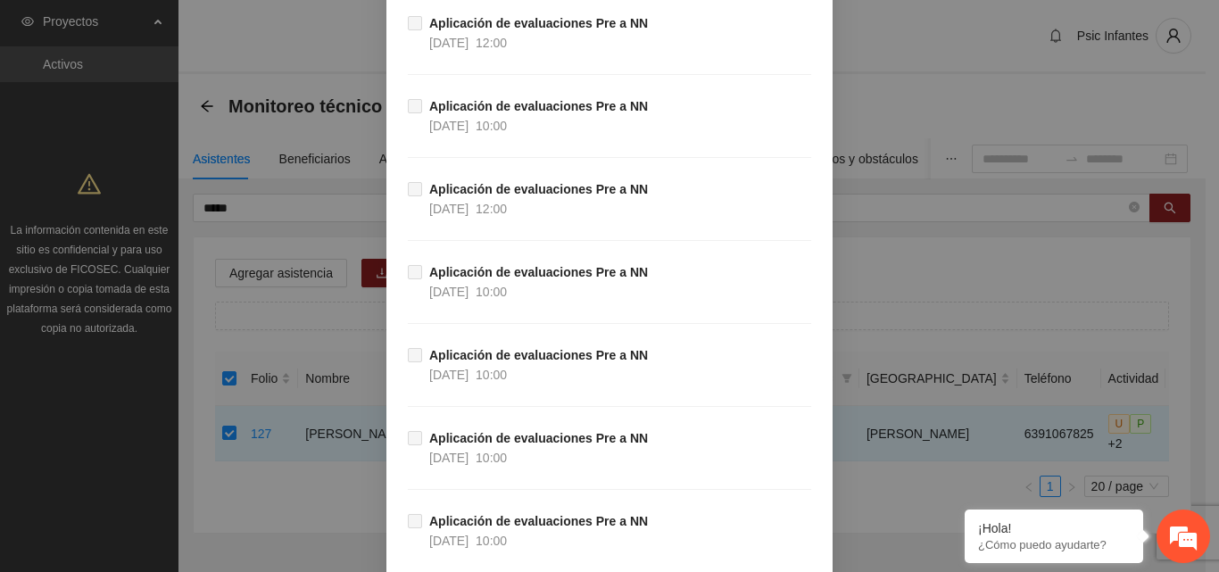
scroll to position [3547, 0]
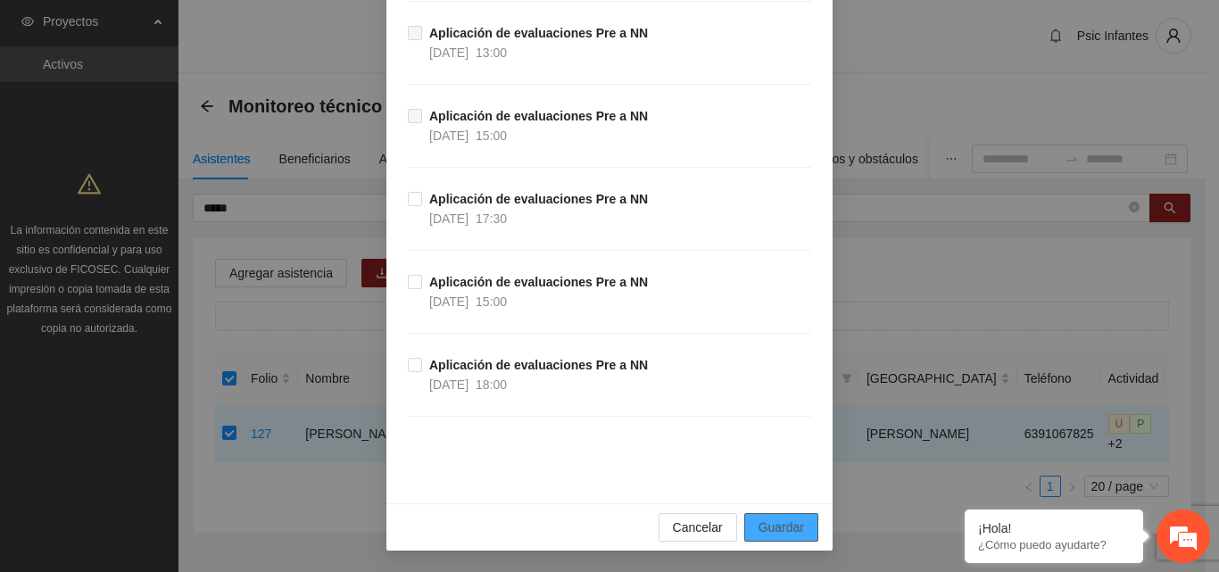
click at [787, 526] on span "Guardar" at bounding box center [781, 528] width 46 height 20
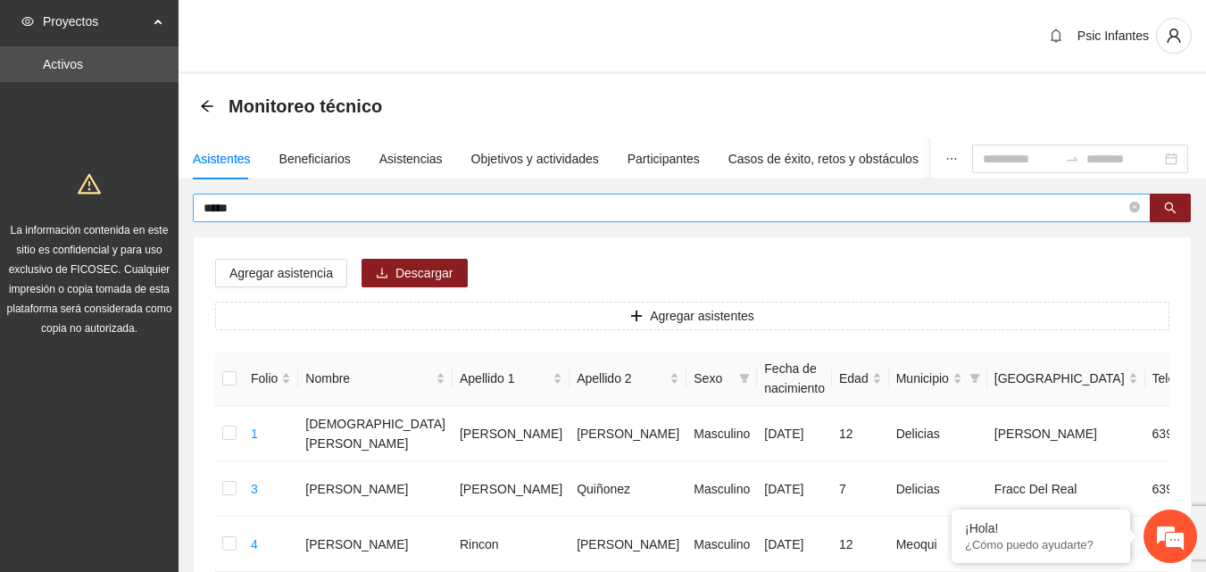
click at [351, 197] on span "*****" at bounding box center [671, 208] width 957 height 29
drag, startPoint x: 132, startPoint y: 210, endPoint x: 116, endPoint y: 210, distance: 16.1
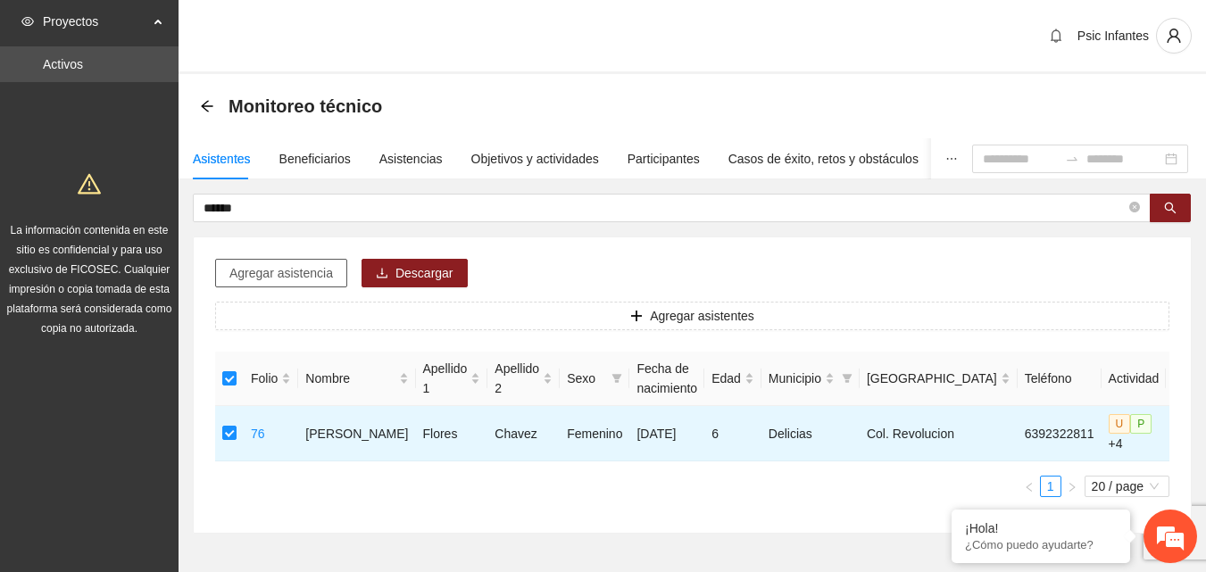
click at [286, 275] on span "Agregar asistencia" at bounding box center [281, 273] width 104 height 20
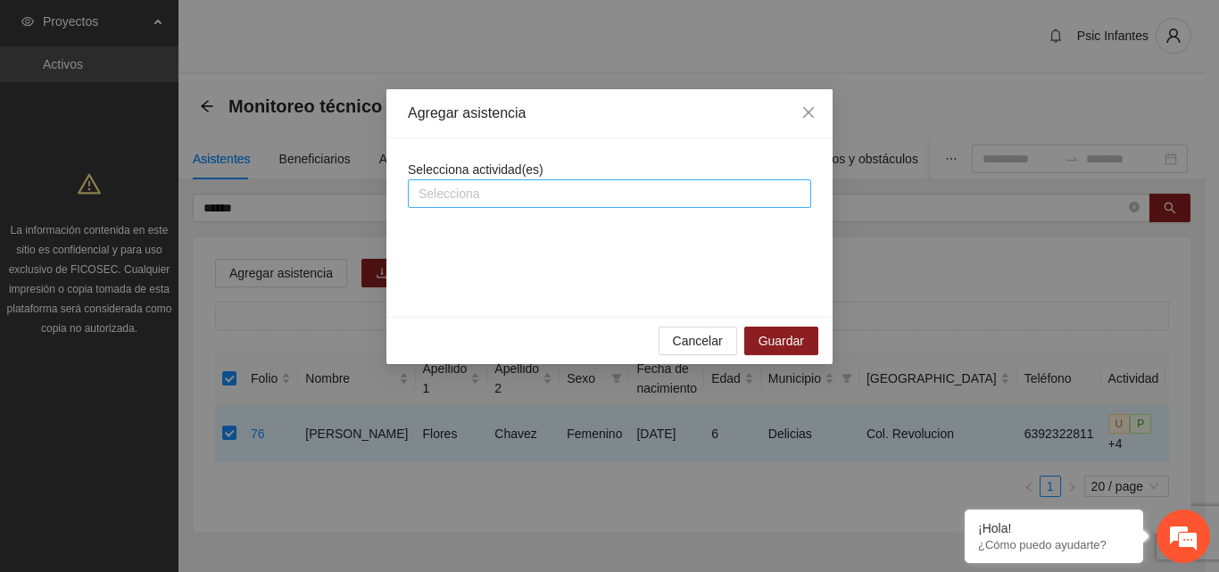
click at [501, 192] on div at bounding box center [609, 193] width 394 height 21
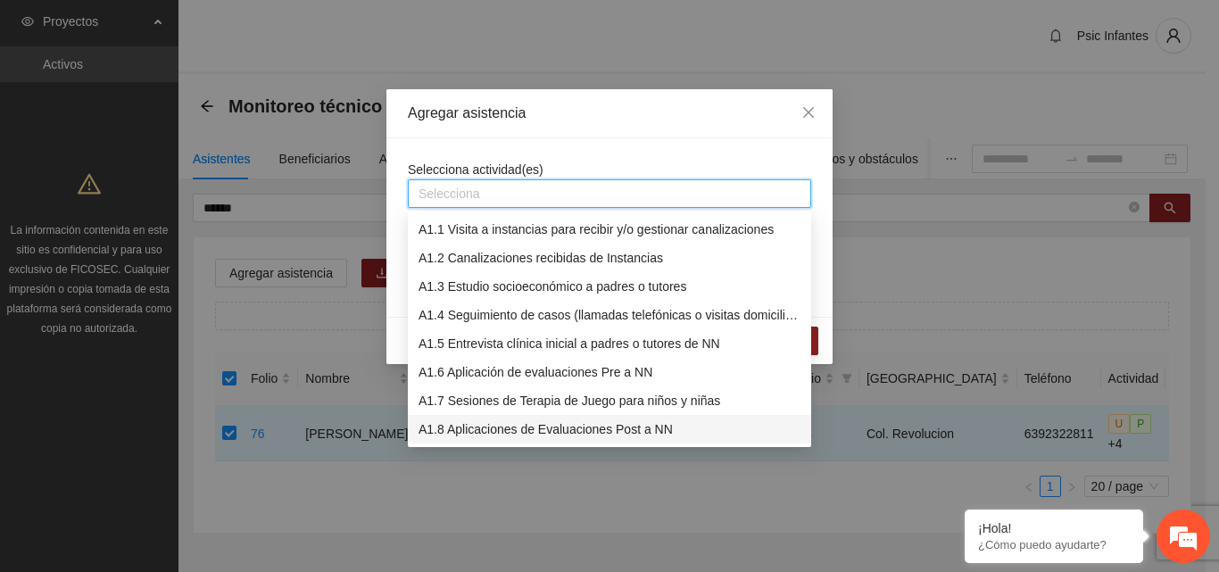
click at [532, 434] on div "A1.8 Aplicaciones de Evaluaciones Post a NN" at bounding box center [610, 429] width 382 height 20
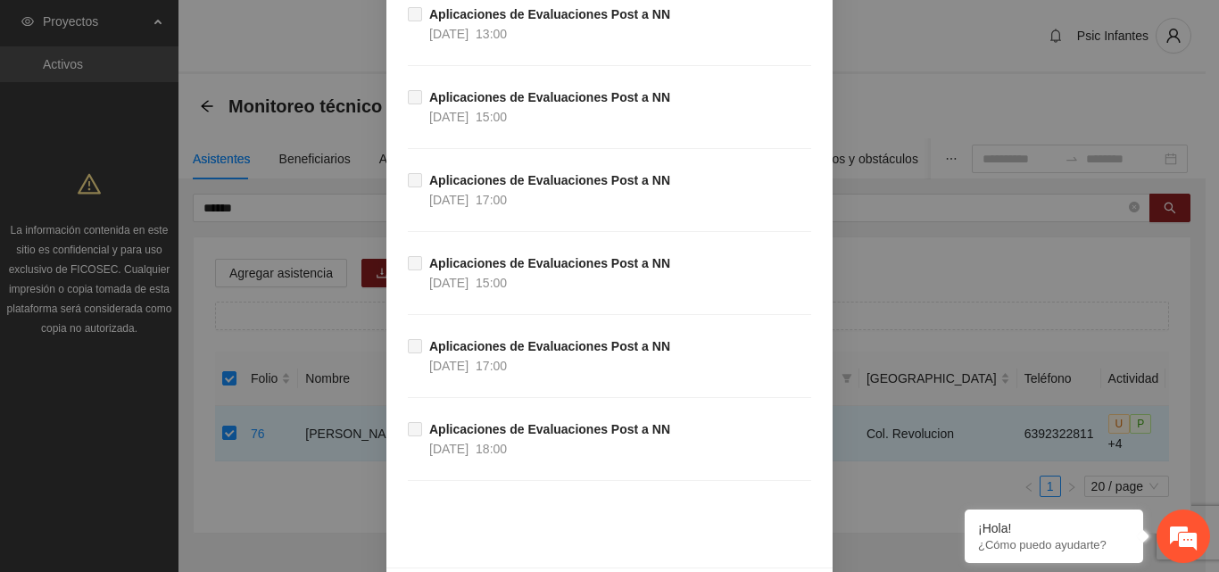
scroll to position [1057, 0]
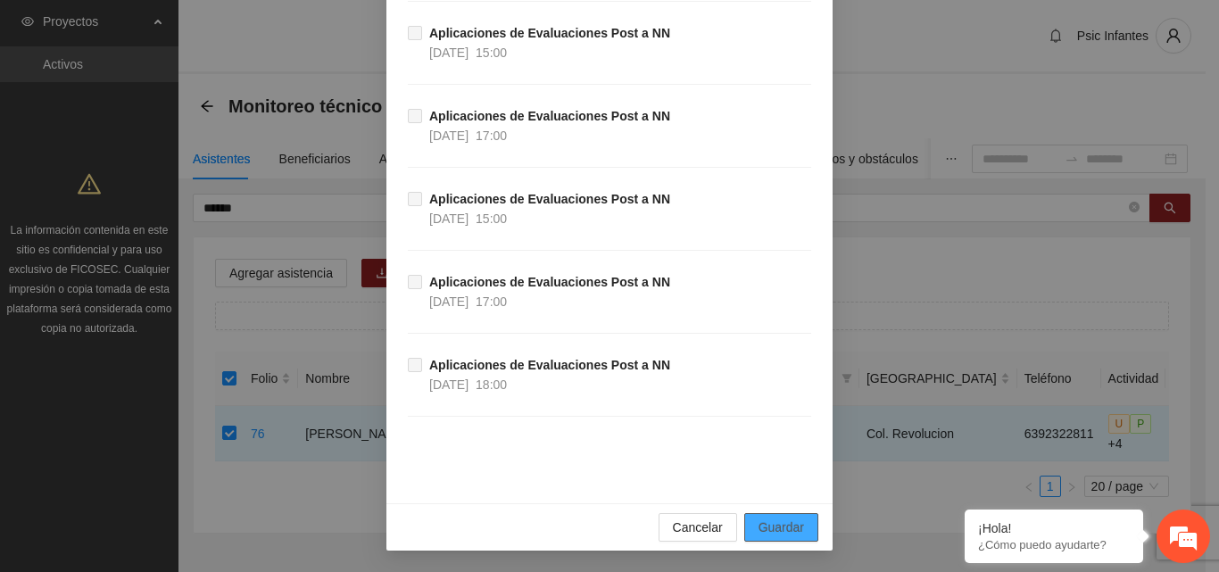
click at [785, 526] on span "Guardar" at bounding box center [781, 528] width 46 height 20
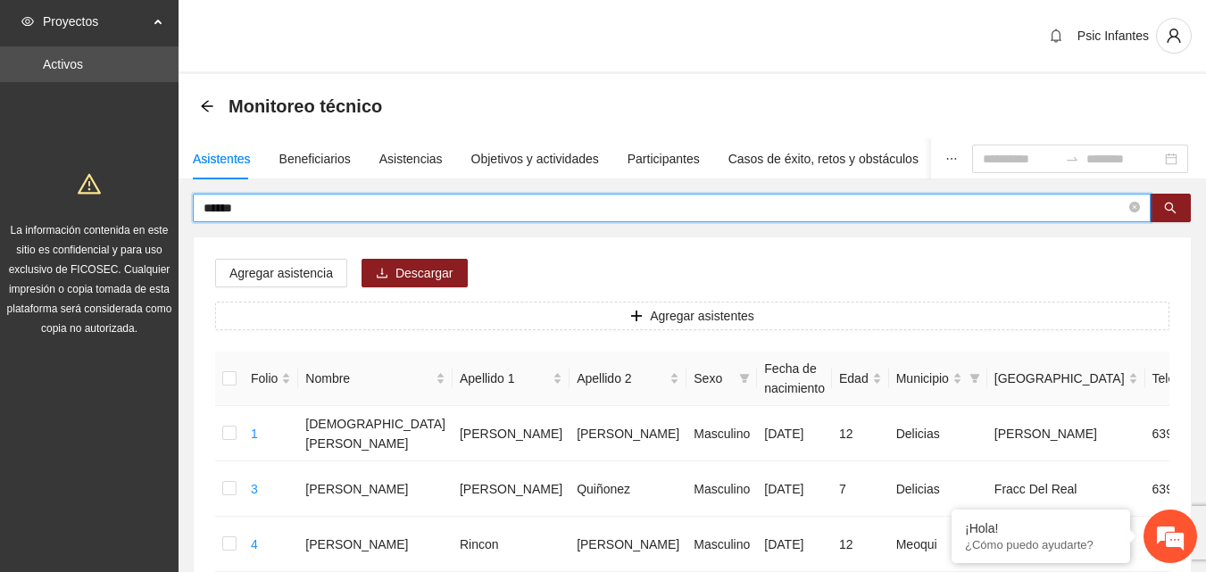
drag, startPoint x: 308, startPoint y: 207, endPoint x: 174, endPoint y: 211, distance: 133.9
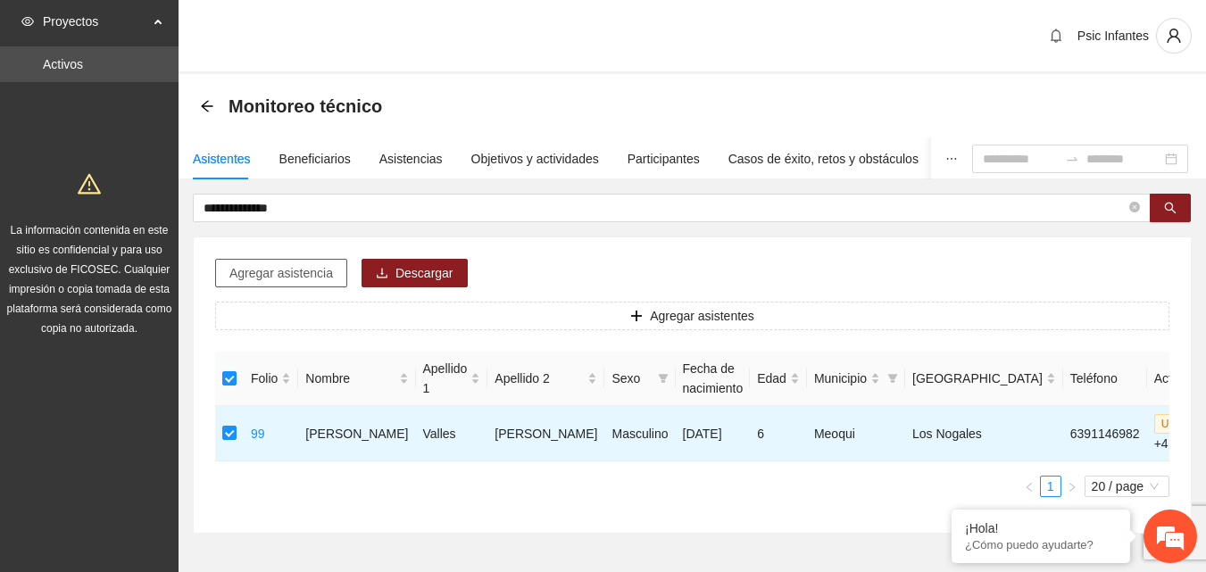
click at [279, 280] on span "Agregar asistencia" at bounding box center [281, 273] width 104 height 20
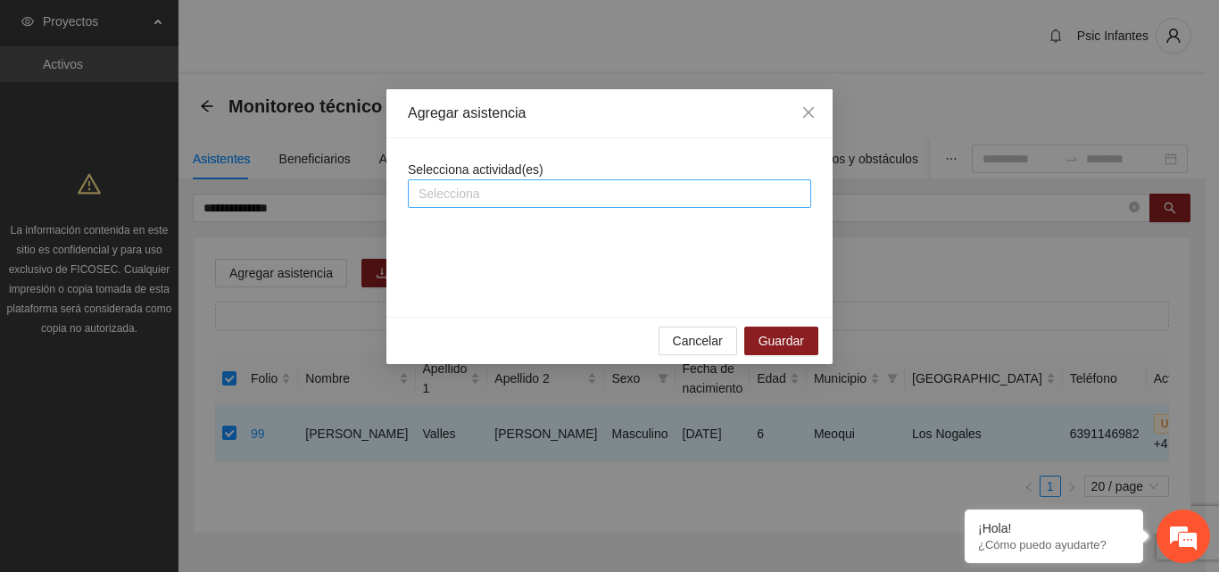
click at [462, 182] on div "Selecciona" at bounding box center [609, 193] width 403 height 29
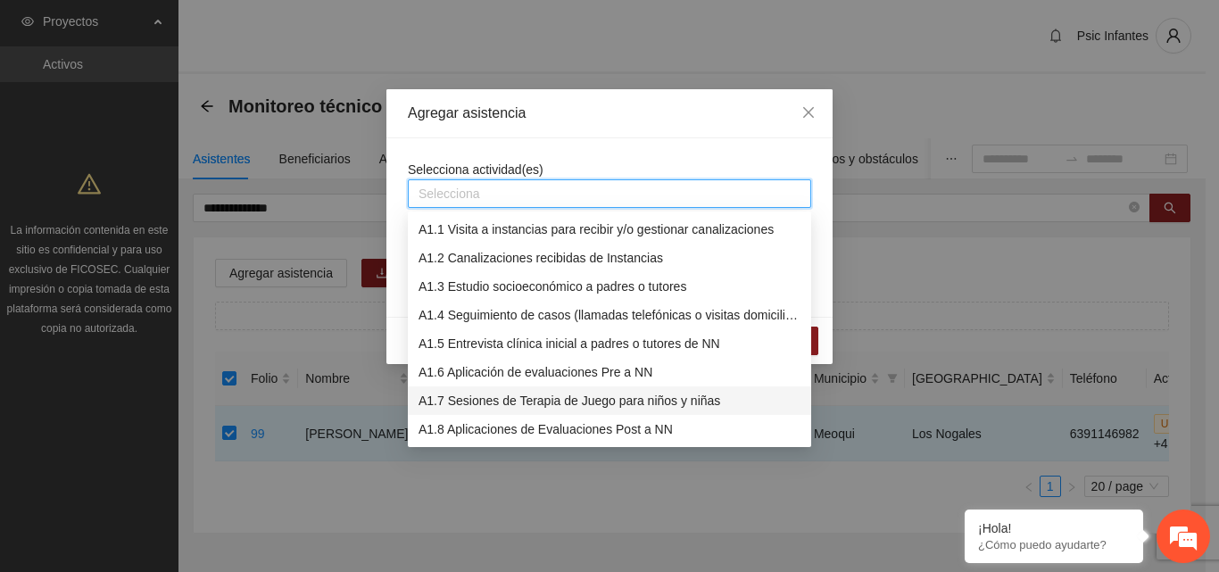
click at [492, 411] on div "A1.7 Sesiones de Terapia de Juego para niños y niñas" at bounding box center [609, 400] width 403 height 29
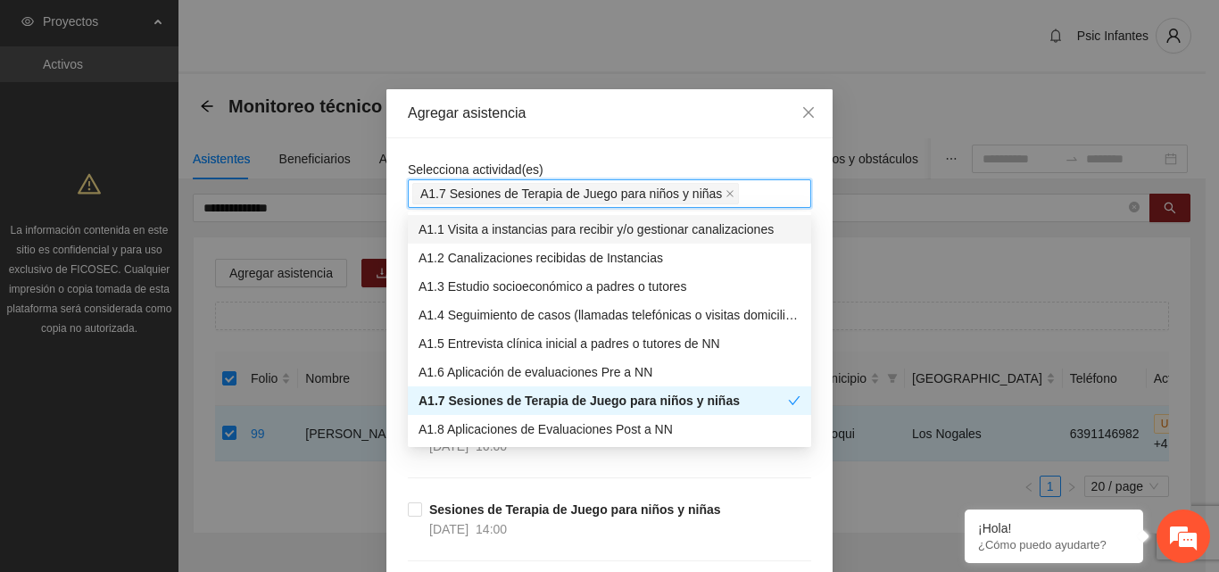
click at [642, 128] on div "Agregar asistencia" at bounding box center [609, 113] width 446 height 49
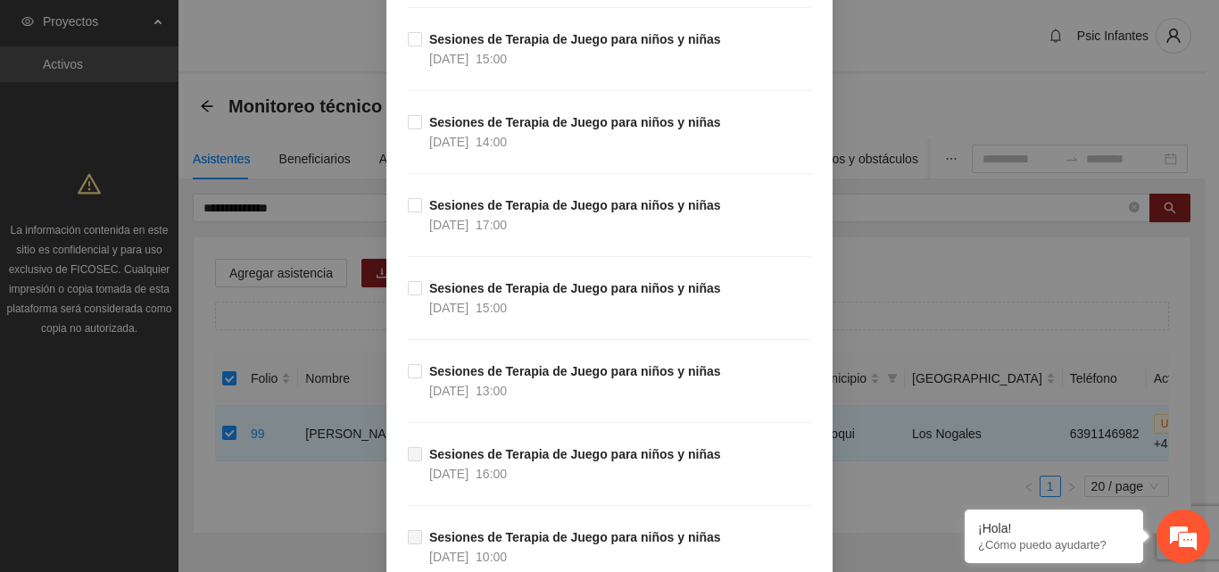
scroll to position [16991, 0]
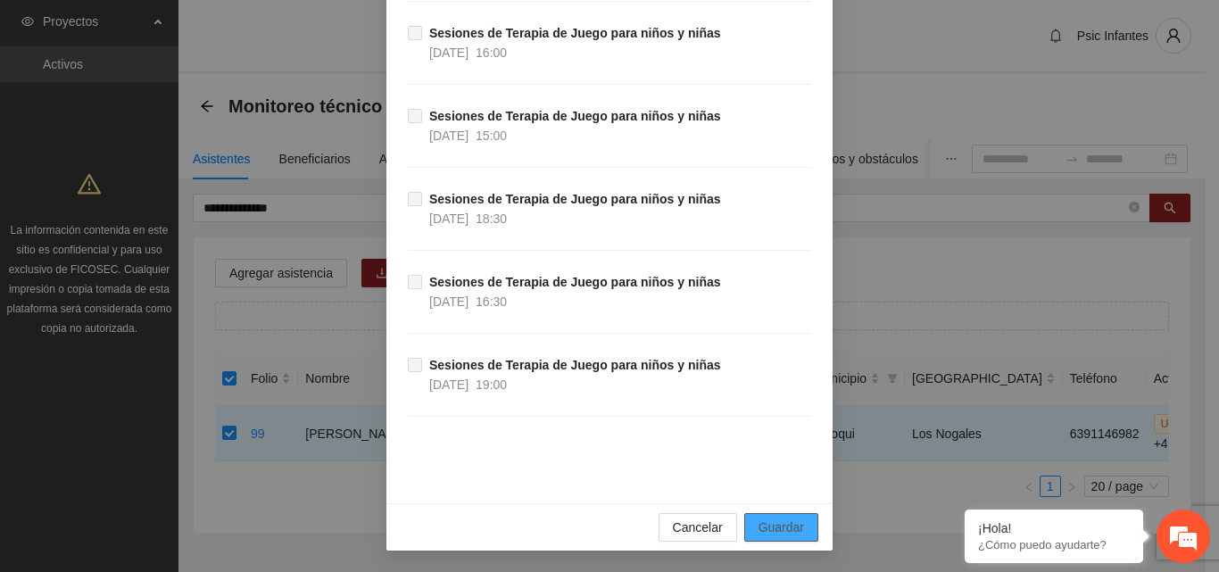
click at [767, 528] on span "Guardar" at bounding box center [781, 528] width 46 height 20
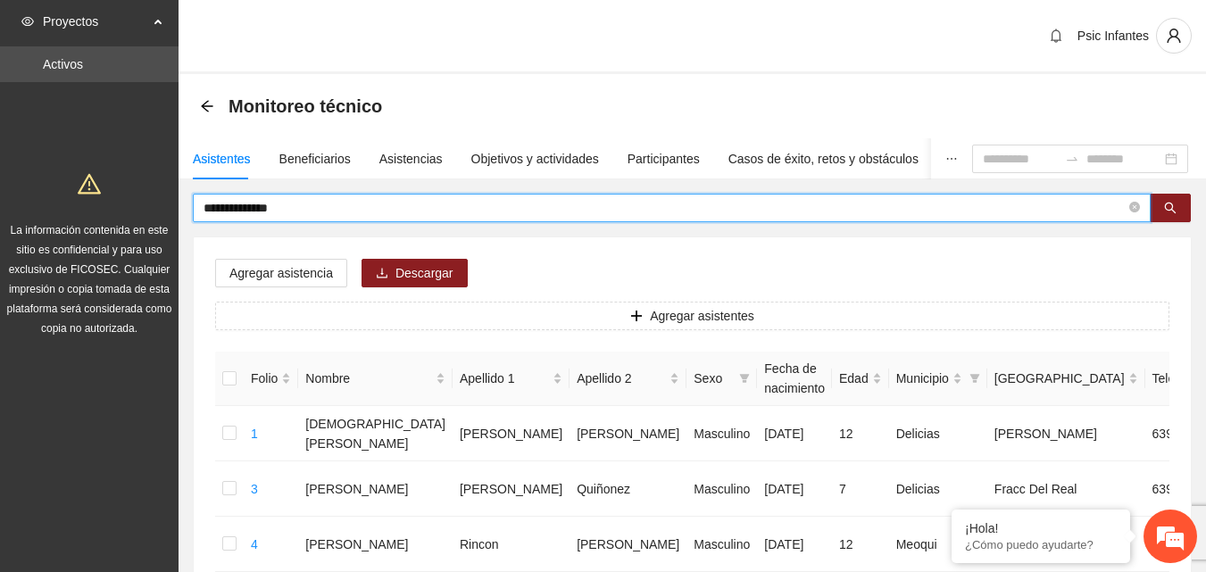
drag, startPoint x: 306, startPoint y: 206, endPoint x: 145, endPoint y: 207, distance: 161.5
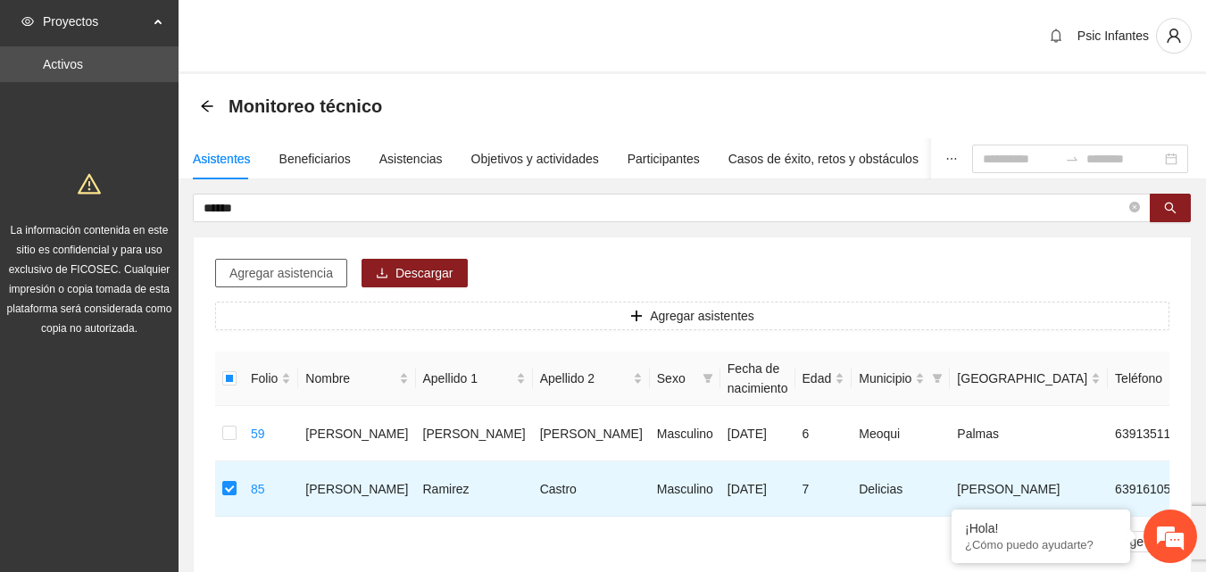
click at [256, 270] on span "Agregar asistencia" at bounding box center [281, 273] width 104 height 20
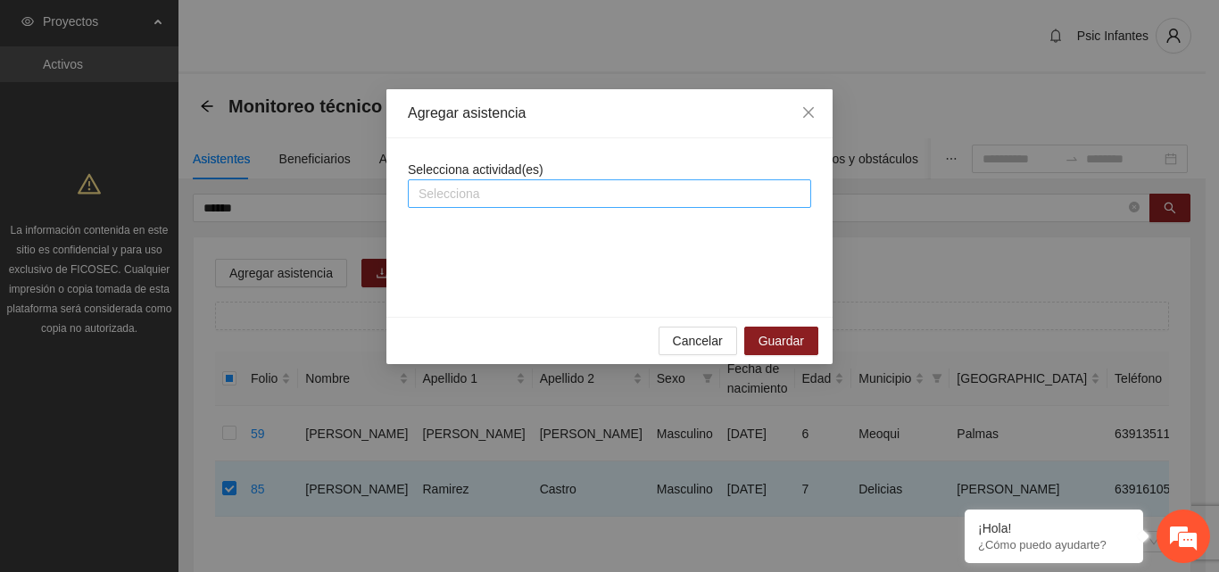
click at [559, 192] on div at bounding box center [609, 193] width 394 height 21
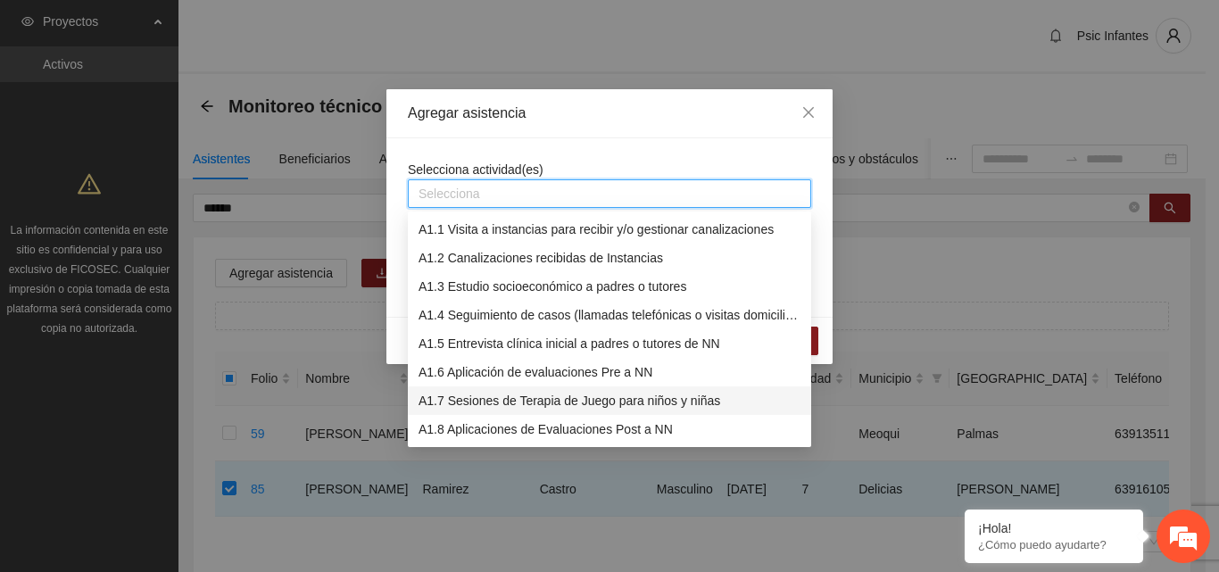
click at [516, 398] on div "A1.7 Sesiones de Terapia de Juego para niños y niñas" at bounding box center [610, 401] width 382 height 20
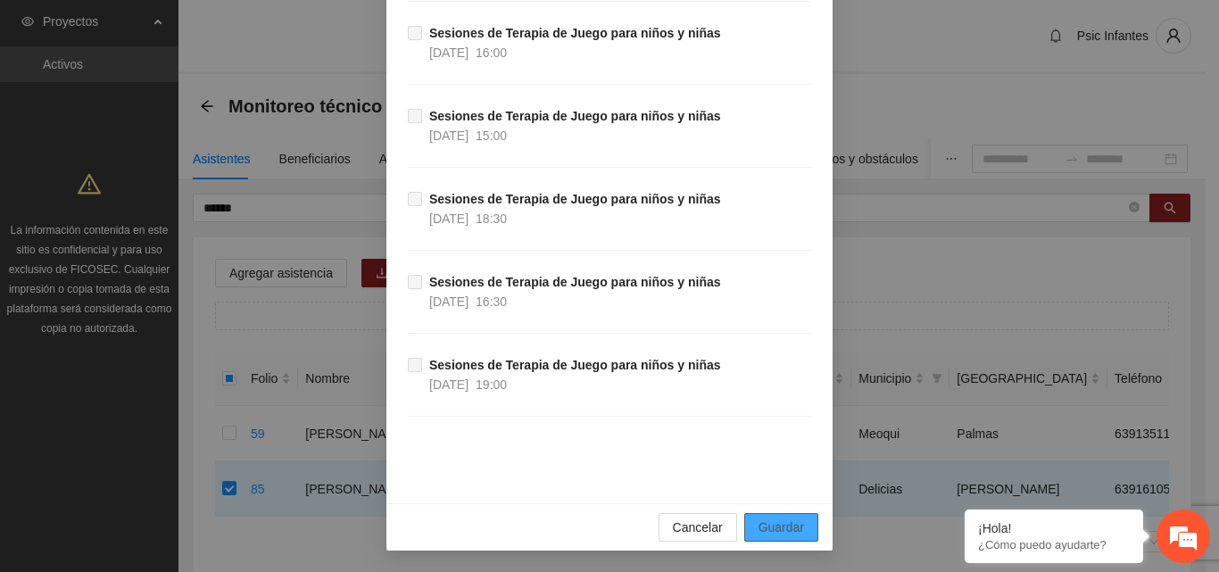
click at [796, 533] on span "Guardar" at bounding box center [781, 528] width 46 height 20
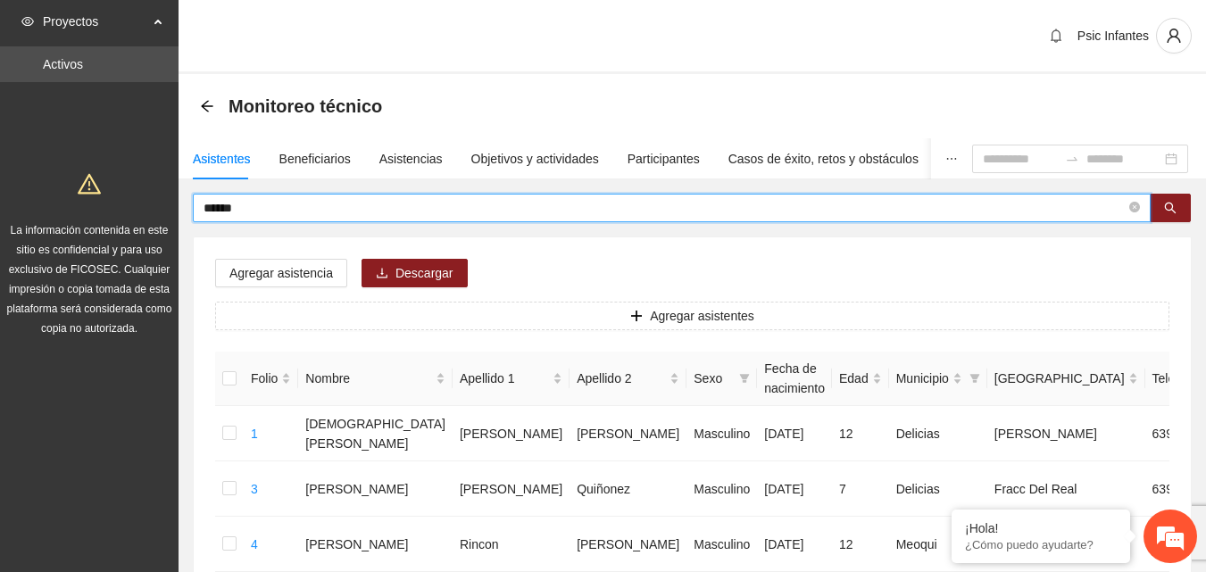
drag, startPoint x: 196, startPoint y: 231, endPoint x: 181, endPoint y: 234, distance: 15.4
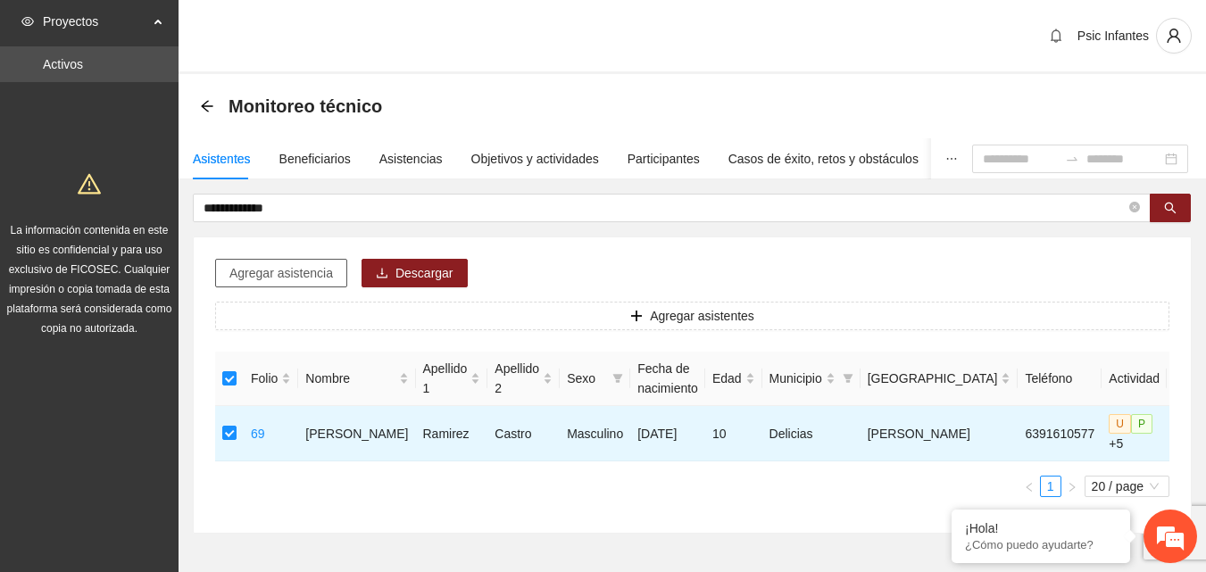
click at [253, 274] on span "Agregar asistencia" at bounding box center [281, 273] width 104 height 20
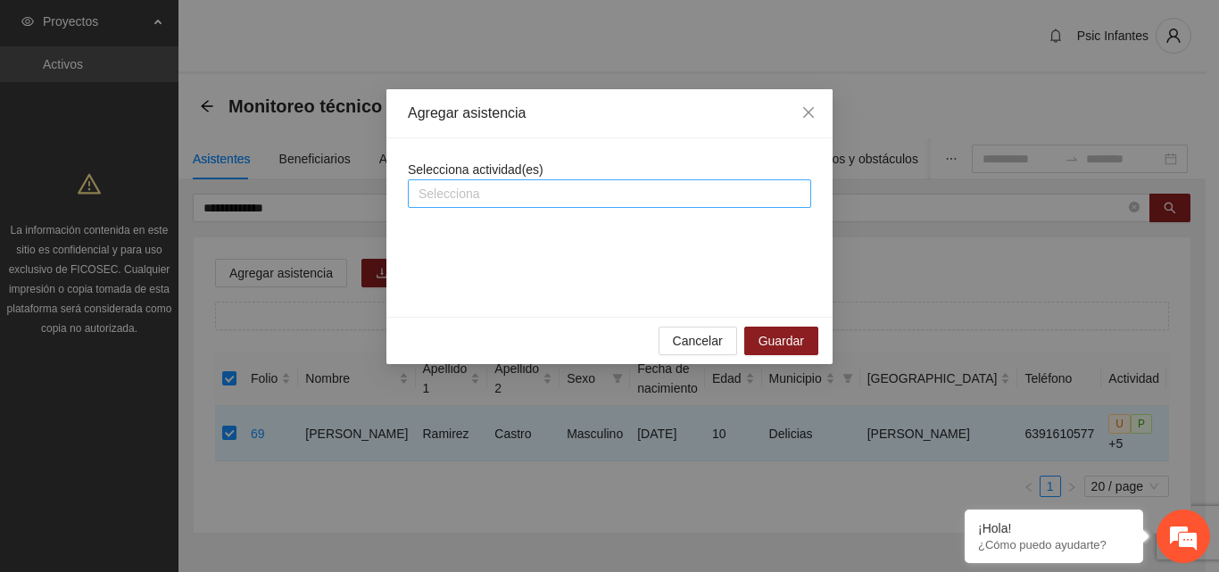
click at [504, 201] on div at bounding box center [609, 193] width 394 height 21
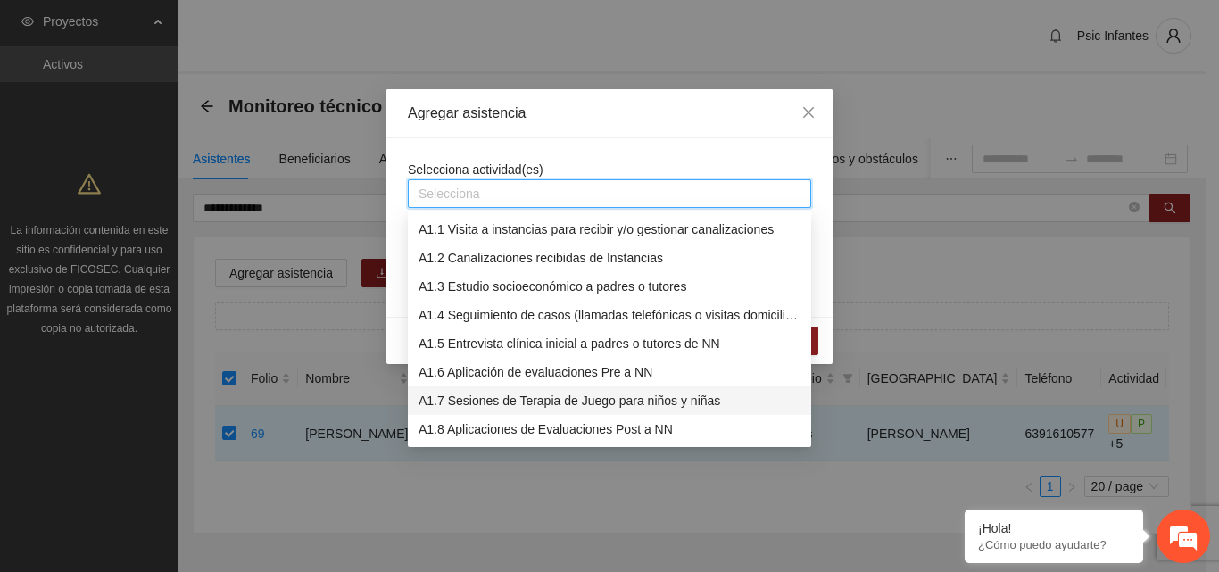
click at [483, 408] on div "A1.7 Sesiones de Terapia de Juego para niños y niñas" at bounding box center [610, 401] width 382 height 20
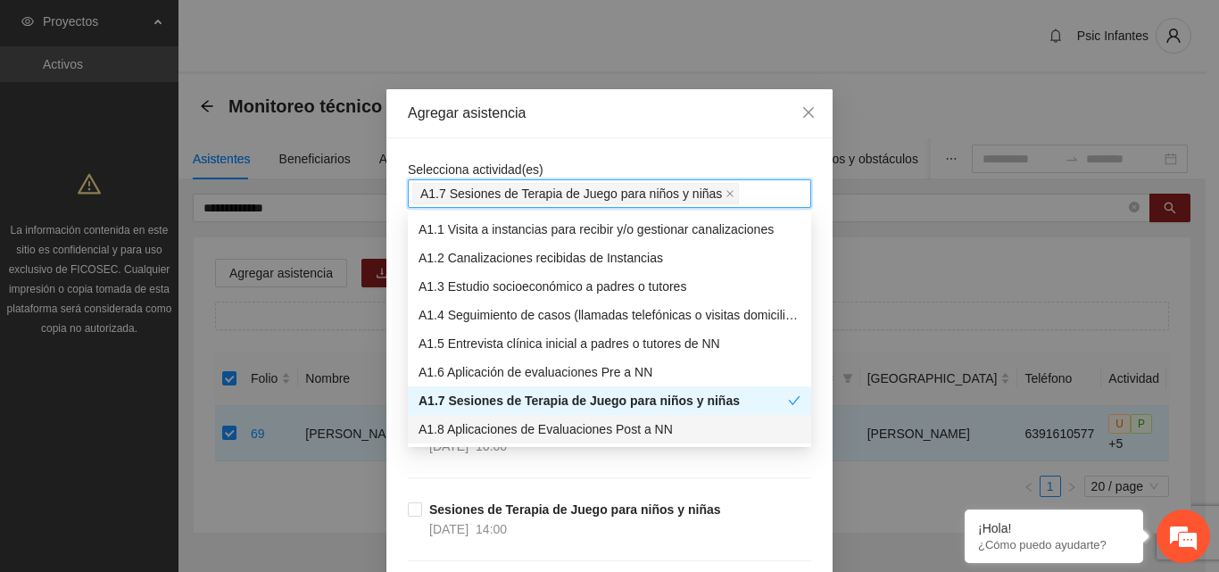
scroll to position [89, 0]
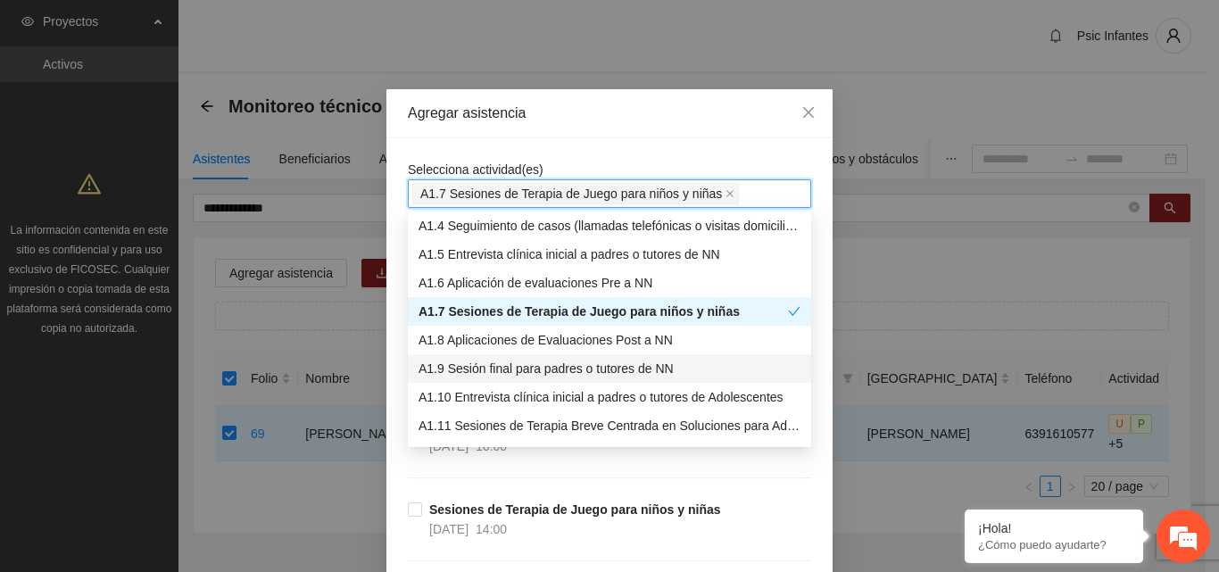
click at [506, 364] on div "A1.9 Sesión final para padres o tutores de NN" at bounding box center [610, 369] width 382 height 20
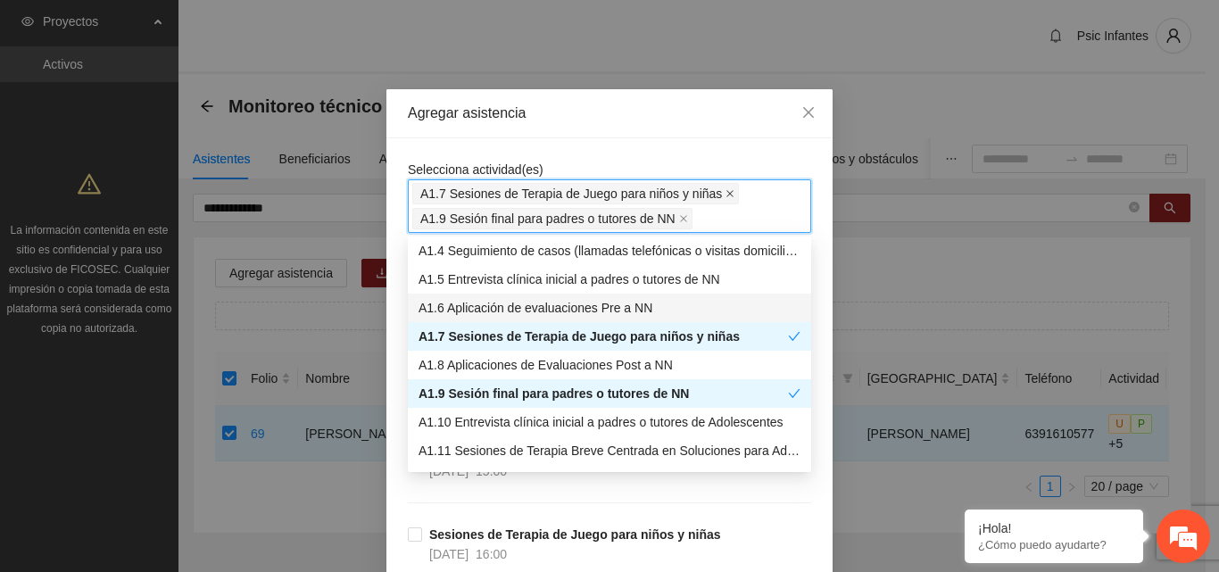
click at [709, 191] on span "A1.7 Sesiones de Terapia de Juego para niños y niñas" at bounding box center [575, 193] width 327 height 21
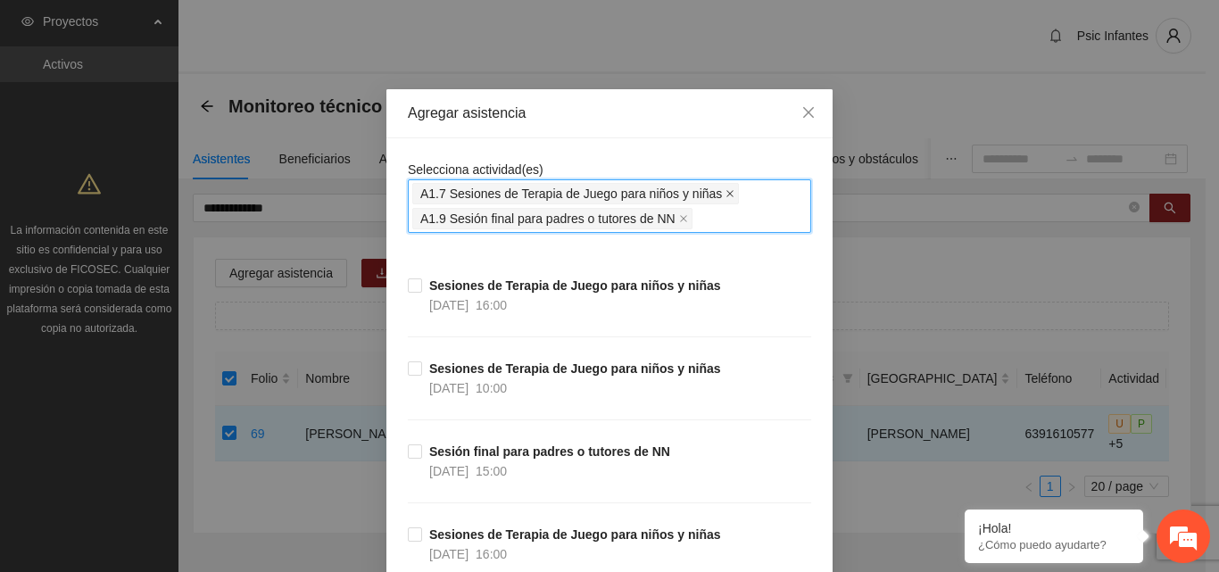
click at [725, 195] on icon "close" at bounding box center [729, 193] width 9 height 9
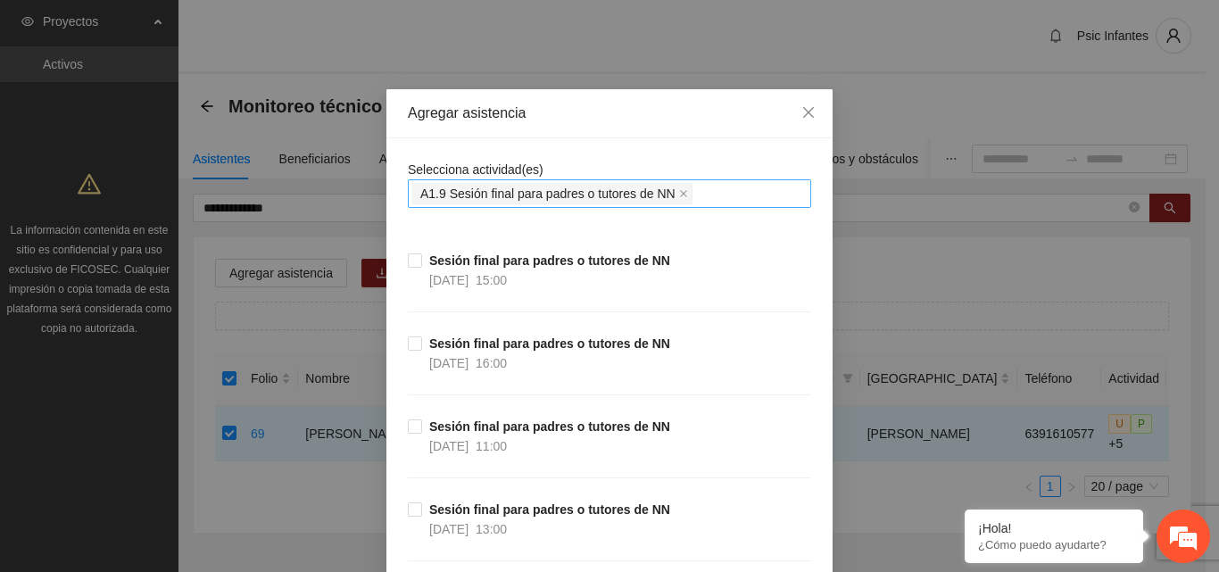
click at [656, 128] on div "Agregar asistencia" at bounding box center [609, 113] width 446 height 49
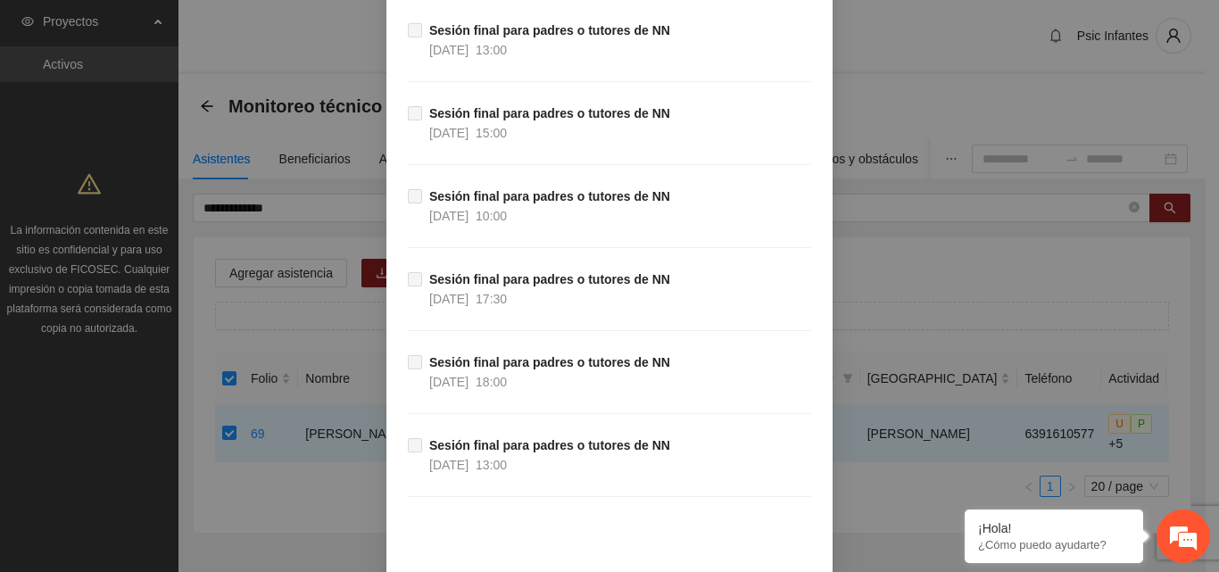
scroll to position [1223, 0]
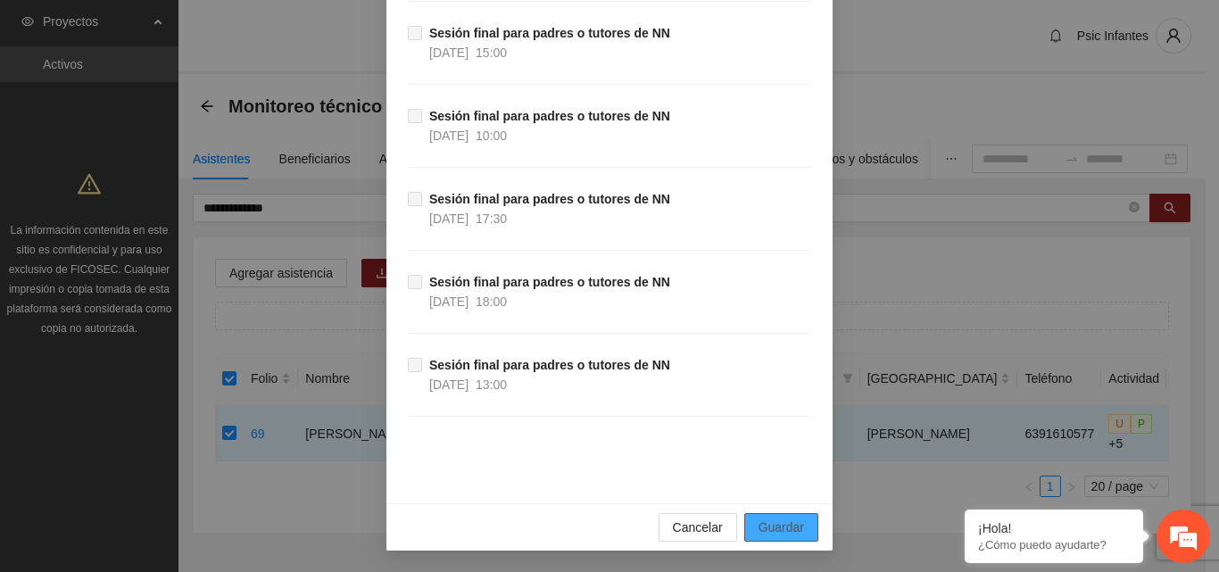
click at [796, 535] on span "Guardar" at bounding box center [781, 528] width 46 height 20
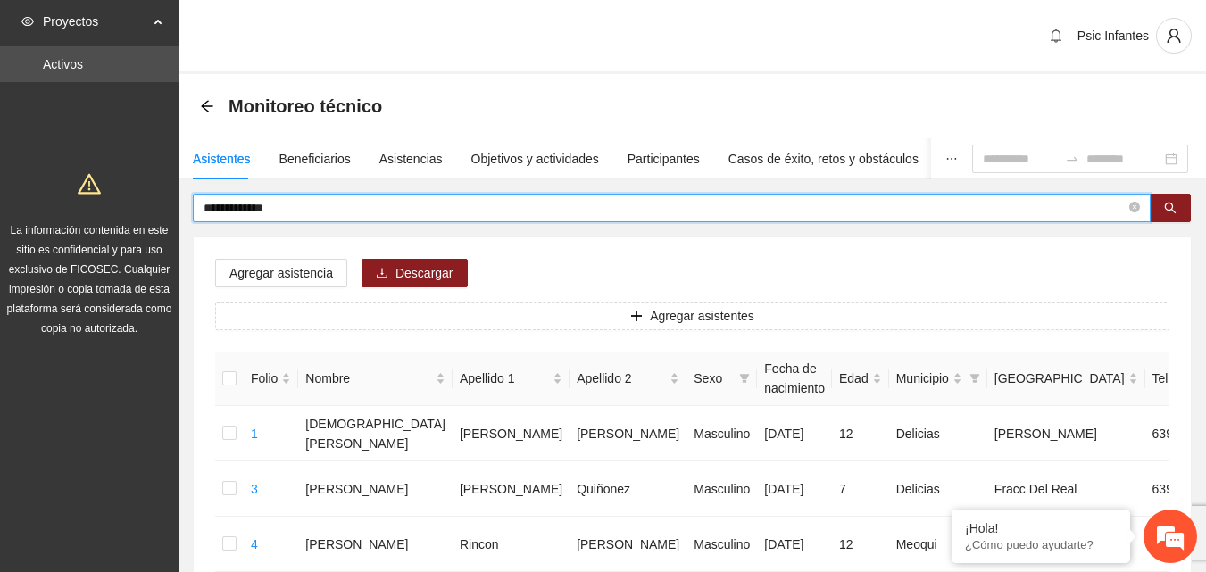
drag, startPoint x: 303, startPoint y: 208, endPoint x: 153, endPoint y: 204, distance: 150.0
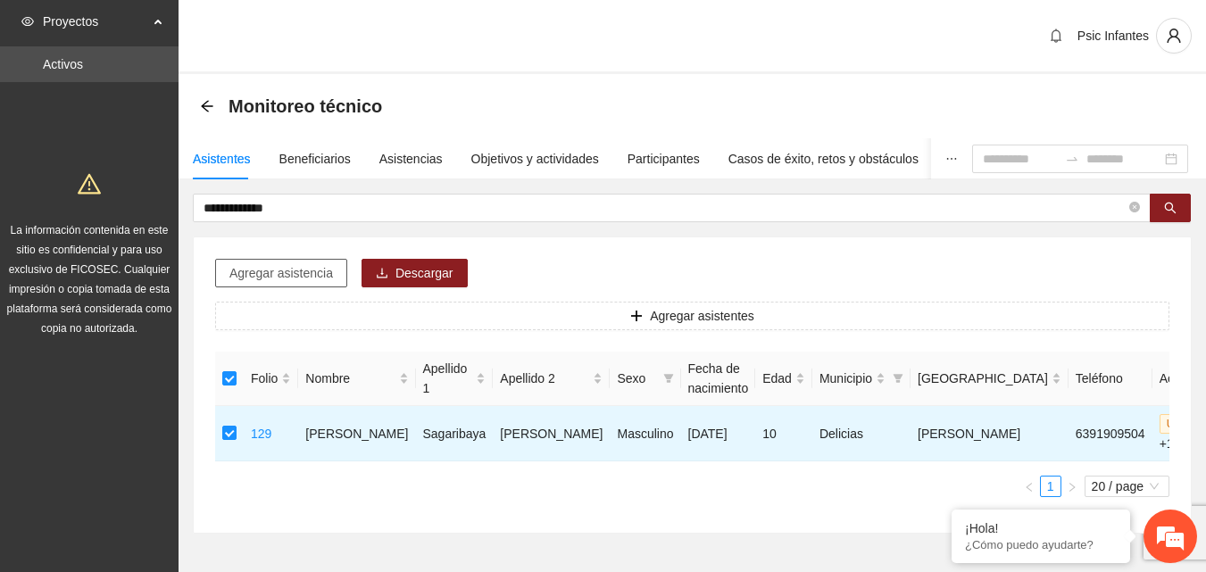
click at [277, 274] on span "Agregar asistencia" at bounding box center [281, 273] width 104 height 20
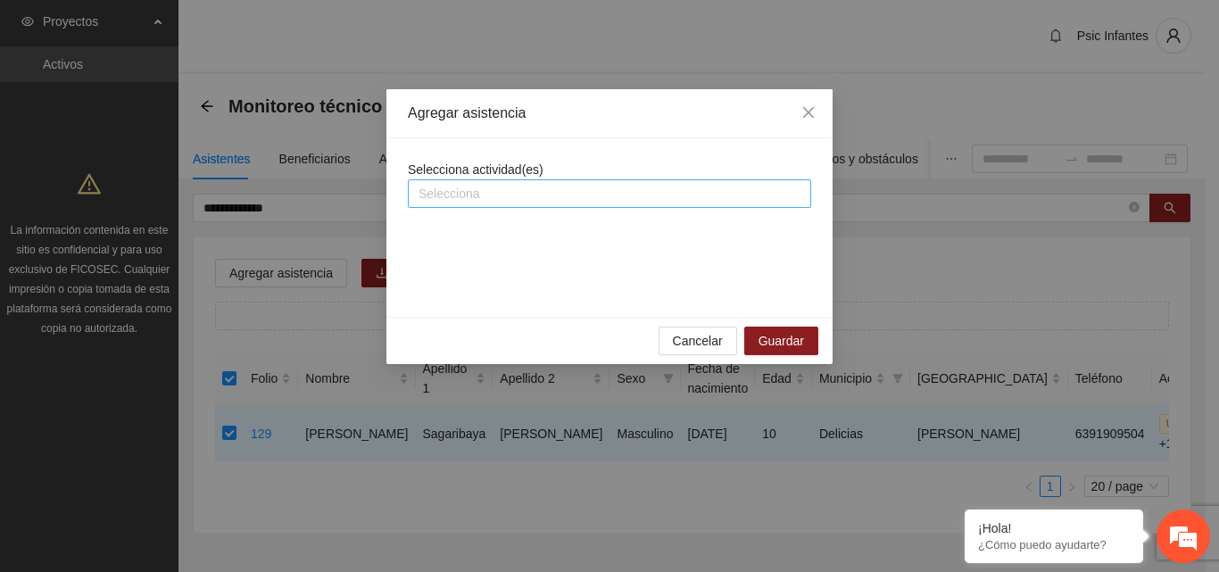
click at [501, 189] on div at bounding box center [609, 193] width 394 height 21
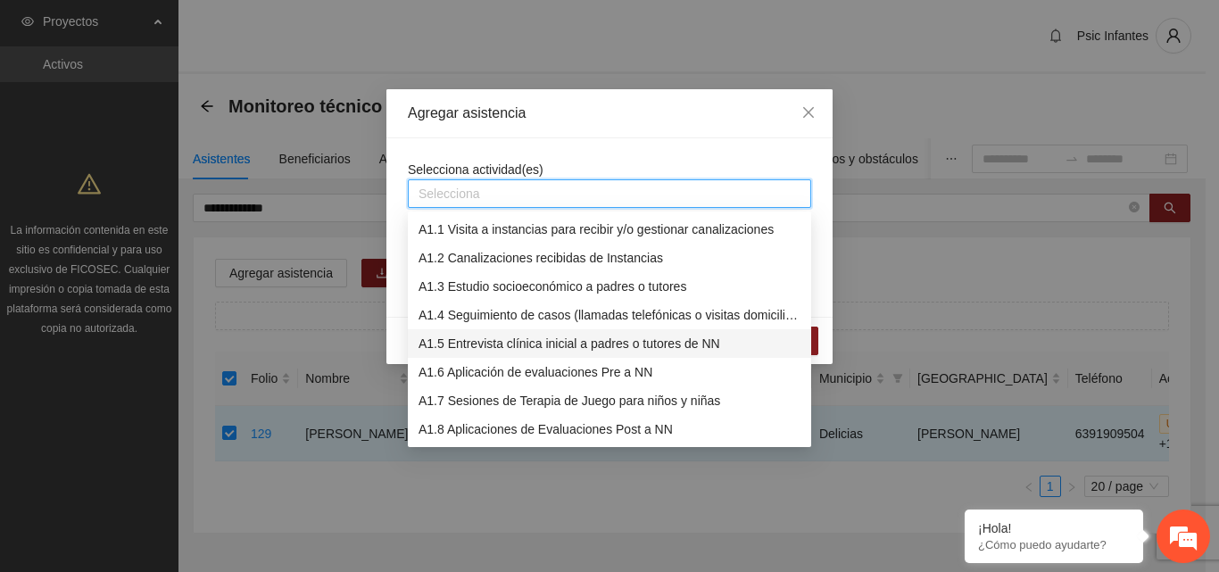
click at [479, 336] on div "A1.5 Entrevista clínica inicial a padres o tutores de NN" at bounding box center [610, 344] width 382 height 20
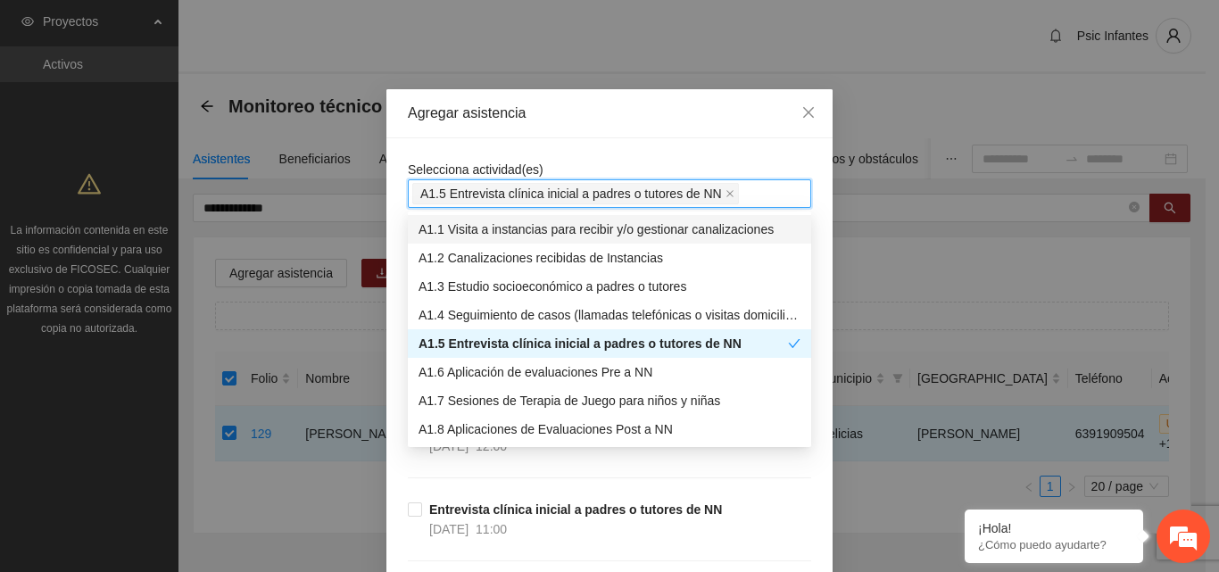
click at [622, 127] on div "Agregar asistencia" at bounding box center [609, 113] width 446 height 49
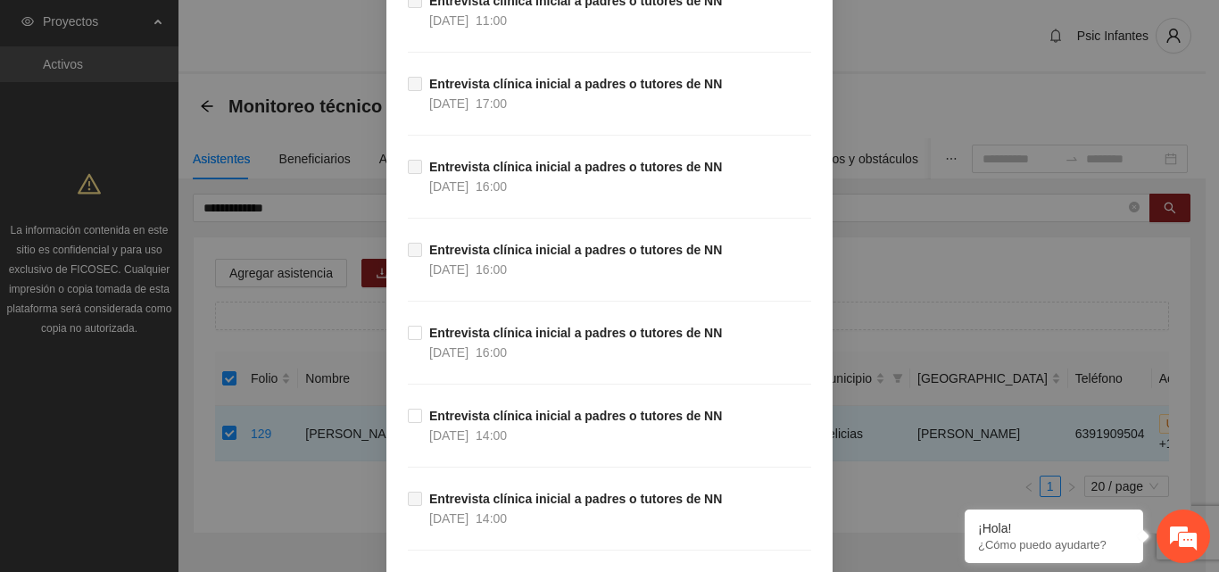
scroll to position [1887, 0]
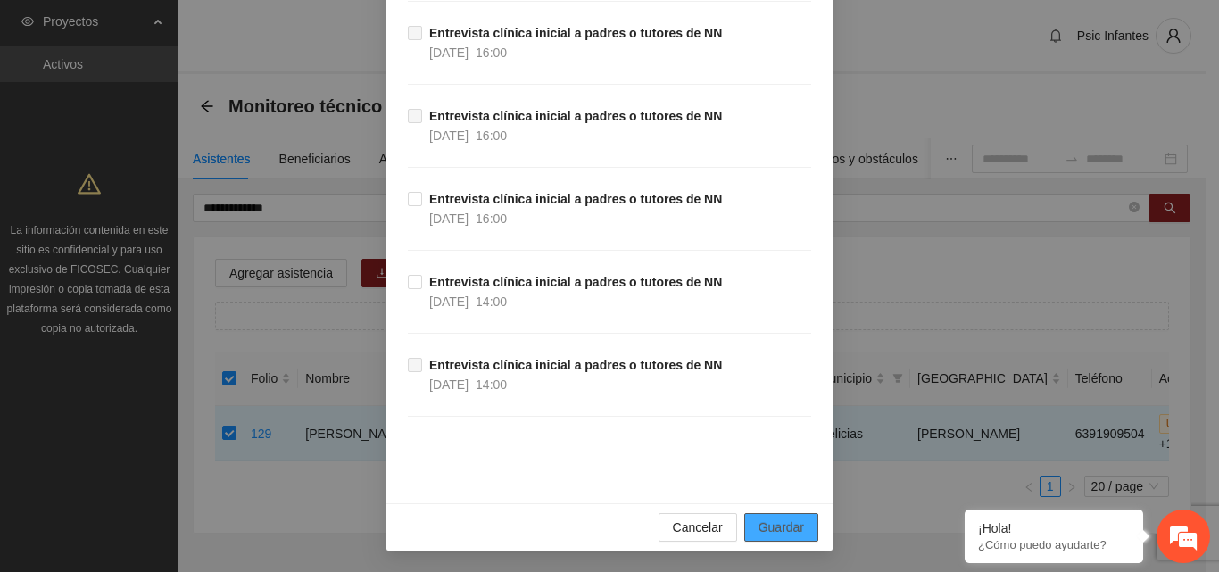
click at [784, 521] on span "Guardar" at bounding box center [781, 528] width 46 height 20
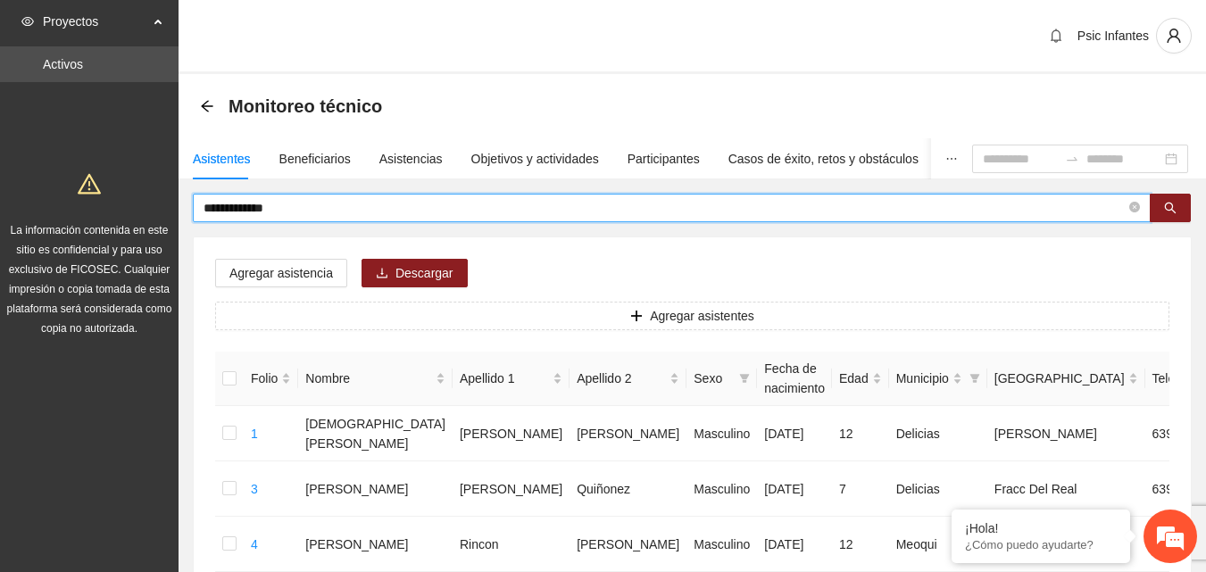
drag, startPoint x: 323, startPoint y: 203, endPoint x: 199, endPoint y: 202, distance: 124.0
click at [199, 202] on span "**********" at bounding box center [671, 208] width 957 height 29
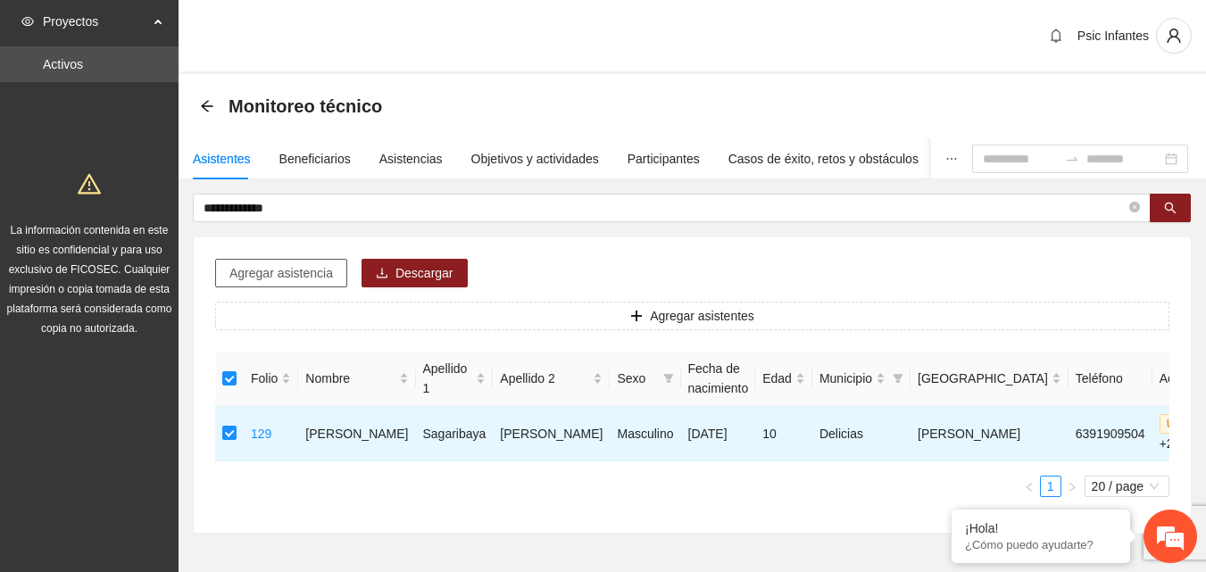
click at [301, 278] on span "Agregar asistencia" at bounding box center [281, 273] width 104 height 20
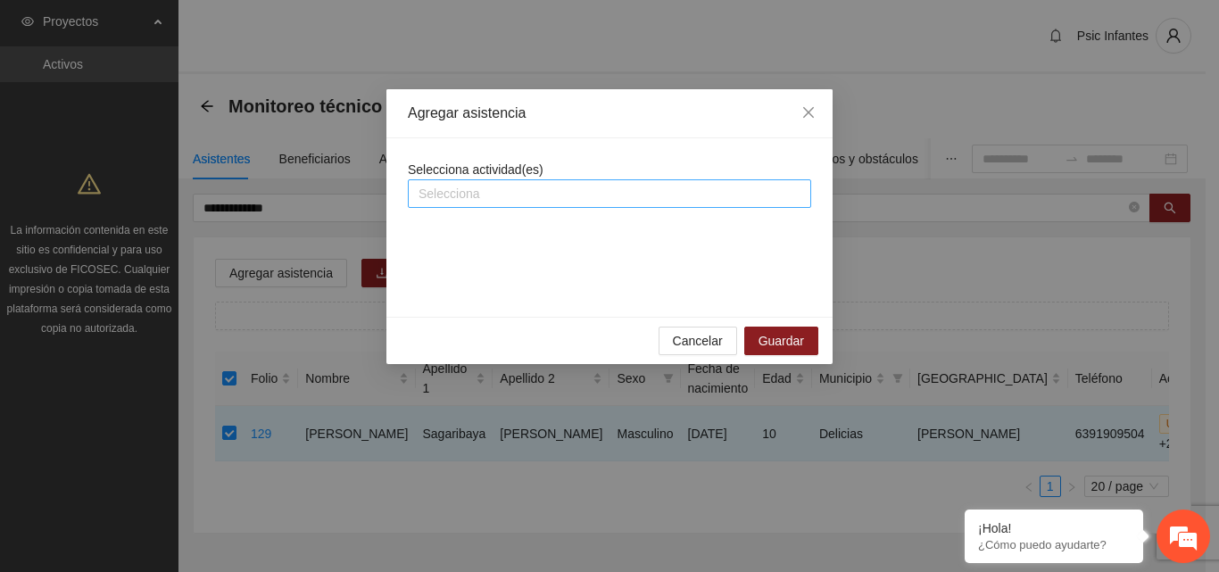
click at [473, 194] on div at bounding box center [609, 193] width 394 height 21
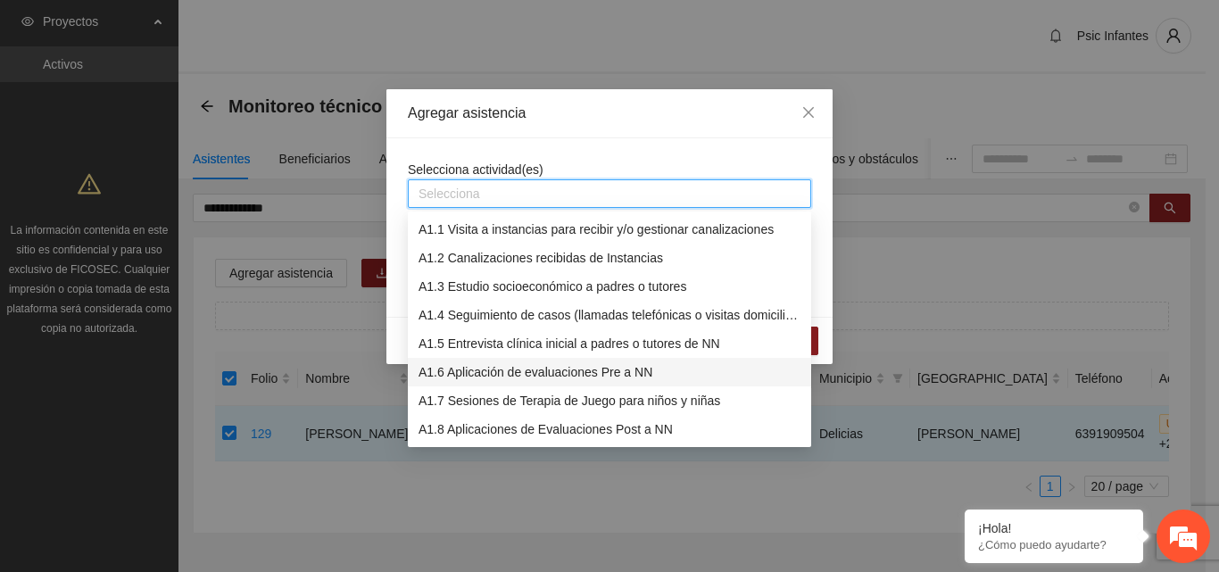
click at [510, 369] on div "A1.6 Aplicación de evaluaciones Pre a NN" at bounding box center [610, 372] width 382 height 20
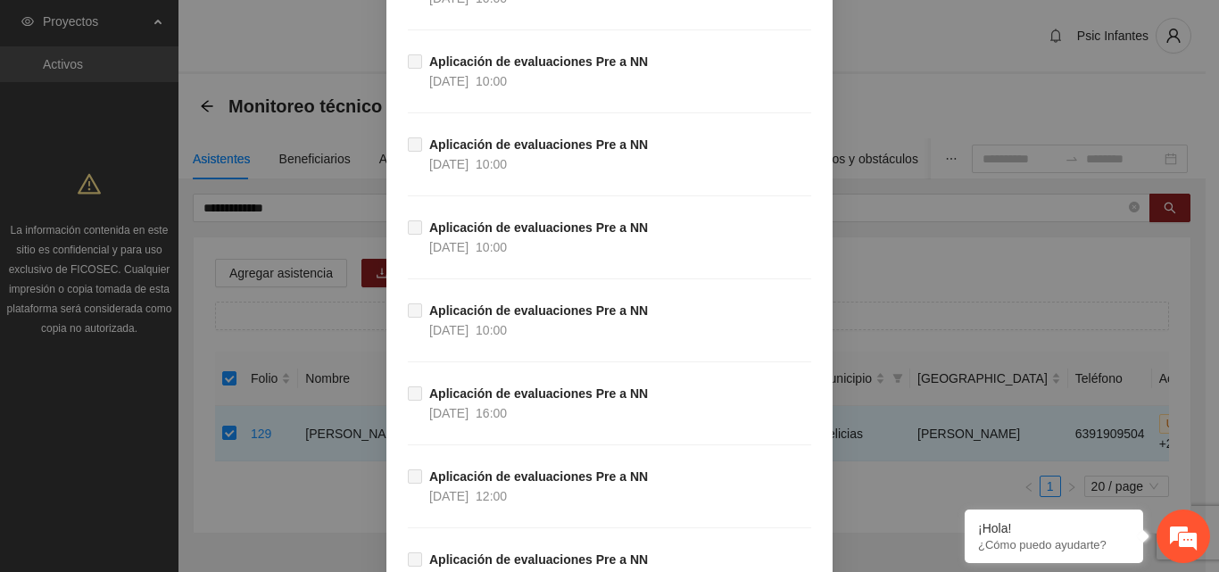
scroll to position [3547, 0]
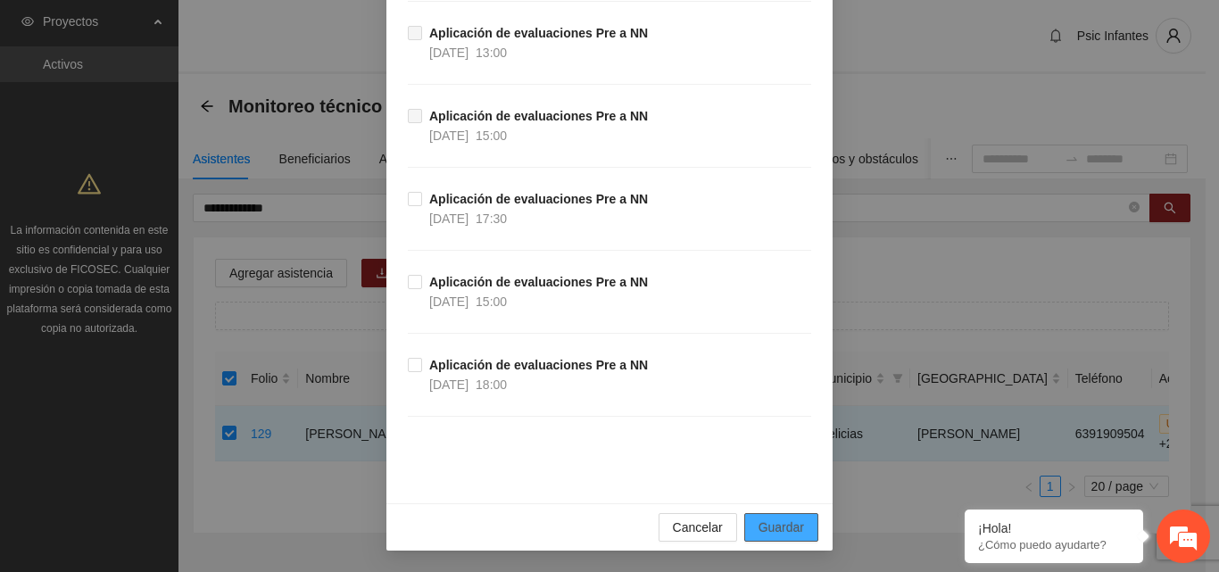
click at [758, 532] on span "Guardar" at bounding box center [781, 528] width 46 height 20
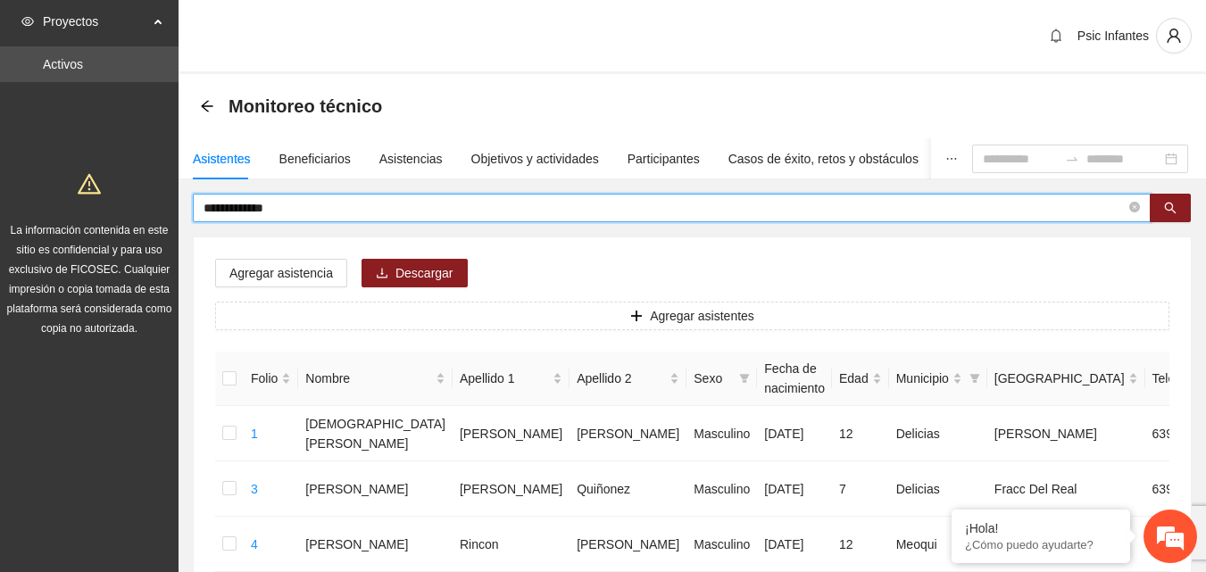
drag, startPoint x: 322, startPoint y: 214, endPoint x: 200, endPoint y: 214, distance: 122.2
click at [200, 214] on span "**********" at bounding box center [671, 208] width 957 height 29
type input "********"
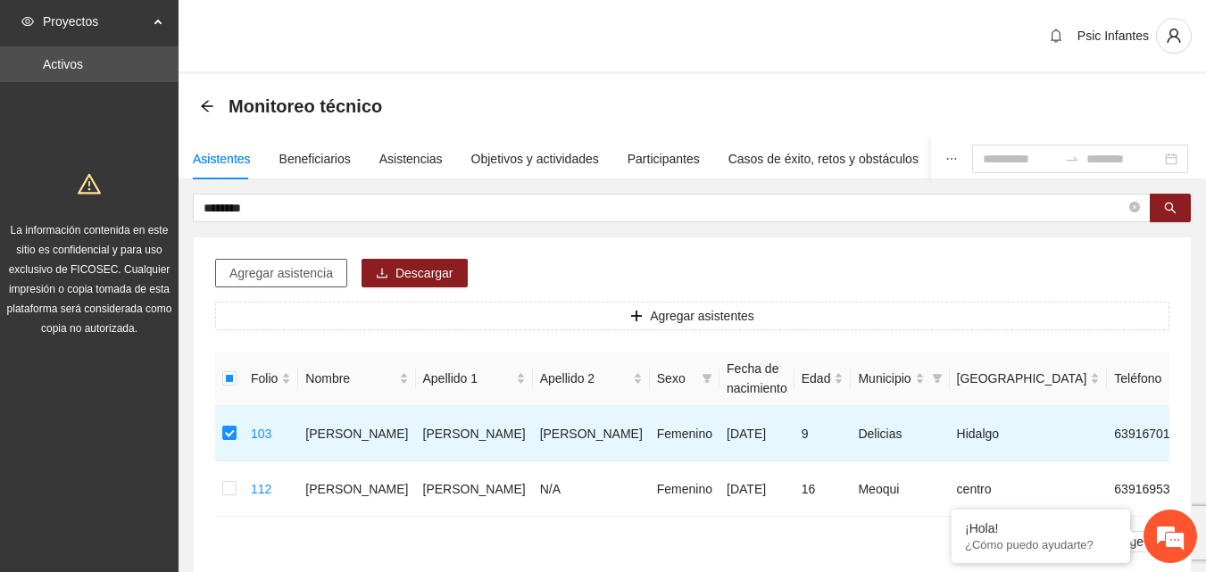
click at [278, 271] on span "Agregar asistencia" at bounding box center [281, 273] width 104 height 20
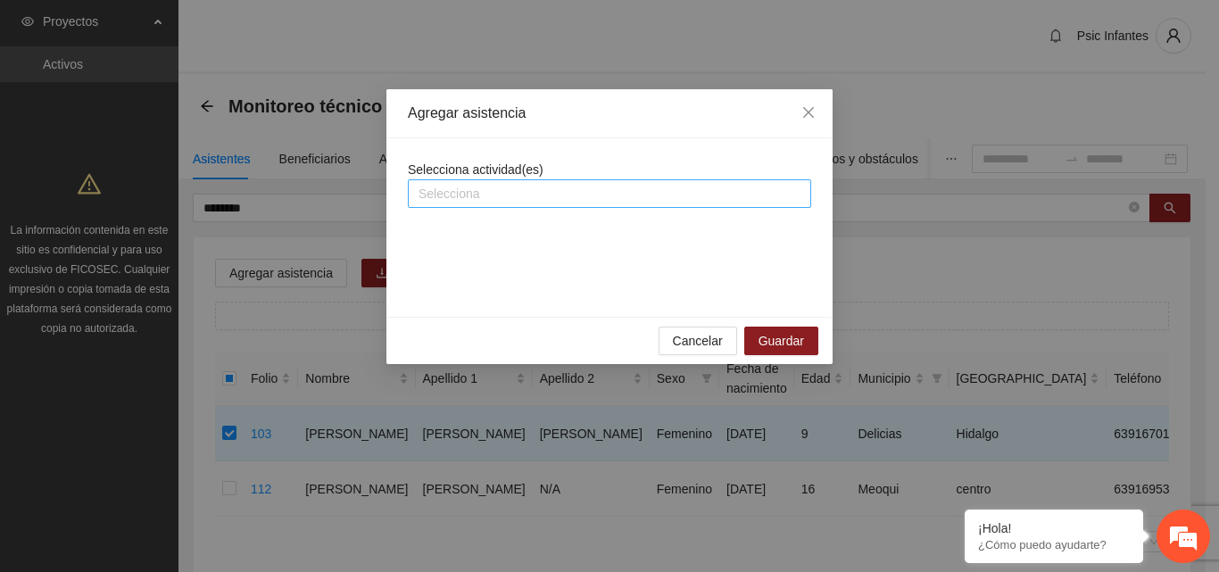
click at [443, 199] on div at bounding box center [609, 193] width 394 height 21
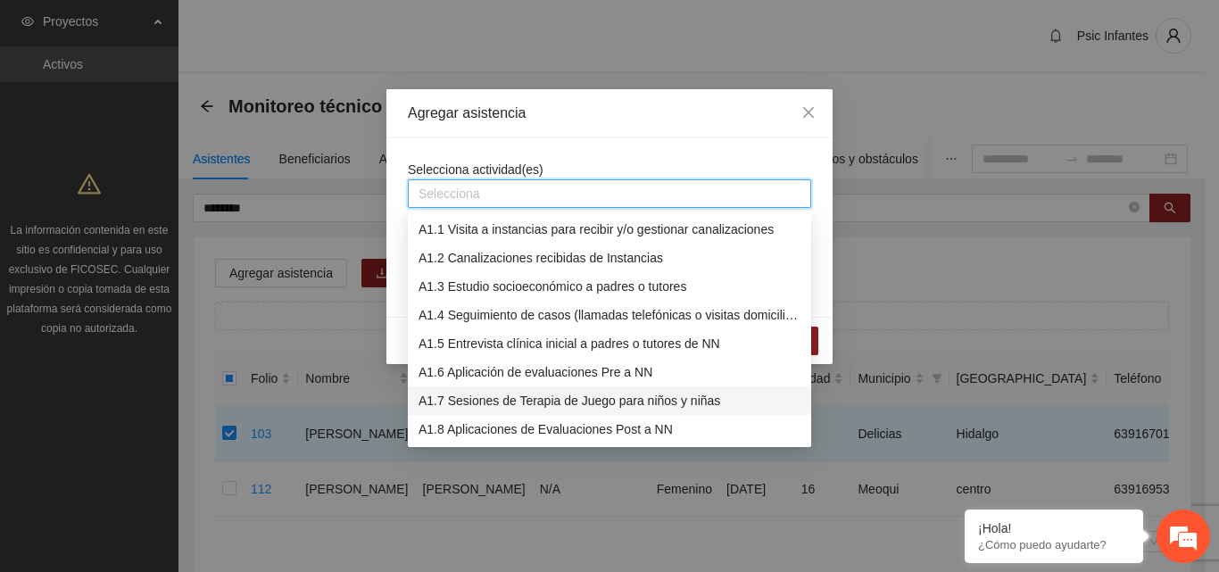
click at [515, 407] on div "A1.7 Sesiones de Terapia de Juego para niños y niñas" at bounding box center [610, 401] width 382 height 20
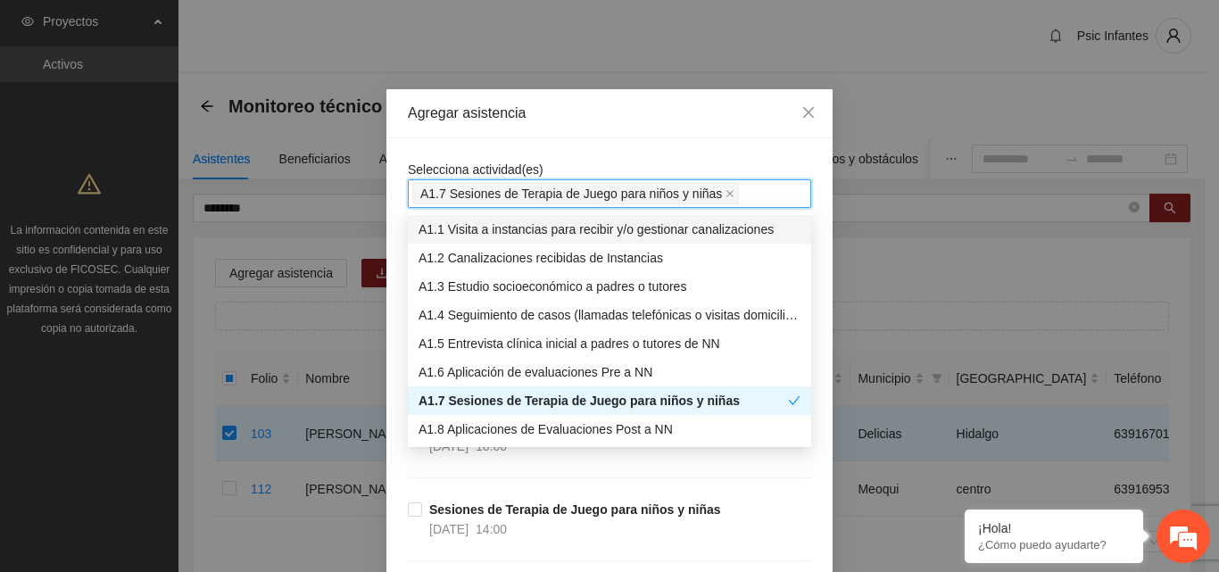
click at [662, 135] on div "Agregar asistencia" at bounding box center [609, 113] width 446 height 49
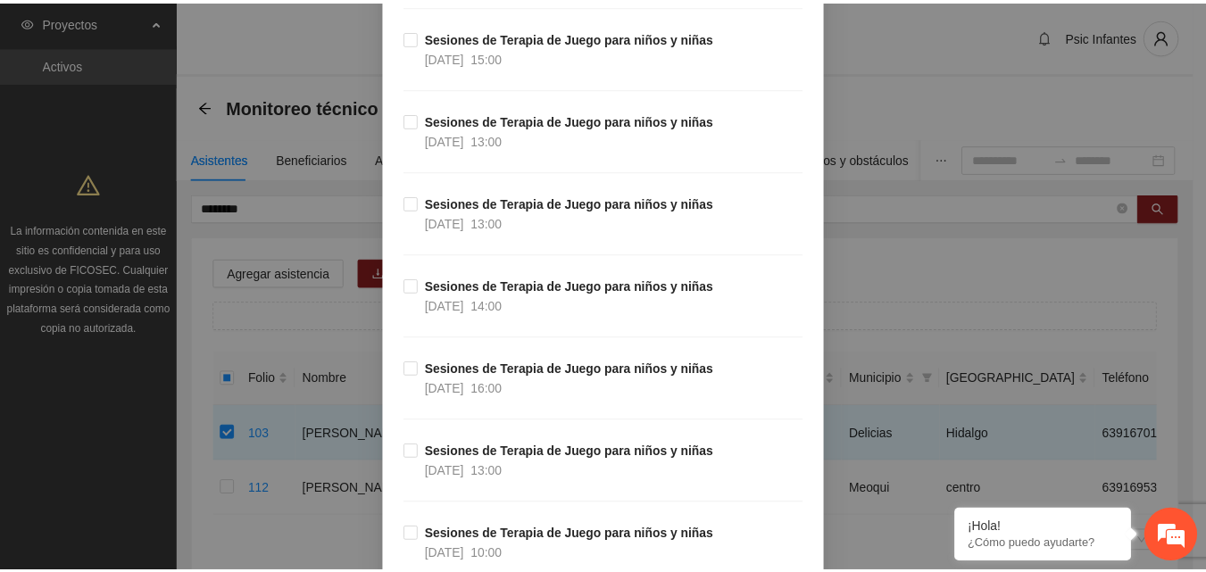
scroll to position [16991, 0]
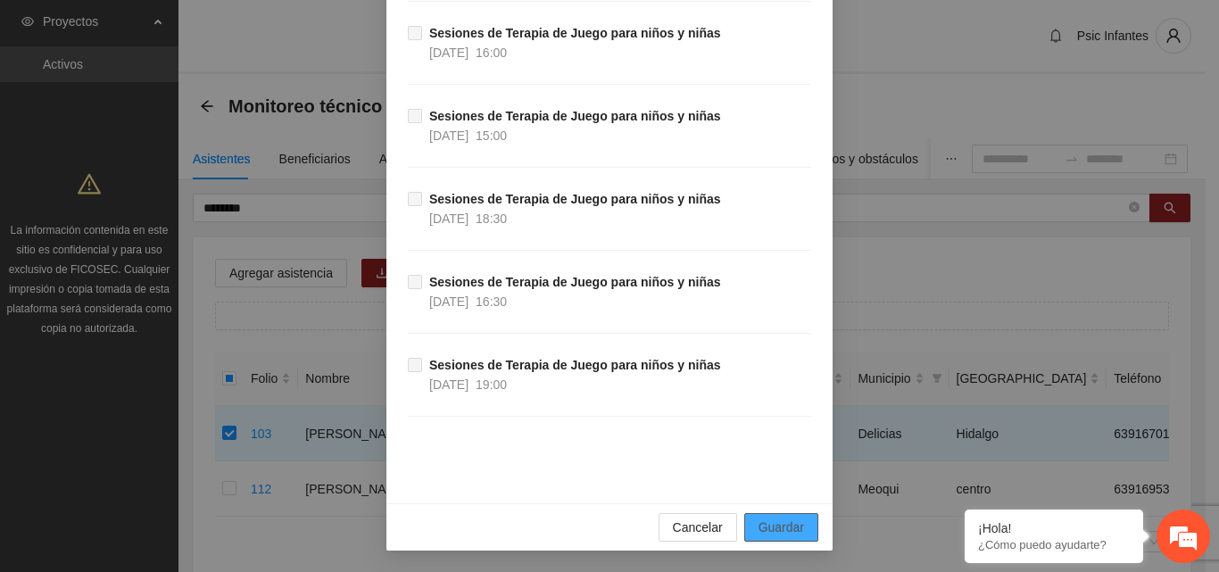
click at [775, 525] on span "Guardar" at bounding box center [781, 528] width 46 height 20
